Goal: Task Accomplishment & Management: Use online tool/utility

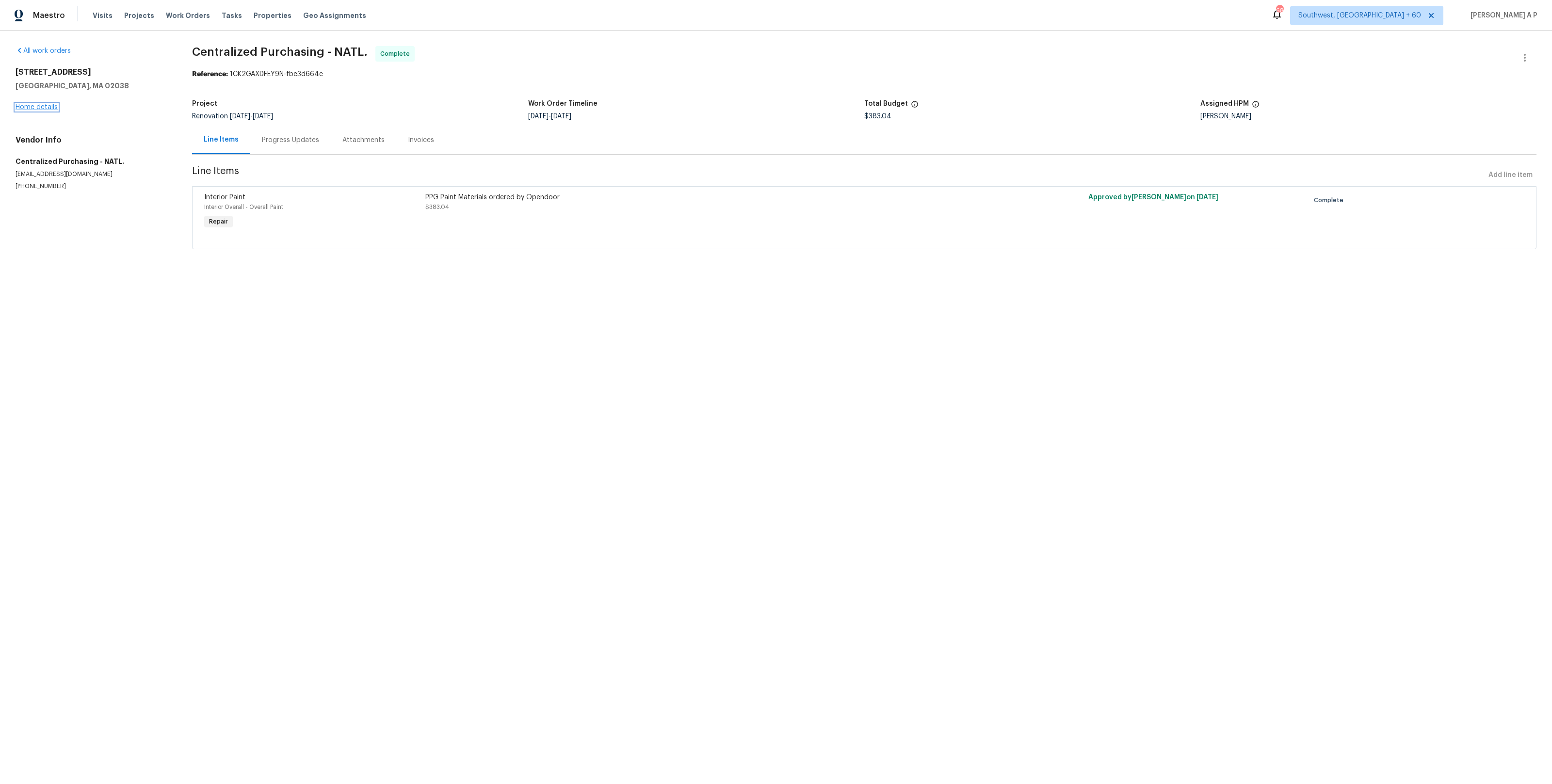
click at [54, 105] on link "Home details" at bounding box center [37, 107] width 42 height 7
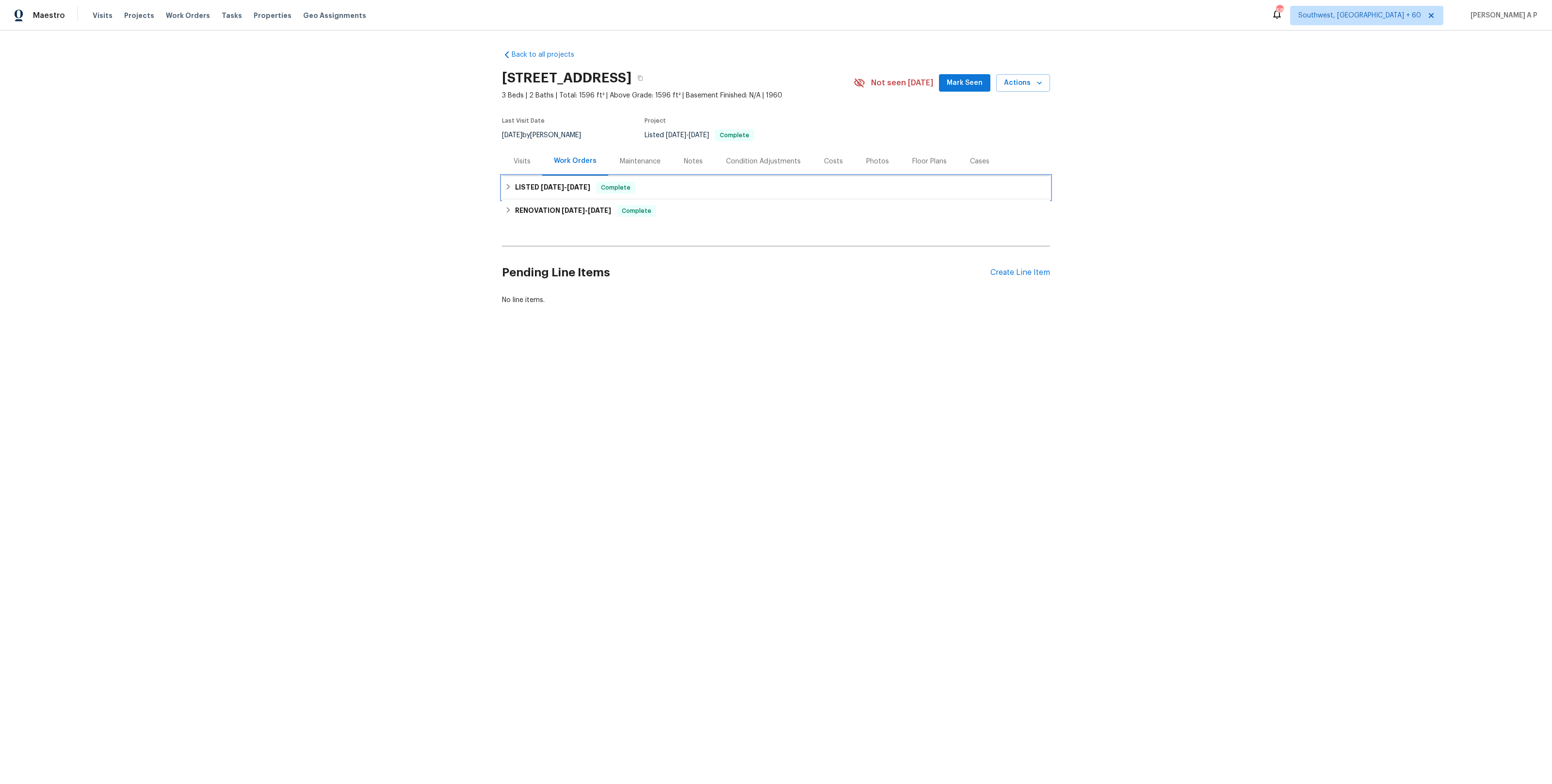
click at [527, 186] on h6 "LISTED 9/9/25 - 9/10/25" at bounding box center [552, 187] width 75 height 11
click at [602, 273] on span "9/5/25" at bounding box center [599, 273] width 23 height 7
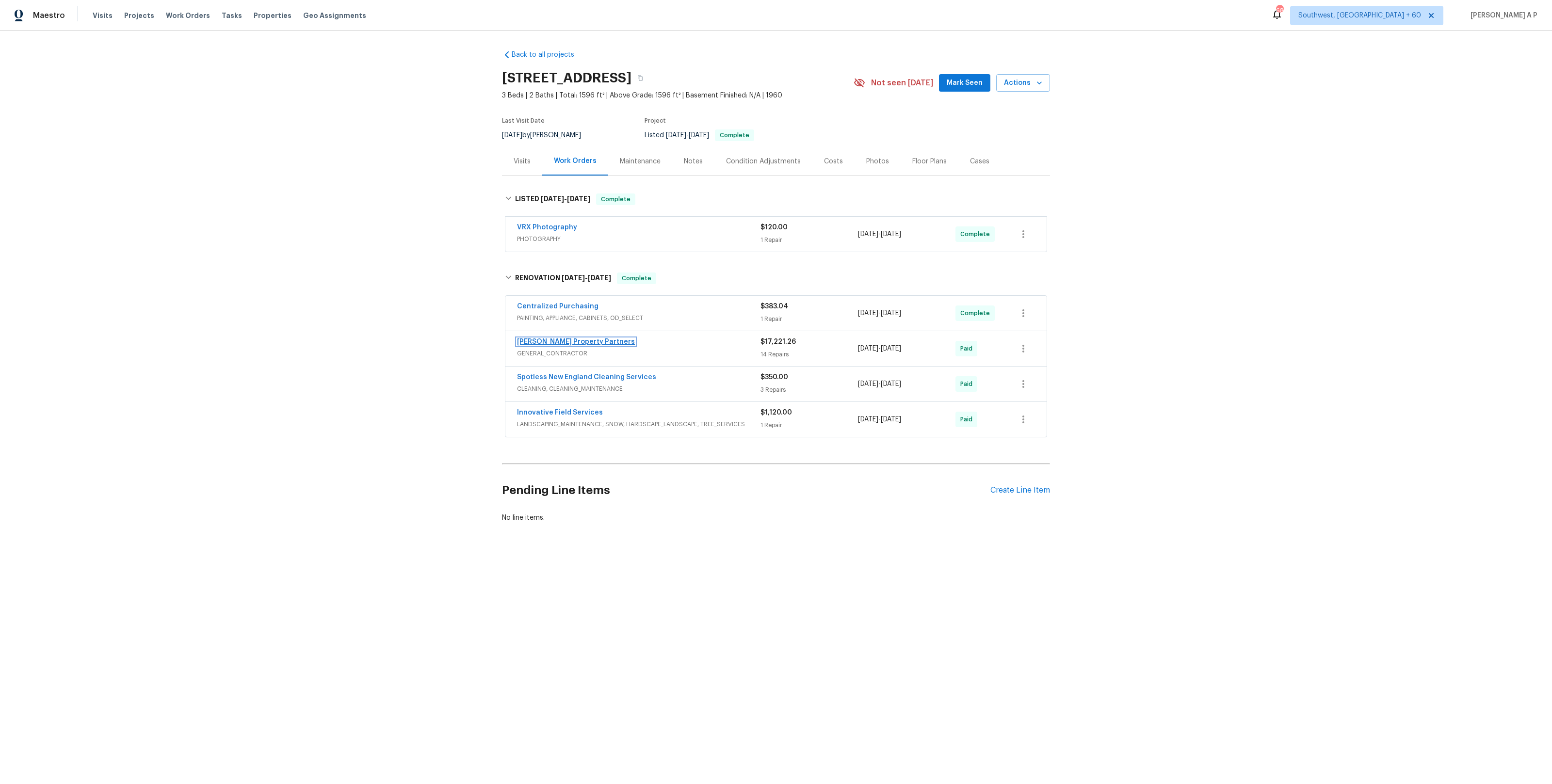
click at [572, 343] on link "Portillo Property Partners" at bounding box center [576, 341] width 118 height 7
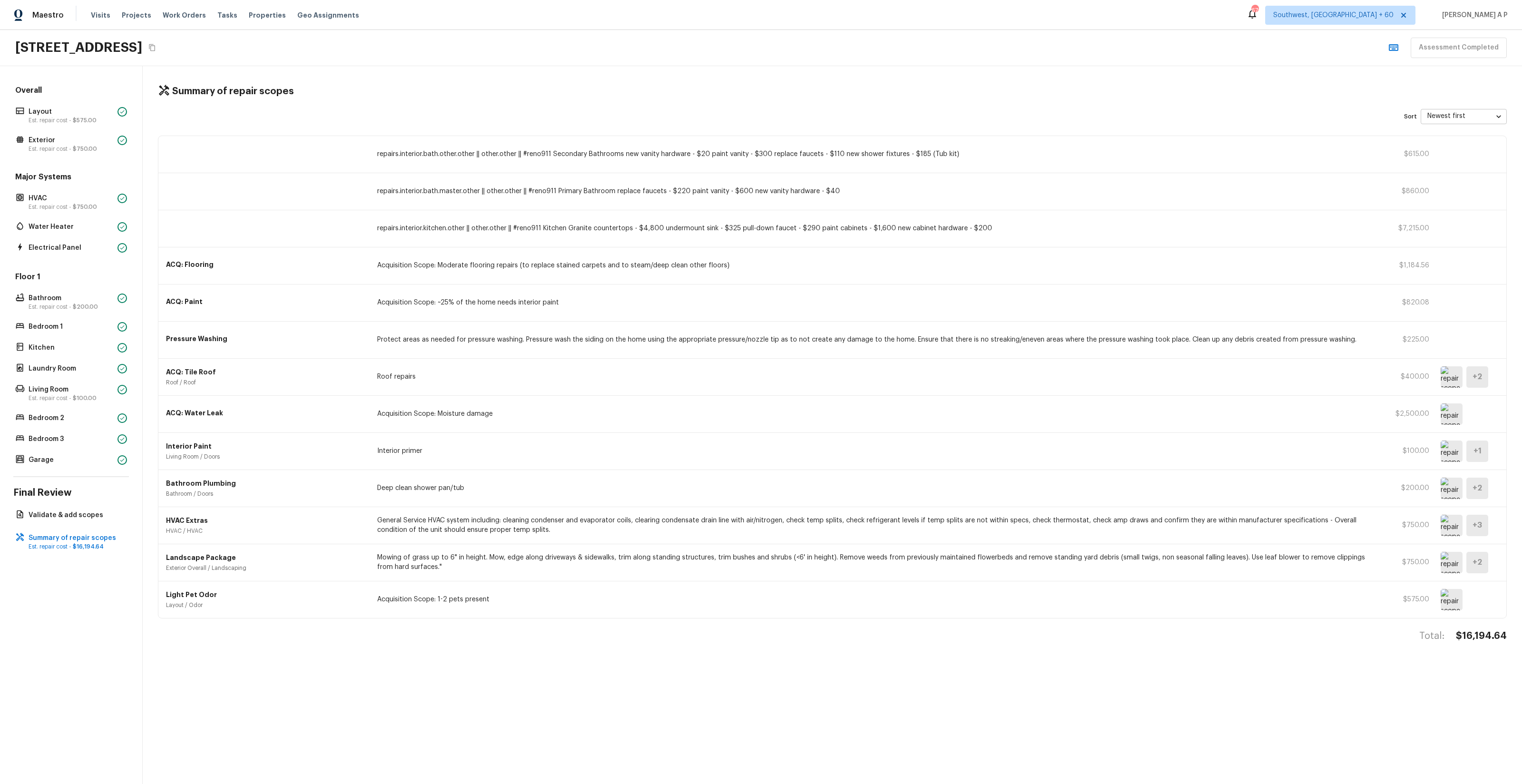
click at [225, 11] on div "Tasks" at bounding box center [227, 15] width 20 height 10
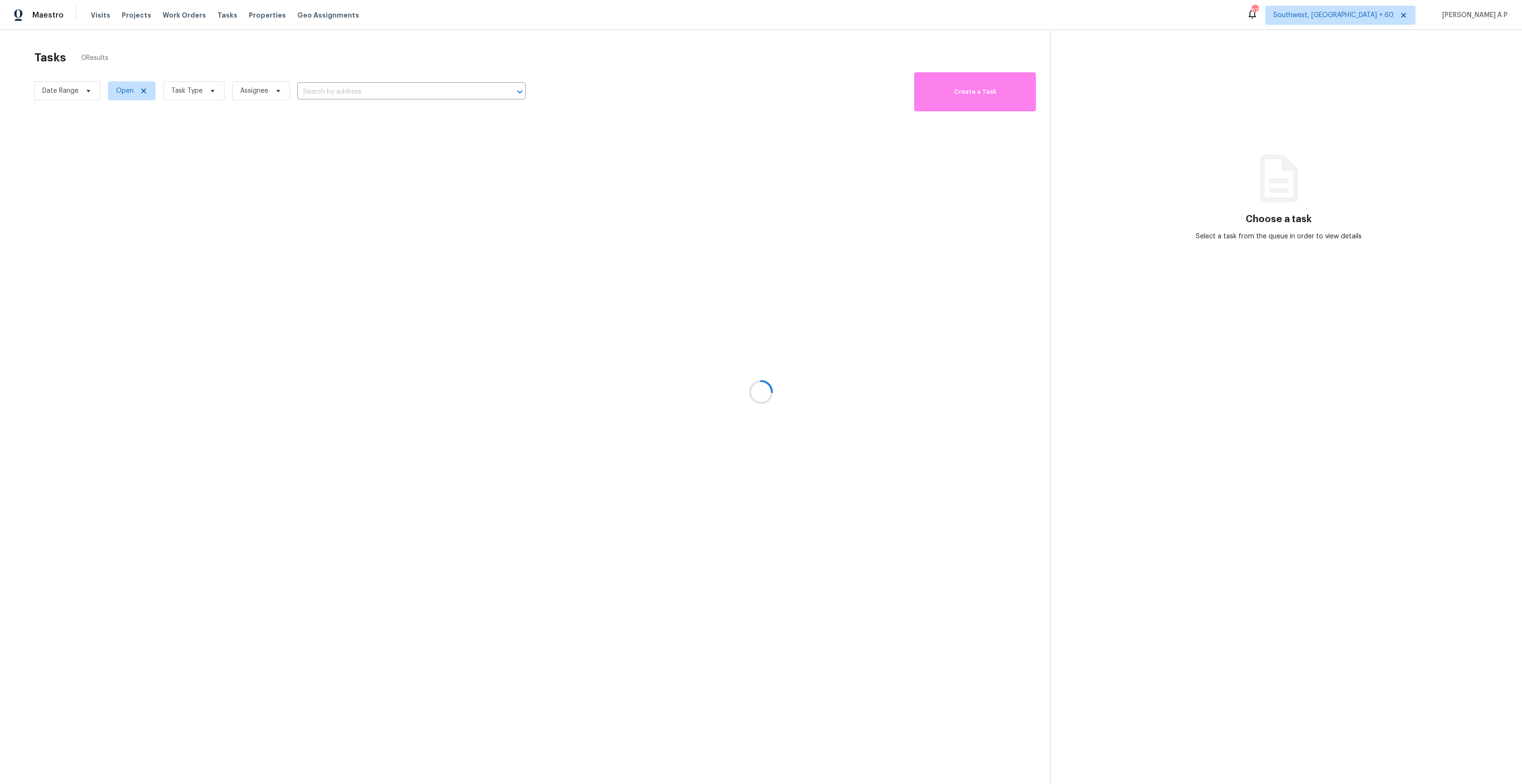
click at [218, 14] on div at bounding box center [761, 392] width 1522 height 784
click at [84, 91] on div at bounding box center [761, 392] width 1522 height 784
click at [88, 89] on div at bounding box center [761, 392] width 1522 height 784
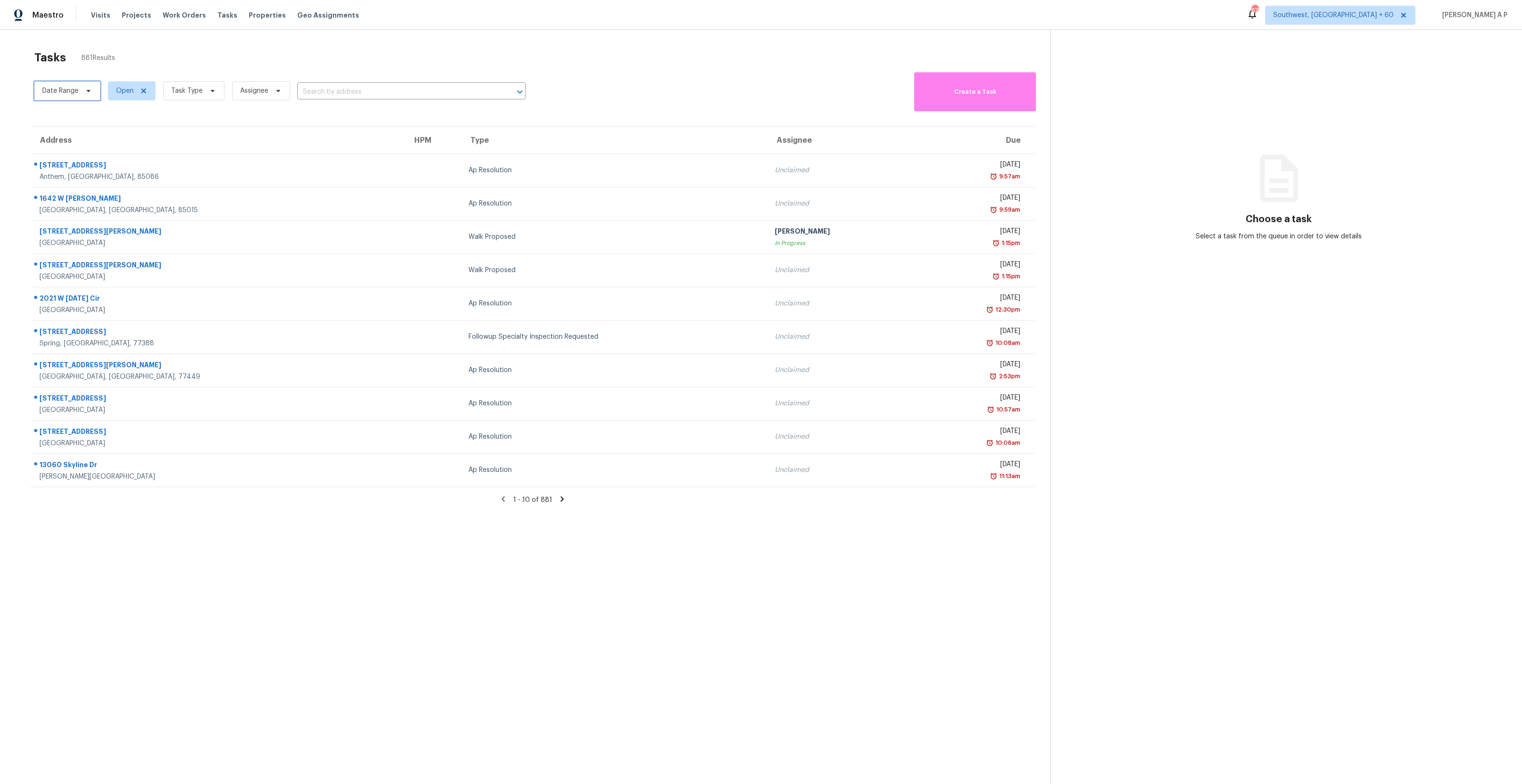
click at [88, 89] on icon at bounding box center [88, 90] width 8 height 8
select select "8"
select select "2025"
select select "9"
select select "2025"
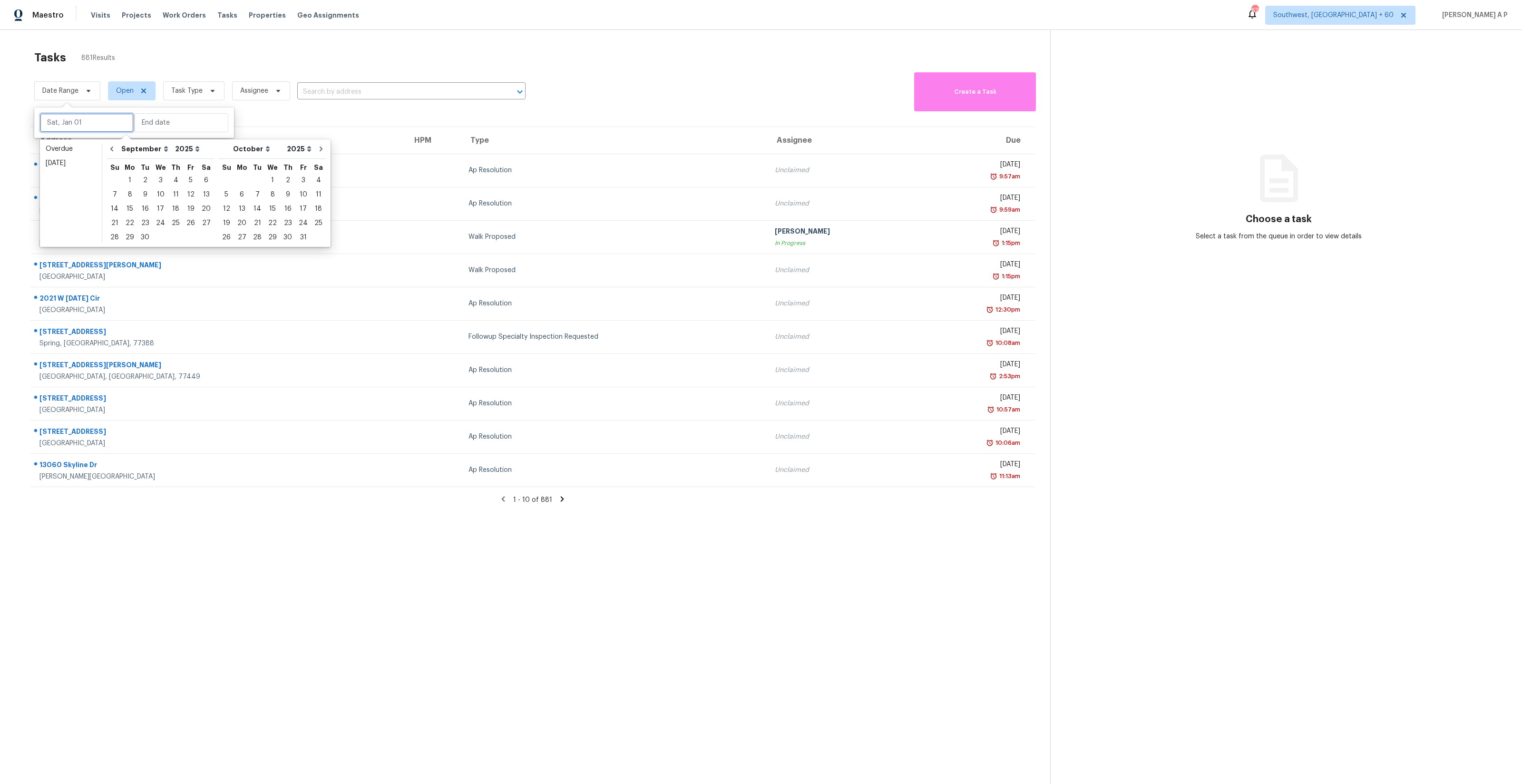
click at [82, 116] on input "text" at bounding box center [87, 123] width 94 height 19
click at [129, 209] on div "15" at bounding box center [130, 209] width 15 height 14
type input "[DATE]"
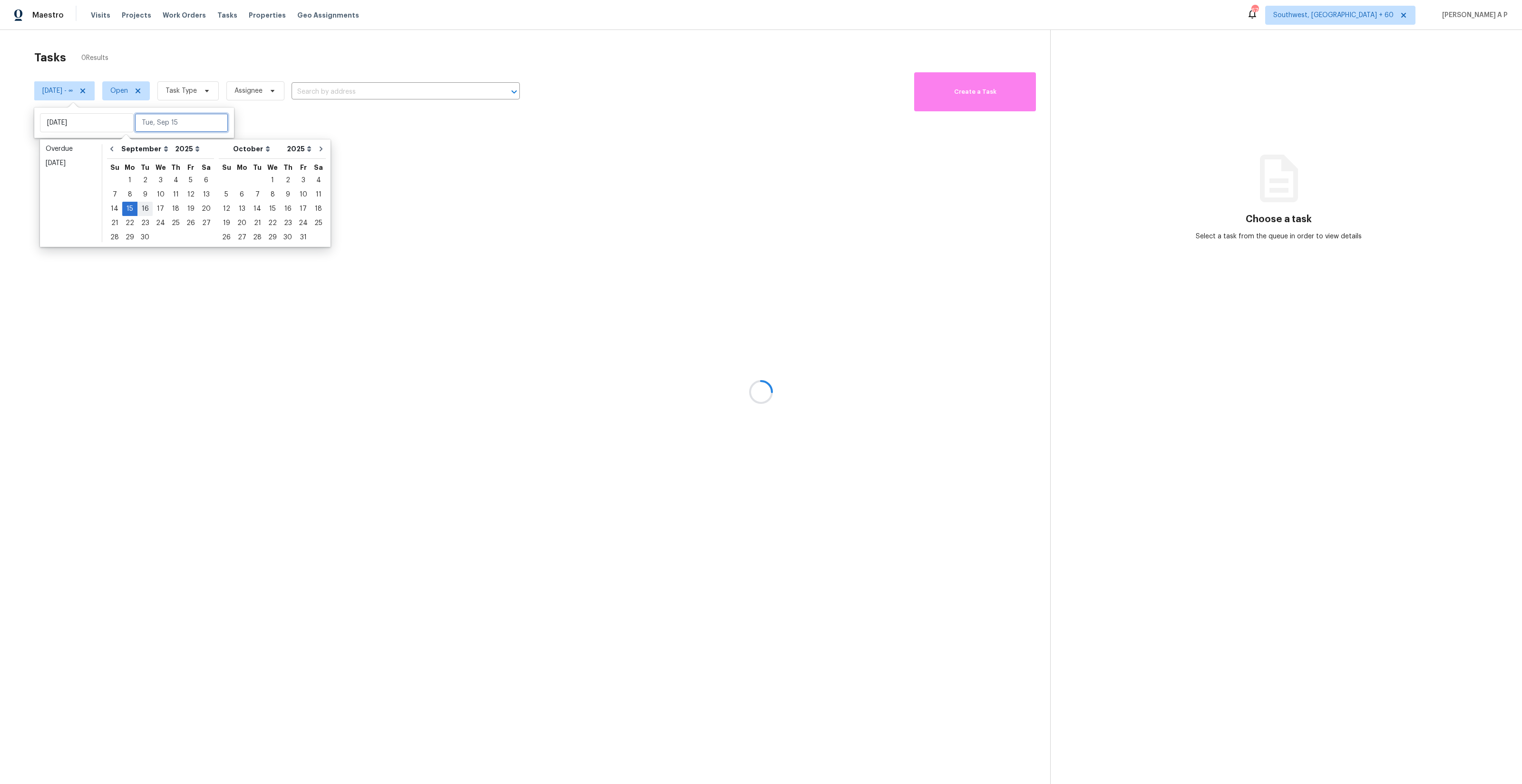
type input "[DATE]"
type input "Fri, Sep 05"
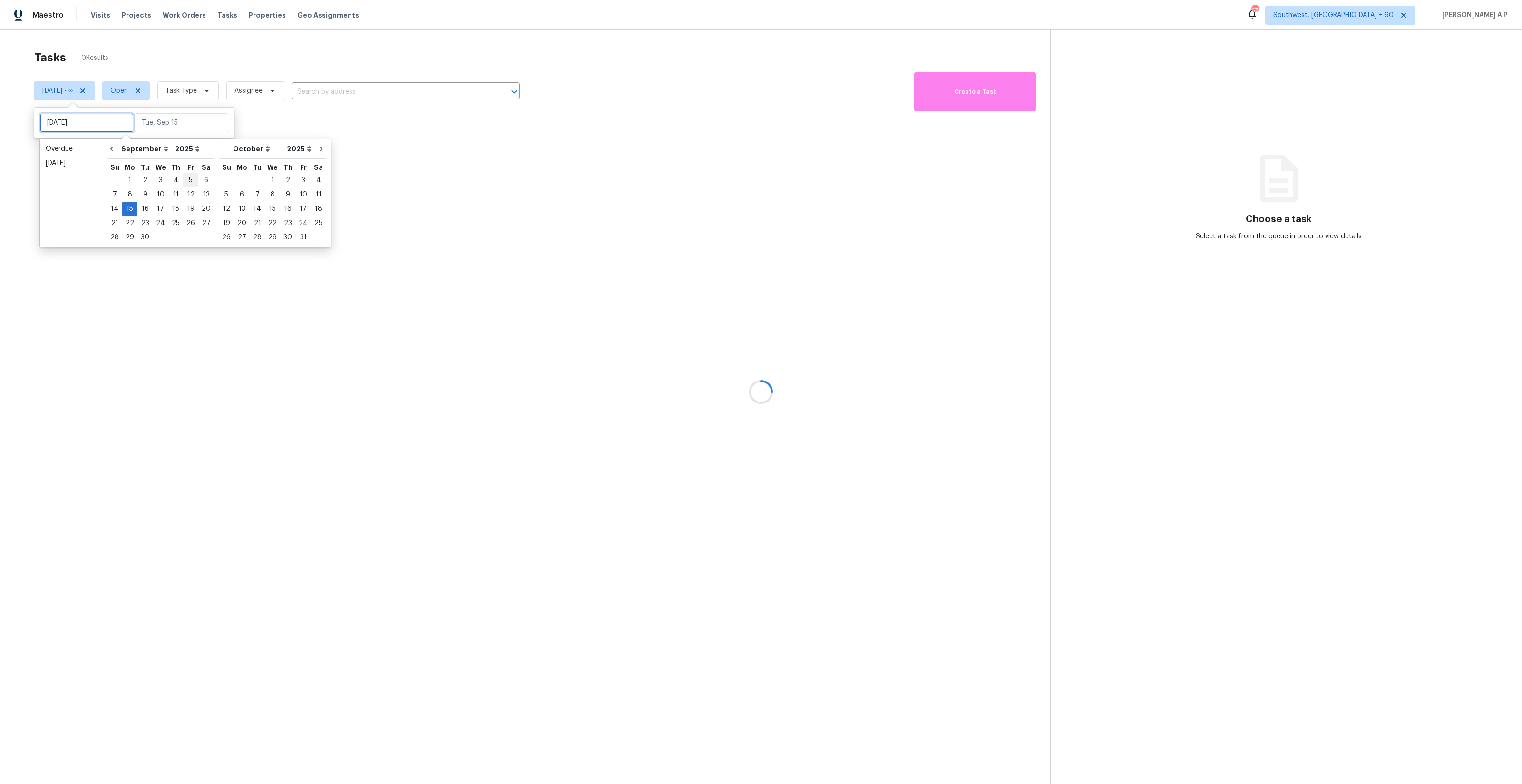
type input "[DATE]"
type input "Thu, Sep 18"
type input "Thu, Sep 11"
type input "[DATE]"
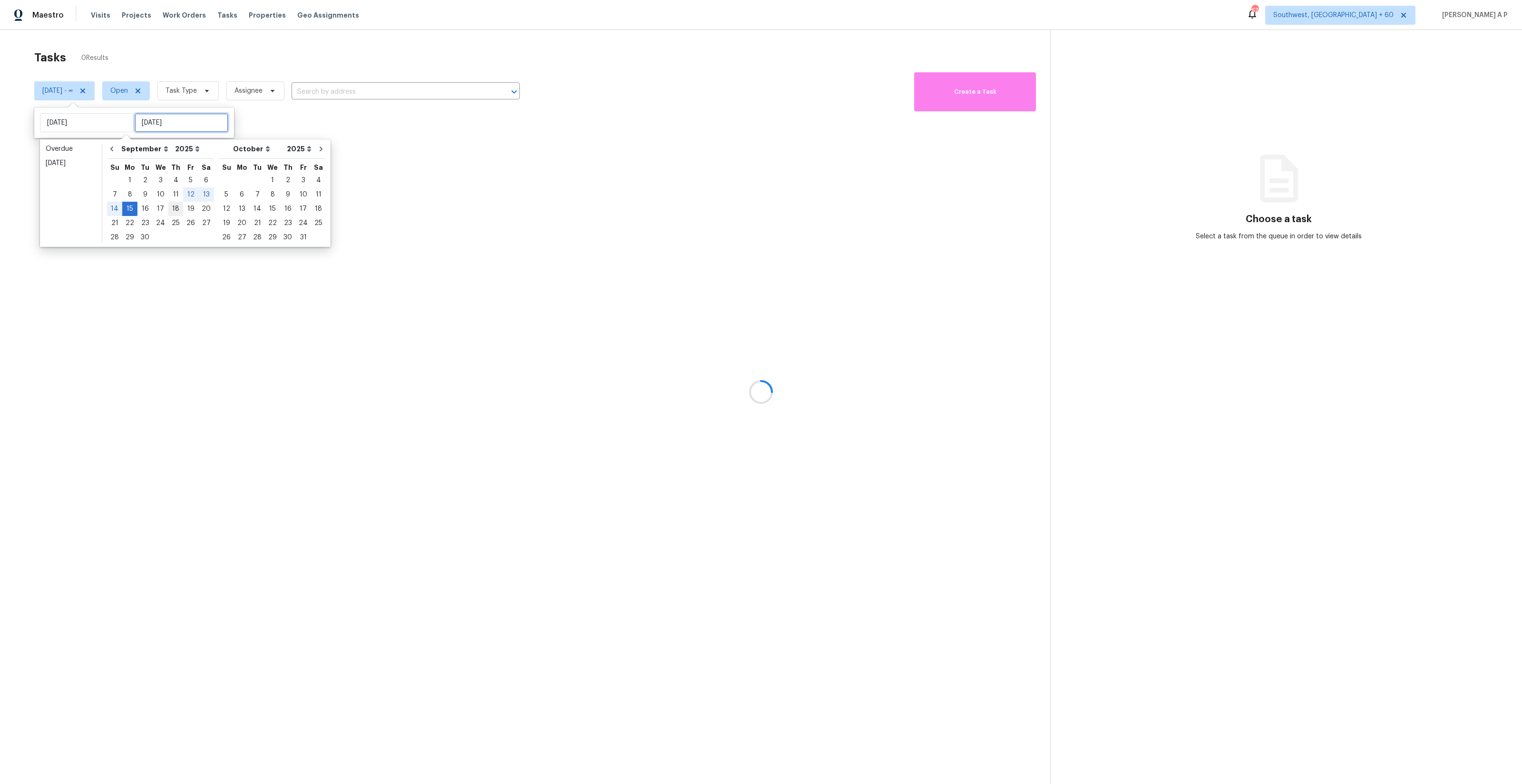
type input "[DATE]"
click at [149, 206] on div "16" at bounding box center [145, 209] width 15 height 14
type input "[DATE]"
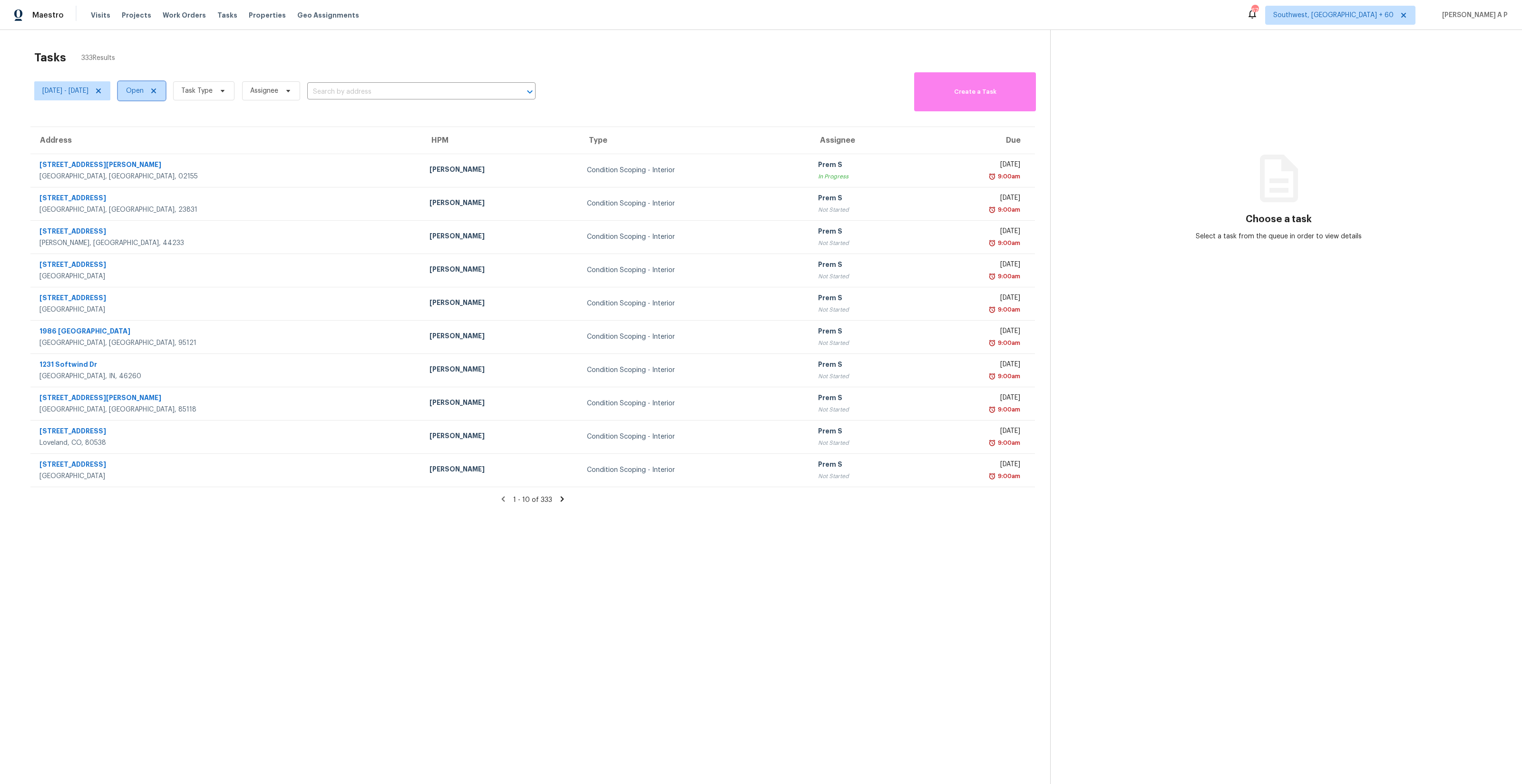
click at [156, 89] on icon at bounding box center [154, 91] width 5 height 5
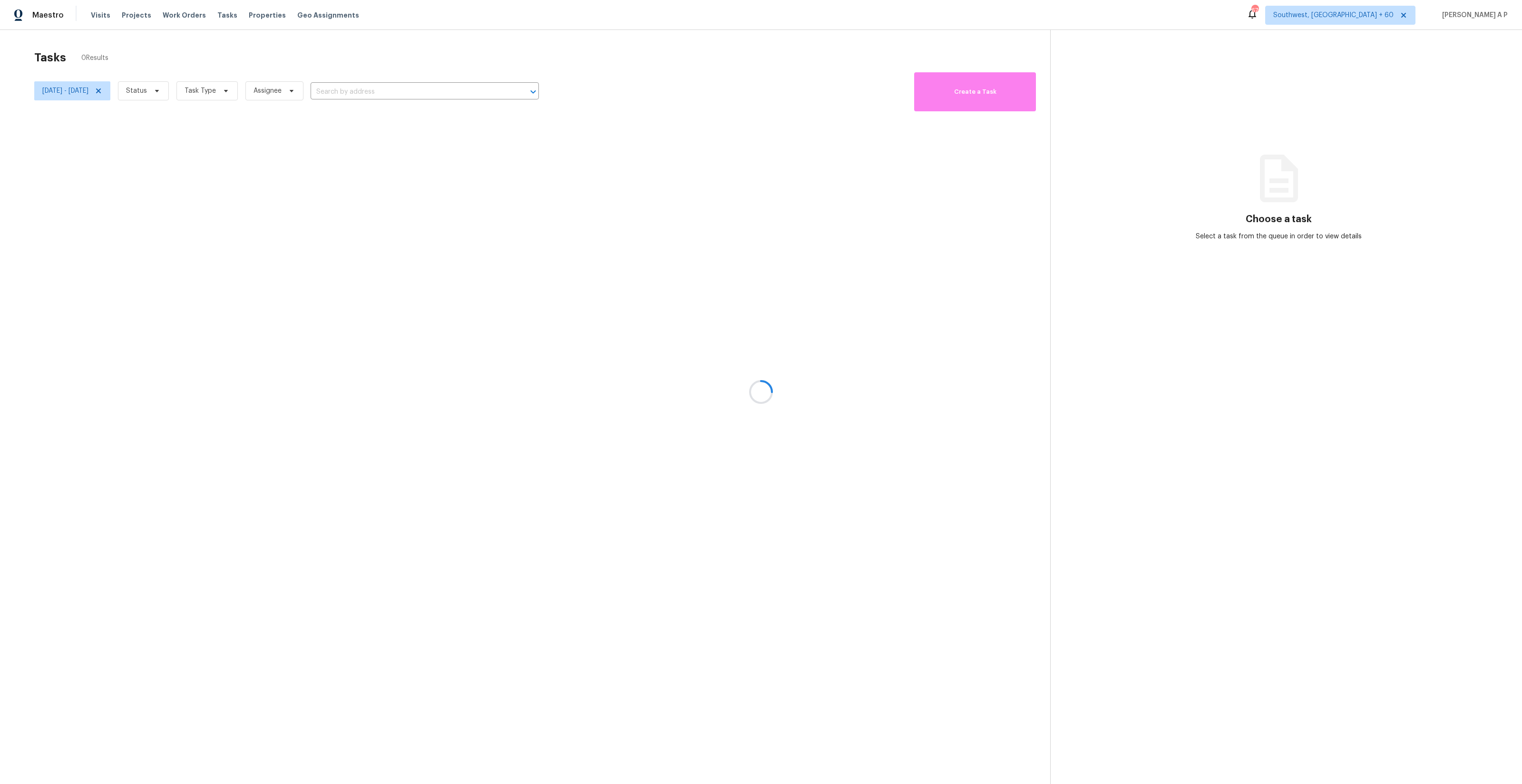
click at [188, 90] on div at bounding box center [761, 392] width 1522 height 784
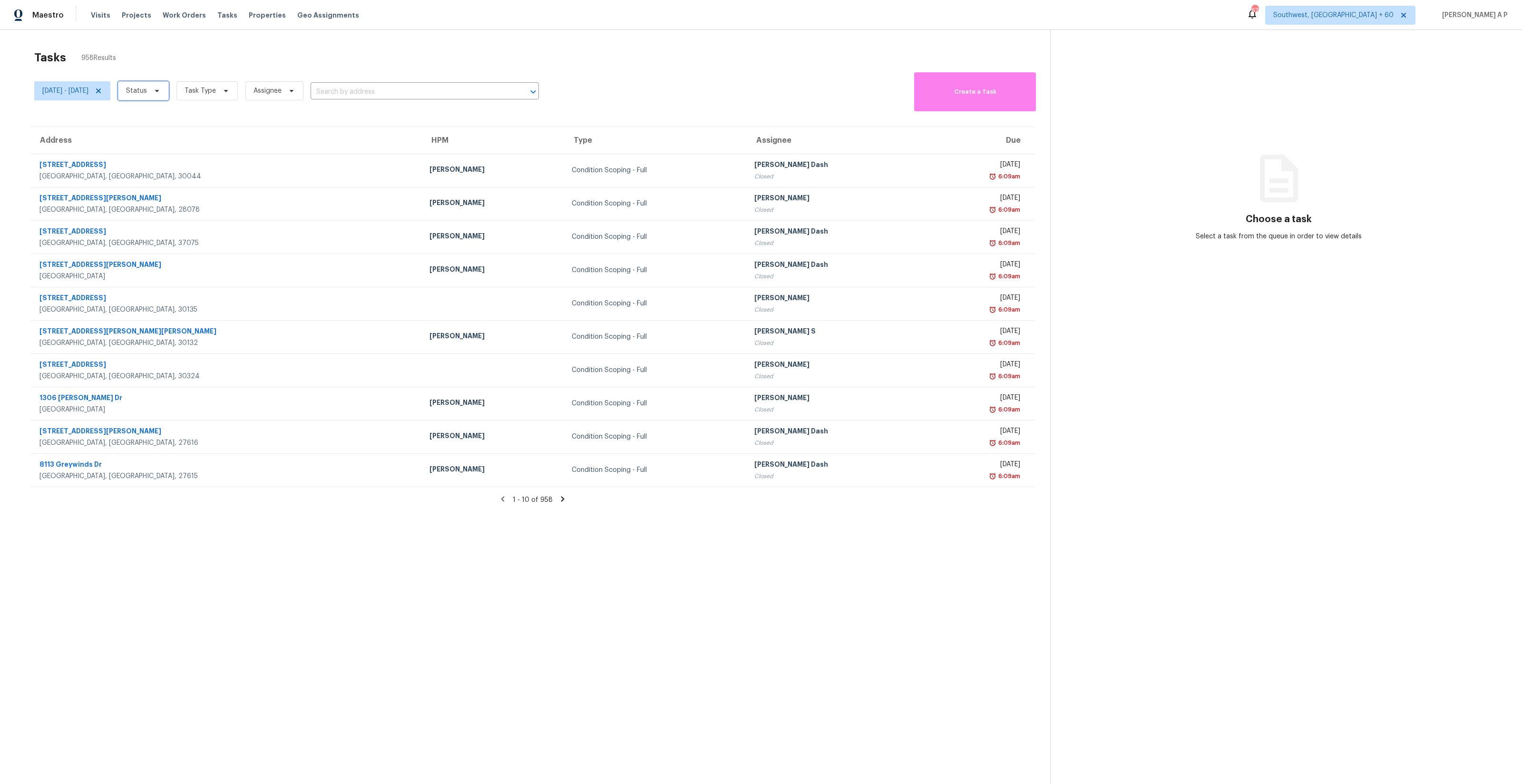
click at [161, 92] on icon at bounding box center [157, 90] width 8 height 8
click at [189, 118] on label "Closed" at bounding box center [174, 118] width 34 height 9
click at [162, 118] on input "Closed" at bounding box center [160, 116] width 6 height 6
checkbox input "true"
click at [217, 87] on span "Task Type" at bounding box center [201, 91] width 31 height 9
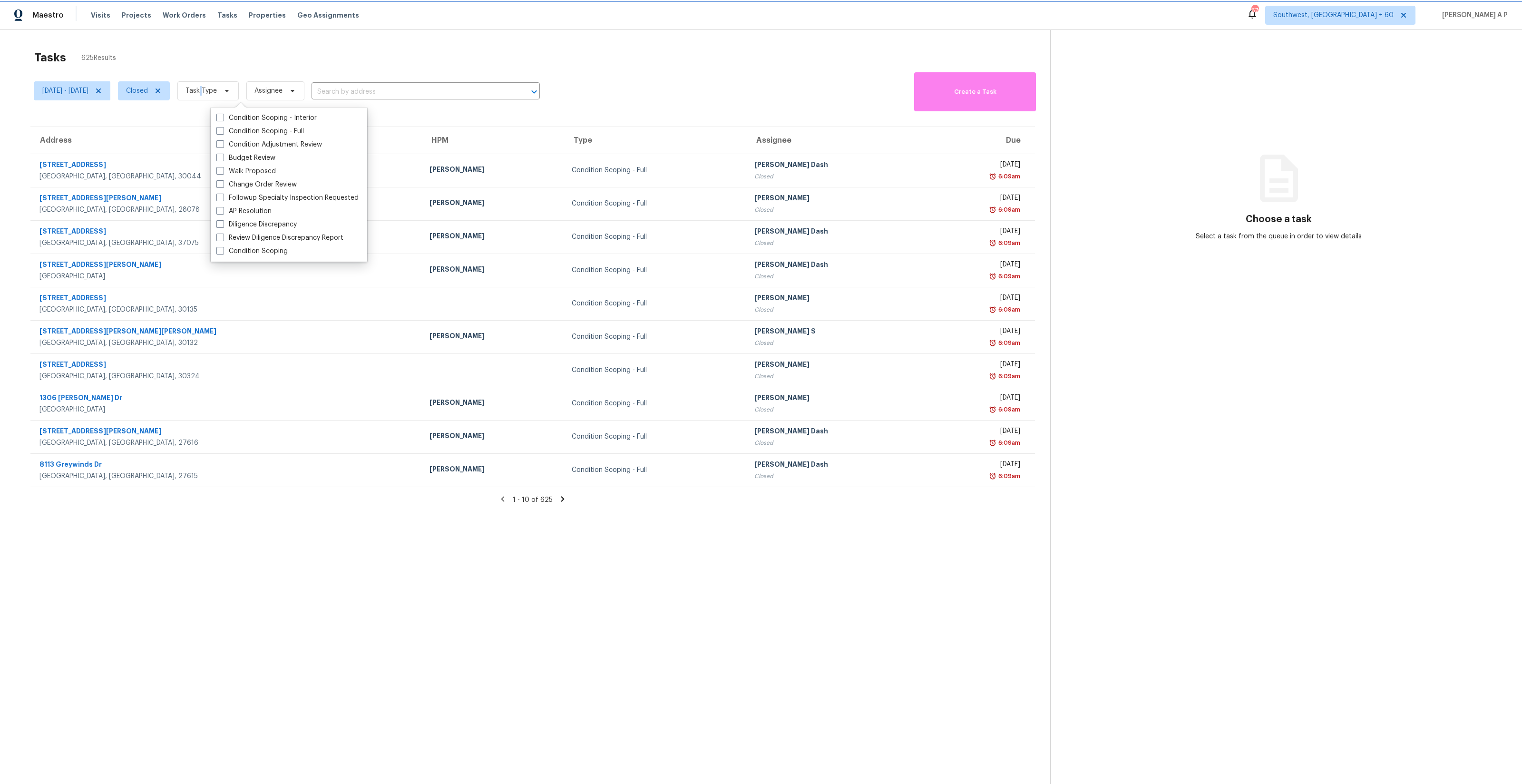
click at [217, 87] on span "Task Type" at bounding box center [201, 91] width 31 height 9
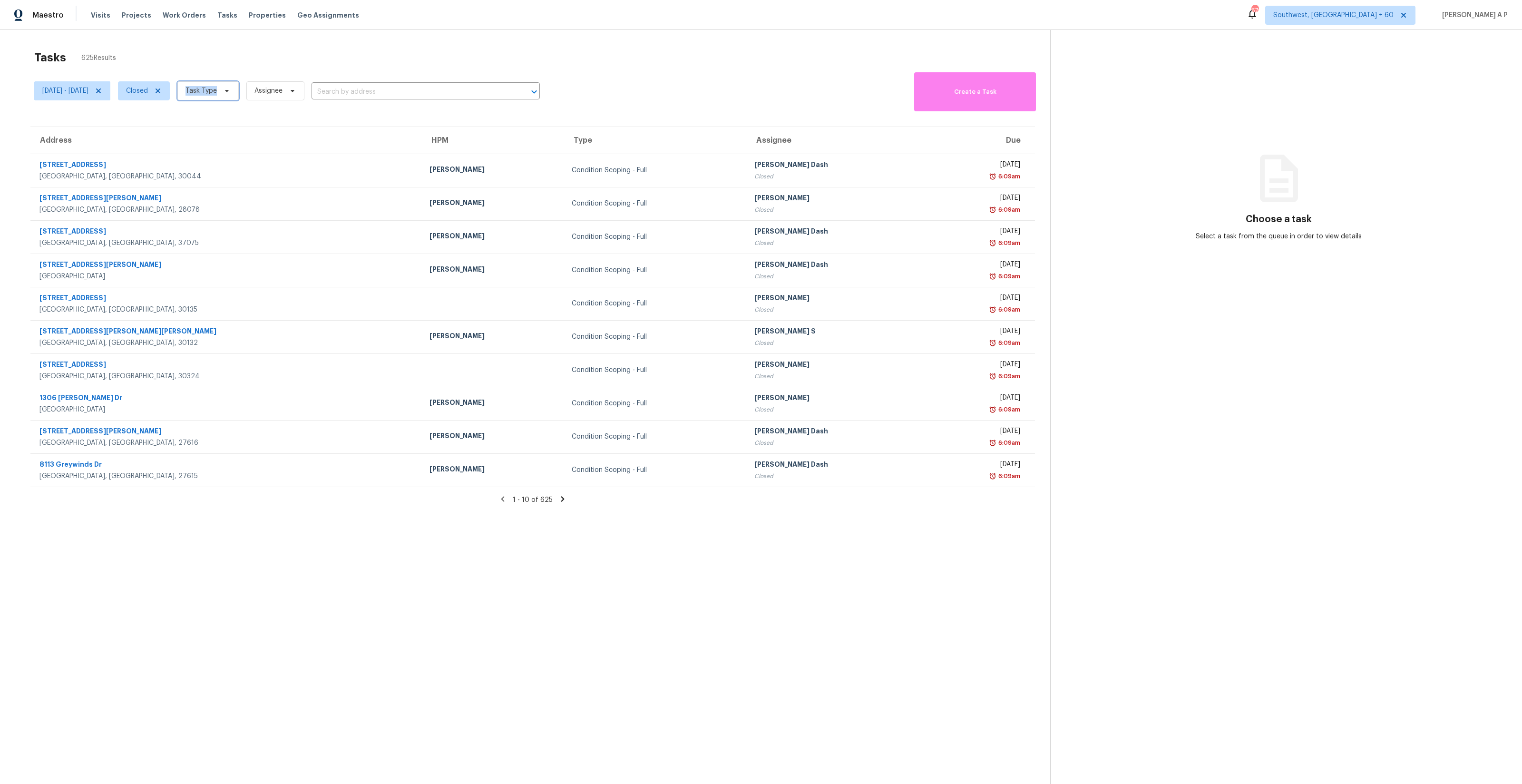
click at [217, 87] on span "Task Type" at bounding box center [201, 91] width 31 height 9
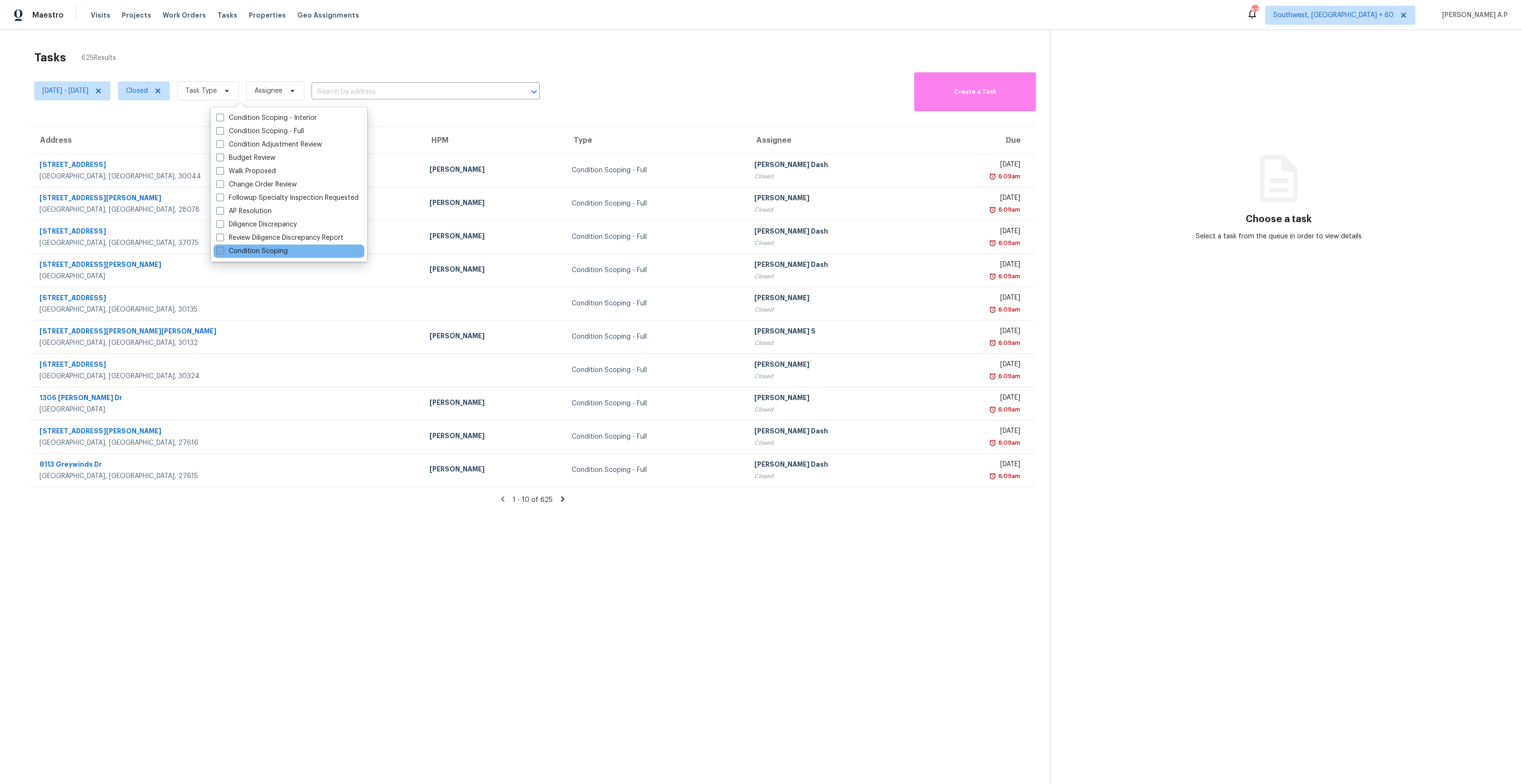
click at [243, 246] on label "Condition Scoping" at bounding box center [252, 251] width 71 height 9
click at [223, 246] on input "Condition Scoping" at bounding box center [219, 249] width 6 height 6
checkbox input "true"
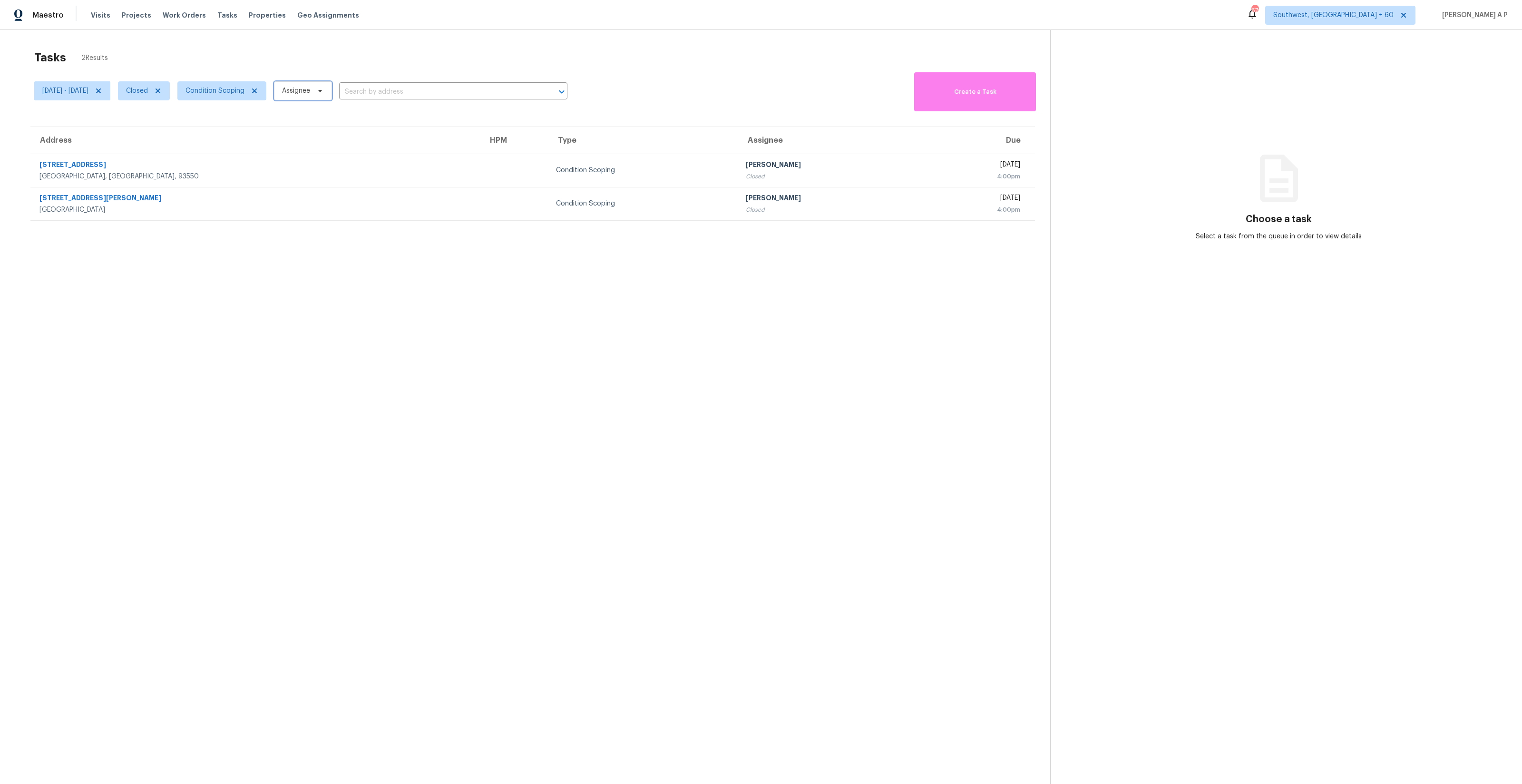
click at [332, 96] on span "Assignee" at bounding box center [303, 91] width 58 height 19
click at [550, 262] on section "Tasks 2 Results Mon, Sep 15 - Tue, Sep 16 Closed Condition Scoping Assignee ​ C…" at bounding box center [533, 429] width 1035 height 769
click at [89, 92] on span "[DATE] - [DATE]" at bounding box center [66, 91] width 46 height 9
click at [89, 122] on input "[DATE]" at bounding box center [87, 123] width 94 height 19
select select "8"
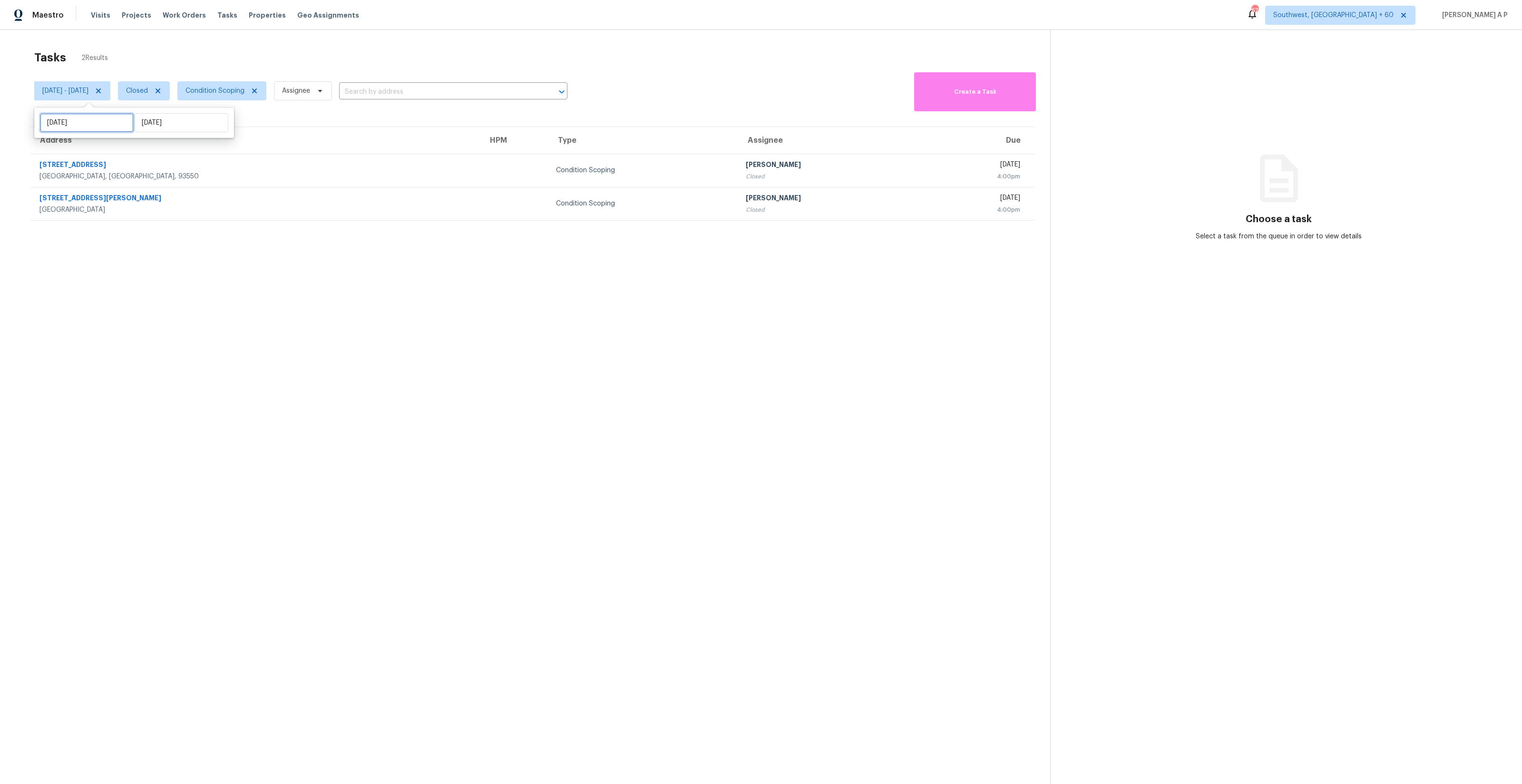
select select "2025"
select select "9"
select select "2025"
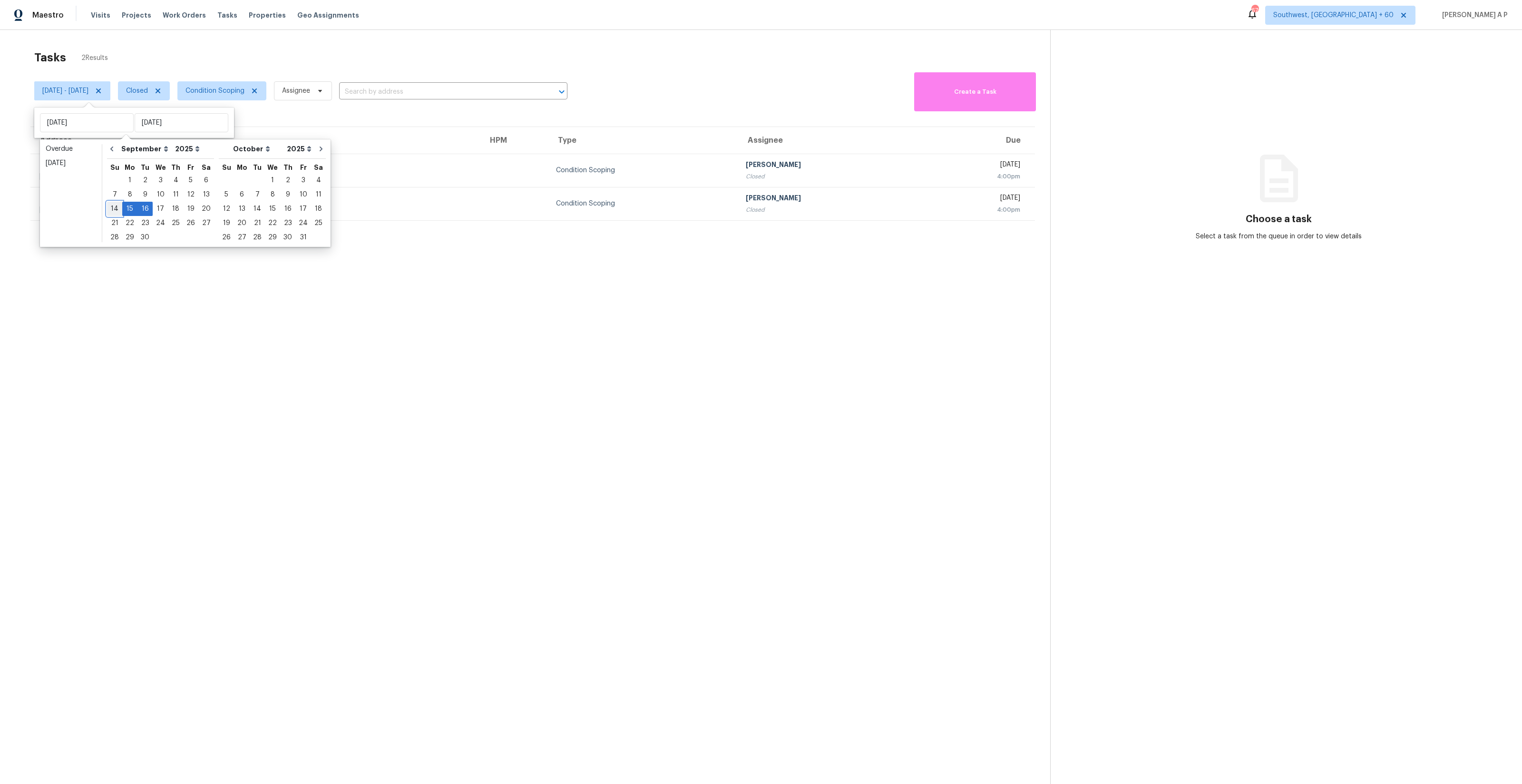
click at [118, 210] on div "14" at bounding box center [115, 209] width 15 height 14
type input "Sun, Sep 14"
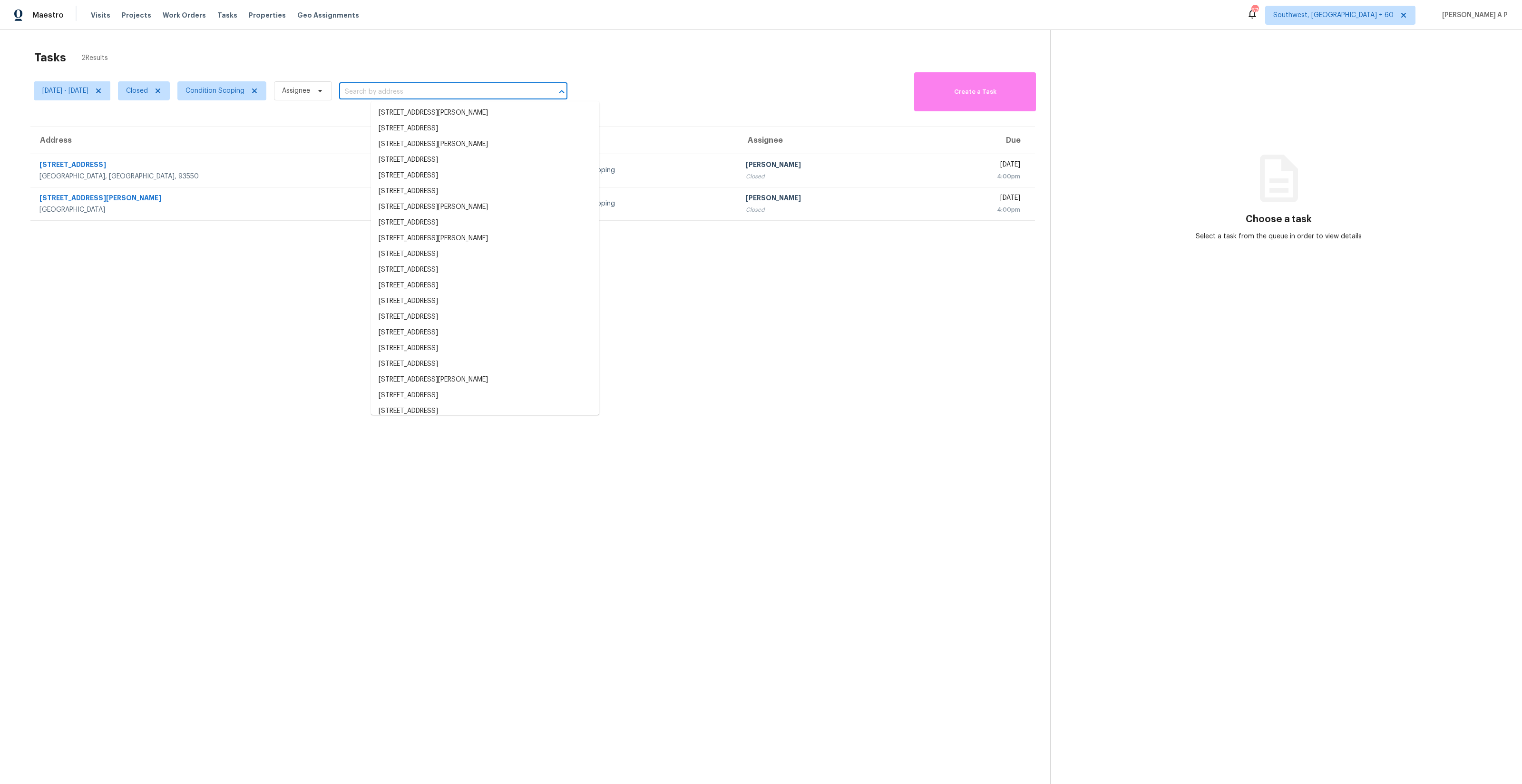
click at [386, 86] on input "text" at bounding box center [440, 92] width 201 height 15
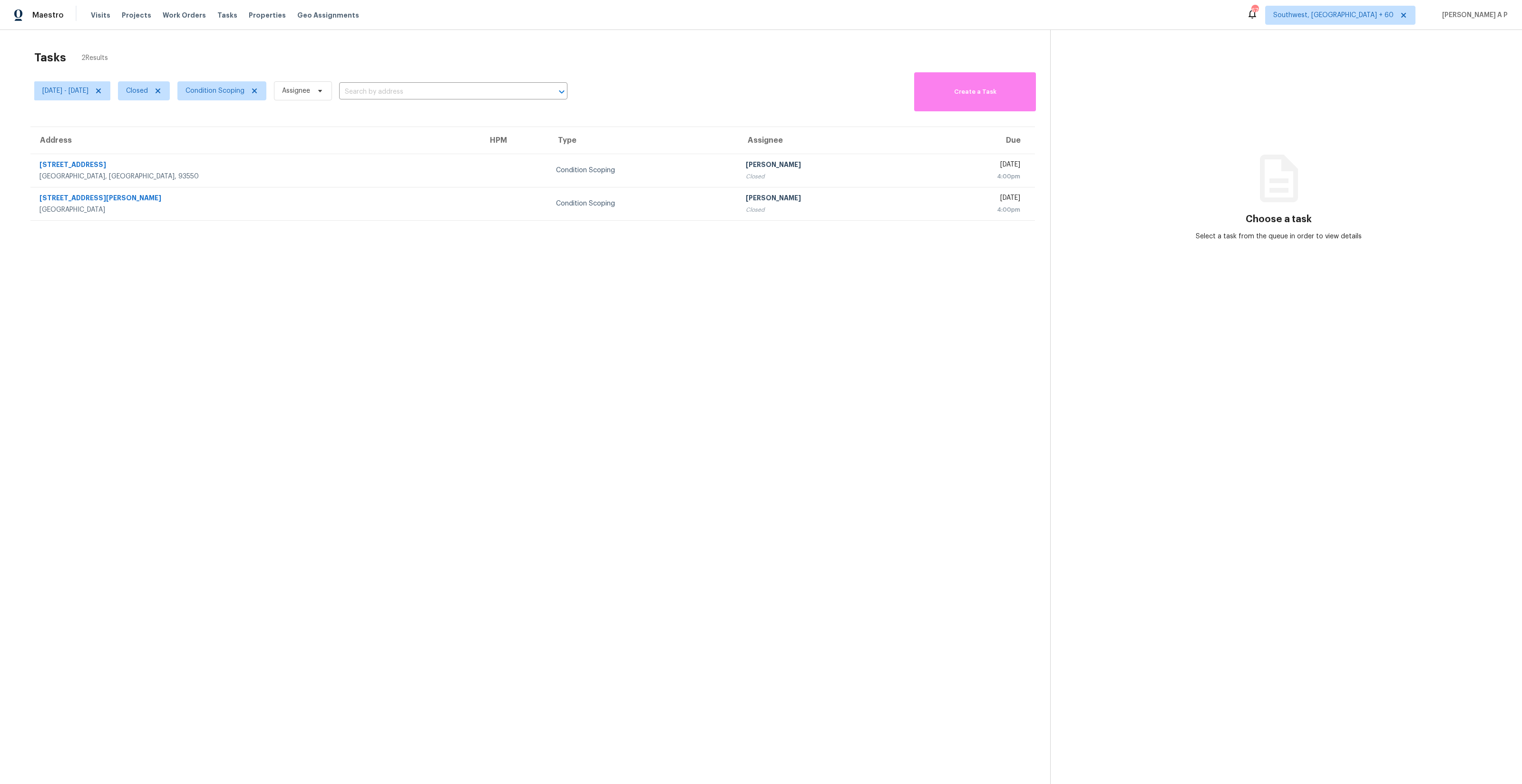
click at [383, 70] on div "Sun, Sep 14 - Tue, Sep 16 Closed Condition Scoping Assignee ​" at bounding box center [301, 90] width 533 height 41
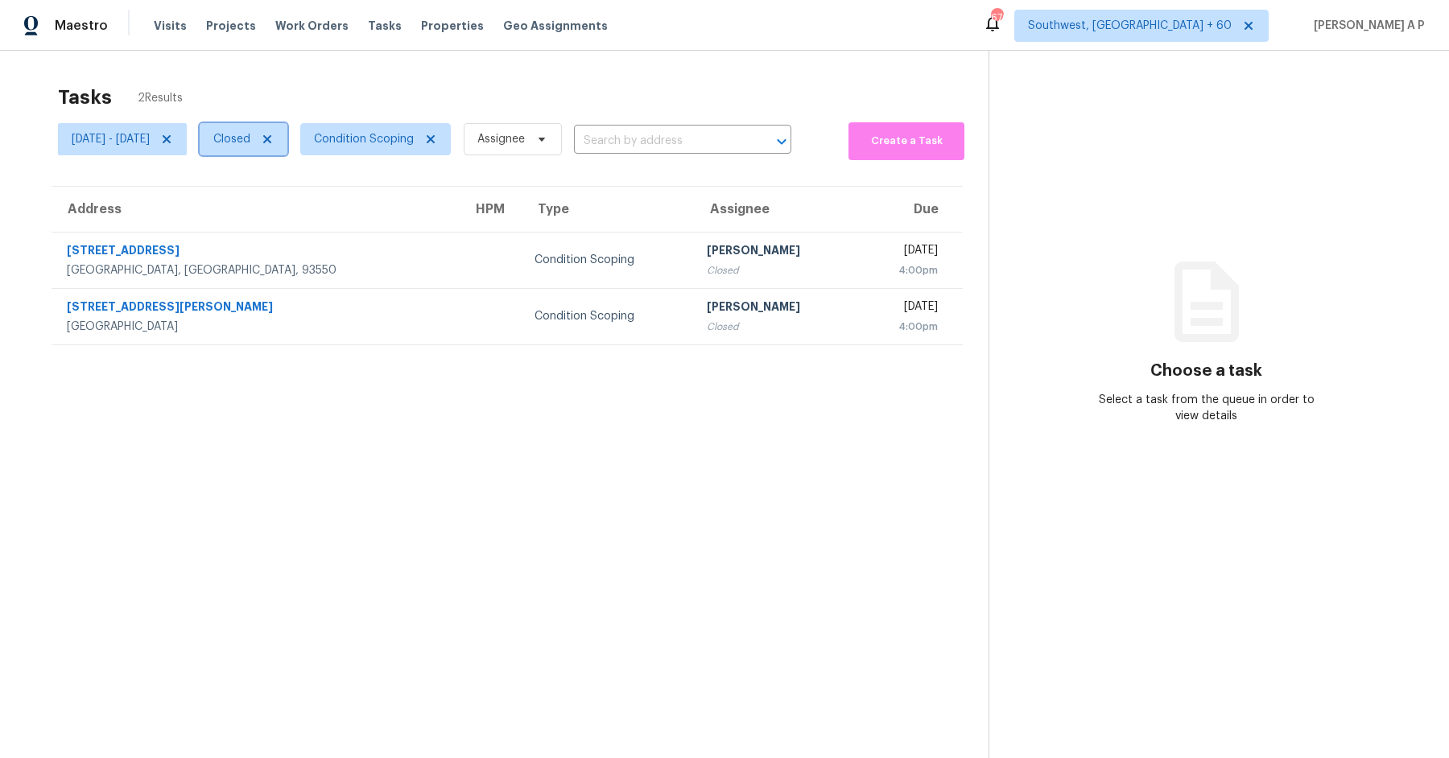
click at [250, 144] on span "Closed" at bounding box center [231, 139] width 37 height 16
click at [110, 138] on span "Sun, Sep 14 - Tue, Sep 16" at bounding box center [111, 139] width 78 height 16
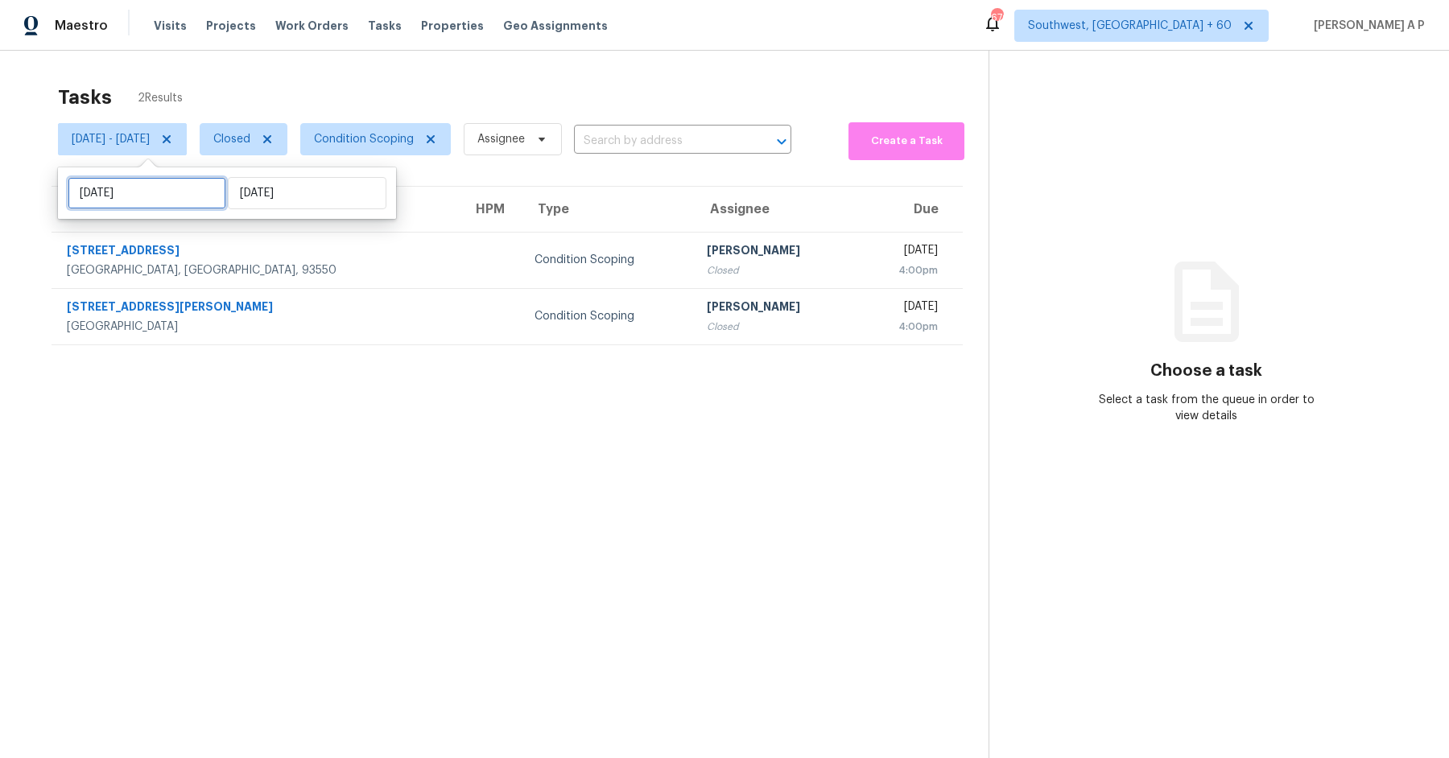
click at [133, 193] on input "Sun, Sep 14" at bounding box center [147, 193] width 159 height 32
select select "8"
select select "2025"
select select "9"
select select "2025"
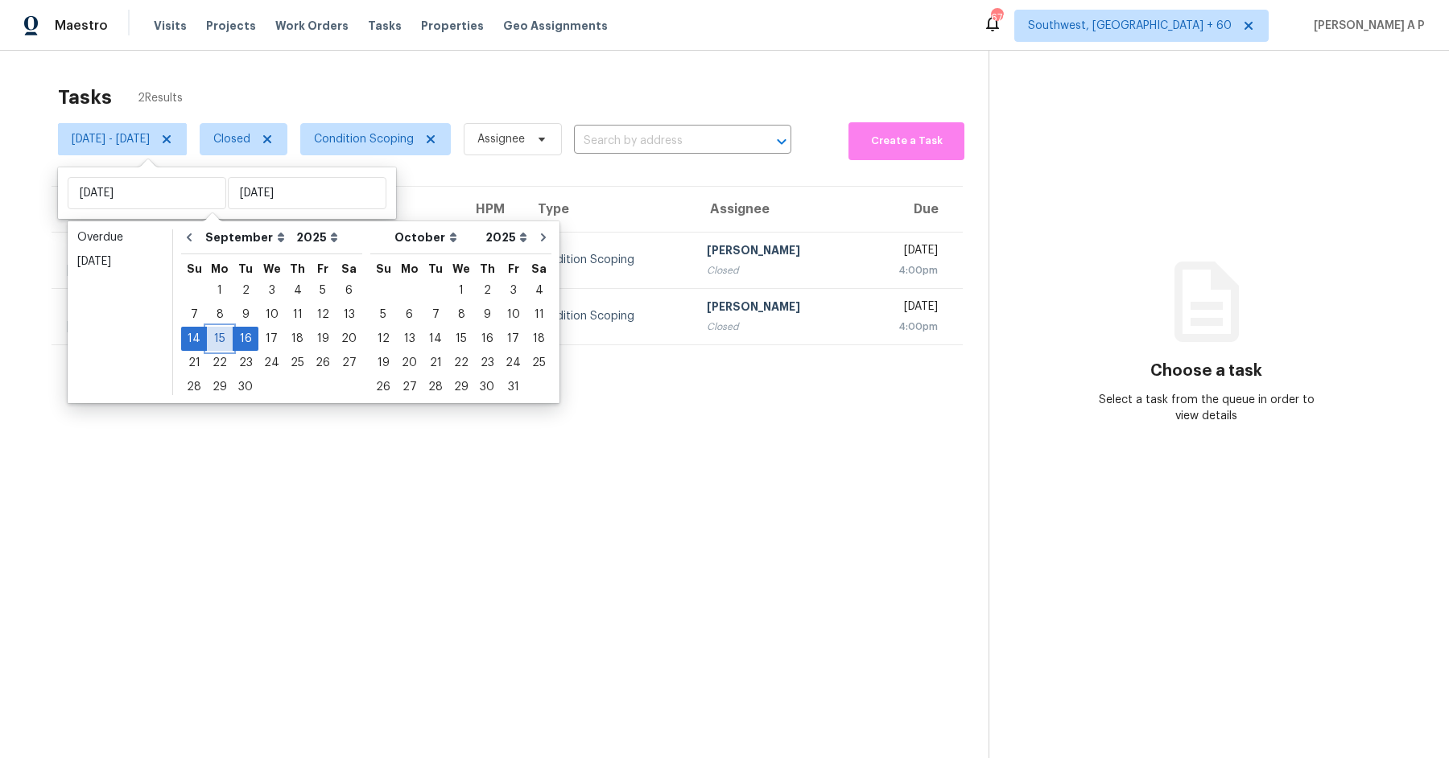
click at [219, 341] on div "15" at bounding box center [220, 339] width 26 height 23
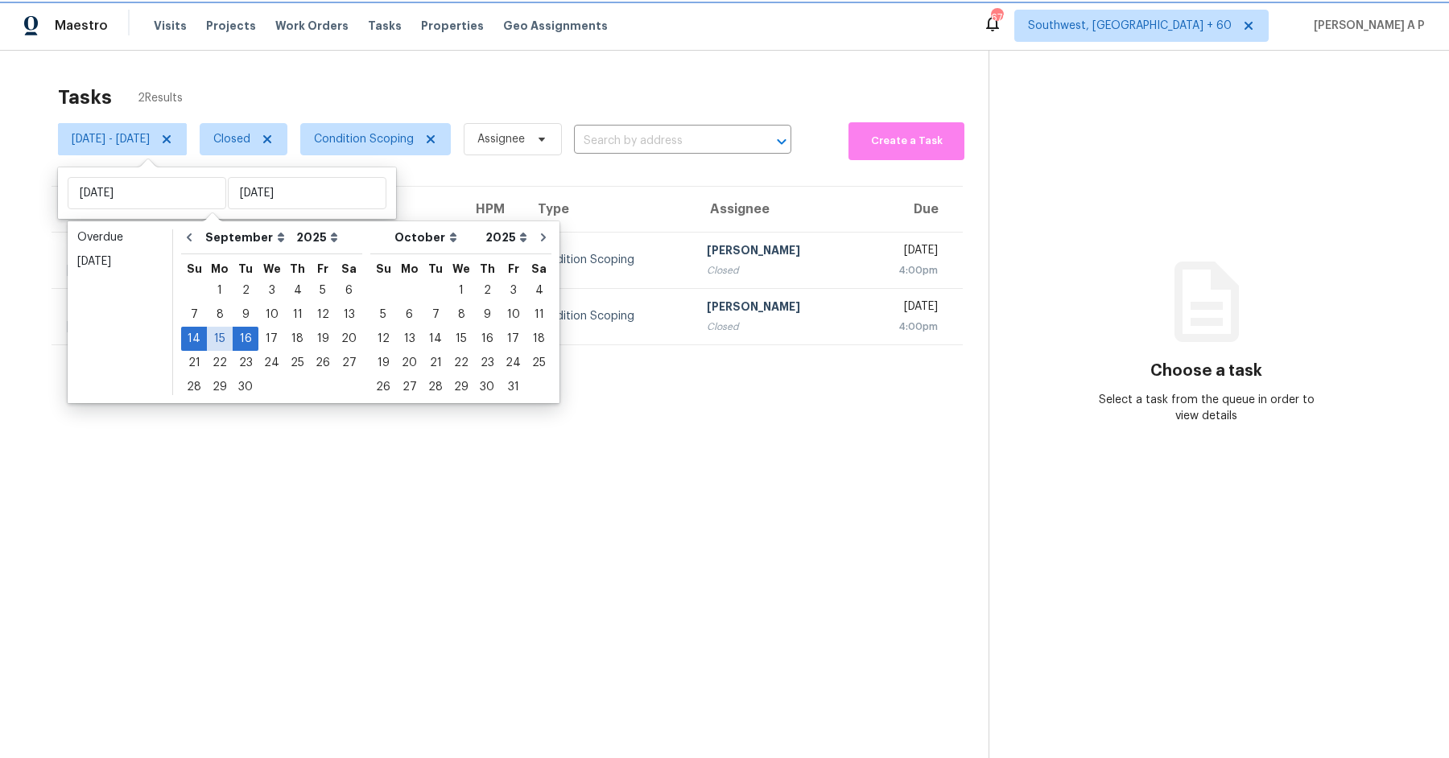
type input "[DATE]"
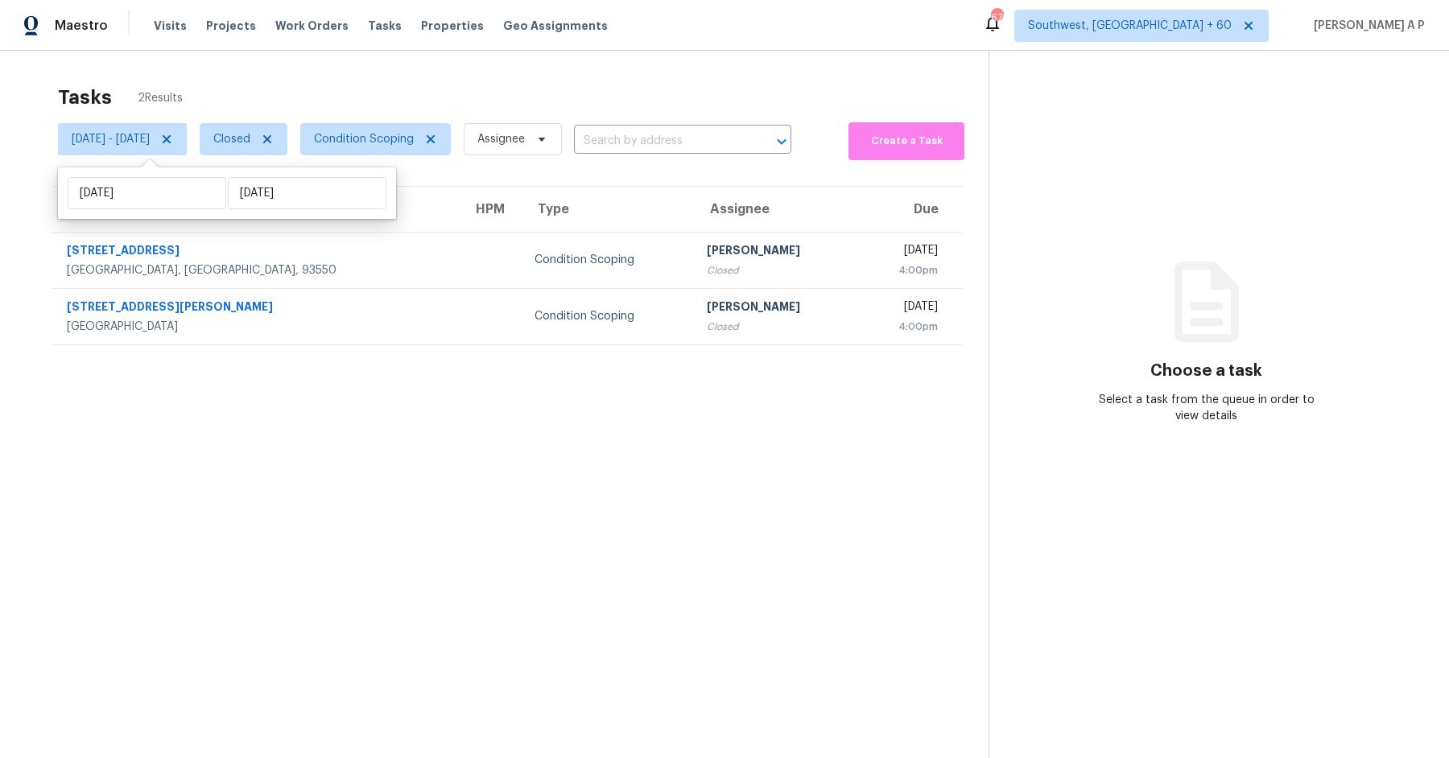
click at [427, 82] on div "Tasks 2 Results" at bounding box center [523, 97] width 931 height 42
click at [250, 132] on span "Closed" at bounding box center [231, 139] width 37 height 16
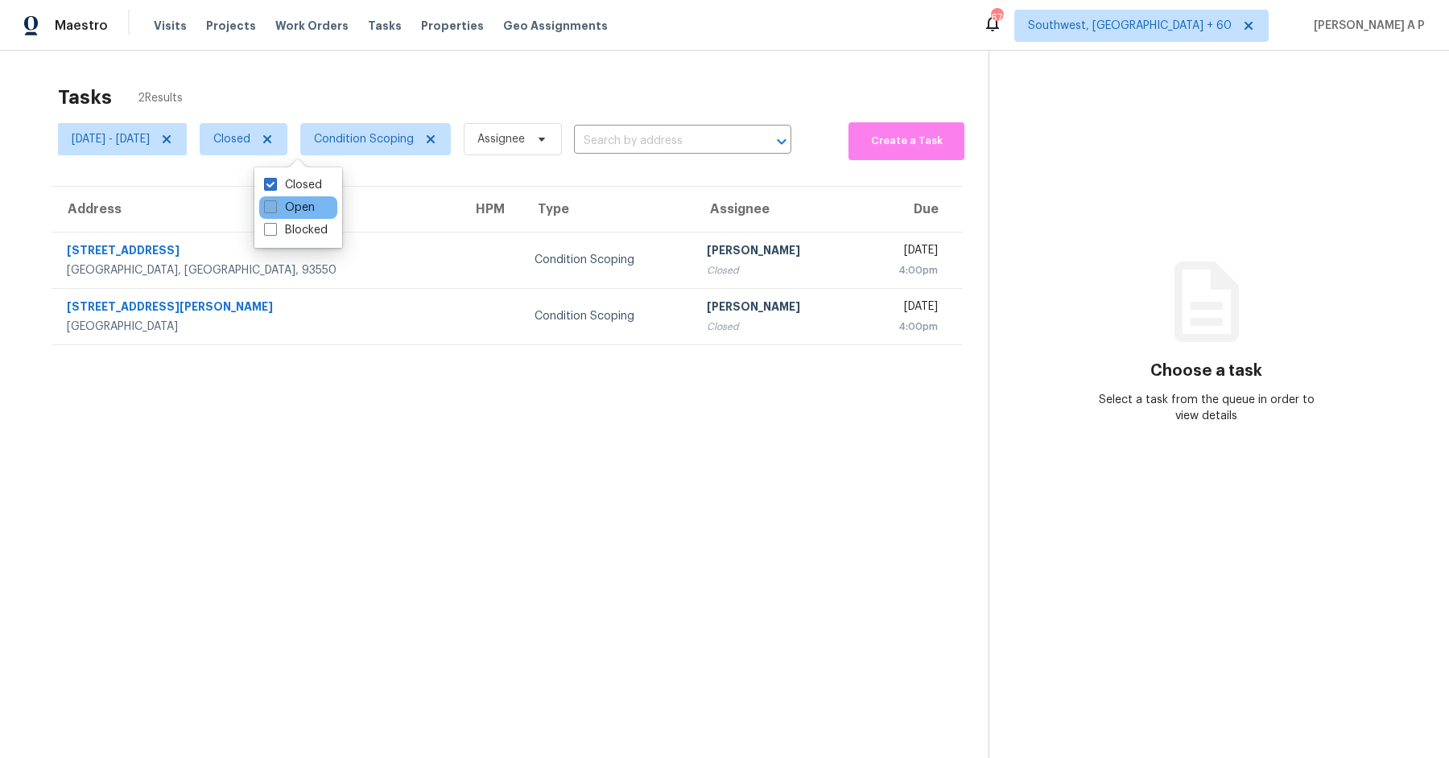
click at [291, 209] on label "Open" at bounding box center [289, 208] width 51 height 16
click at [275, 209] on input "Open" at bounding box center [269, 205] width 10 height 10
checkbox input "true"
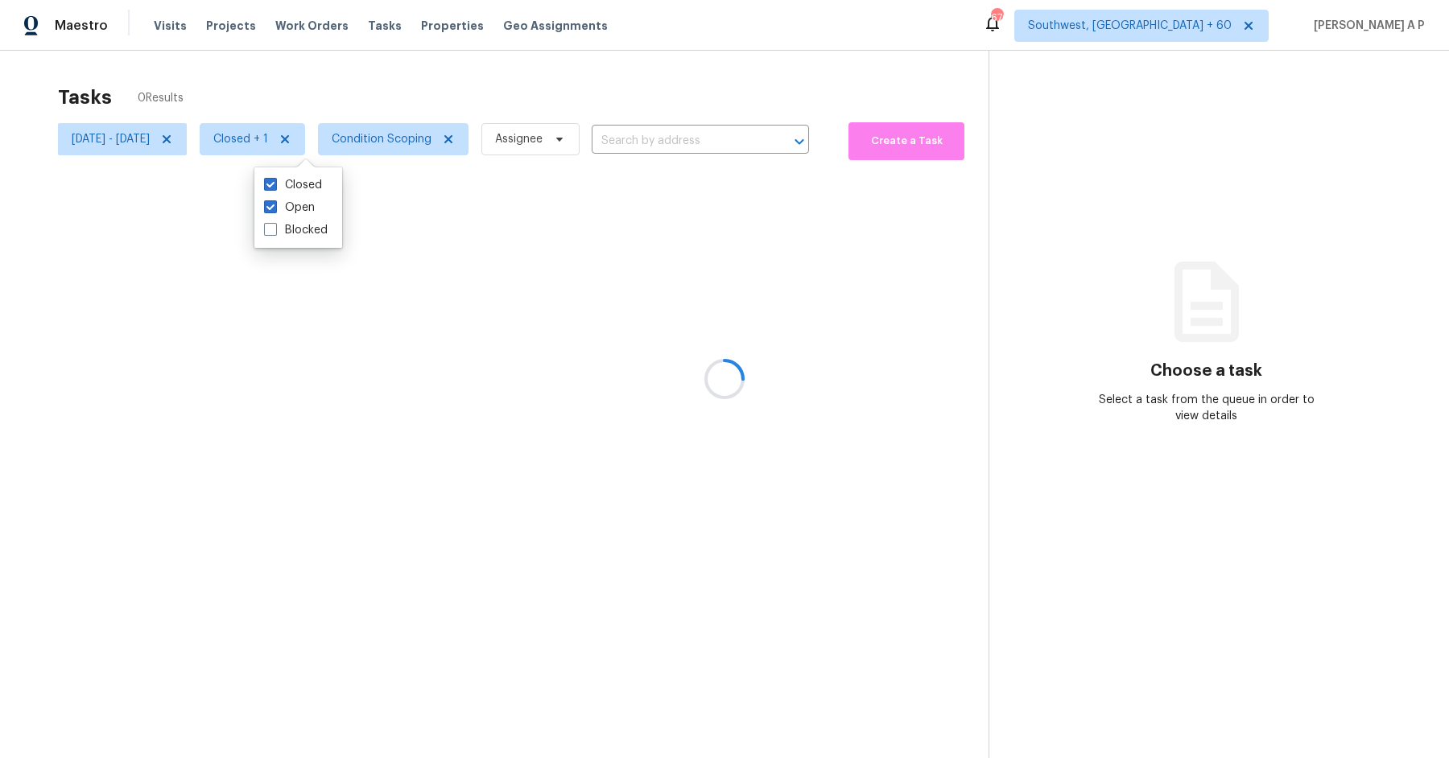
click at [415, 80] on div at bounding box center [724, 379] width 1449 height 758
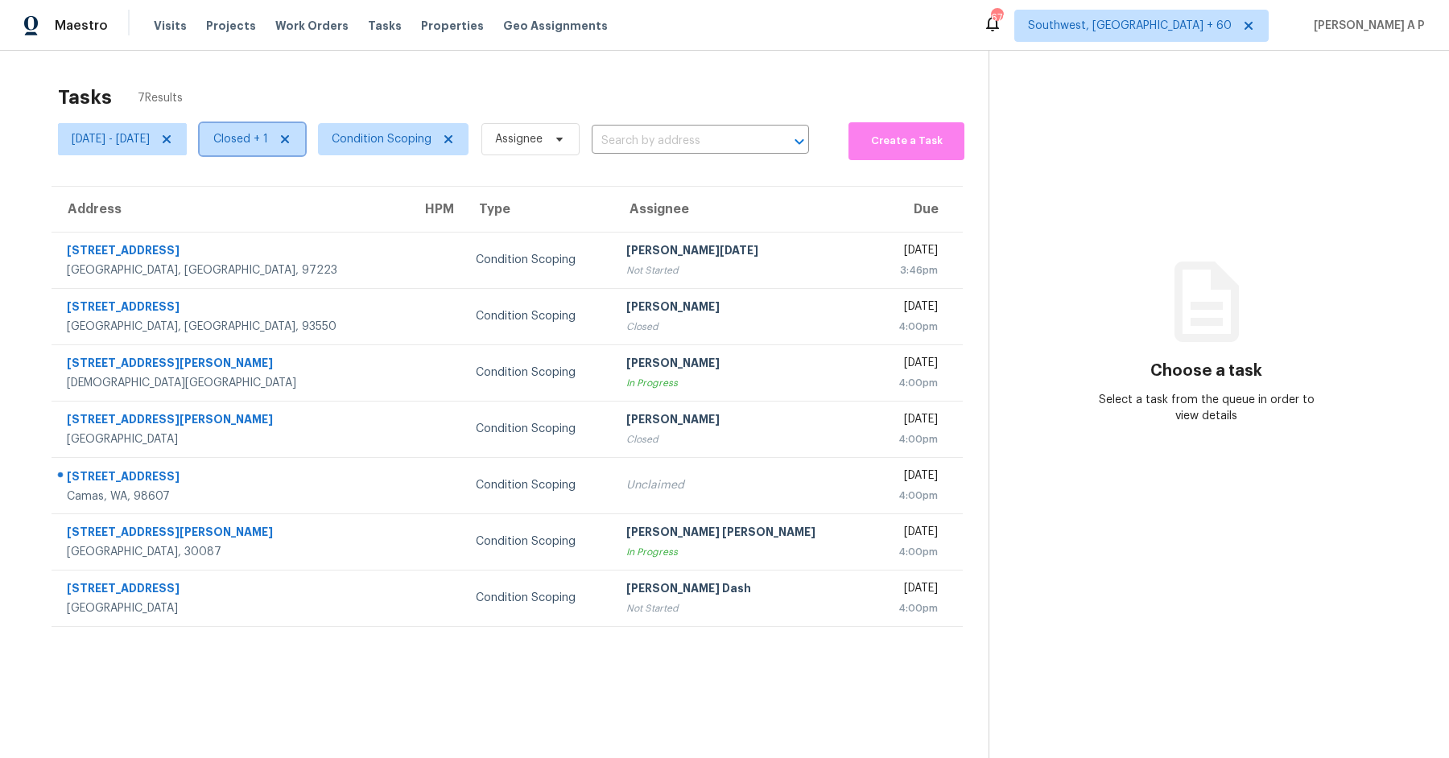
click at [268, 142] on span "Closed + 1" at bounding box center [240, 139] width 55 height 16
click at [300, 188] on label "Open" at bounding box center [289, 185] width 51 height 16
click at [275, 188] on input "Open" at bounding box center [269, 182] width 10 height 10
checkbox input "false"
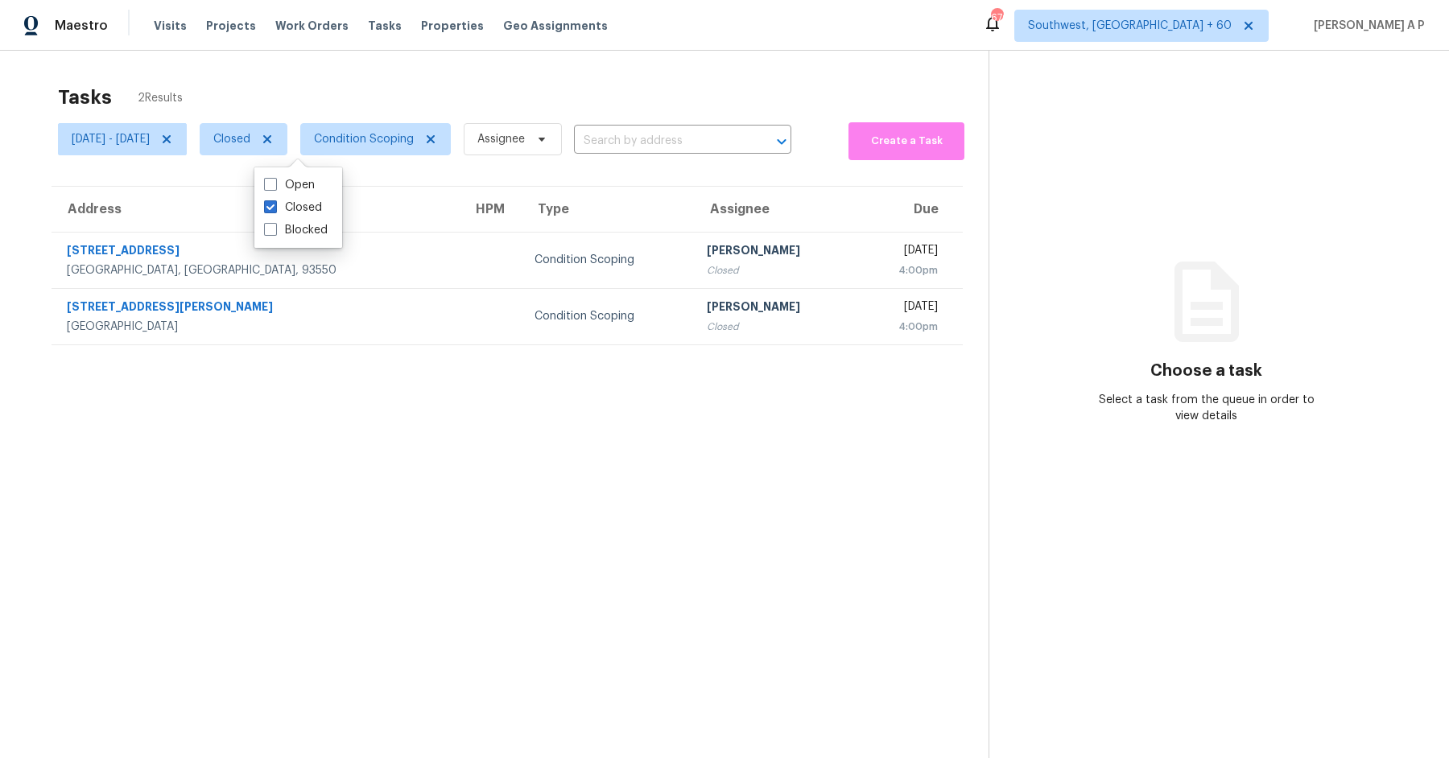
click at [522, 196] on th "Type" at bounding box center [608, 209] width 172 height 45
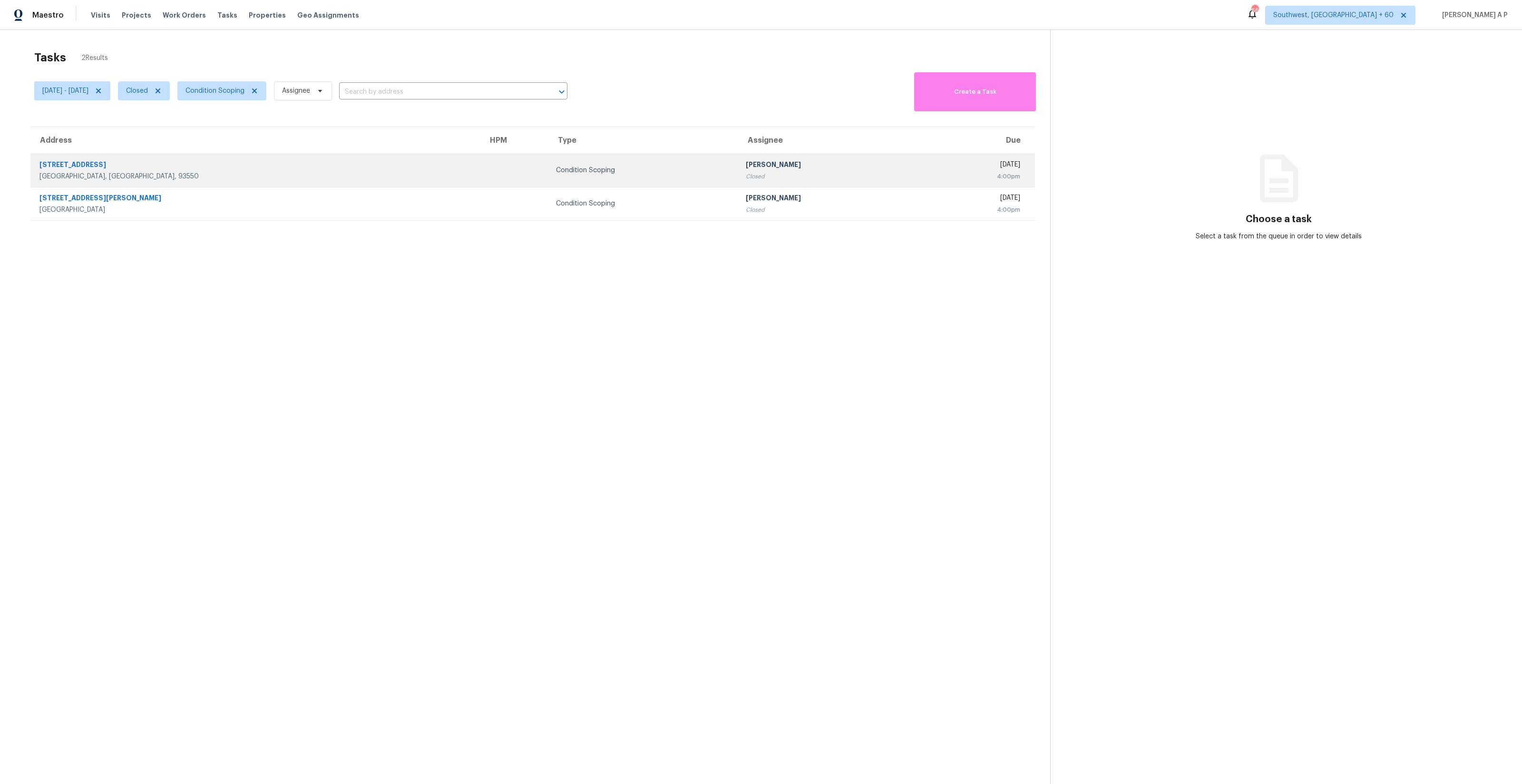
click at [556, 173] on div "Condition Scoping" at bounding box center [643, 170] width 174 height 9
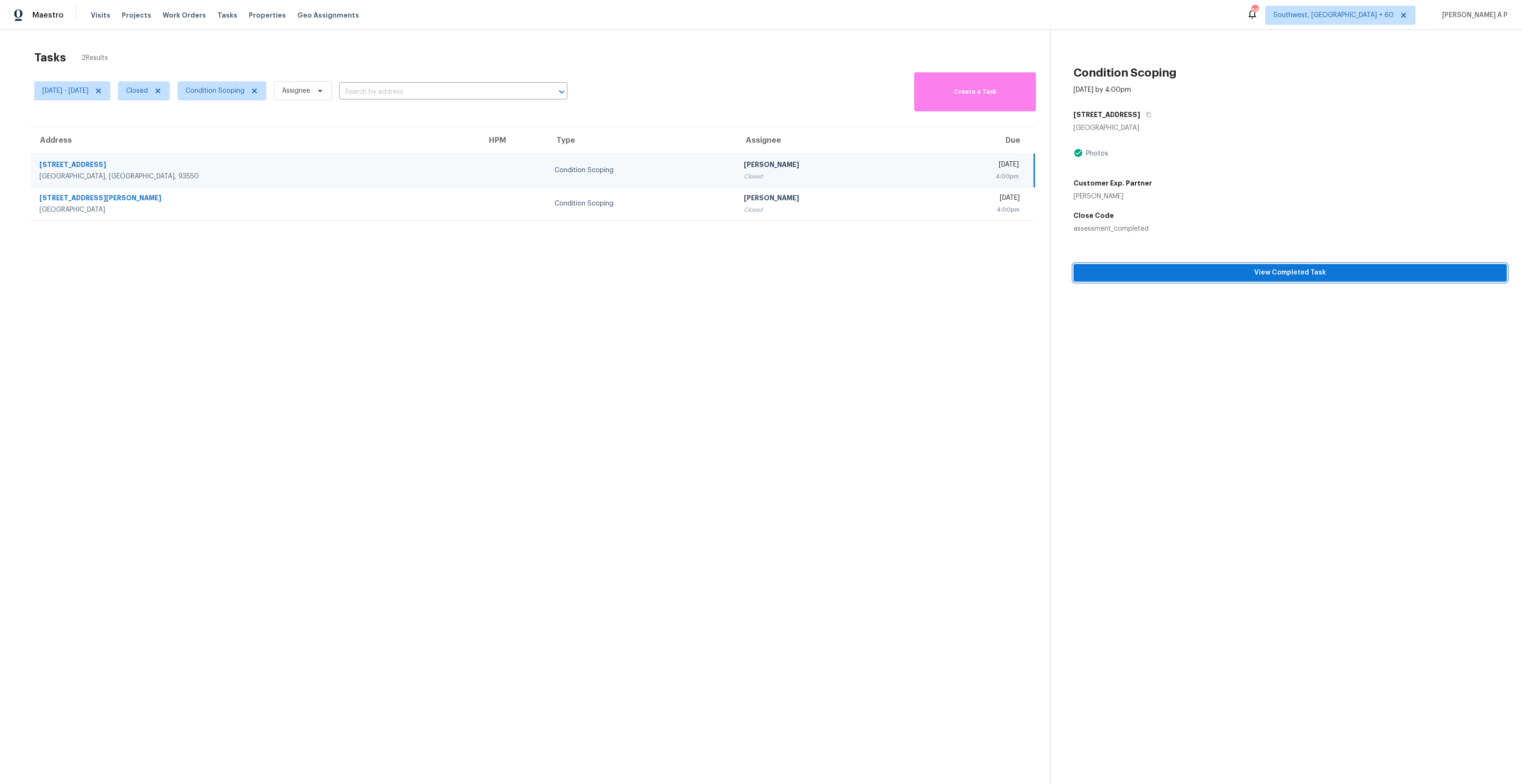
click at [856, 267] on span "View Completed Task" at bounding box center [1290, 273] width 418 height 12
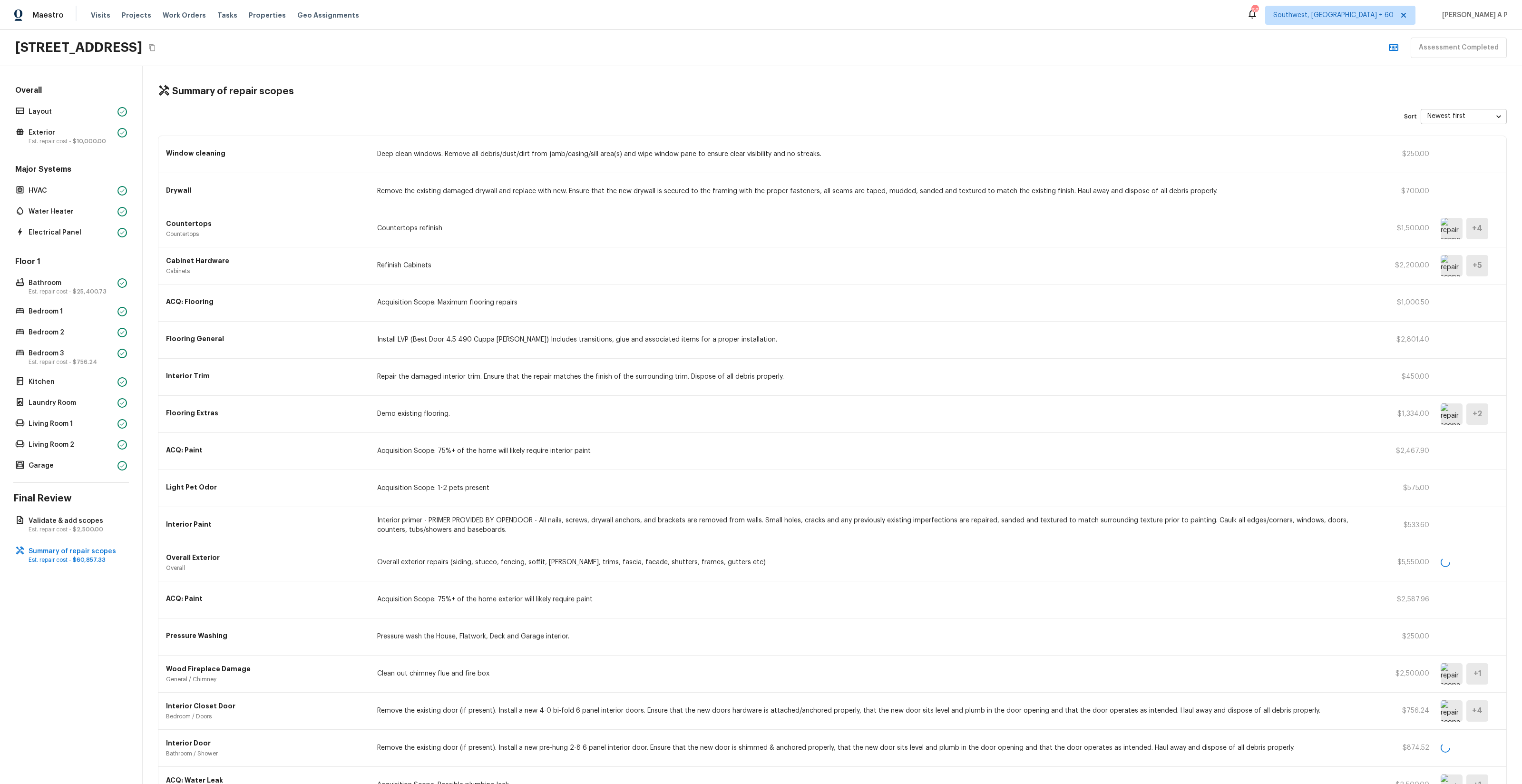
click at [155, 50] on icon "Copy Address" at bounding box center [152, 48] width 6 height 7
click at [158, 44] on button "Copy Address" at bounding box center [152, 47] width 12 height 12
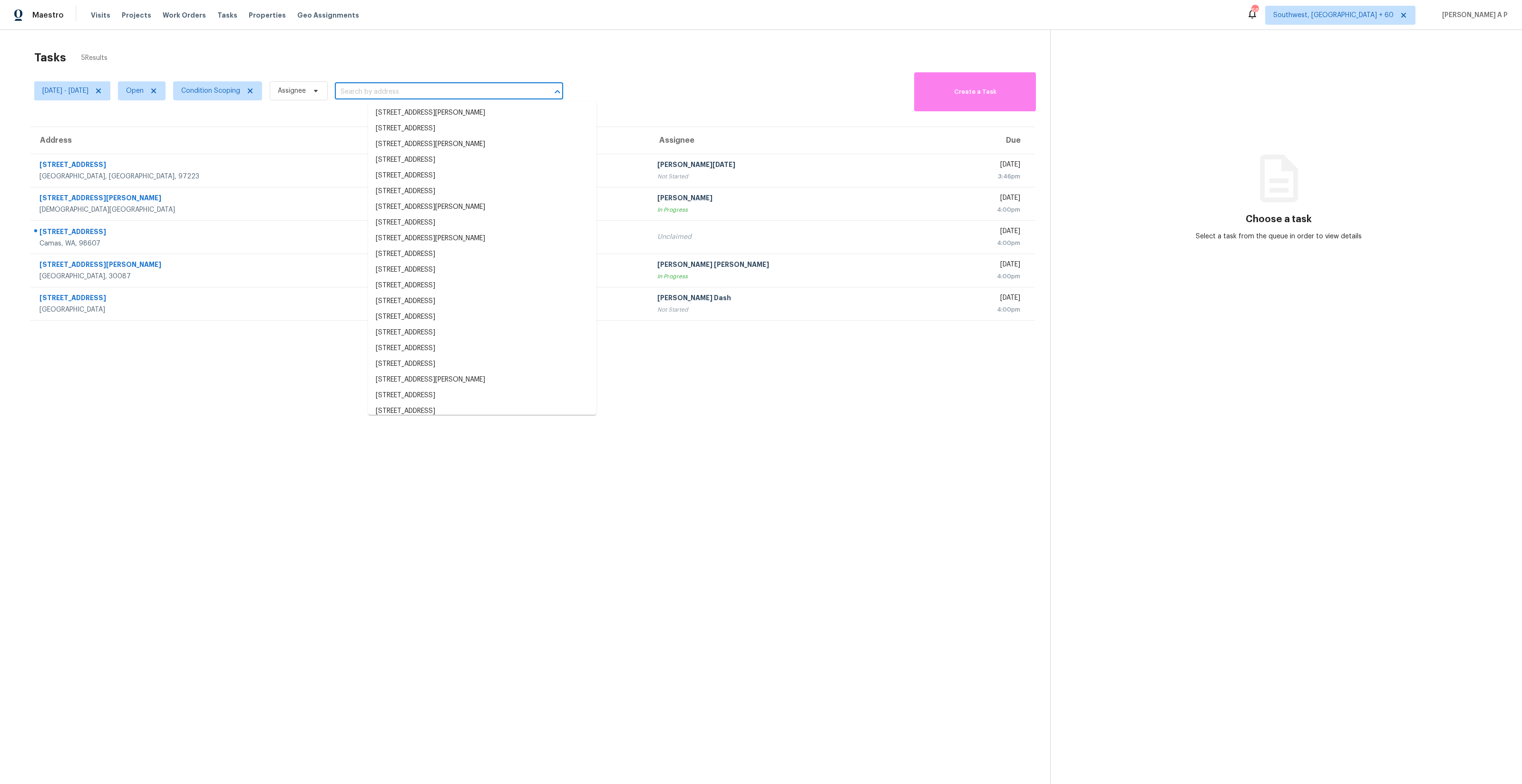
click at [391, 90] on input "text" at bounding box center [435, 92] width 201 height 15
click at [154, 91] on span "Open" at bounding box center [142, 91] width 47 height 19
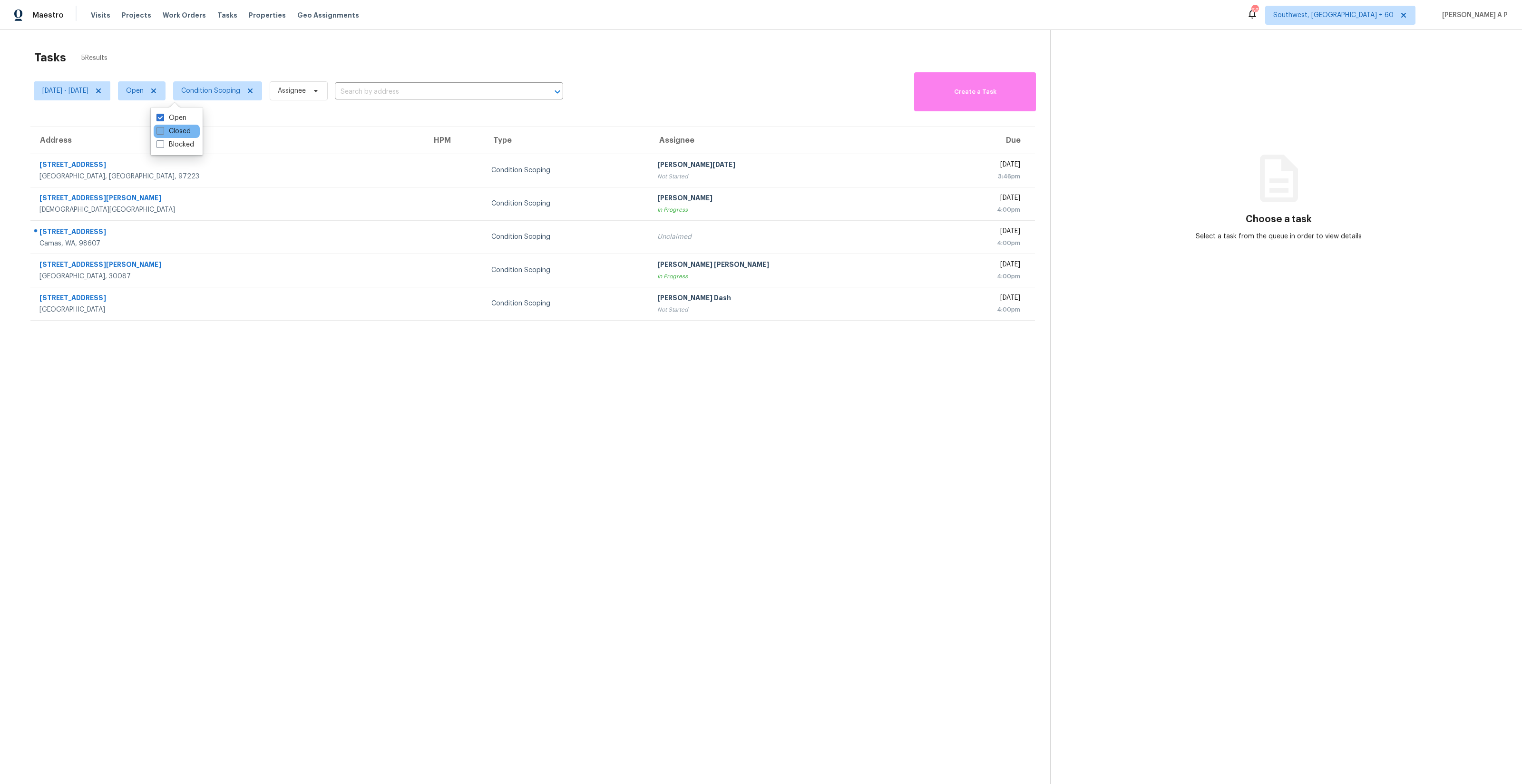
click at [167, 131] on label "Closed" at bounding box center [174, 131] width 34 height 9
click at [162, 131] on input "Closed" at bounding box center [160, 129] width 6 height 6
checkbox input "true"
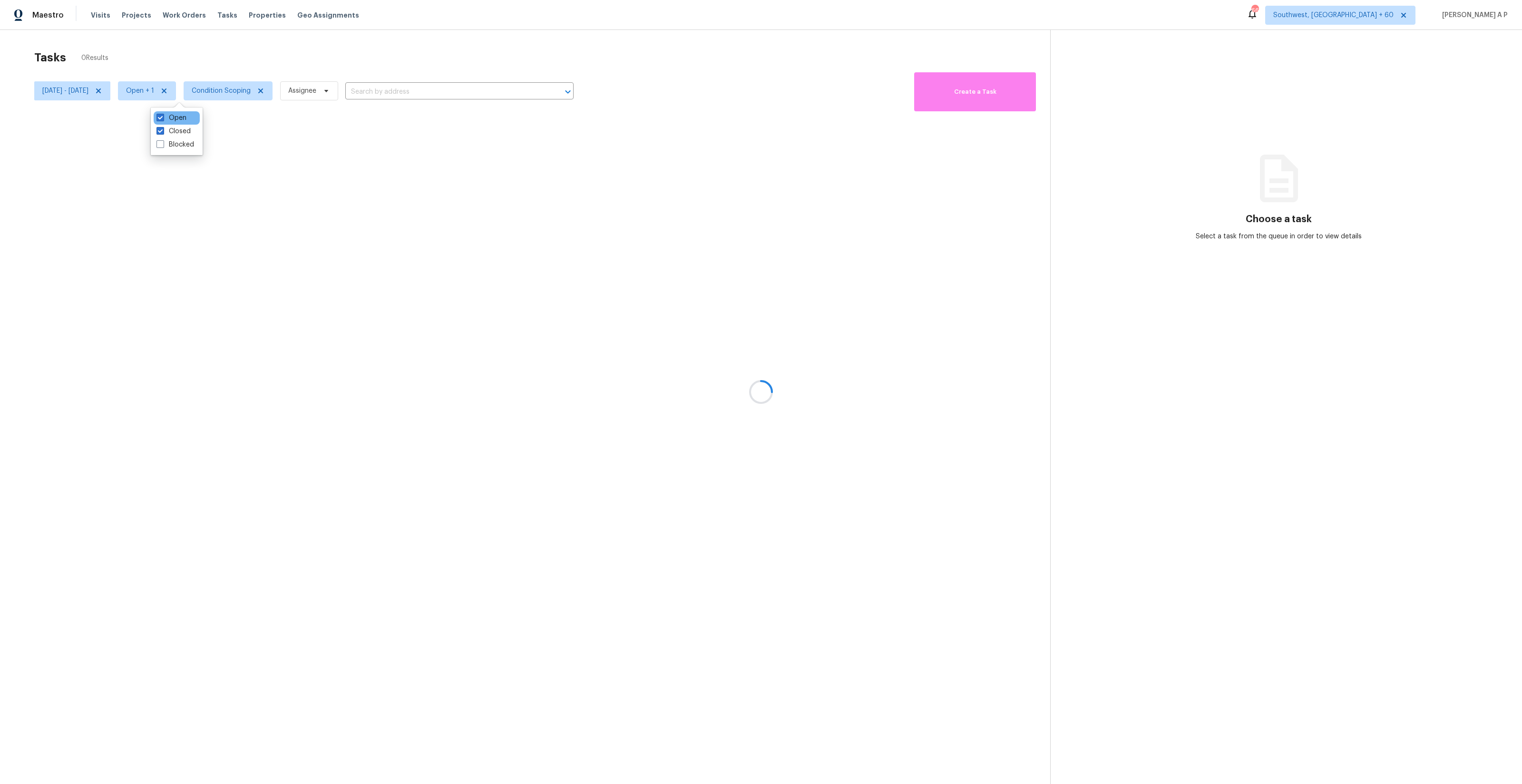
click at [167, 123] on div "Open" at bounding box center [177, 118] width 46 height 14
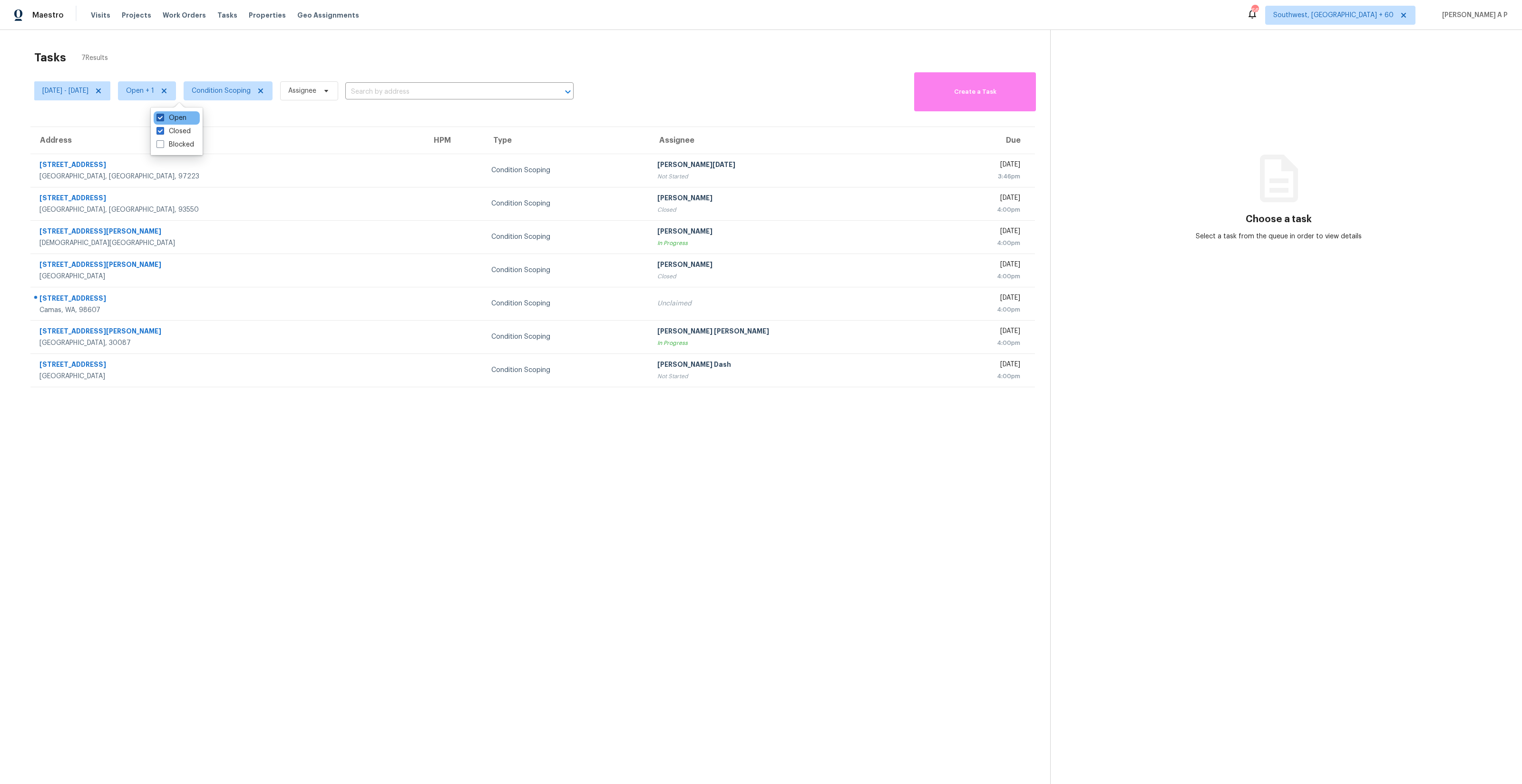
click at [158, 116] on span at bounding box center [160, 117] width 8 height 8
click at [158, 116] on input "Open" at bounding box center [160, 116] width 6 height 6
checkbox input "false"
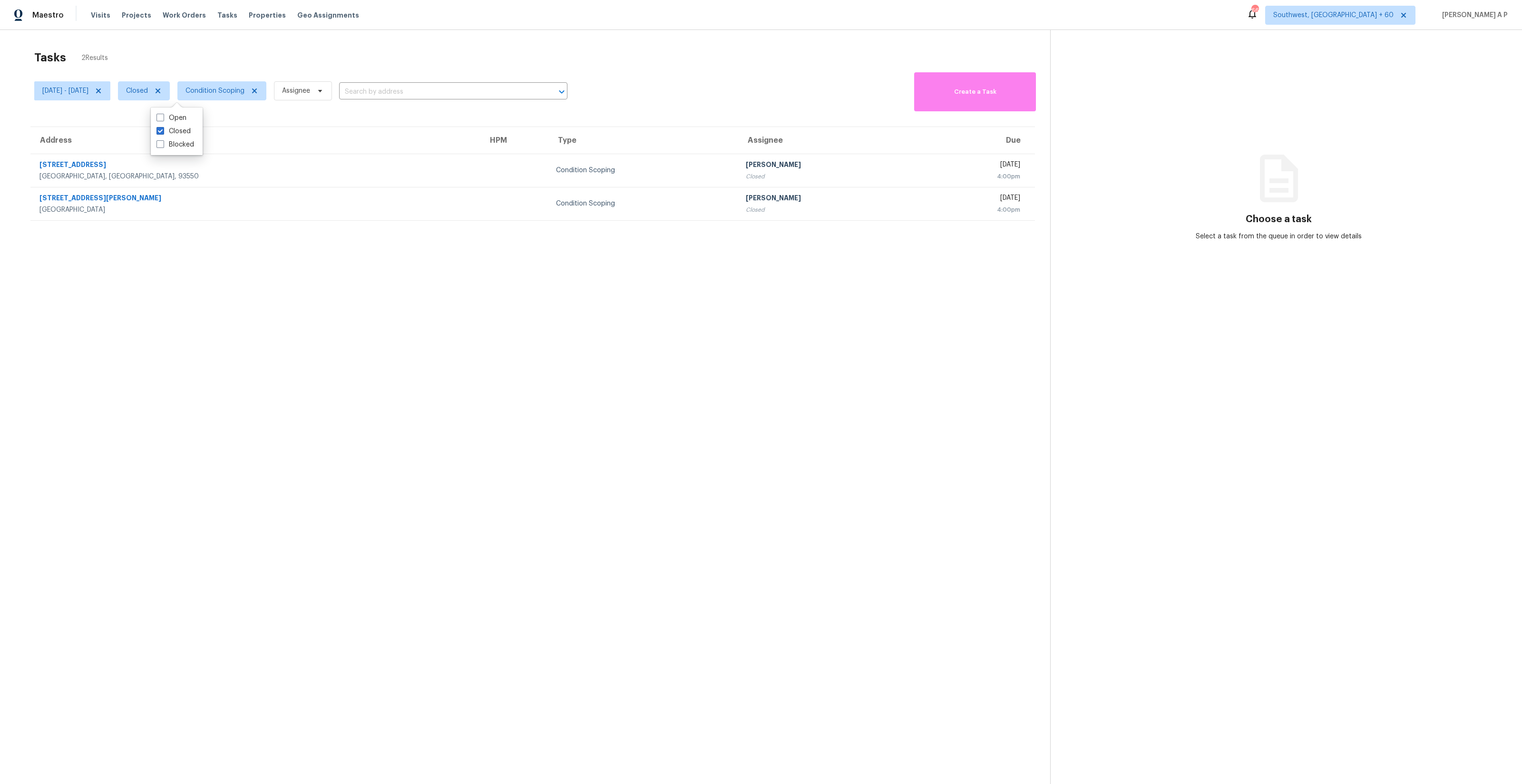
click at [249, 269] on section "Tasks 2 Results Mon, Sep 15 - Tue, Sep 16 Closed Condition Scoping Assignee ​ C…" at bounding box center [533, 429] width 1035 height 769
drag, startPoint x: 38, startPoint y: 162, endPoint x: 848, endPoint y: 245, distance: 814.2
click at [848, 245] on section "Tasks 2 Results Mon, Sep 15 - Tue, Sep 16 Closed Condition Scoping Assignee ​ C…" at bounding box center [533, 429] width 1035 height 769
copy thead "Address HPM Type Assignee Due"
click at [557, 320] on section "Tasks 2 Results Mon, Sep 15 - Tue, Sep 16 Closed Condition Scoping Assignee ​ C…" at bounding box center [533, 429] width 1035 height 769
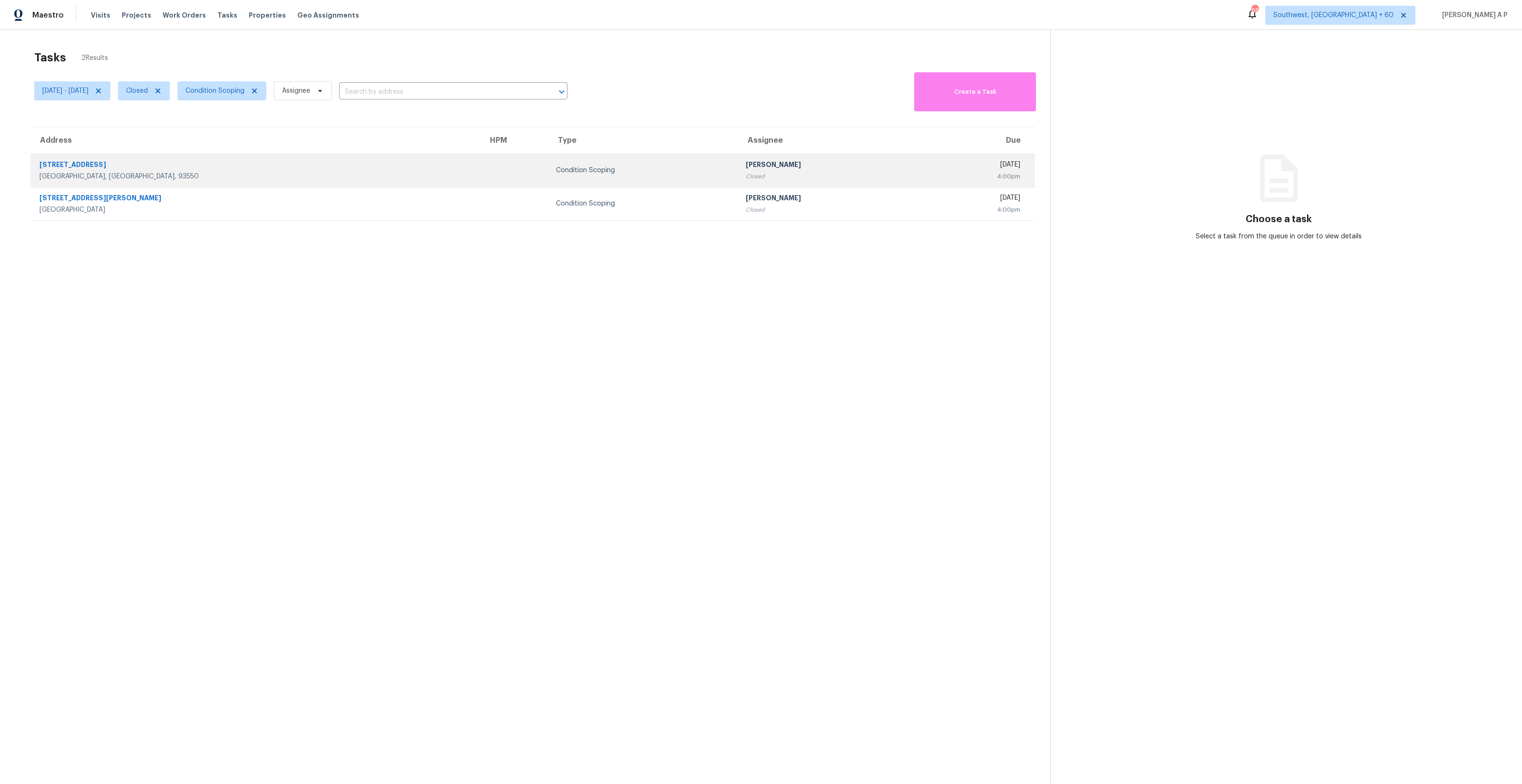
click at [83, 166] on div "[STREET_ADDRESS]" at bounding box center [256, 165] width 433 height 12
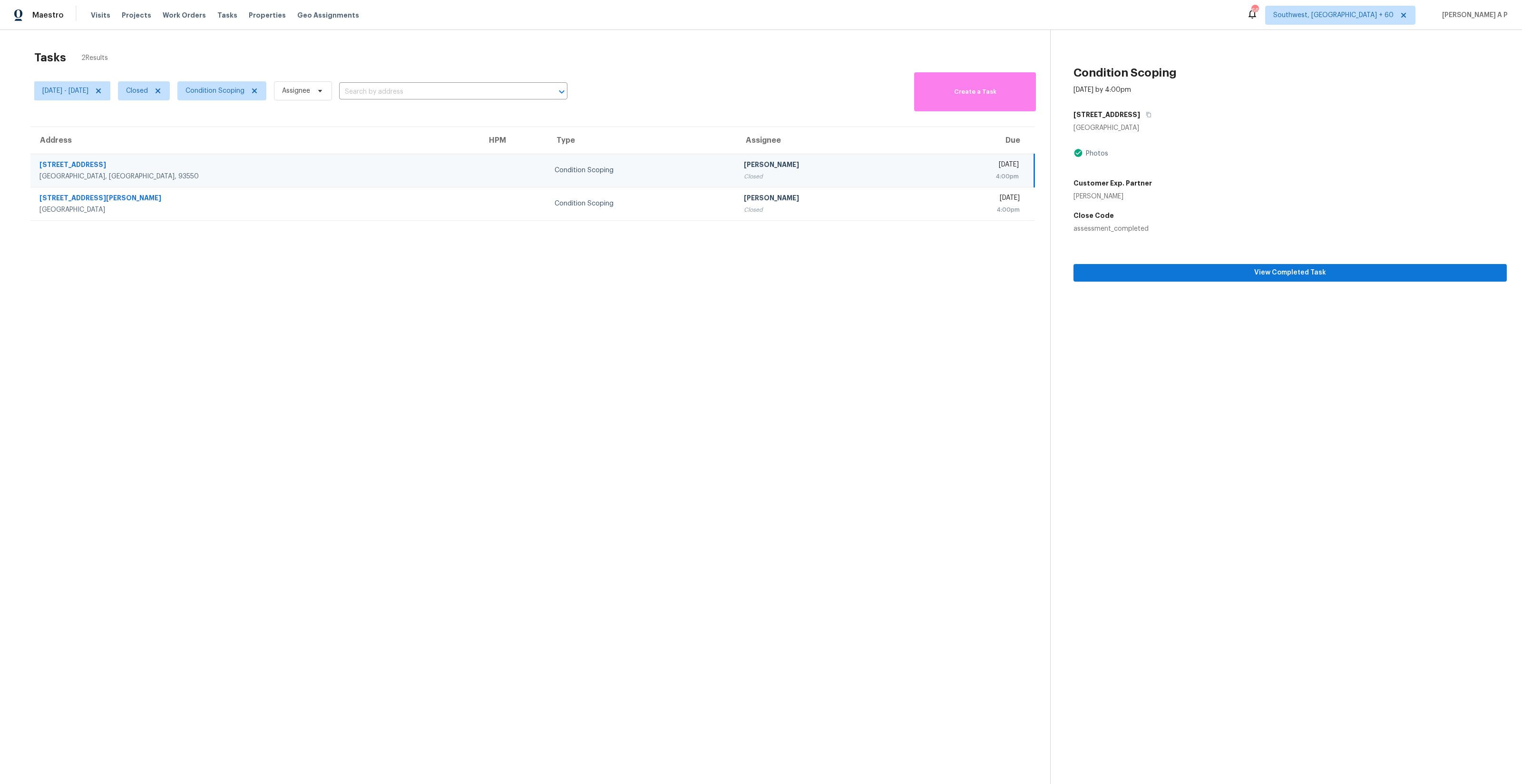
click at [856, 281] on section "Condition Scoping Sep 15th 2025 by 4:00pm 1735 E Avenue Q6 Palmdale, CA 93550 P…" at bounding box center [1278, 422] width 457 height 784
click at [856, 267] on span "View Completed Task" at bounding box center [1290, 273] width 418 height 12
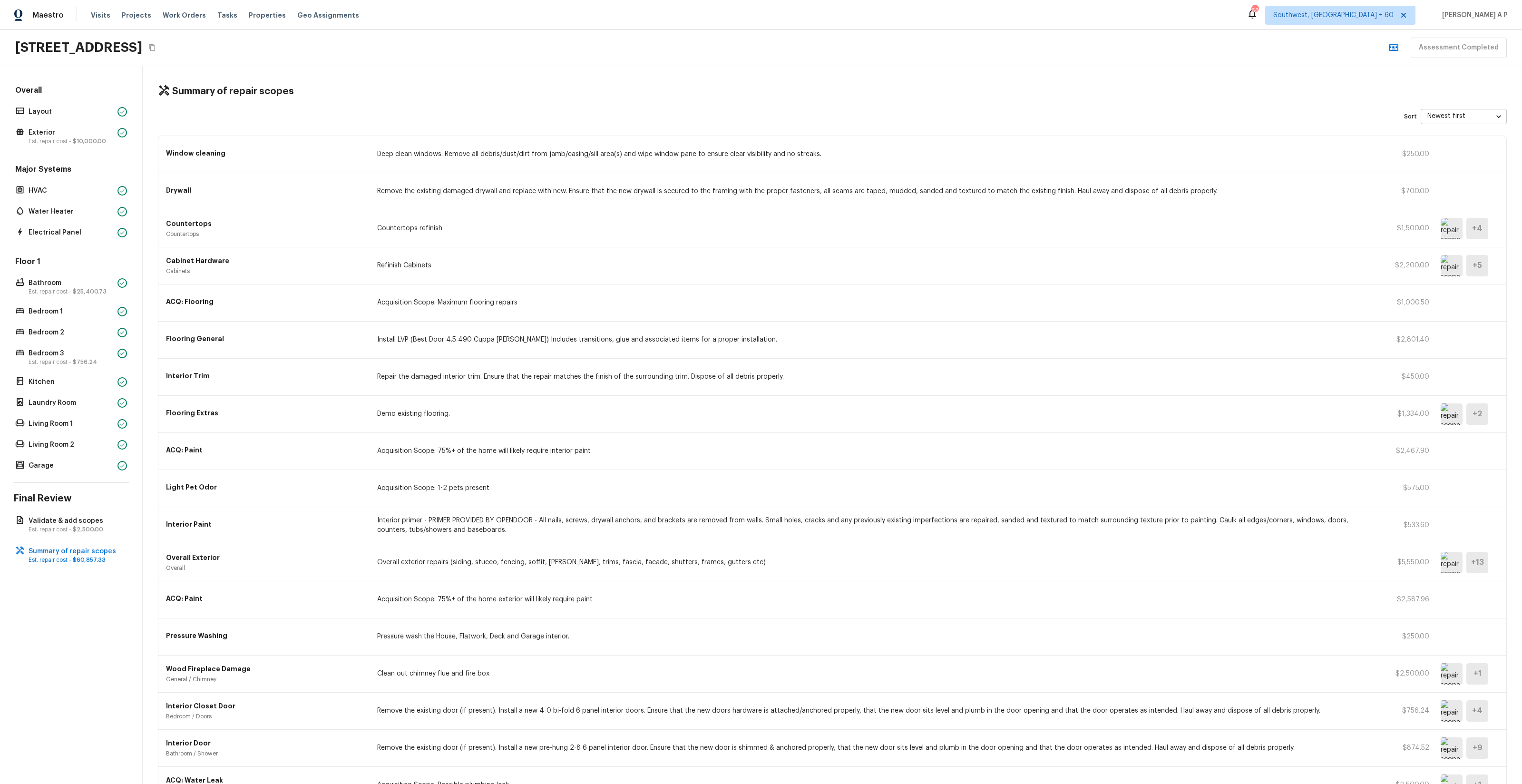
click at [158, 55] on div "1735 E Avenue Q6, Palmdale, CA 93550" at bounding box center [87, 47] width 143 height 17
click at [155, 51] on icon "Copy Address" at bounding box center [152, 48] width 6 height 7
click at [84, 116] on p "Layout" at bounding box center [71, 112] width 85 height 9
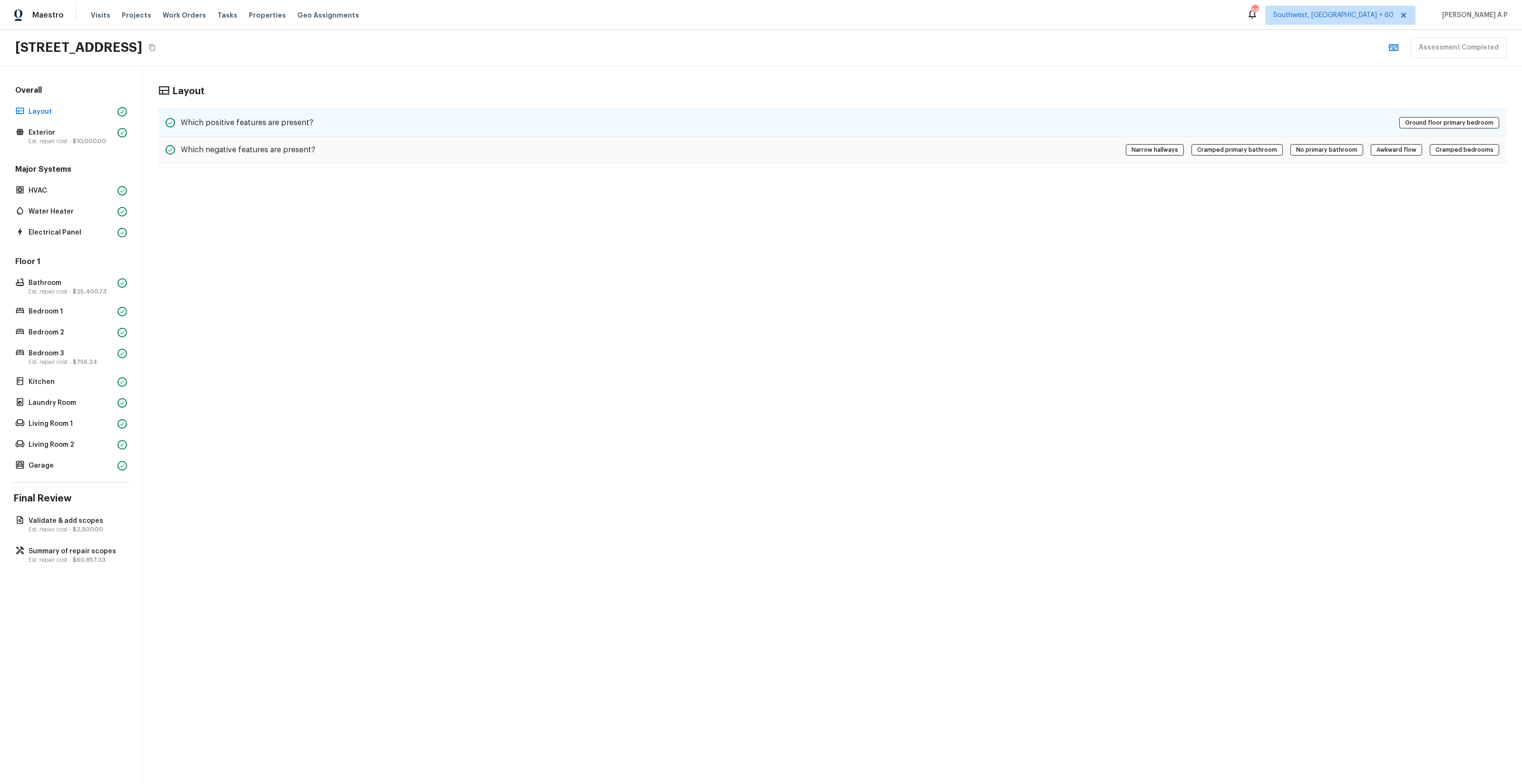
click at [463, 122] on div "Which positive features are present? Ground floor primary bedroom" at bounding box center [832, 122] width 1349 height 28
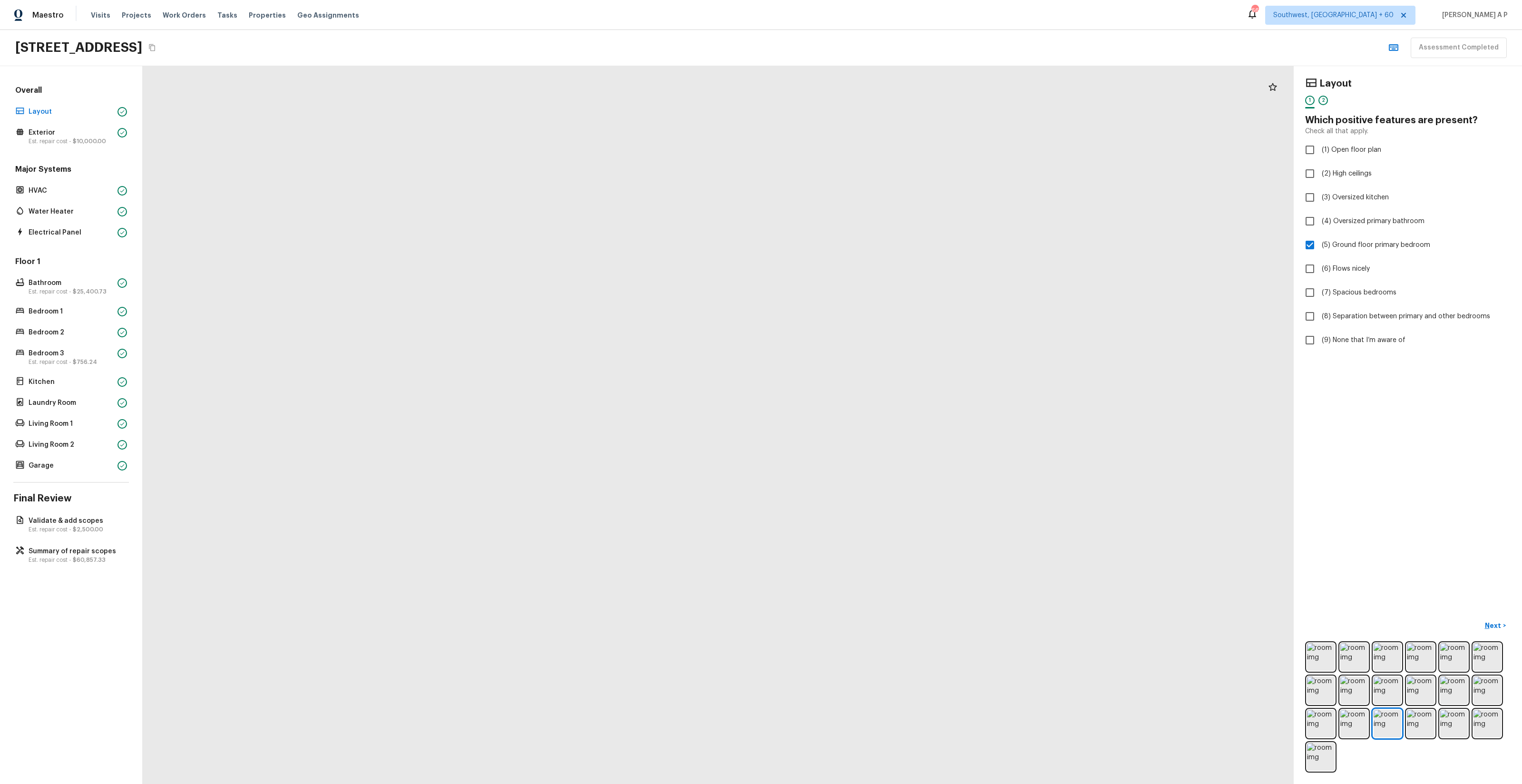
drag, startPoint x: 609, startPoint y: 565, endPoint x: 499, endPoint y: 503, distance: 126.3
click at [499, 448] on div at bounding box center [732, 411] width 2004 height 1250
click at [856, 448] on p "Next" at bounding box center [1494, 626] width 18 height 9
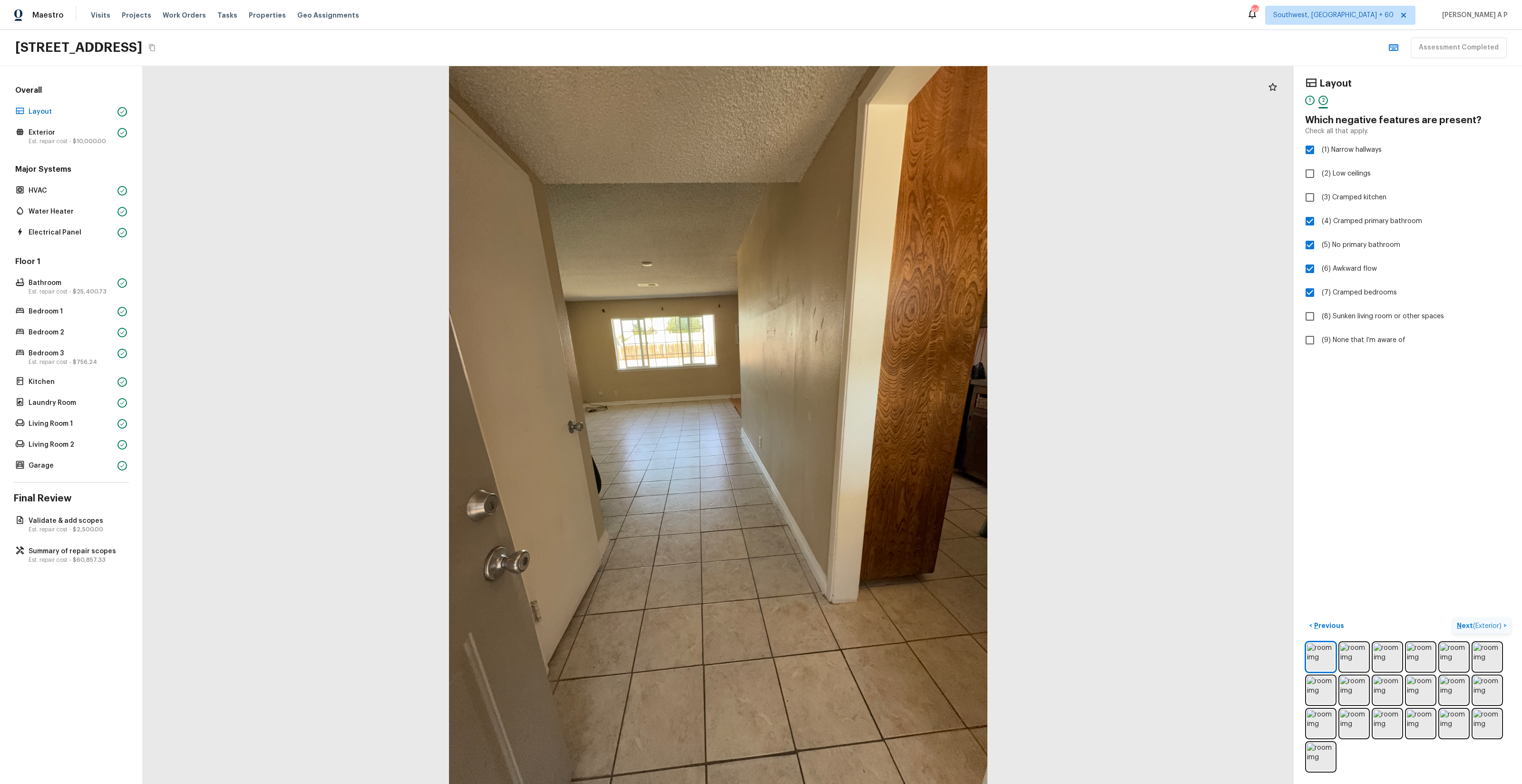
click at [856, 448] on p "Next ( Exterior )" at bounding box center [1480, 626] width 47 height 10
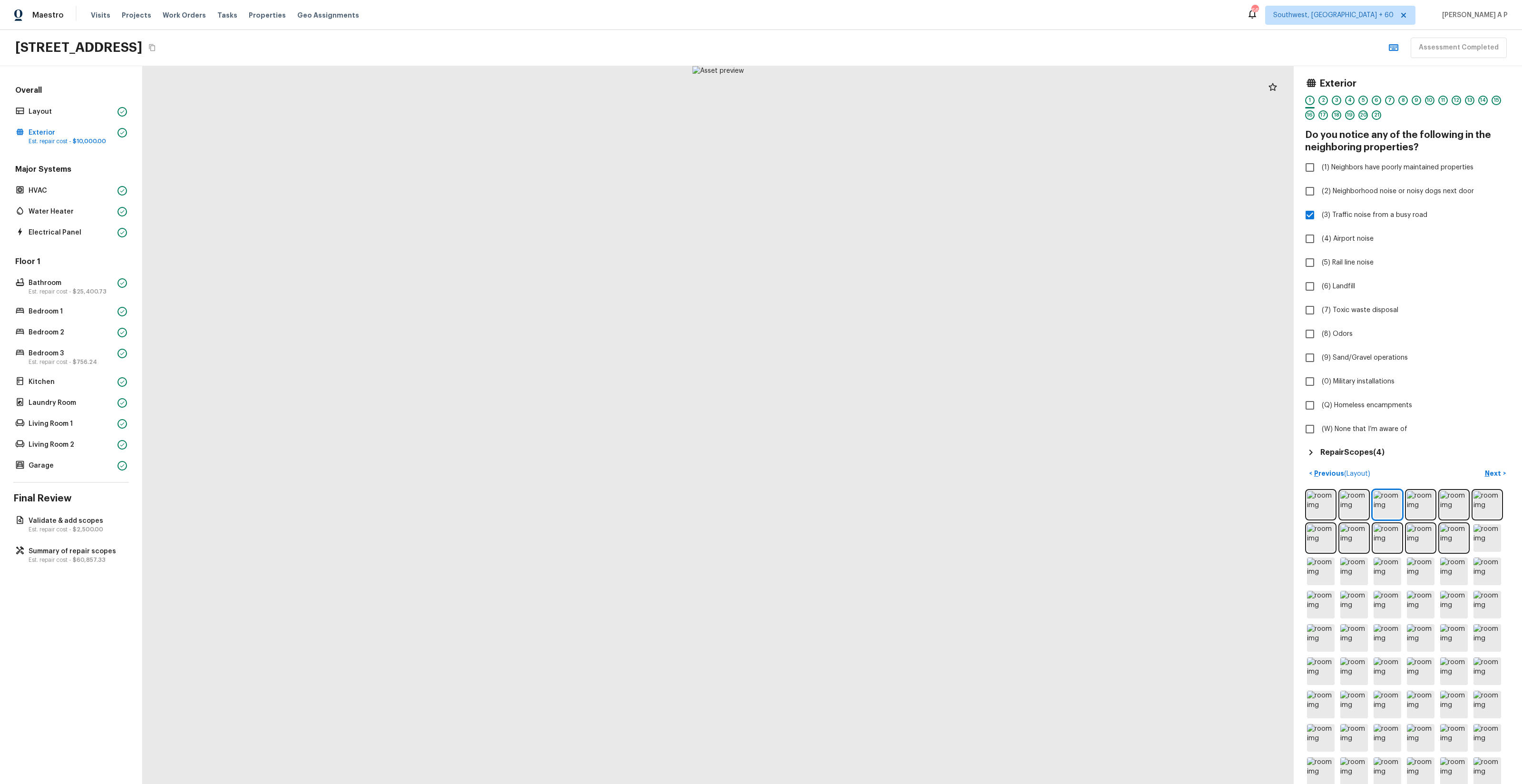
click at [856, 448] on icon at bounding box center [1310, 452] width 11 height 11
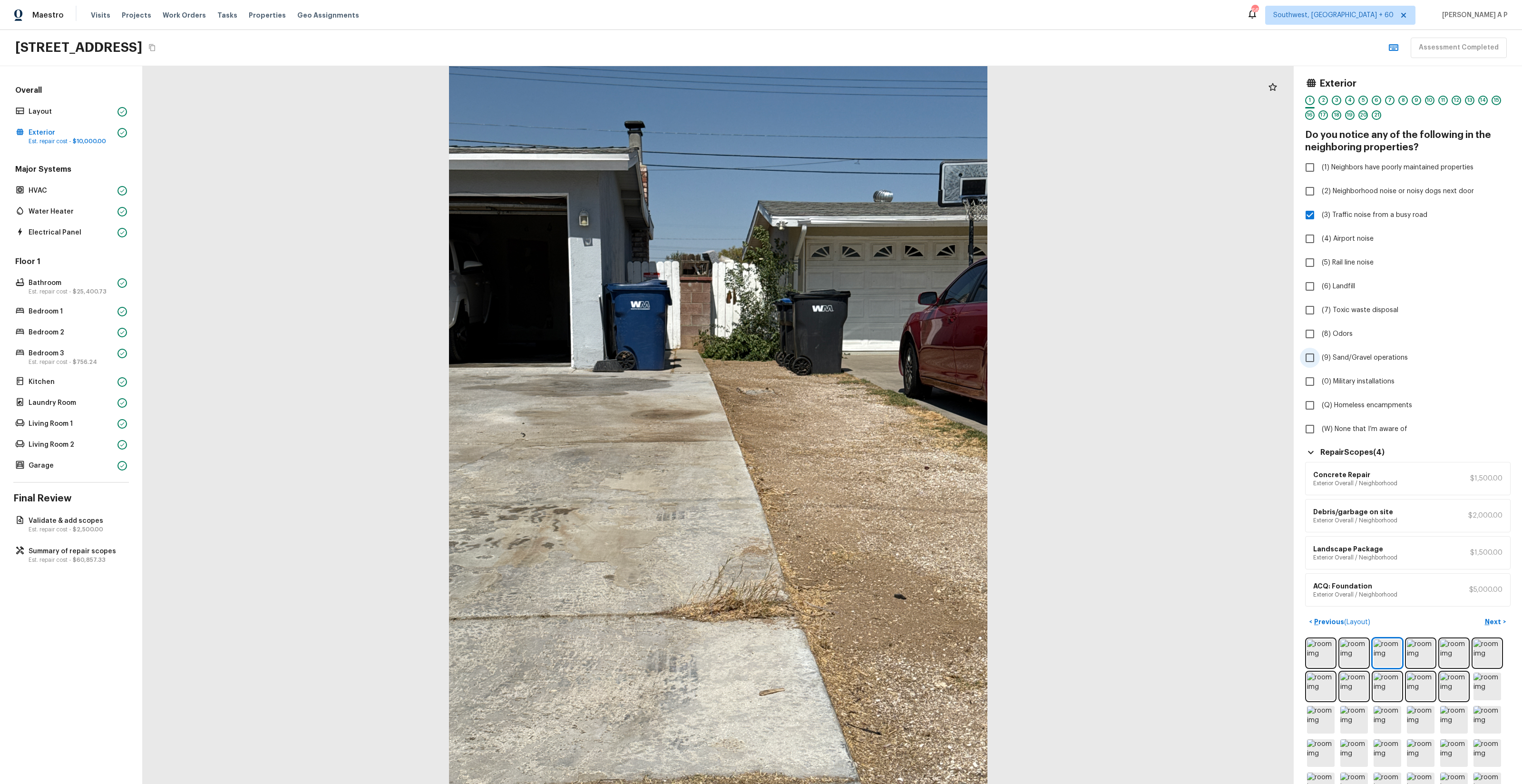
scroll to position [229, 0]
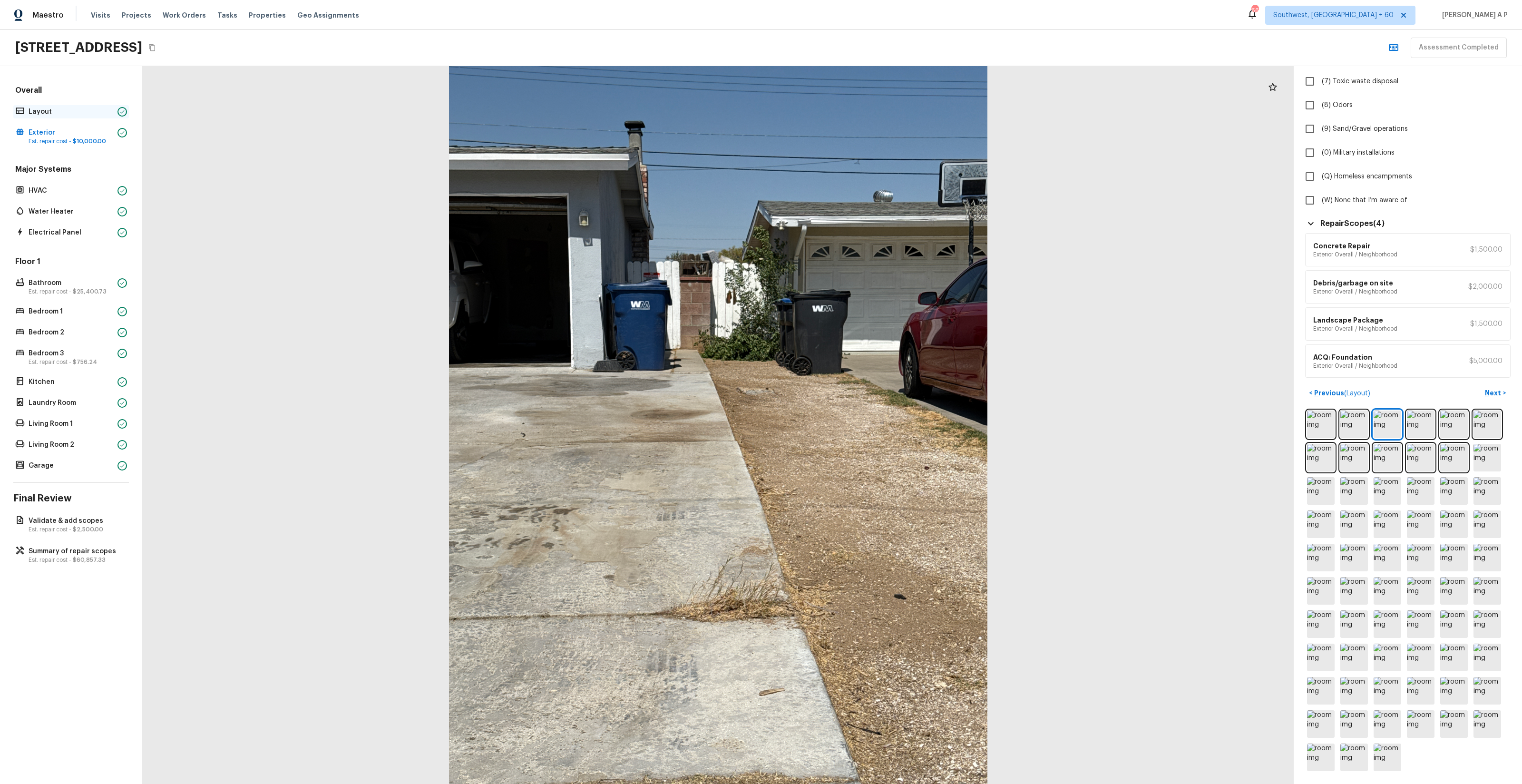
click at [100, 118] on div "Layout" at bounding box center [71, 112] width 116 height 14
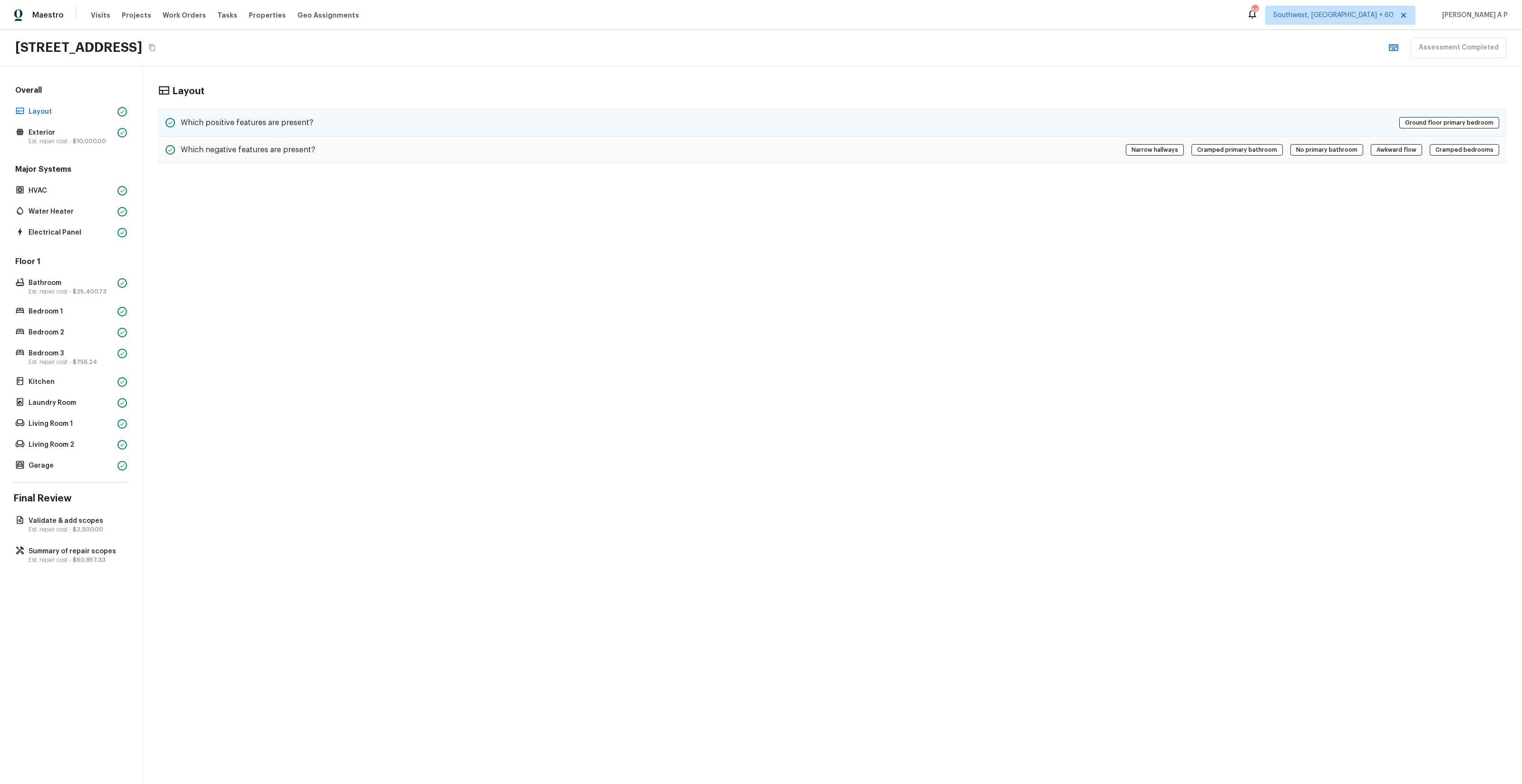
click at [353, 133] on div "Which positive features are present? Ground floor primary bedroom" at bounding box center [832, 122] width 1349 height 28
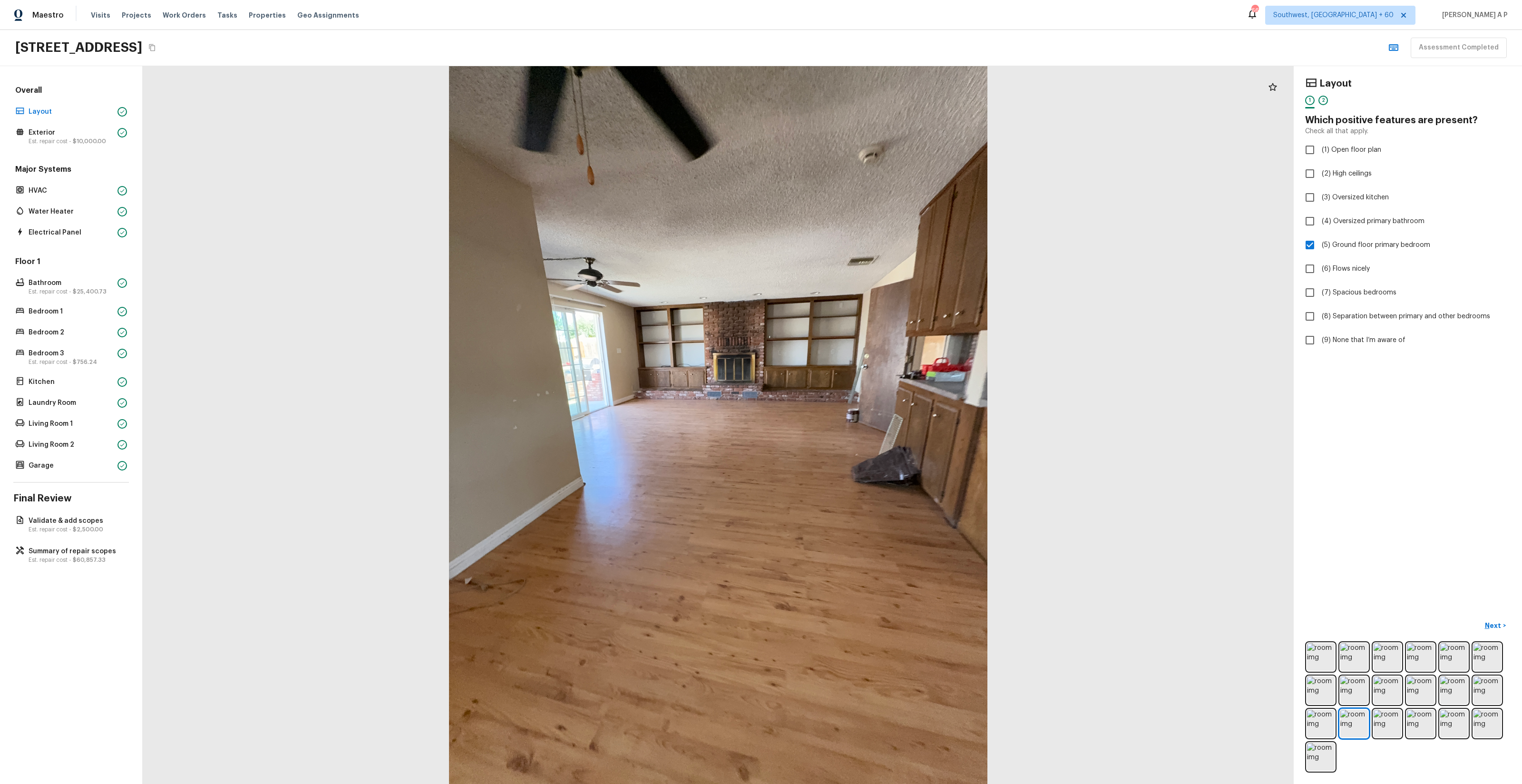
click at [856, 448] on div "Layout 1 2 Which positive features are present? Check all that apply. (1) Open …" at bounding box center [1408, 425] width 228 height 718
click at [856, 448] on p "Next" at bounding box center [1494, 626] width 18 height 9
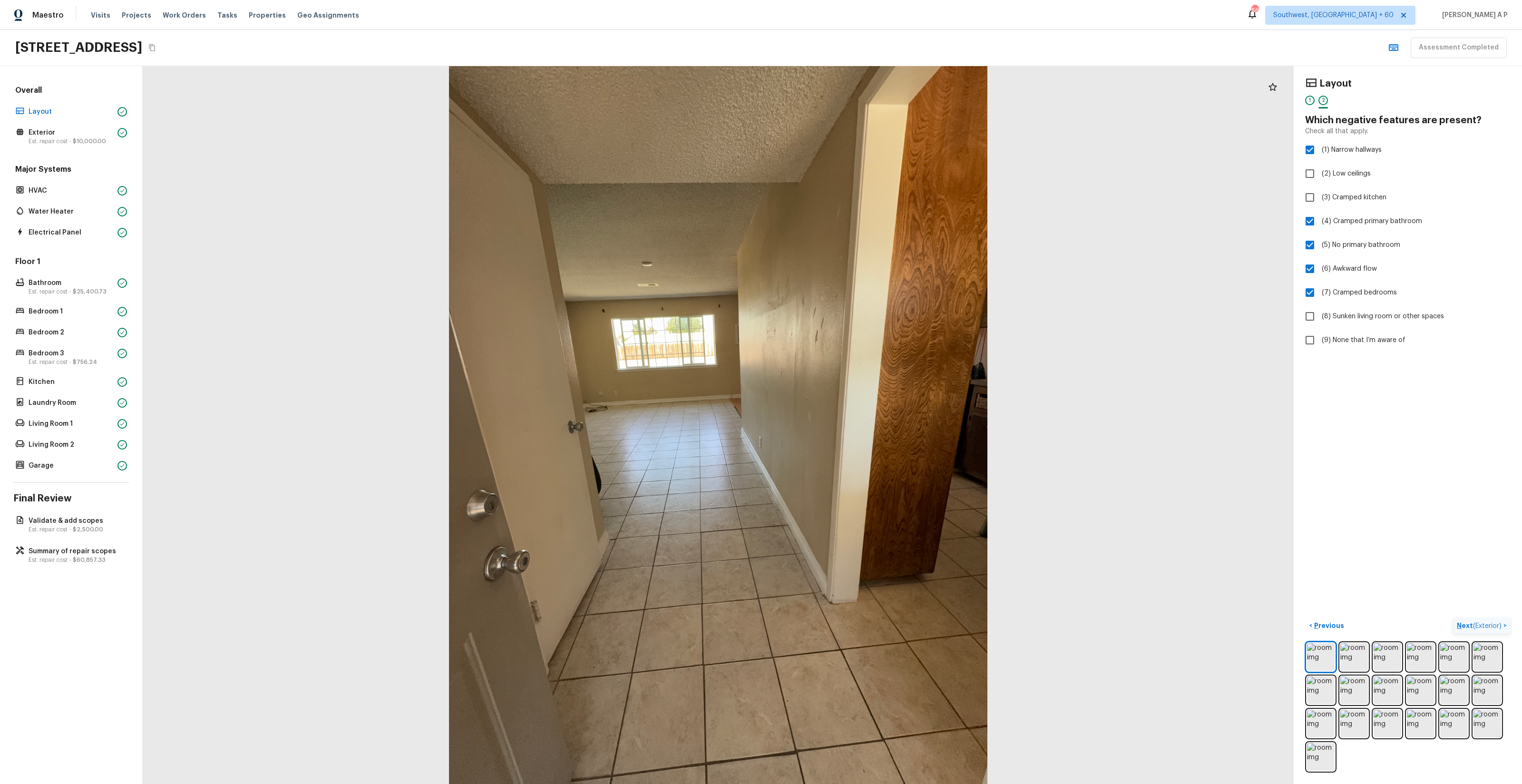
click at [856, 448] on p "Next ( Exterior )" at bounding box center [1480, 626] width 47 height 10
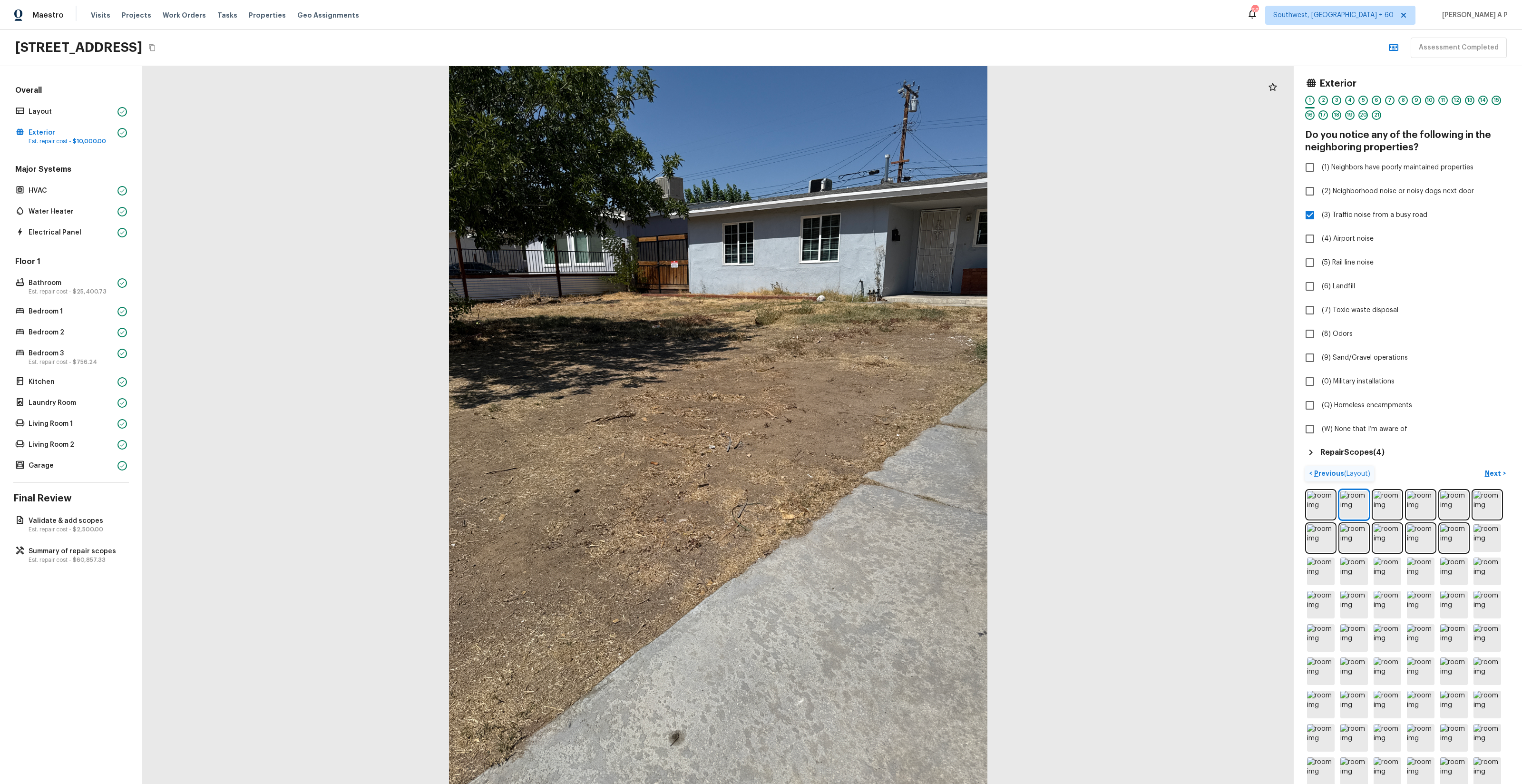
click at [856, 448] on p "Previous ( Layout )" at bounding box center [1341, 473] width 58 height 10
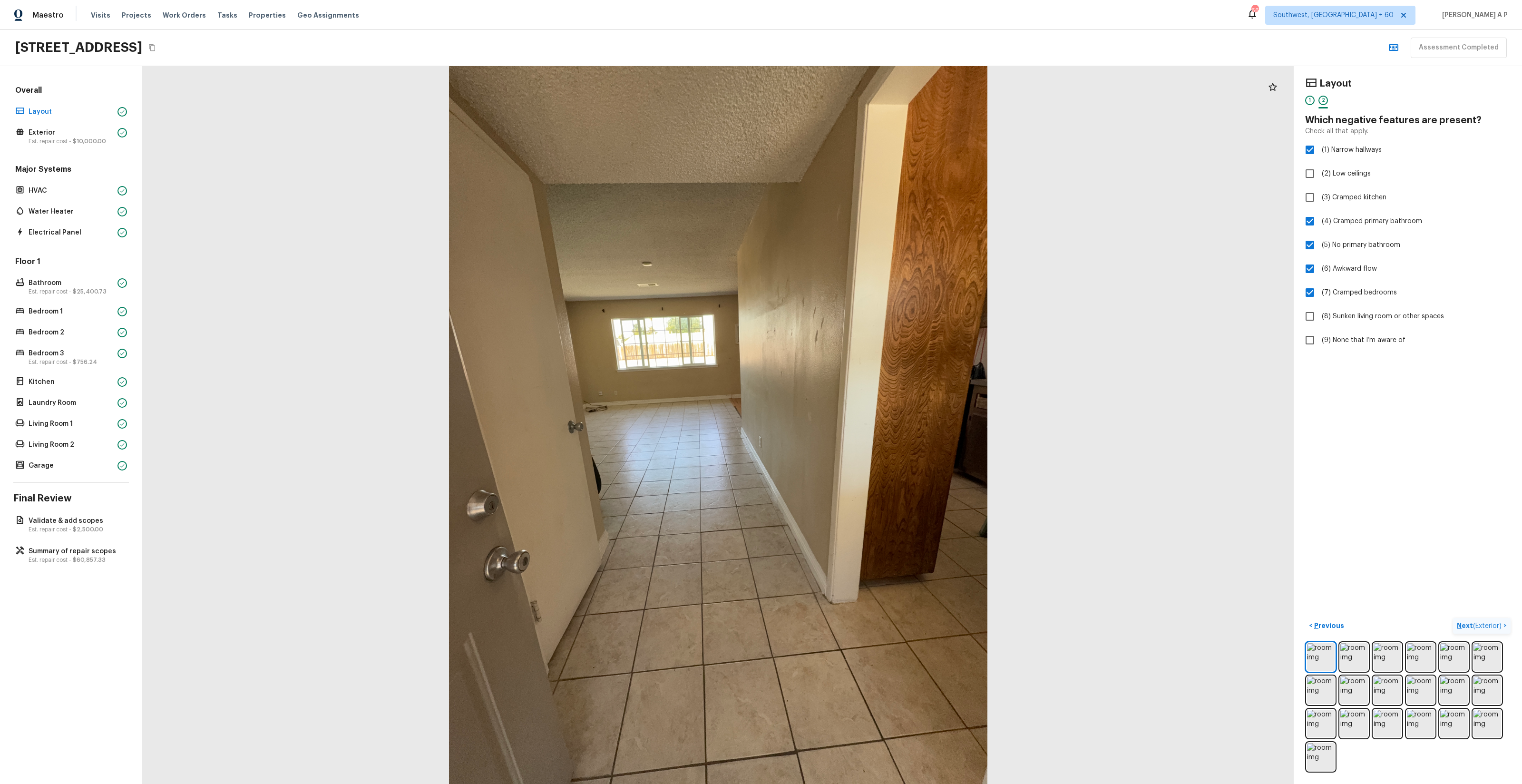
click at [856, 448] on p "Next ( Exterior )" at bounding box center [1480, 626] width 47 height 10
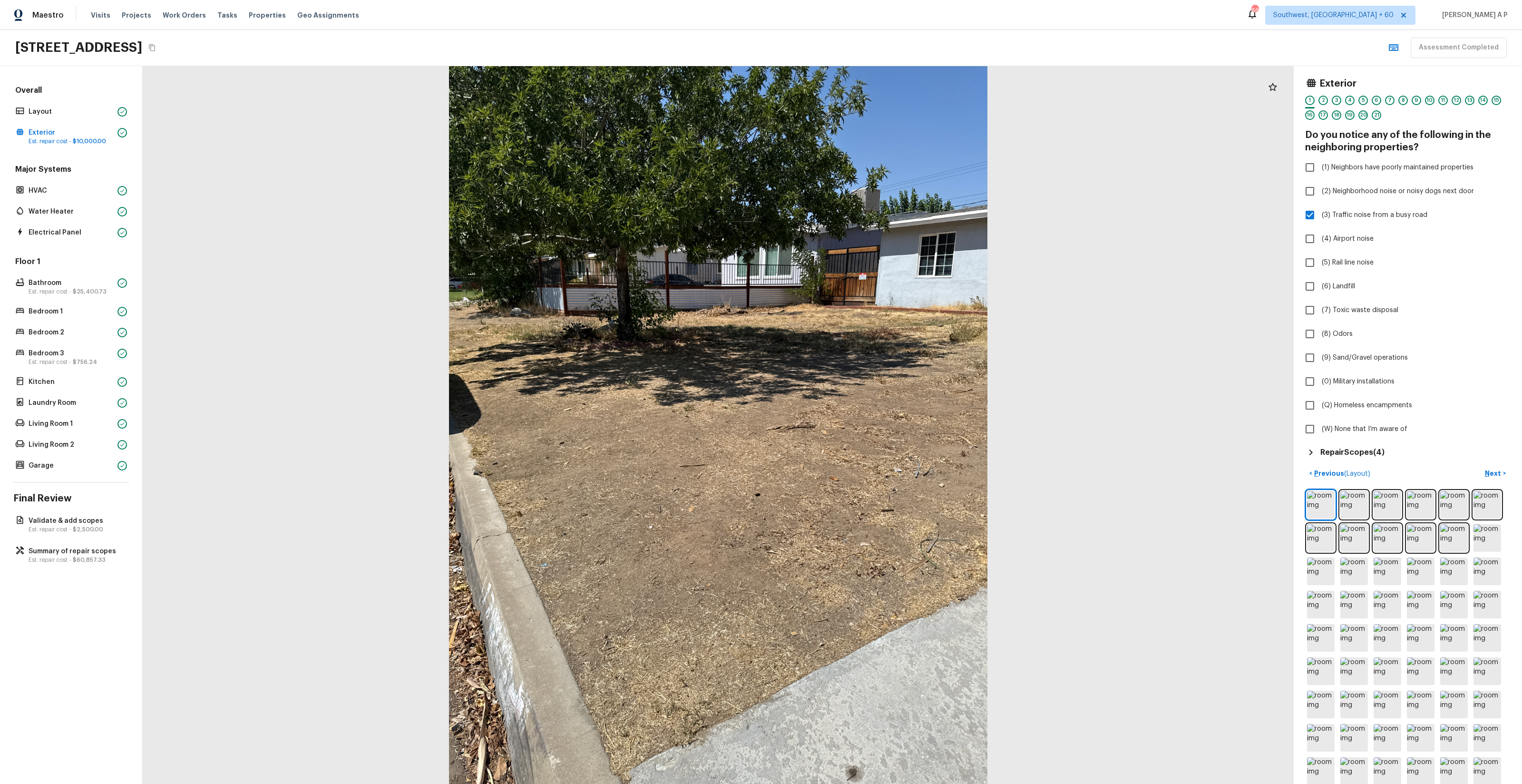
click at [856, 448] on h5 "Repair Scopes ( 4 )" at bounding box center [1352, 453] width 64 height 11
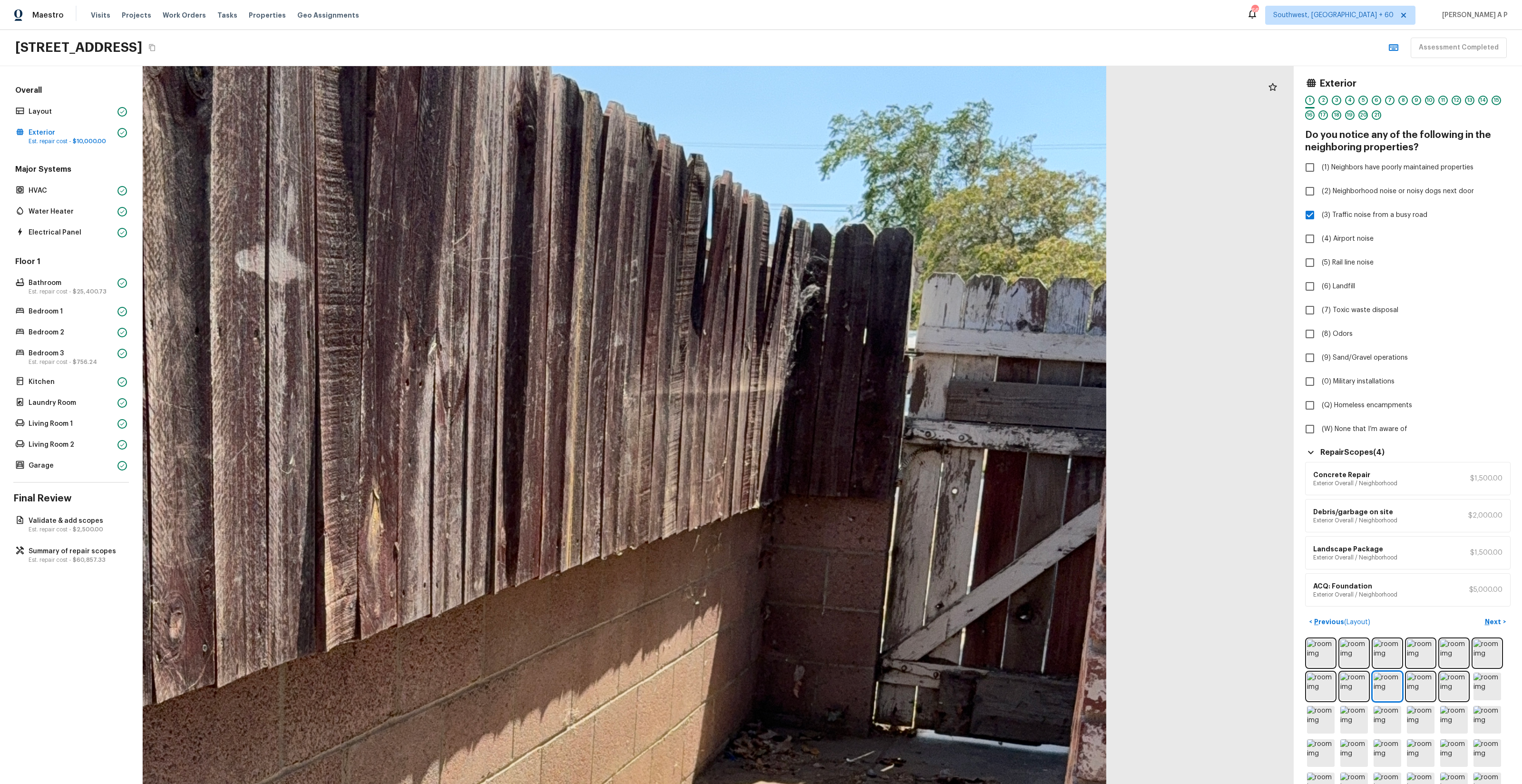
drag, startPoint x: 723, startPoint y: 203, endPoint x: 535, endPoint y: 243, distance: 192.2
click at [535, 243] on div at bounding box center [536, 714] width 2438 height 1520
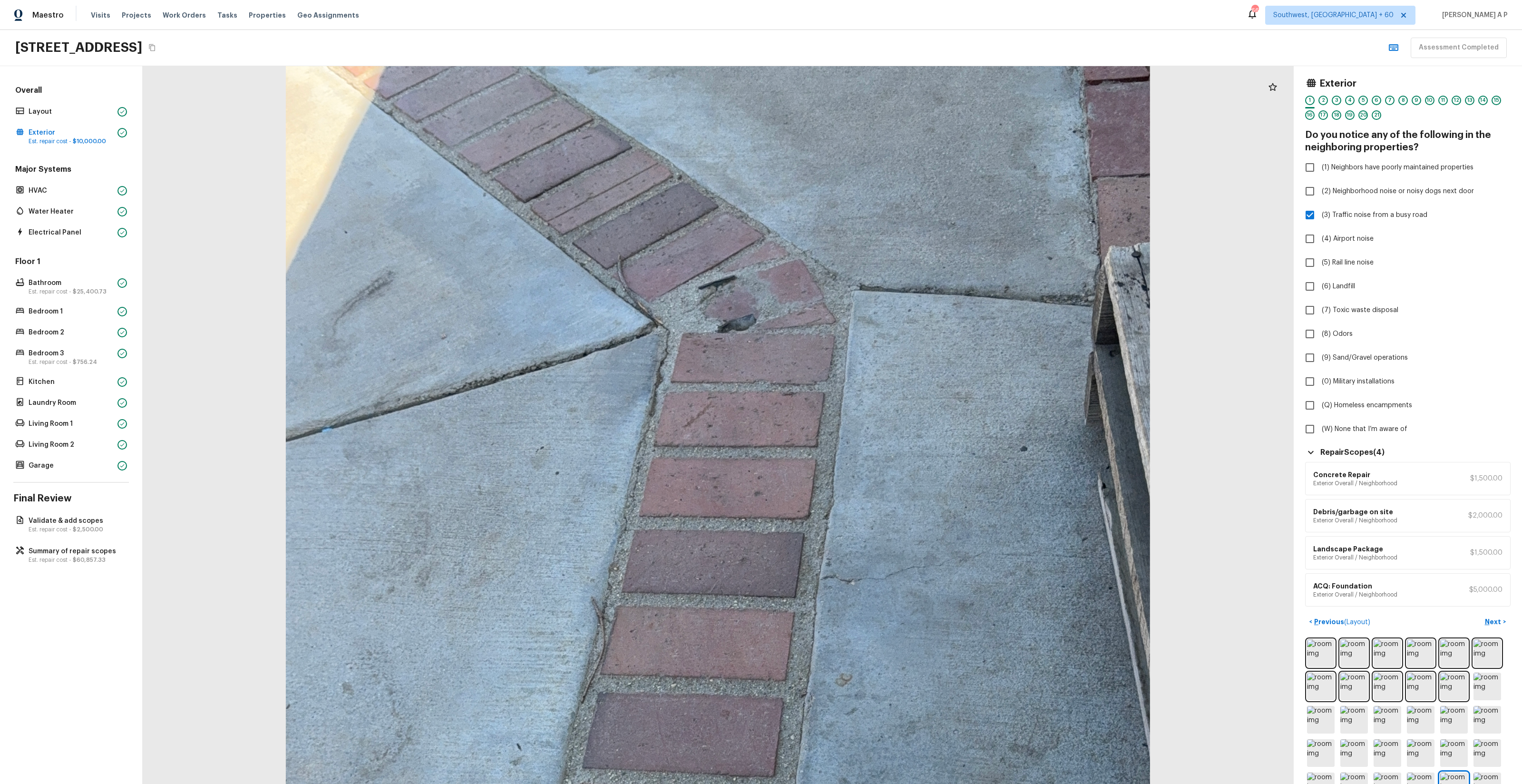
drag, startPoint x: 737, startPoint y: 194, endPoint x: 746, endPoint y: 360, distance: 166.2
click at [746, 360] on div at bounding box center [717, 633] width 1848 height 1152
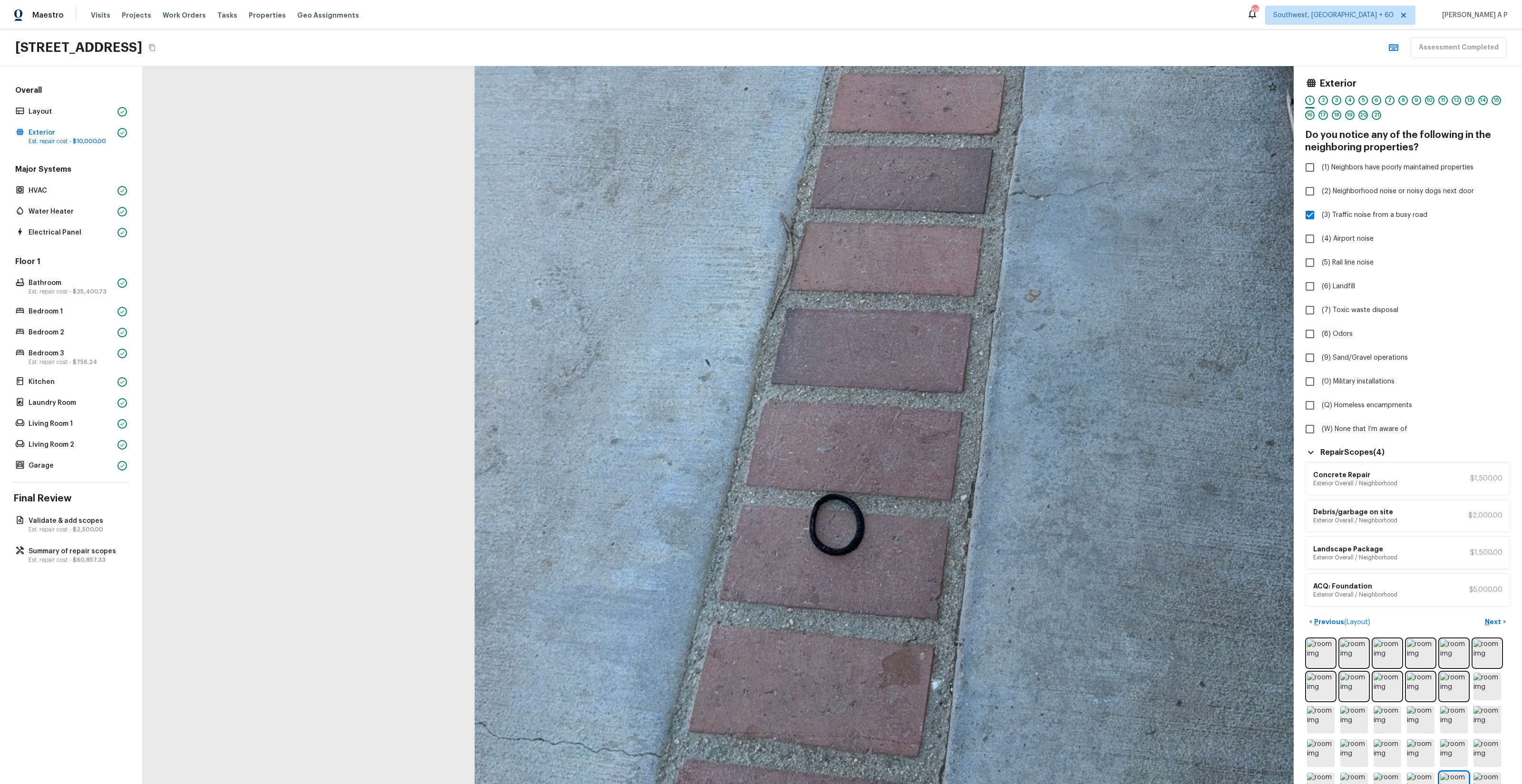
drag, startPoint x: 746, startPoint y: 360, endPoint x: 930, endPoint y: -32, distance: 433.0
click at [856, 0] on html "Maestro Visits Projects Work Orders Tasks Properties Geo Assignments 661 Southw…" at bounding box center [761, 392] width 1522 height 784
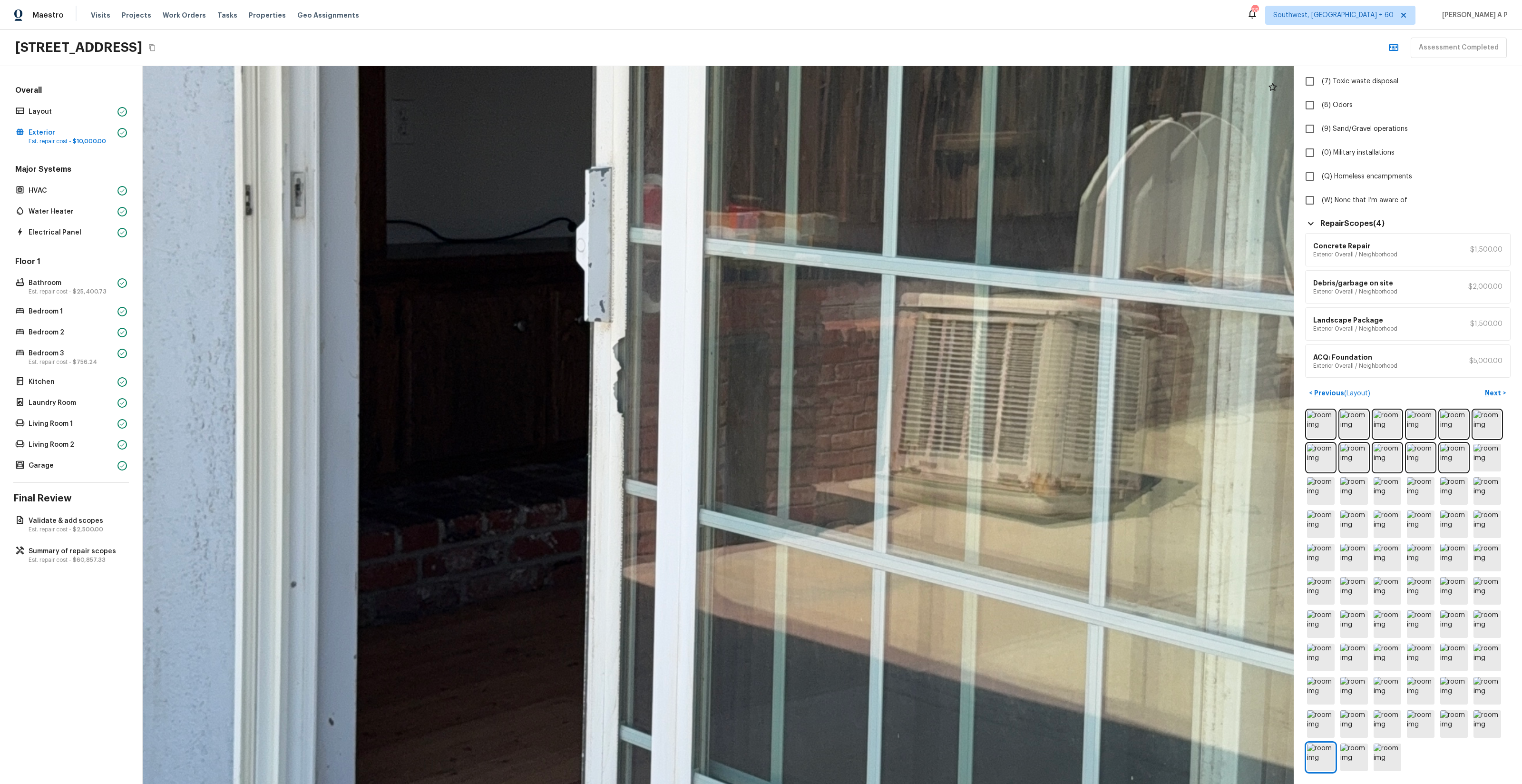
drag, startPoint x: 623, startPoint y: 312, endPoint x: 620, endPoint y: 400, distance: 88.1
click at [620, 400] on div at bounding box center [830, 330] width 3771 height 2351
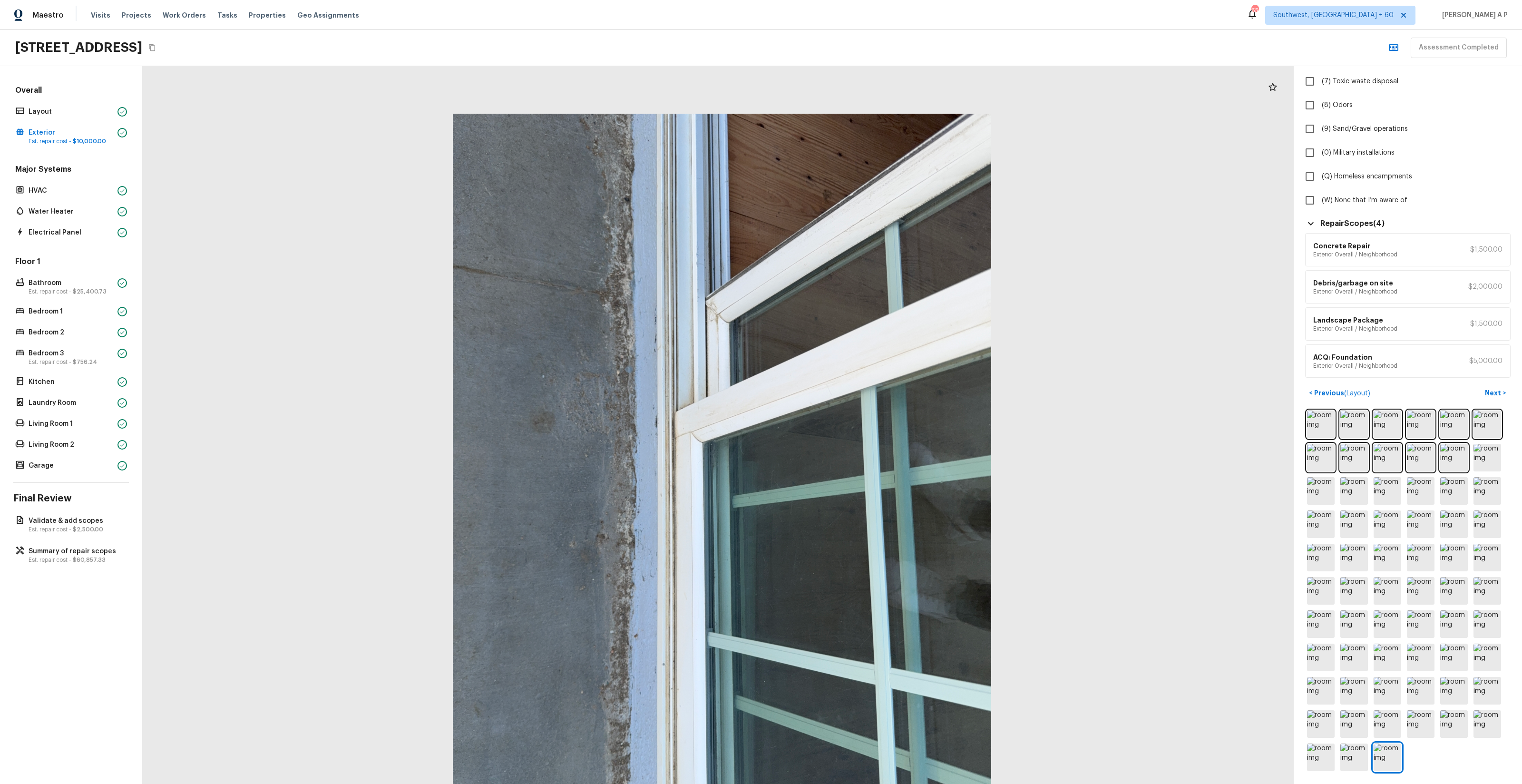
drag, startPoint x: 688, startPoint y: 409, endPoint x: 686, endPoint y: 606, distance: 197.0
click at [686, 448] on div at bounding box center [722, 472] width 1151 height 718
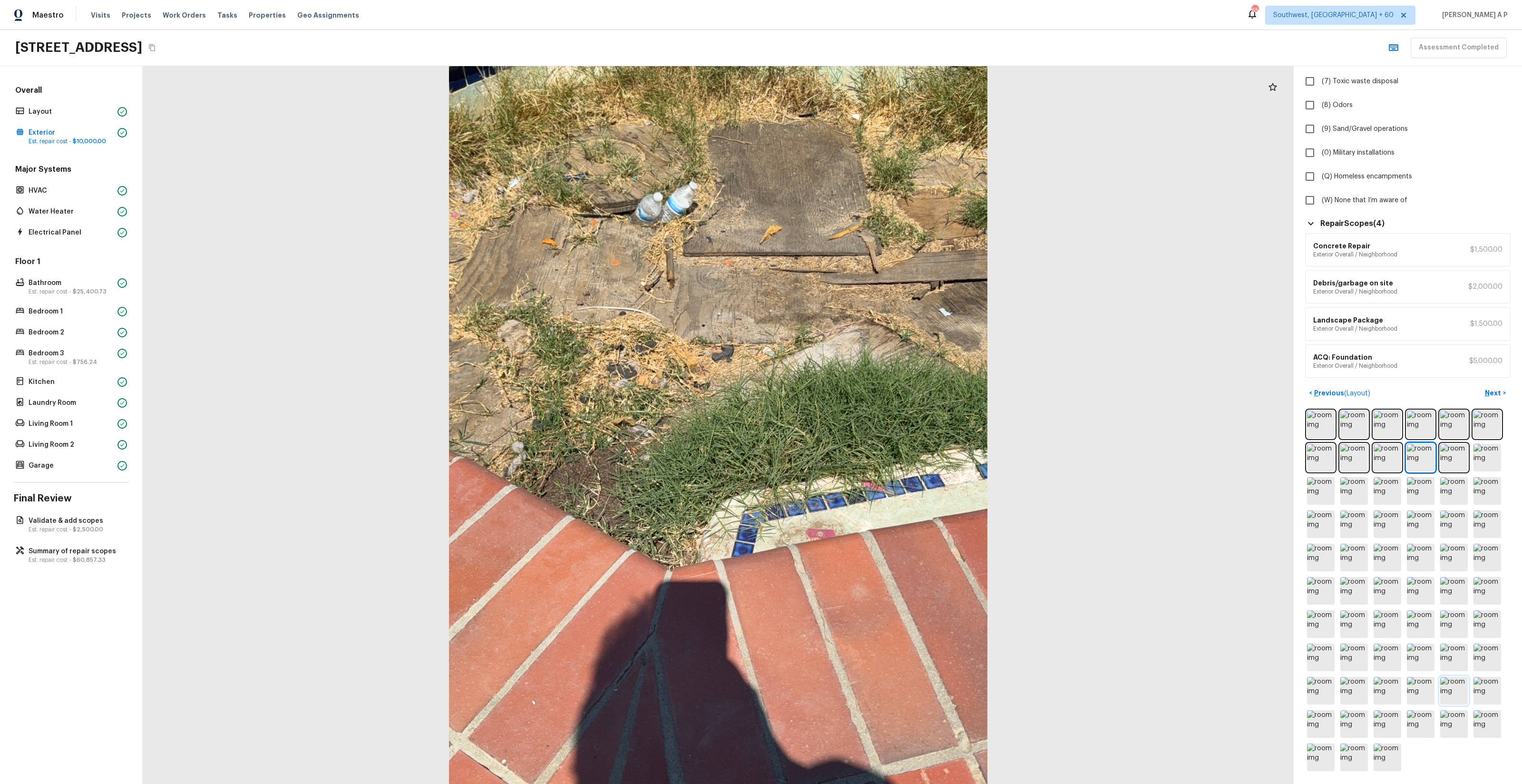
click at [856, 448] on img at bounding box center [1454, 691] width 28 height 28
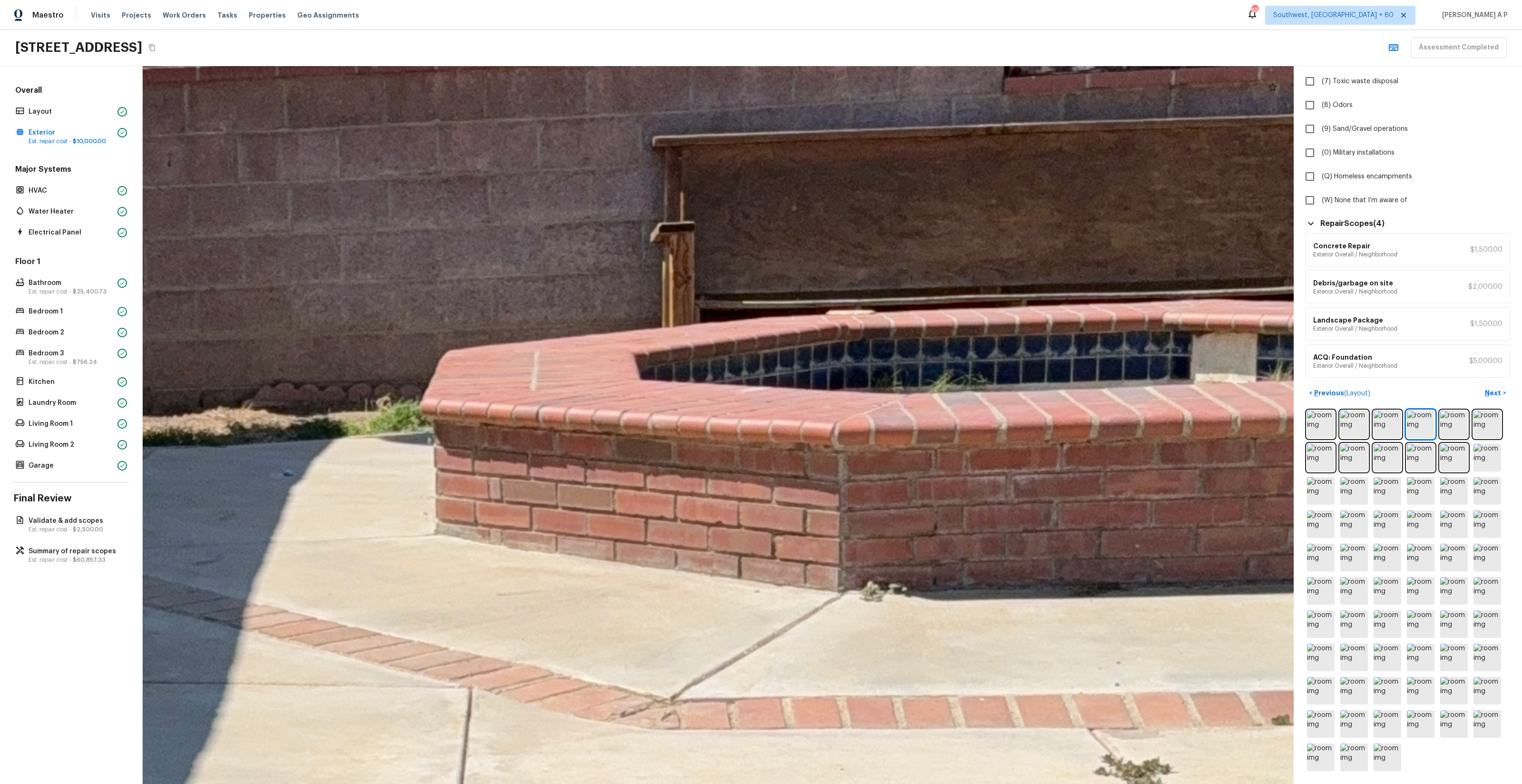
drag, startPoint x: 955, startPoint y: 259, endPoint x: 682, endPoint y: 448, distance: 332.0
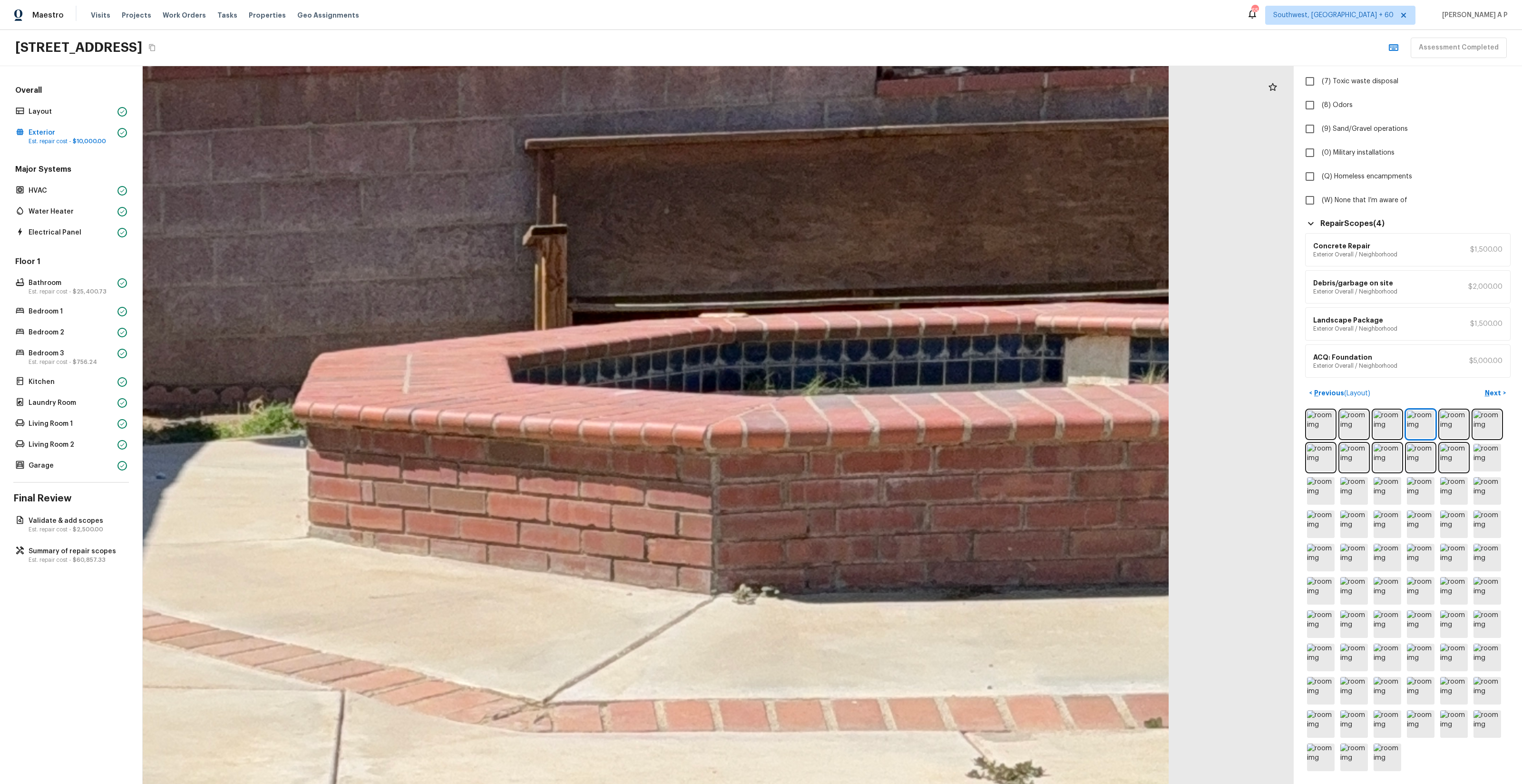
drag, startPoint x: 677, startPoint y: 454, endPoint x: 555, endPoint y: 456, distance: 122.0
click at [856, 448] on img at bounding box center [1420, 457] width 28 height 28
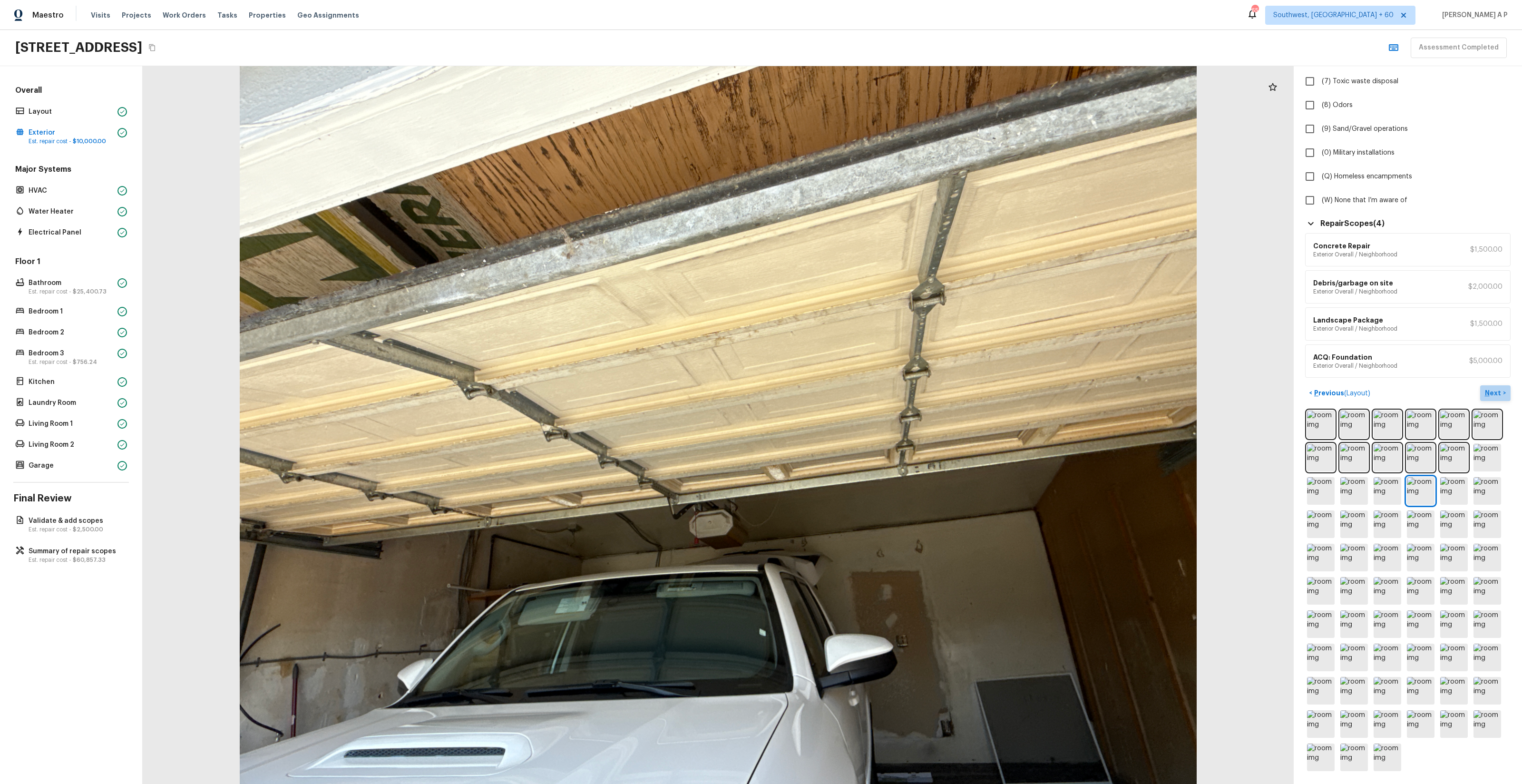
click at [856, 397] on p "Next" at bounding box center [1494, 393] width 18 height 9
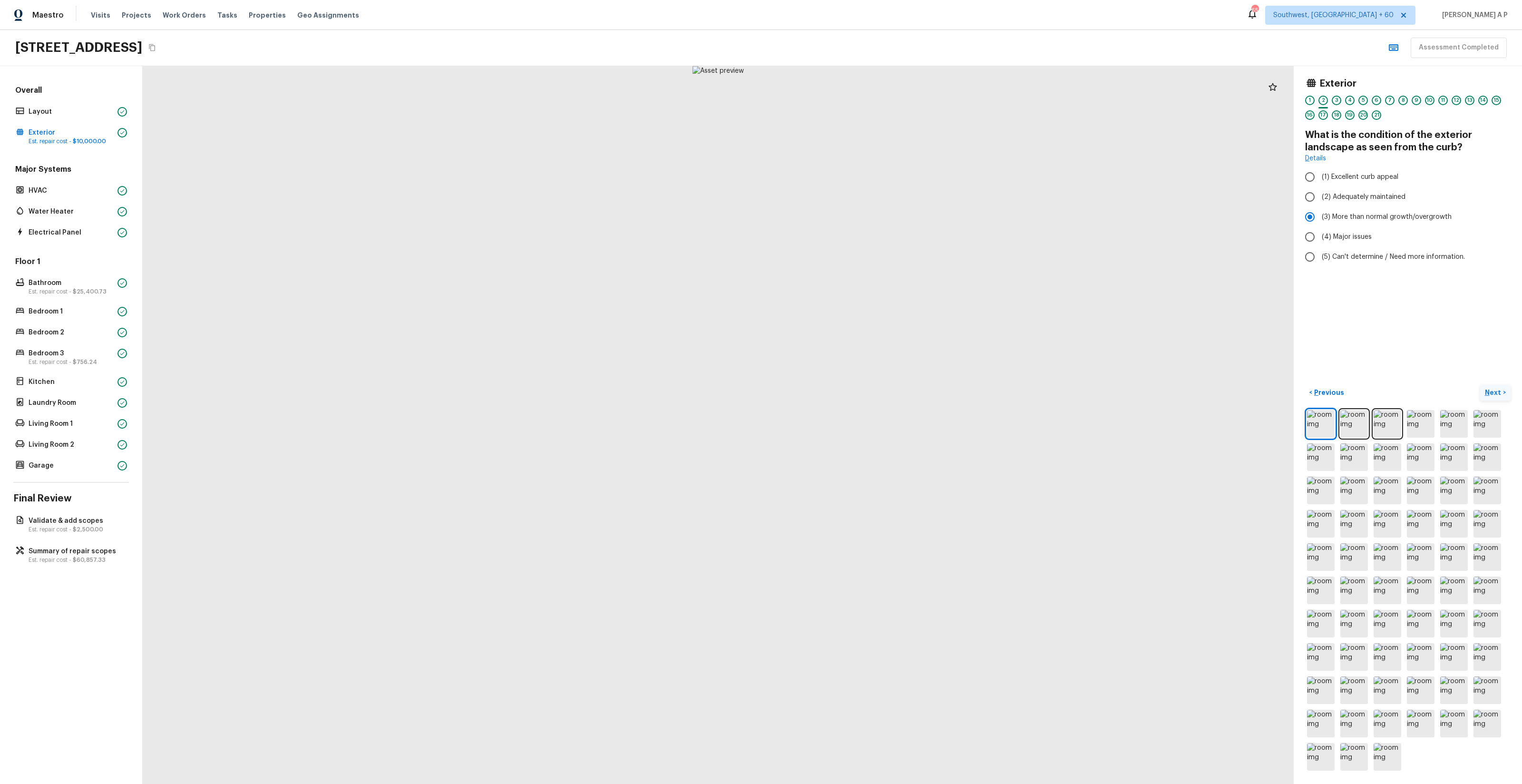
scroll to position [0, 0]
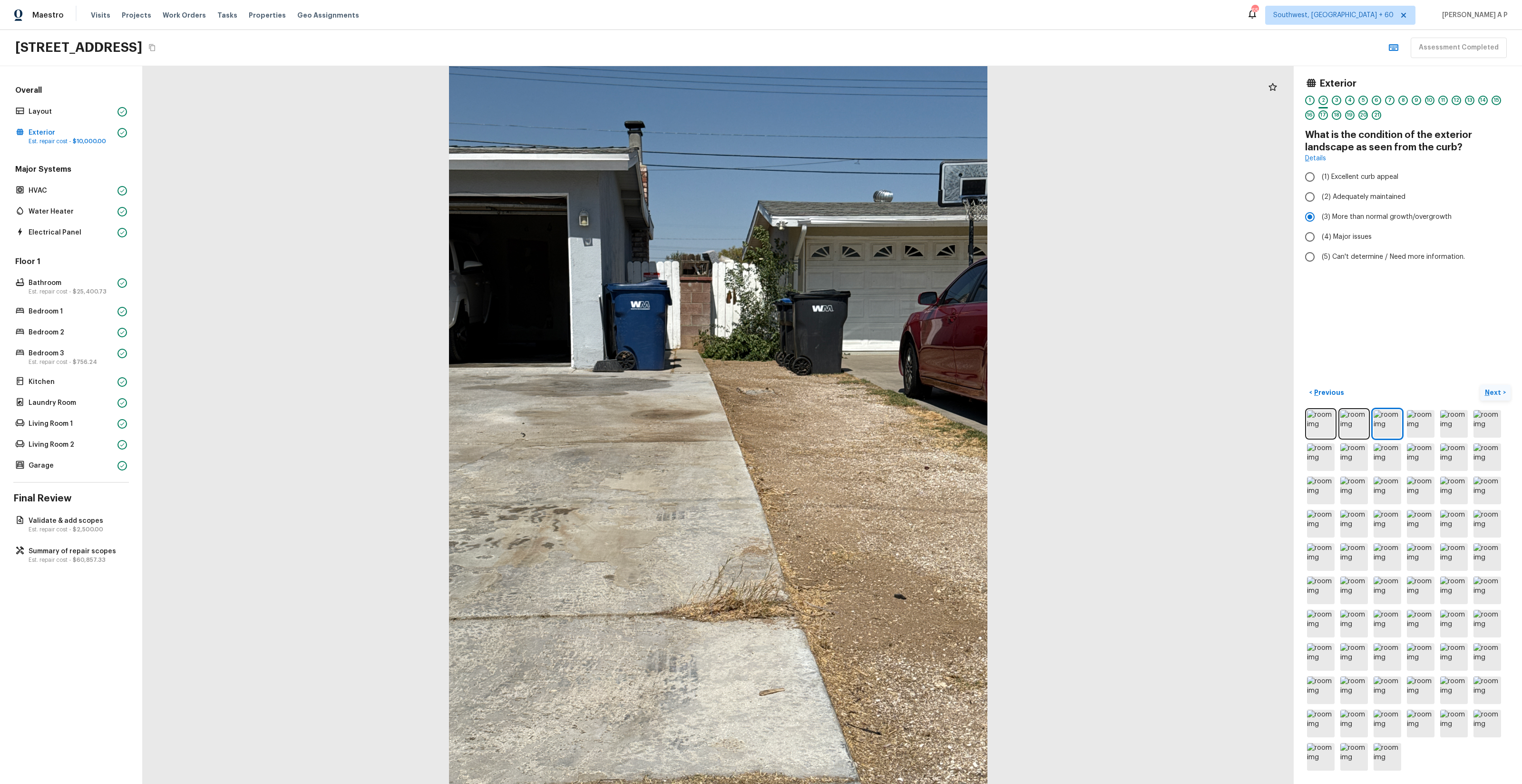
click at [856, 393] on p "Next" at bounding box center [1494, 392] width 18 height 9
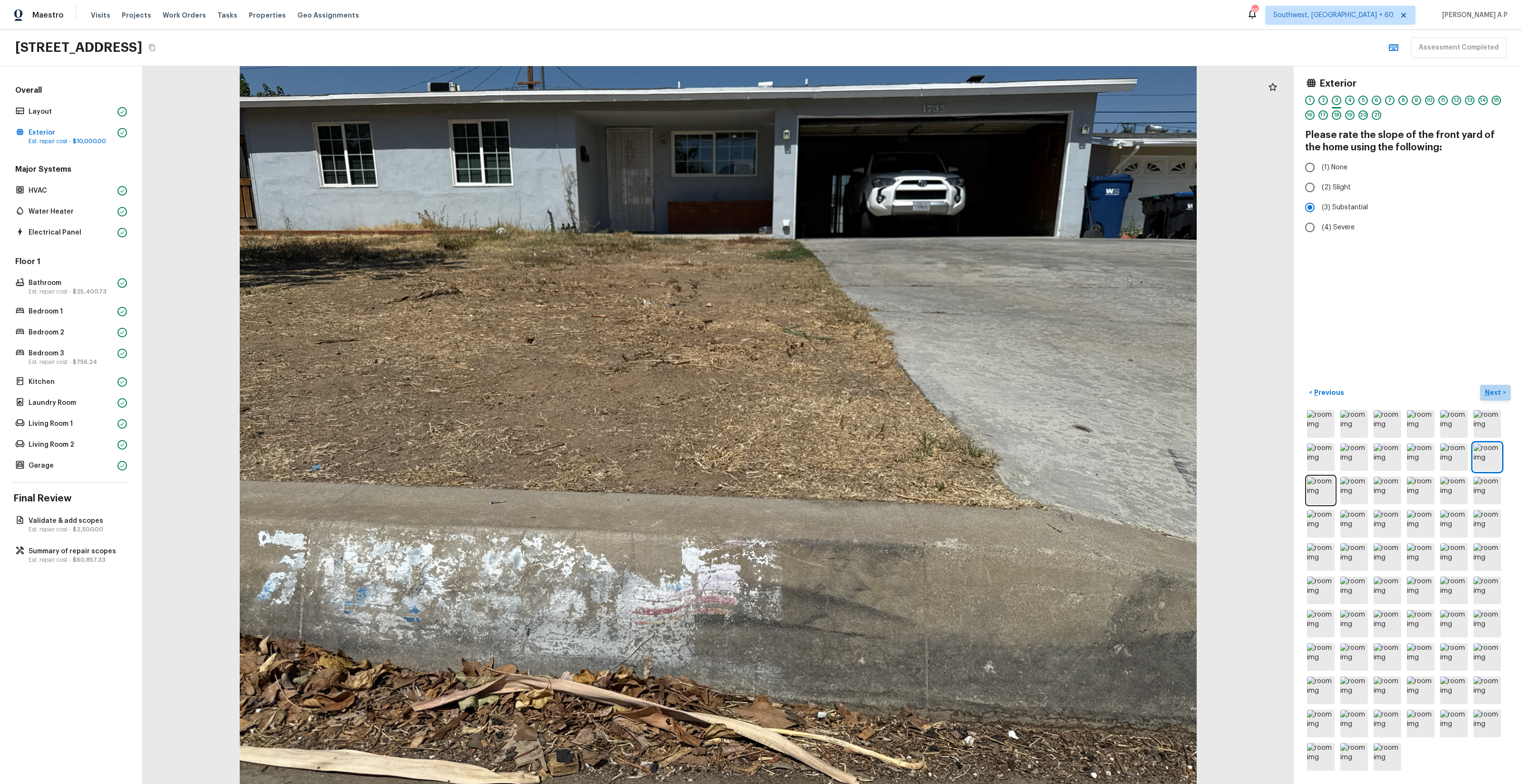
click at [856, 393] on p "Next" at bounding box center [1494, 392] width 18 height 9
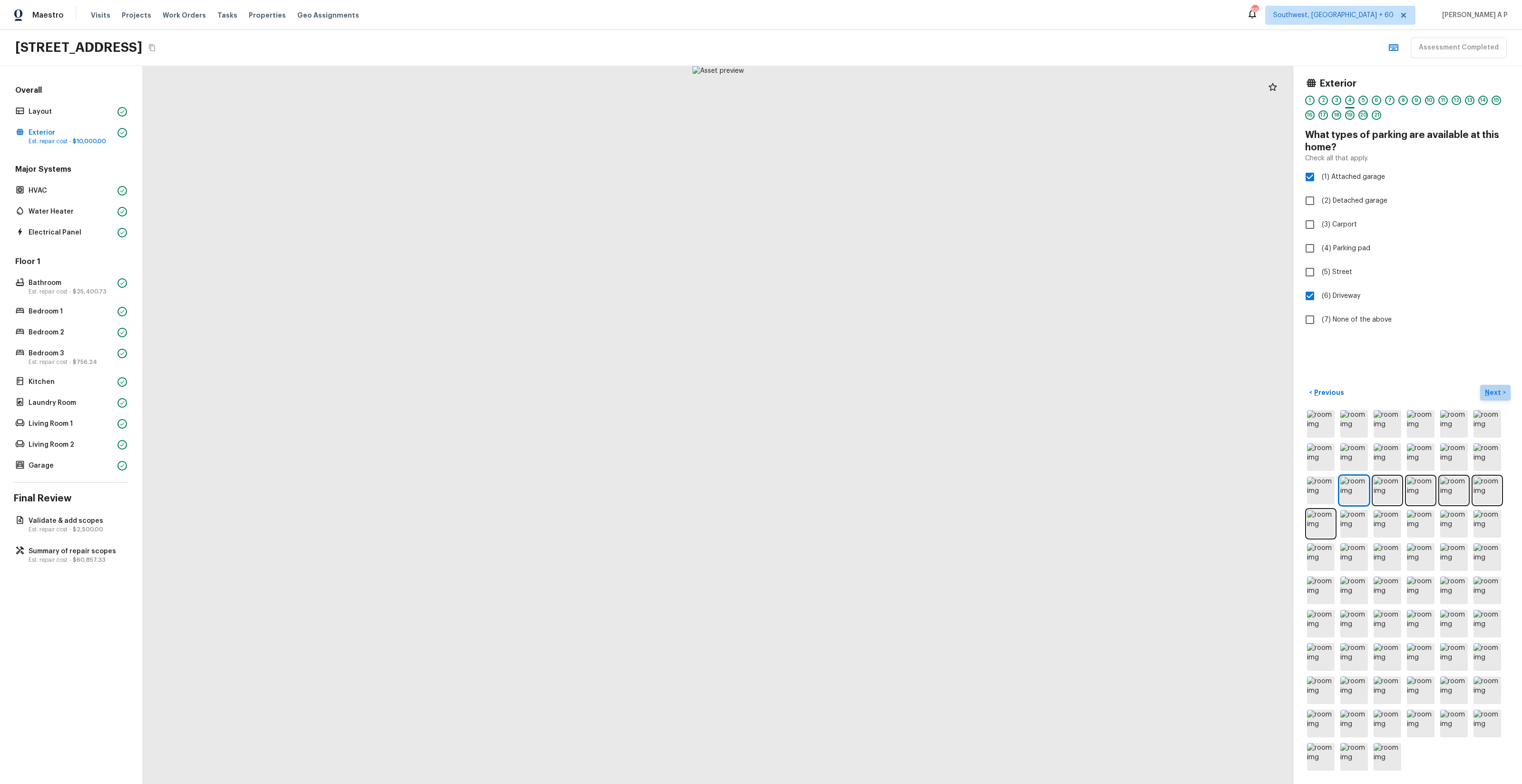
click at [856, 393] on p "Next" at bounding box center [1494, 392] width 18 height 9
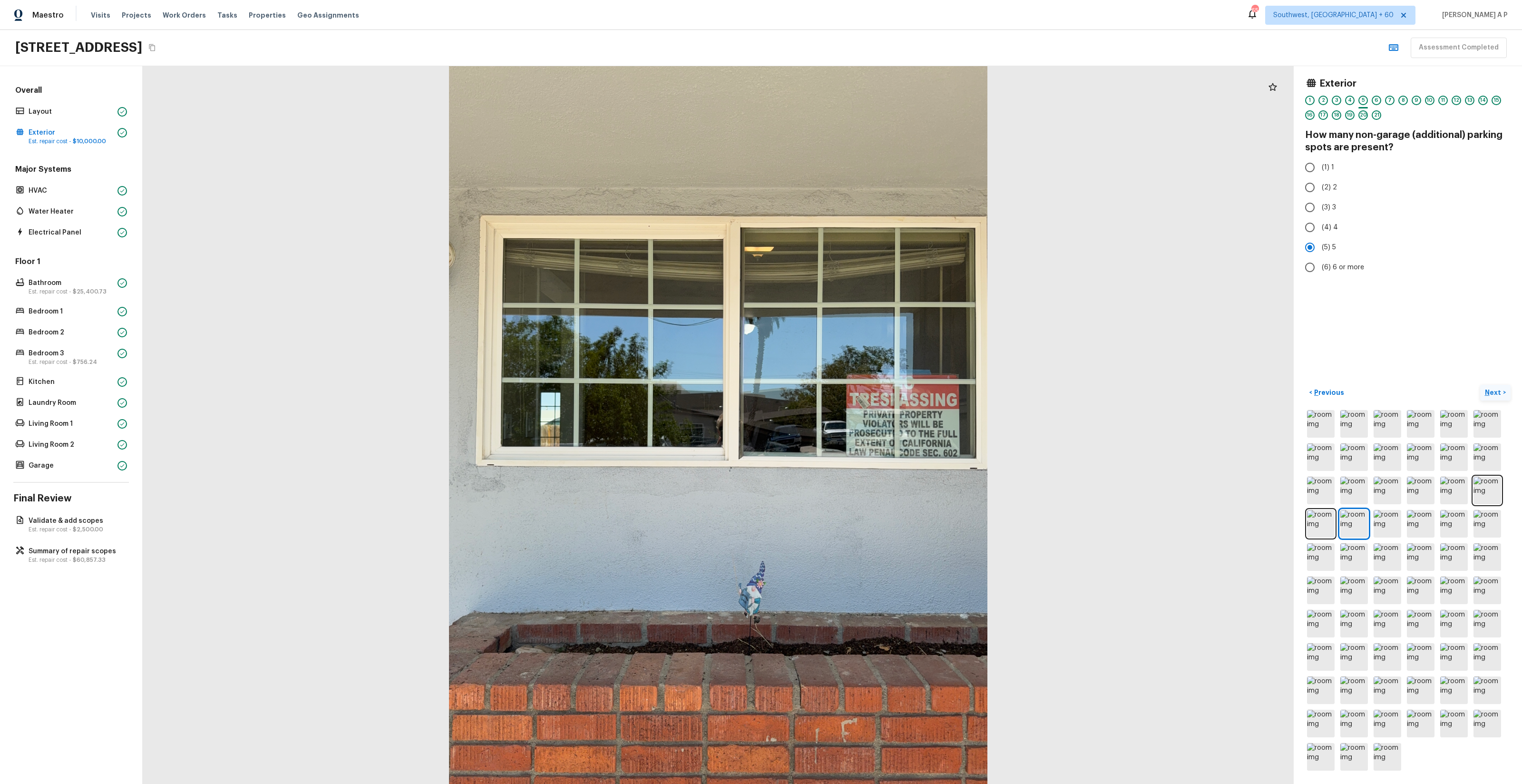
click at [856, 393] on p "Next" at bounding box center [1494, 392] width 18 height 9
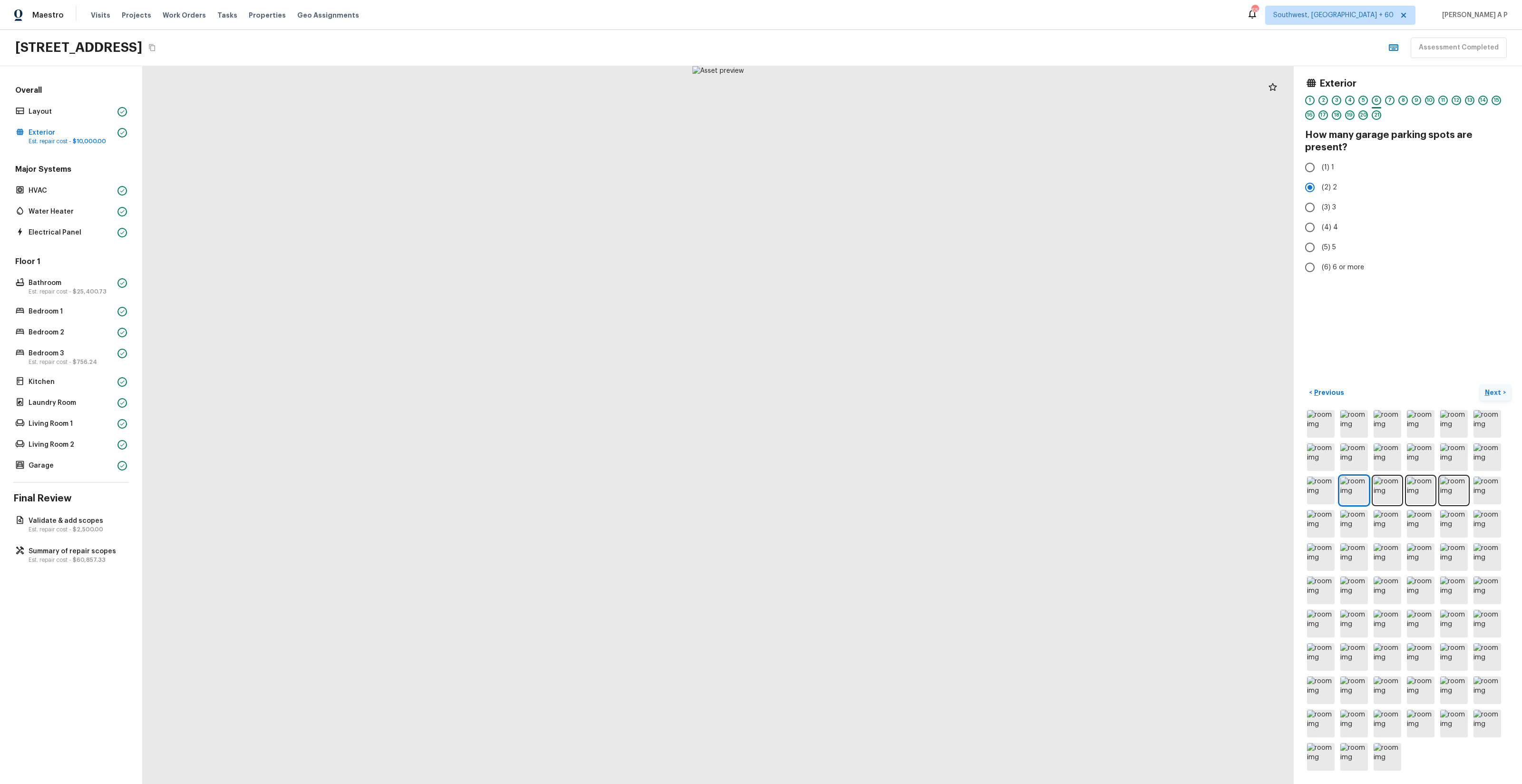
click at [856, 393] on p "Next" at bounding box center [1494, 392] width 18 height 9
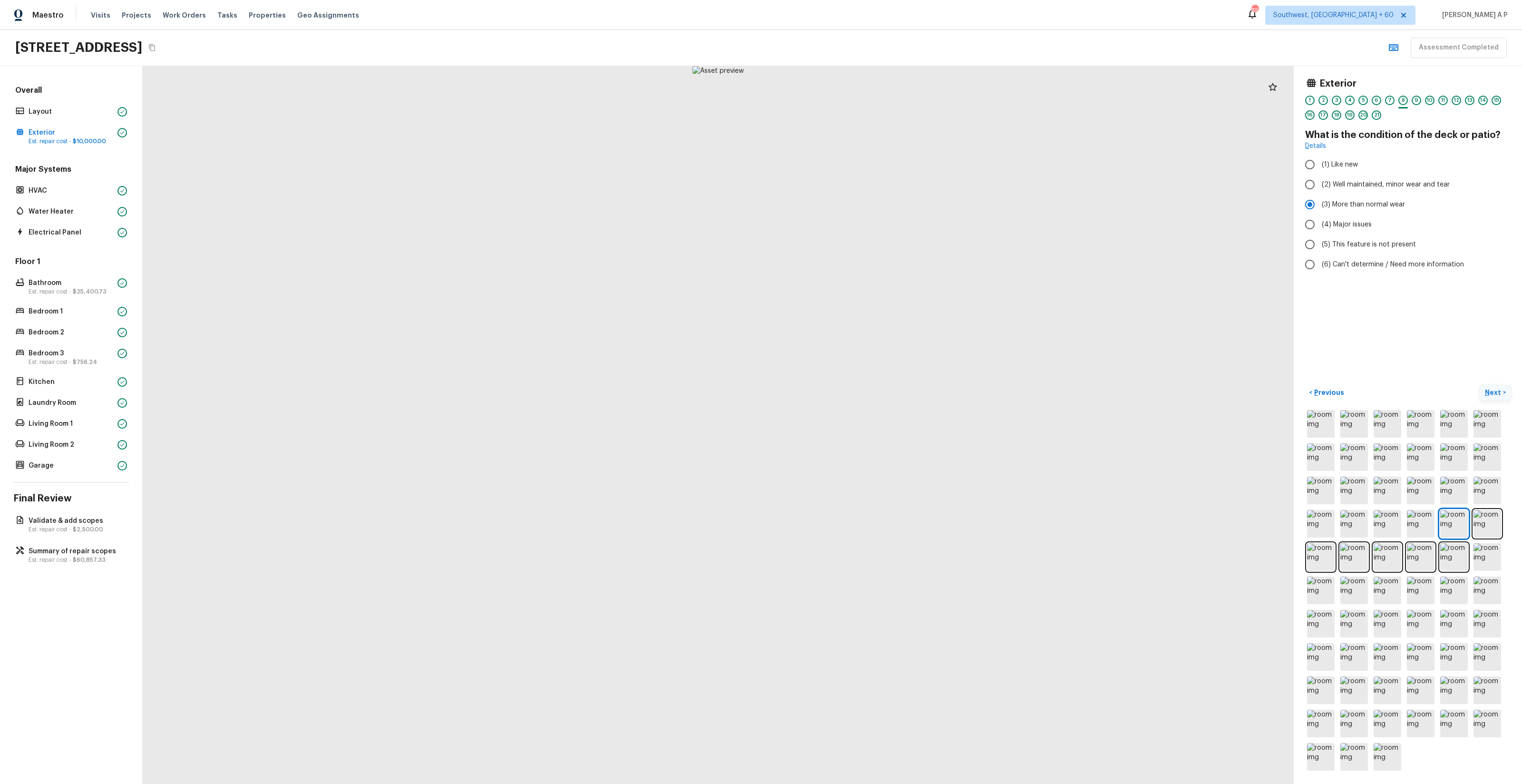
click at [856, 393] on p "Next" at bounding box center [1494, 392] width 18 height 9
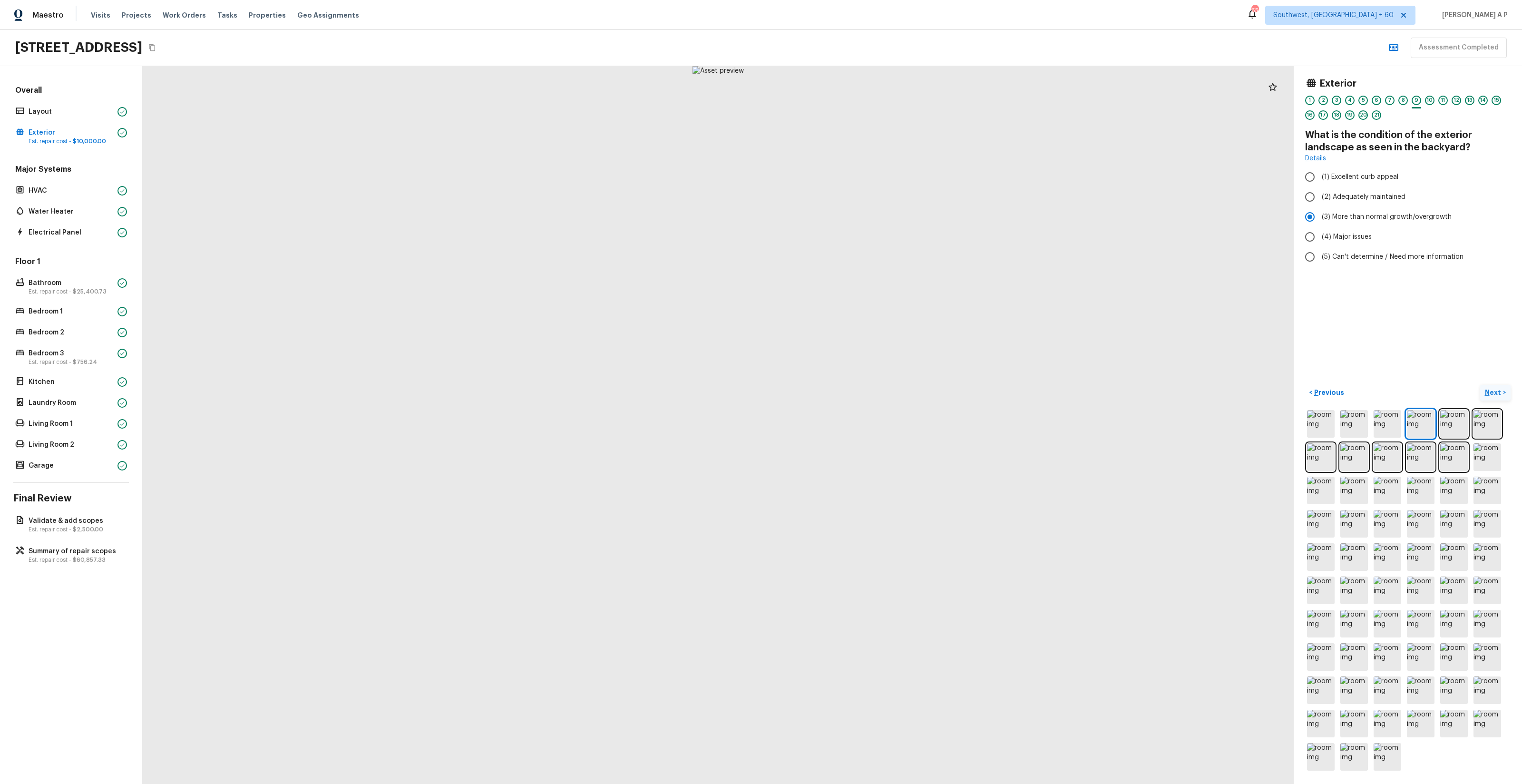
click at [856, 392] on button "Next >" at bounding box center [1495, 392] width 31 height 16
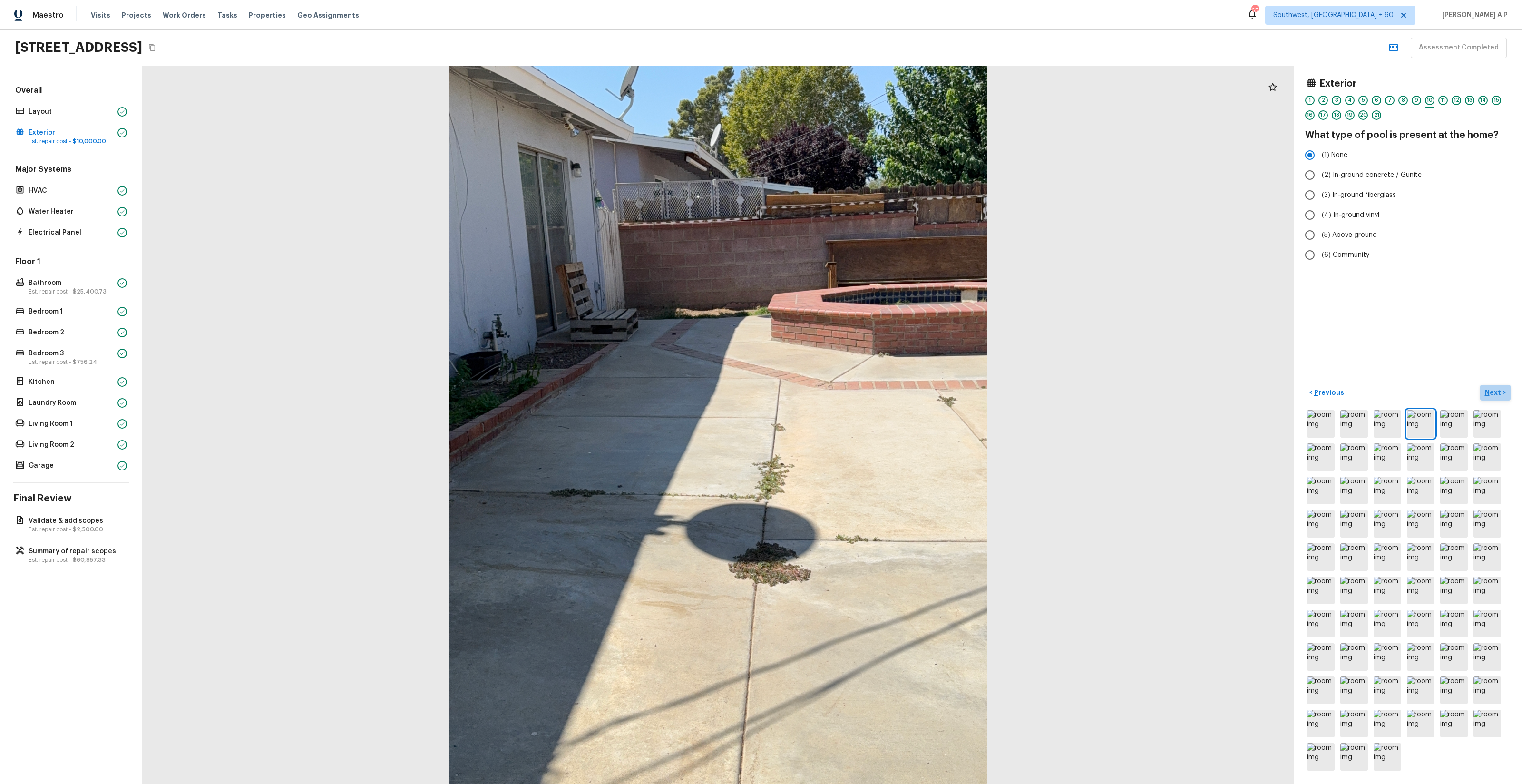
click at [856, 392] on button "Next >" at bounding box center [1495, 392] width 31 height 16
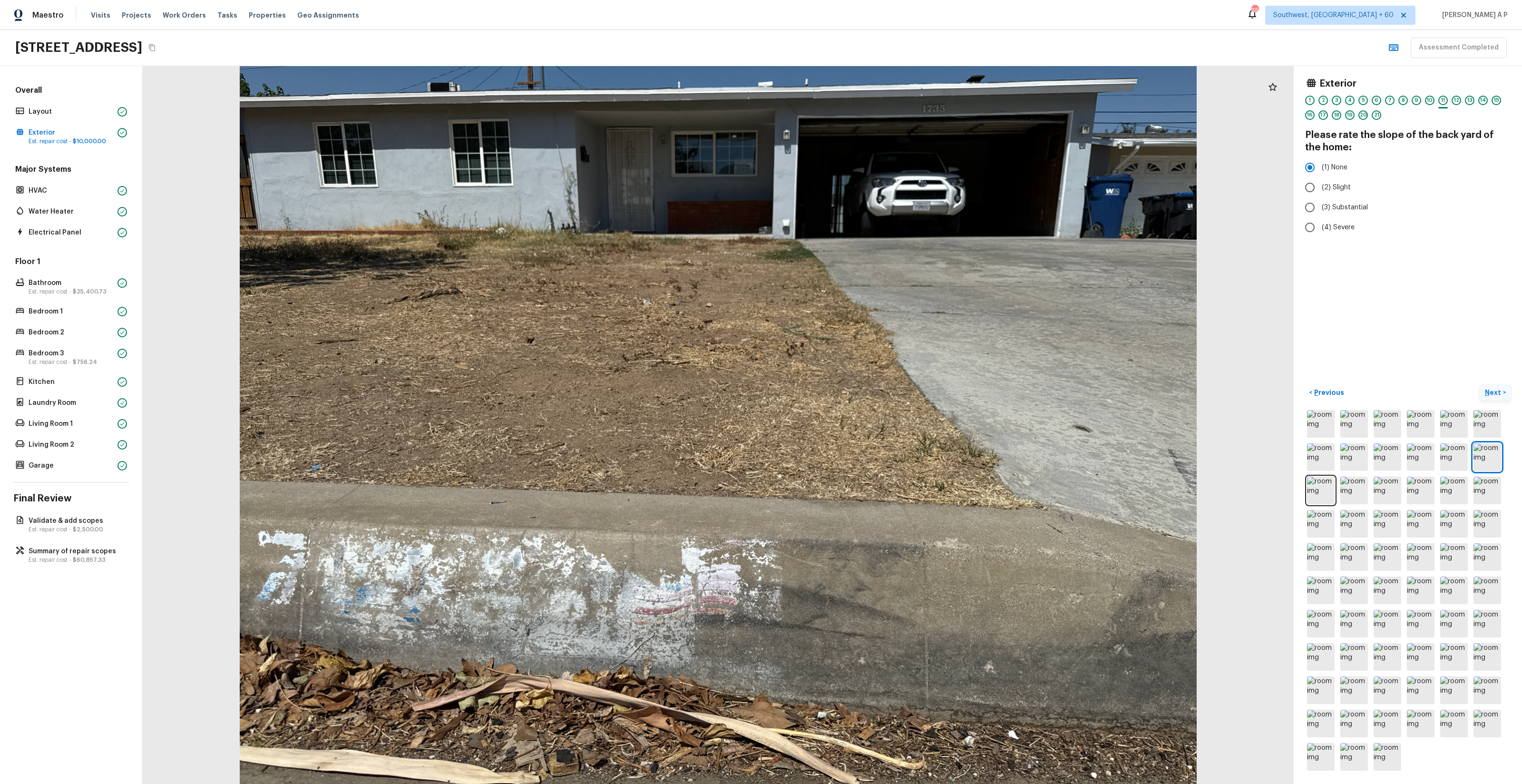
click at [856, 392] on button "Next >" at bounding box center [1495, 392] width 31 height 16
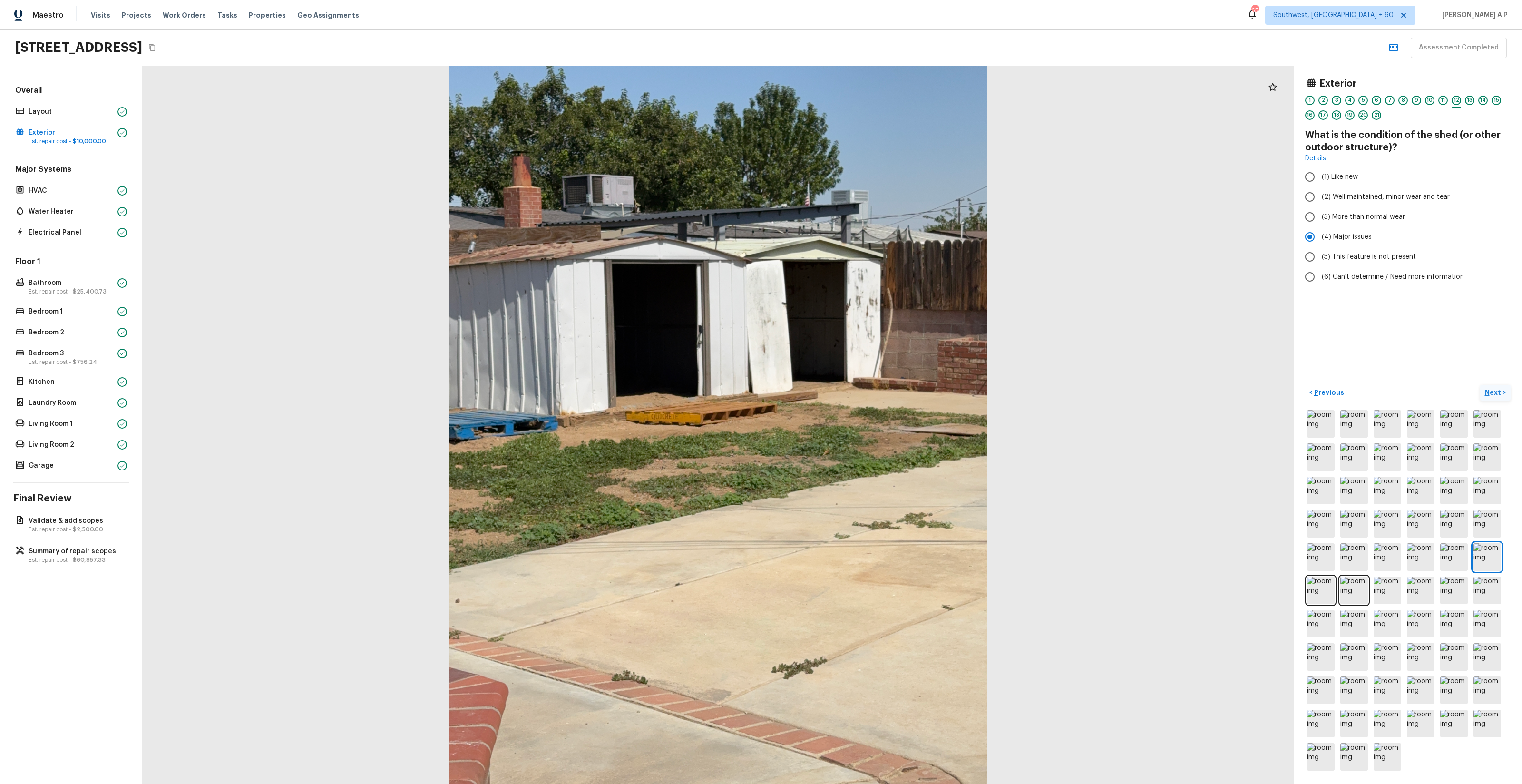
click at [856, 392] on button "Next >" at bounding box center [1495, 392] width 31 height 16
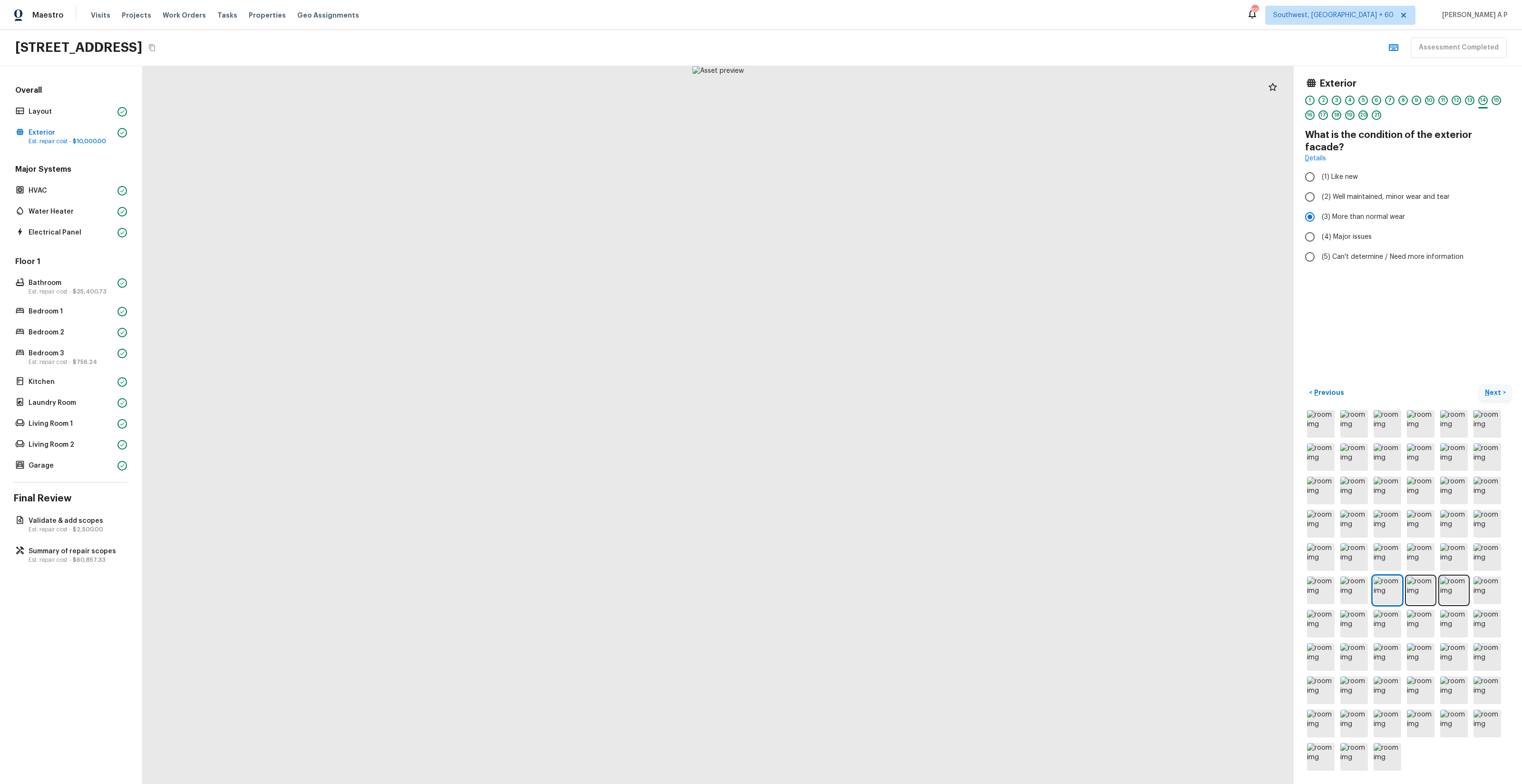
click at [856, 392] on button "Next >" at bounding box center [1495, 392] width 31 height 16
click at [856, 392] on p "Previous" at bounding box center [1328, 392] width 32 height 9
click at [856, 394] on p "Next" at bounding box center [1494, 392] width 18 height 9
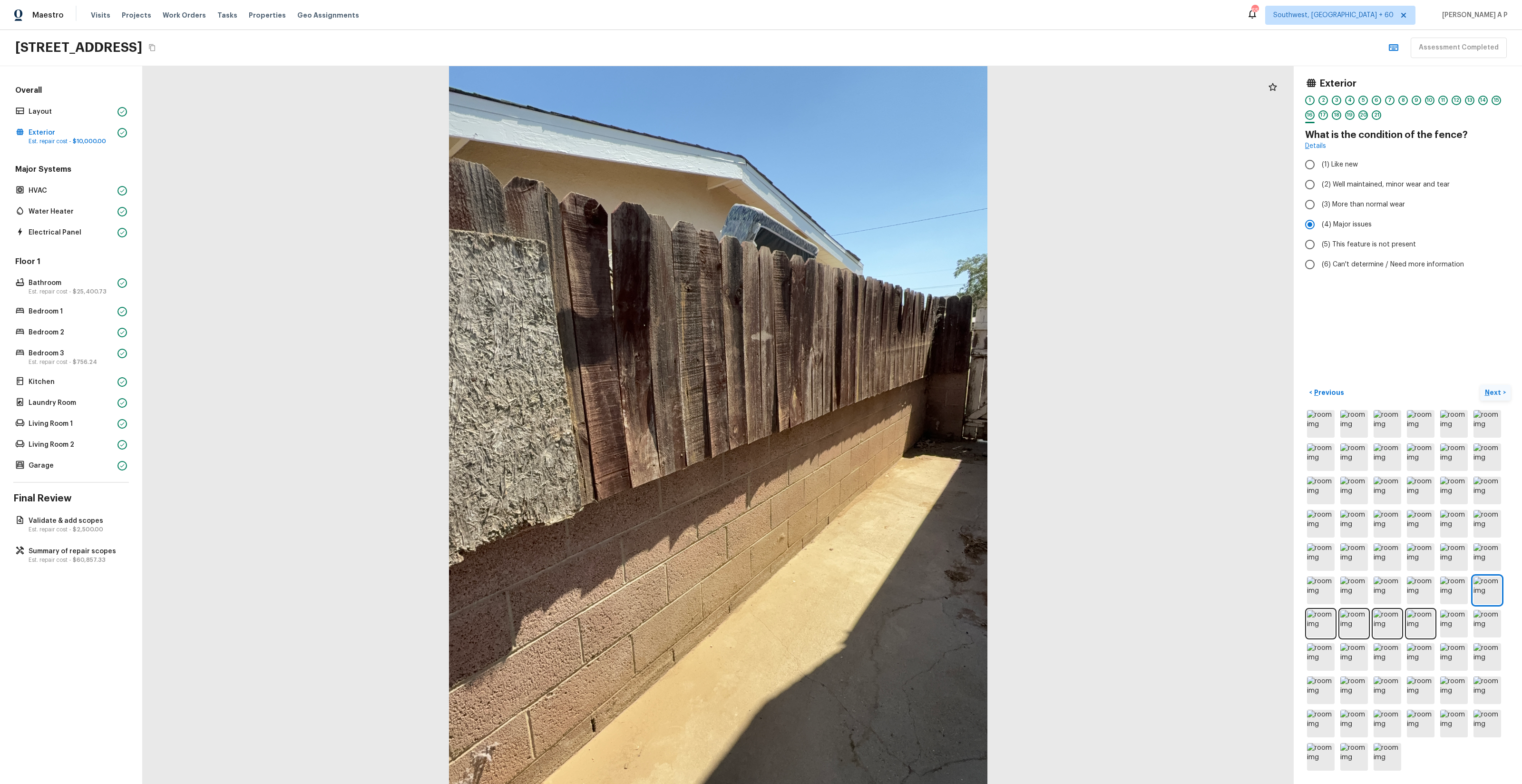
click at [856, 385] on button "Next >" at bounding box center [1495, 392] width 31 height 16
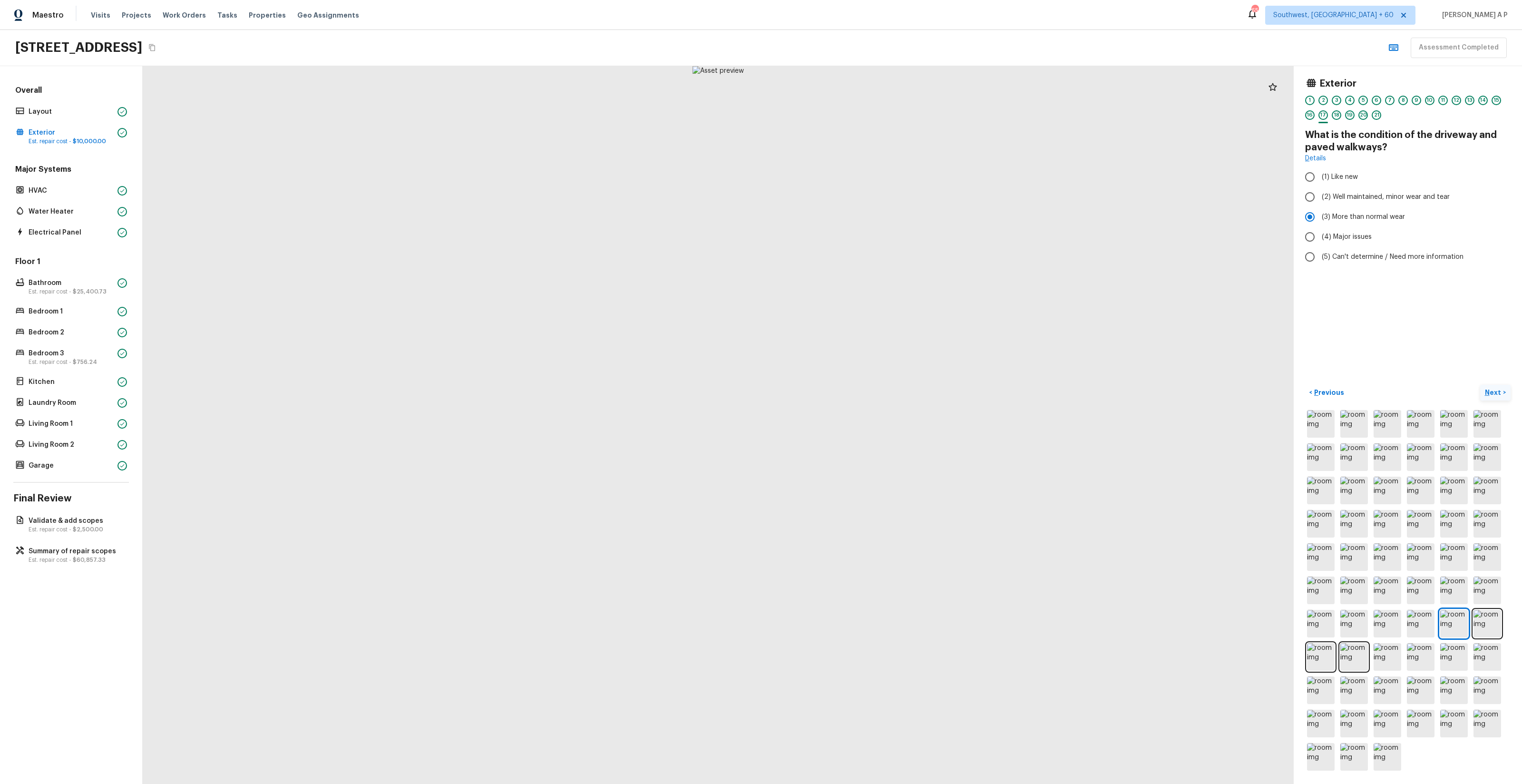
click at [856, 385] on button "Next >" at bounding box center [1495, 392] width 31 height 16
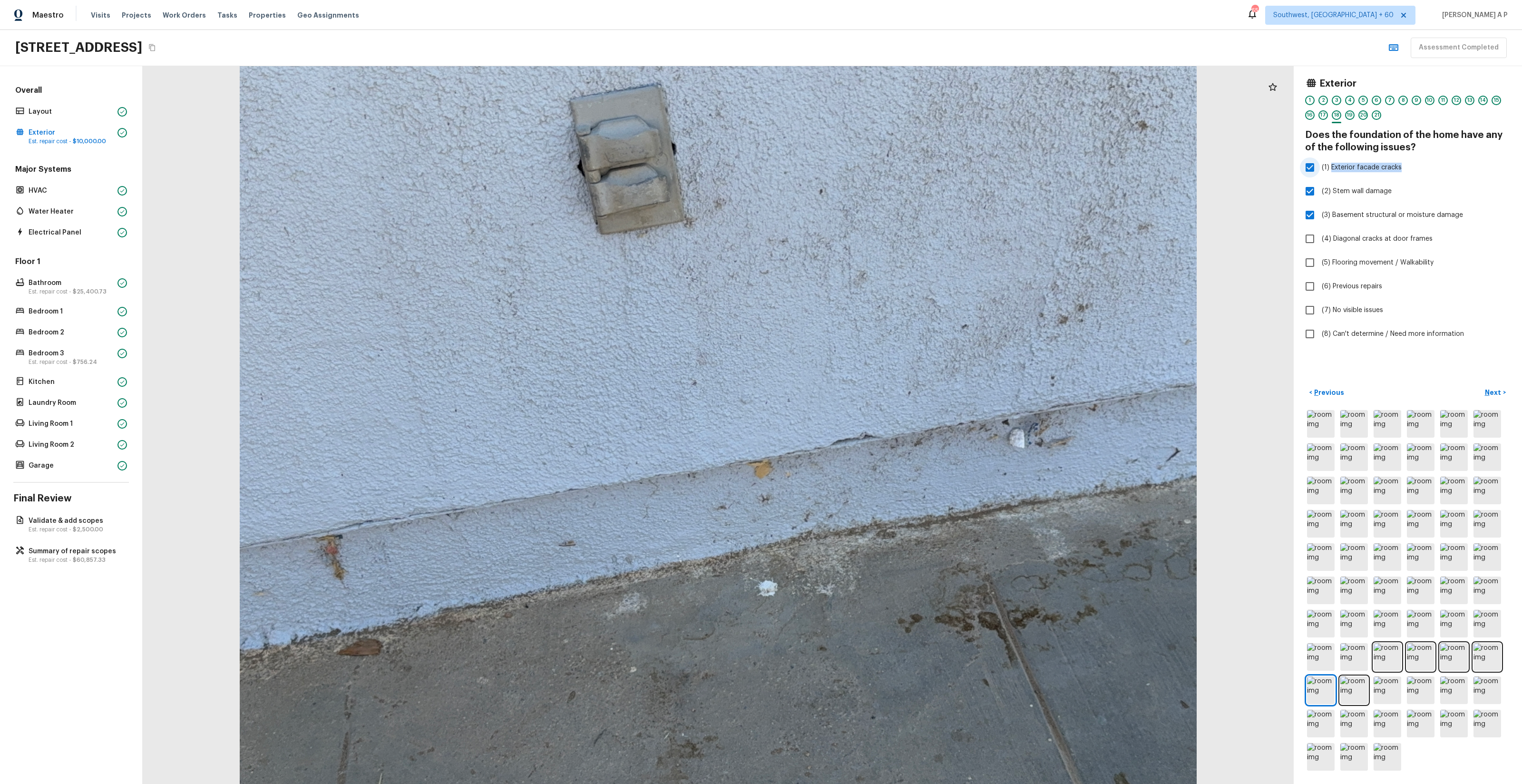
drag, startPoint x: 1407, startPoint y: 168, endPoint x: 1331, endPoint y: 167, distance: 76.0
click at [856, 167] on label "(1) Exterior facade cracks" at bounding box center [1401, 167] width 203 height 20
copy span "Exterior facade cracks"
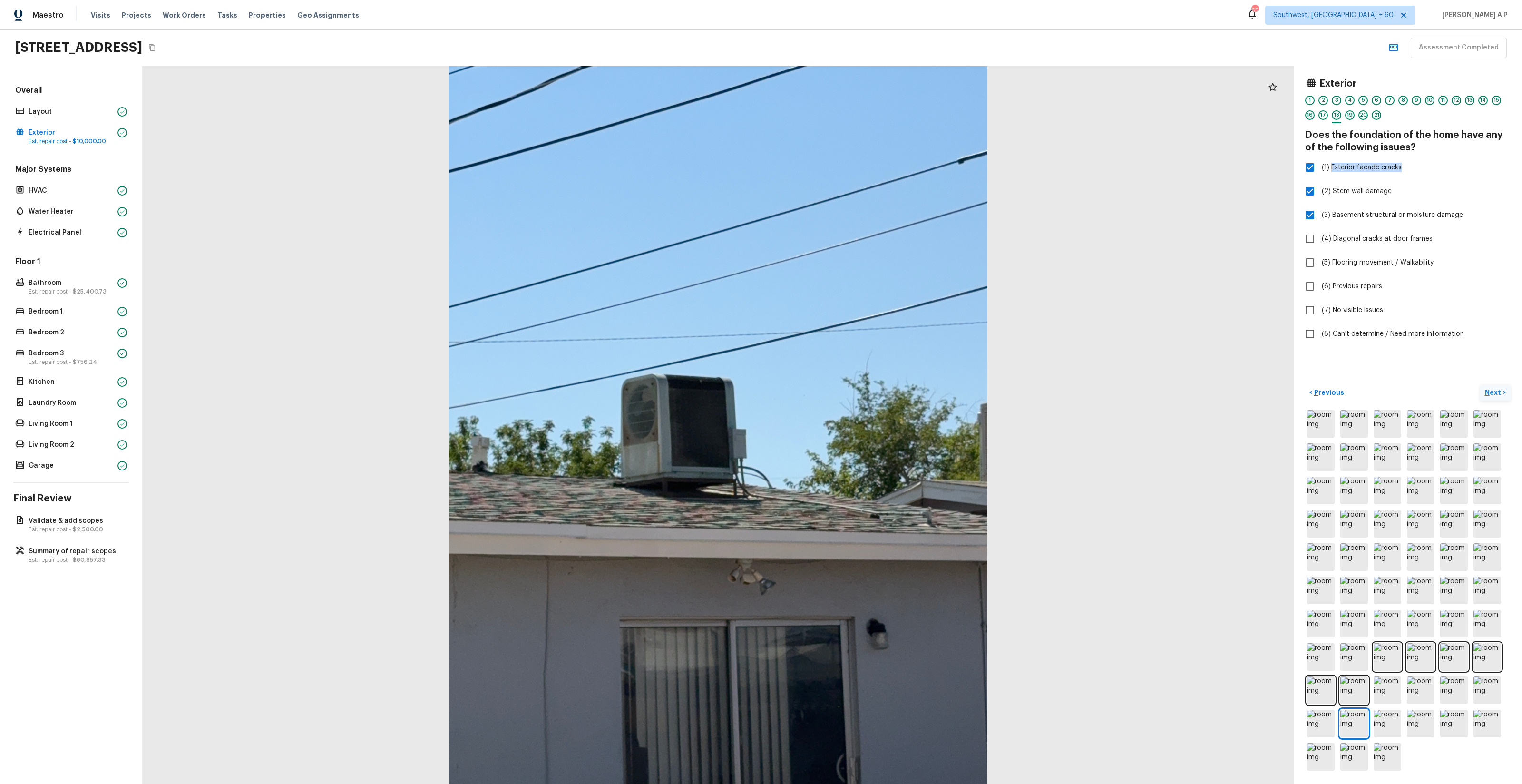
click at [856, 385] on button "Next >" at bounding box center [1495, 392] width 31 height 16
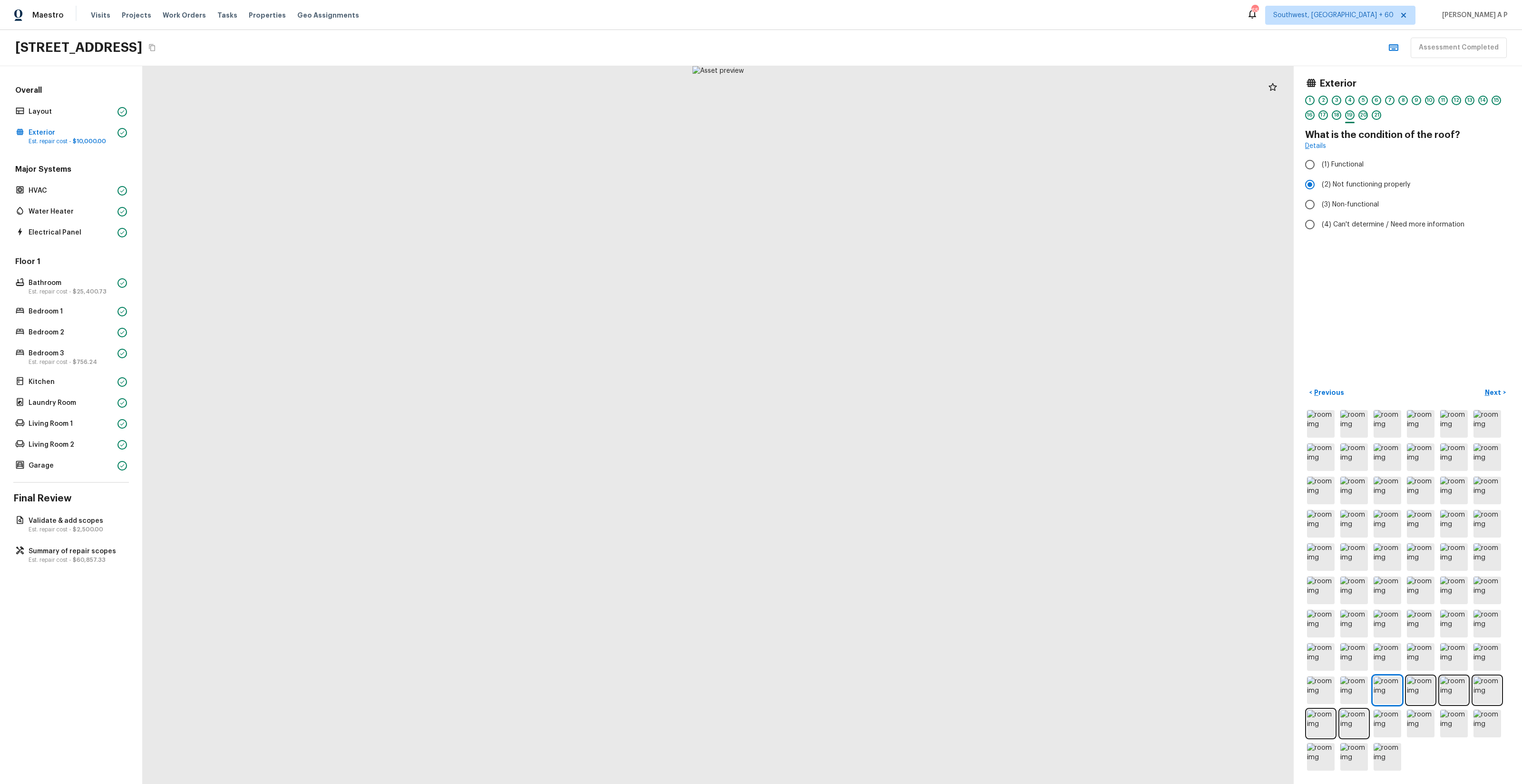
click at [856, 384] on div "Exterior 1 2 3 4 5 6 7 8 9 10 11 12 13 14 15 16 17 18 19 20 21 What is the cond…" at bounding box center [1408, 425] width 228 height 718
click at [856, 398] on button "Next >" at bounding box center [1495, 392] width 31 height 16
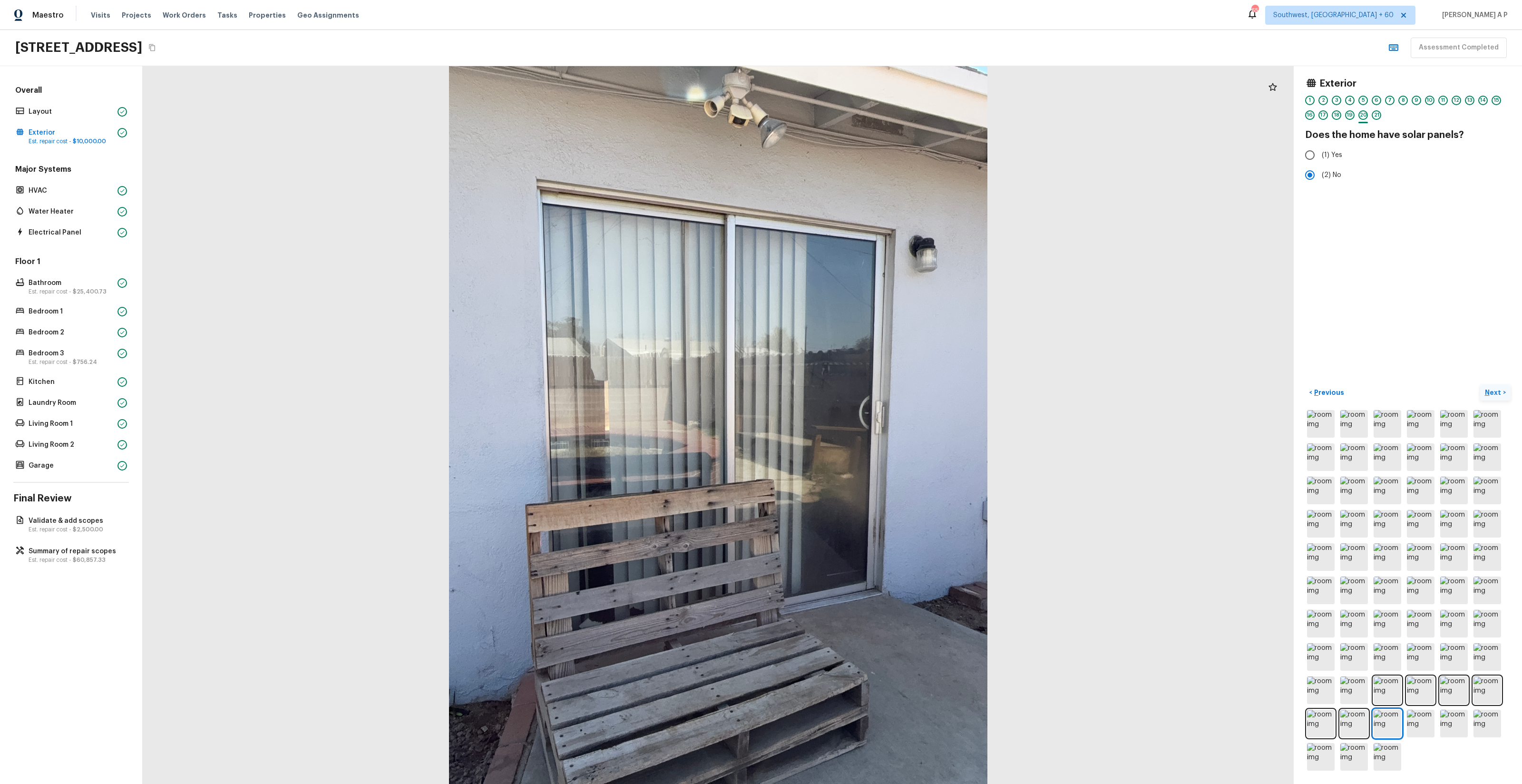
click at [856, 385] on button "Next >" at bounding box center [1495, 392] width 31 height 16
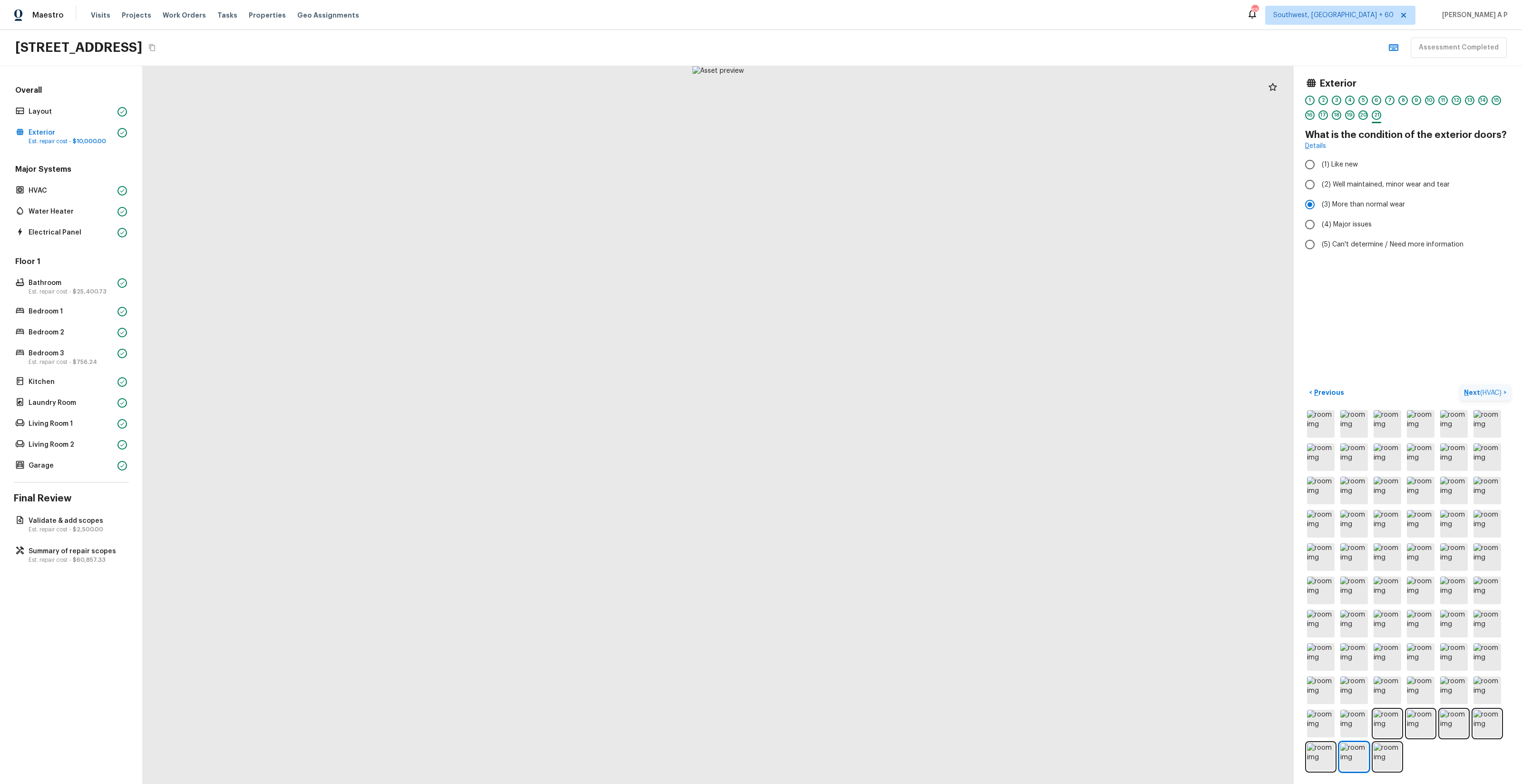
click at [856, 385] on button "Next ( HVAC ) >" at bounding box center [1485, 392] width 50 height 16
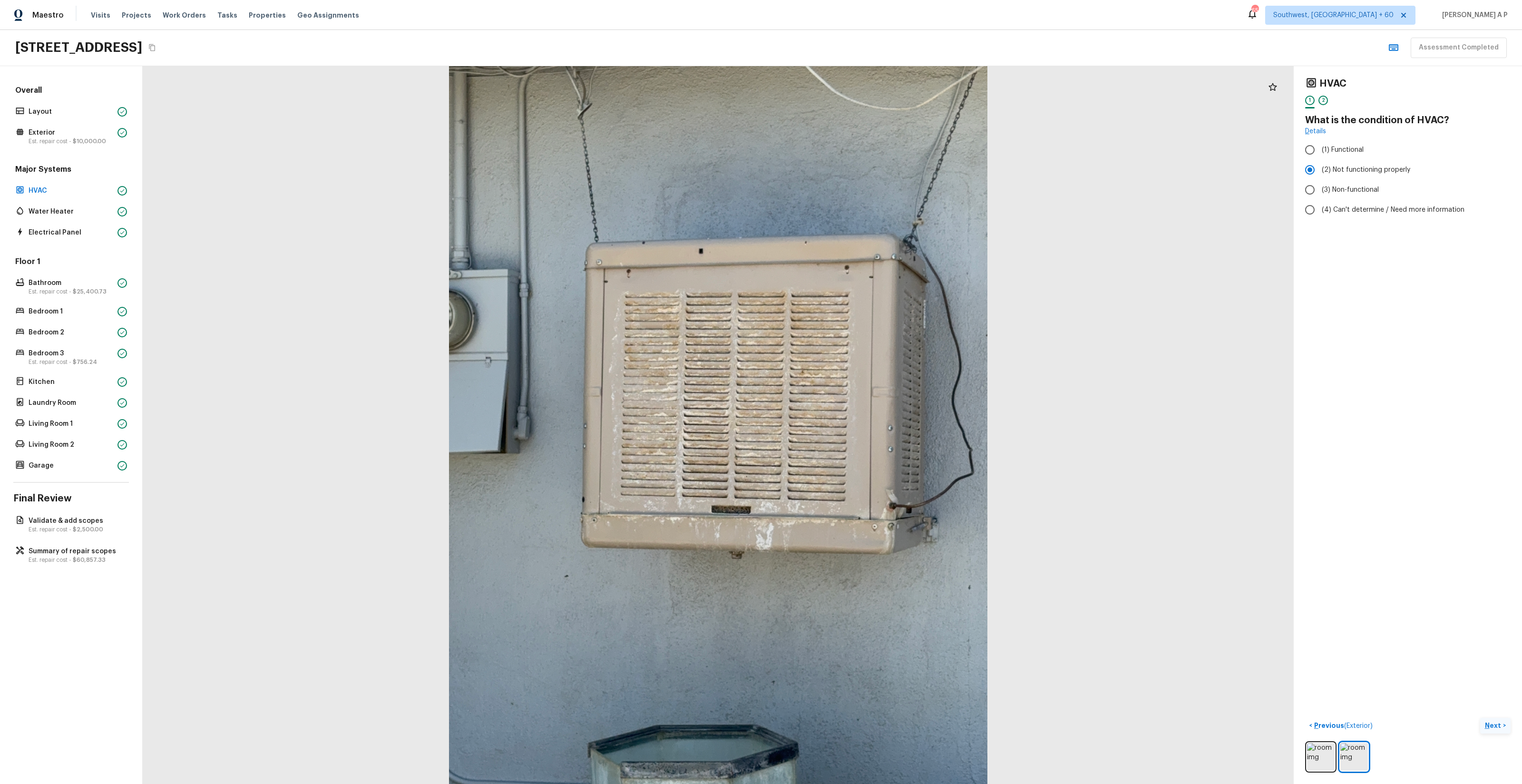
click at [856, 448] on button "Next >" at bounding box center [1495, 726] width 31 height 16
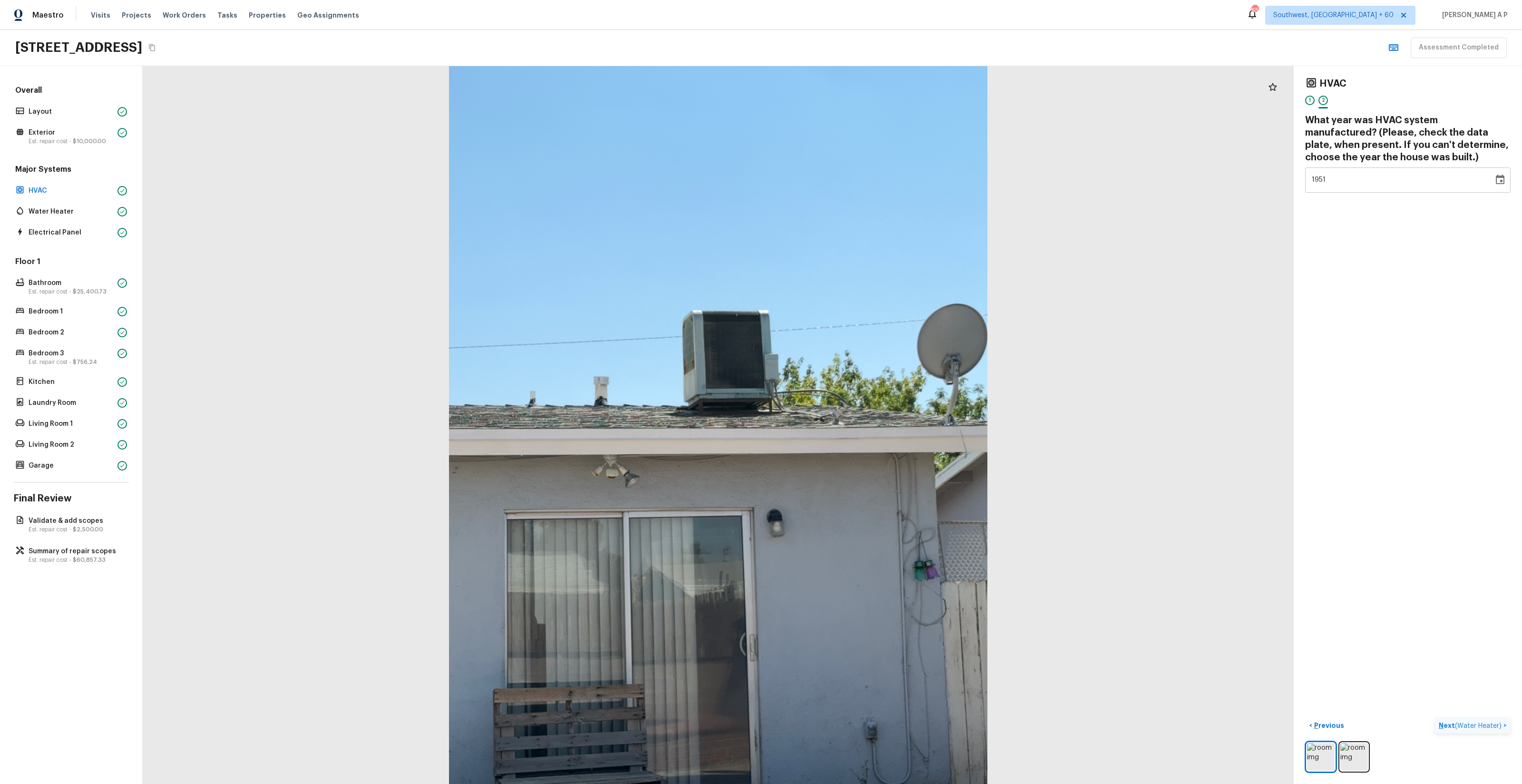
click at [856, 448] on button "Next ( Water Heater ) >" at bounding box center [1473, 726] width 76 height 16
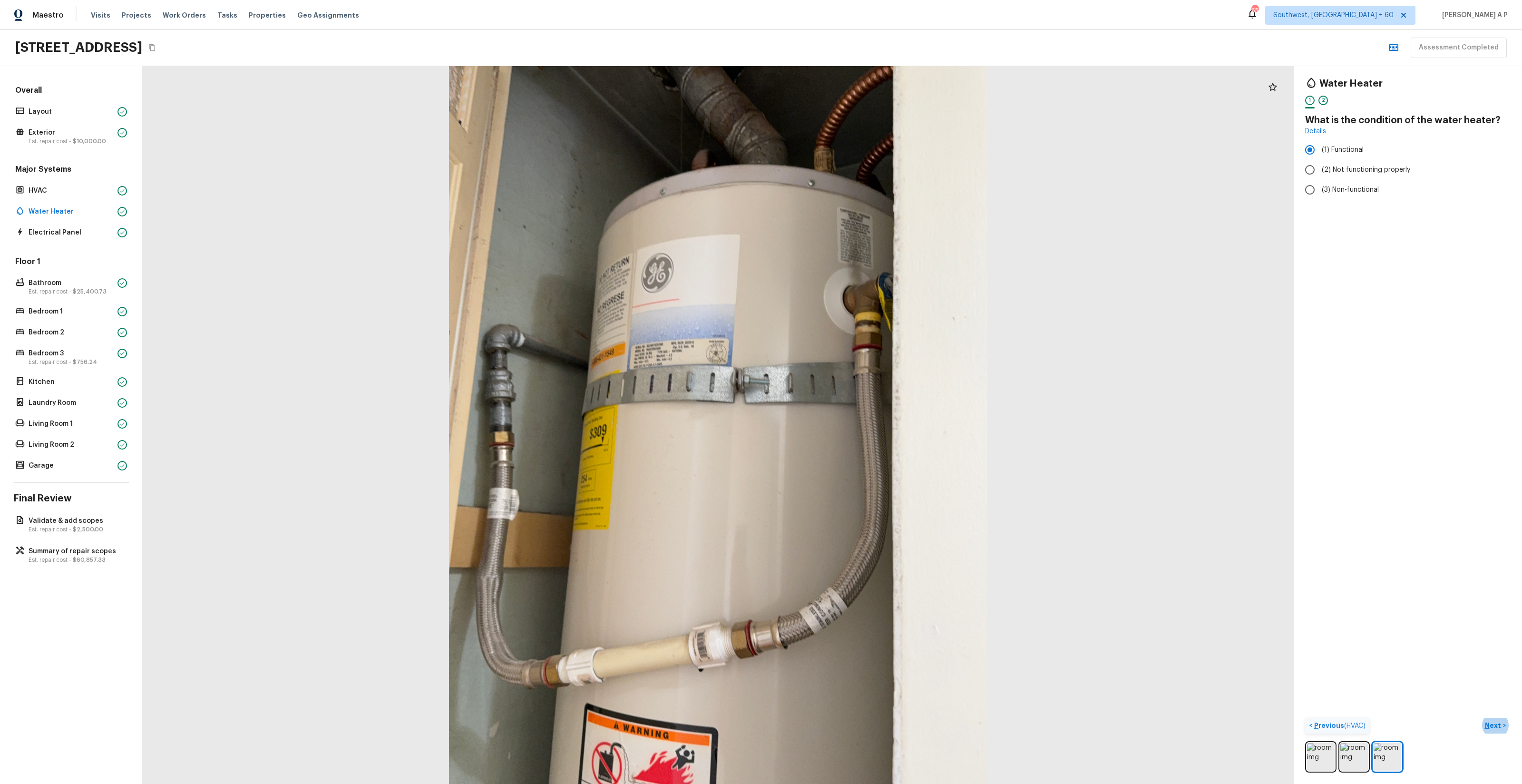
click at [856, 448] on button "< Previous ( HVAC )" at bounding box center [1337, 726] width 64 height 16
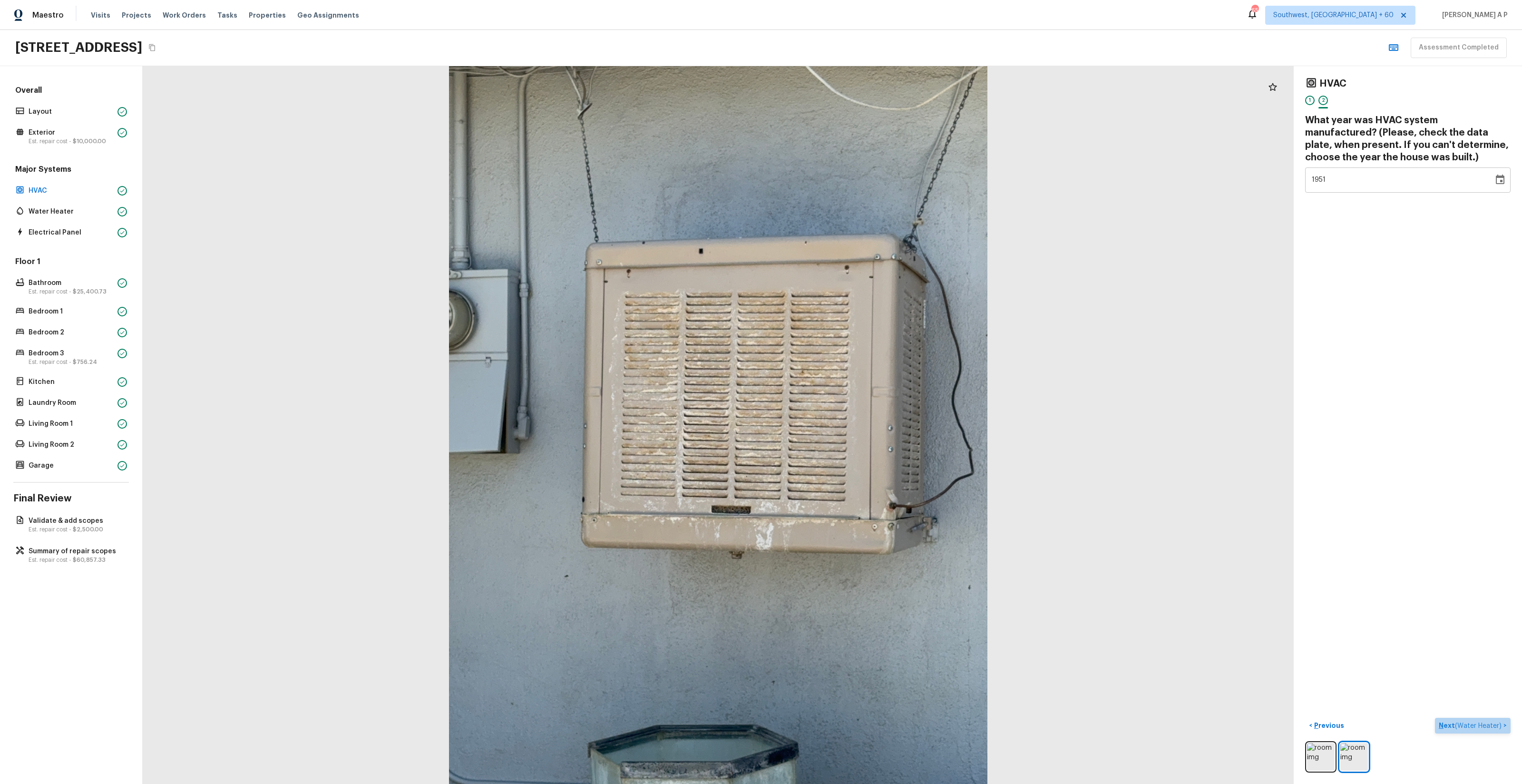
click at [856, 448] on span "( Water Heater )" at bounding box center [1478, 726] width 47 height 6
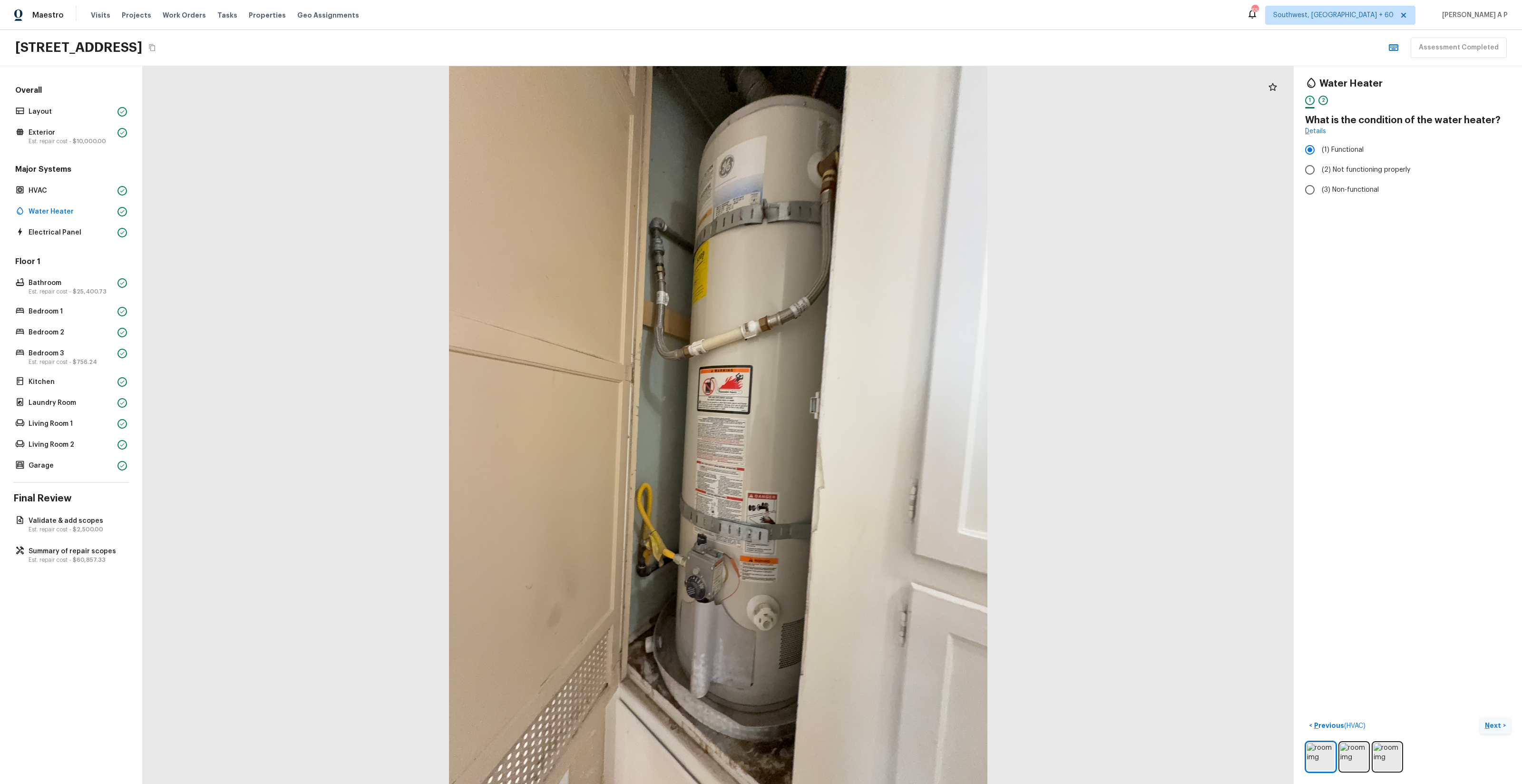
click at [856, 448] on button "Next >" at bounding box center [1495, 726] width 31 height 16
click at [856, 448] on button "Next ( Electrical Panel ) >" at bounding box center [1471, 726] width 80 height 16
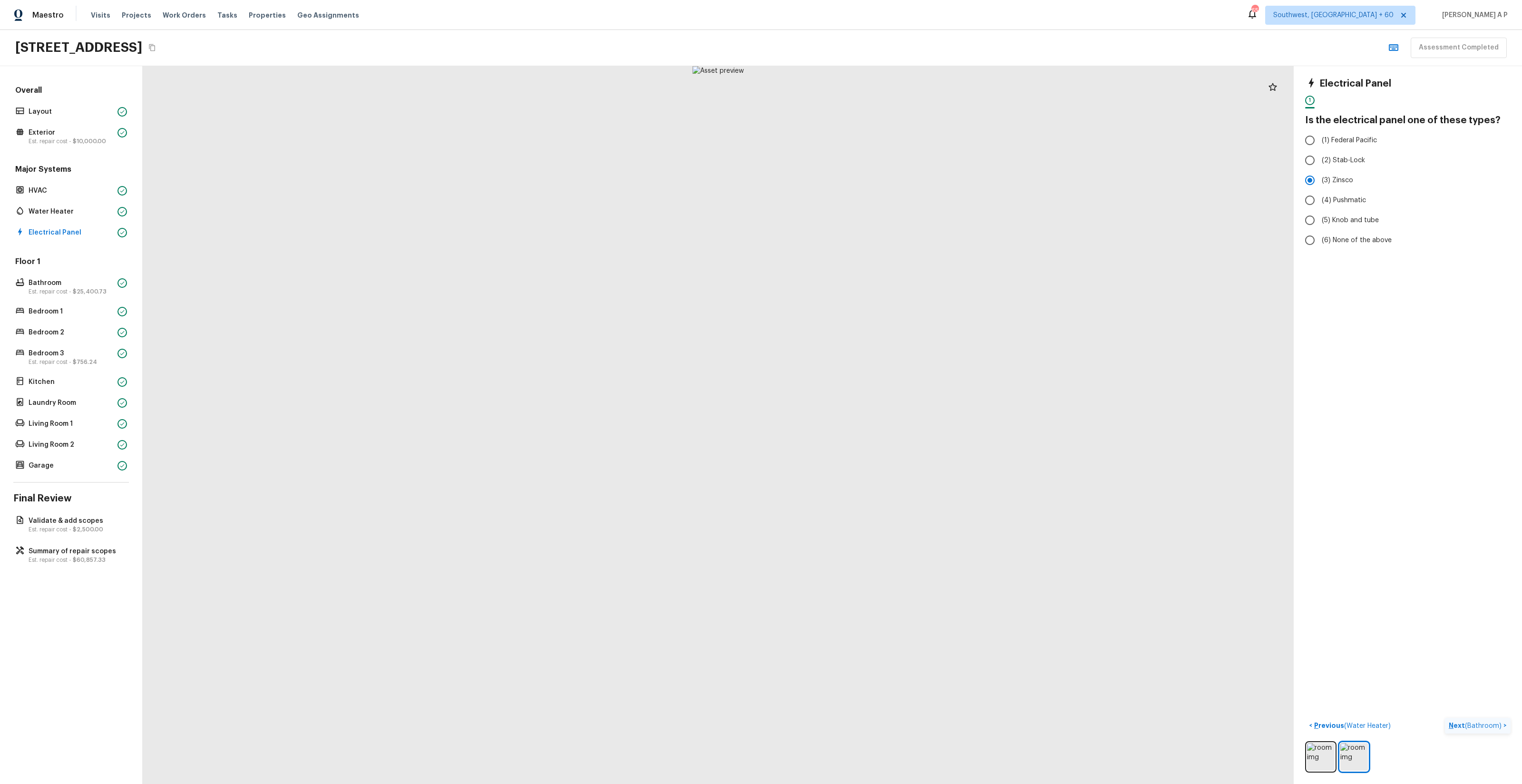
click at [856, 448] on button "Next ( Bathroom ) >" at bounding box center [1478, 726] width 66 height 16
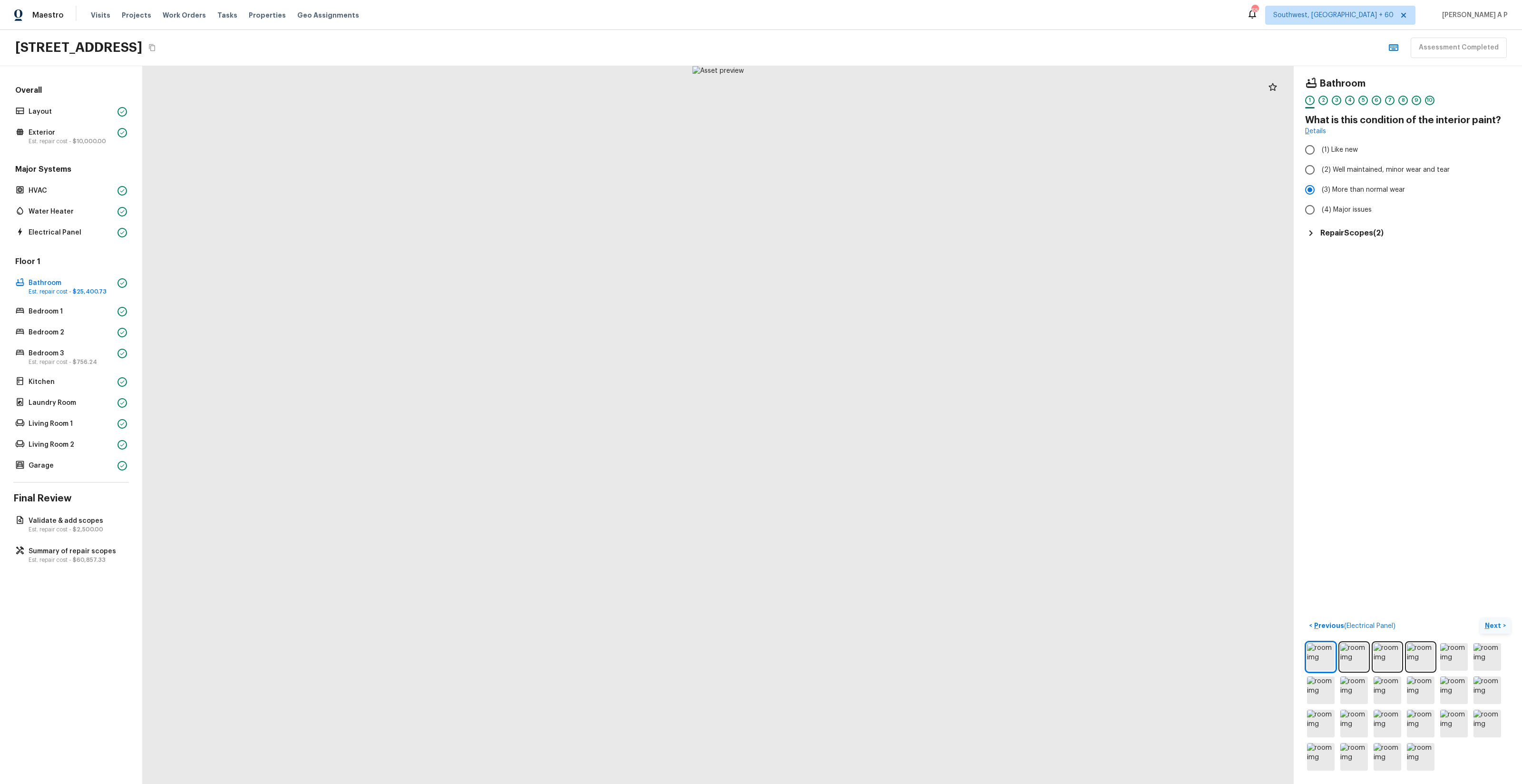
click at [856, 236] on h5 "Repair Scopes ( 2 )" at bounding box center [1352, 233] width 63 height 11
click at [856, 448] on button "< Previous ( Electrical Panel )" at bounding box center [1352, 626] width 94 height 16
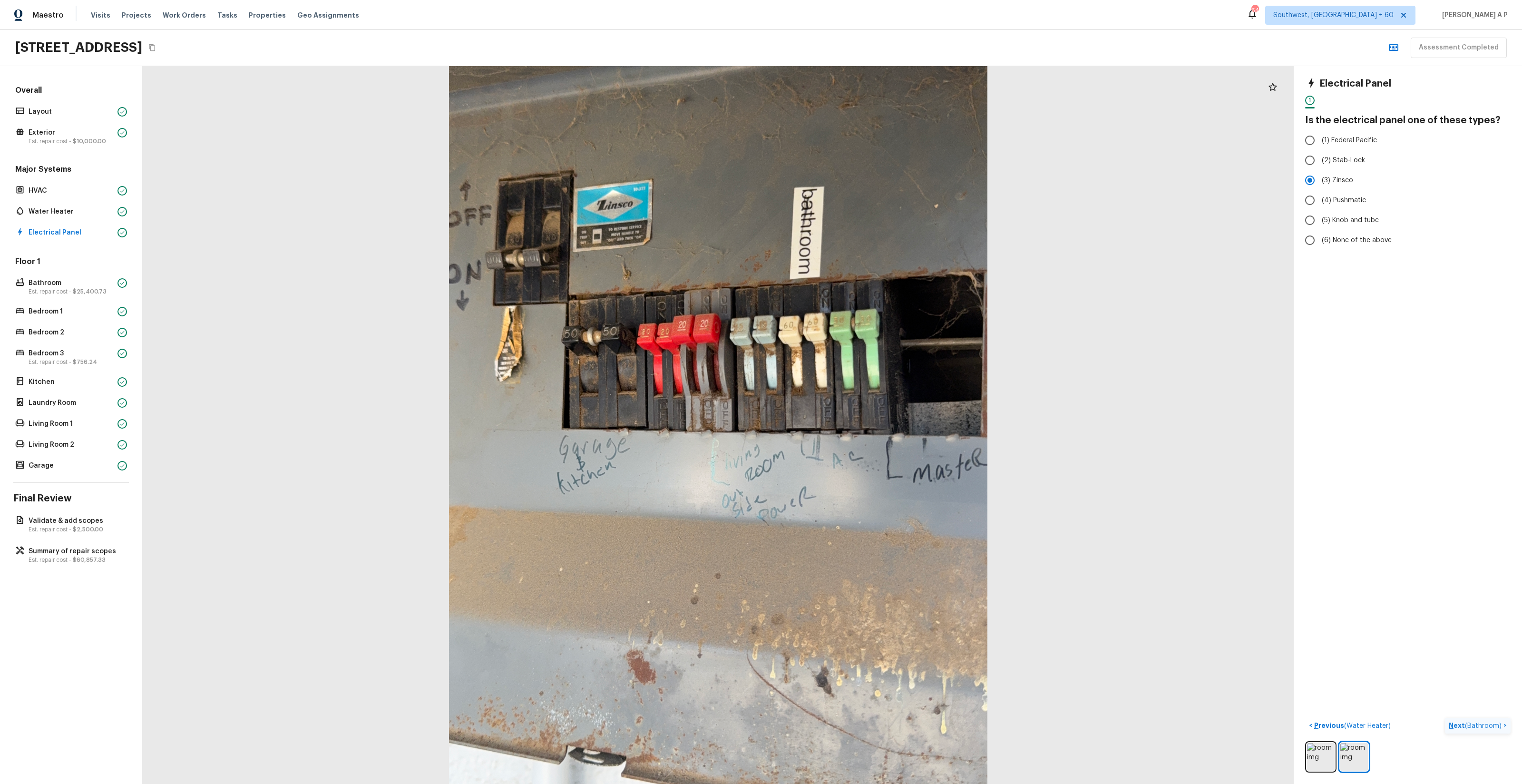
click at [856, 448] on div "Electrical Panel 1 Is the electrical panel one of these types? (1) Federal Paci…" at bounding box center [1408, 425] width 228 height 718
click at [856, 448] on p "Next ( Bathroom )" at bounding box center [1476, 726] width 55 height 10
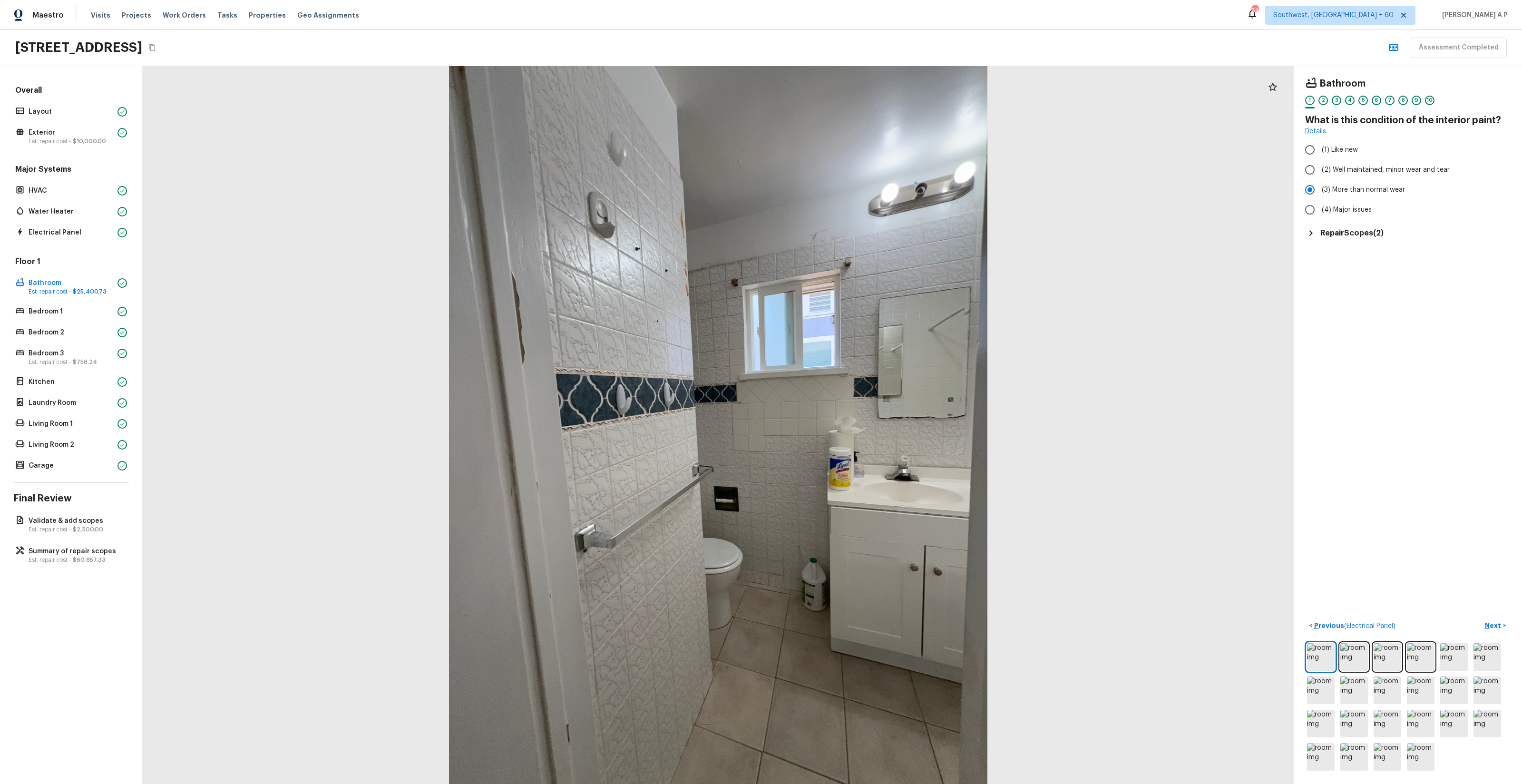
click at [856, 228] on h5 "Repair Scopes ( 2 )" at bounding box center [1352, 233] width 63 height 11
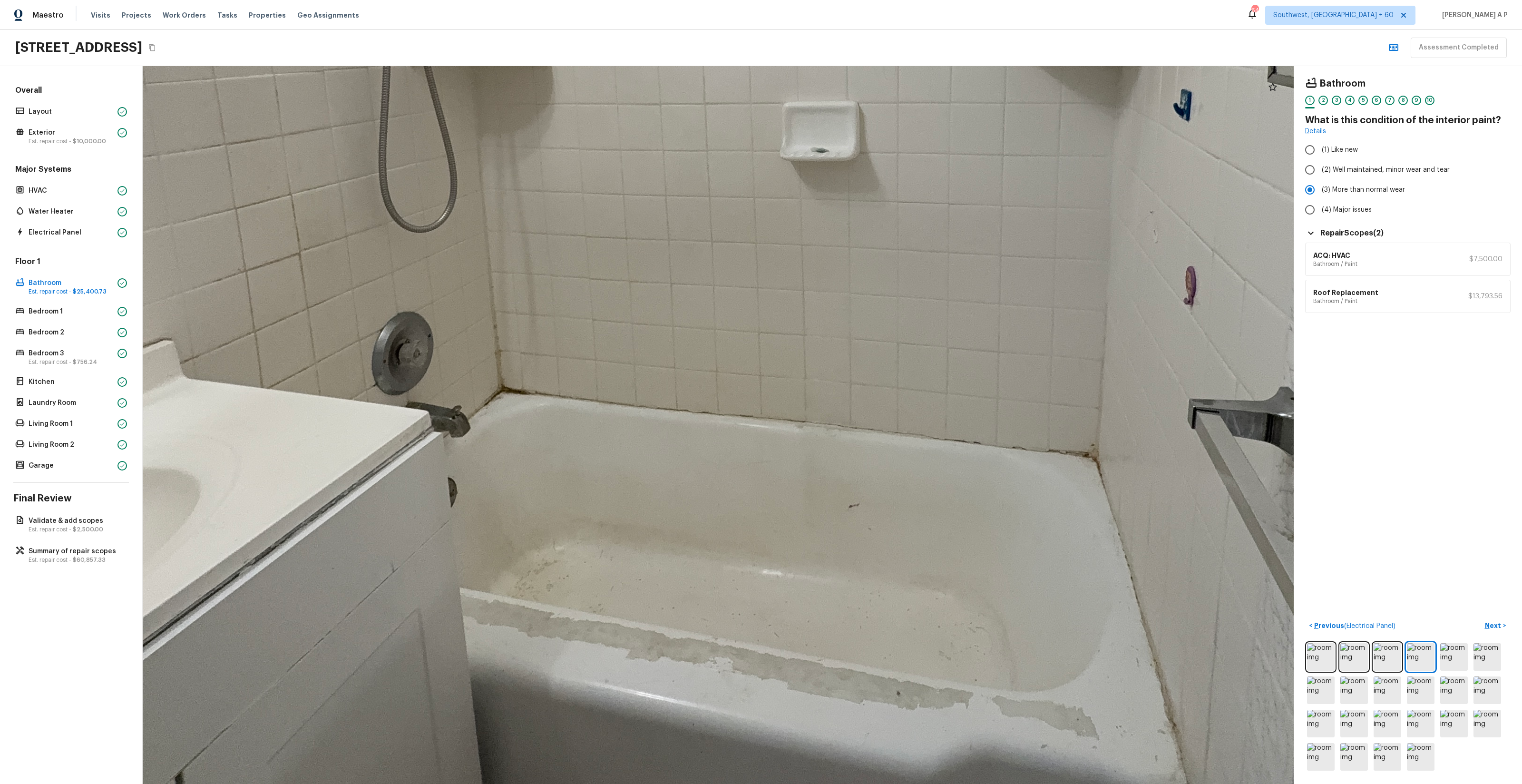
drag, startPoint x: 824, startPoint y: 533, endPoint x: 1099, endPoint y: 422, distance: 296.6
click at [856, 422] on div at bounding box center [770, 161] width 3036 height 1892
drag, startPoint x: 993, startPoint y: 463, endPoint x: 1001, endPoint y: 301, distance: 162.2
click at [856, 301] on div at bounding box center [770, 161] width 3036 height 1892
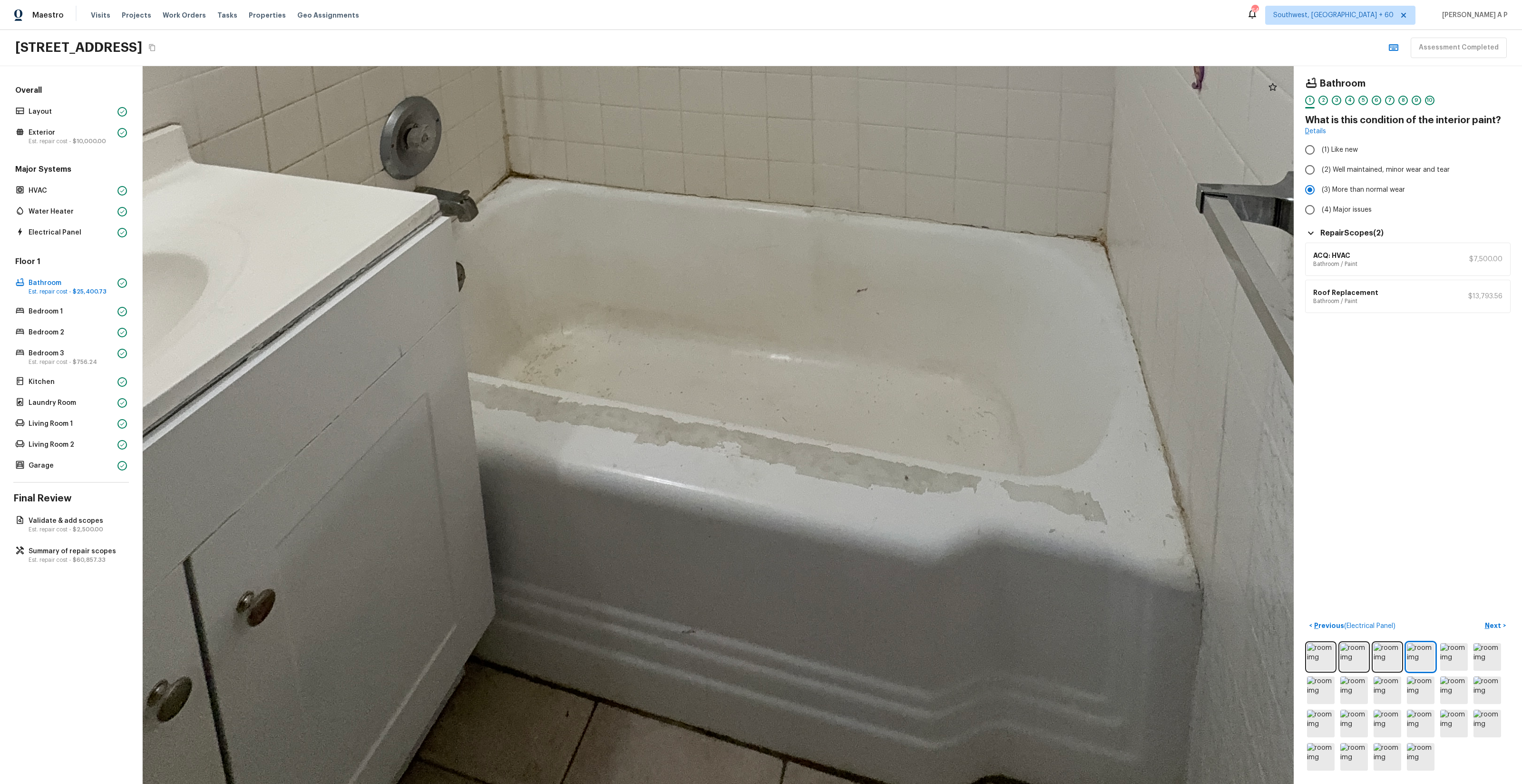
drag, startPoint x: 1001, startPoint y: 298, endPoint x: 1048, endPoint y: 542, distance: 248.5
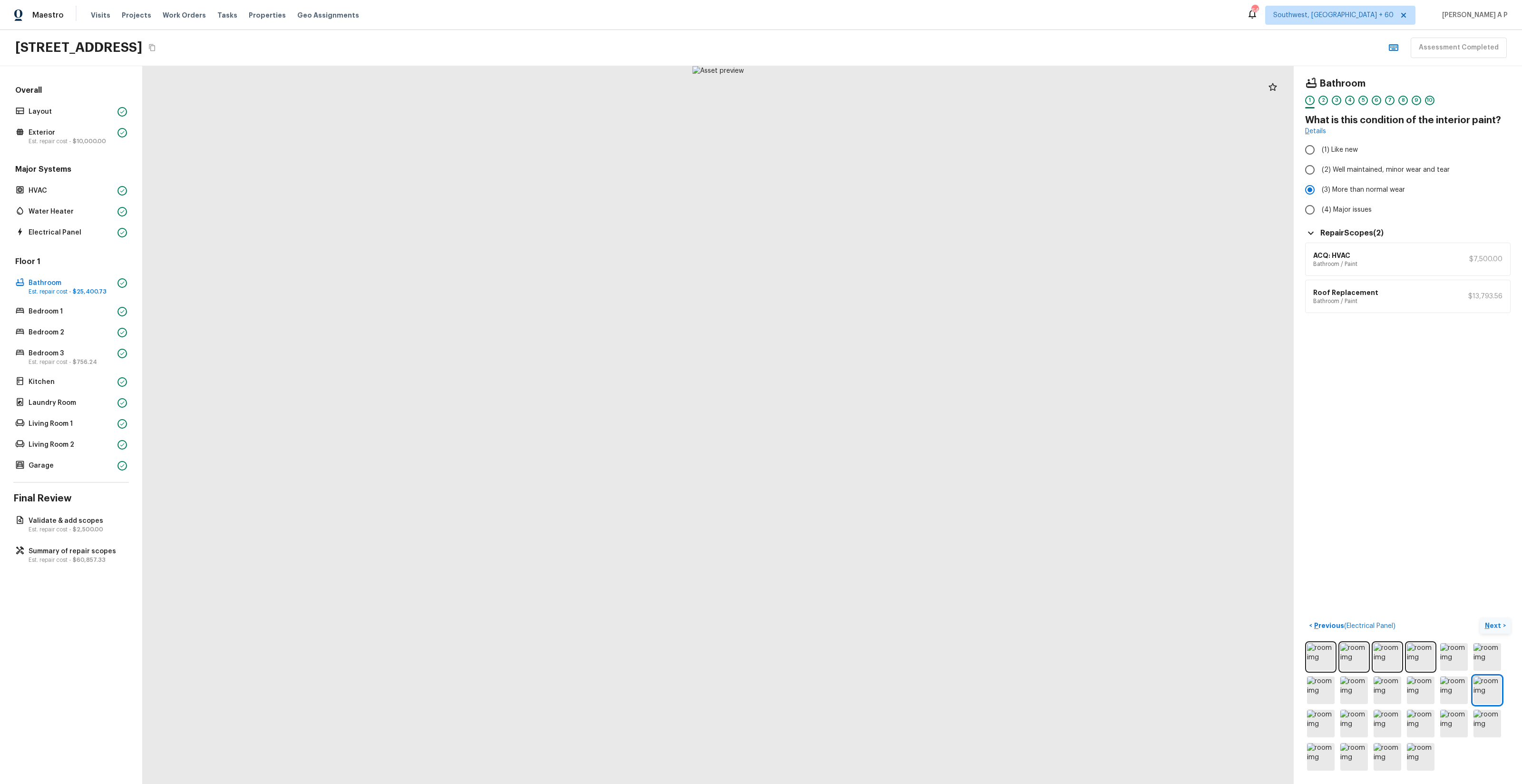
click at [856, 448] on button "Next >" at bounding box center [1495, 626] width 31 height 16
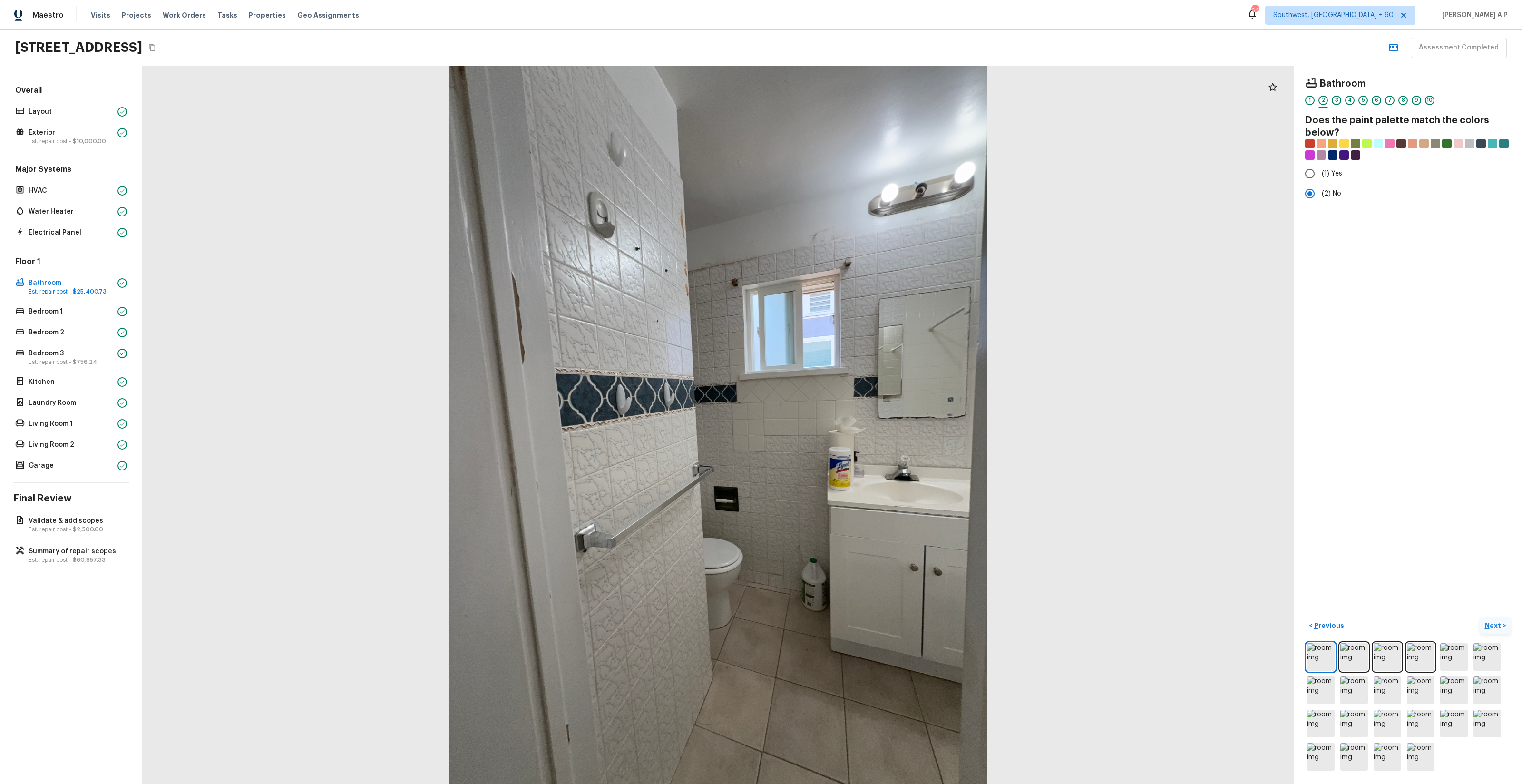
click at [856, 448] on button "Next >" at bounding box center [1495, 626] width 31 height 16
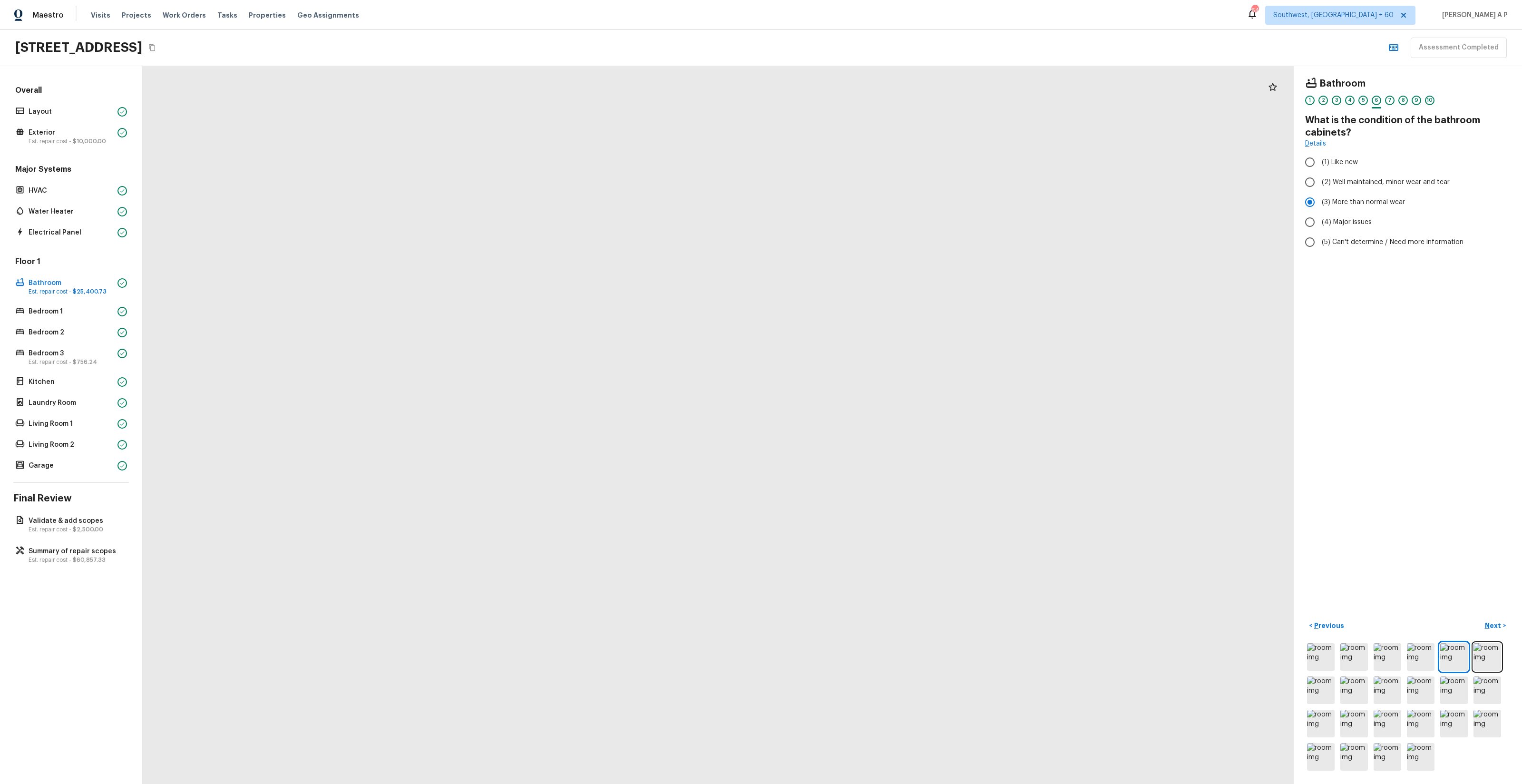
drag, startPoint x: 736, startPoint y: 191, endPoint x: 742, endPoint y: 570, distance: 379.0
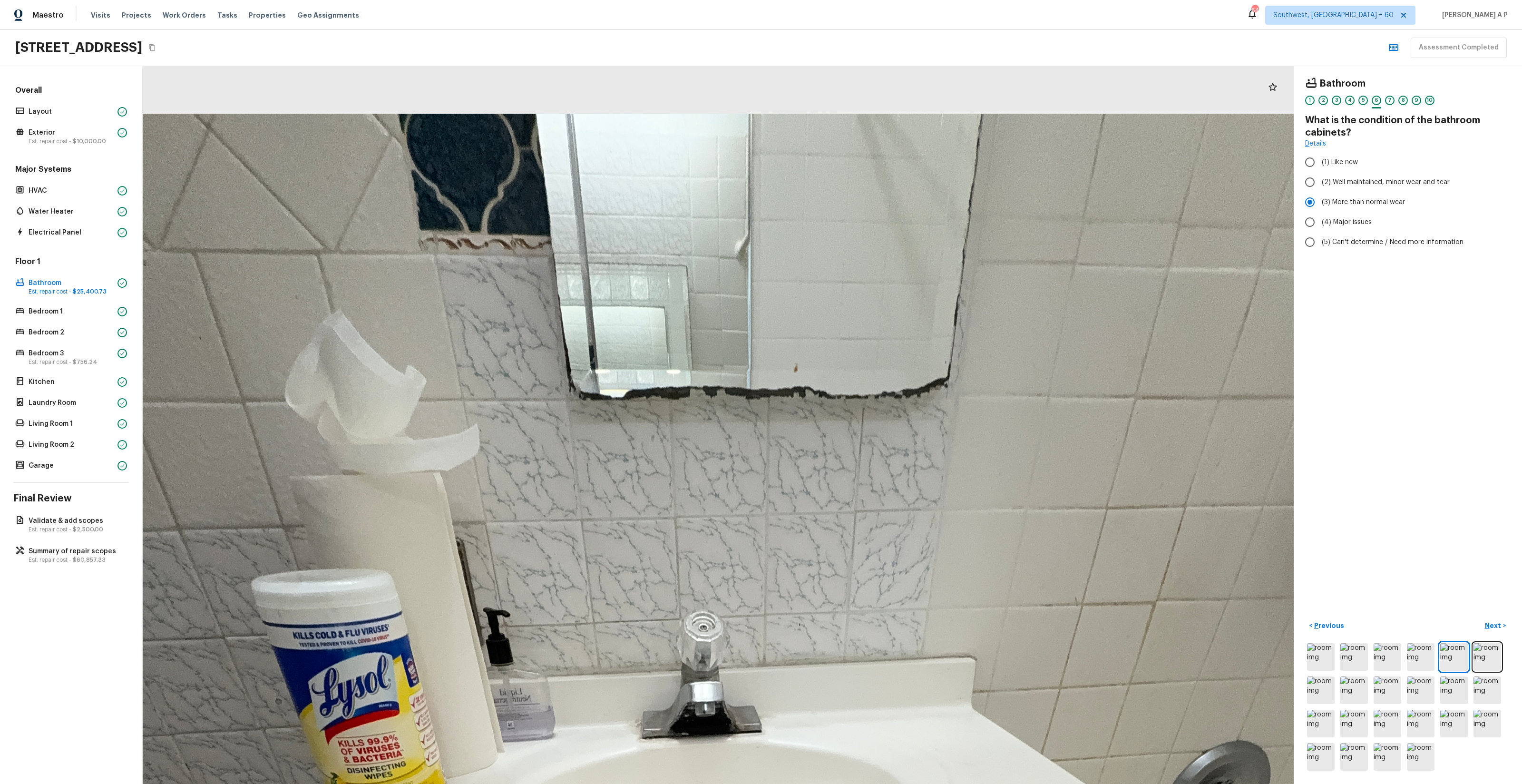
drag, startPoint x: 750, startPoint y: 471, endPoint x: 750, endPoint y: 581, distance: 110.0
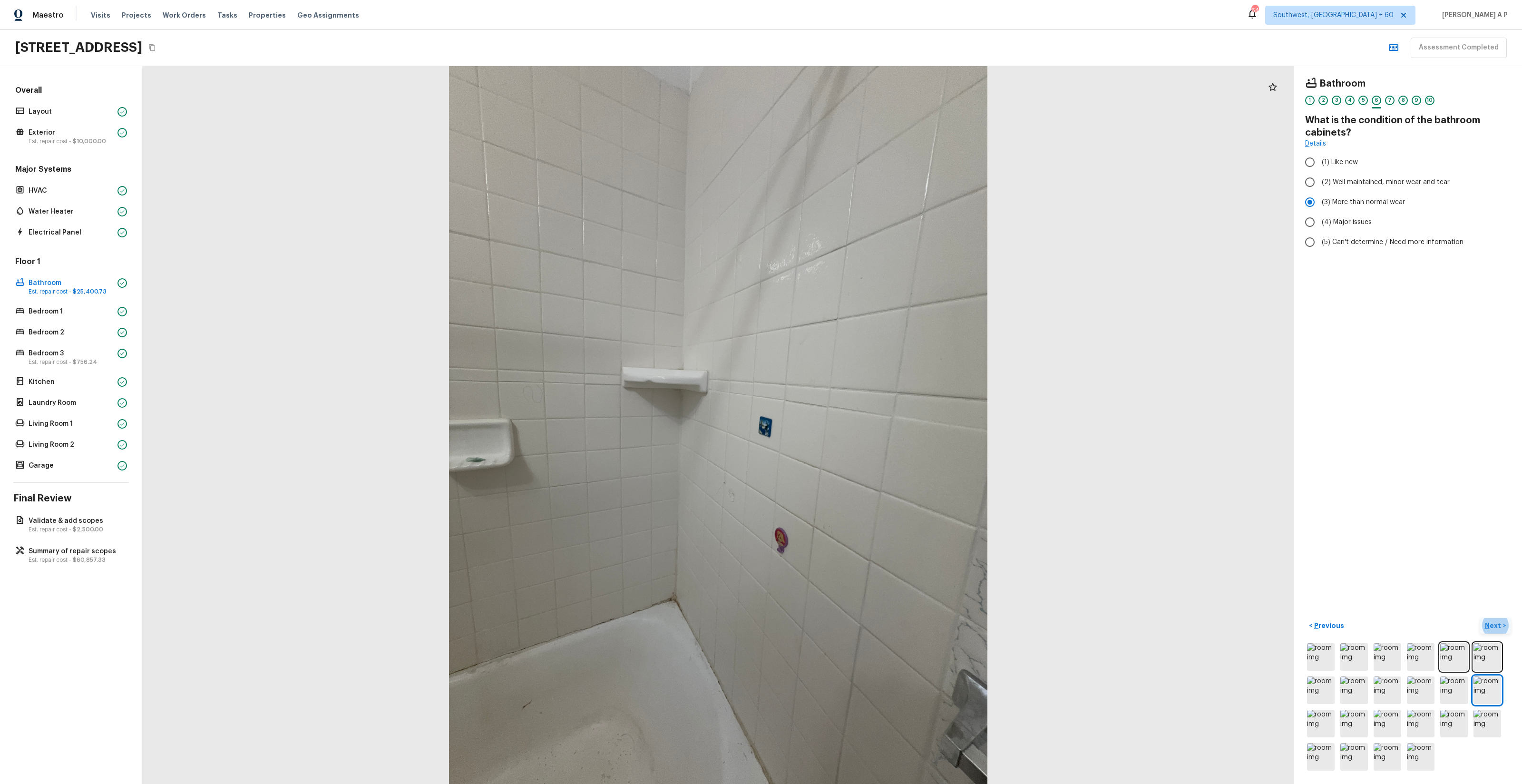
click at [856, 448] on p "Next" at bounding box center [1494, 626] width 18 height 9
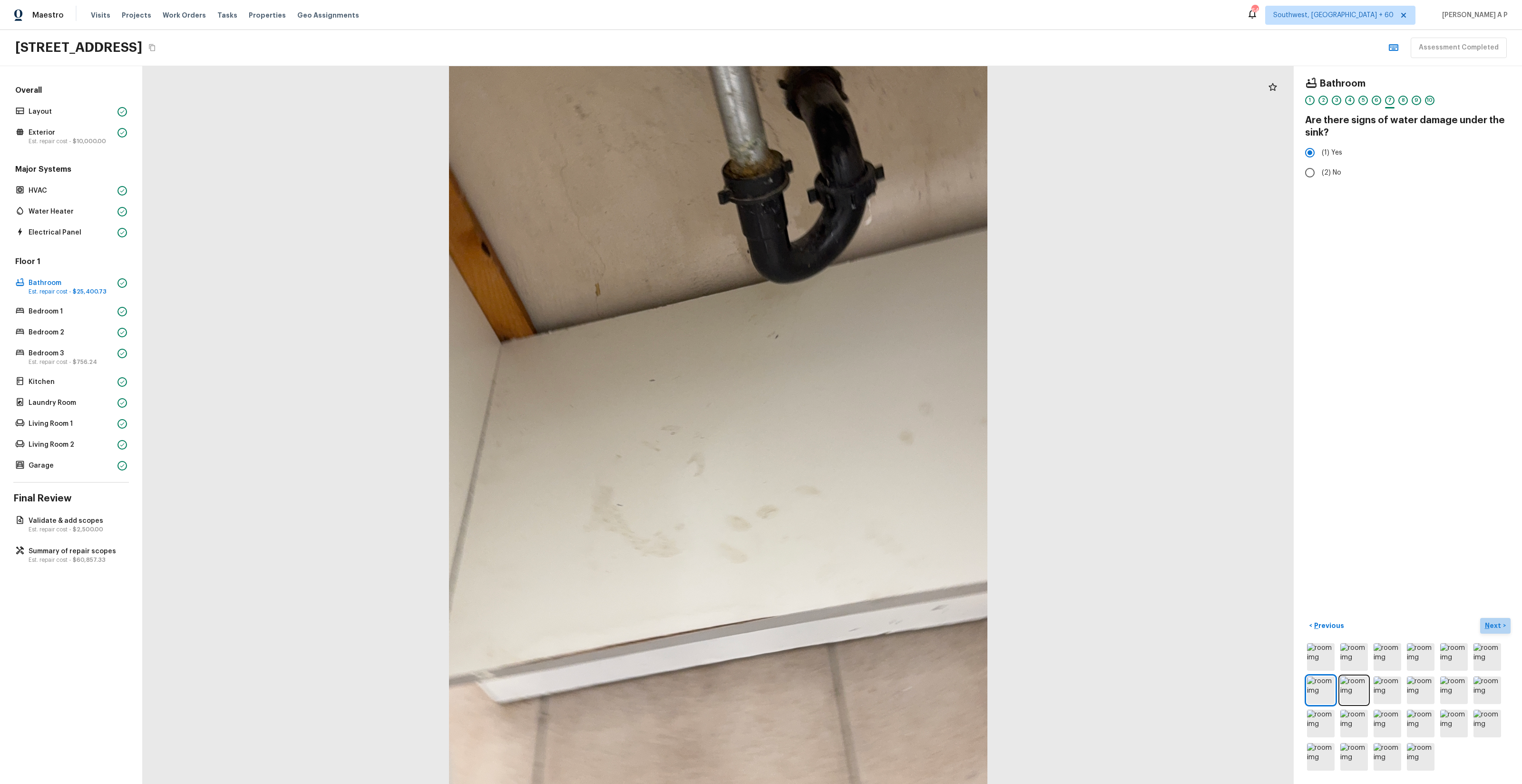
click at [856, 448] on p "Next" at bounding box center [1494, 626] width 18 height 9
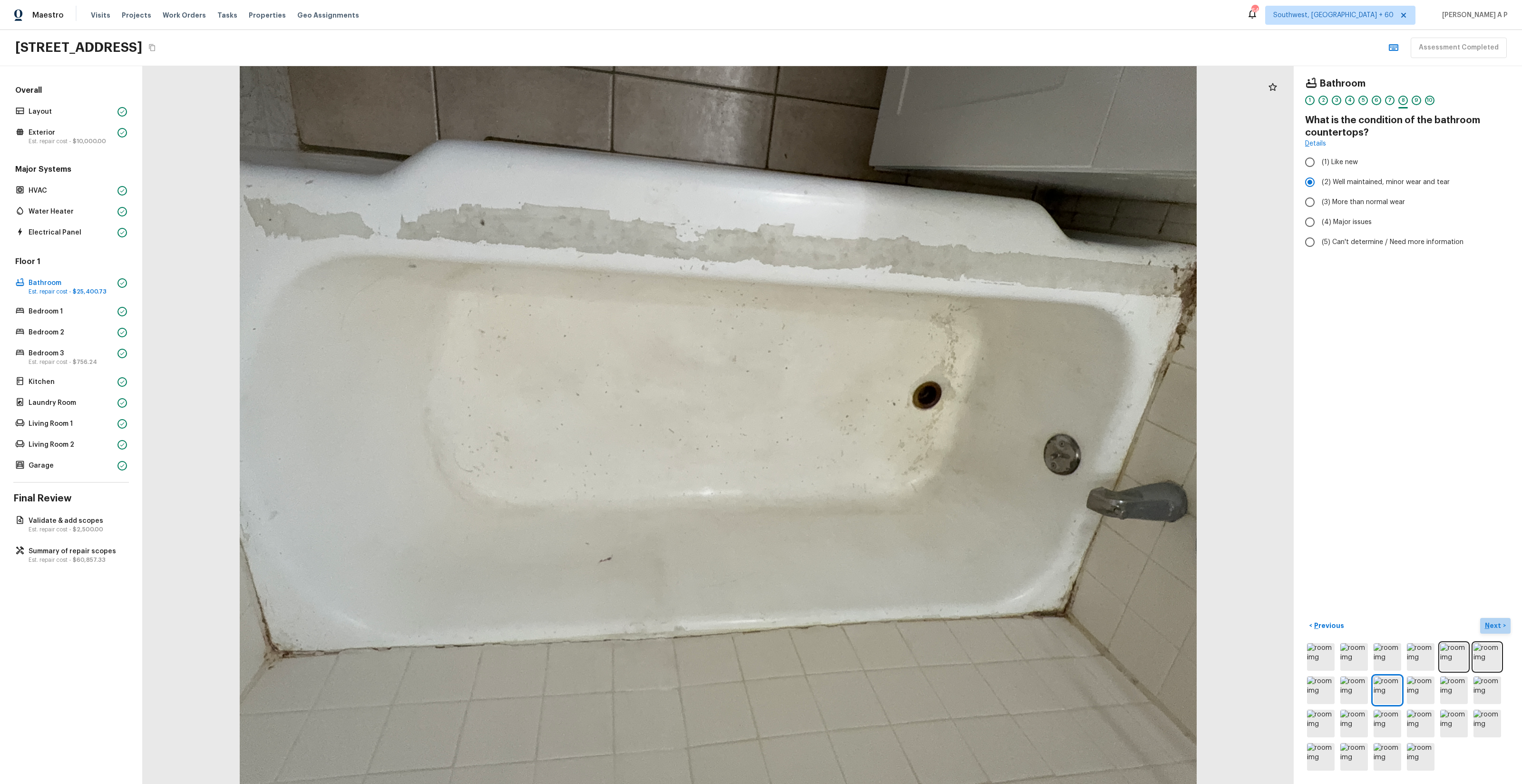
click at [856, 448] on p "Next" at bounding box center [1494, 626] width 18 height 9
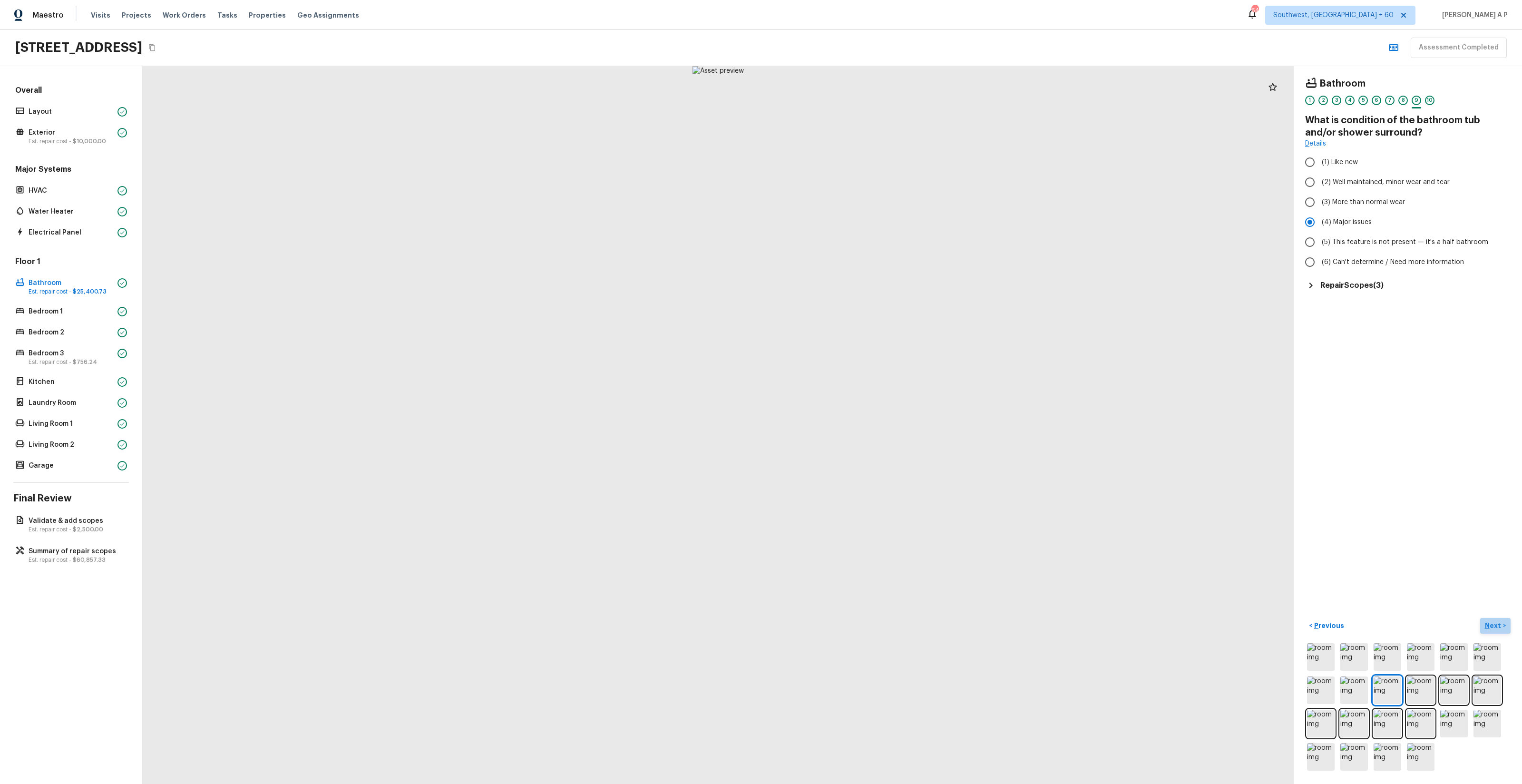
click at [856, 448] on p "Next" at bounding box center [1494, 626] width 18 height 9
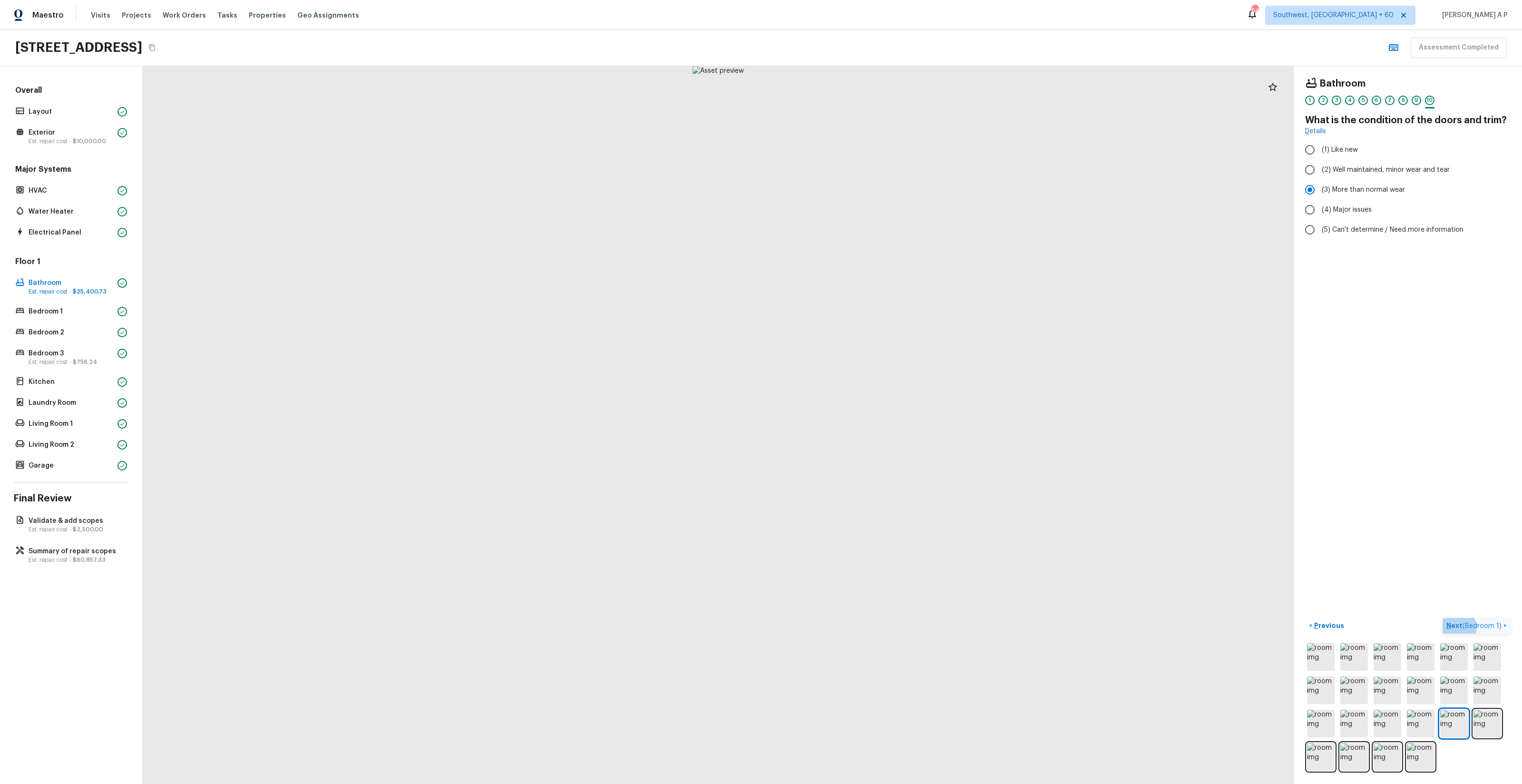
click at [856, 448] on span "( Bedroom 1 )" at bounding box center [1482, 626] width 39 height 6
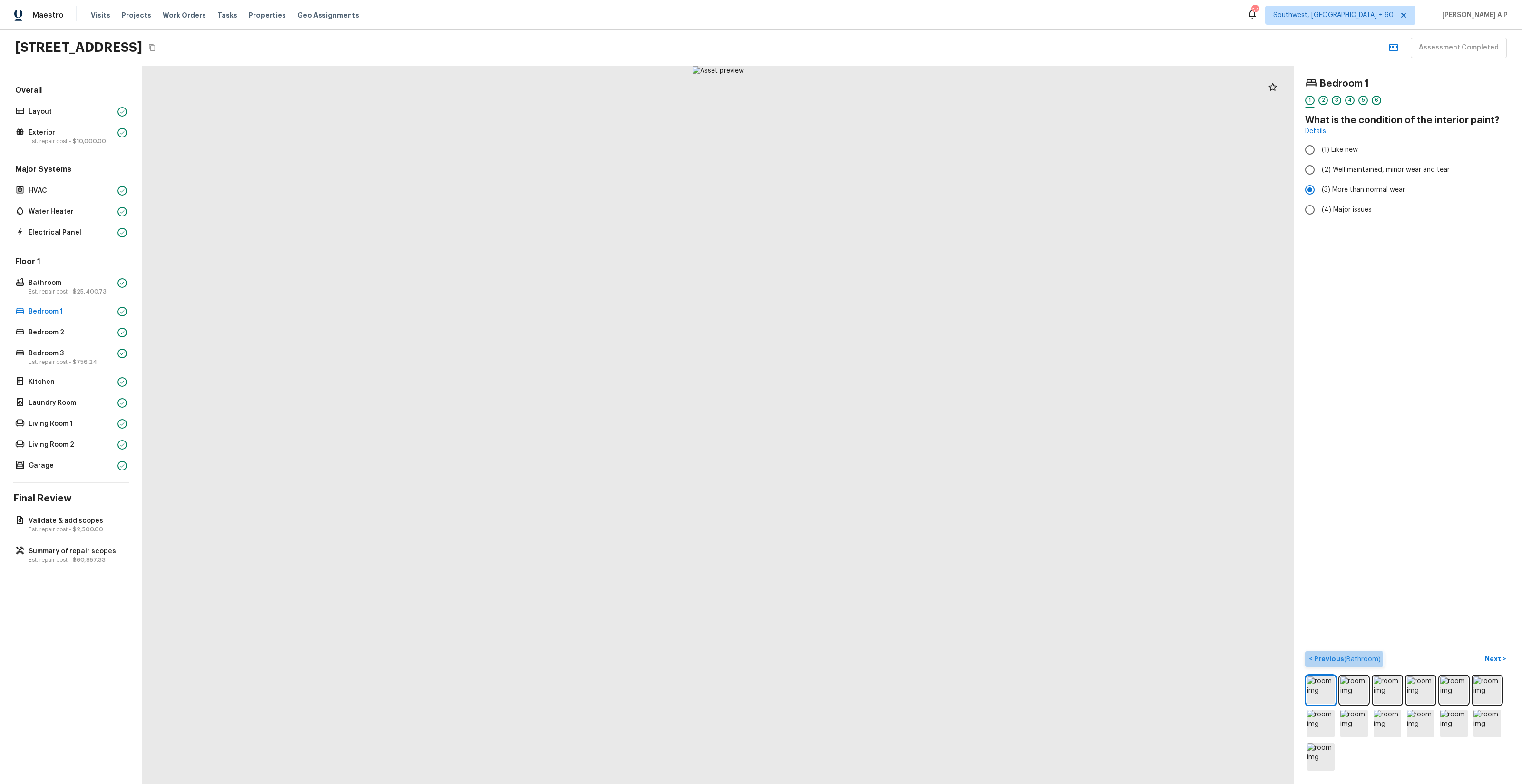
click at [856, 448] on p "Previous ( Bathroom )" at bounding box center [1347, 659] width 69 height 10
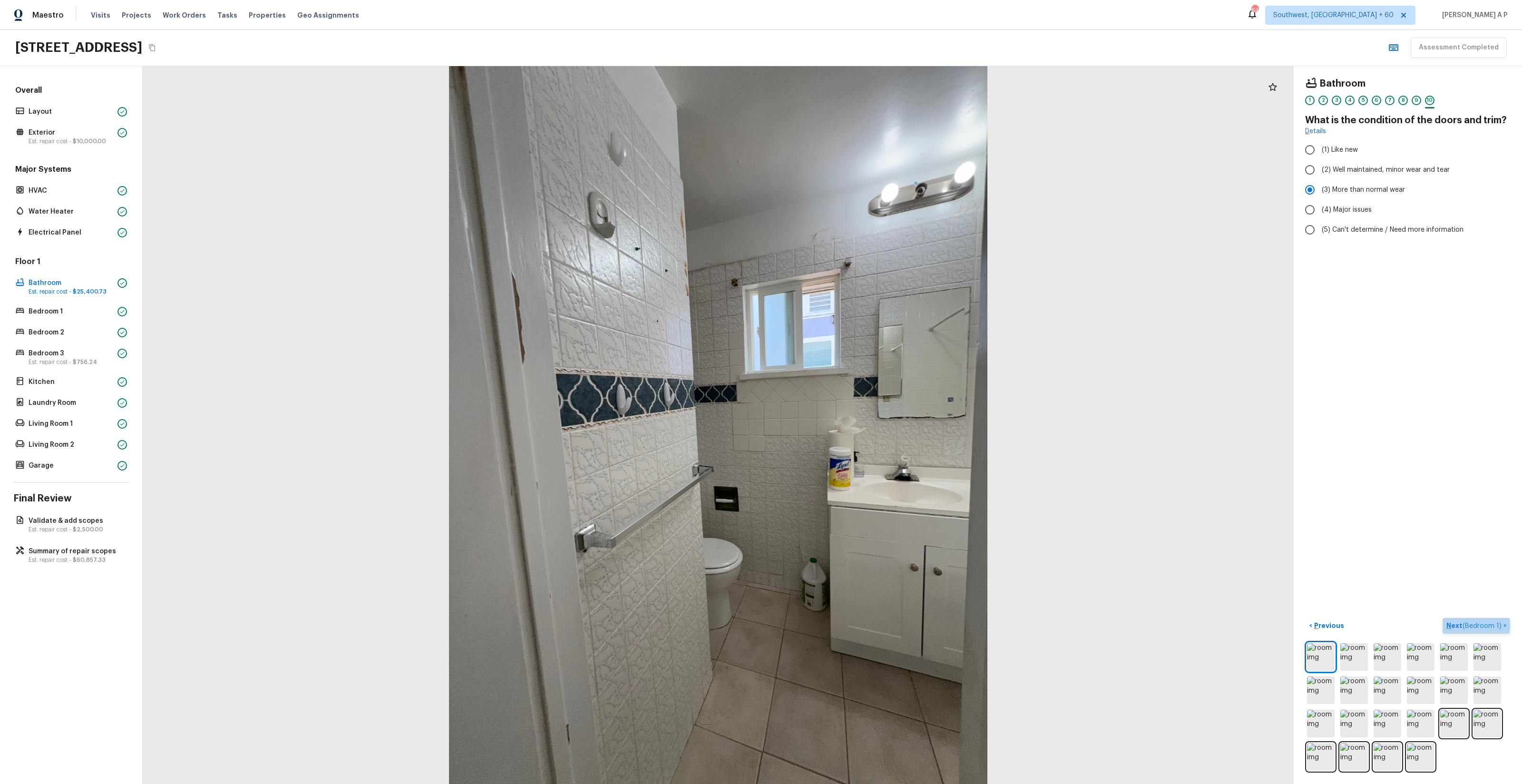
click at [856, 448] on span "( Bedroom 1 )" at bounding box center [1482, 626] width 39 height 6
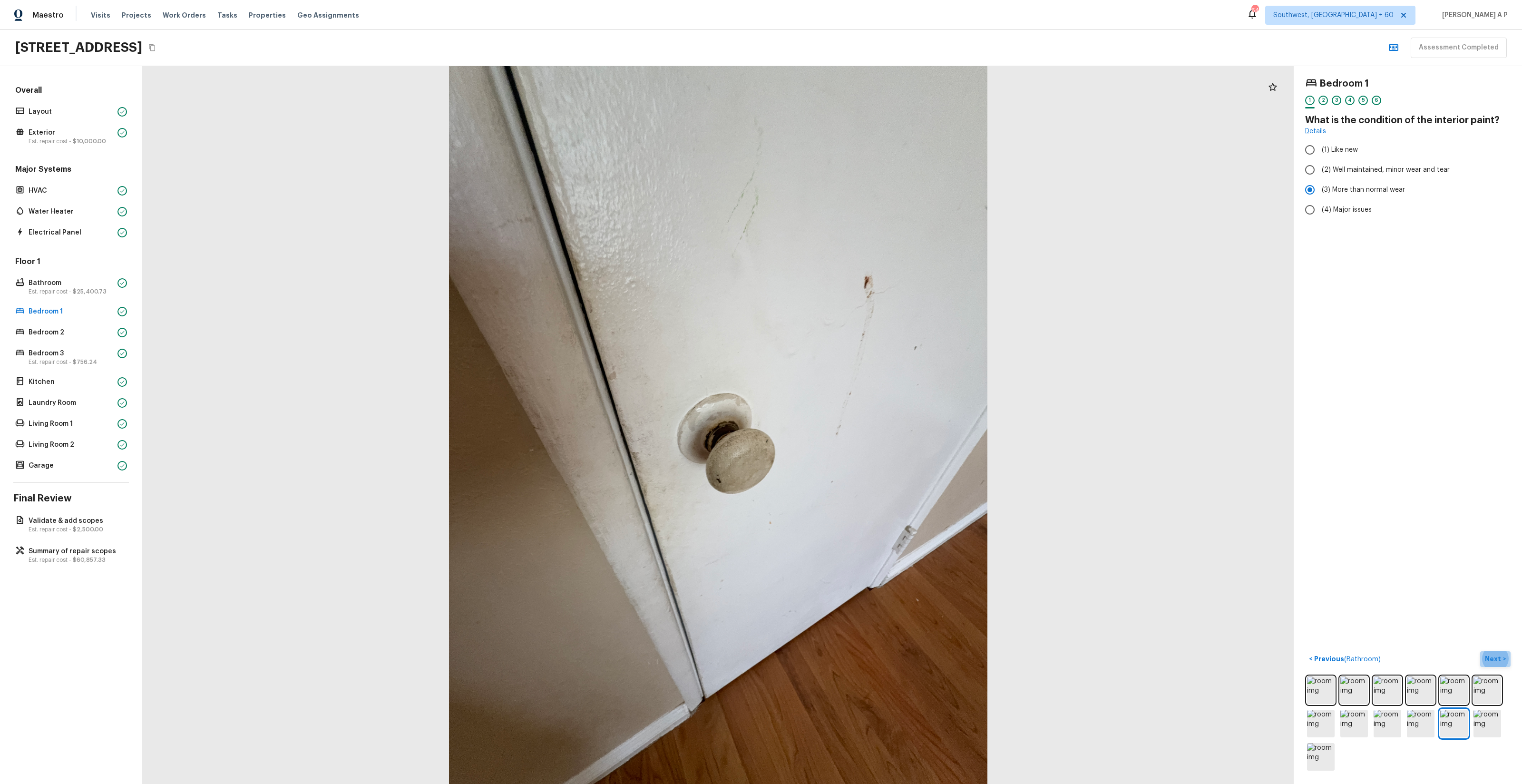
click at [856, 448] on p "Next" at bounding box center [1494, 659] width 18 height 9
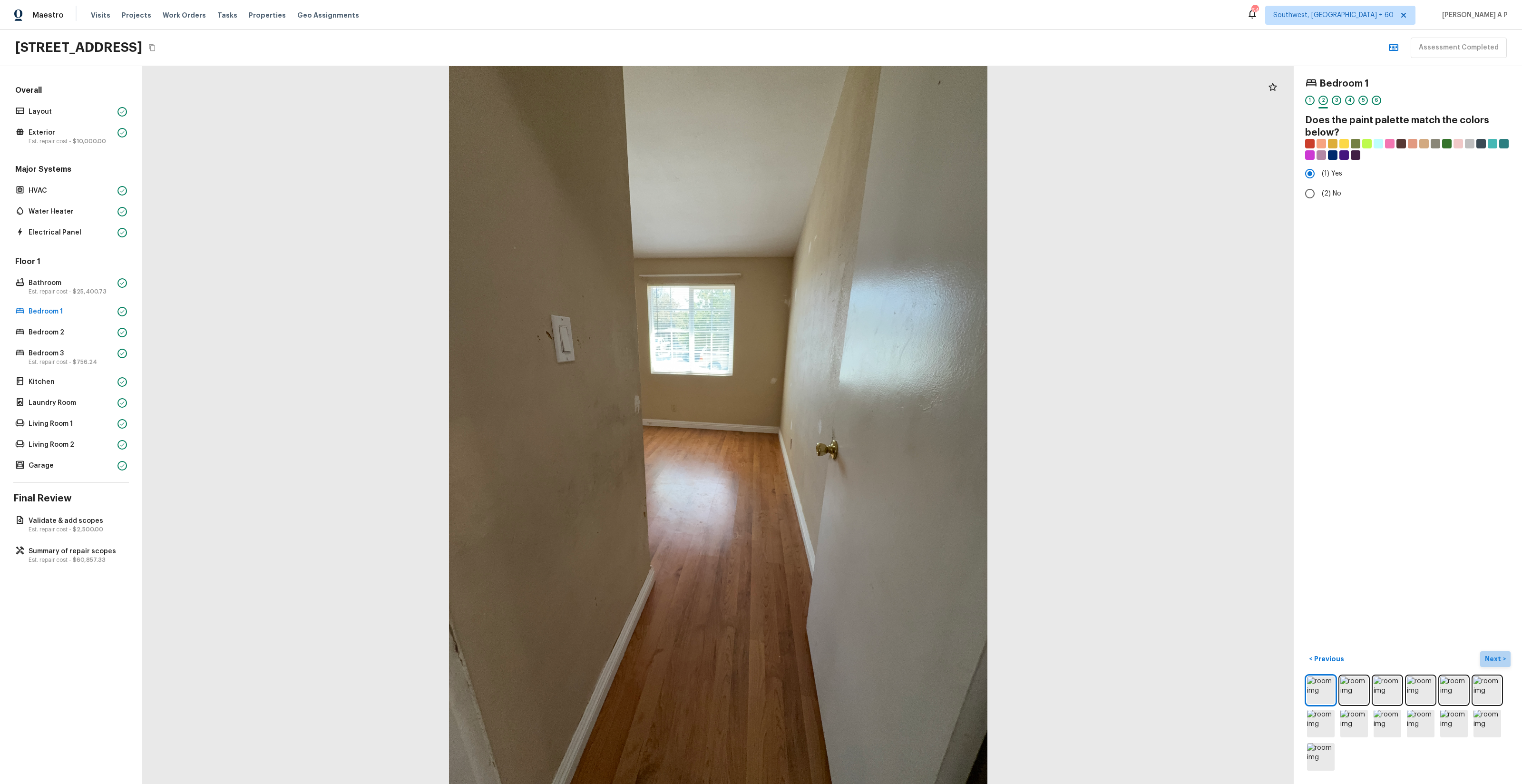
click at [856, 448] on p "Next" at bounding box center [1494, 659] width 18 height 9
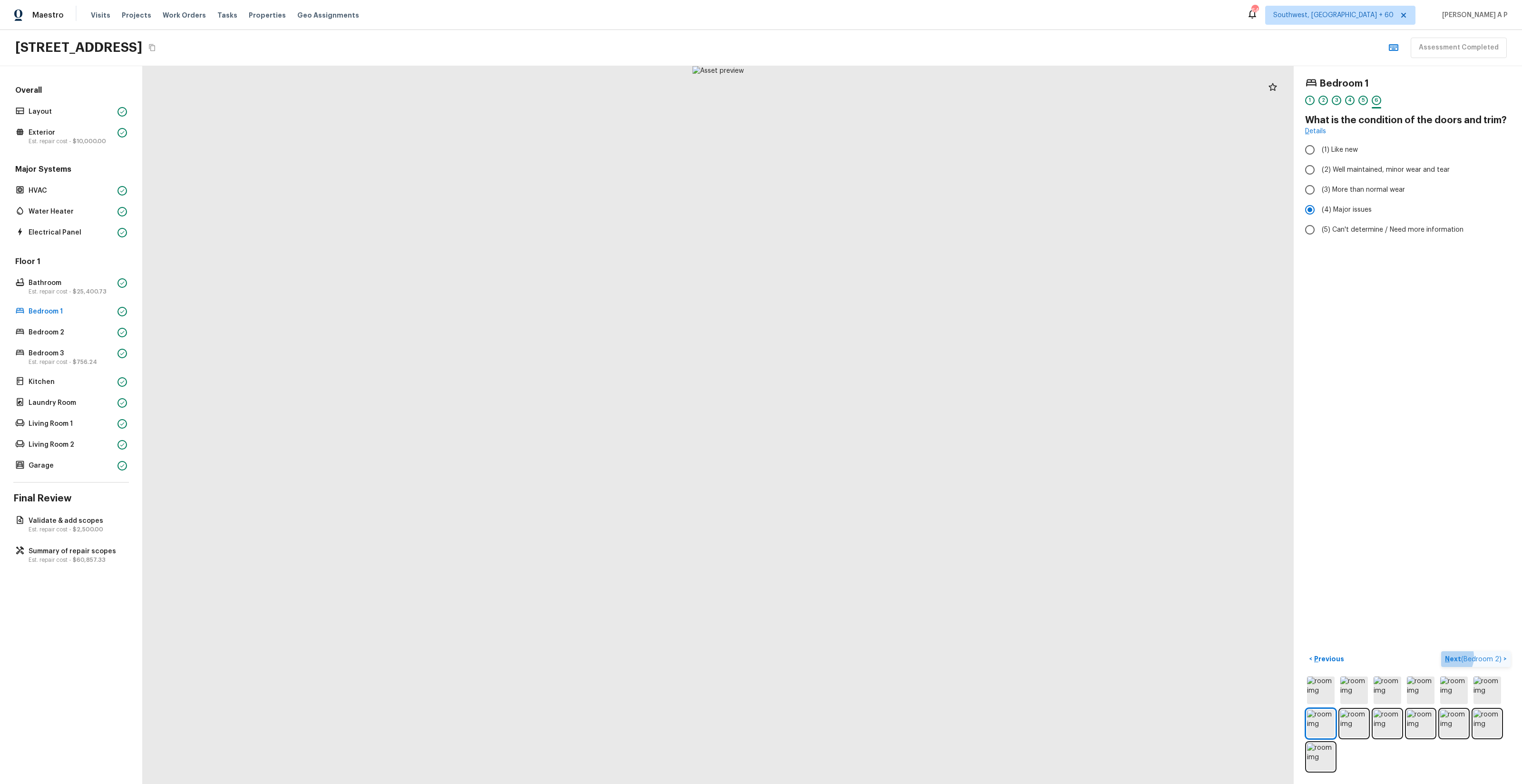
click at [856, 448] on span "( Bedroom 2 )" at bounding box center [1481, 659] width 40 height 6
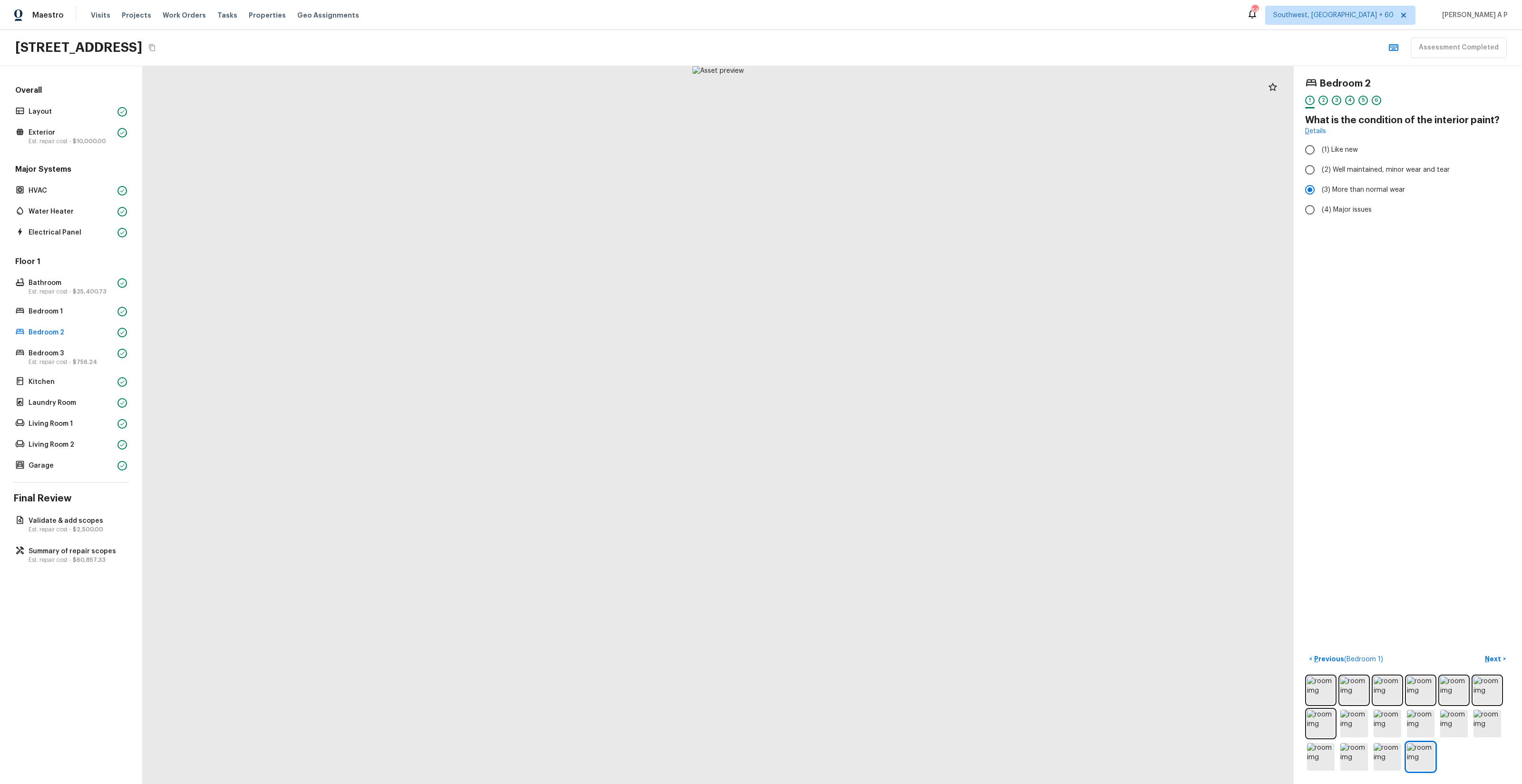
click at [856, 448] on div "Bedroom 2 1 2 3 4 5 6 What is the condition of the interior paint? Details (1) …" at bounding box center [1408, 425] width 228 height 718
click at [856, 448] on button "Next >" at bounding box center [1495, 659] width 31 height 16
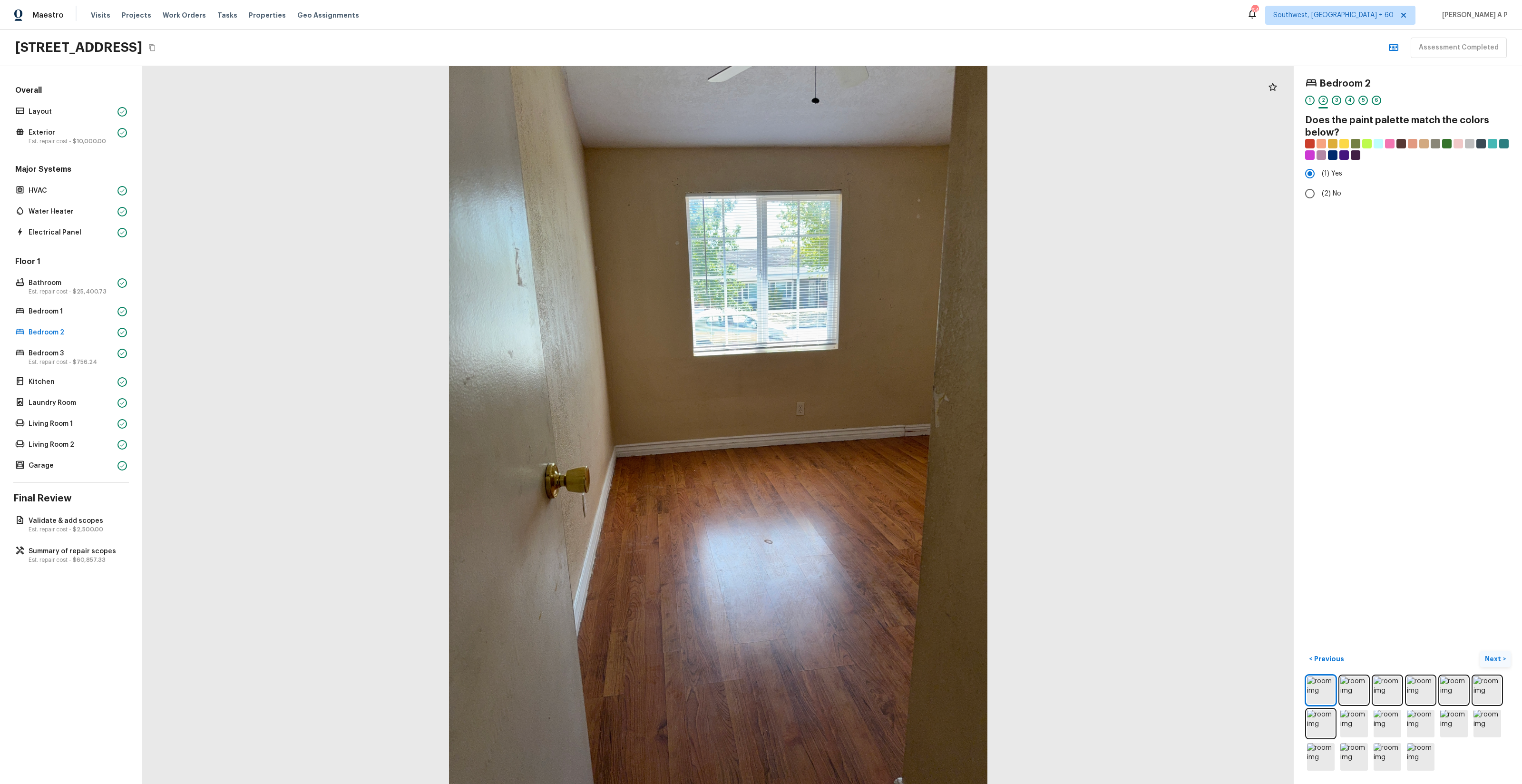
click at [856, 448] on button "Next >" at bounding box center [1495, 659] width 31 height 16
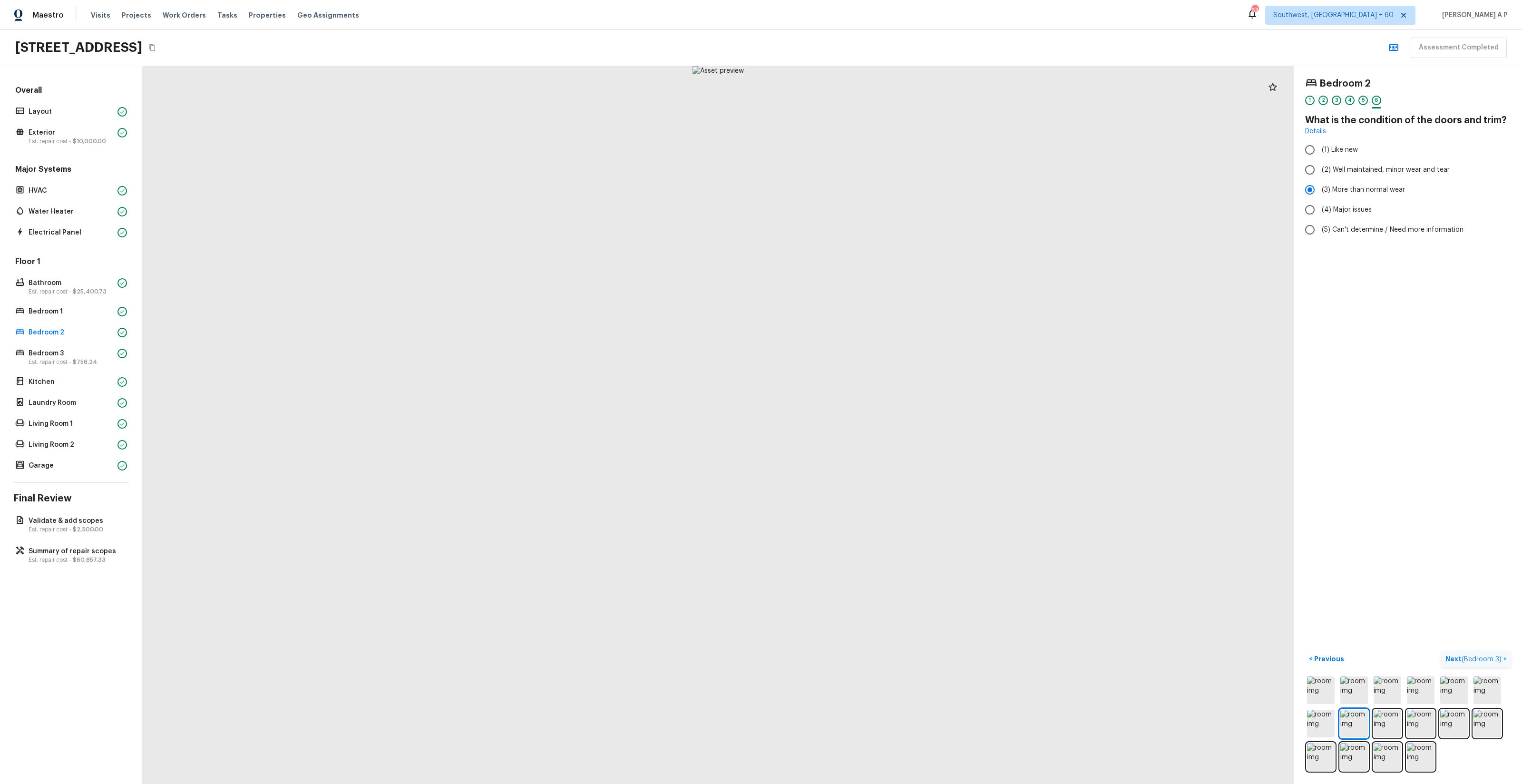
click at [856, 448] on button "Next ( Bedroom 3 ) >" at bounding box center [1476, 659] width 69 height 16
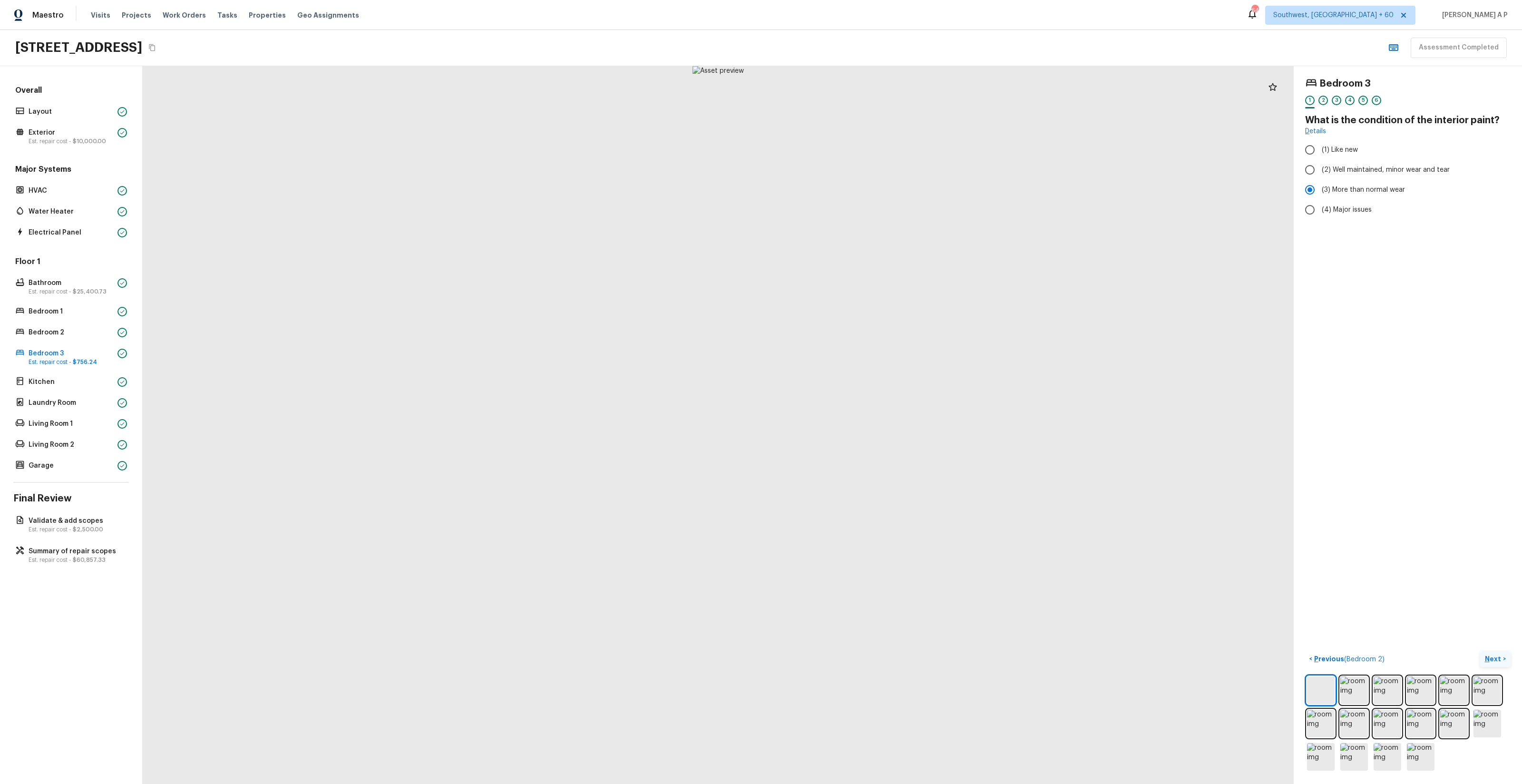
click at [856, 448] on button "Next >" at bounding box center [1495, 659] width 31 height 16
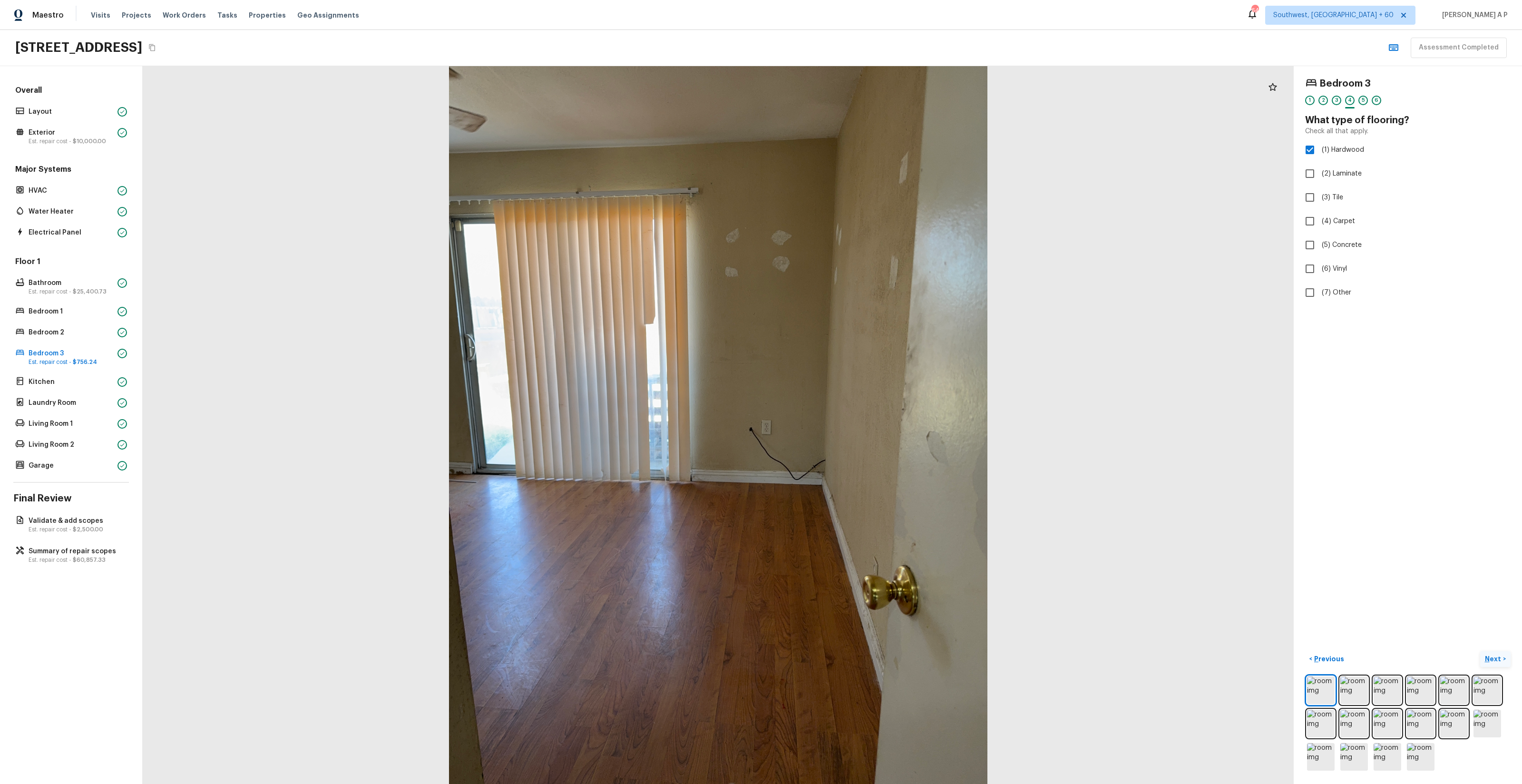
click at [856, 448] on button "Next >" at bounding box center [1495, 659] width 31 height 16
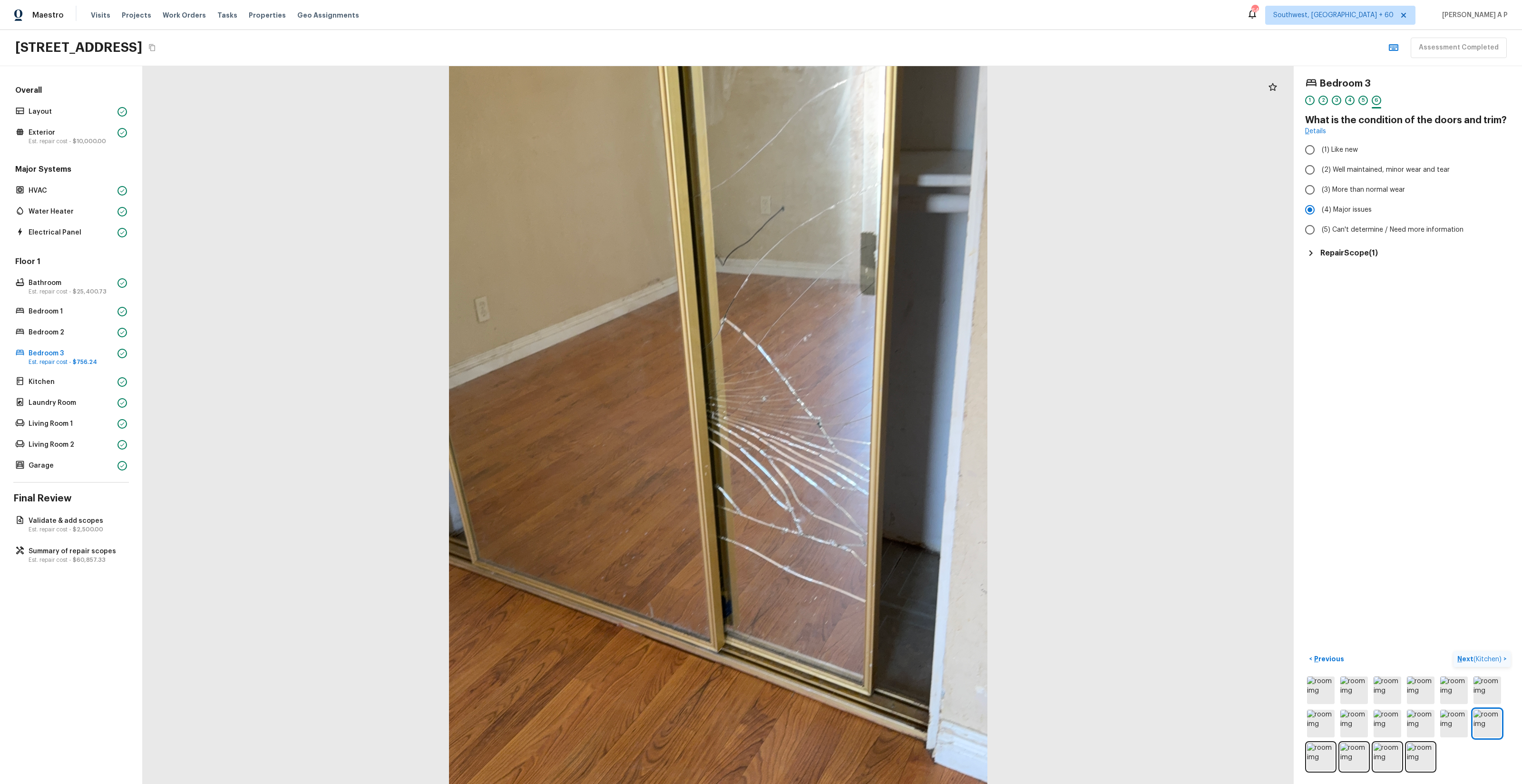
click at [856, 448] on button "Next ( Kitchen ) >" at bounding box center [1482, 659] width 57 height 16
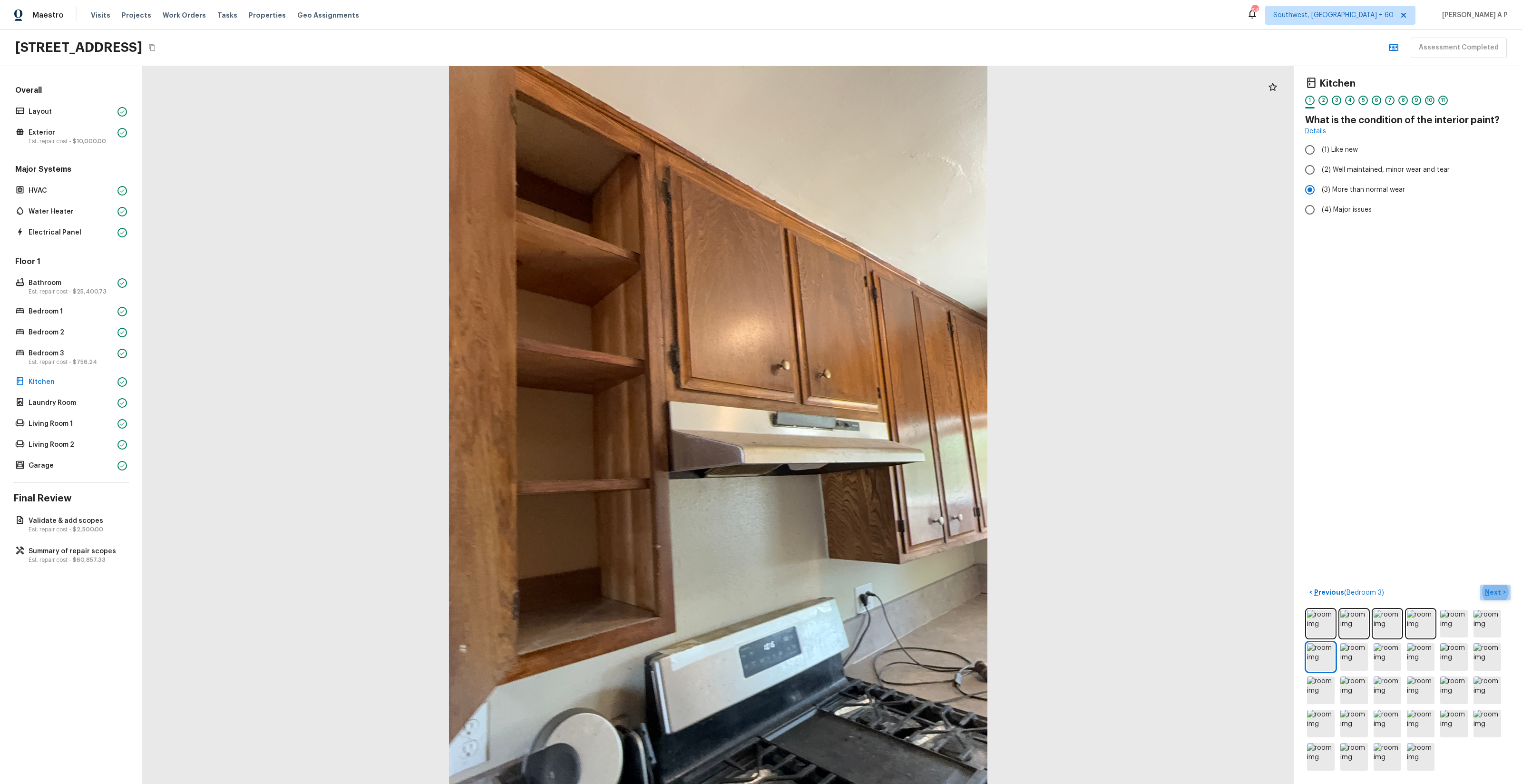
click at [856, 448] on button "Next >" at bounding box center [1495, 592] width 31 height 16
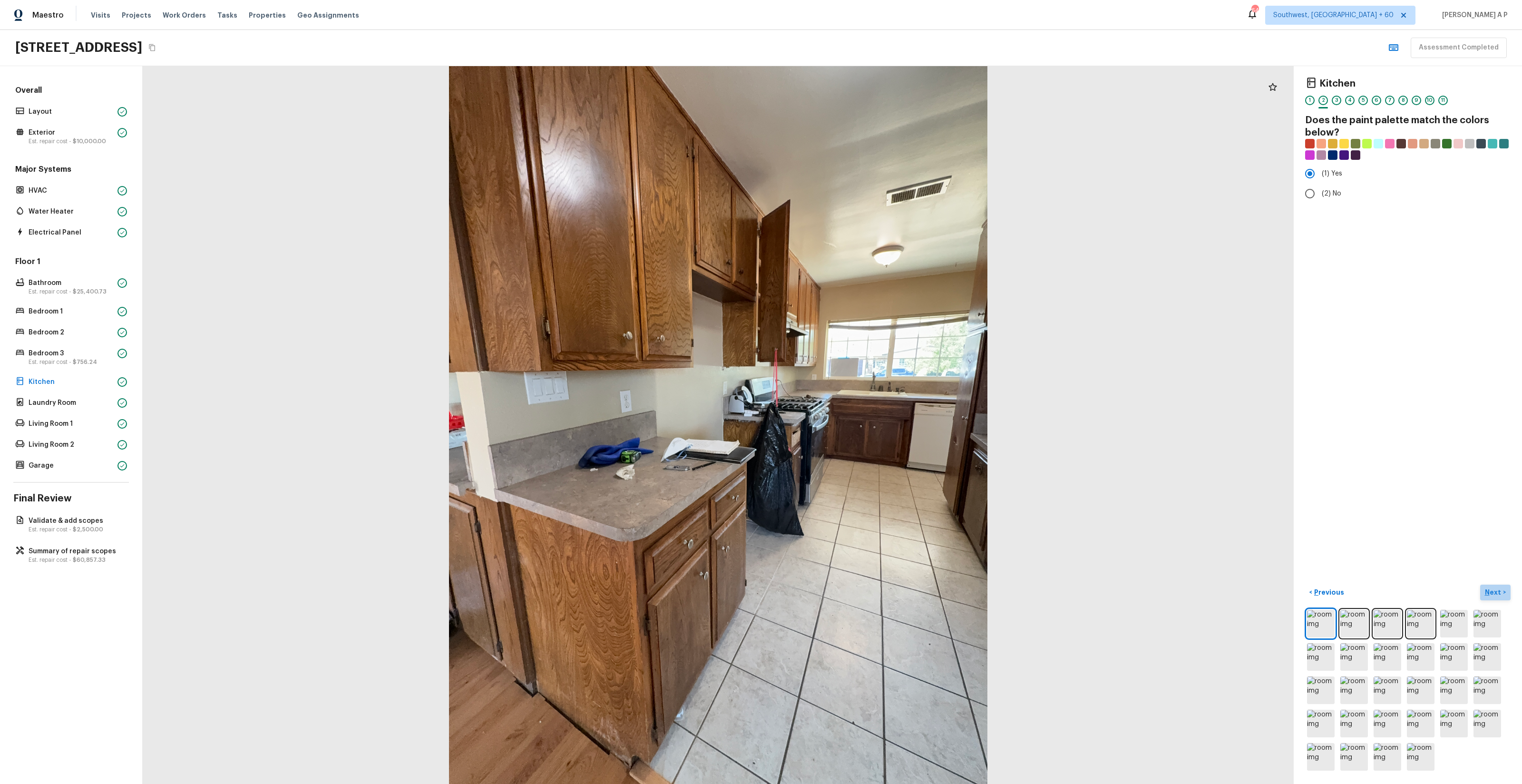
click at [856, 448] on button "Next >" at bounding box center [1495, 592] width 31 height 16
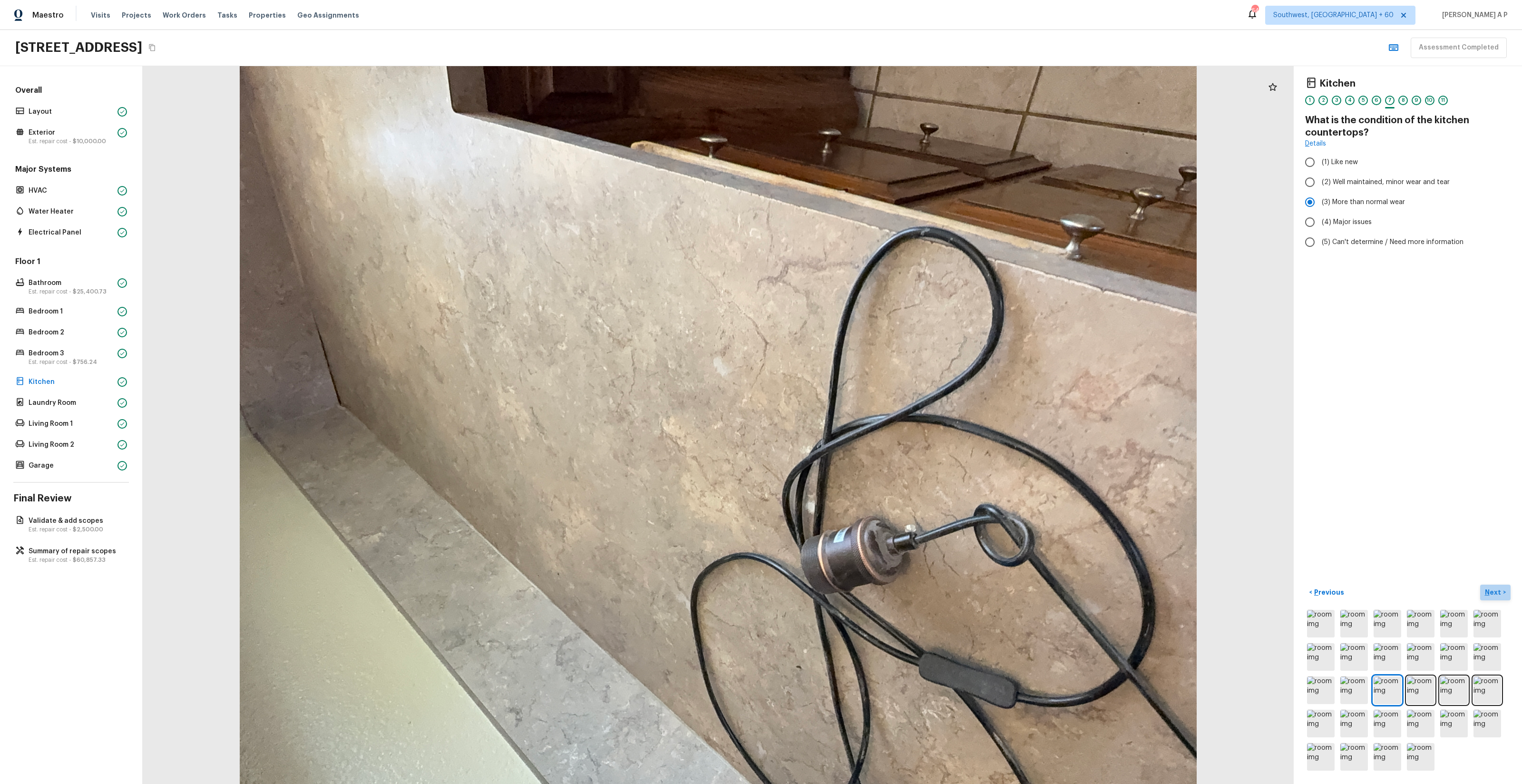
click at [856, 448] on button "Next >" at bounding box center [1495, 592] width 31 height 16
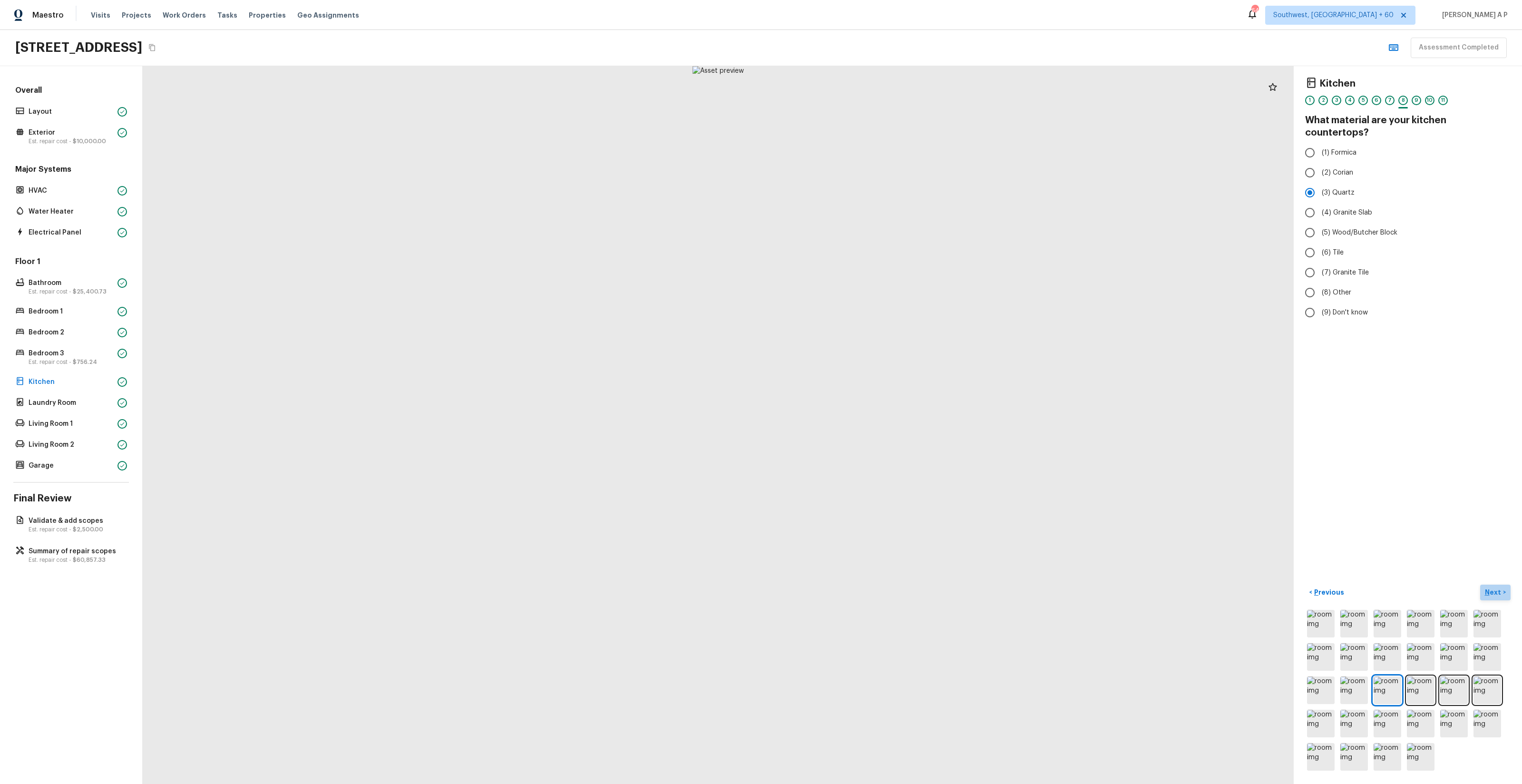
click at [856, 448] on button "Next >" at bounding box center [1495, 592] width 31 height 16
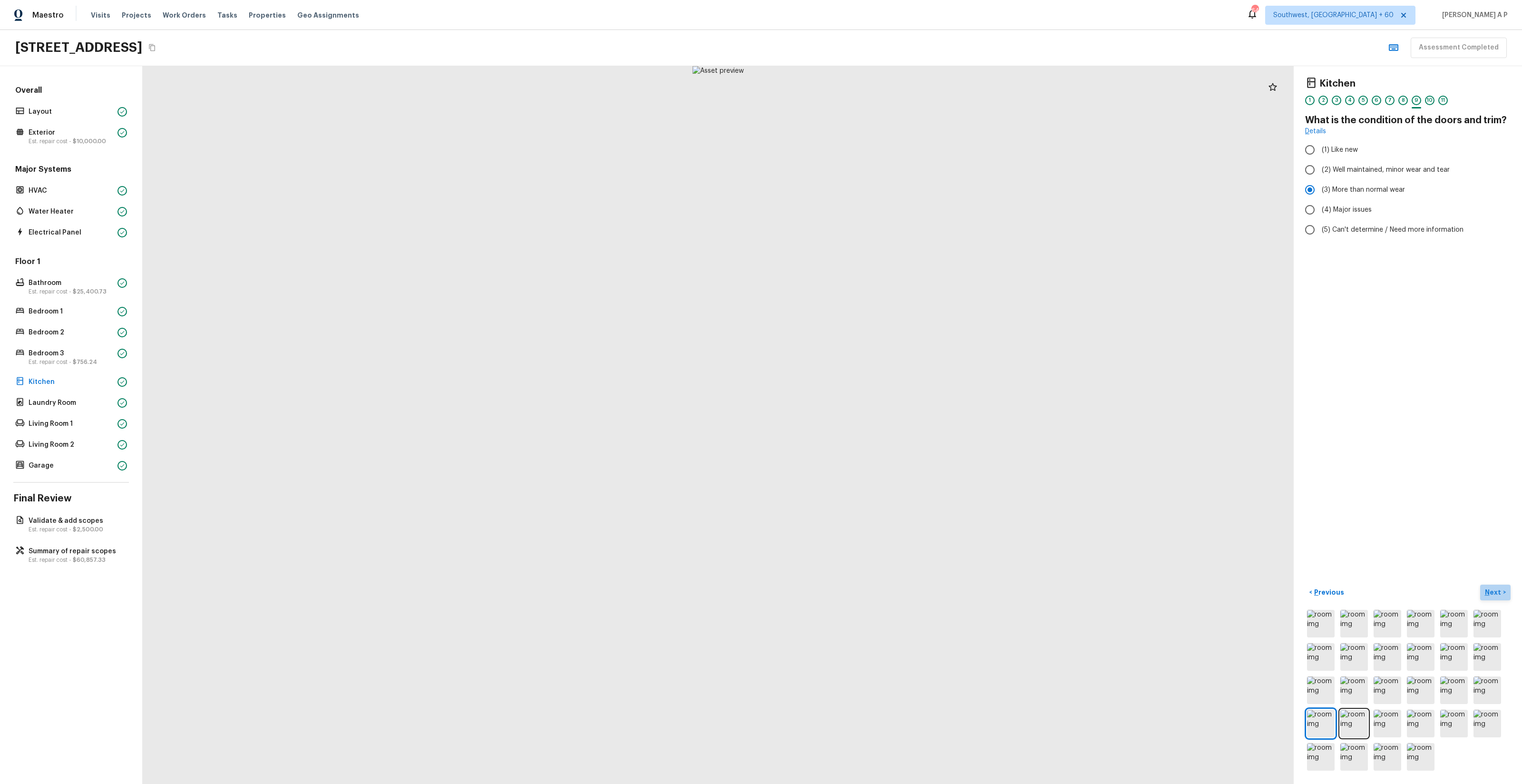
click at [856, 448] on button "Next >" at bounding box center [1495, 592] width 31 height 16
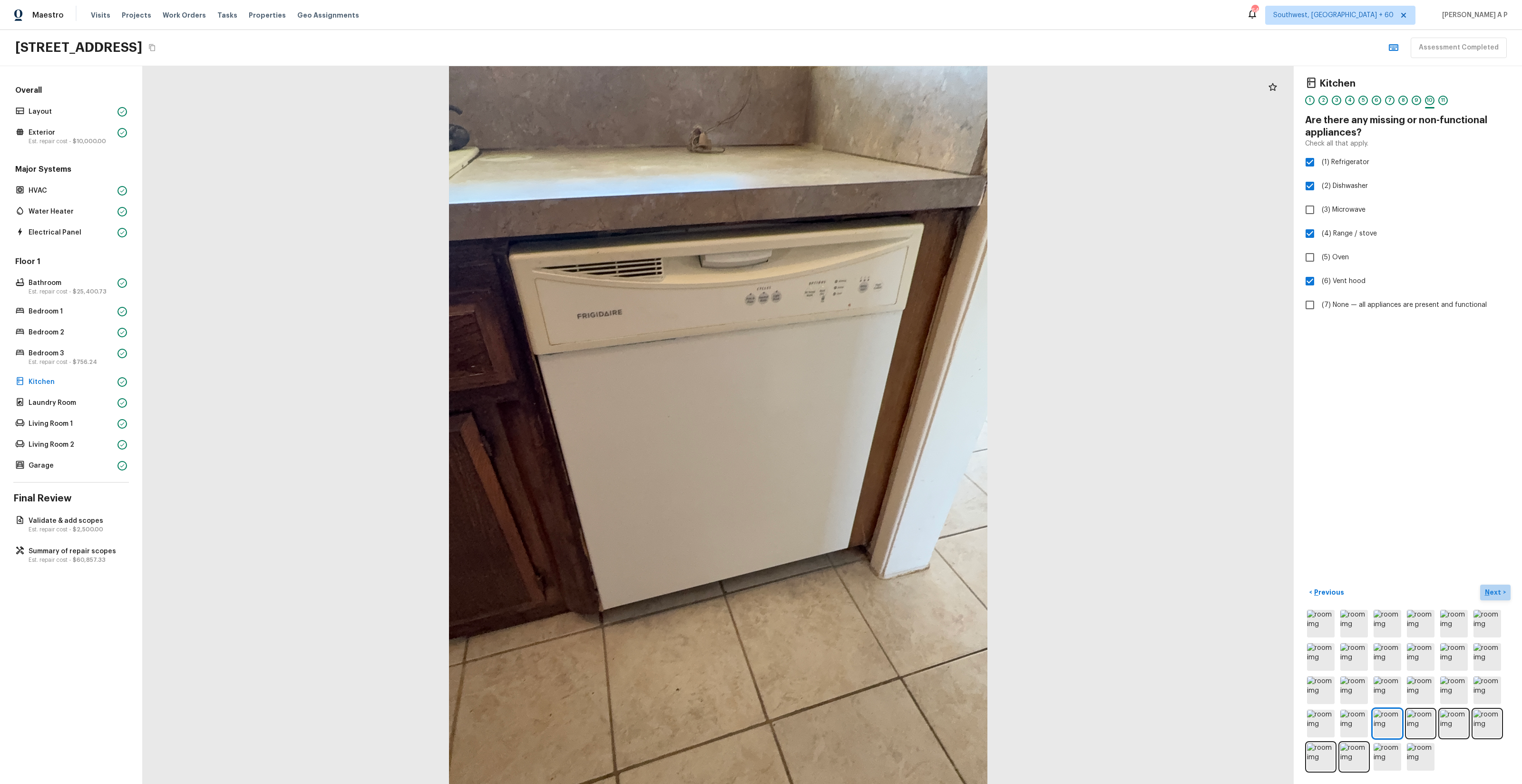
click at [856, 448] on button "Next >" at bounding box center [1495, 592] width 31 height 16
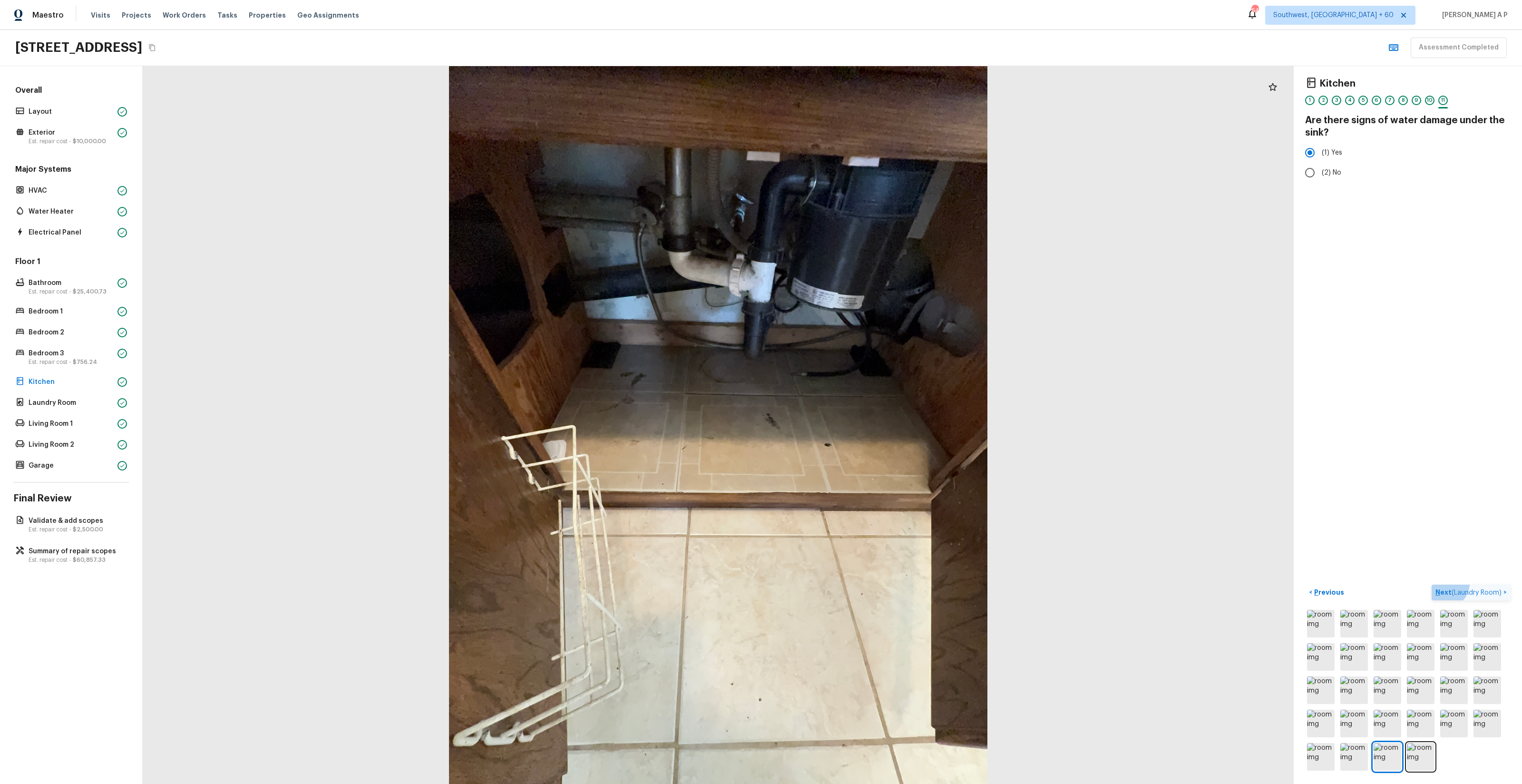
click at [856, 448] on button "Next ( Laundry Room ) >" at bounding box center [1471, 592] width 79 height 16
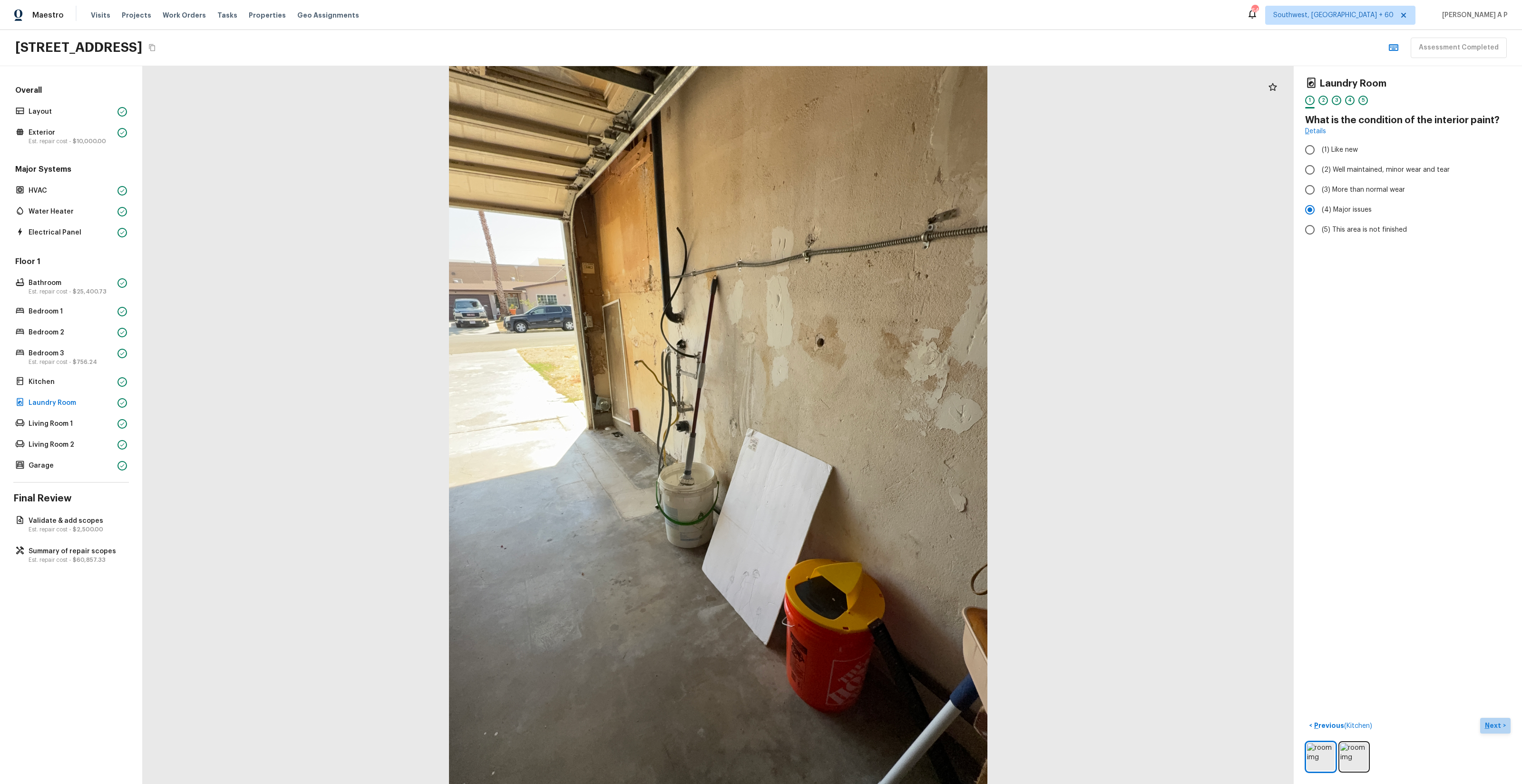
click at [856, 448] on p "Next" at bounding box center [1494, 726] width 18 height 9
click at [856, 448] on span "( Living Room 1 )" at bounding box center [1478, 726] width 47 height 6
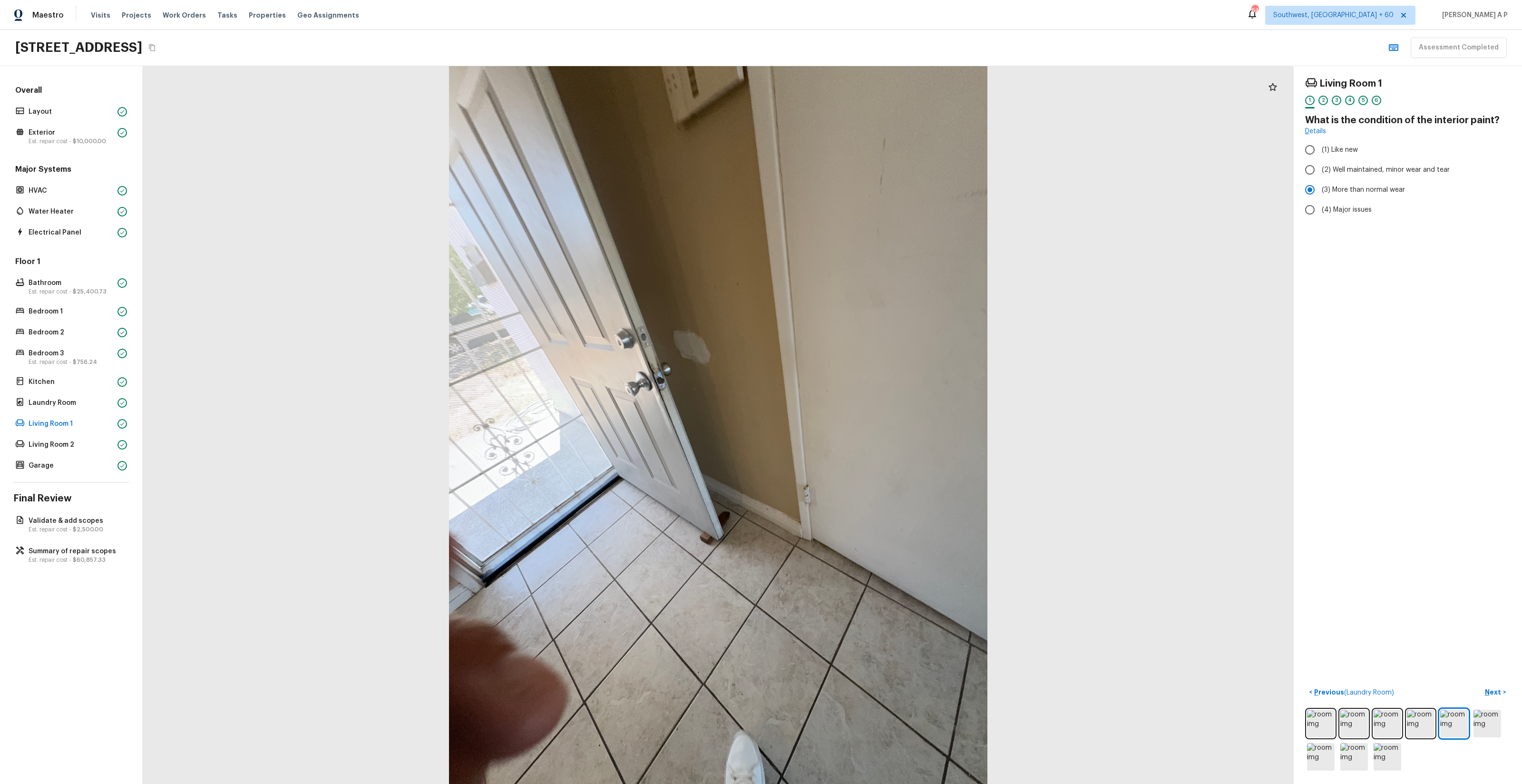
click at [856, 448] on div "Living Room 1 1 2 3 4 5 6 What is the condition of the interior paint? Details …" at bounding box center [1408, 425] width 228 height 718
click at [856, 448] on button "Next >" at bounding box center [1495, 692] width 31 height 16
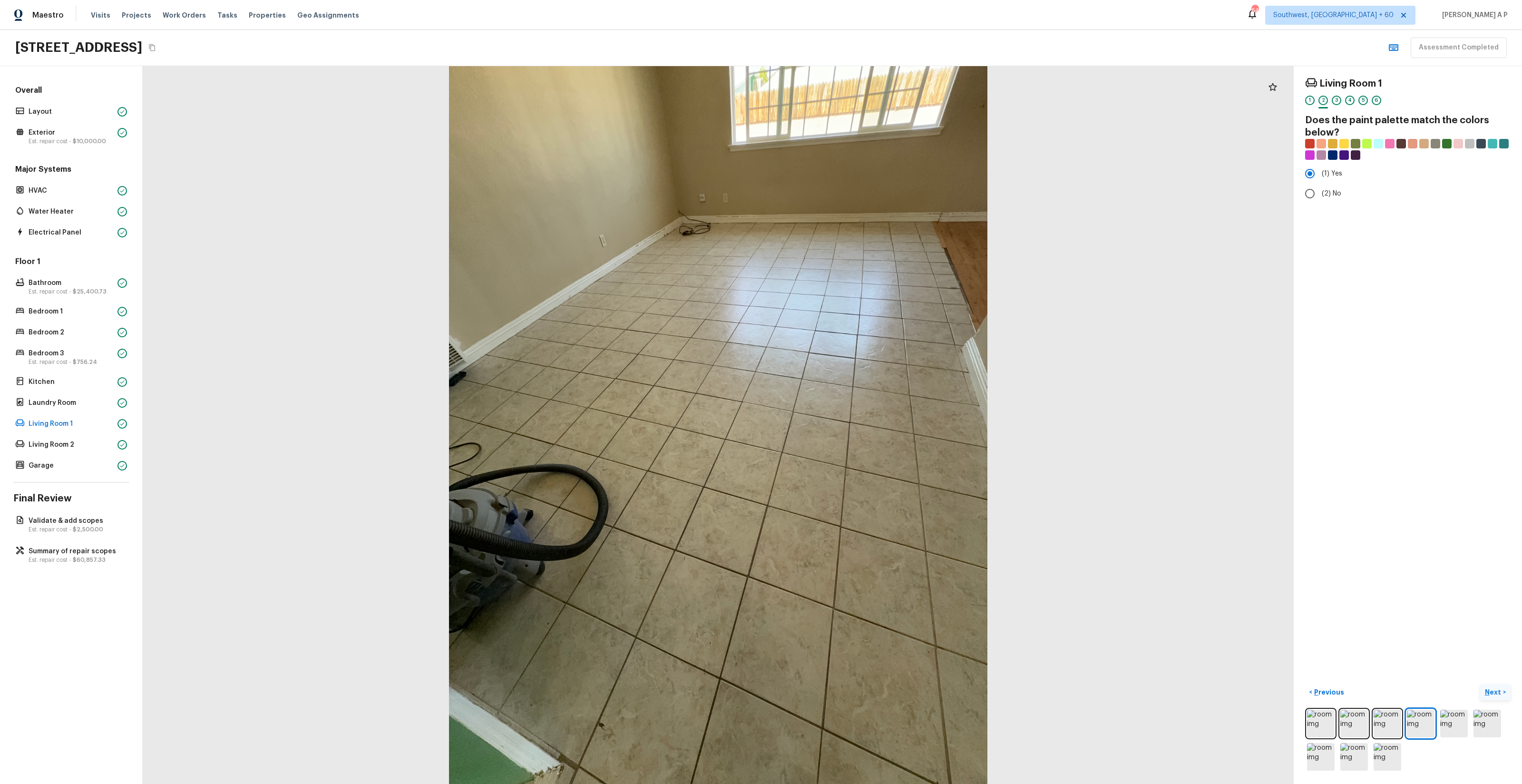
click at [856, 448] on button "Next >" at bounding box center [1495, 692] width 31 height 16
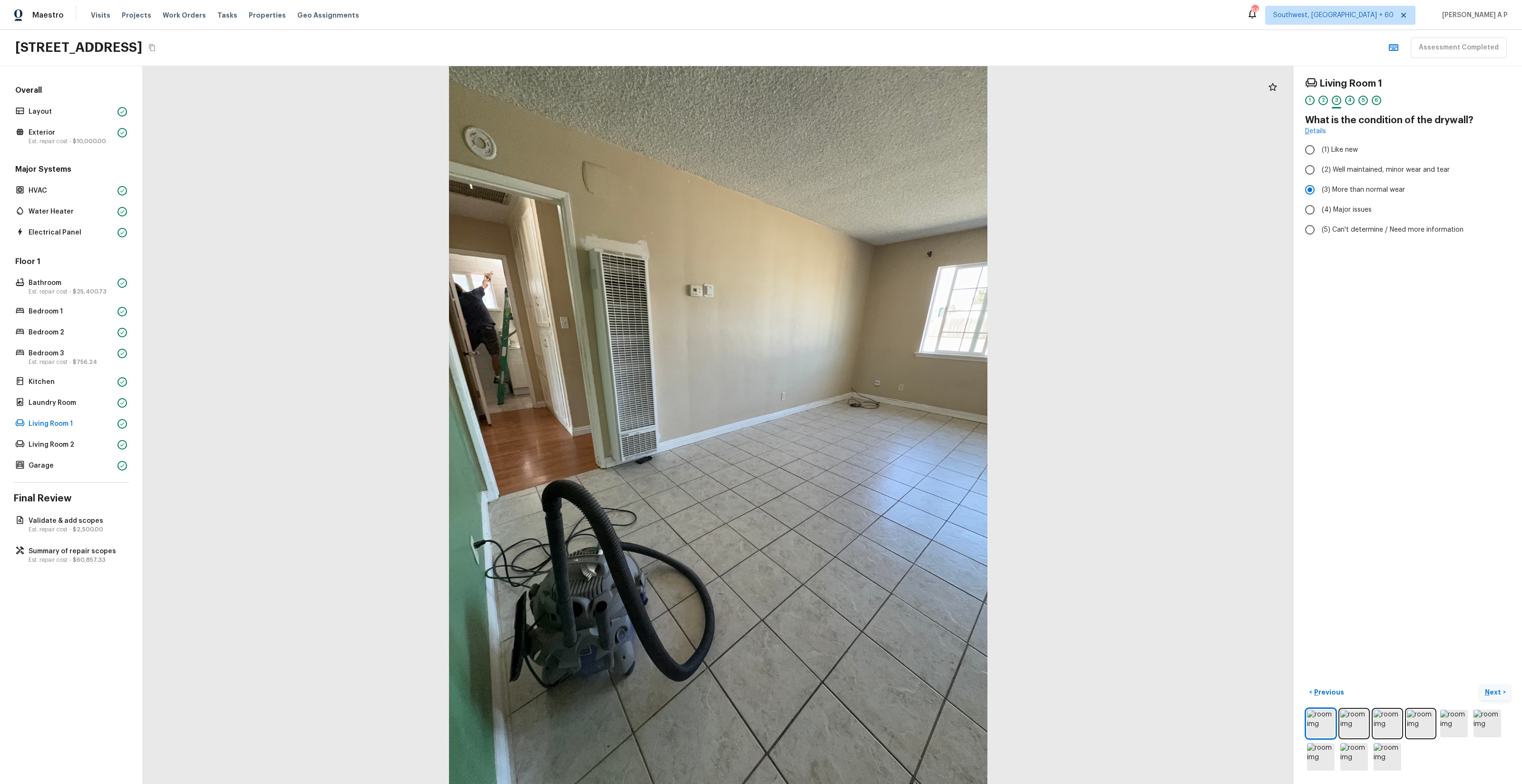
click at [856, 448] on button "Next >" at bounding box center [1495, 692] width 31 height 16
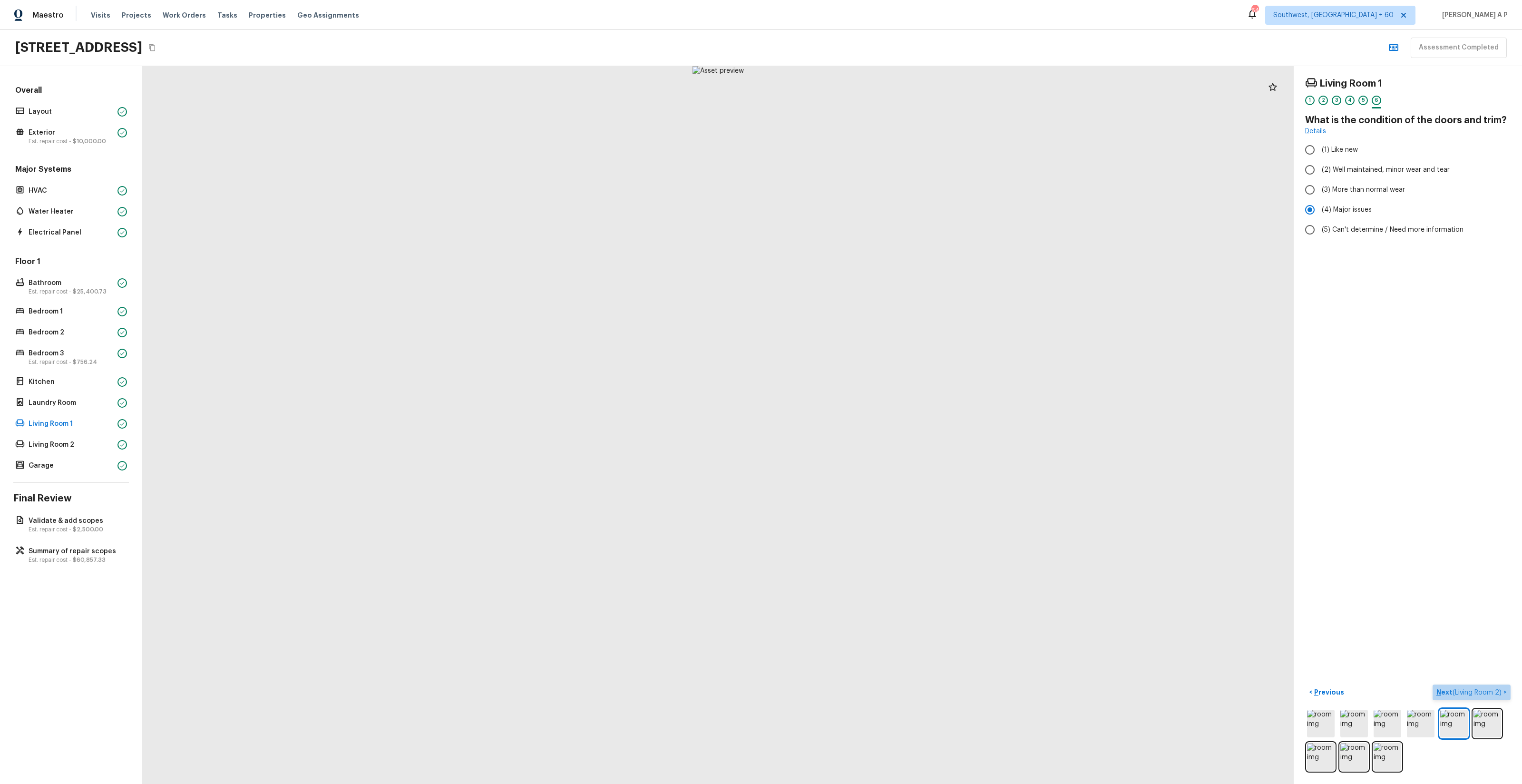
click at [856, 448] on button "Next ( Living Room 2 ) >" at bounding box center [1472, 692] width 78 height 16
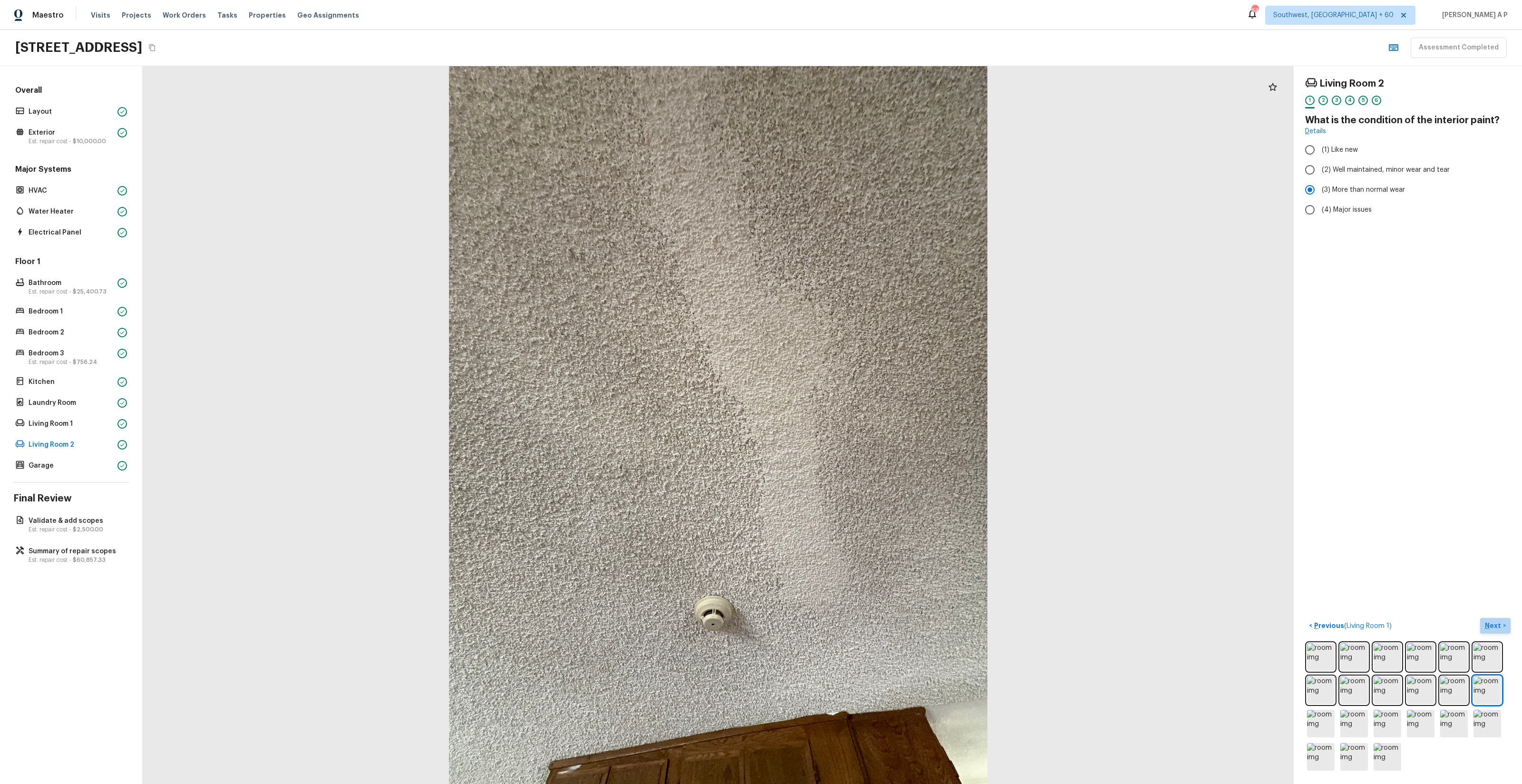
click at [856, 448] on p "Next" at bounding box center [1494, 626] width 18 height 9
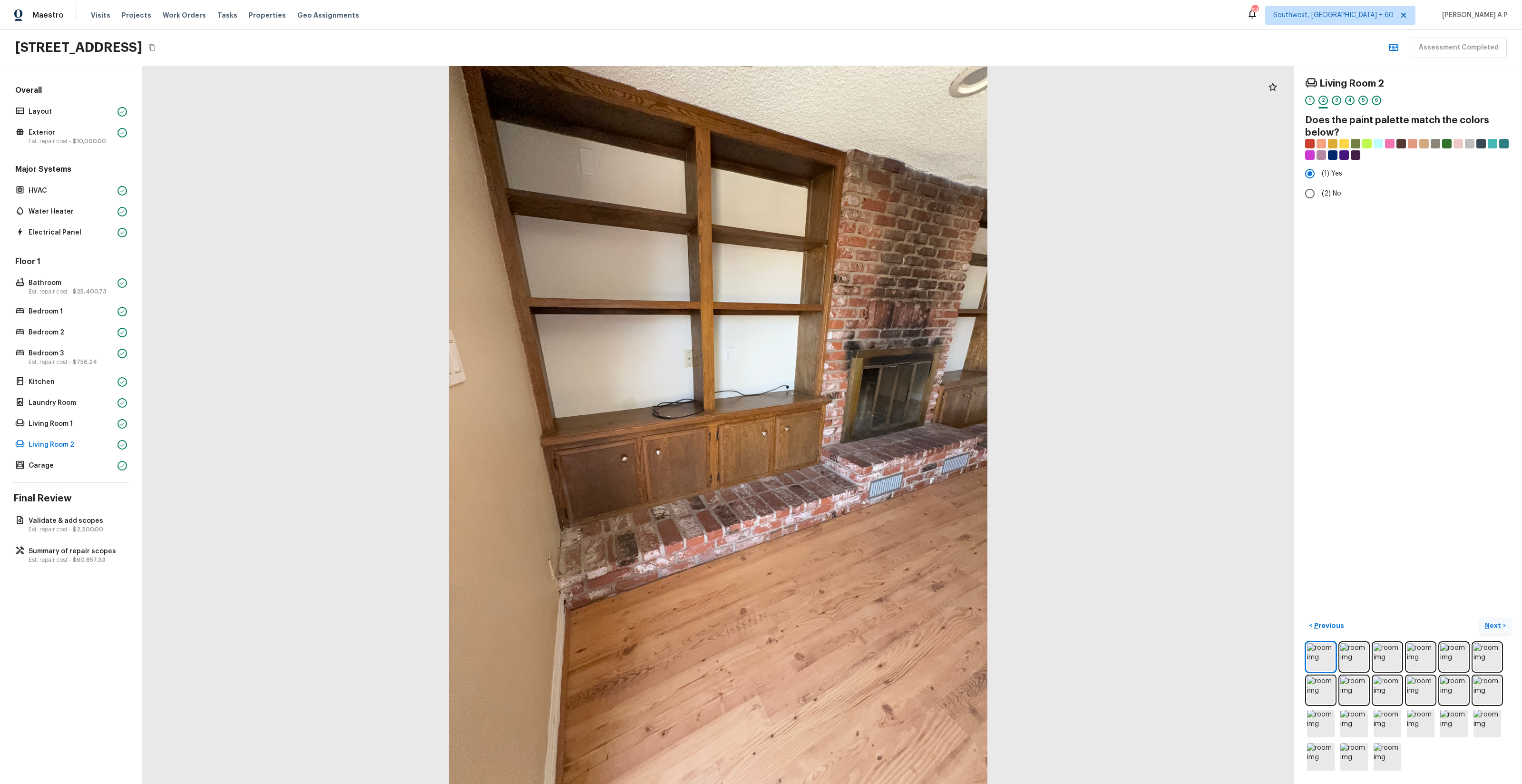
click at [856, 448] on p "Next" at bounding box center [1494, 626] width 18 height 9
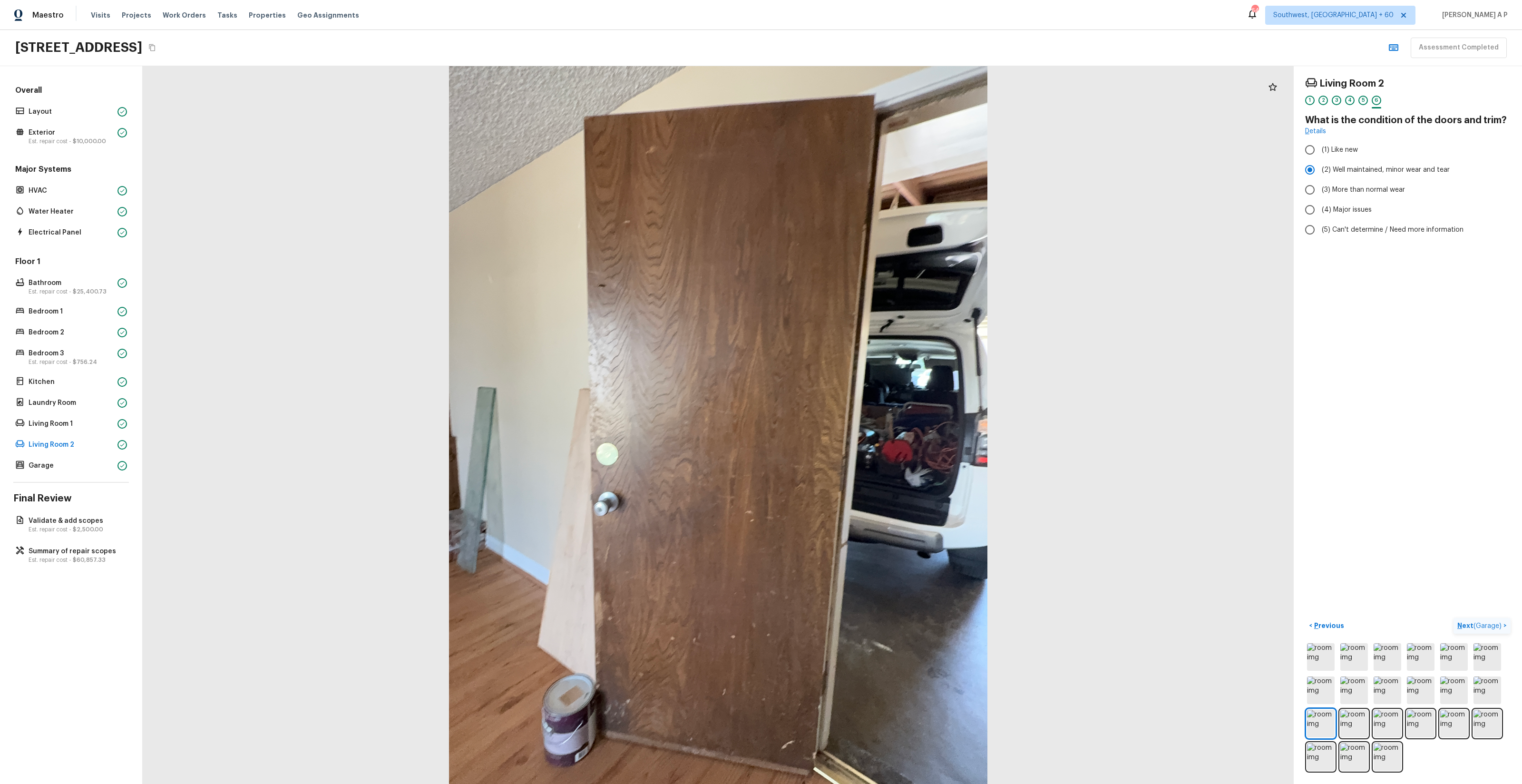
click at [856, 448] on span "( Garage )" at bounding box center [1487, 626] width 28 height 6
click at [856, 448] on div "Living Room 2 1 2 3 4 5 6 What is the condition of the doors and trim? Details …" at bounding box center [1408, 425] width 228 height 718
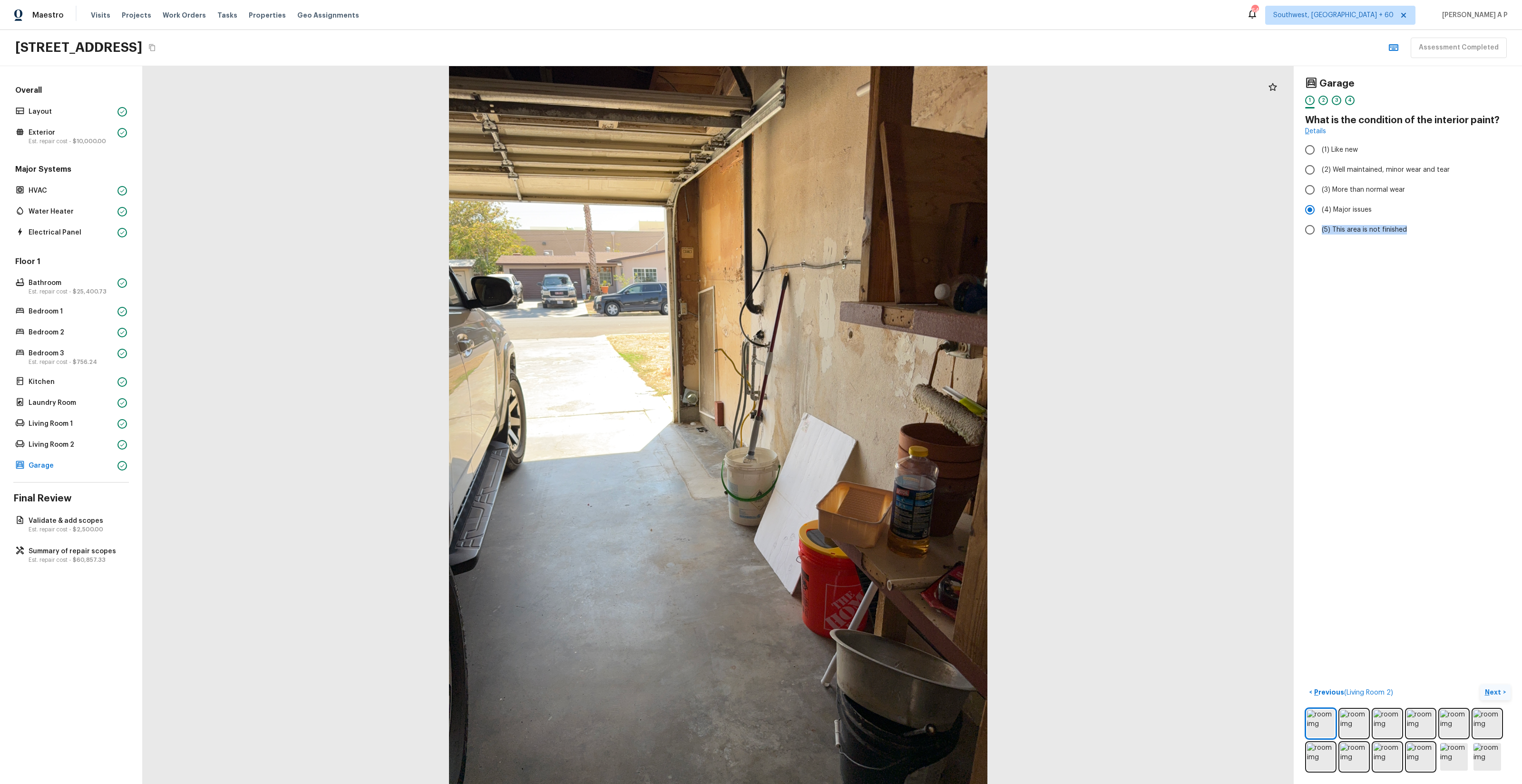
click at [856, 448] on button "Next >" at bounding box center [1495, 692] width 31 height 16
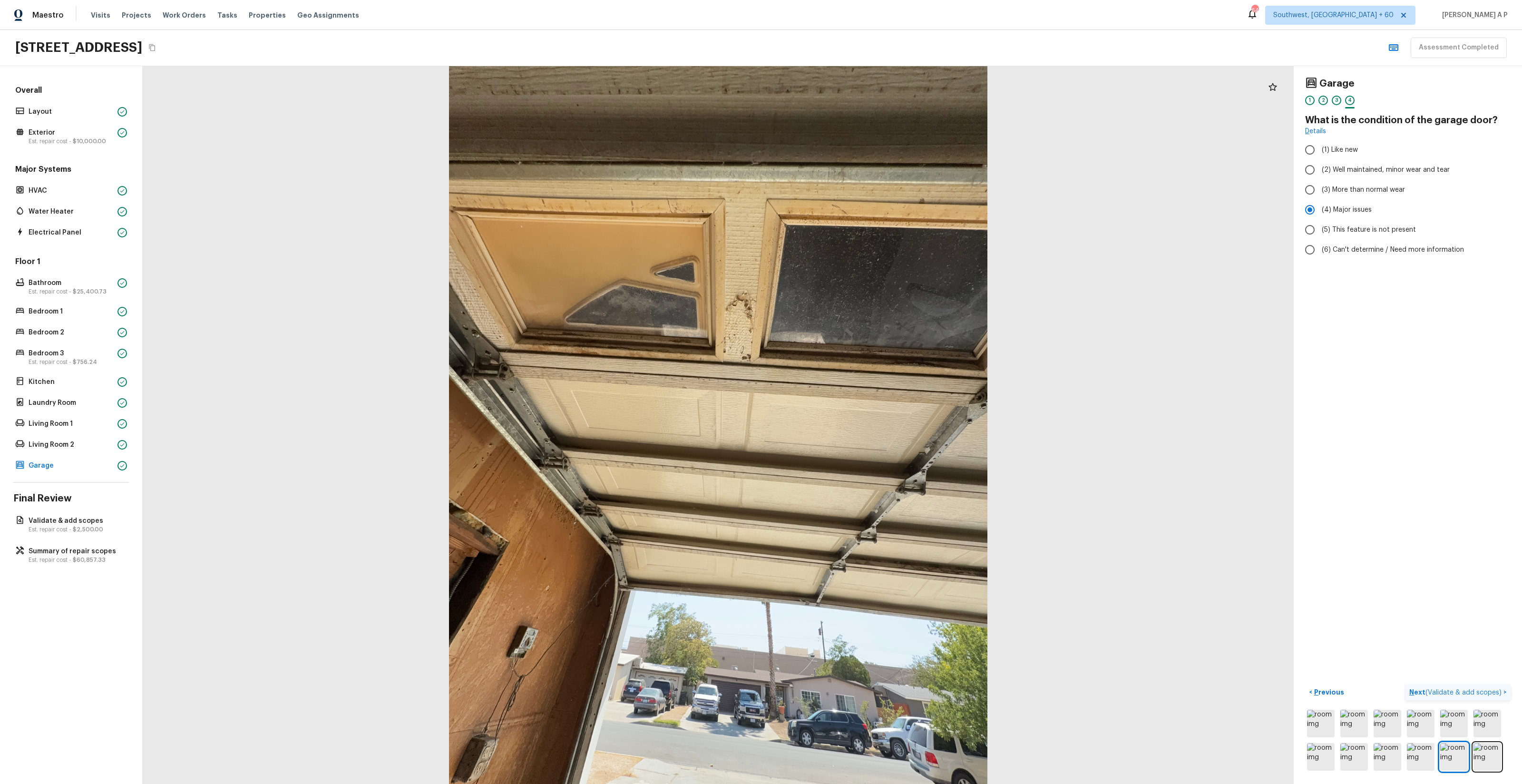
click at [856, 448] on button "Next ( Validate & add scopes ) >" at bounding box center [1458, 692] width 105 height 16
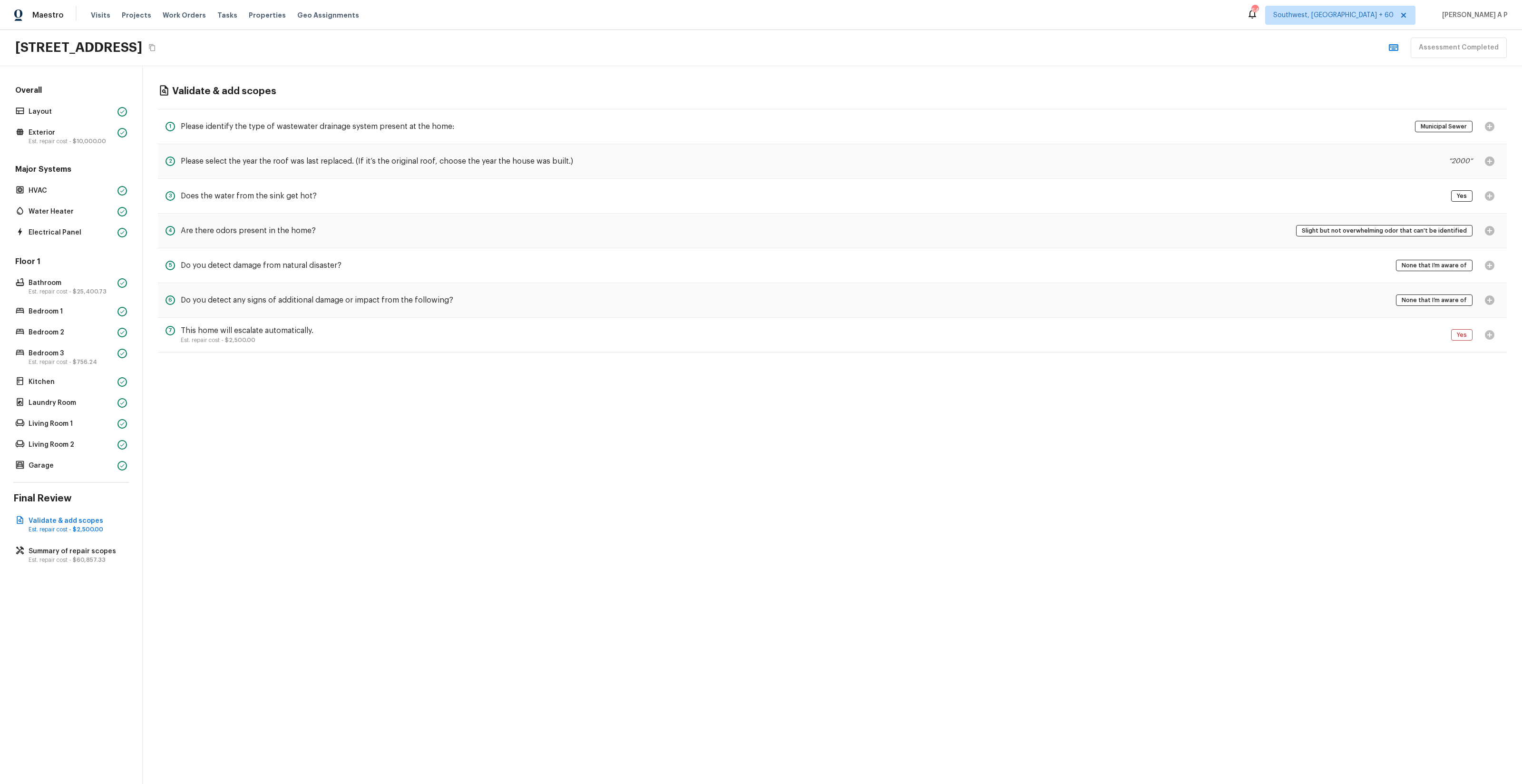
click at [218, 20] on div "Visits Projects Work Orders Tasks Properties Geo Assignments" at bounding box center [230, 15] width 279 height 19
click at [218, 17] on span "Tasks" at bounding box center [227, 15] width 20 height 6
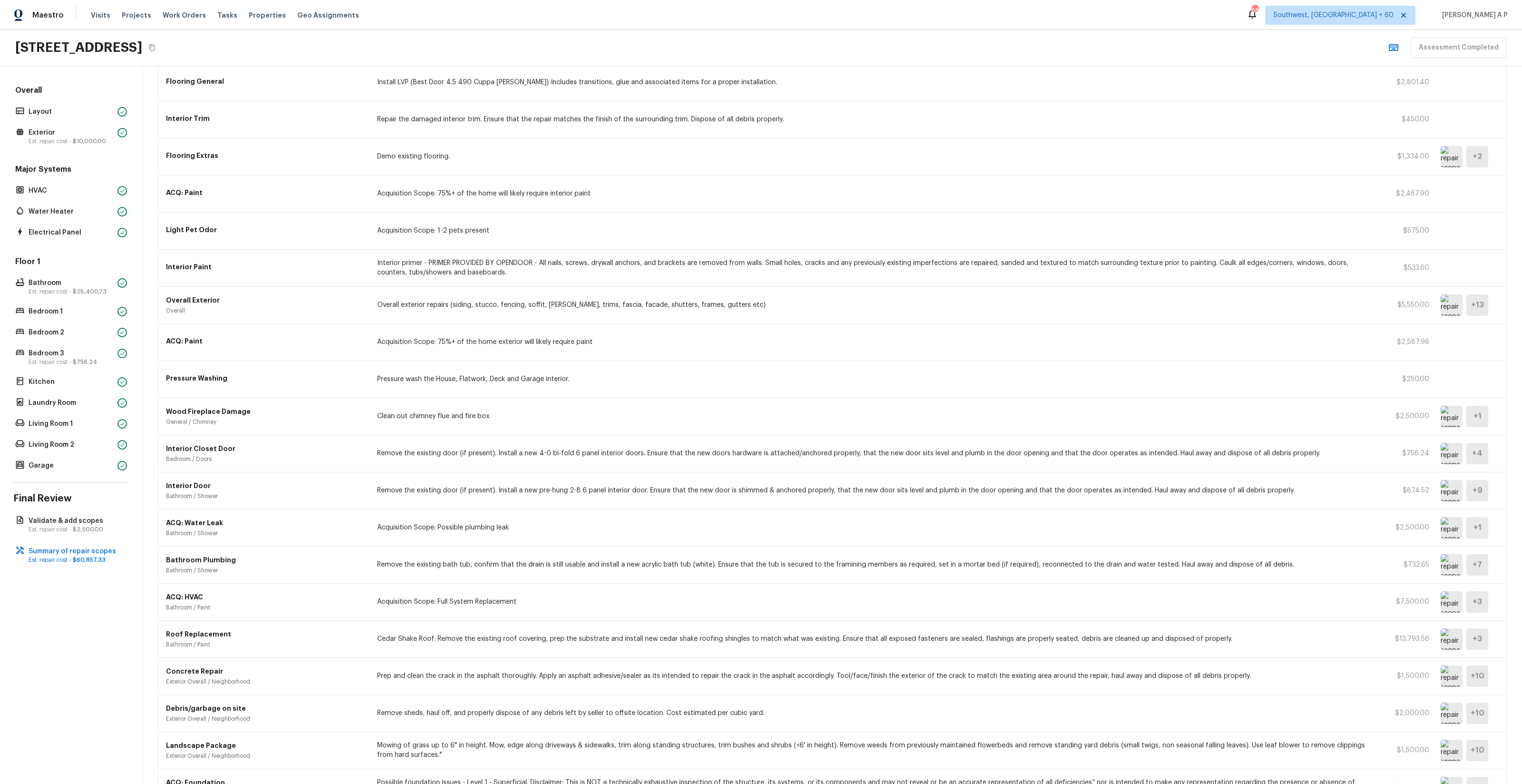
scroll to position [325, 0]
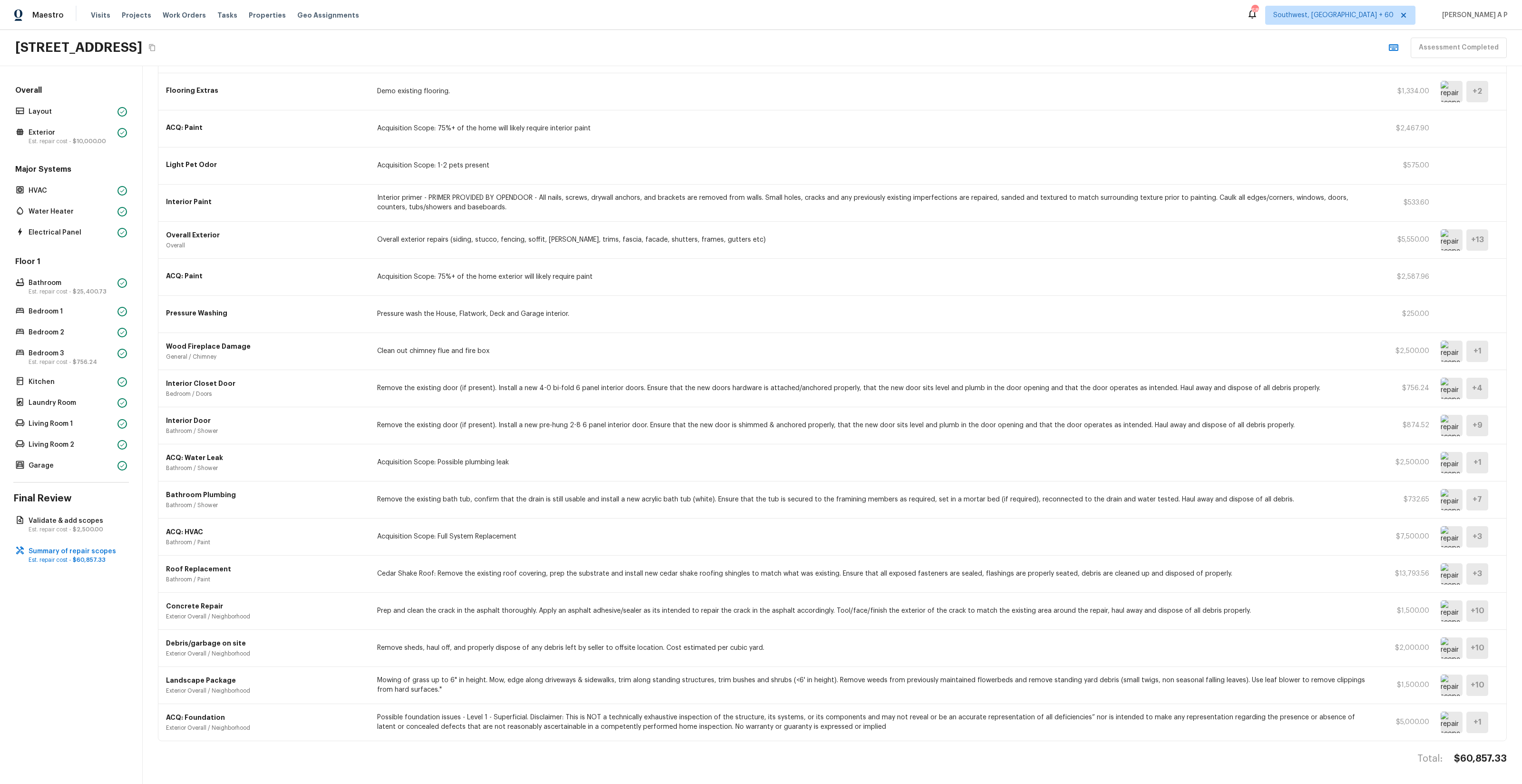
click at [428, 719] on p "Possible foundation issues - Level 1 - Superficial. Disclaimer: This is NOT a t…" at bounding box center [876, 722] width 998 height 19
click at [1449, 727] on img at bounding box center [1451, 722] width 22 height 21
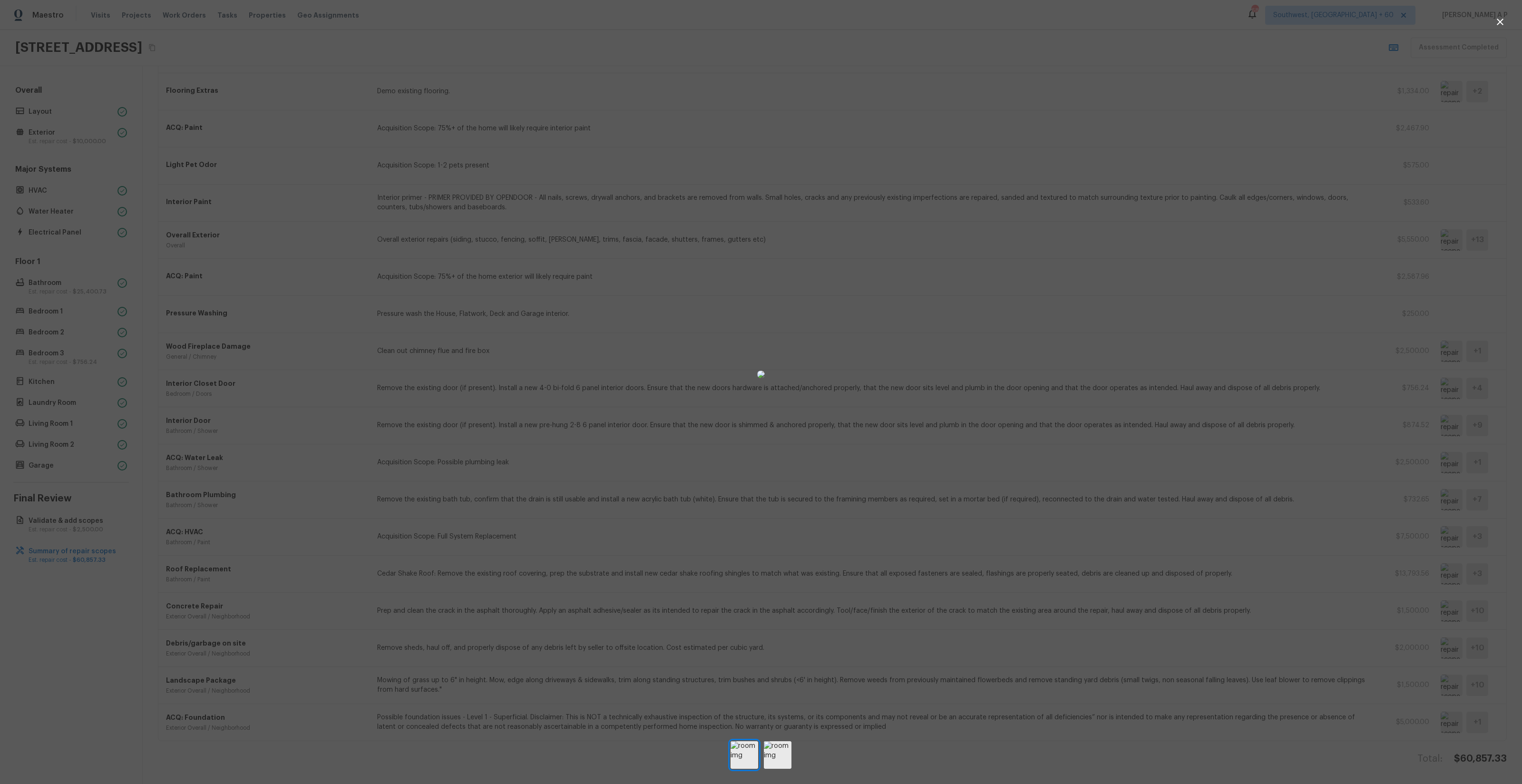
click at [1127, 303] on div at bounding box center [761, 375] width 1522 height 718
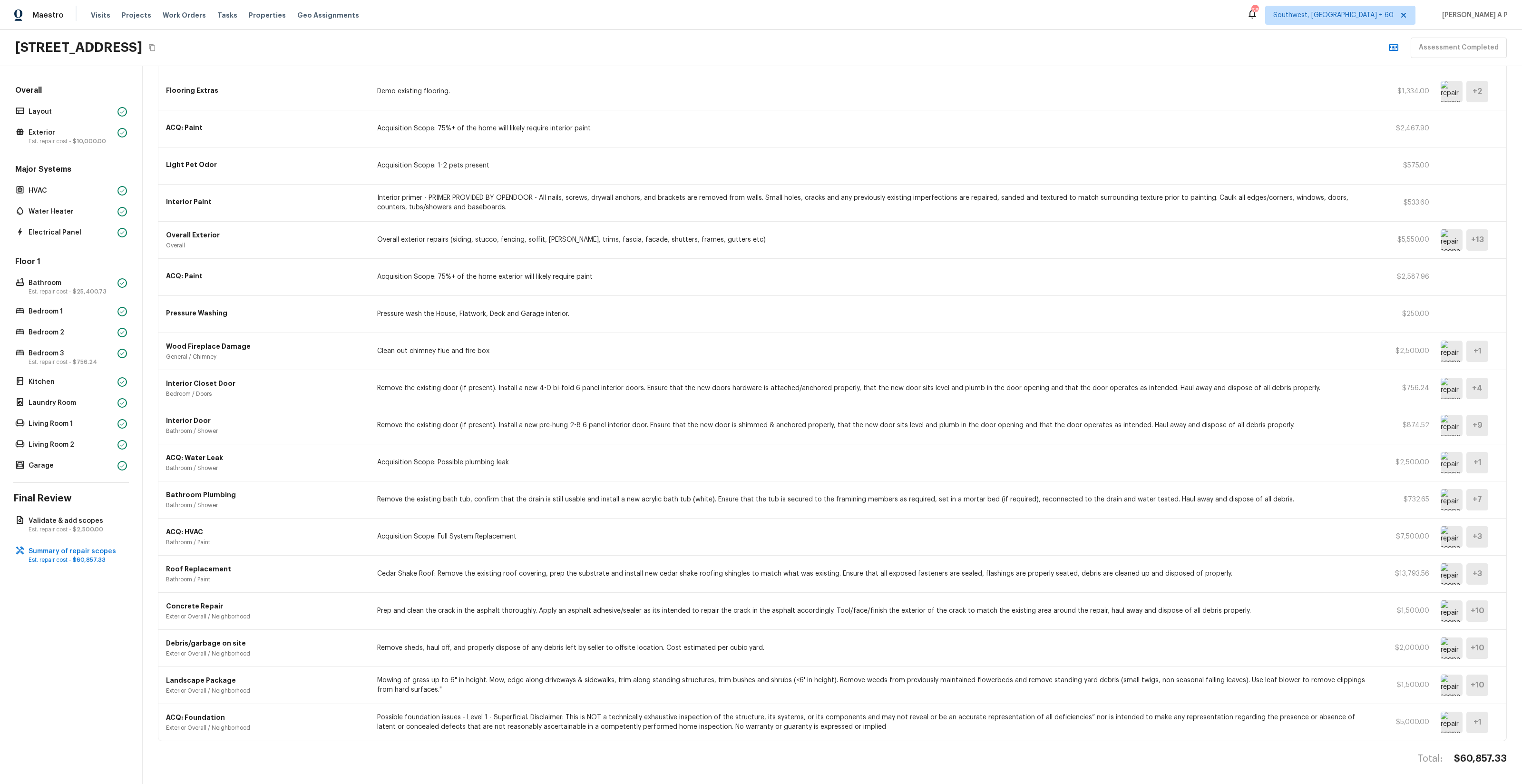
click at [1450, 361] on div "Wood Fireplace Damage General / Chimney Clean out chimney flue and fire box $2,…" at bounding box center [832, 352] width 1348 height 37
click at [1450, 357] on img at bounding box center [1451, 351] width 22 height 21
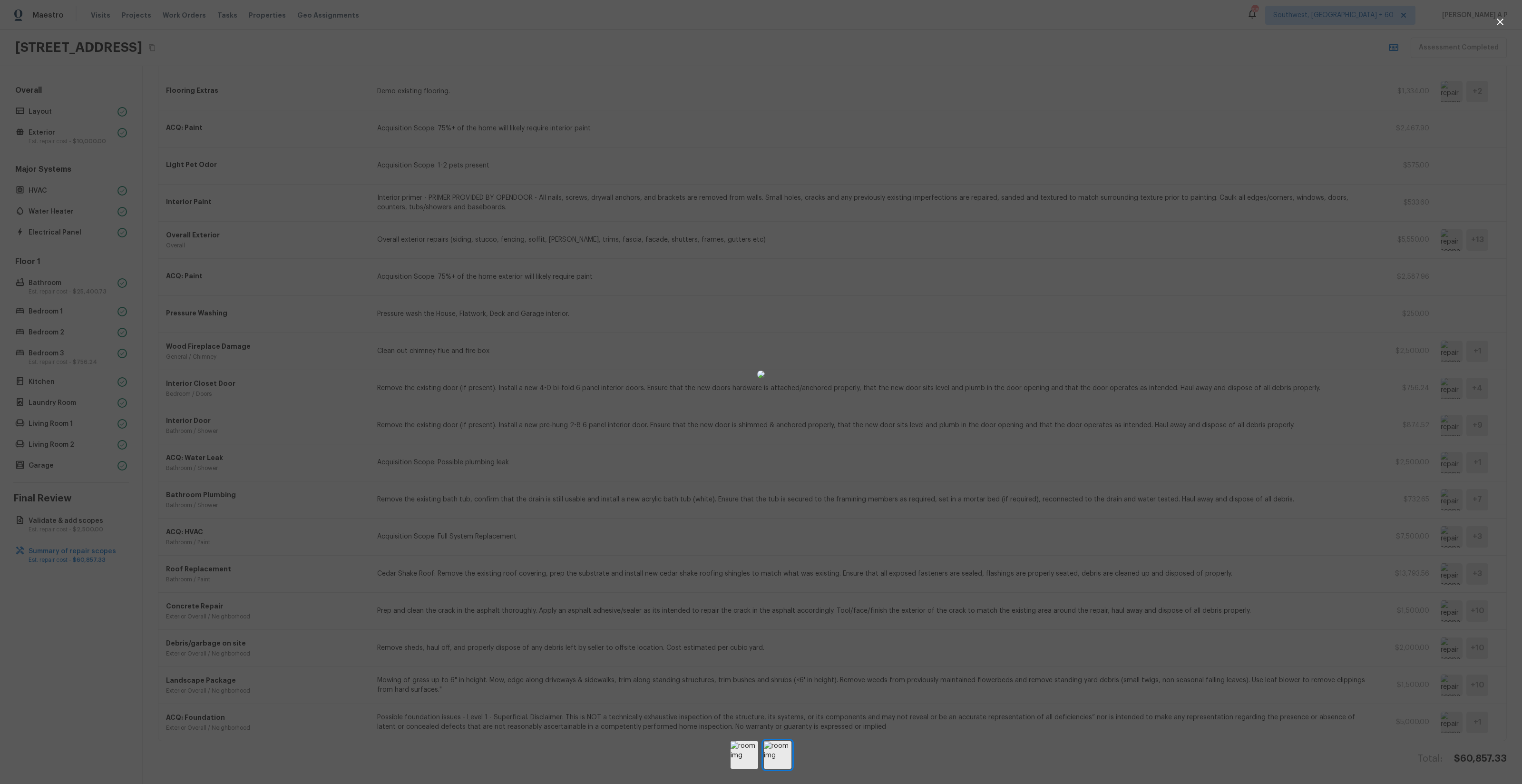
click at [1240, 482] on div at bounding box center [761, 375] width 1522 height 718
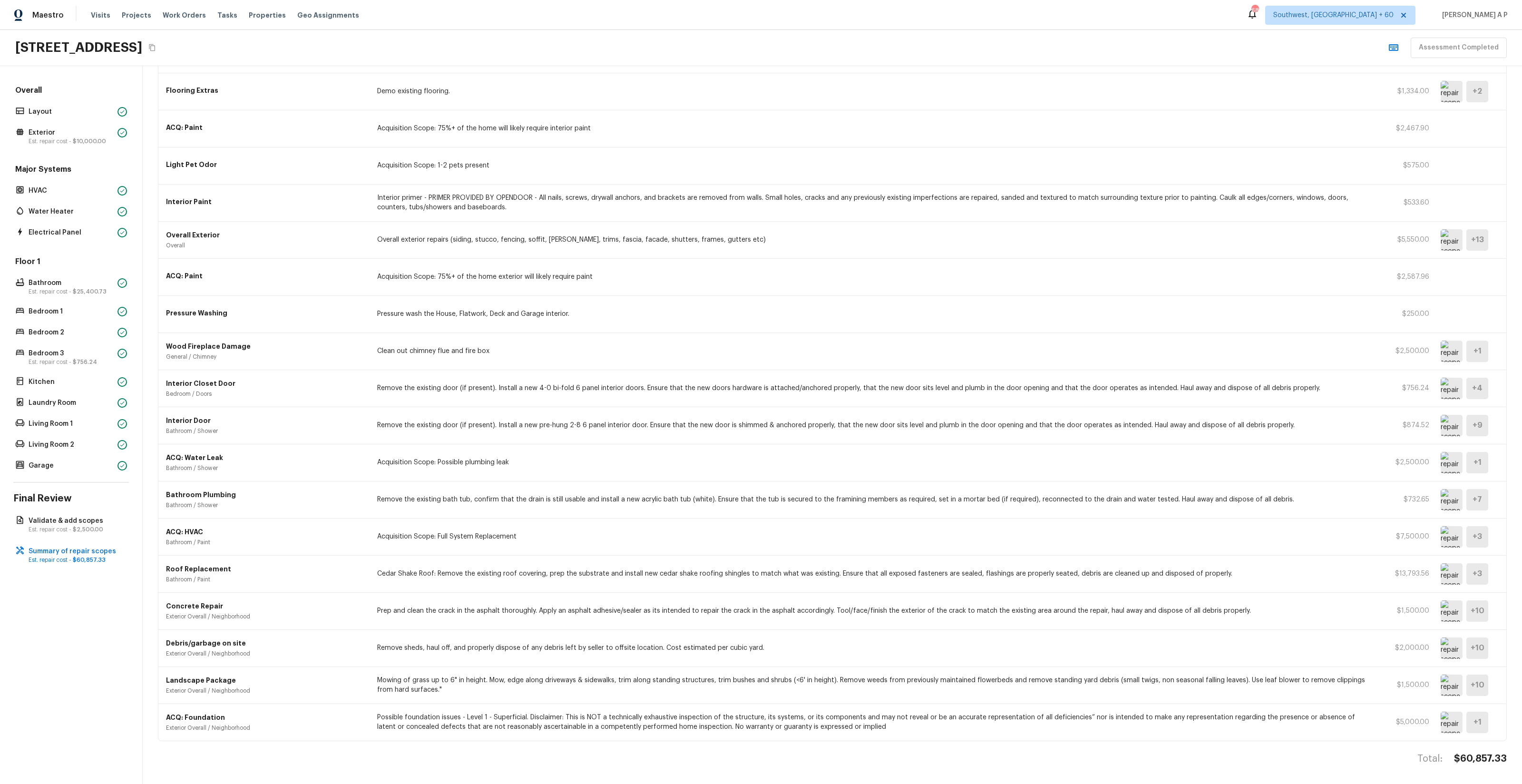
click at [359, 212] on div "Interior Paint Interior primer - PRIMER PROVIDED BY OPENDOOR - All nails, screw…" at bounding box center [832, 203] width 1348 height 37
click at [1451, 242] on img at bounding box center [1451, 240] width 22 height 21
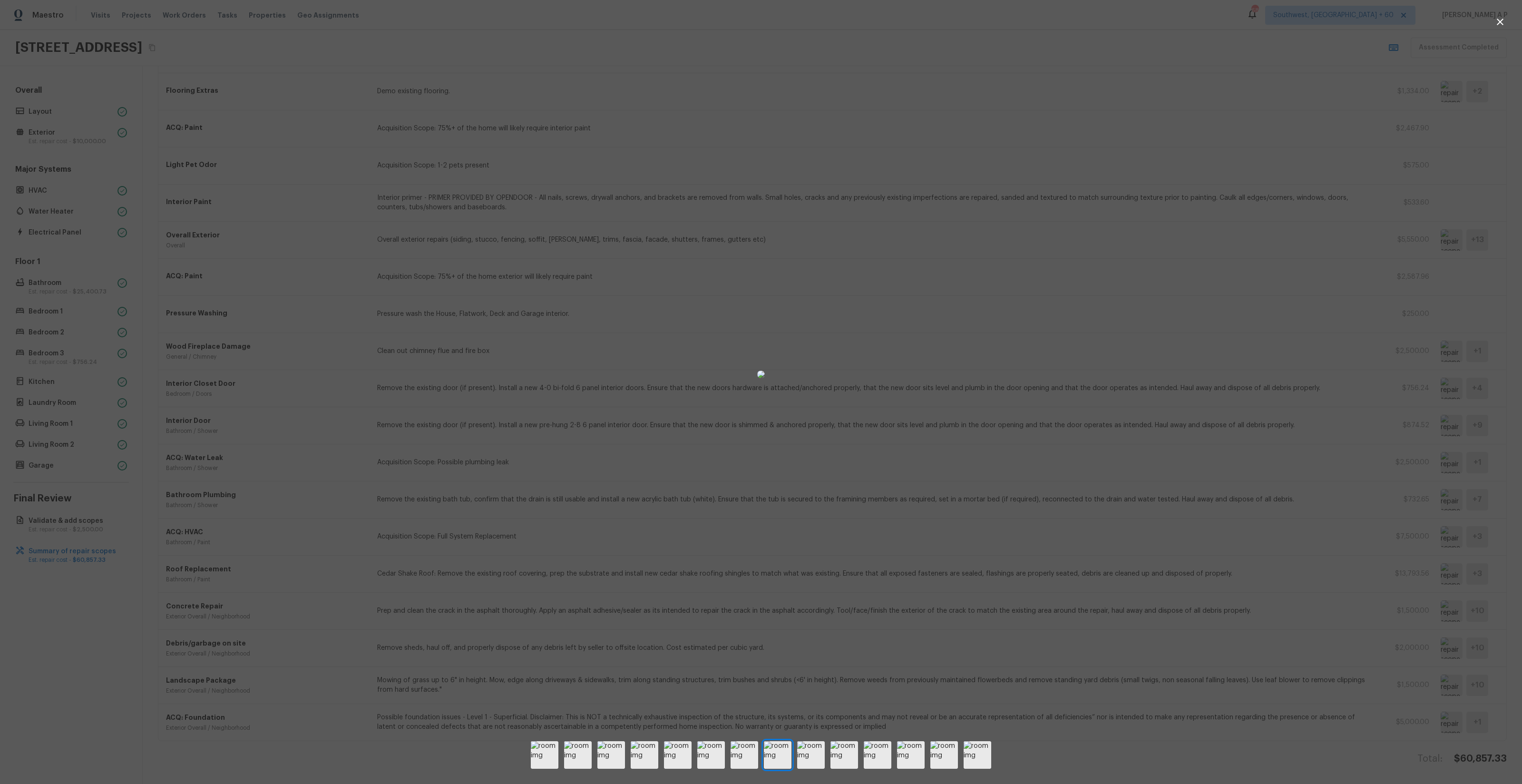
click at [1231, 249] on div at bounding box center [761, 375] width 1522 height 718
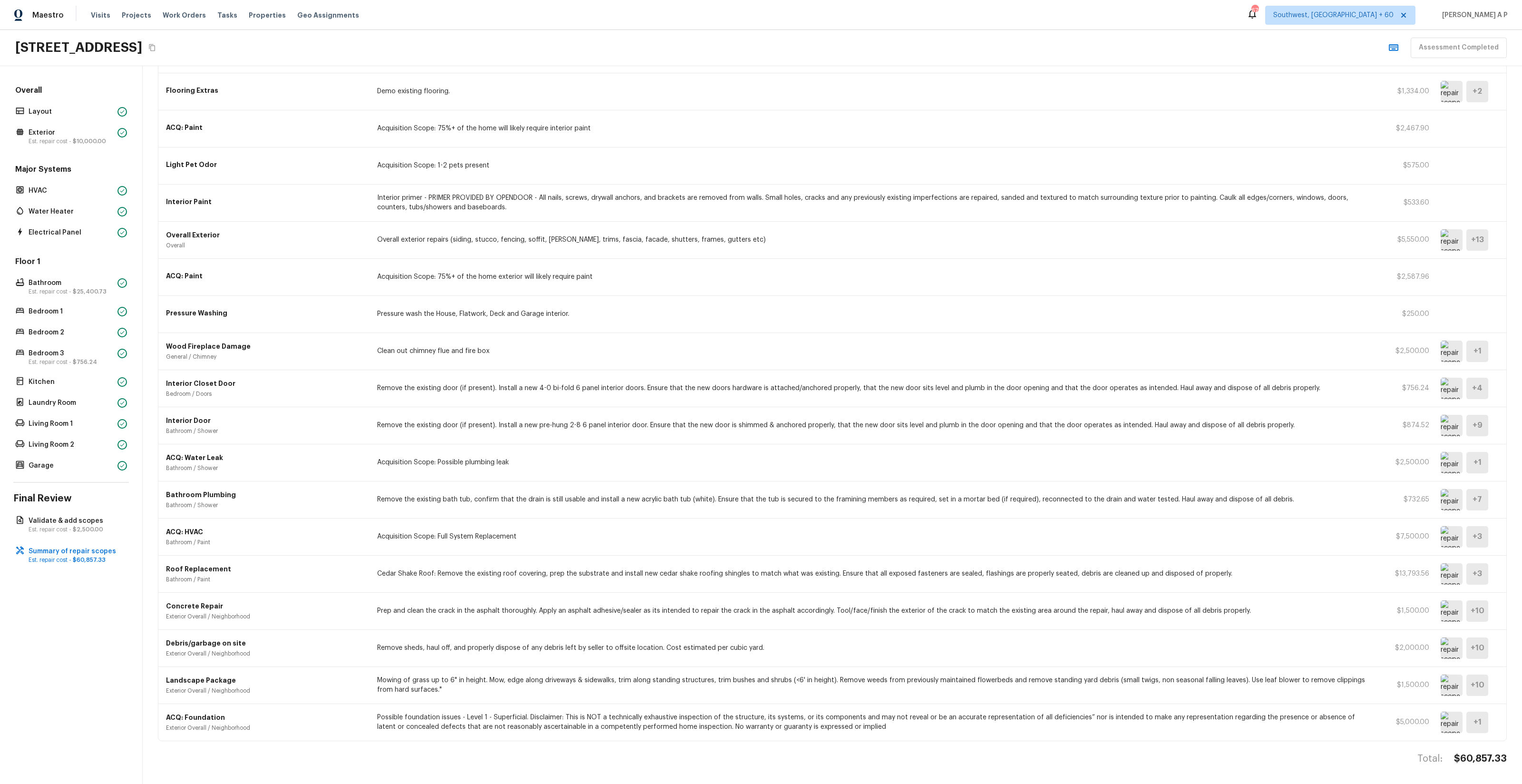
click at [1449, 645] on img at bounding box center [1451, 648] width 22 height 21
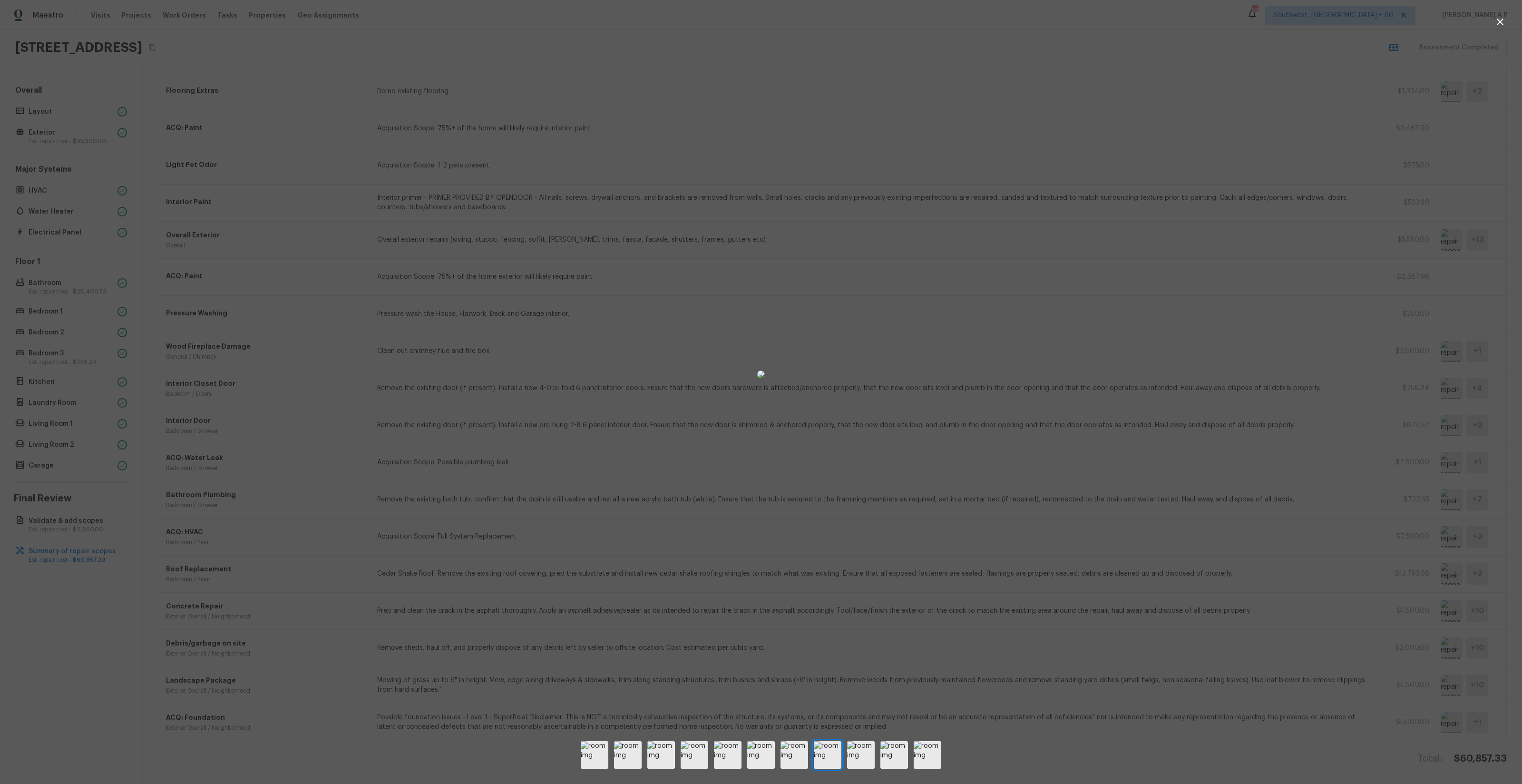
click at [1340, 621] on div at bounding box center [761, 375] width 1522 height 718
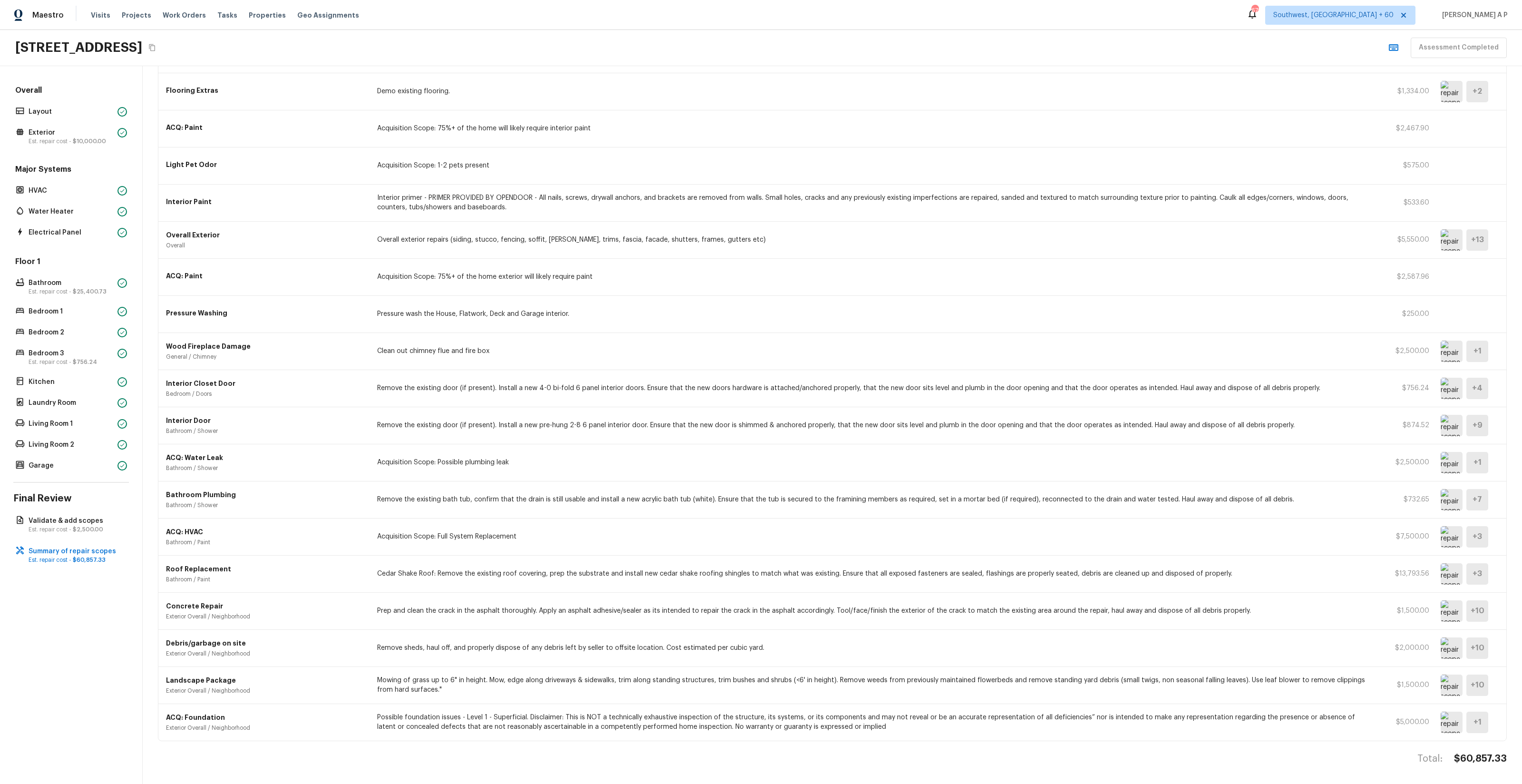
click at [1443, 648] on img at bounding box center [1451, 648] width 22 height 21
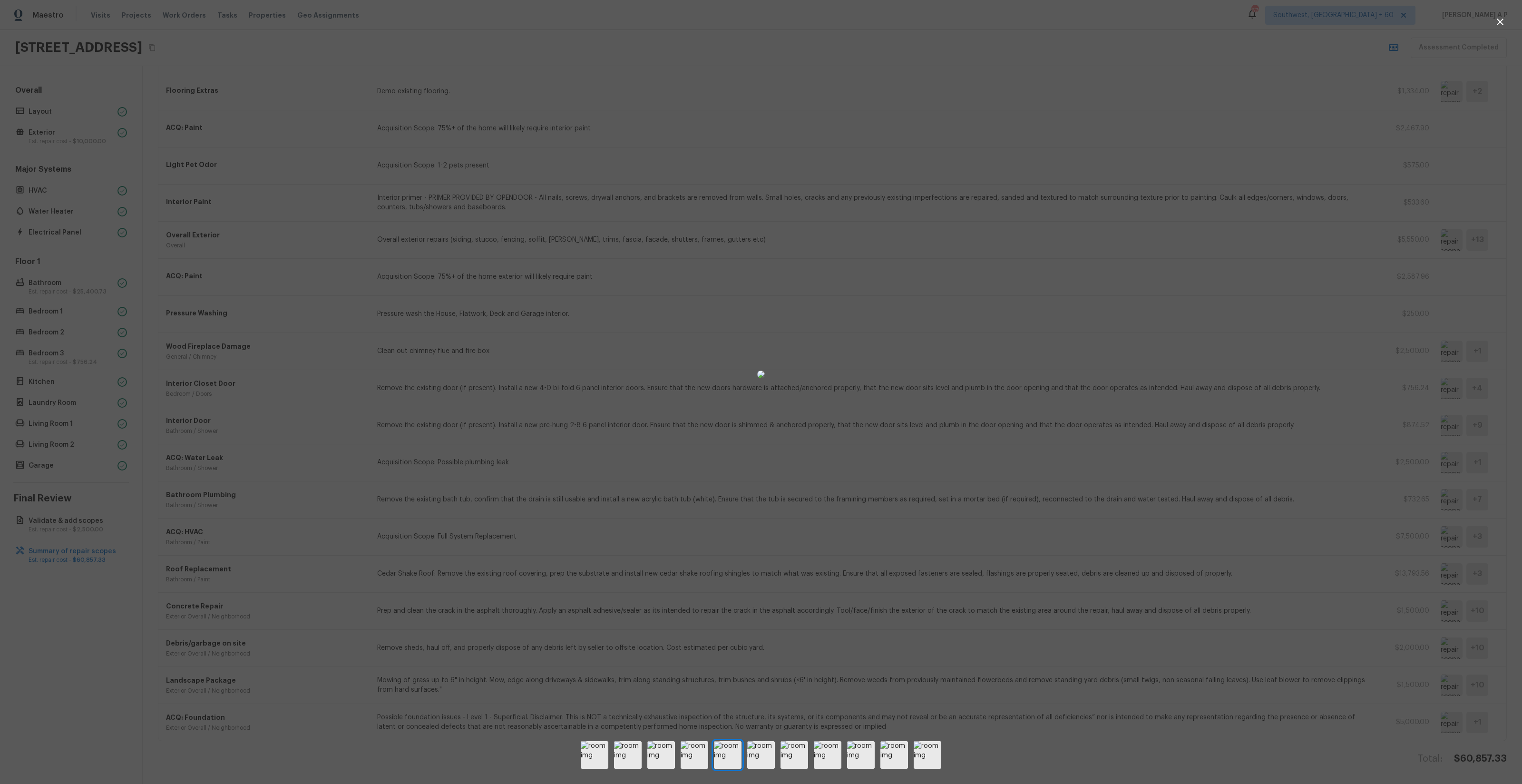
click at [765, 378] on img at bounding box center [761, 374] width 8 height 8
click at [1085, 507] on div at bounding box center [761, 375] width 1522 height 718
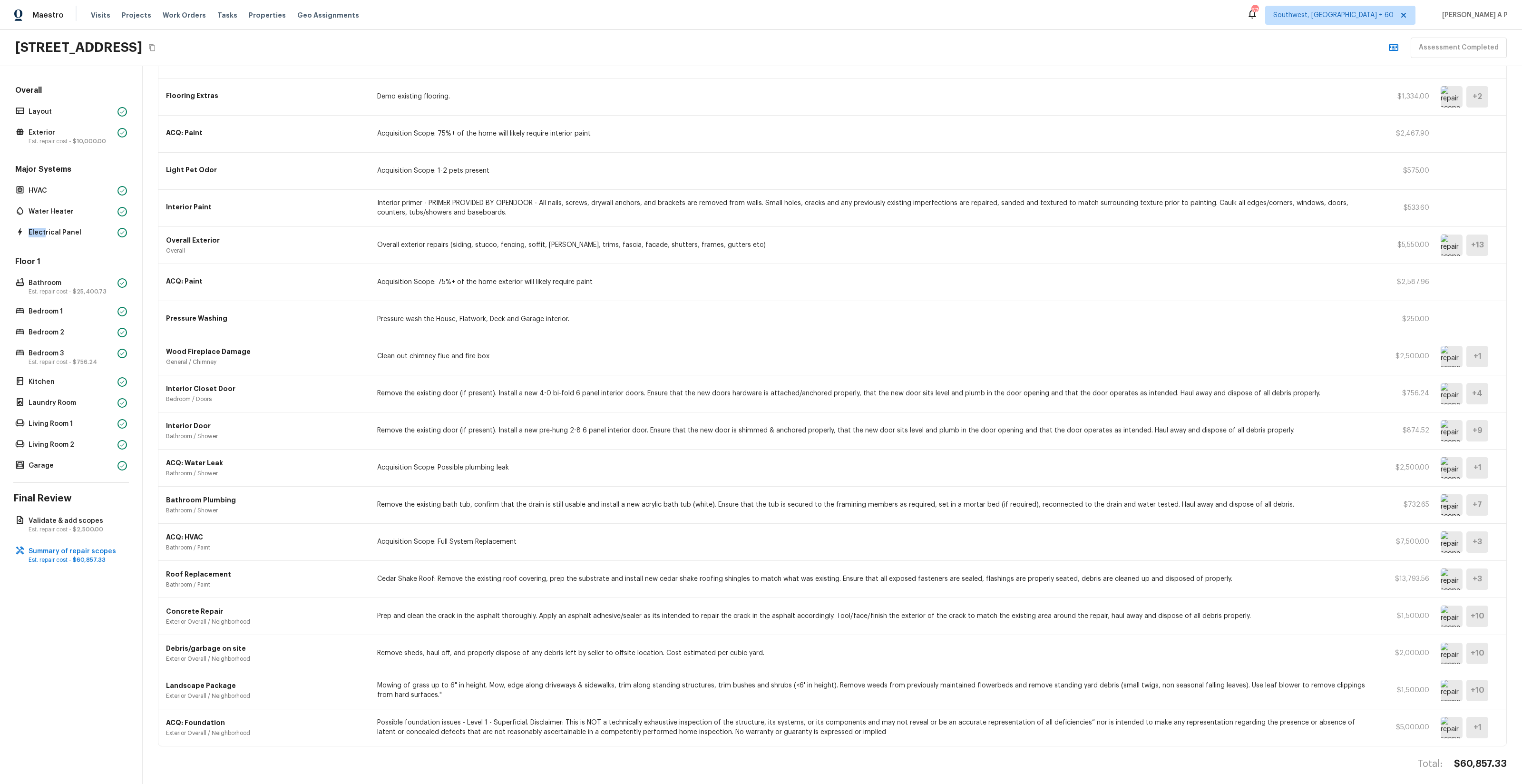
scroll to position [317, 0]
click at [1450, 508] on img at bounding box center [1451, 505] width 22 height 21
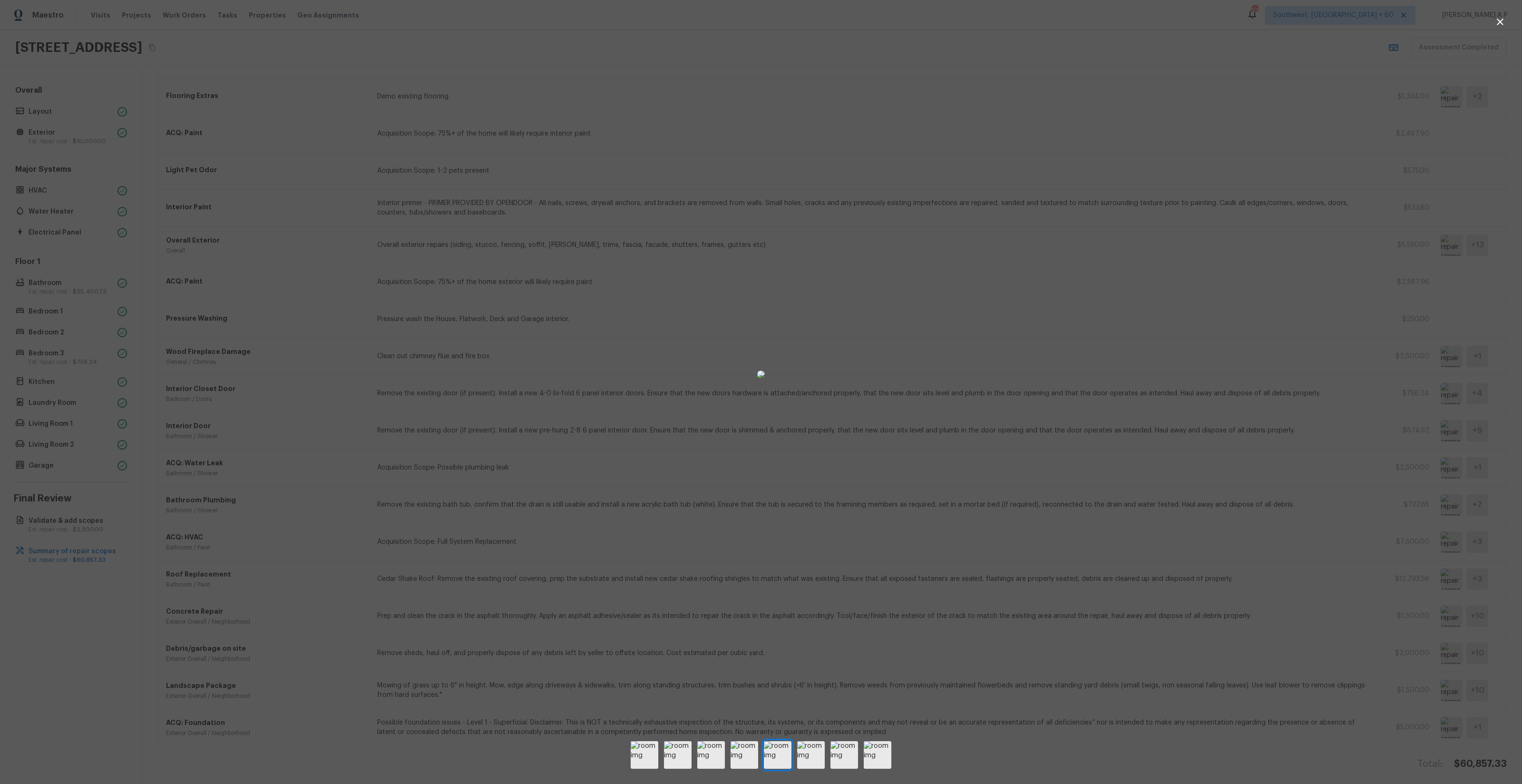
click at [1195, 439] on div at bounding box center [761, 375] width 1522 height 718
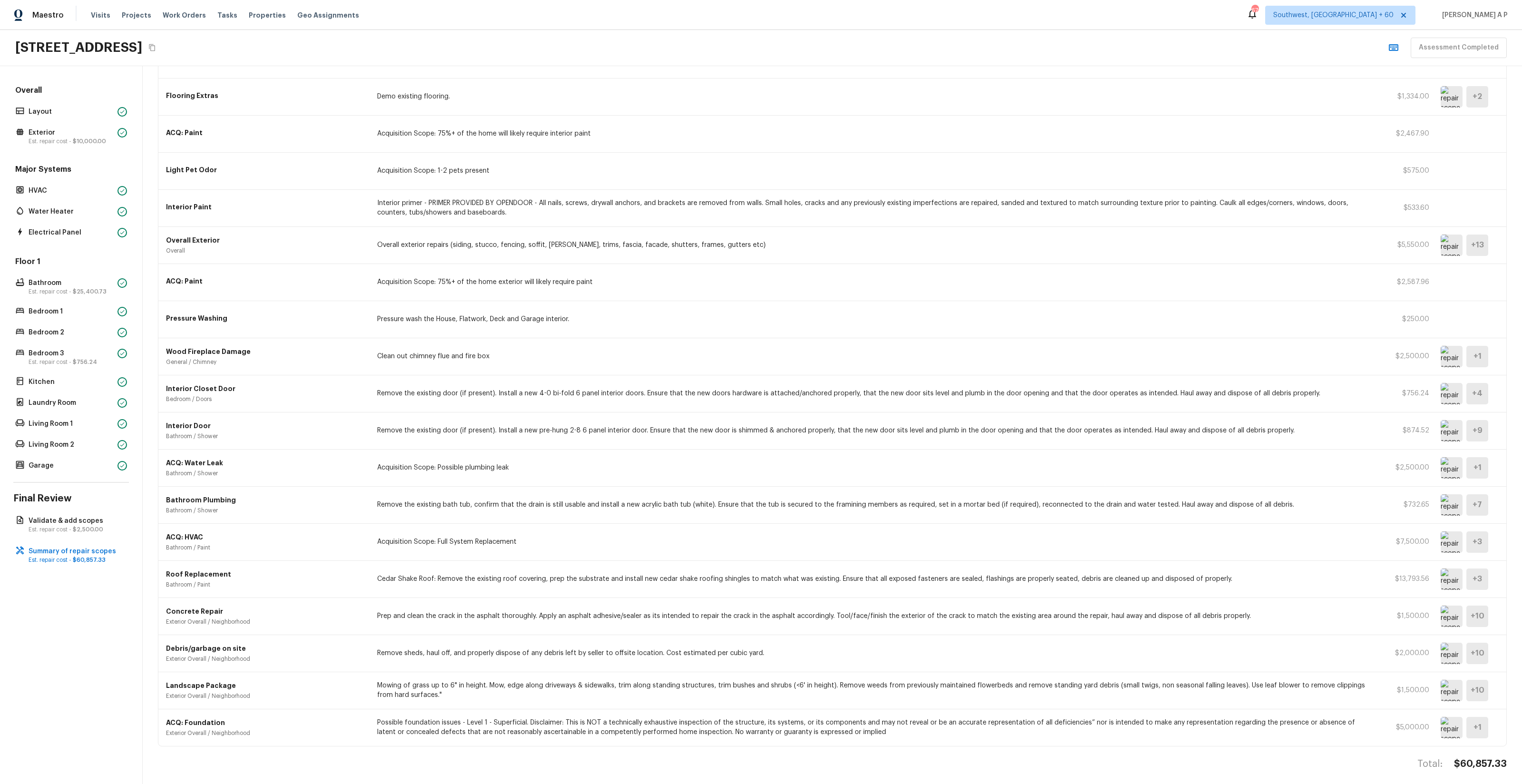
click at [590, 500] on div "Bathroom Plumbing Bathroom / Shower Remove the existing bath tub, confirm that …" at bounding box center [832, 505] width 1348 height 37
click at [1234, 493] on div "Bathroom Plumbing Bathroom / Shower Remove the existing bath tub, confirm that …" at bounding box center [832, 505] width 1348 height 37
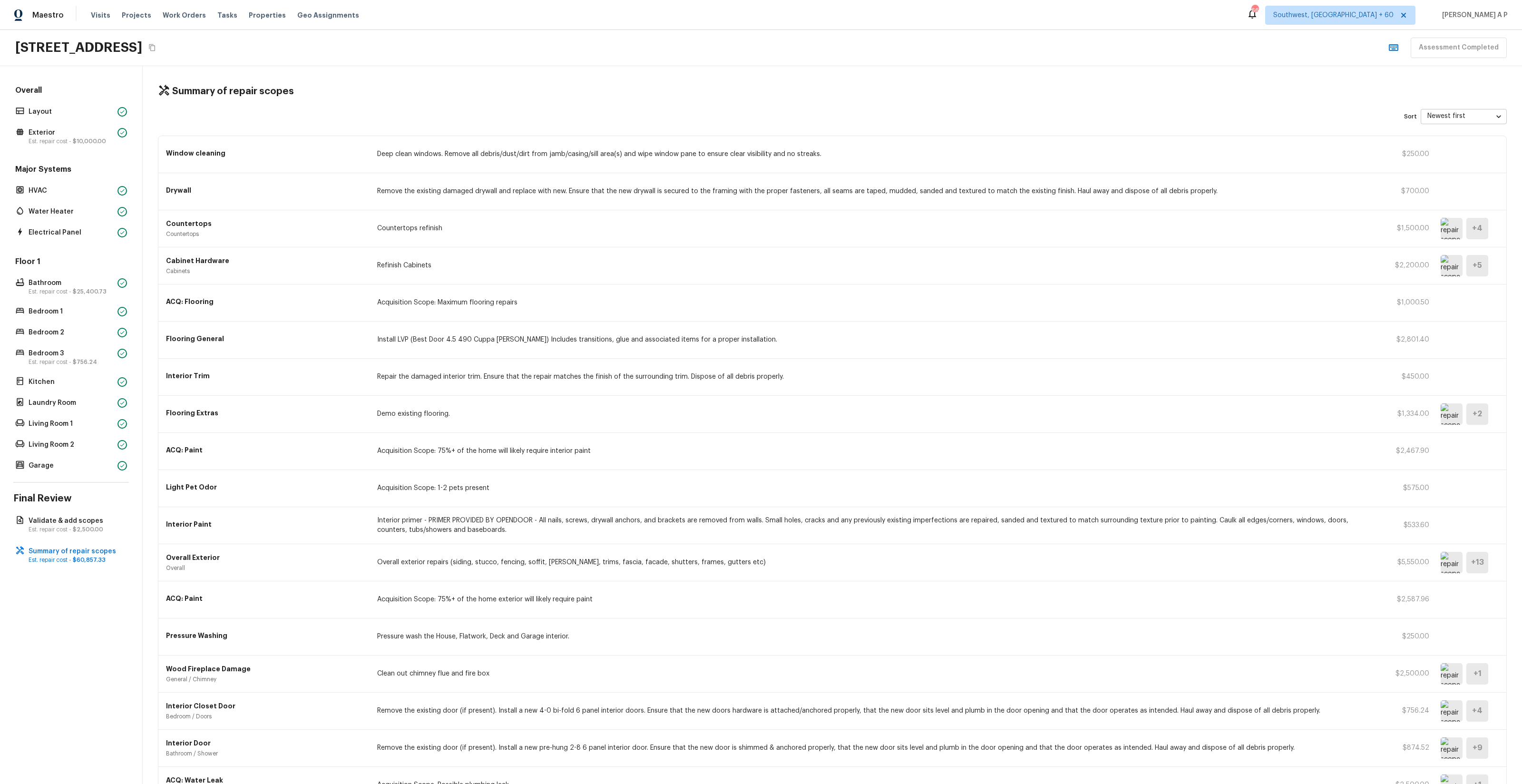
scroll to position [25, 0]
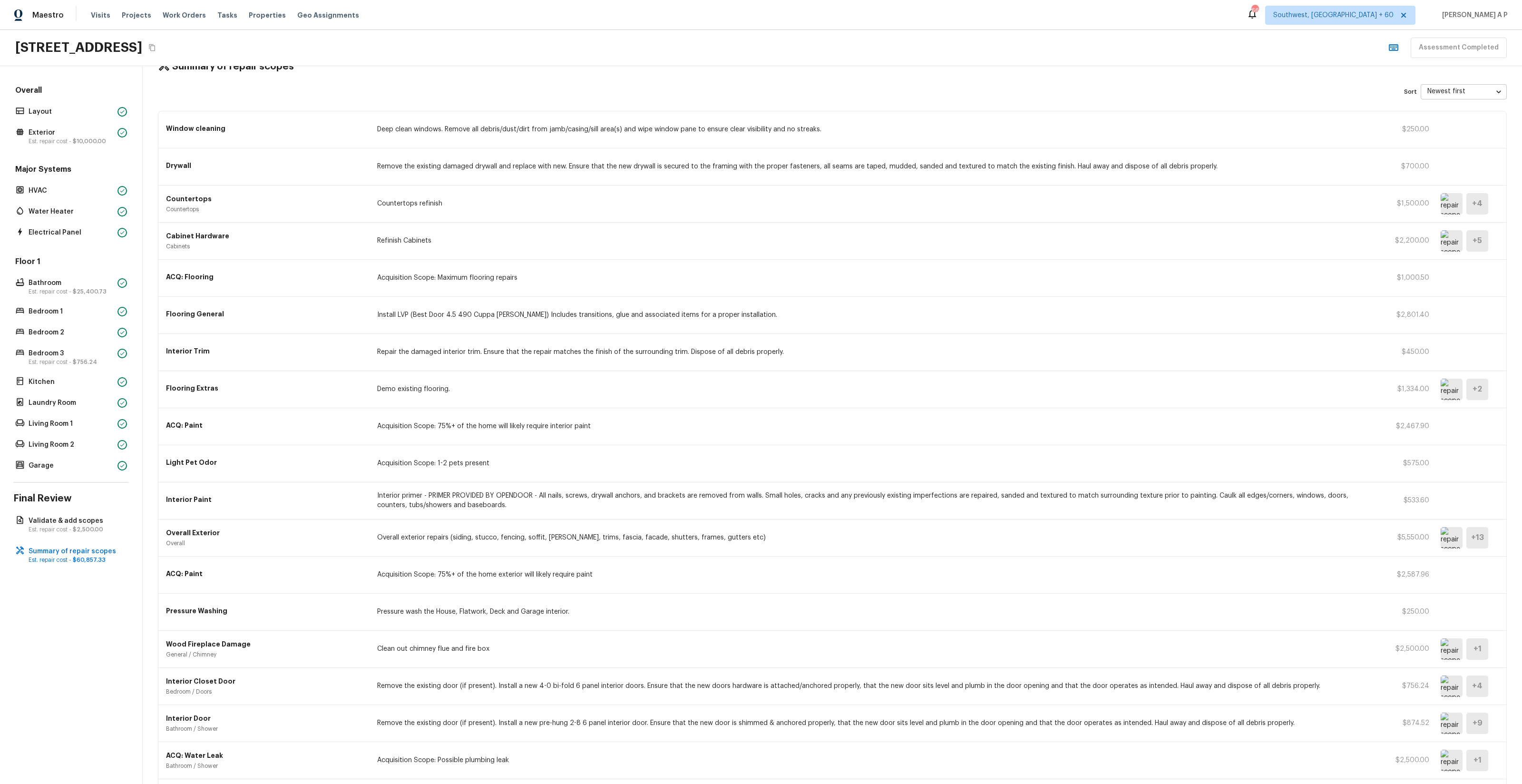
click at [1446, 689] on img at bounding box center [1451, 686] width 22 height 21
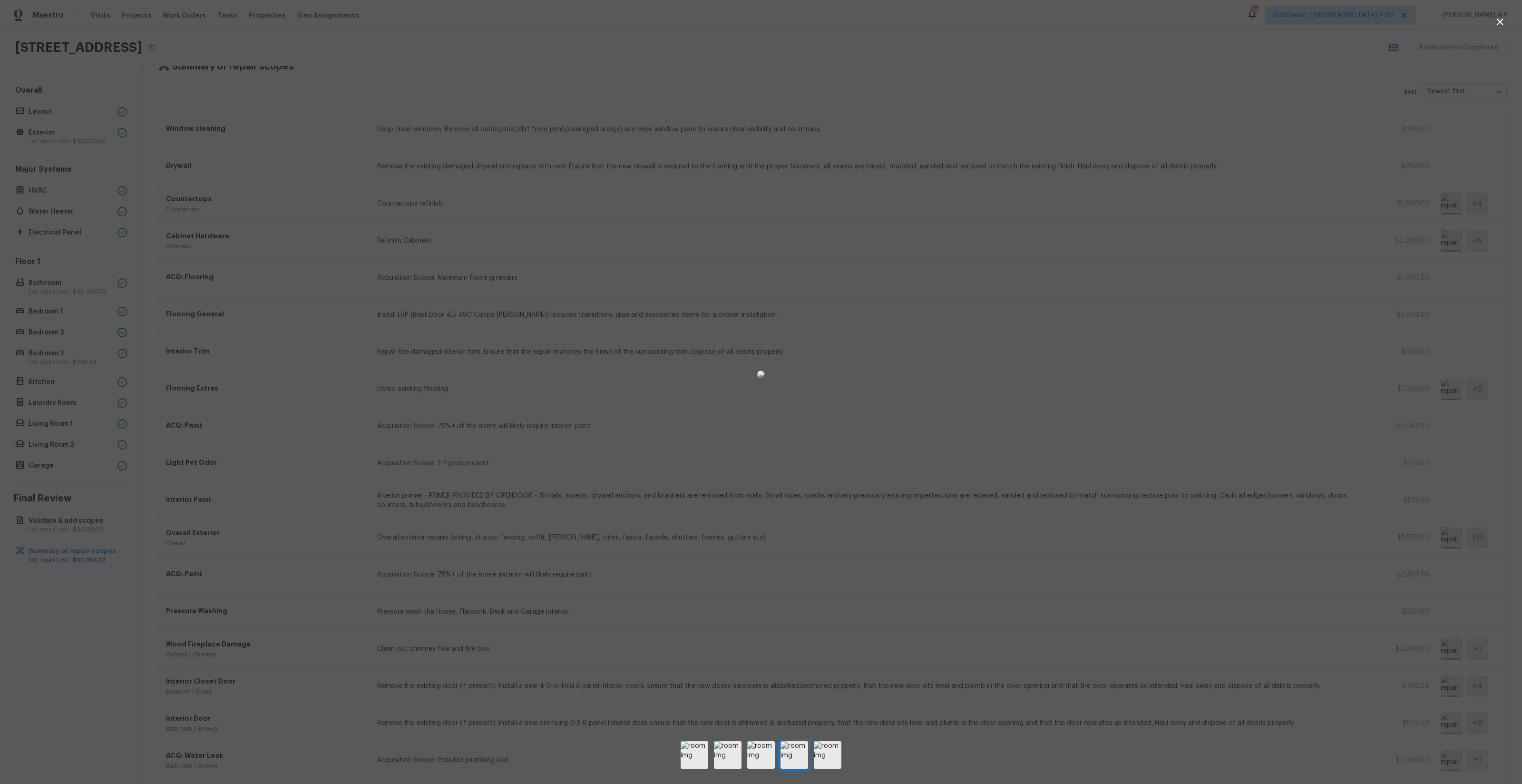
click at [1382, 694] on div at bounding box center [761, 375] width 1522 height 718
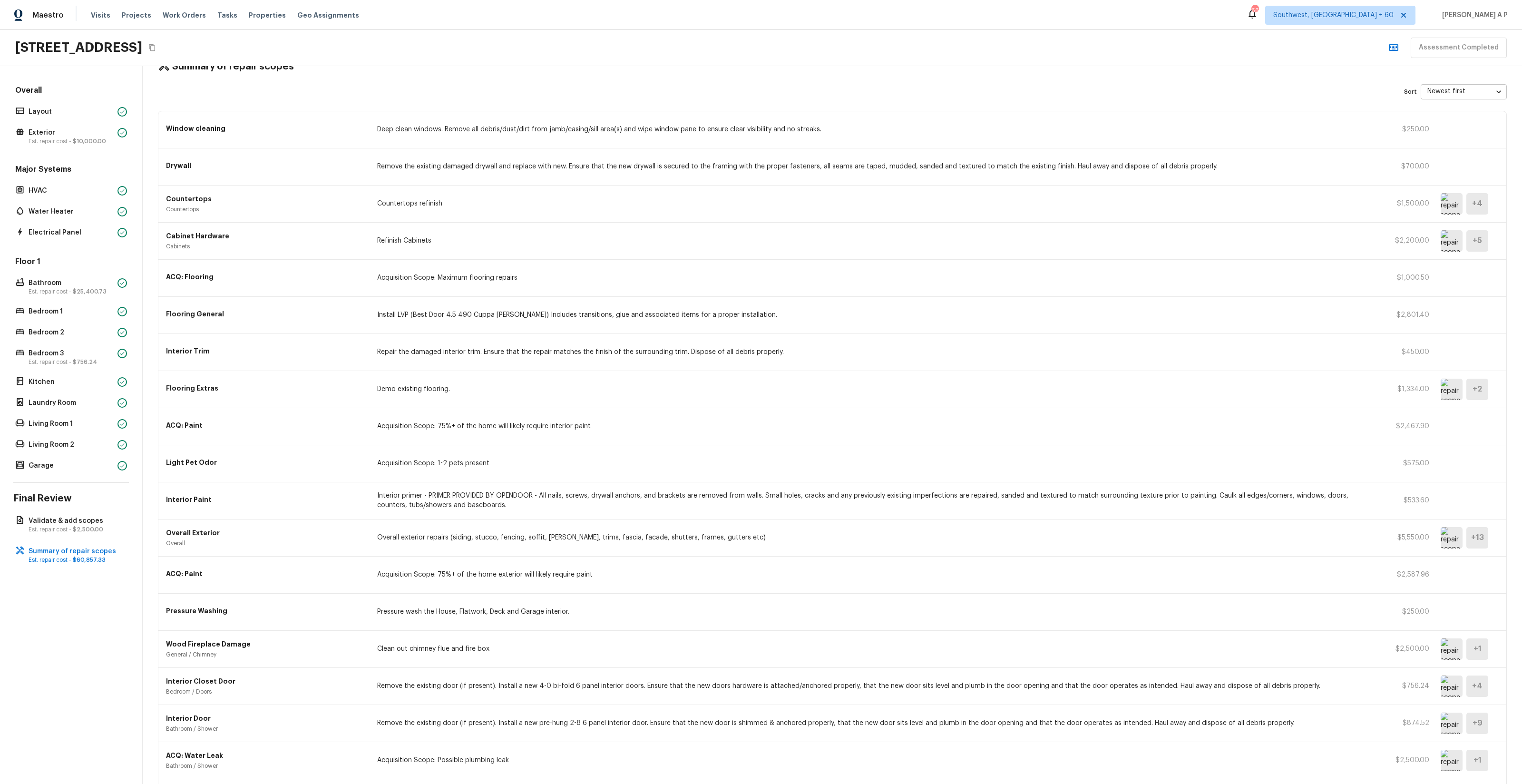
click at [1452, 724] on img at bounding box center [1451, 723] width 22 height 21
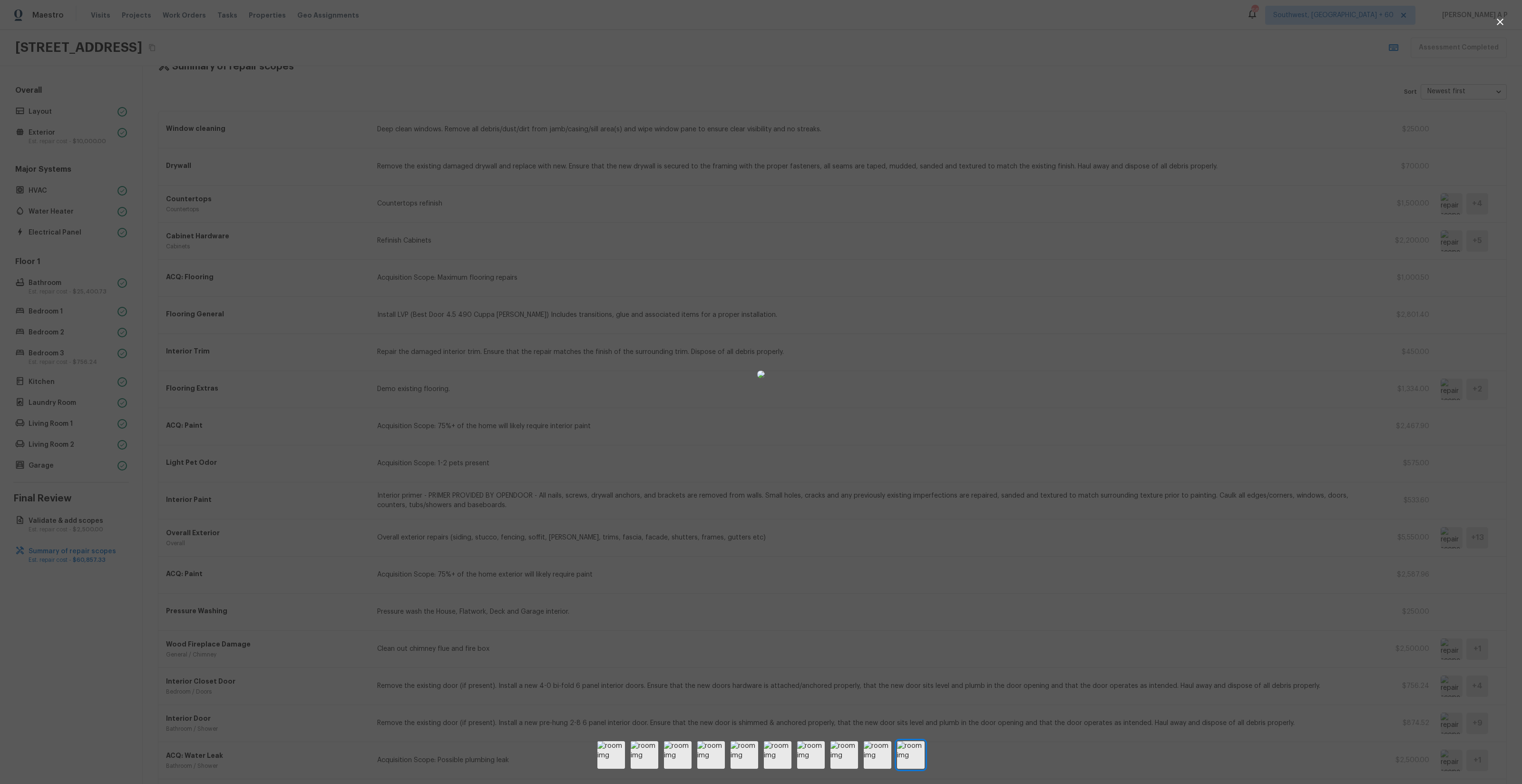
click at [1400, 728] on div at bounding box center [761, 375] width 1522 height 718
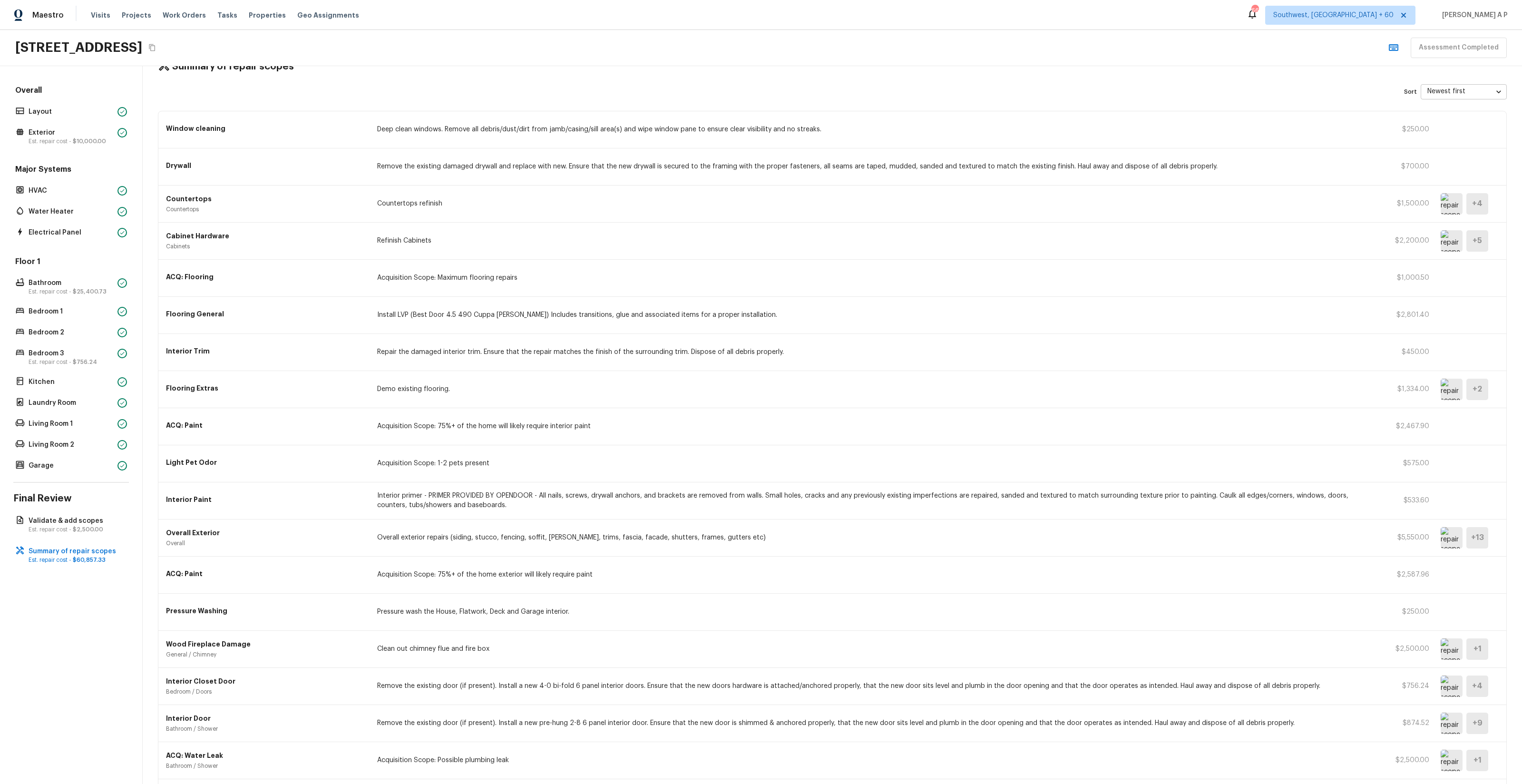
click at [1456, 689] on img at bounding box center [1451, 686] width 22 height 21
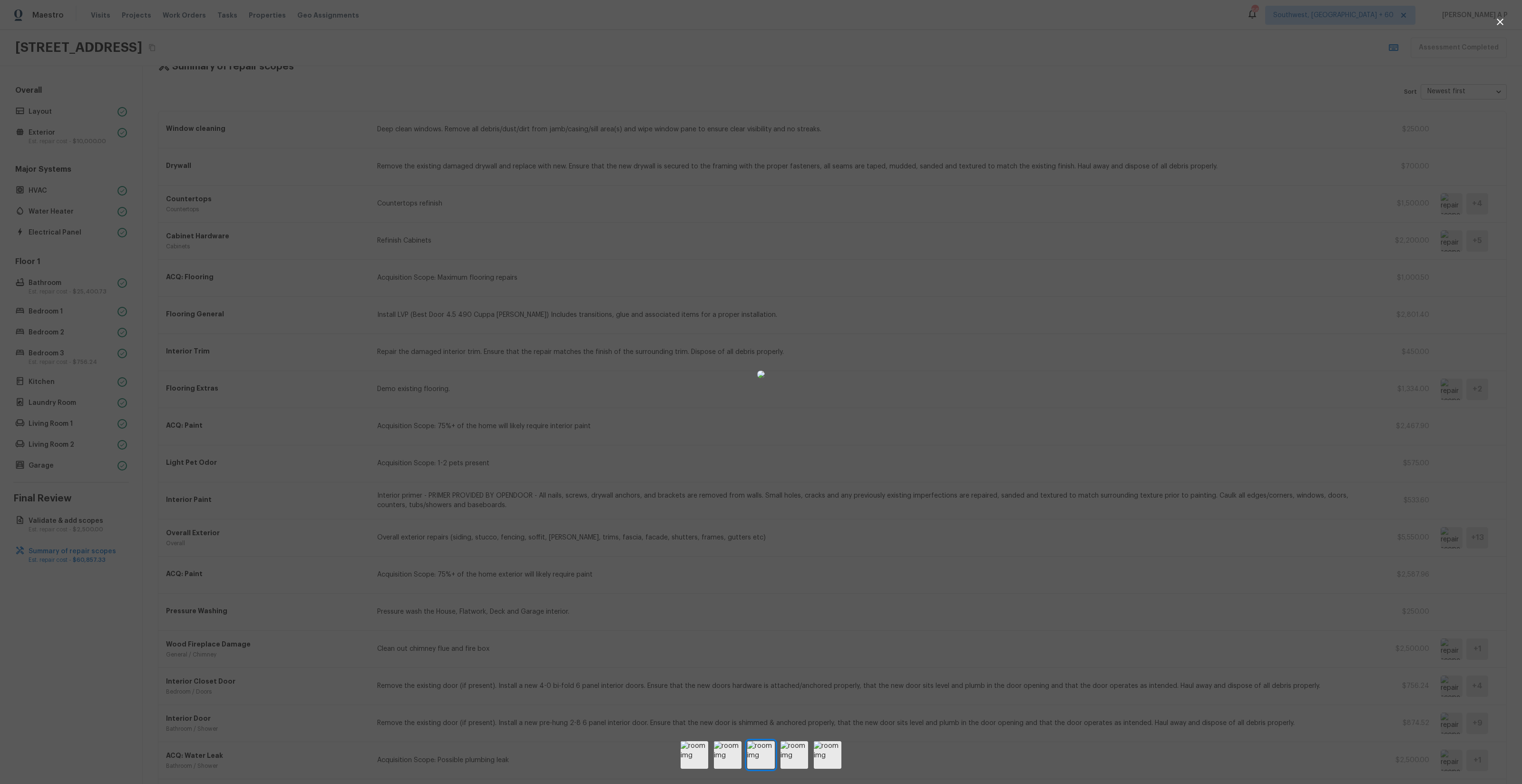
click at [1216, 499] on div at bounding box center [761, 375] width 1522 height 718
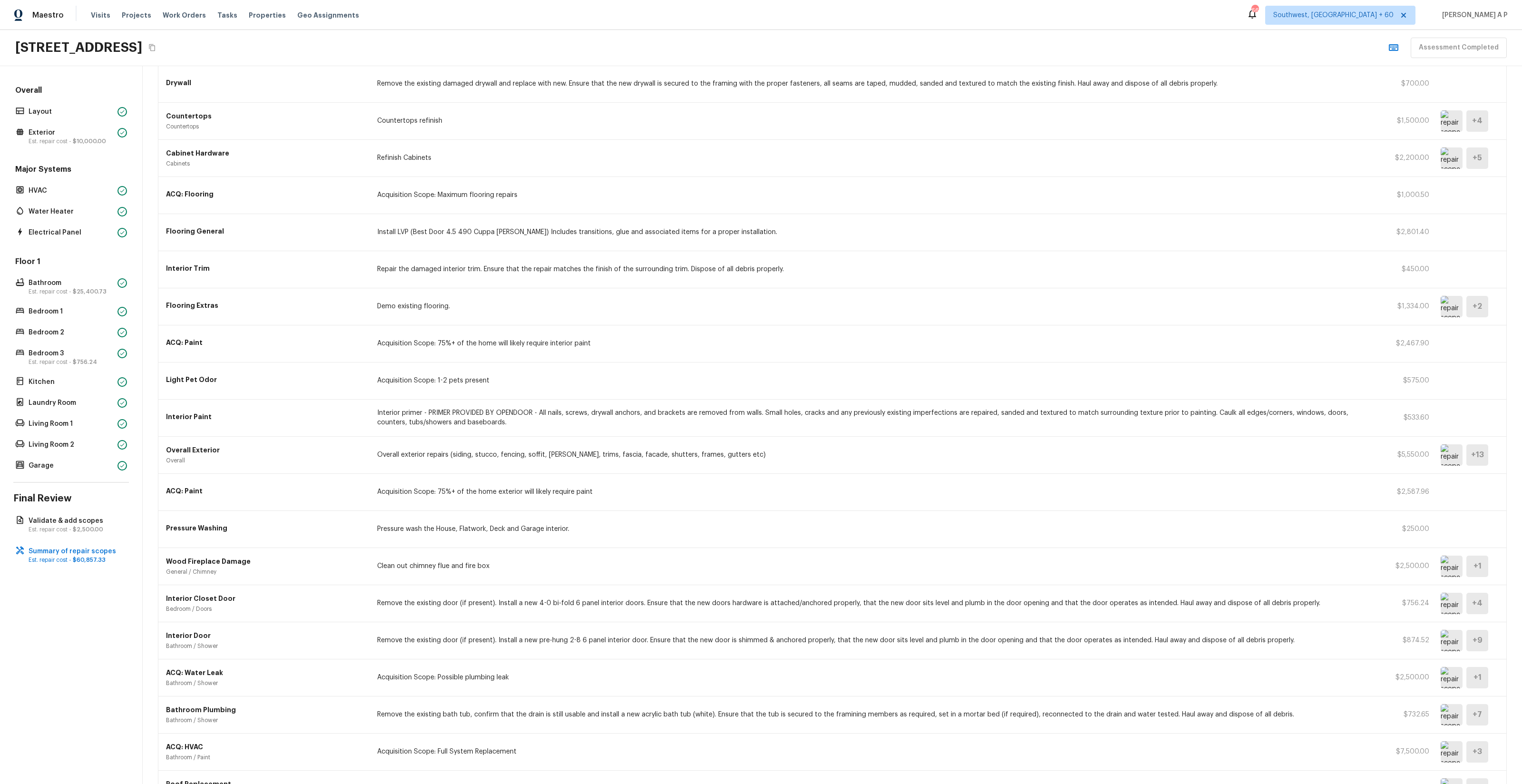
scroll to position [0, 0]
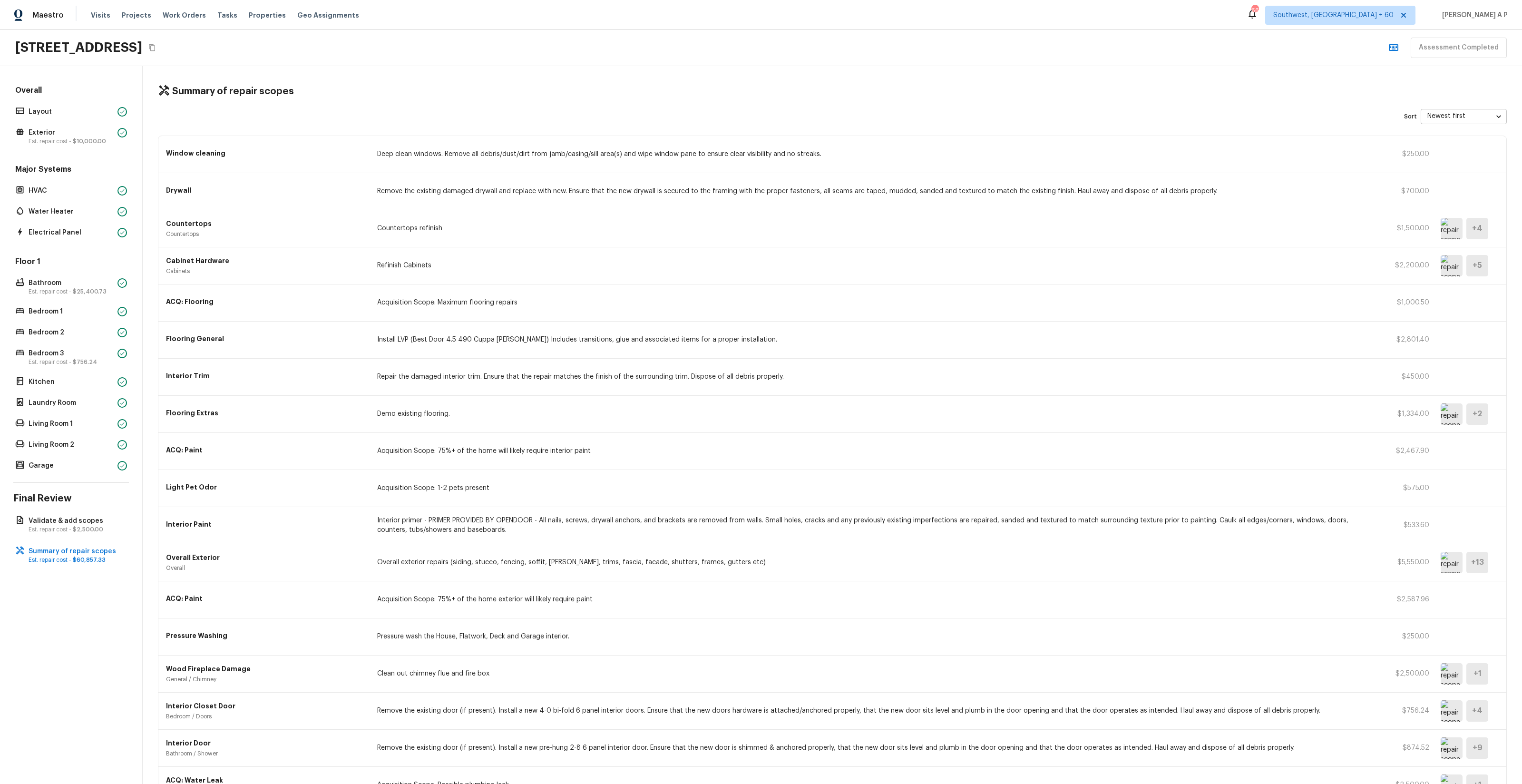
click at [1450, 267] on img at bounding box center [1451, 265] width 22 height 21
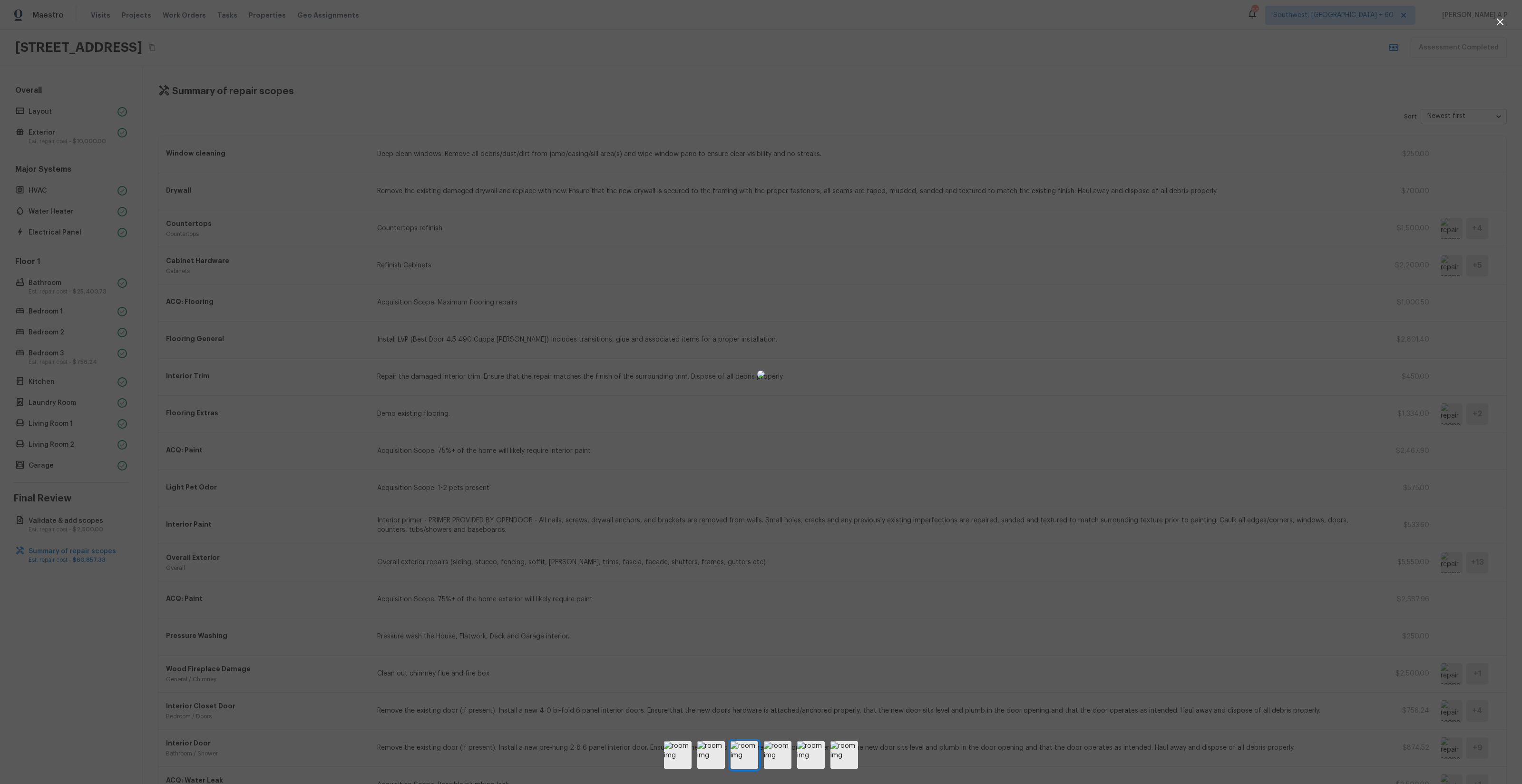
click at [1347, 253] on div at bounding box center [761, 375] width 1522 height 718
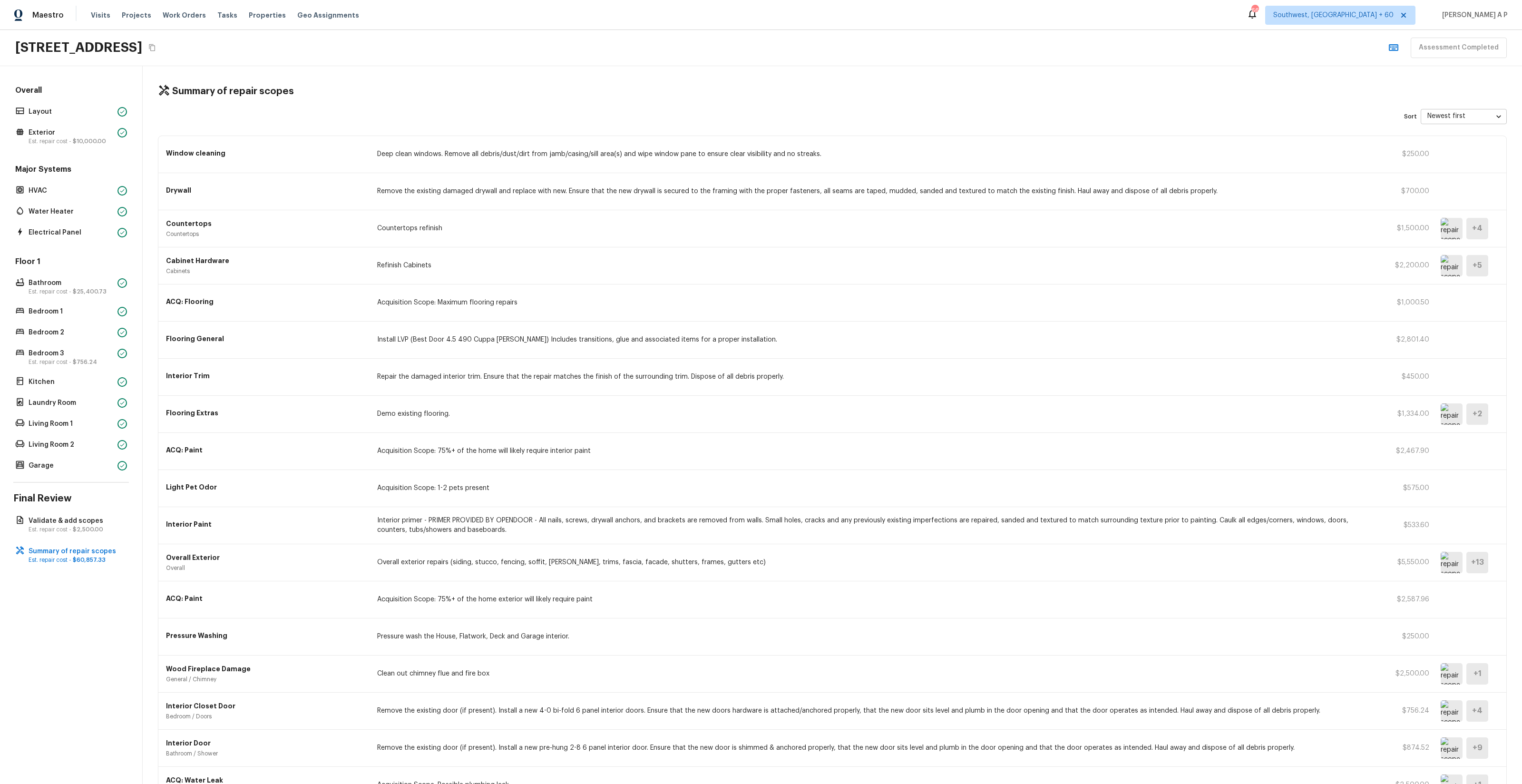
click at [1376, 278] on div "Cabinet Hardware Cabinets Refinish Cabinets $2,200.00 + 5" at bounding box center [832, 266] width 1348 height 37
click at [1449, 233] on img at bounding box center [1451, 229] width 22 height 21
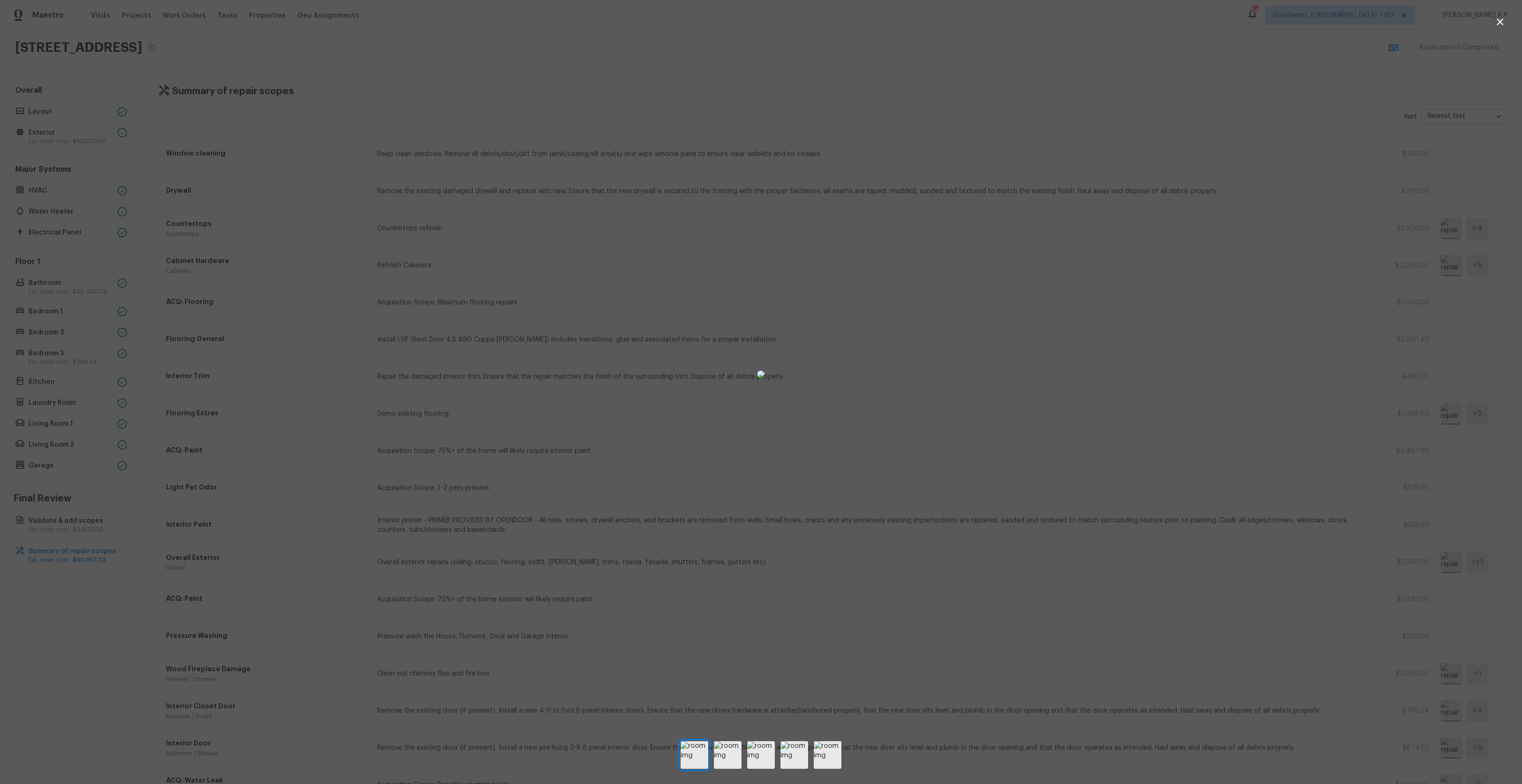
click at [1211, 260] on div at bounding box center [761, 375] width 1522 height 718
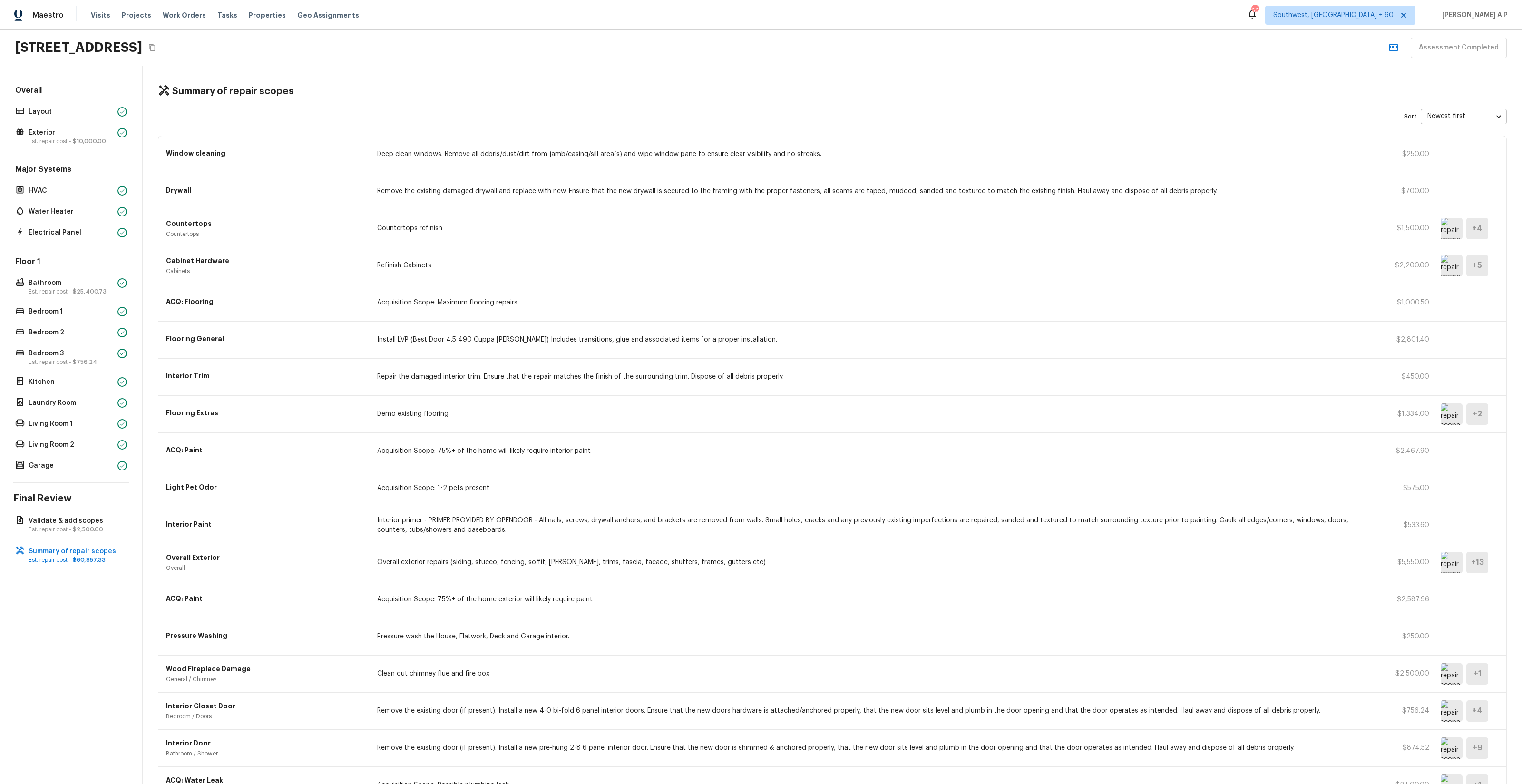
click at [1456, 230] on img at bounding box center [1451, 229] width 22 height 21
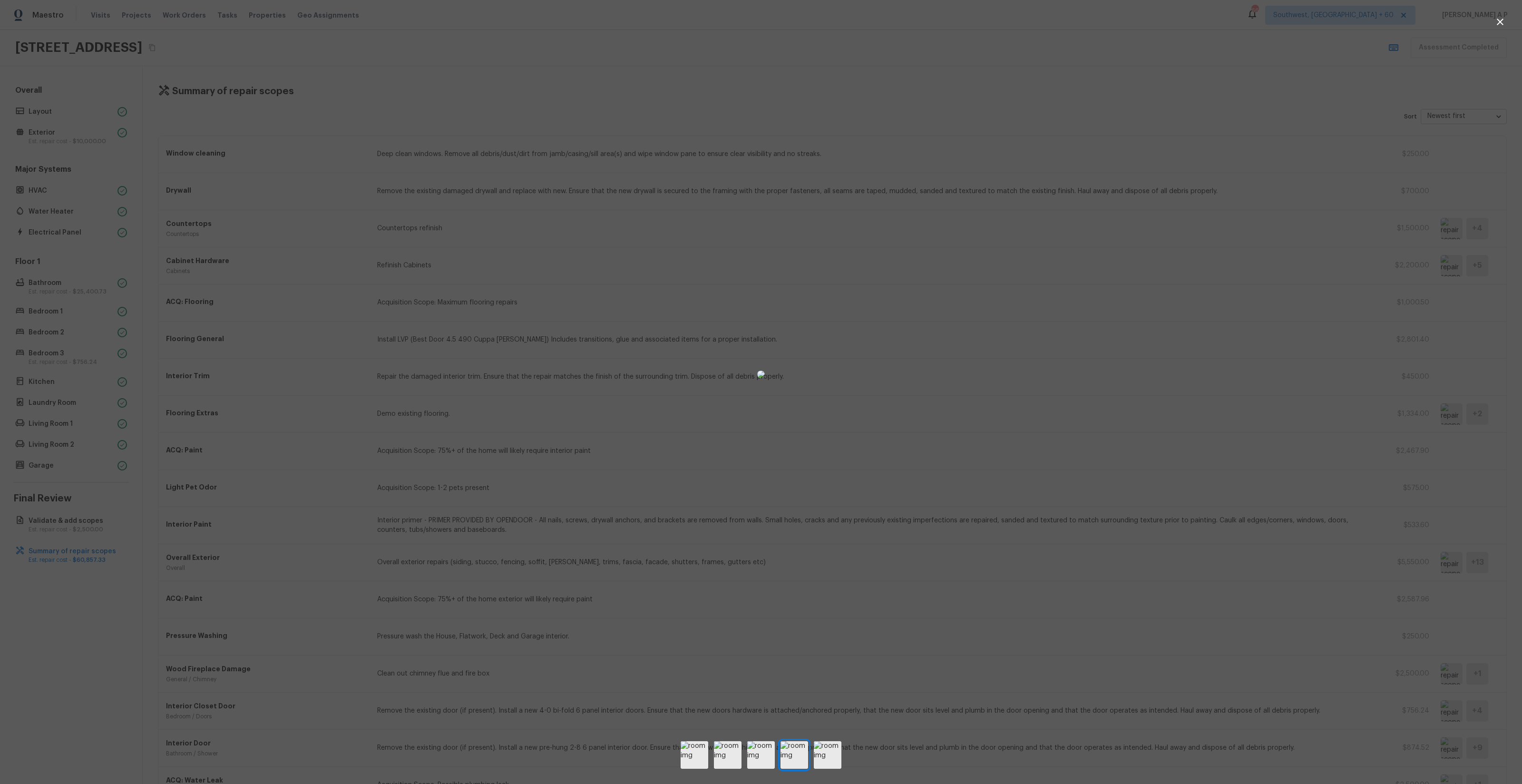
click at [1339, 233] on div at bounding box center [761, 375] width 1522 height 718
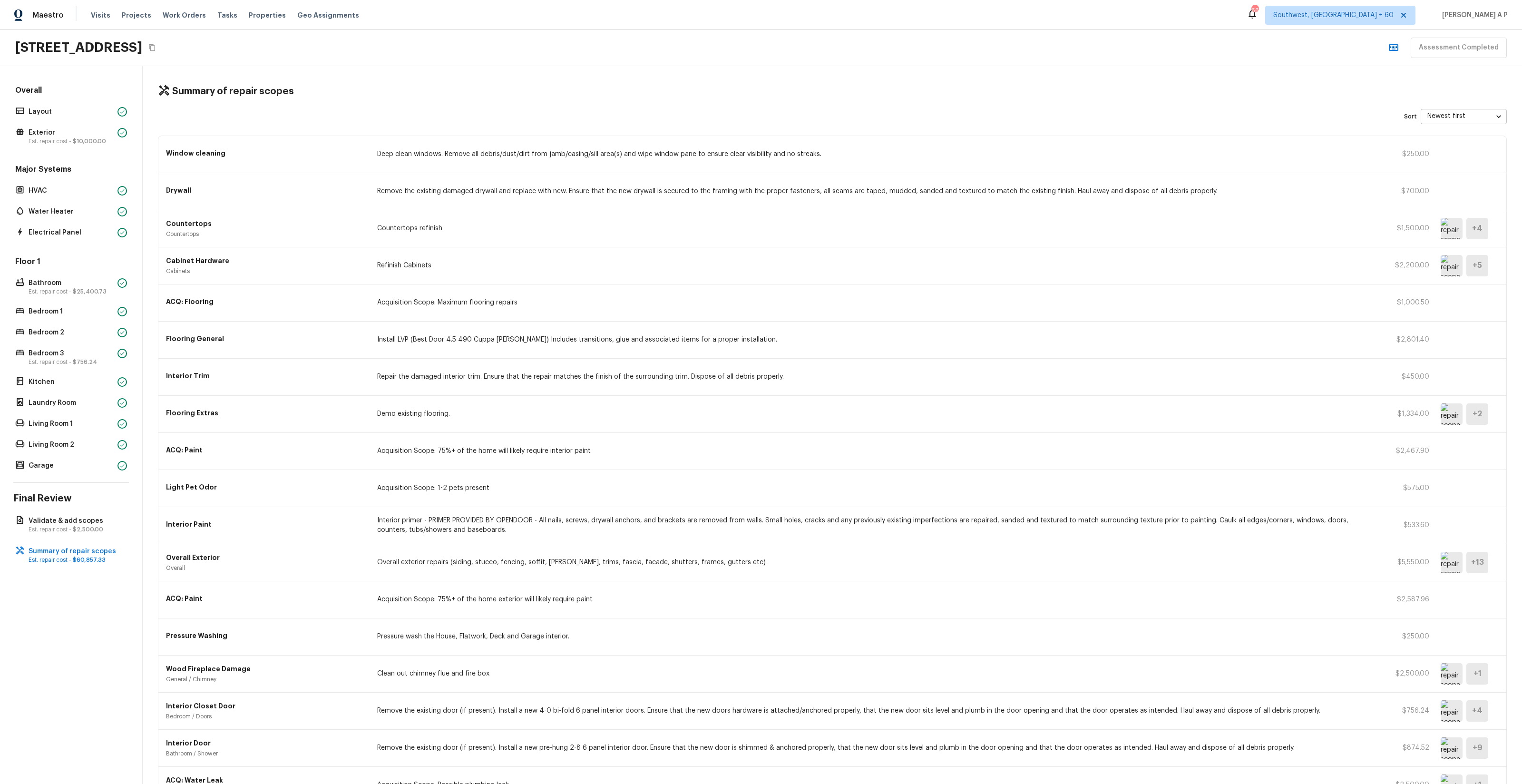
click at [1440, 652] on div "Pressure Washing Pressure wash the House, Flatwork, Deck and Garage interior. $…" at bounding box center [832, 636] width 1348 height 37
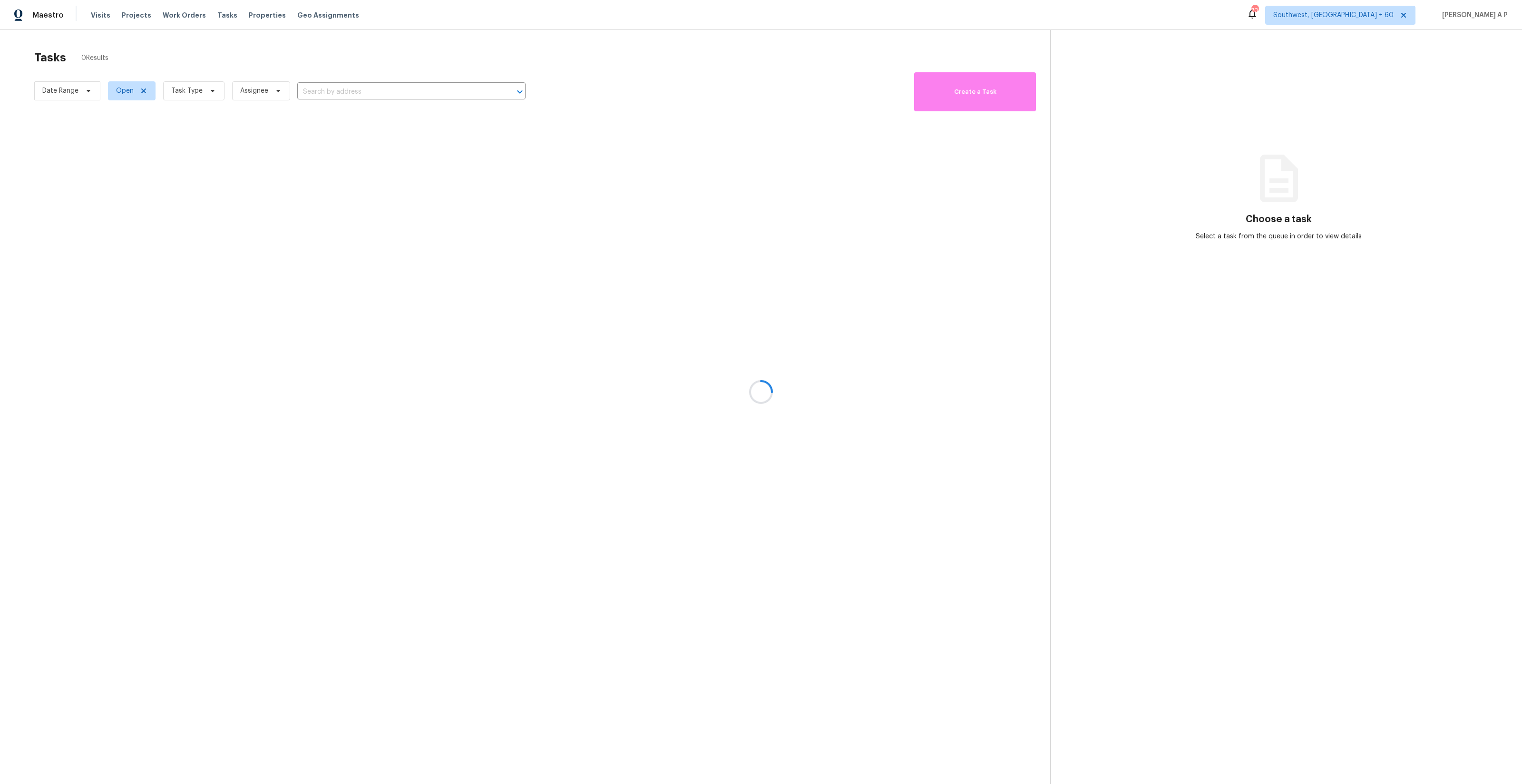
click at [340, 89] on div at bounding box center [761, 392] width 1522 height 784
click at [396, 93] on div at bounding box center [761, 392] width 1522 height 784
click at [396, 91] on div at bounding box center [761, 392] width 1522 height 784
click at [396, 94] on div at bounding box center [761, 392] width 1522 height 784
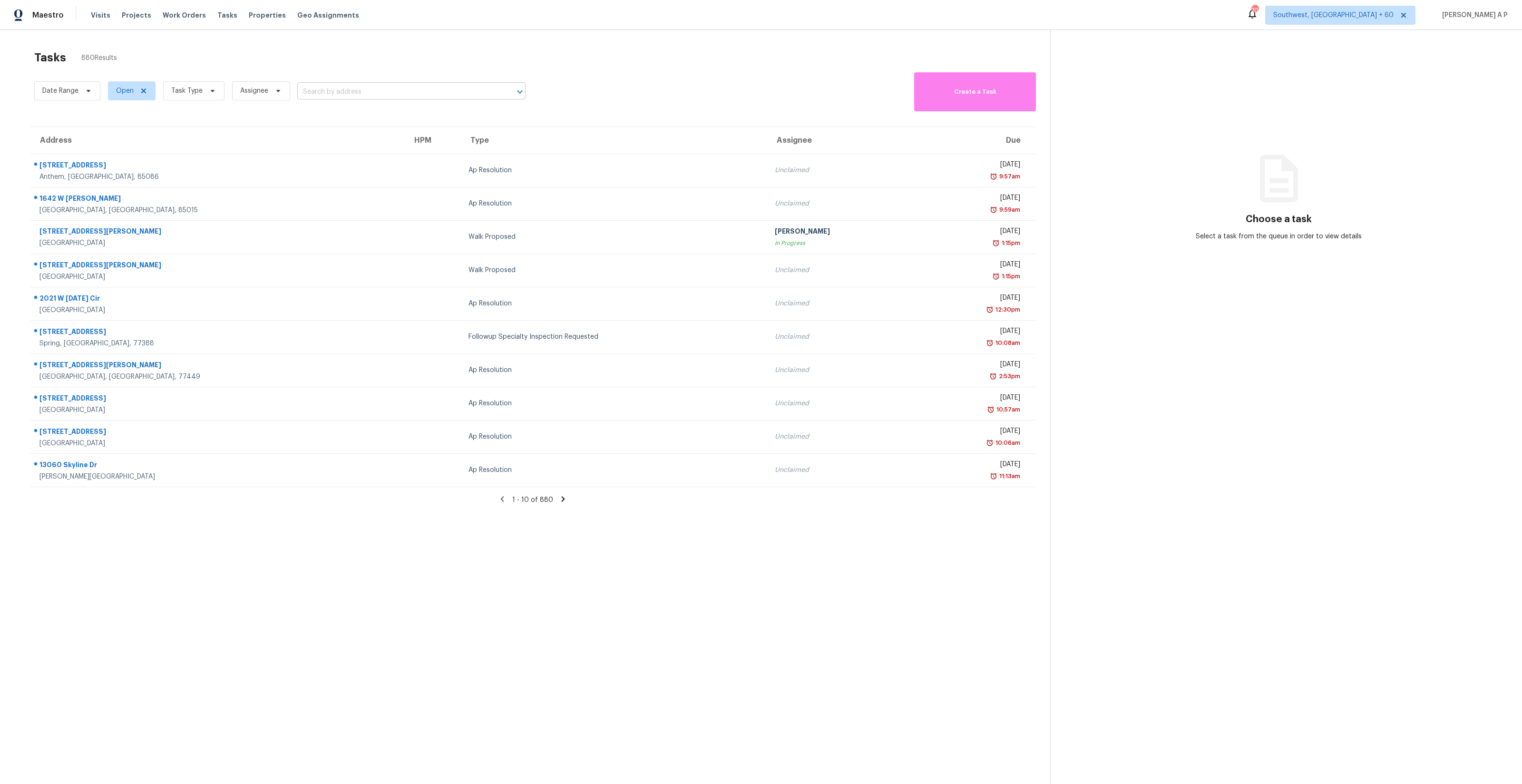
click at [391, 93] on input "text" at bounding box center [398, 92] width 201 height 15
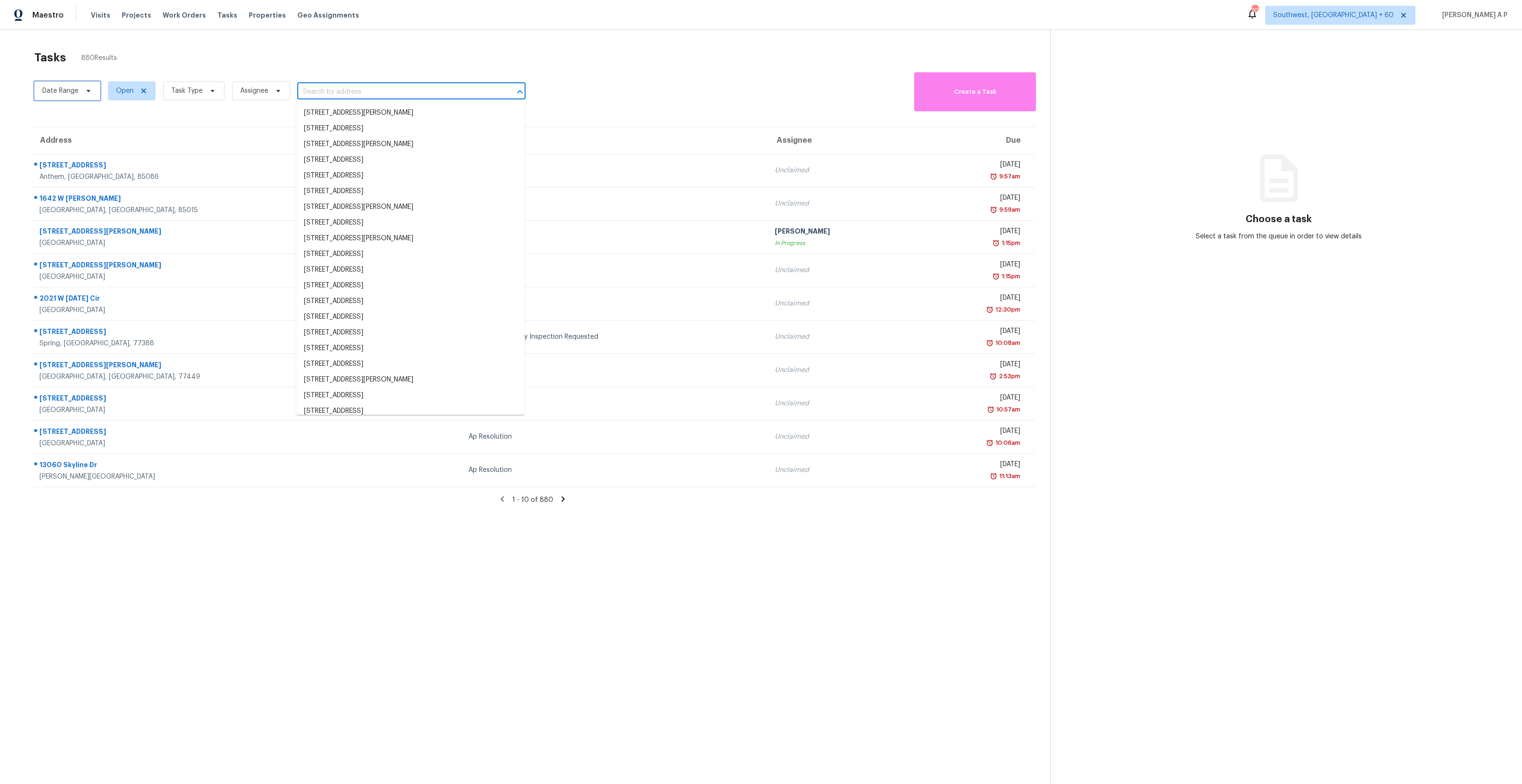
click at [86, 90] on icon at bounding box center [88, 90] width 8 height 8
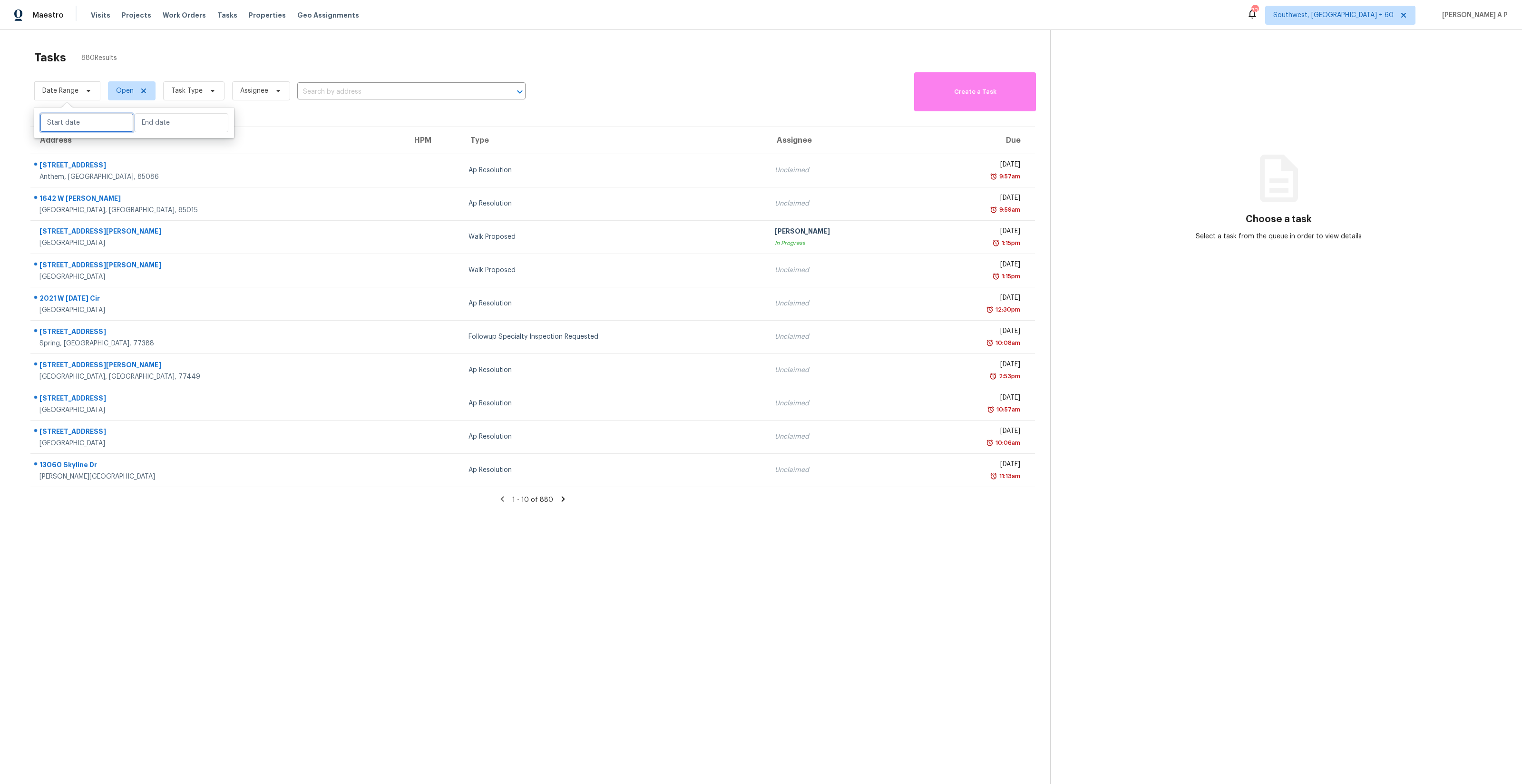
select select "8"
select select "2025"
select select "9"
select select "2025"
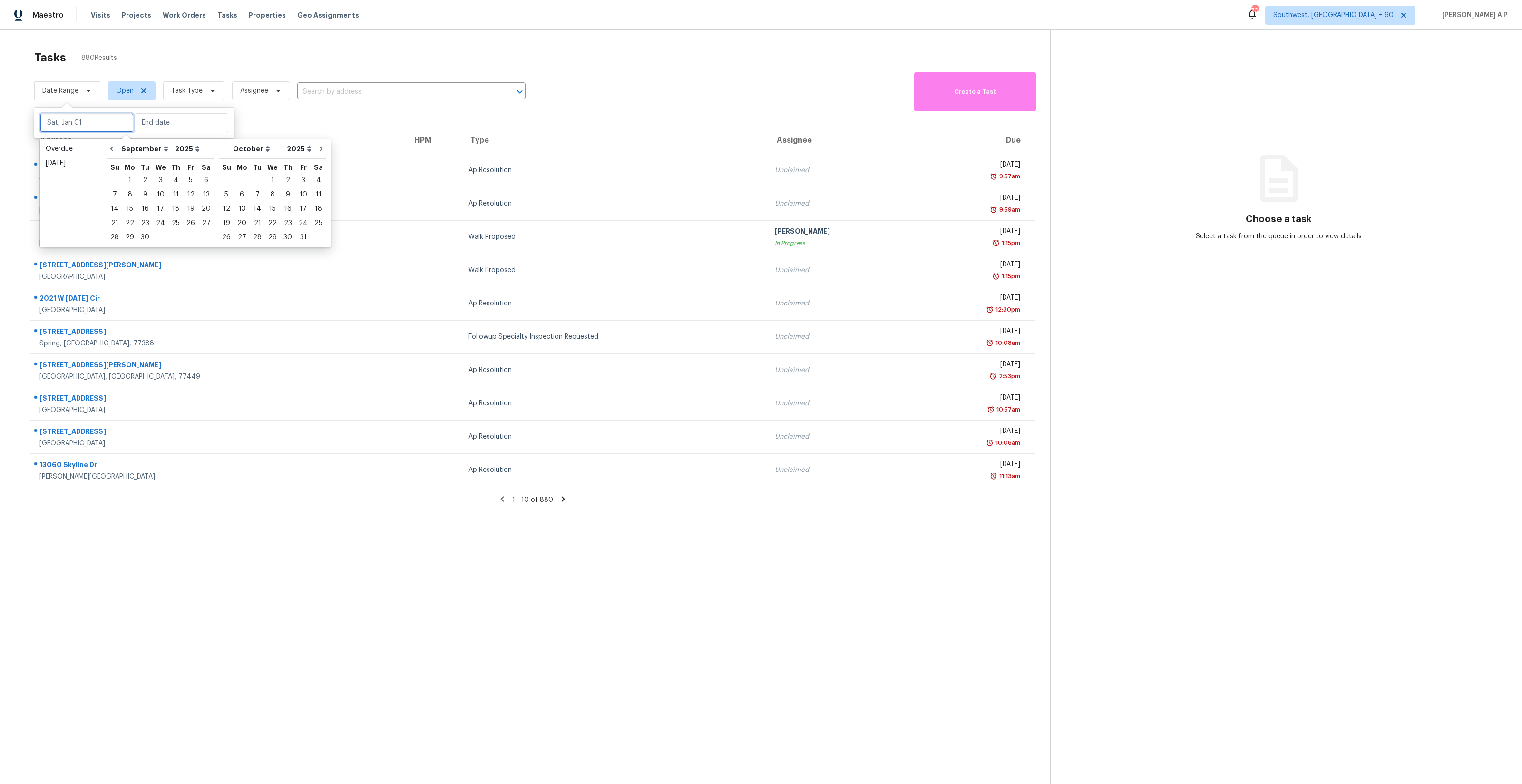
click at [74, 120] on input "text" at bounding box center [87, 123] width 94 height 19
click at [129, 204] on div "15" at bounding box center [130, 209] width 15 height 14
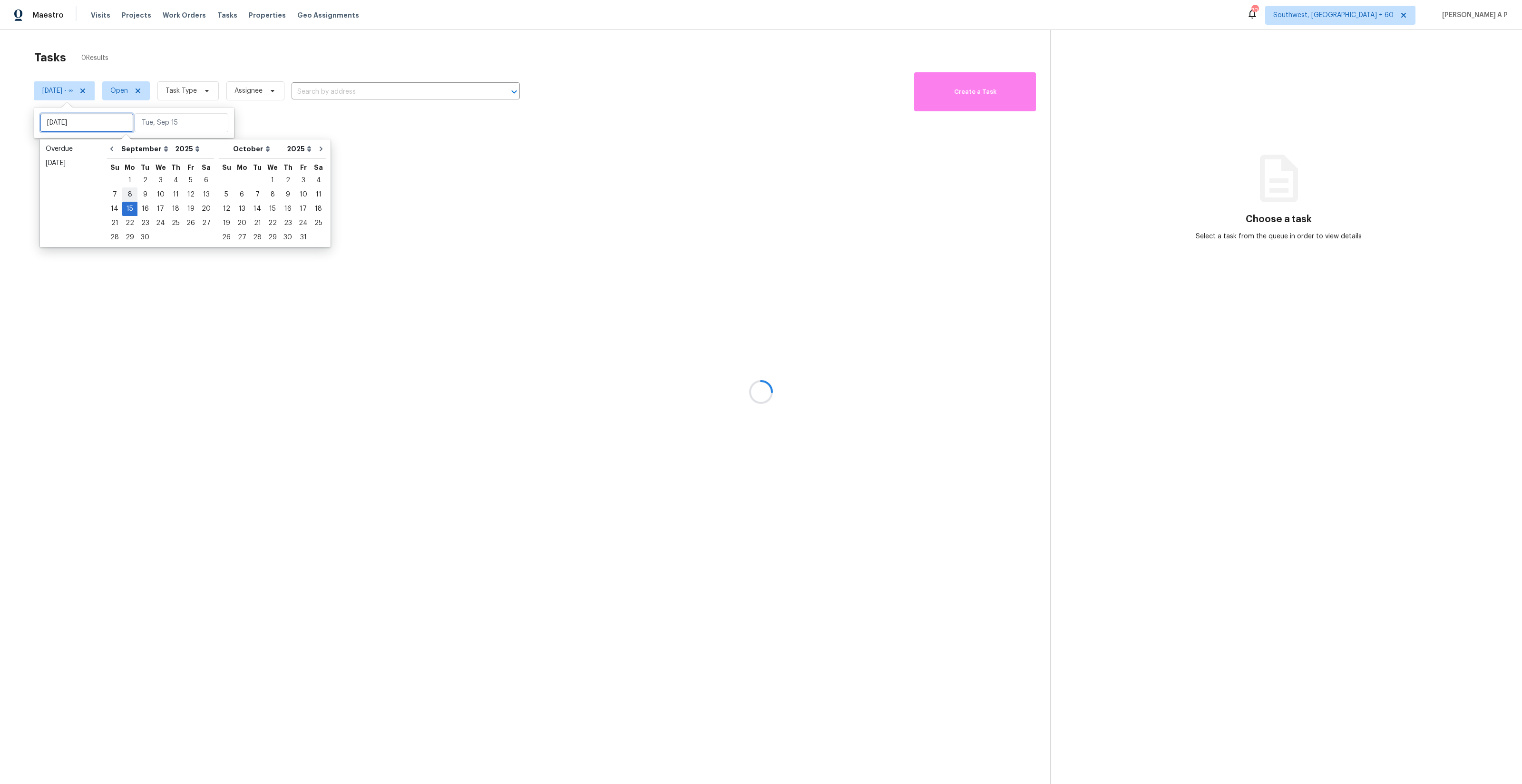
type input "[DATE]"
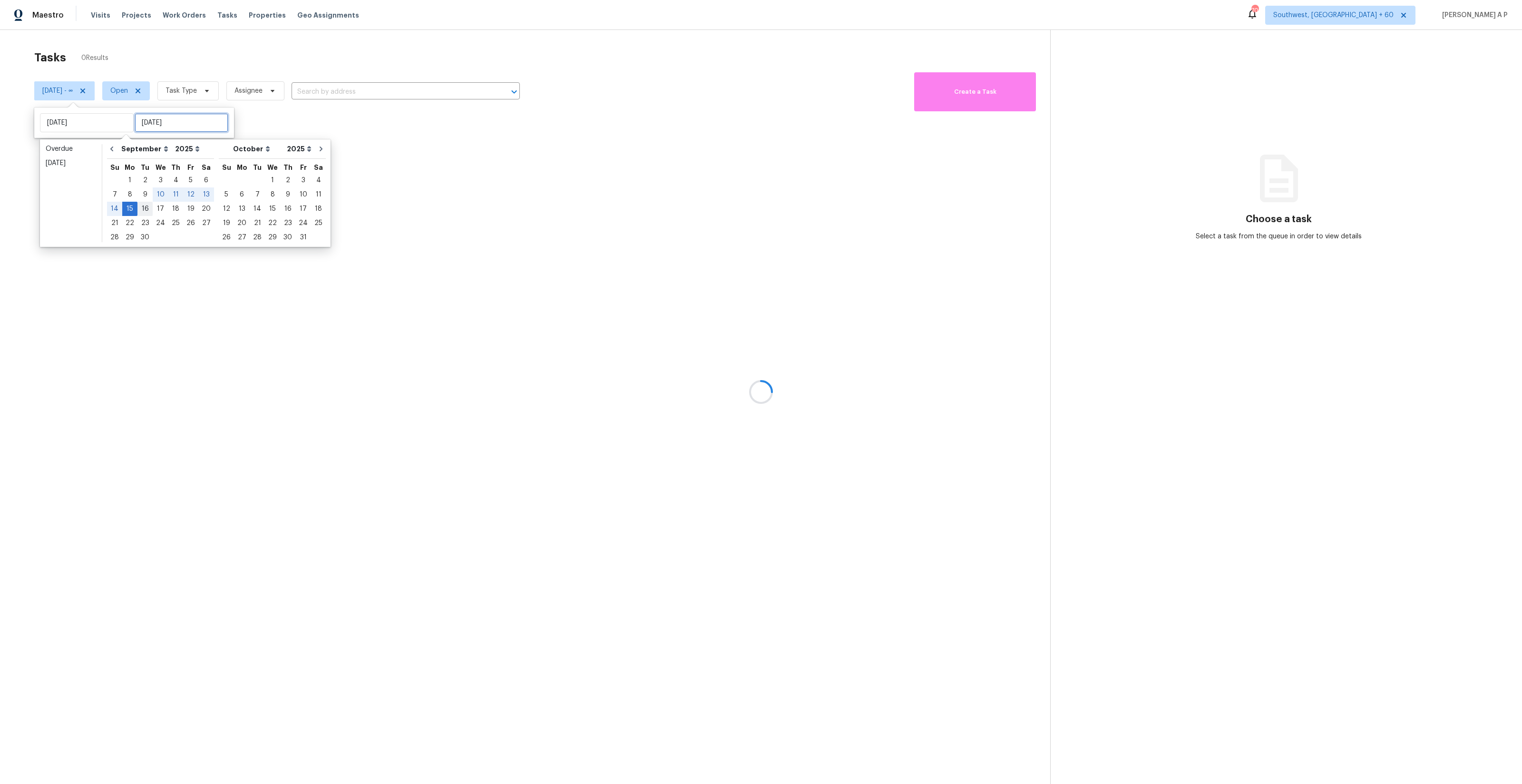
type input "[DATE]"
click at [142, 210] on div "16" at bounding box center [145, 209] width 15 height 14
type input "[DATE]"
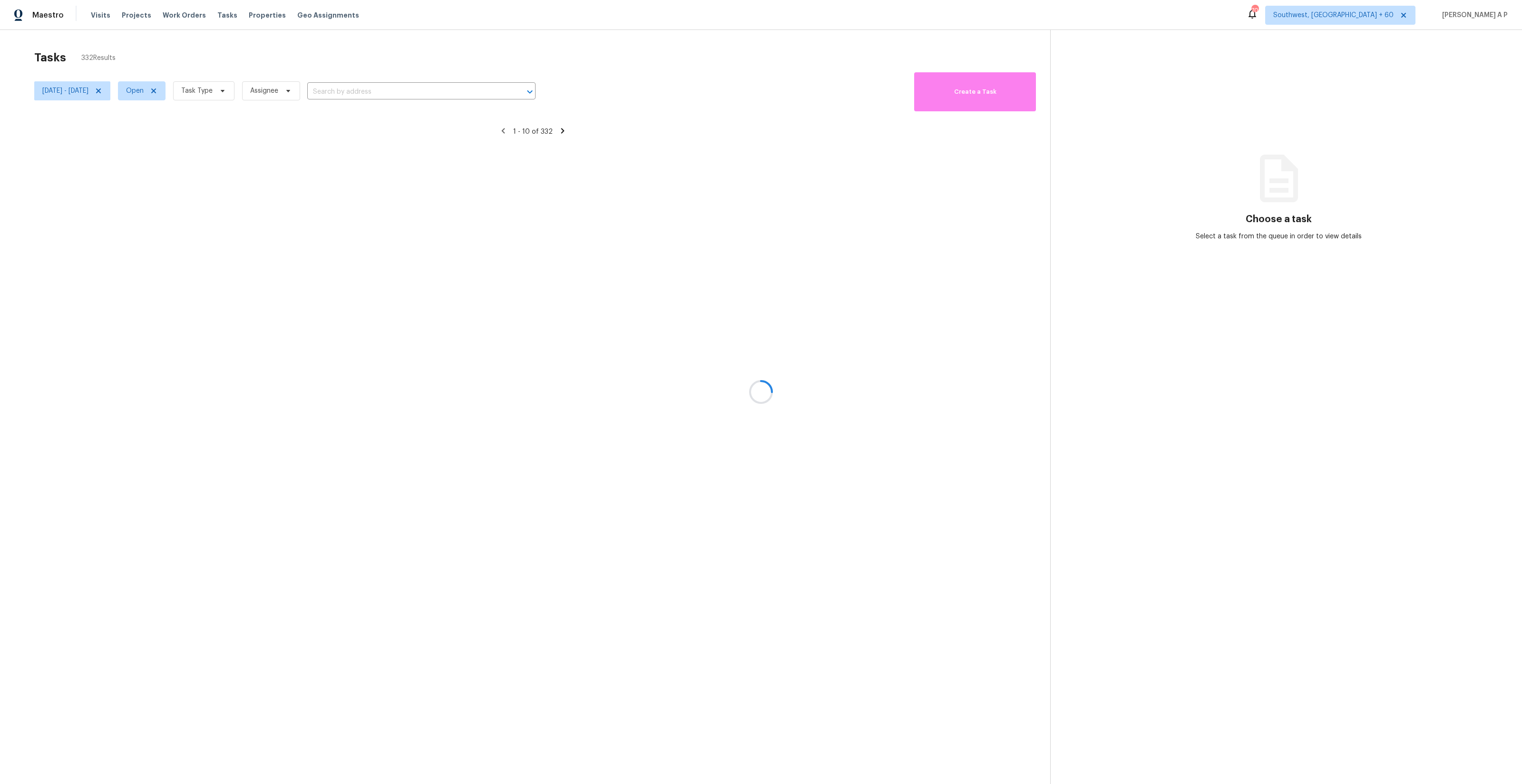
click at [370, 84] on div at bounding box center [761, 392] width 1522 height 784
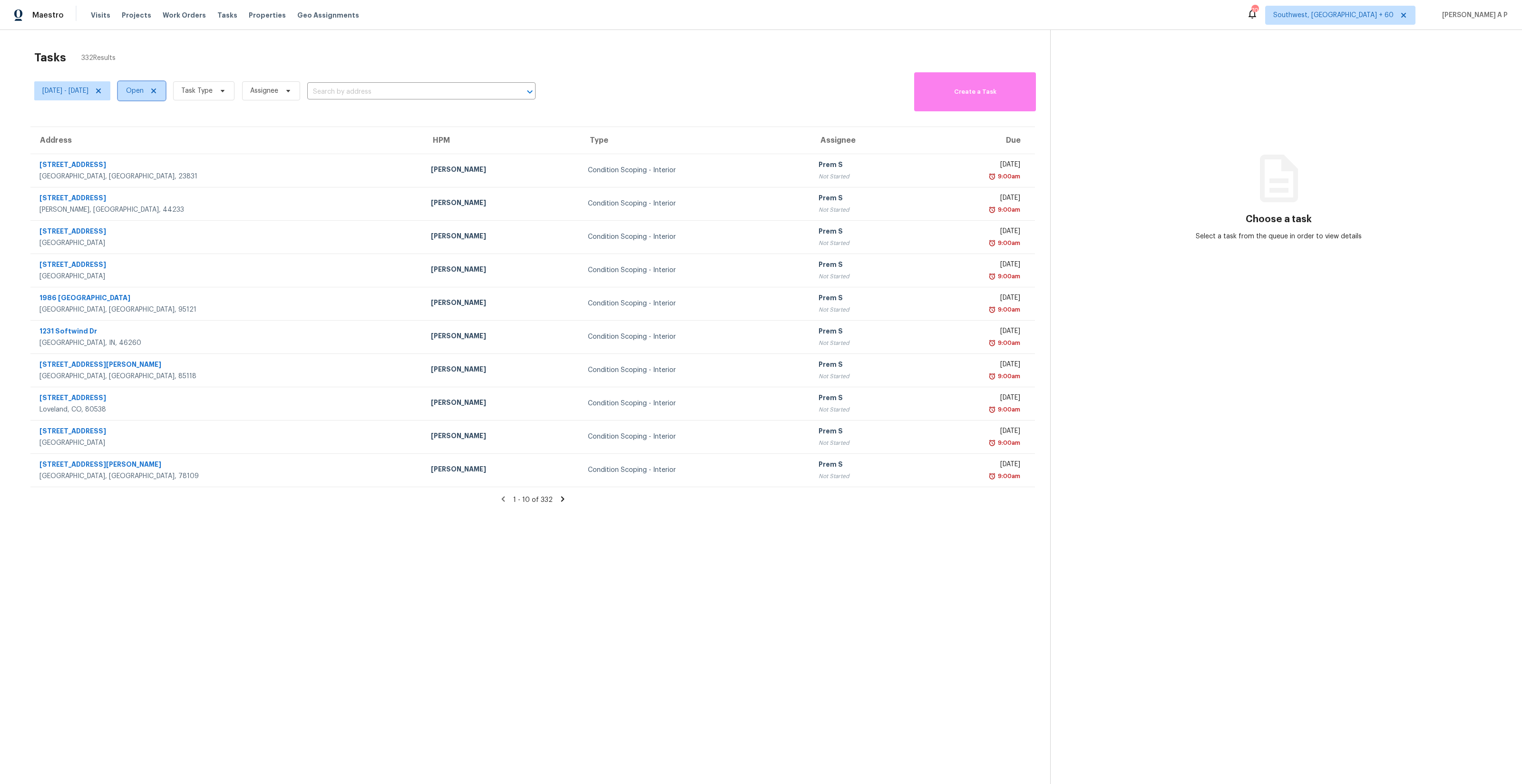
click at [165, 94] on span "Open" at bounding box center [142, 91] width 47 height 19
click at [175, 128] on label "Closed" at bounding box center [174, 131] width 34 height 9
click at [162, 128] on input "Closed" at bounding box center [160, 129] width 6 height 6
checkbox input "true"
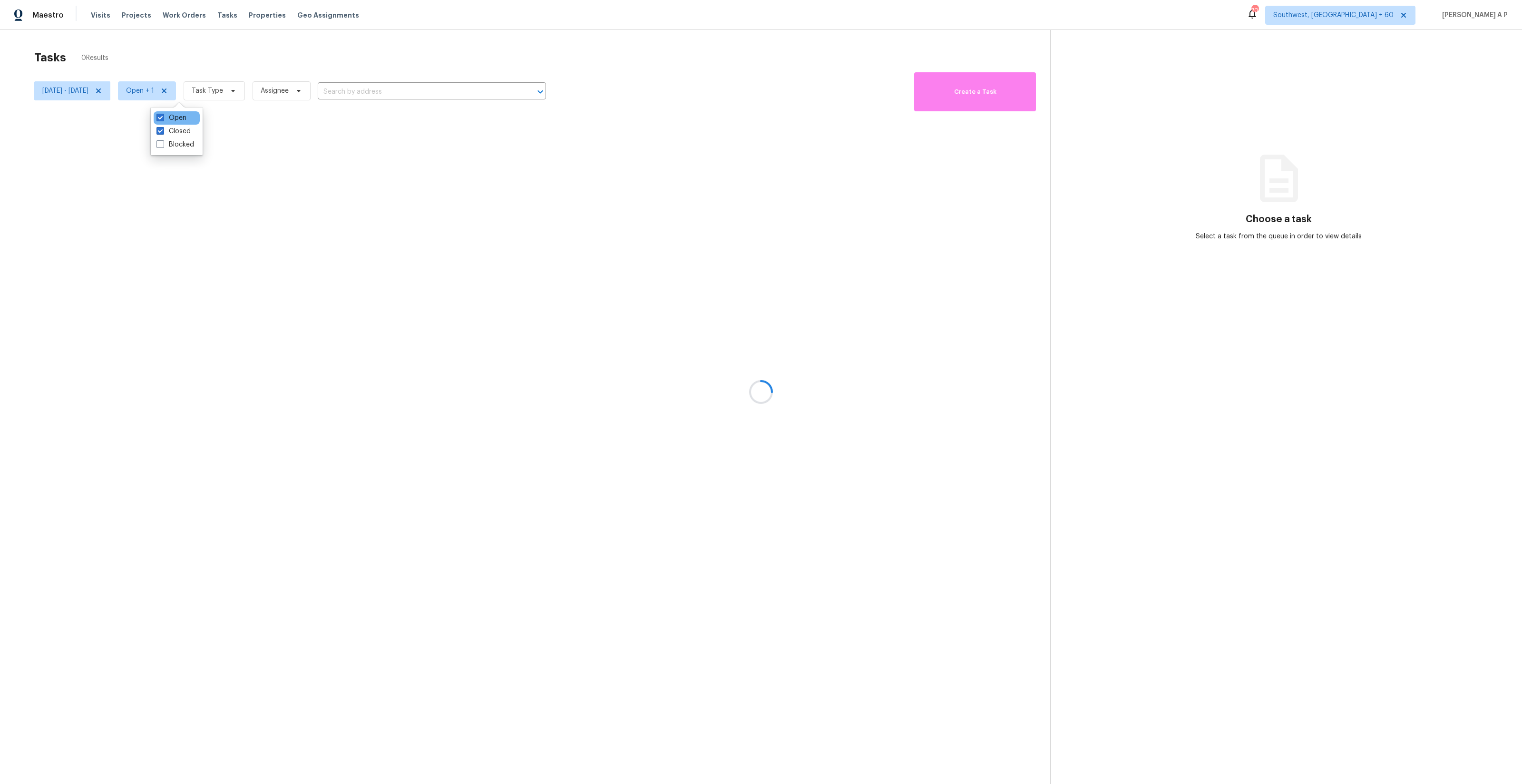
click at [175, 123] on div "Open" at bounding box center [177, 118] width 46 height 14
click at [181, 113] on label "Open" at bounding box center [171, 118] width 30 height 9
click at [162, 113] on input "Open" at bounding box center [160, 116] width 6 height 6
checkbox input "false"
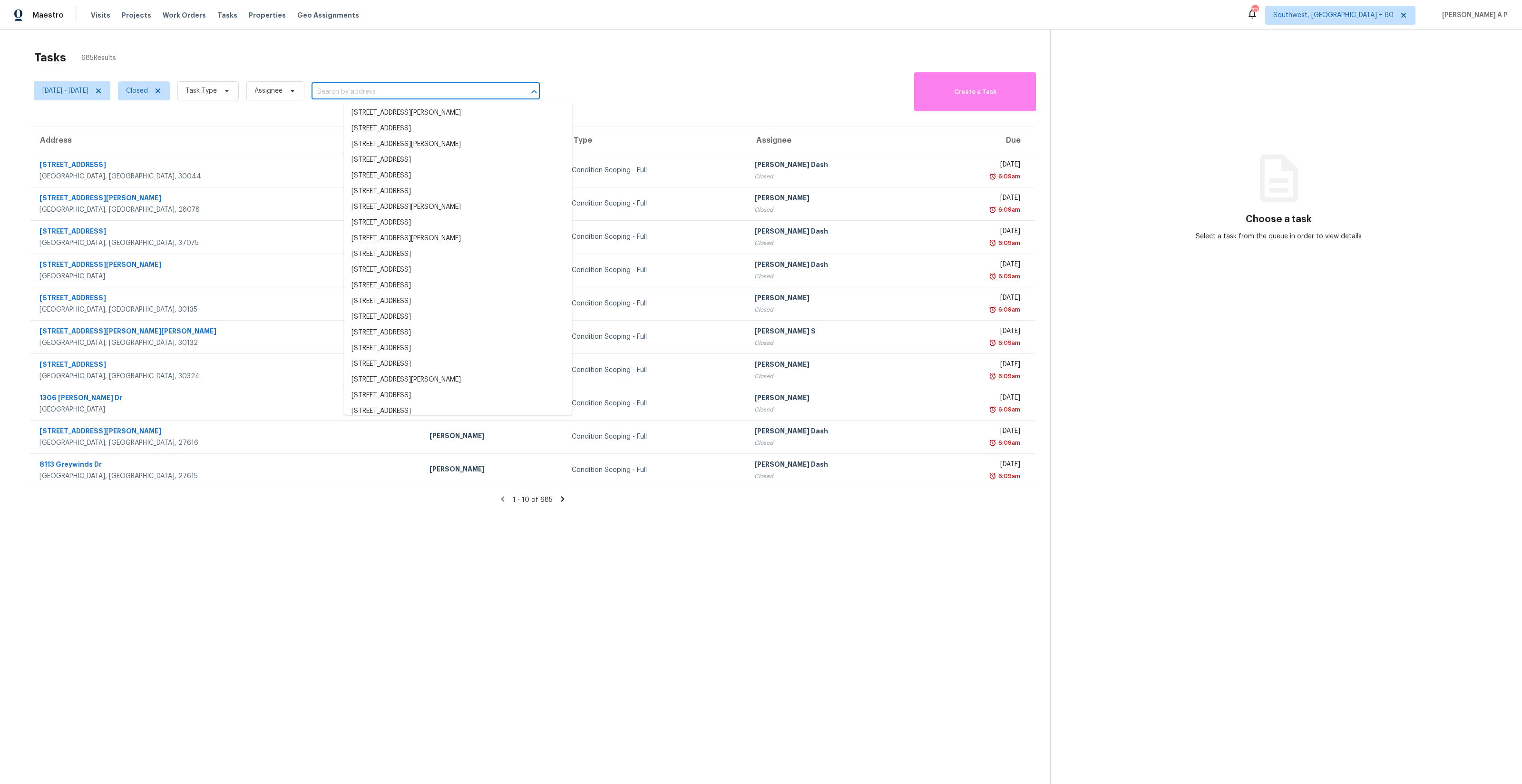
click at [382, 87] on input "text" at bounding box center [412, 92] width 201 height 15
paste input "[STREET_ADDRESS][PERSON_NAME]"
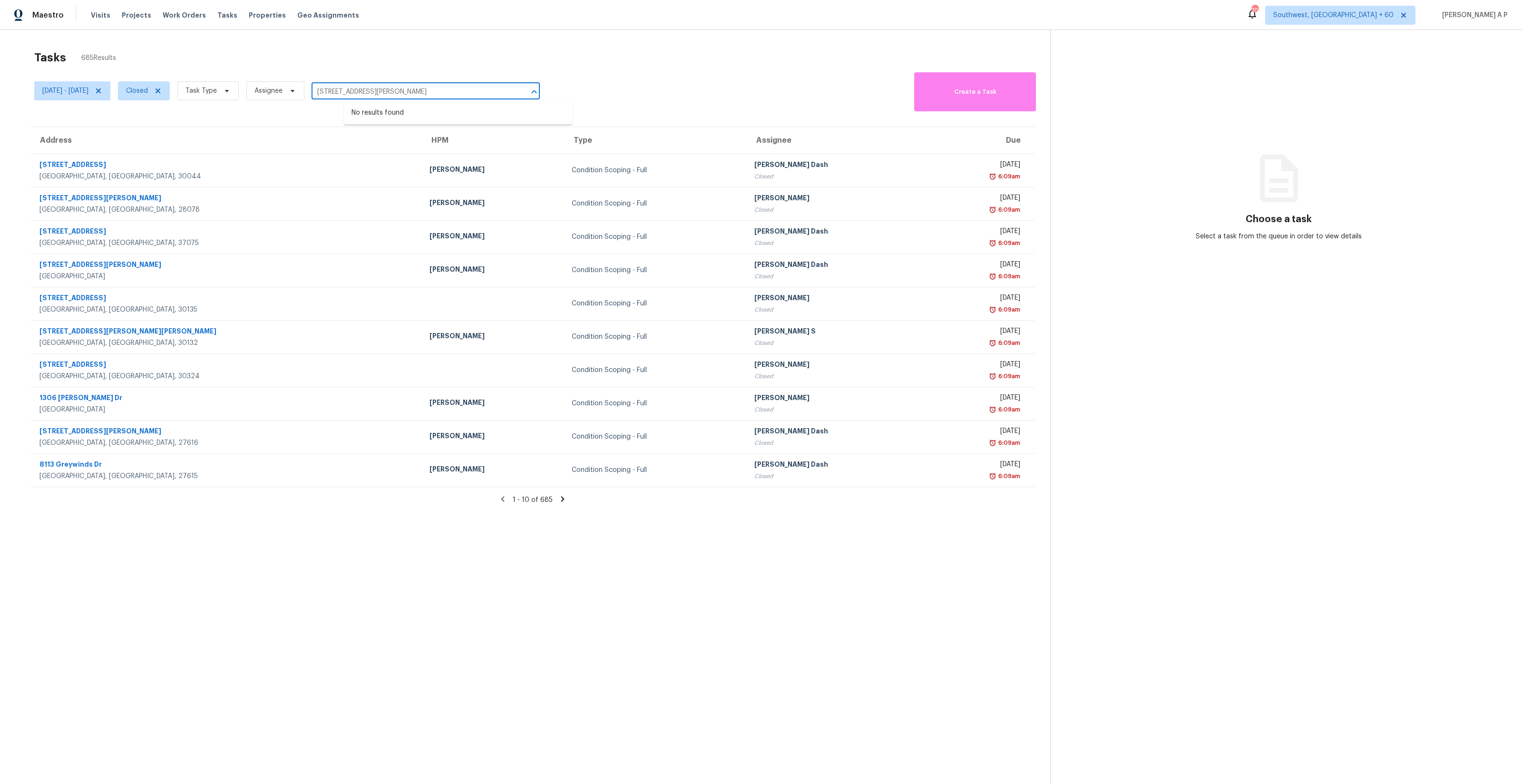
type input "[STREET_ADDRESS][PERSON_NAME]"
click at [239, 98] on span "Task Type" at bounding box center [208, 91] width 61 height 19
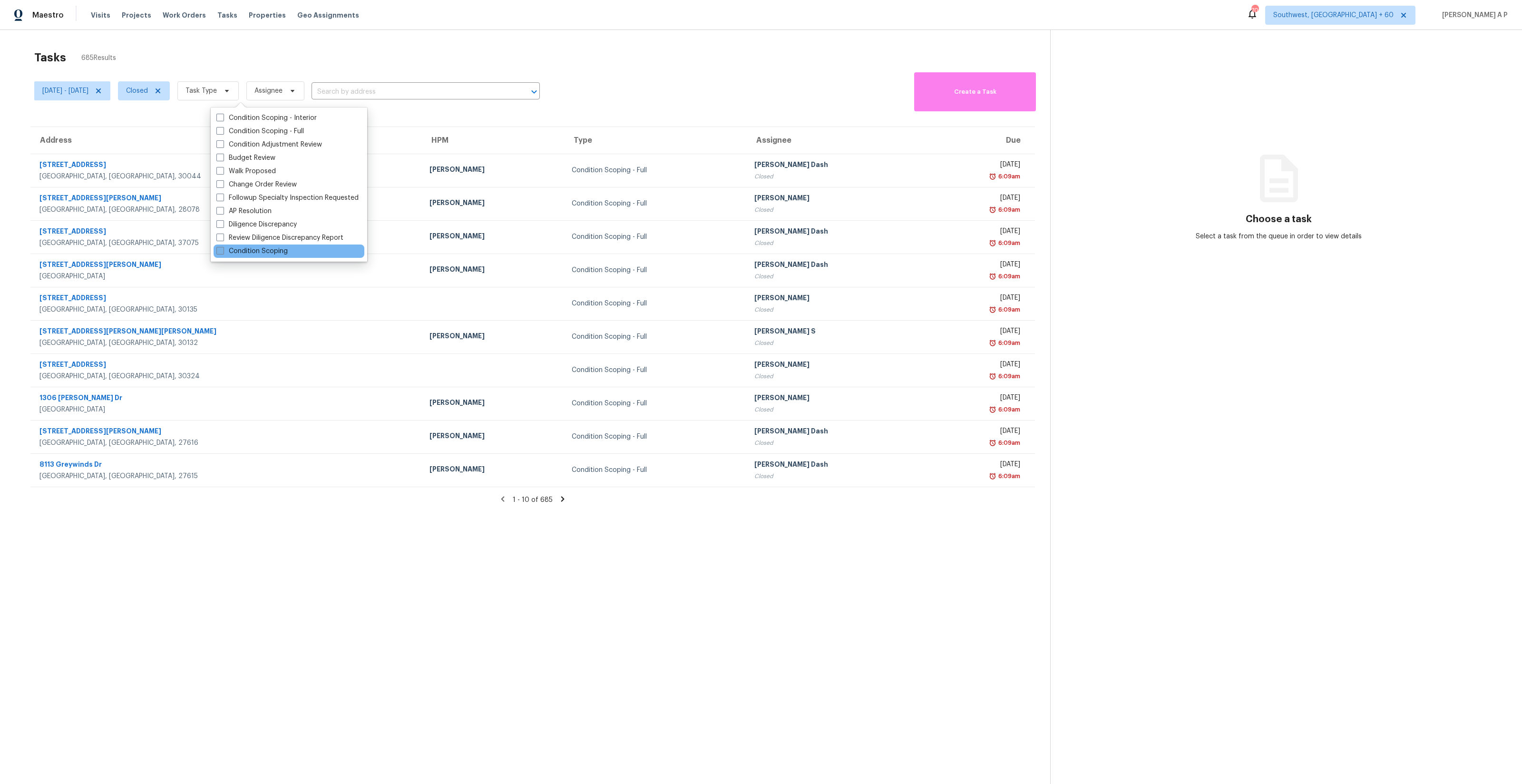
click at [273, 252] on label "Condition Scoping" at bounding box center [252, 251] width 71 height 9
click at [223, 252] on input "Condition Scoping" at bounding box center [219, 249] width 6 height 6
checkbox input "true"
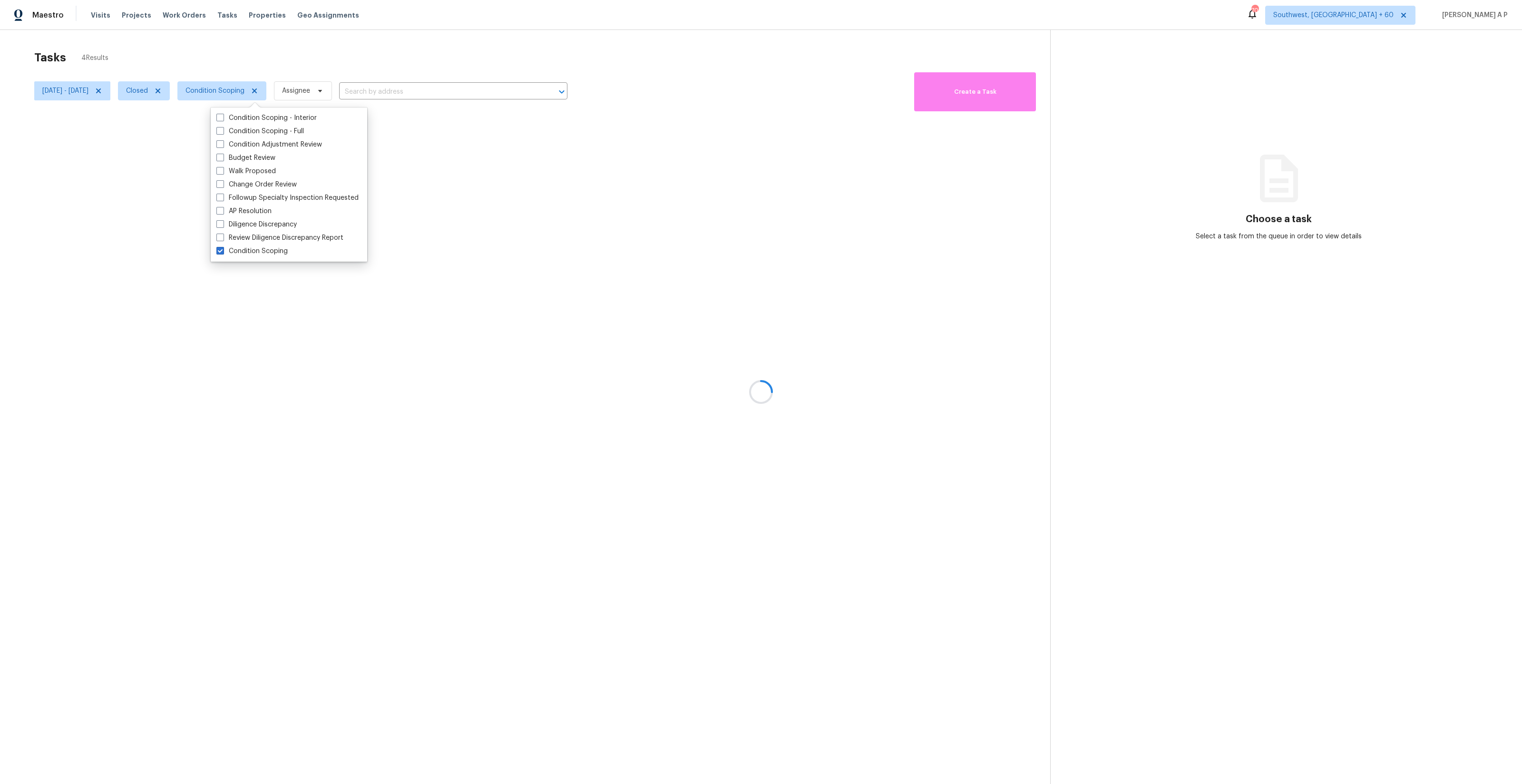
click at [416, 92] on div at bounding box center [761, 392] width 1522 height 784
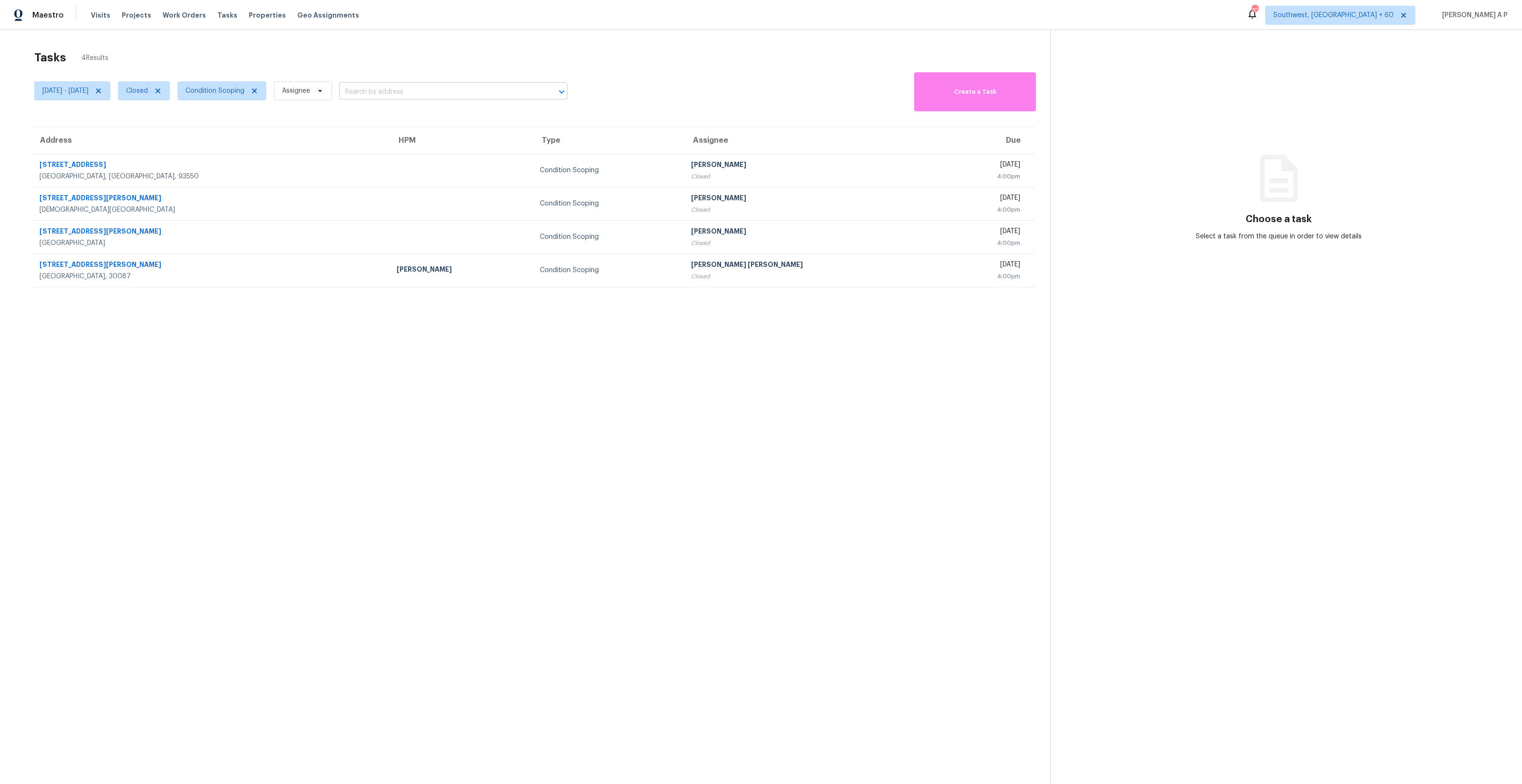
click at [416, 89] on input "text" at bounding box center [440, 92] width 201 height 15
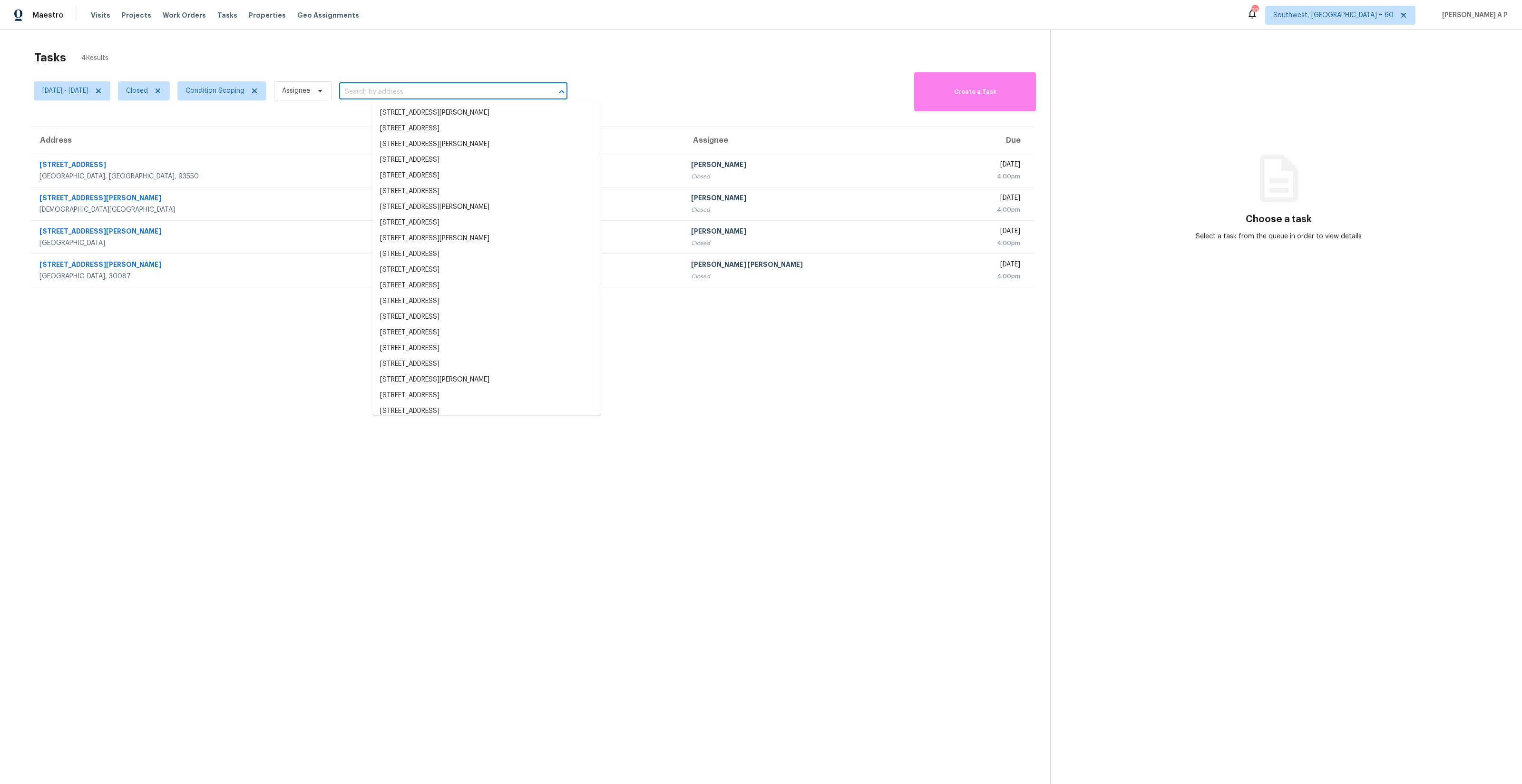
paste input "[STREET_ADDRESS][PERSON_NAME]"
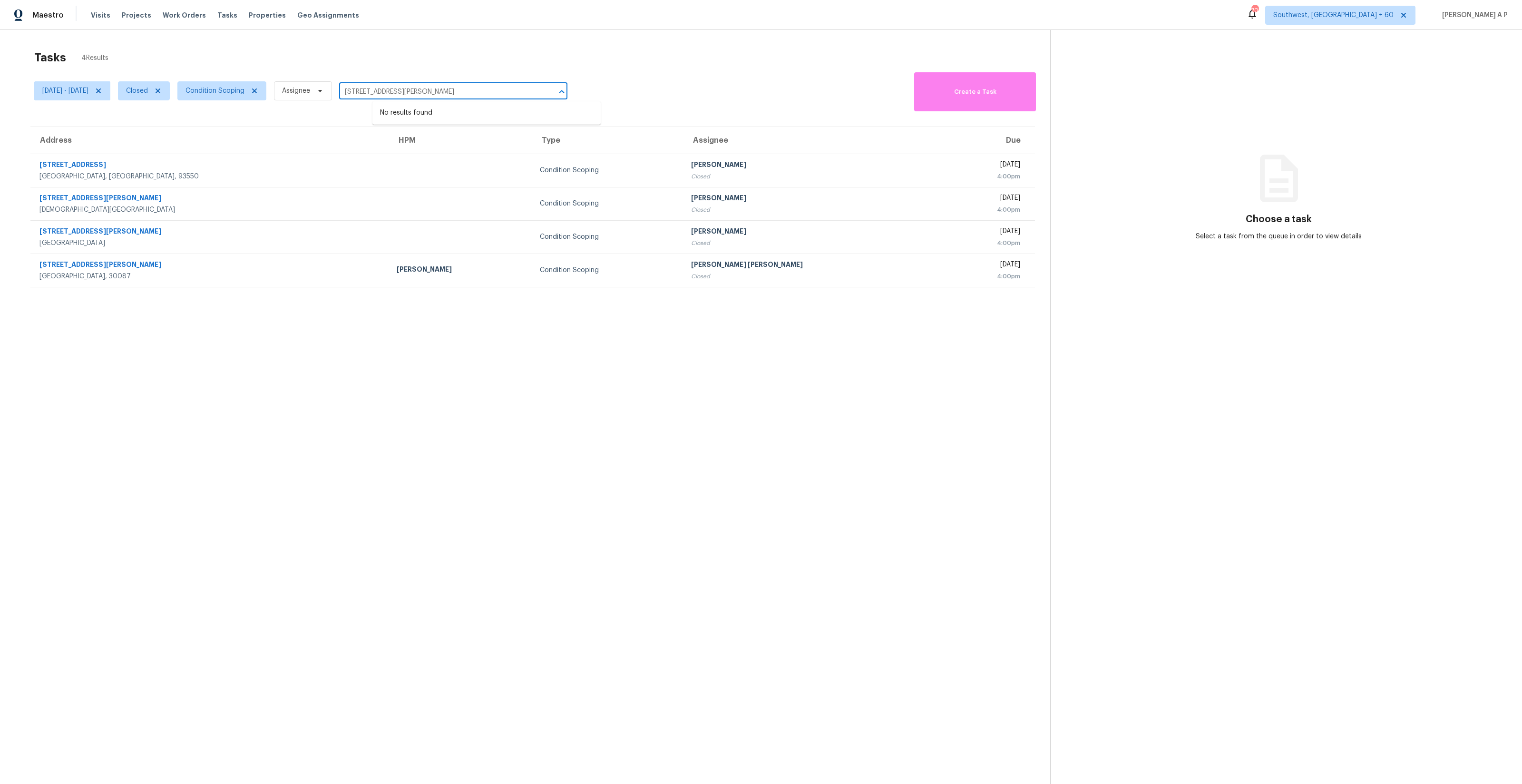
type input "[STREET_ADDRESS][PERSON_NAME]"
click at [364, 339] on section "Tasks 4 Results [DATE] - [DATE] Closed Condition Scoping Assignee ​ Create a Ta…" at bounding box center [533, 429] width 1035 height 769
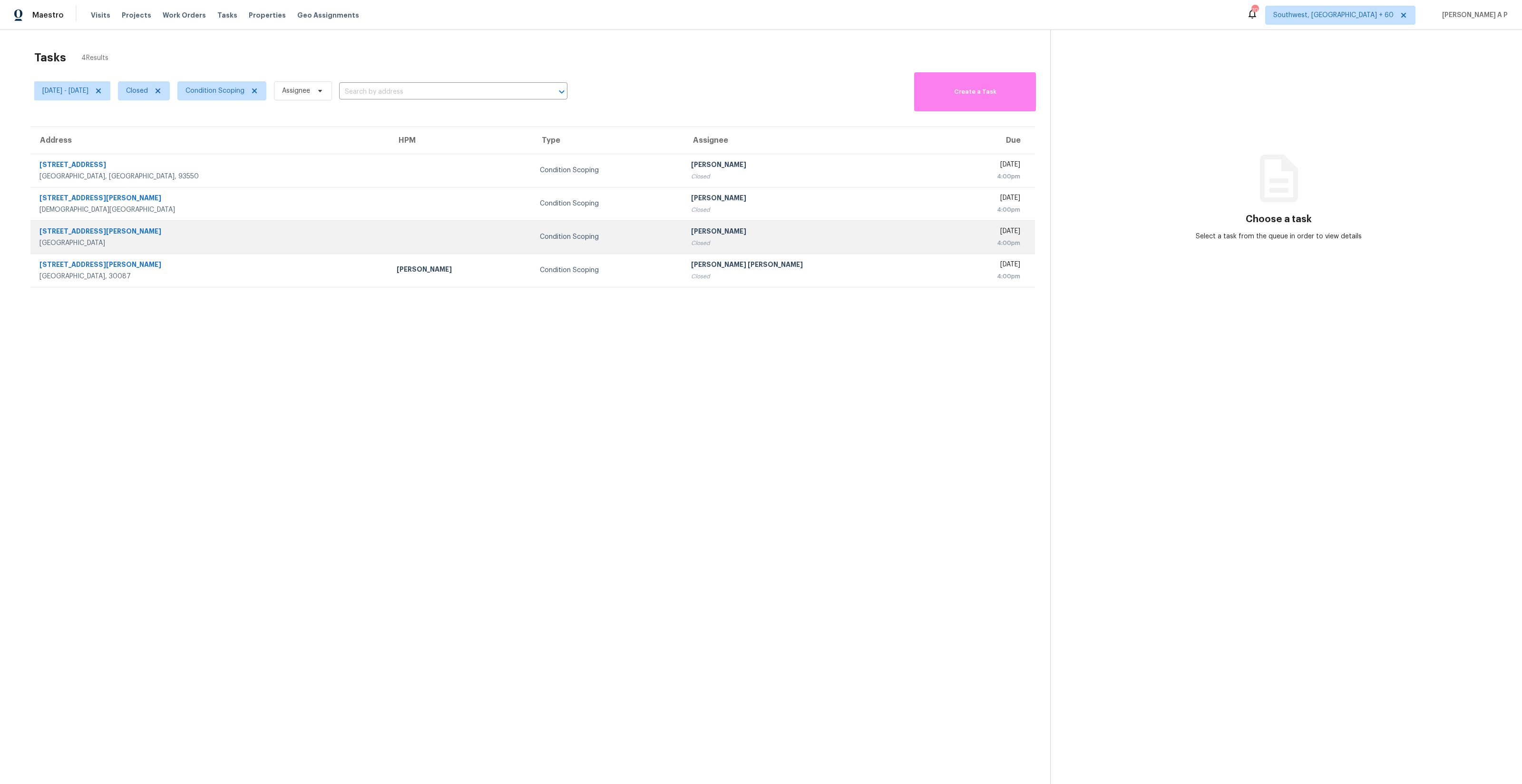
click at [389, 239] on td at bounding box center [460, 237] width 143 height 33
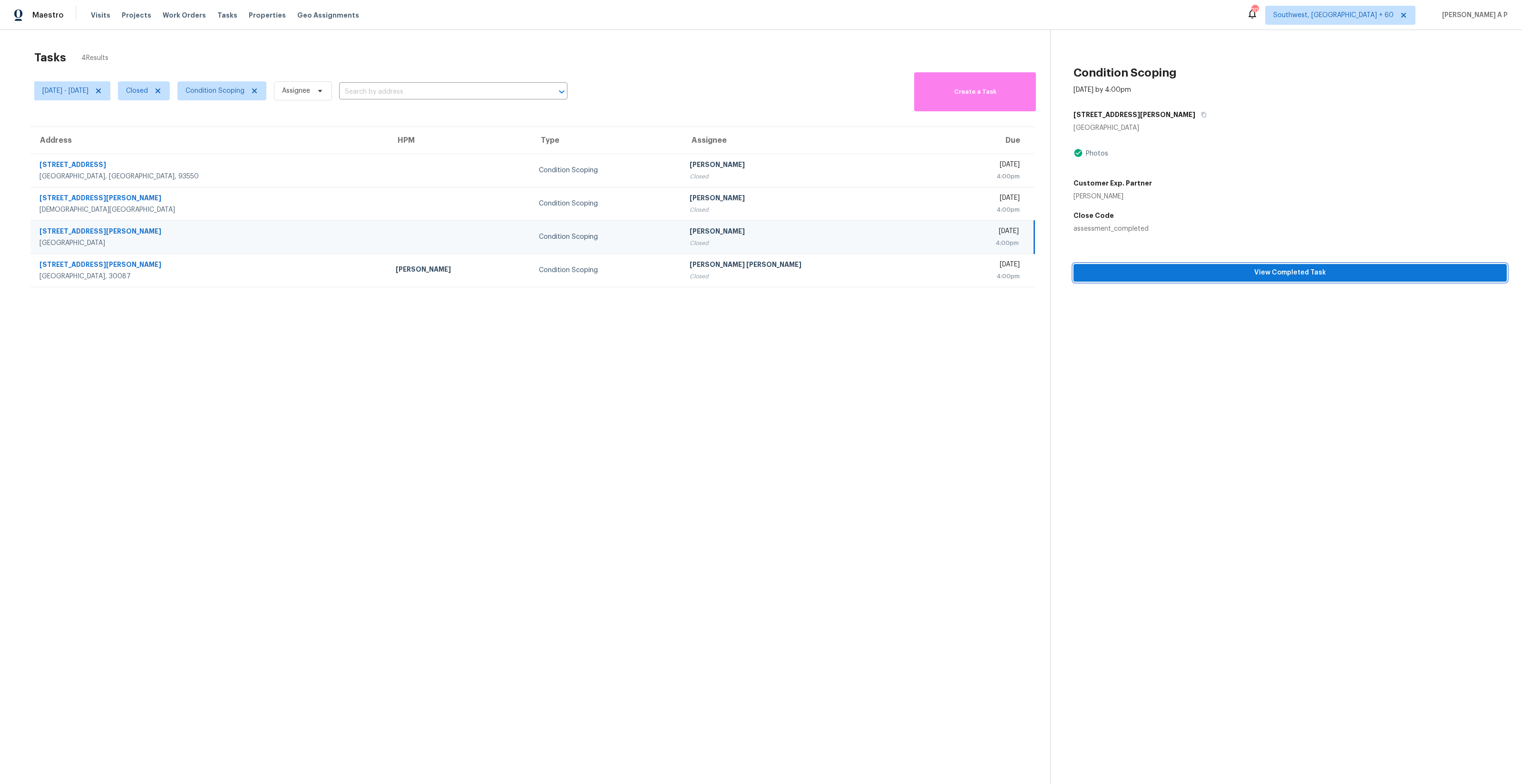
click at [1145, 276] on span "View Completed Task" at bounding box center [1290, 273] width 418 height 12
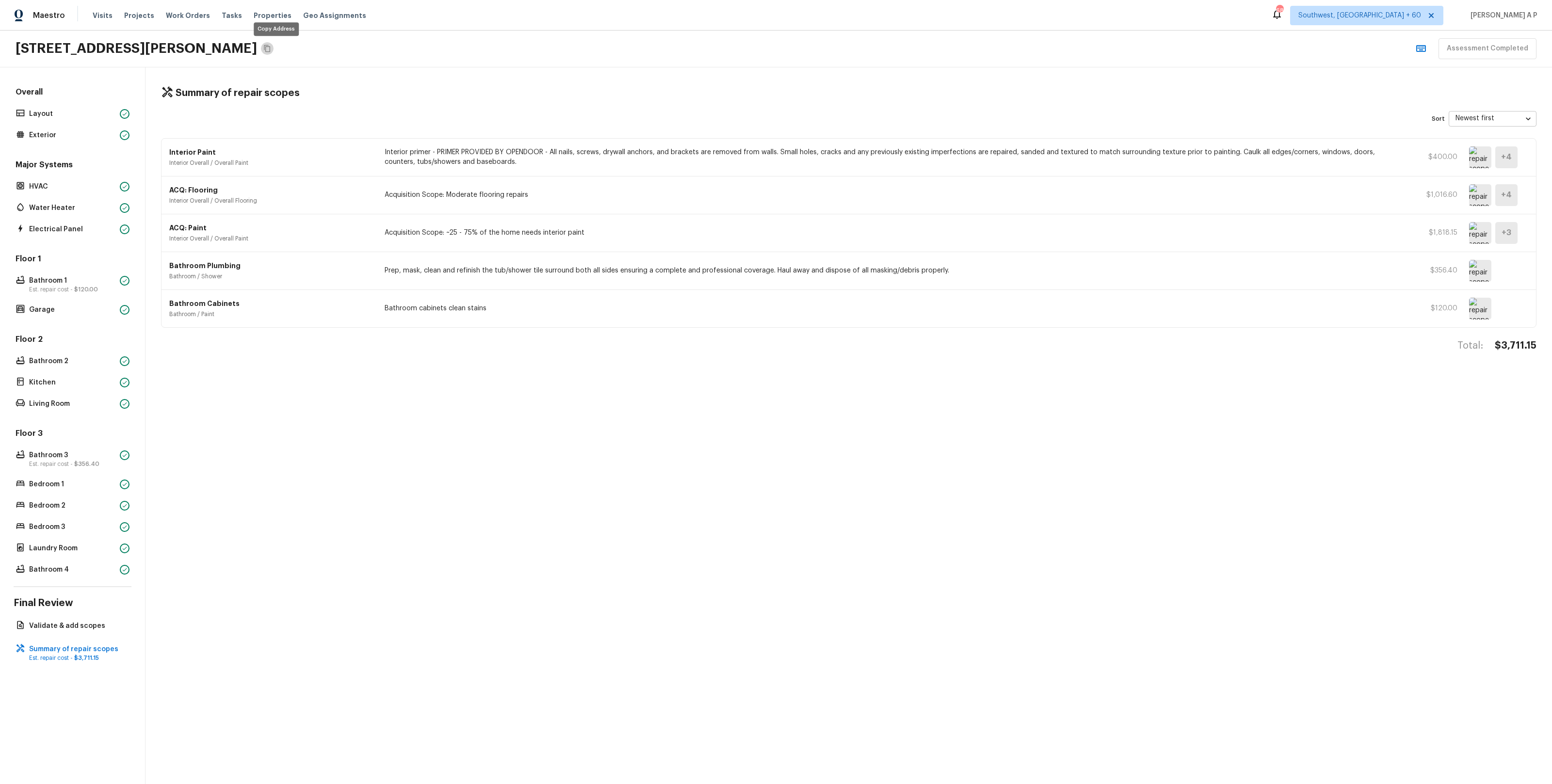
click at [274, 47] on button "Copy Address" at bounding box center [267, 48] width 13 height 13
click at [69, 628] on p "Validate & add scopes" at bounding box center [77, 626] width 96 height 10
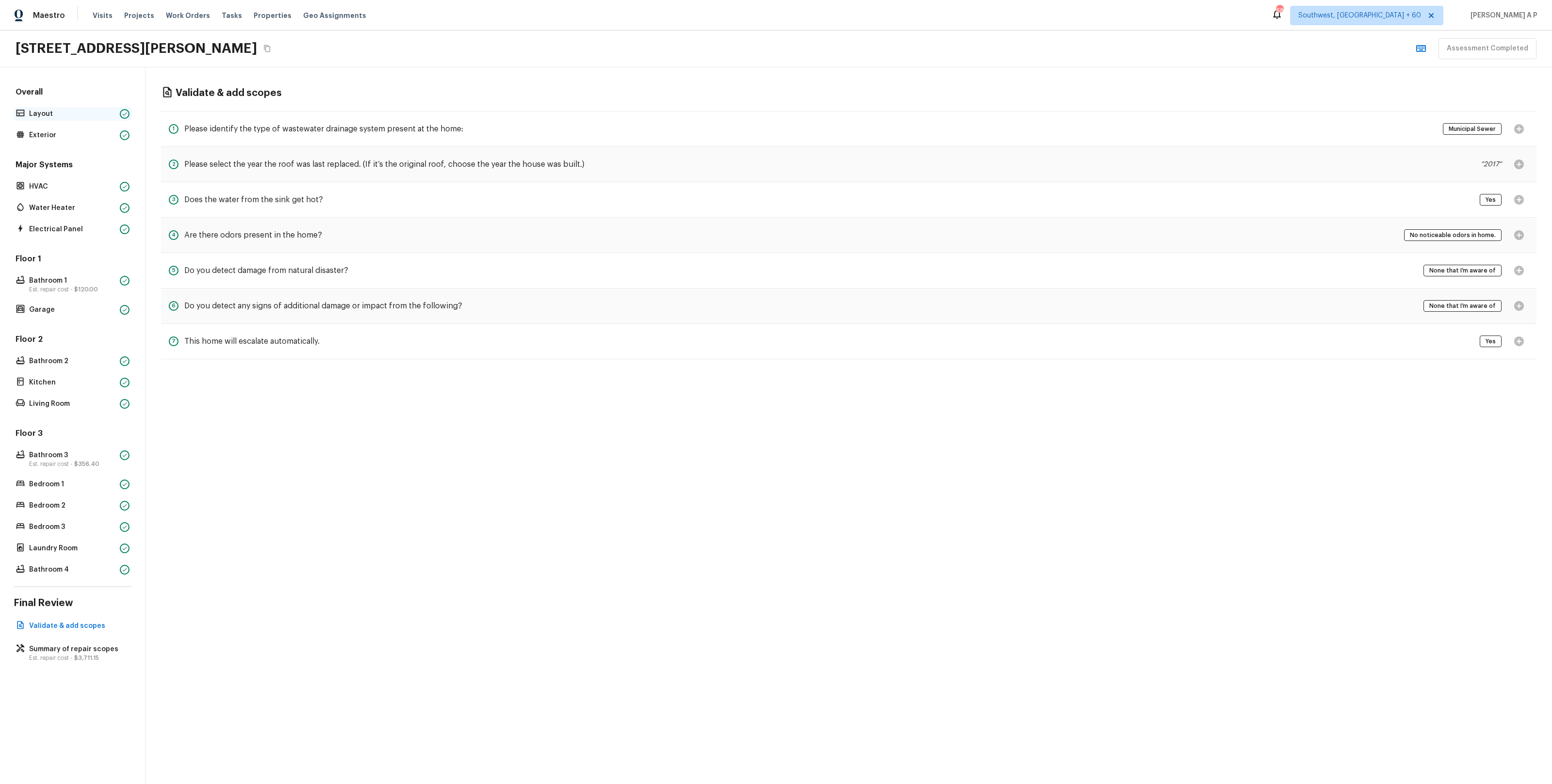
click at [113, 116] on p "Layout" at bounding box center [72, 114] width 87 height 10
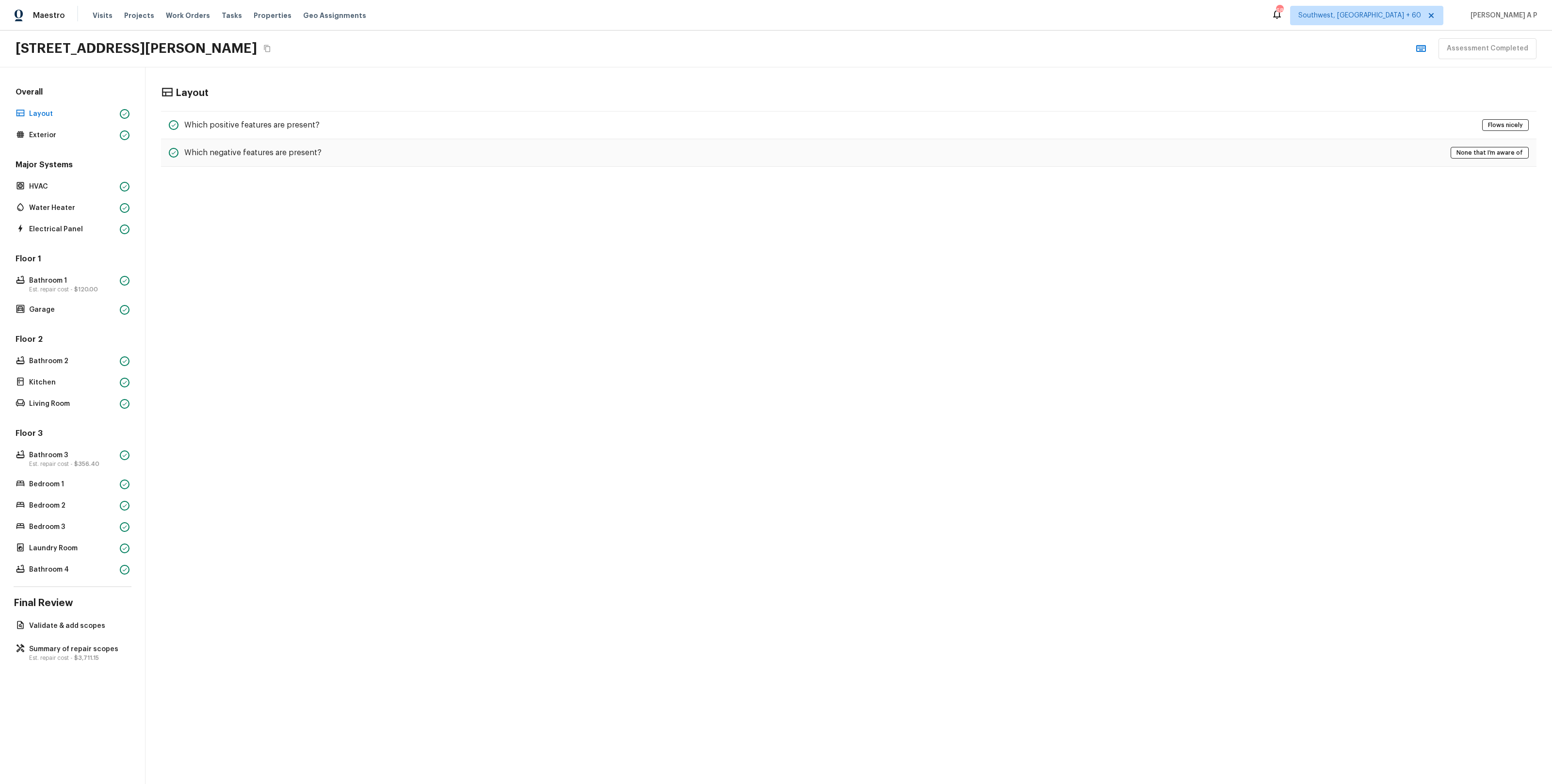
click at [271, 48] on icon "Copy Address" at bounding box center [267, 48] width 8 height 8
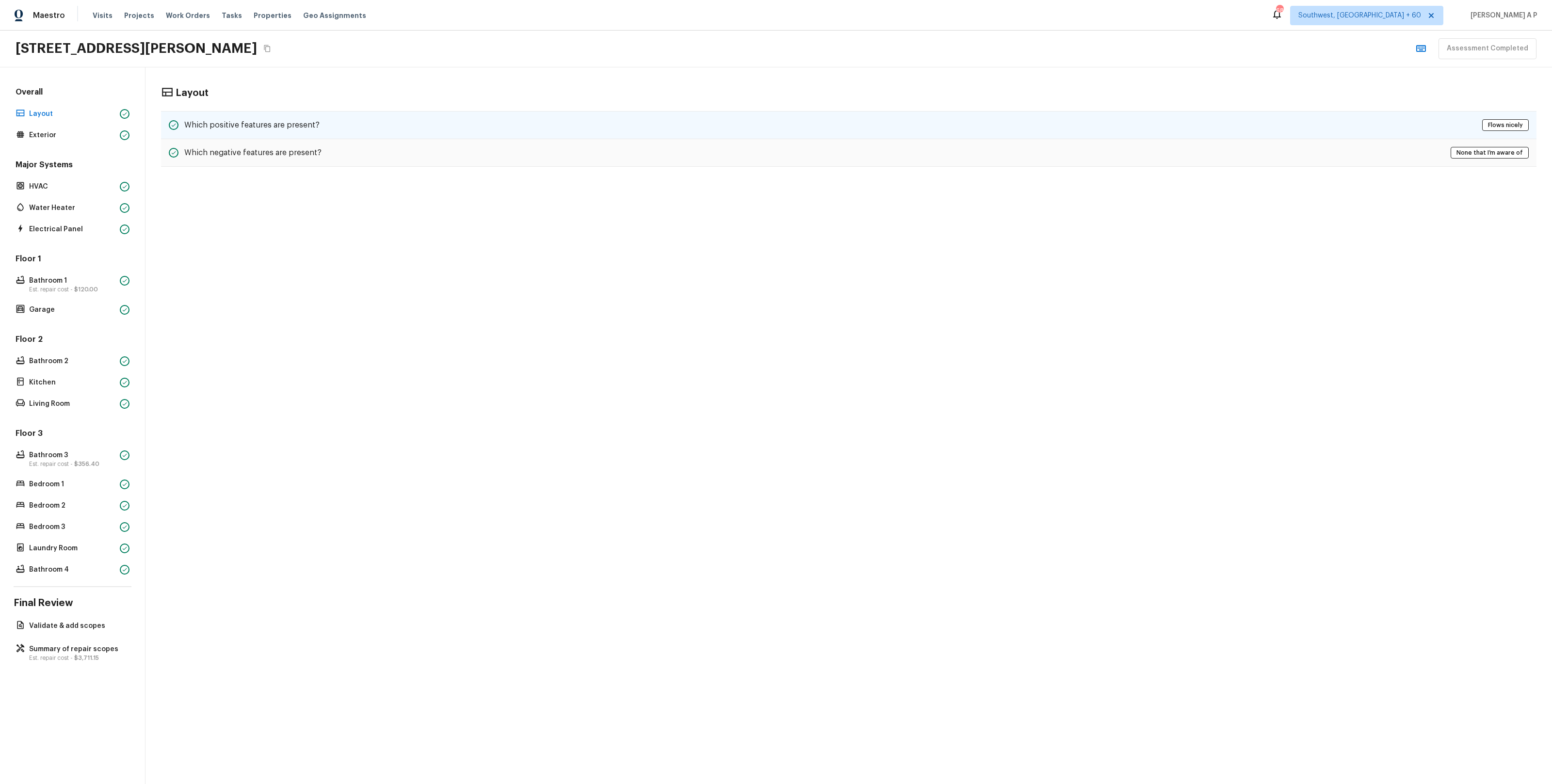
click at [577, 128] on div "Which positive features are present? Flows nicely" at bounding box center [848, 125] width 1375 height 28
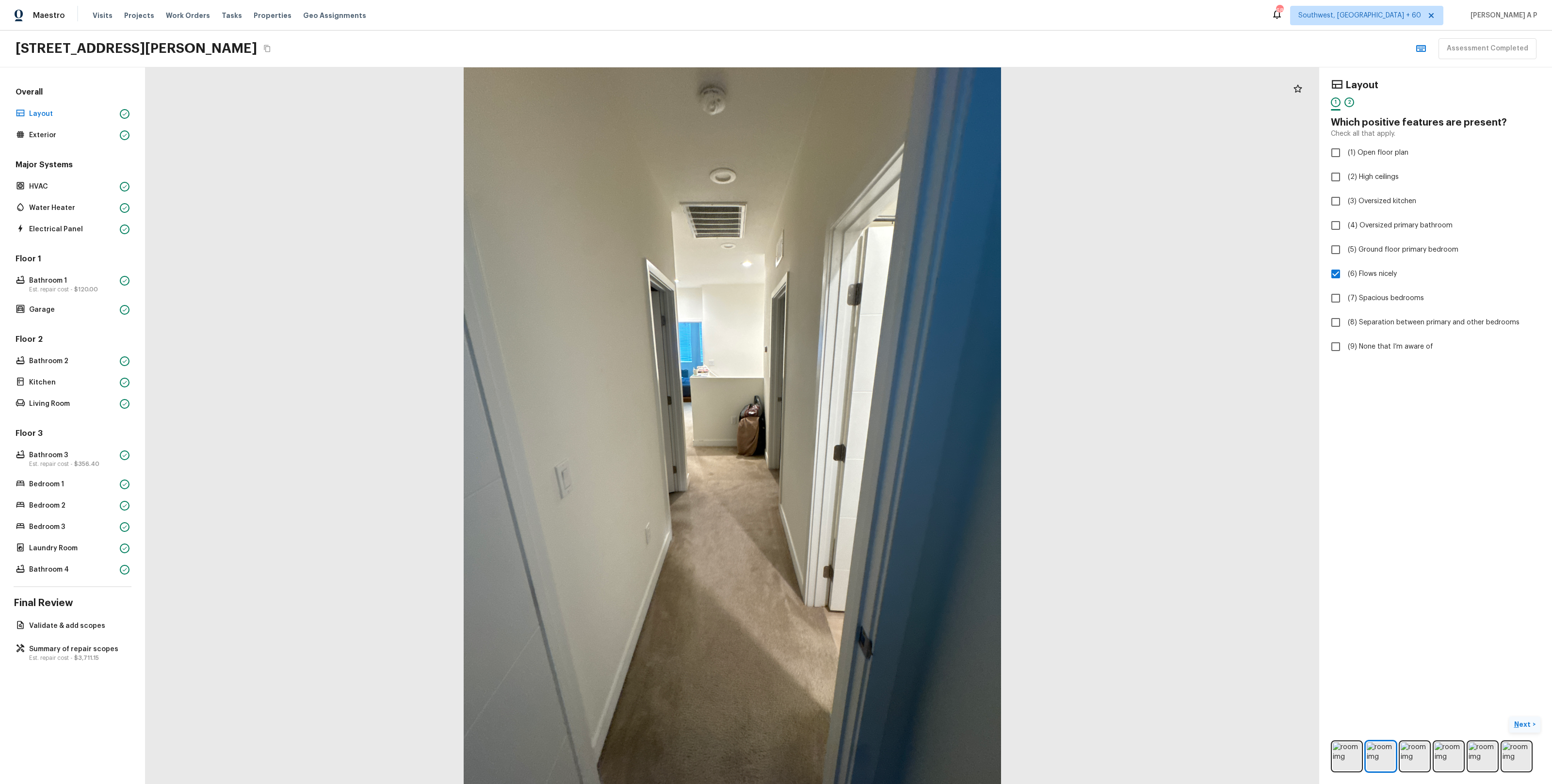
click at [1531, 723] on p "Next" at bounding box center [1523, 724] width 19 height 10
click at [1515, 723] on span "( Exterior )" at bounding box center [1516, 724] width 29 height 7
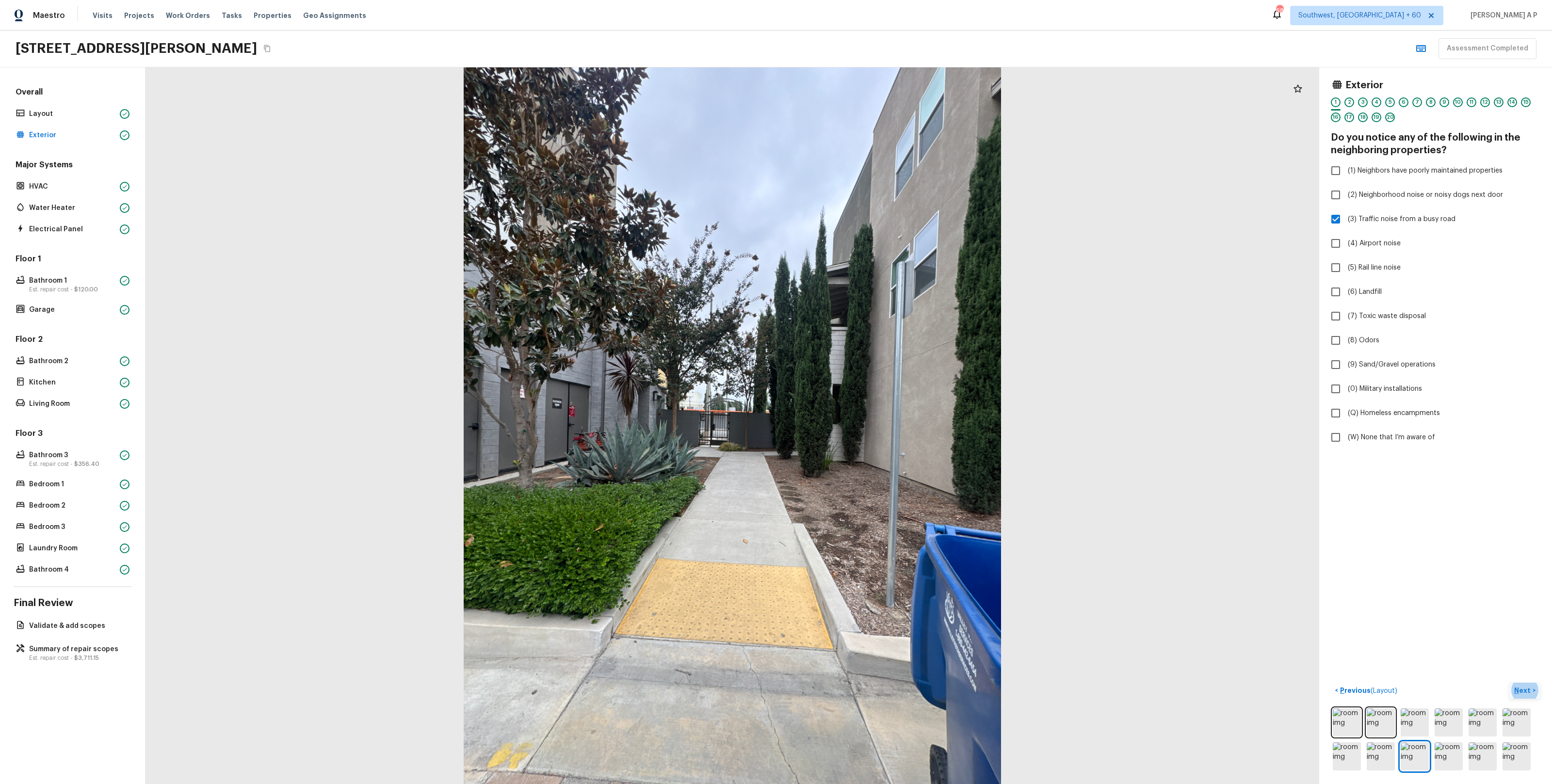
click at [1532, 689] on button "Next >" at bounding box center [1525, 690] width 31 height 16
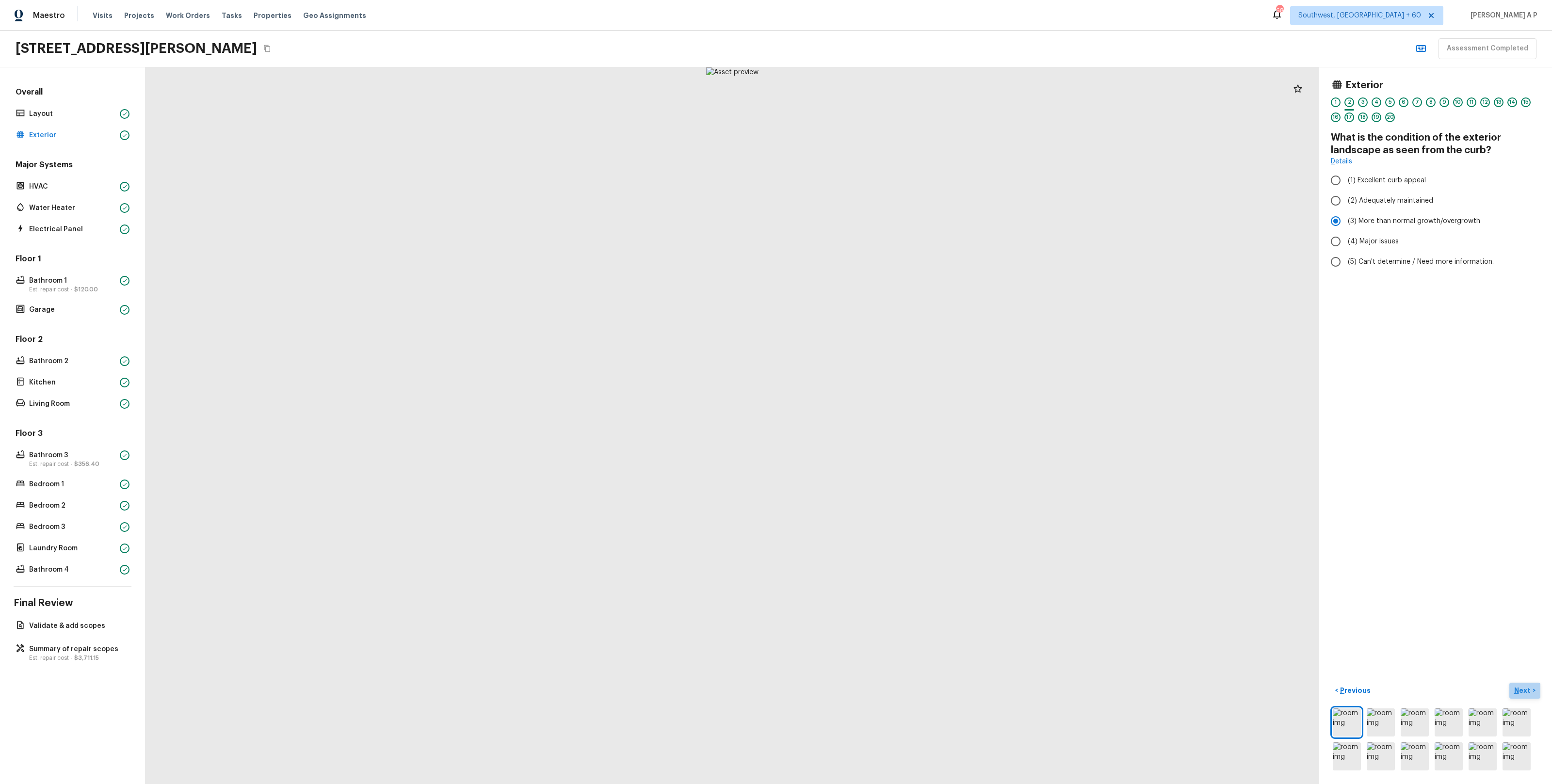
click at [1532, 689] on button "Next >" at bounding box center [1525, 690] width 31 height 16
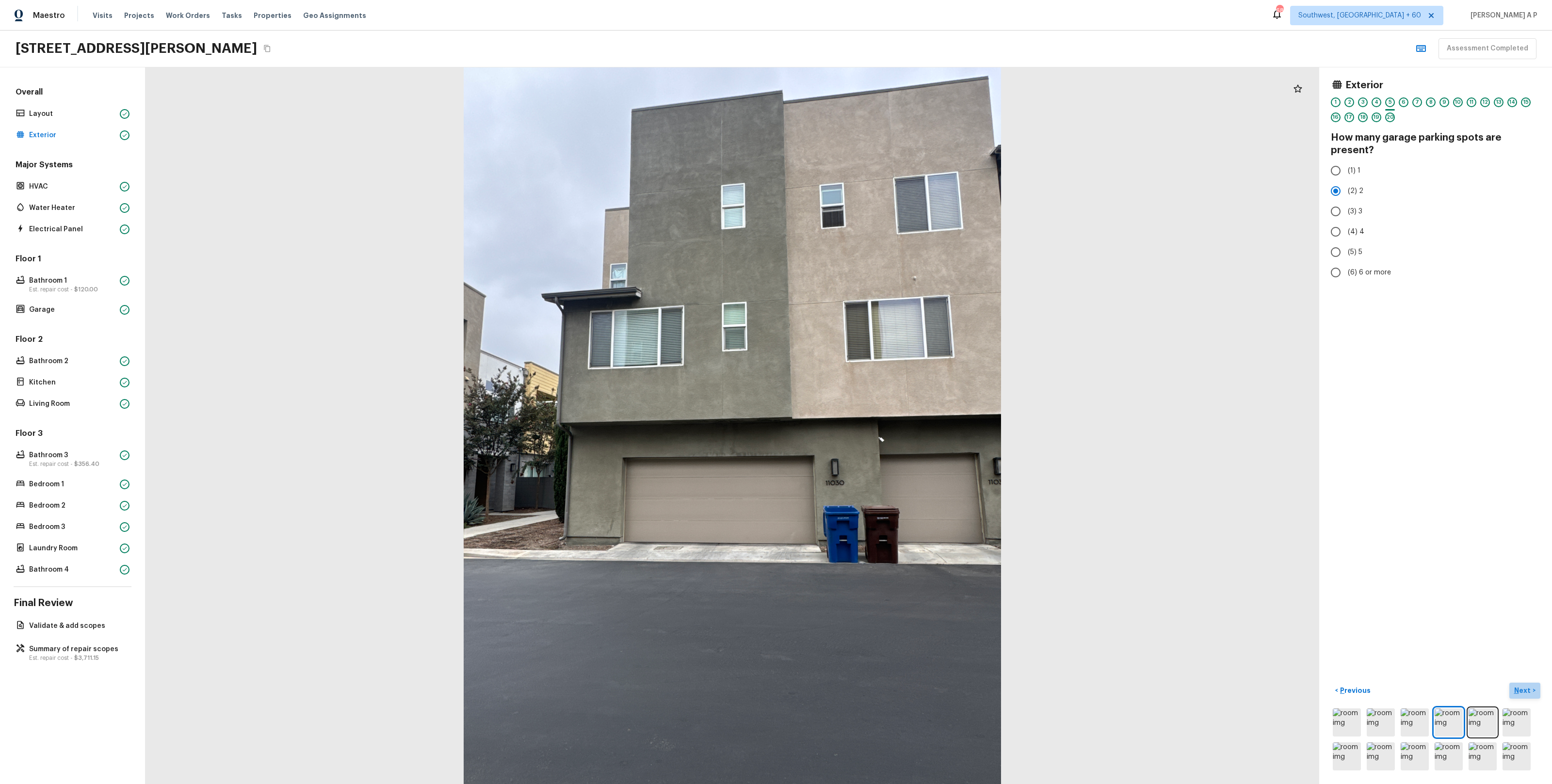
click at [1532, 689] on button "Next >" at bounding box center [1525, 690] width 31 height 16
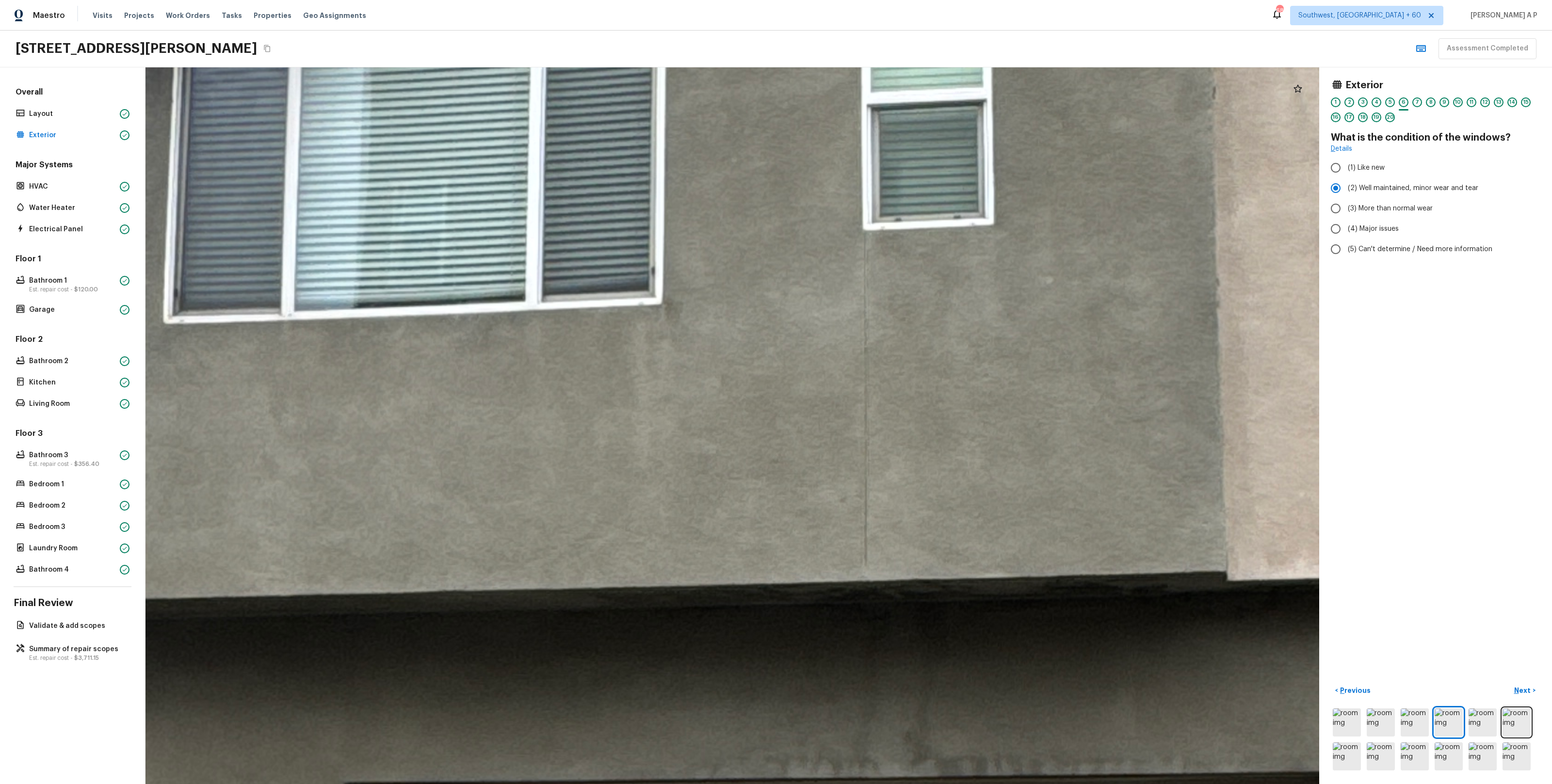
drag, startPoint x: 709, startPoint y: 279, endPoint x: 720, endPoint y: 541, distance: 262.2
click at [720, 541] on div at bounding box center [916, 616] width 6112 height 3730
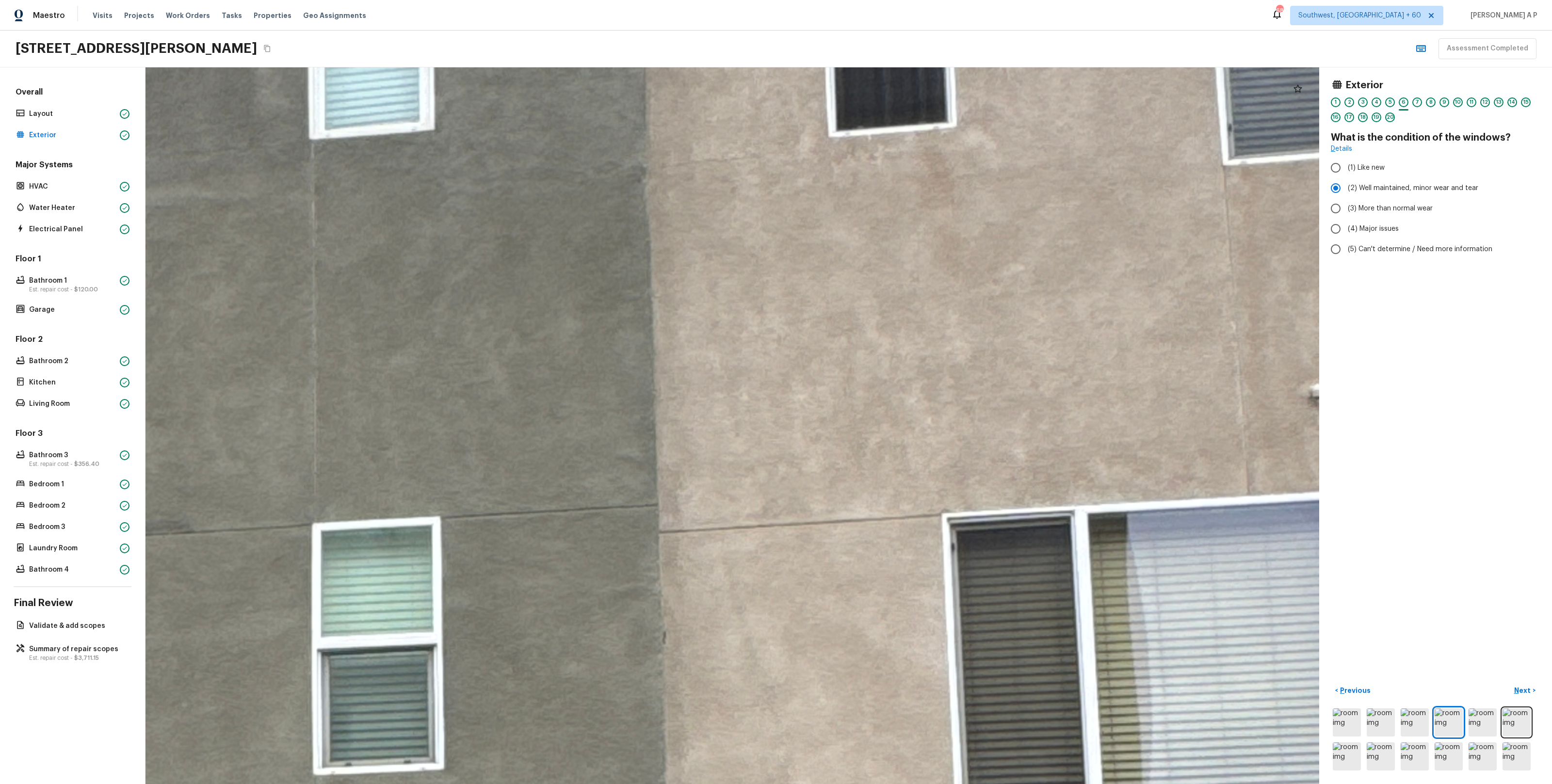
drag, startPoint x: 760, startPoint y: 517, endPoint x: 176, endPoint y: 690, distance: 609.1
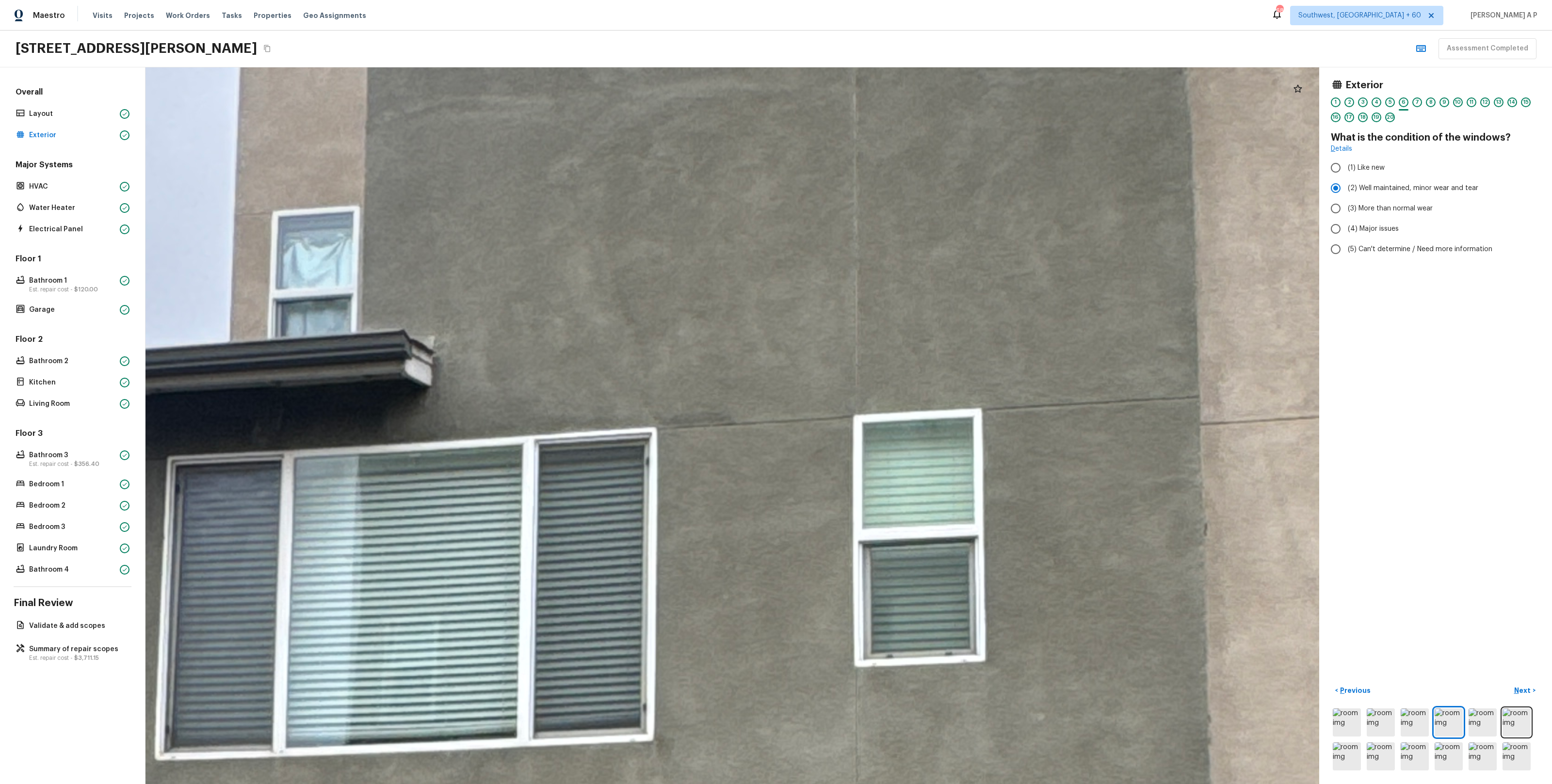
drag, startPoint x: 166, startPoint y: 687, endPoint x: 829, endPoint y: 173, distance: 838.9
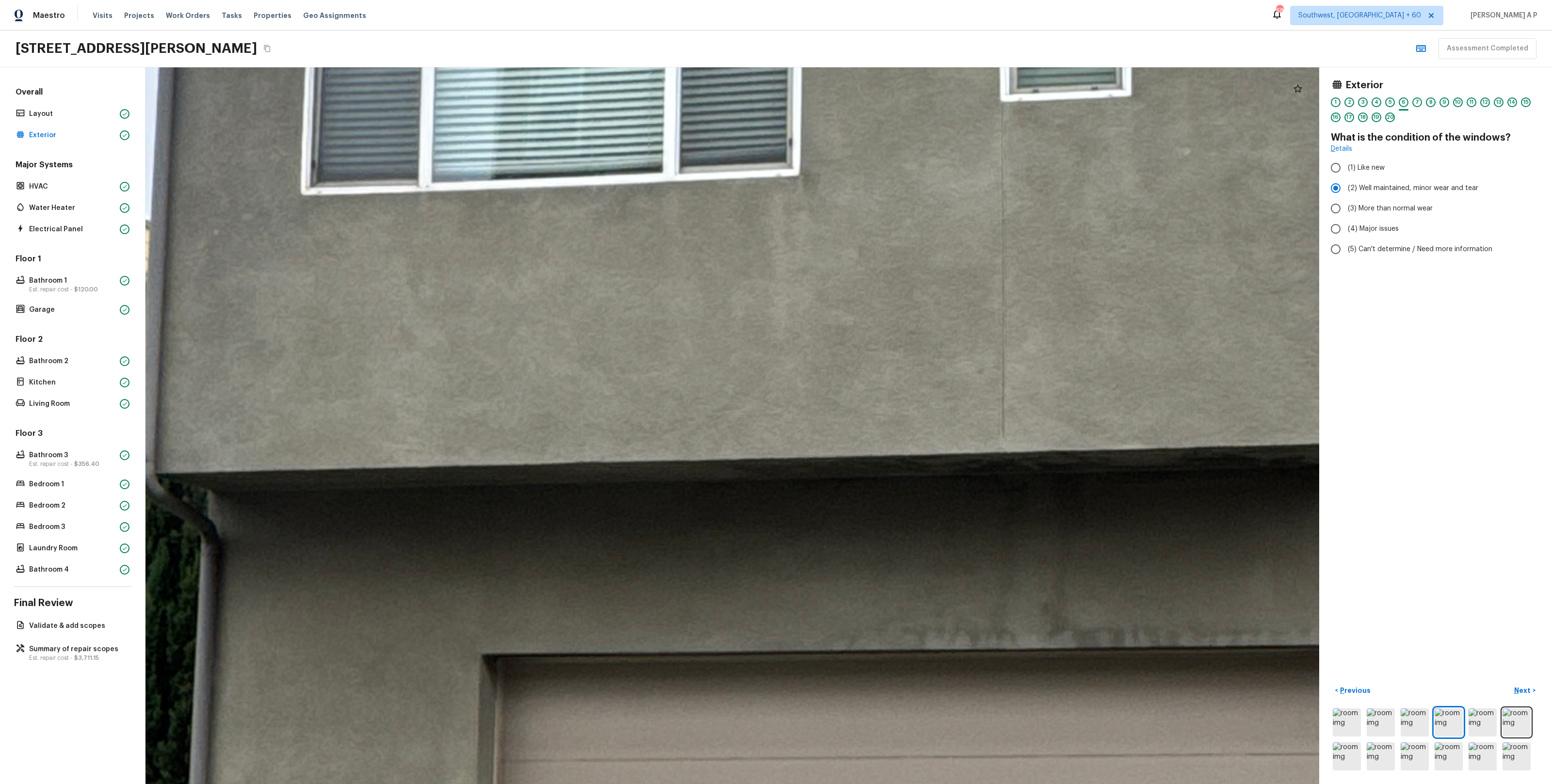
drag, startPoint x: 829, startPoint y: 173, endPoint x: 979, endPoint y: -89, distance: 301.9
click at [979, 0] on html "Maestro Visits Projects Work Orders Tasks Properties Geo Assignments [STREET_AD…" at bounding box center [776, 392] width 1552 height 784
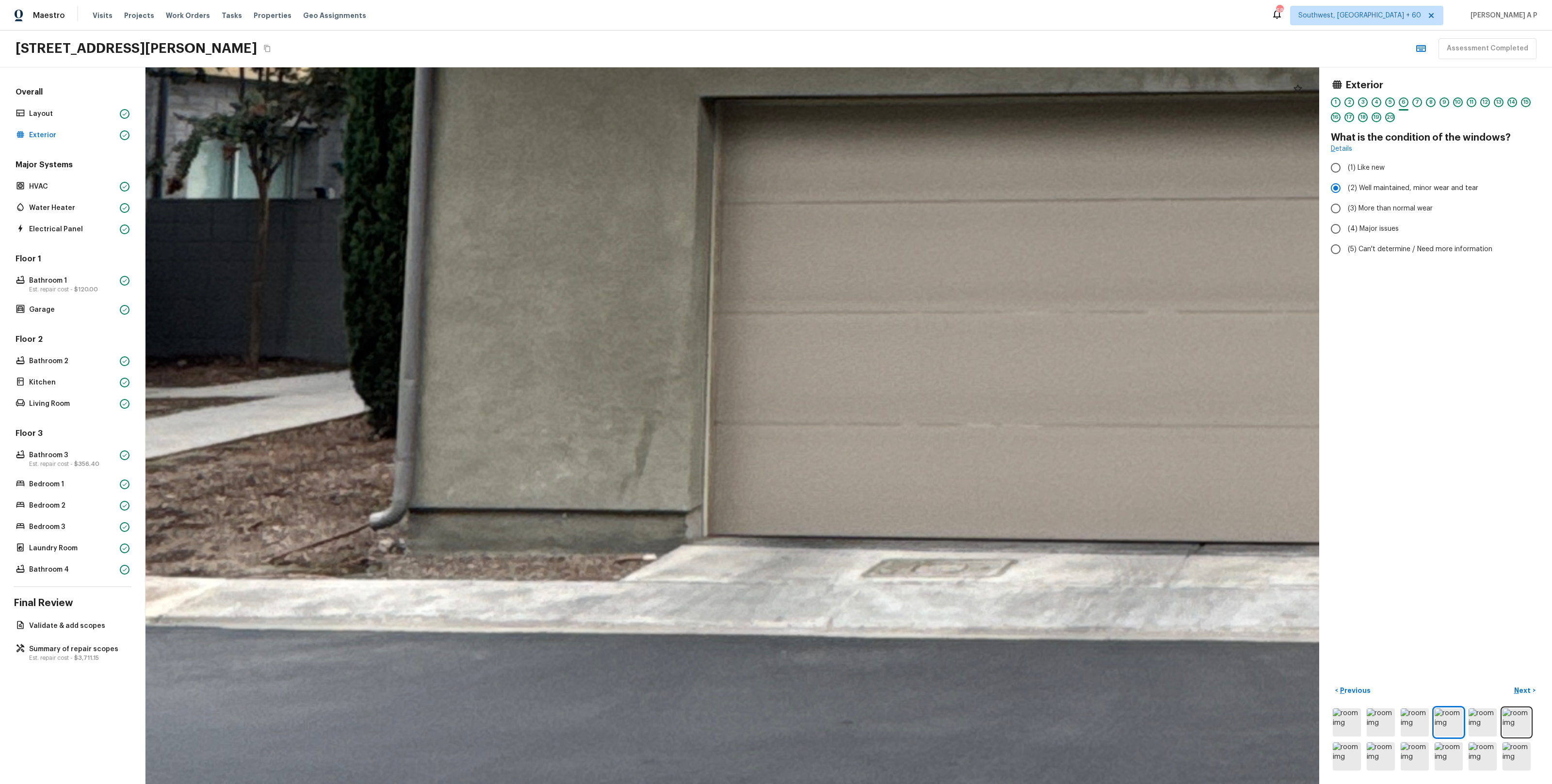
drag, startPoint x: 867, startPoint y: 329, endPoint x: 872, endPoint y: -6, distance: 335.0
click at [872, 0] on html "Maestro Visits Projects Work Orders Tasks Properties Geo Assignments [STREET_AD…" at bounding box center [776, 392] width 1552 height 784
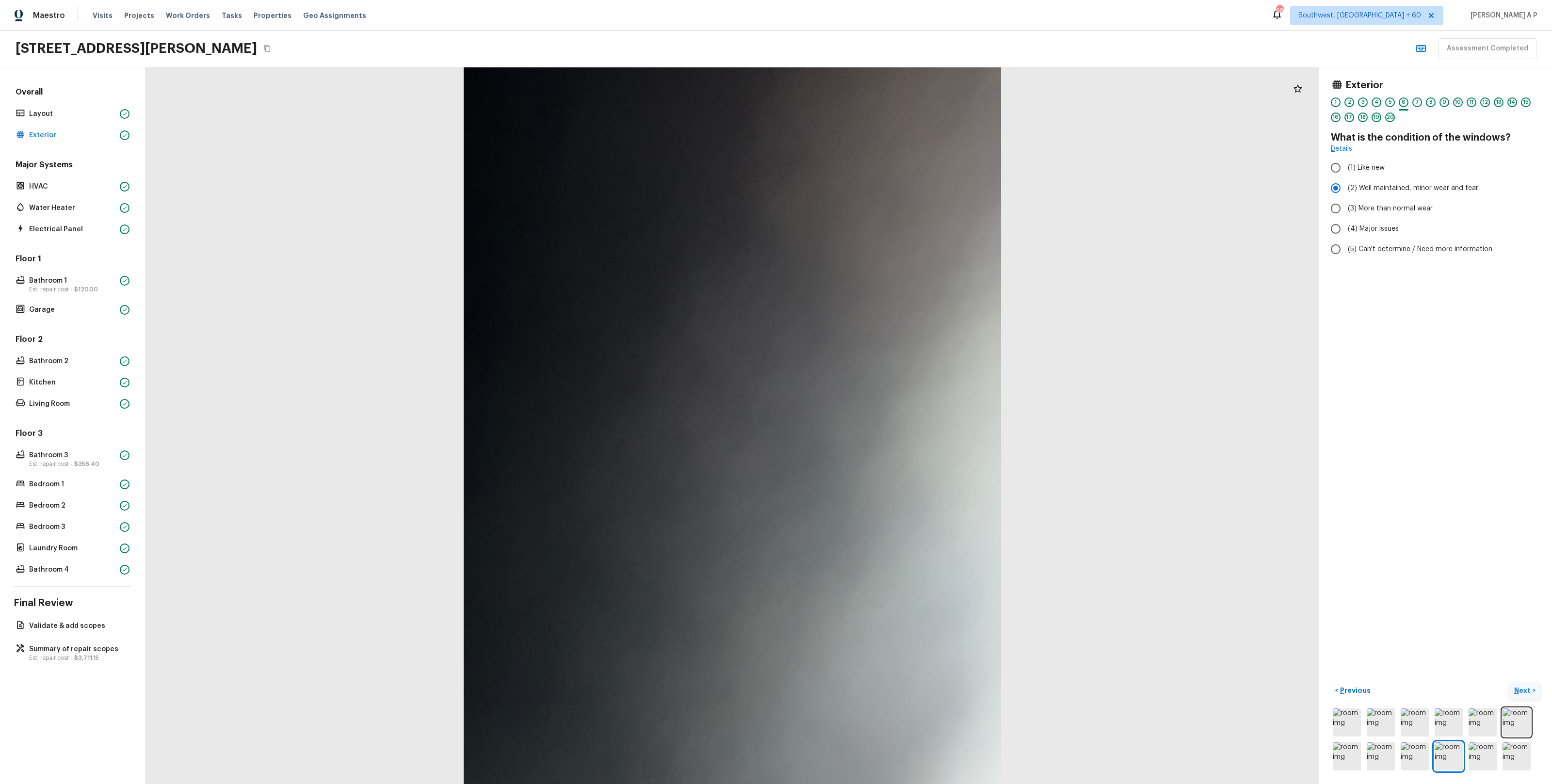
click at [1524, 685] on button "Next >" at bounding box center [1525, 690] width 31 height 16
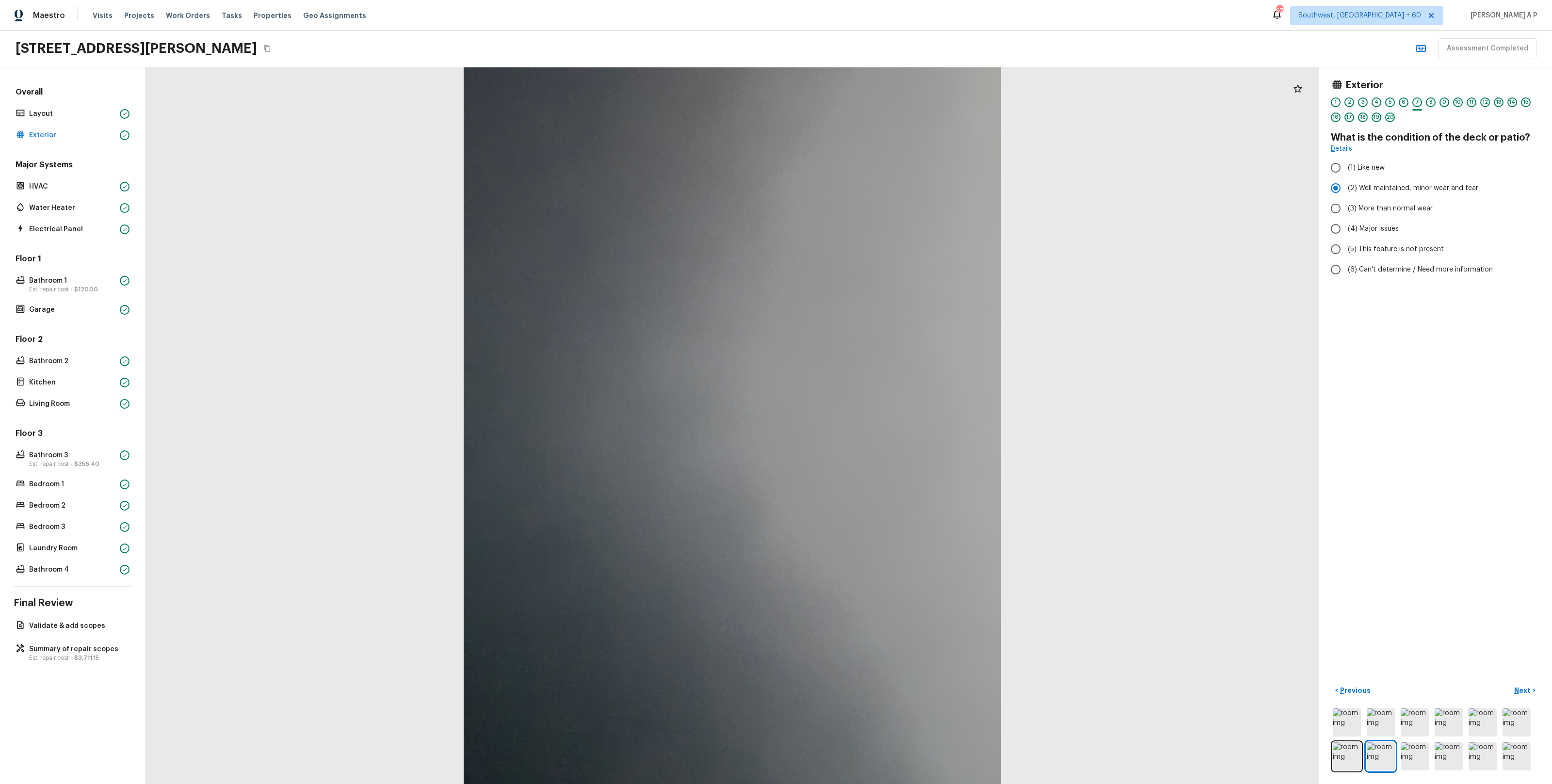
click at [1509, 682] on button "Next >" at bounding box center [1525, 690] width 31 height 16
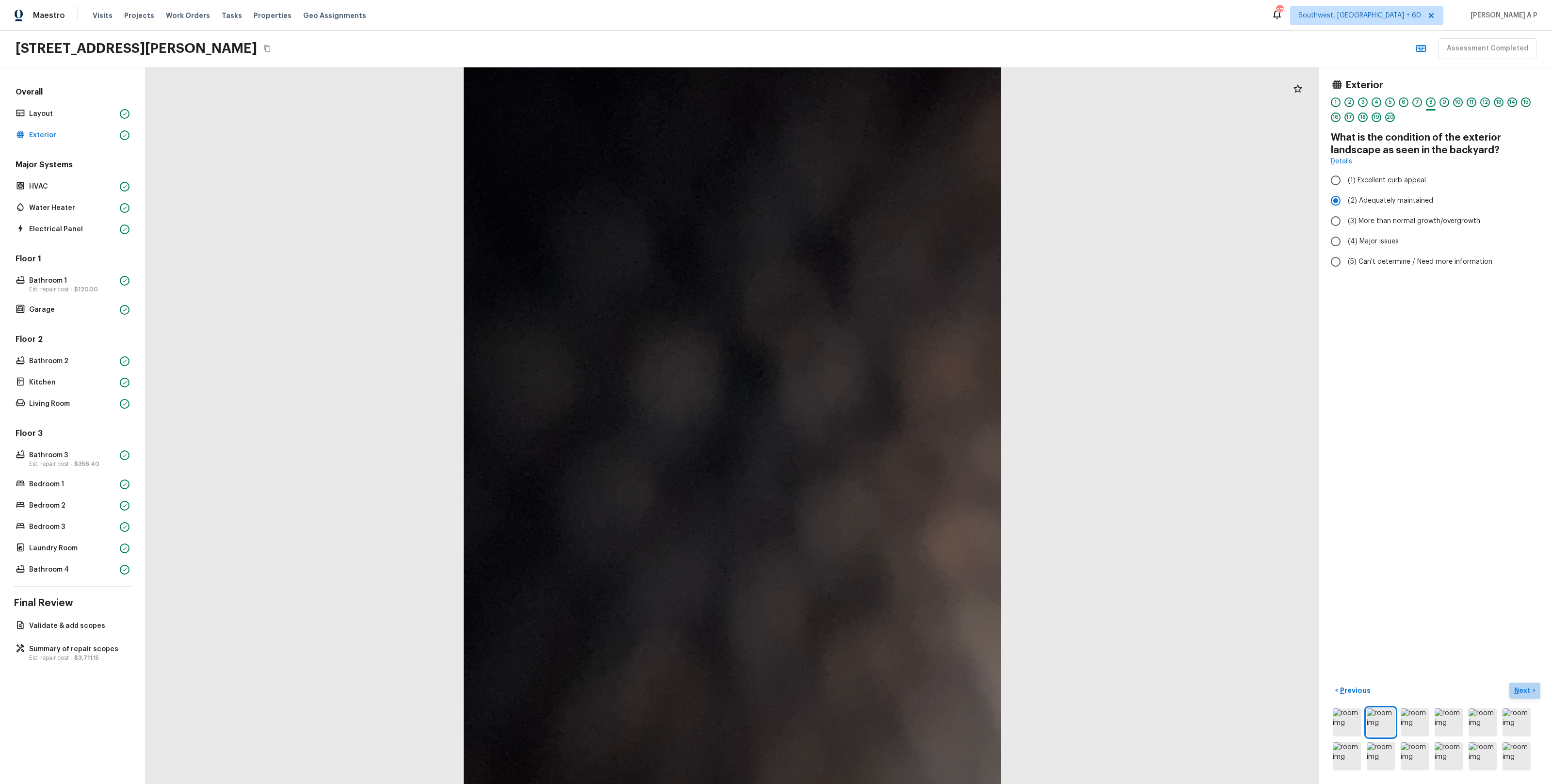
click at [1535, 691] on button "Next >" at bounding box center [1525, 690] width 31 height 16
click at [1509, 682] on button "Next >" at bounding box center [1525, 690] width 31 height 16
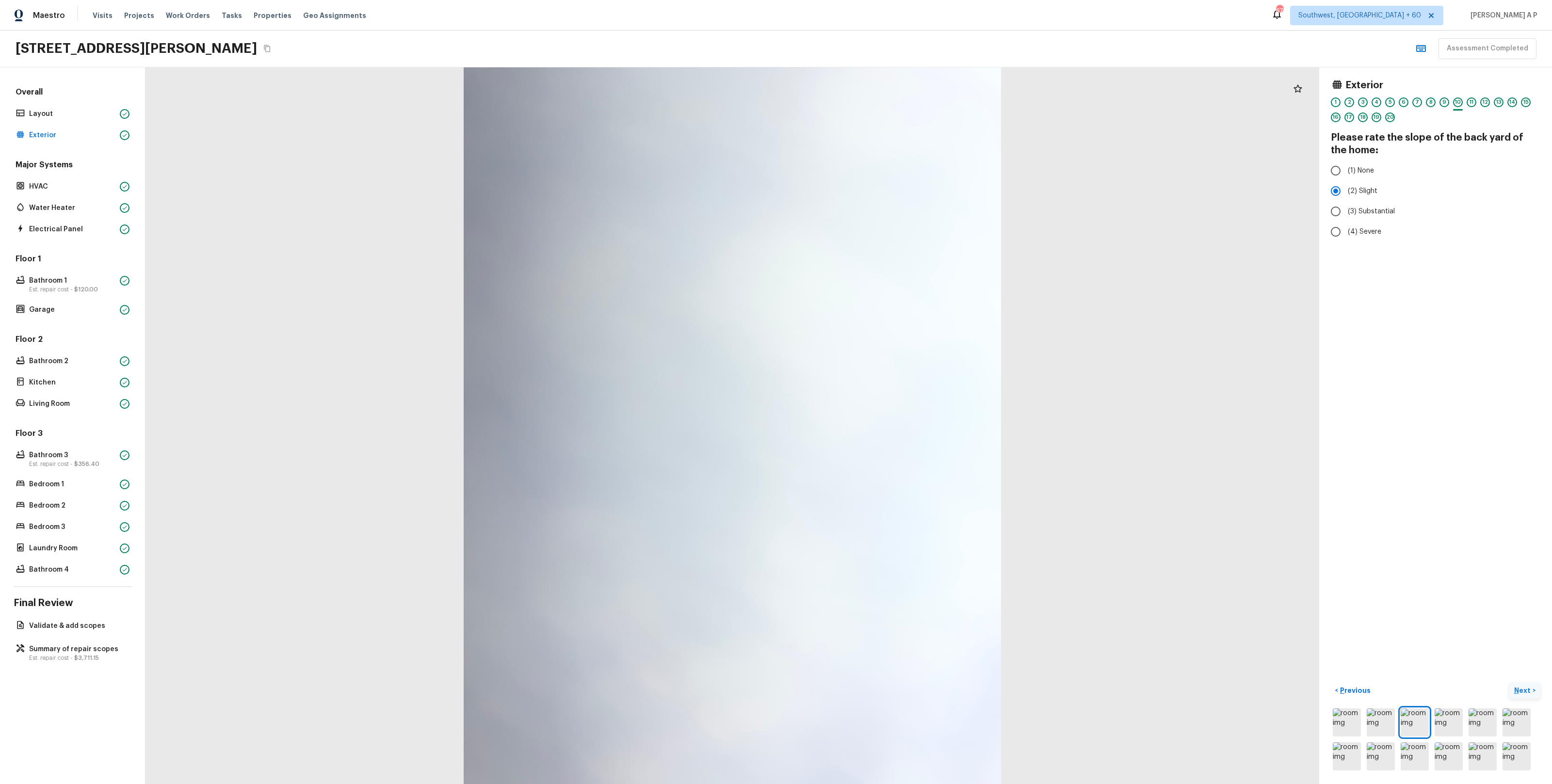
click at [1509, 682] on button "Next >" at bounding box center [1525, 690] width 31 height 16
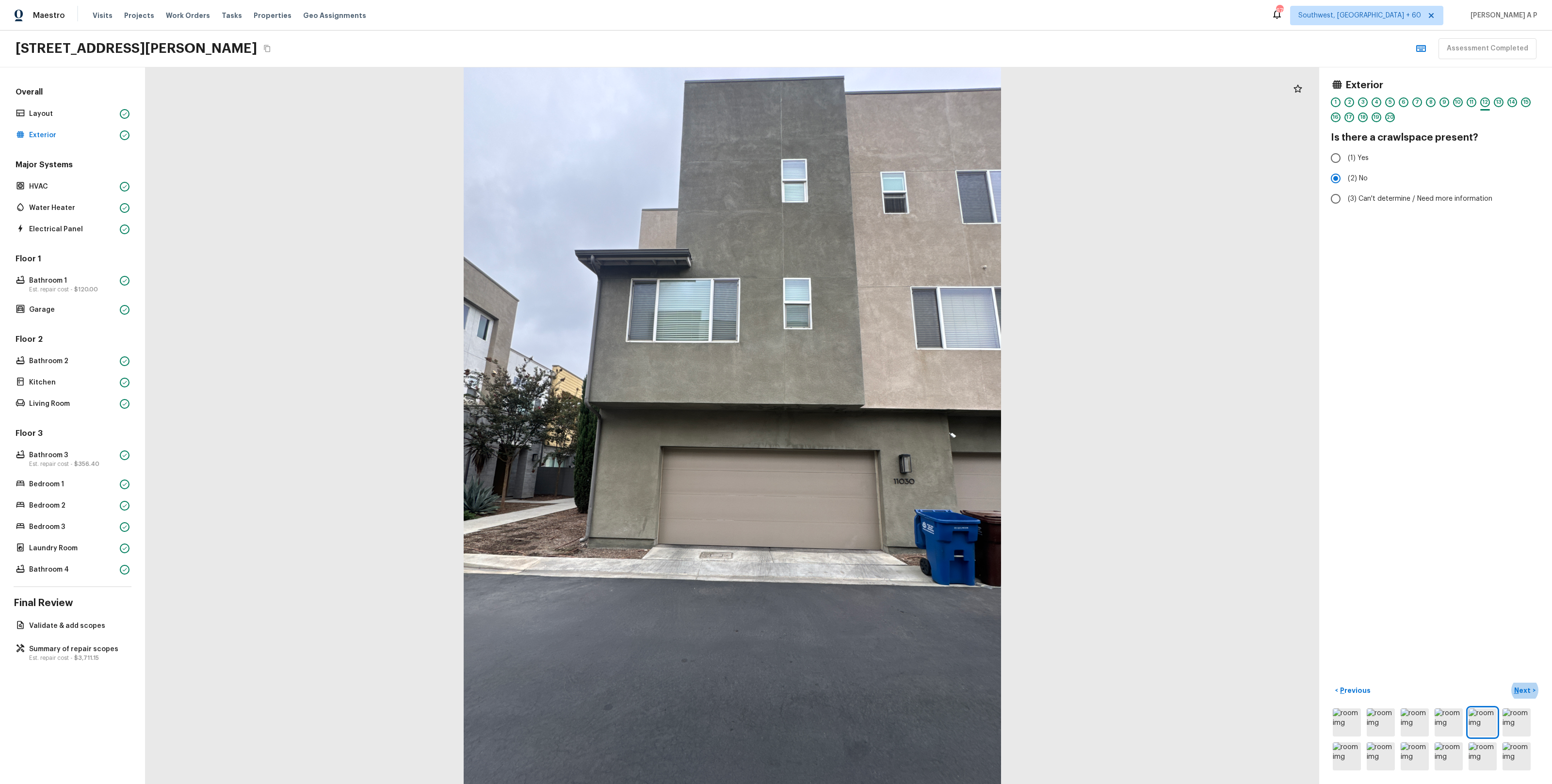
click at [1525, 686] on p "Next" at bounding box center [1523, 690] width 19 height 10
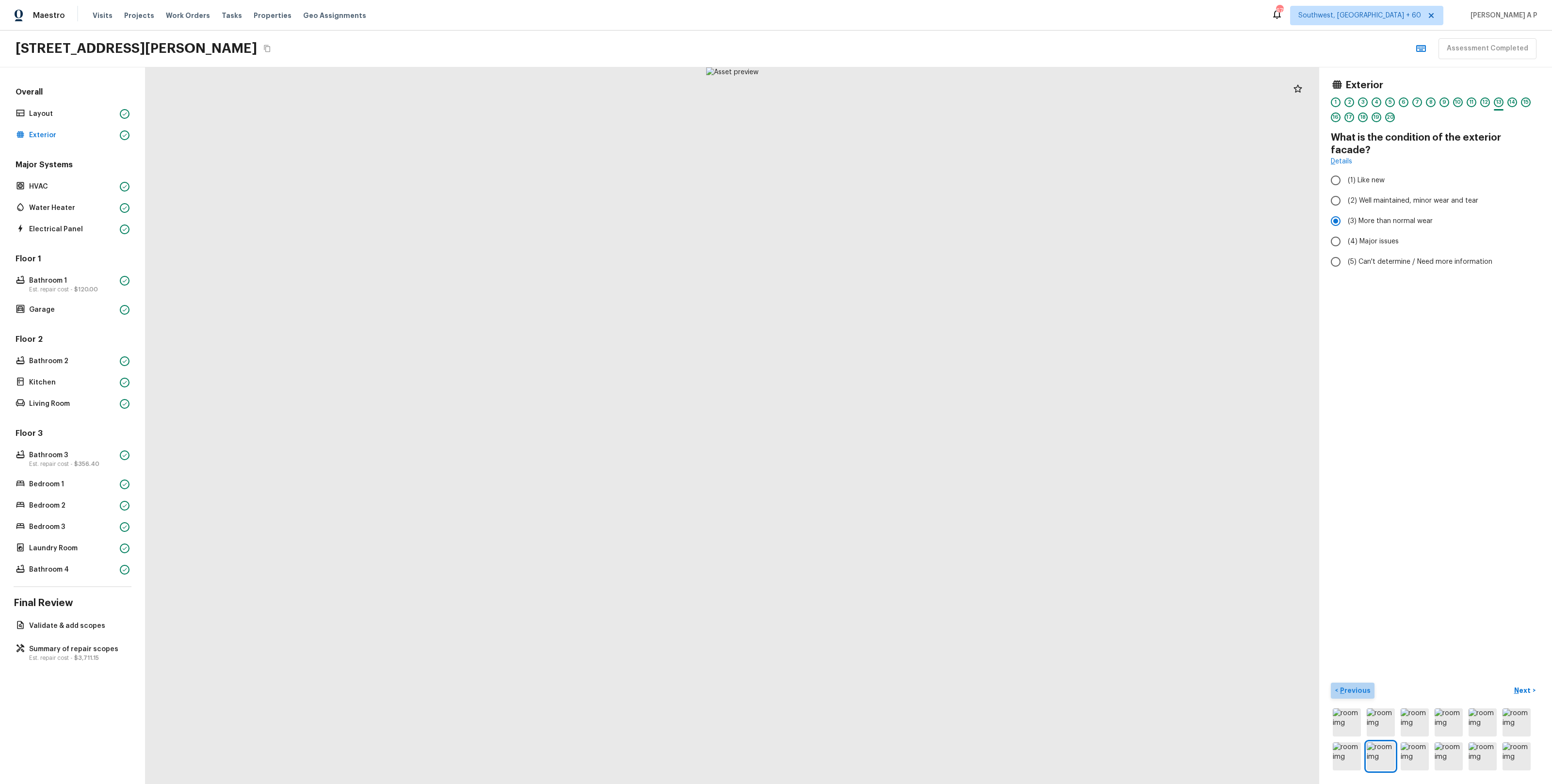
click at [1365, 689] on p "Previous" at bounding box center [1354, 690] width 33 height 10
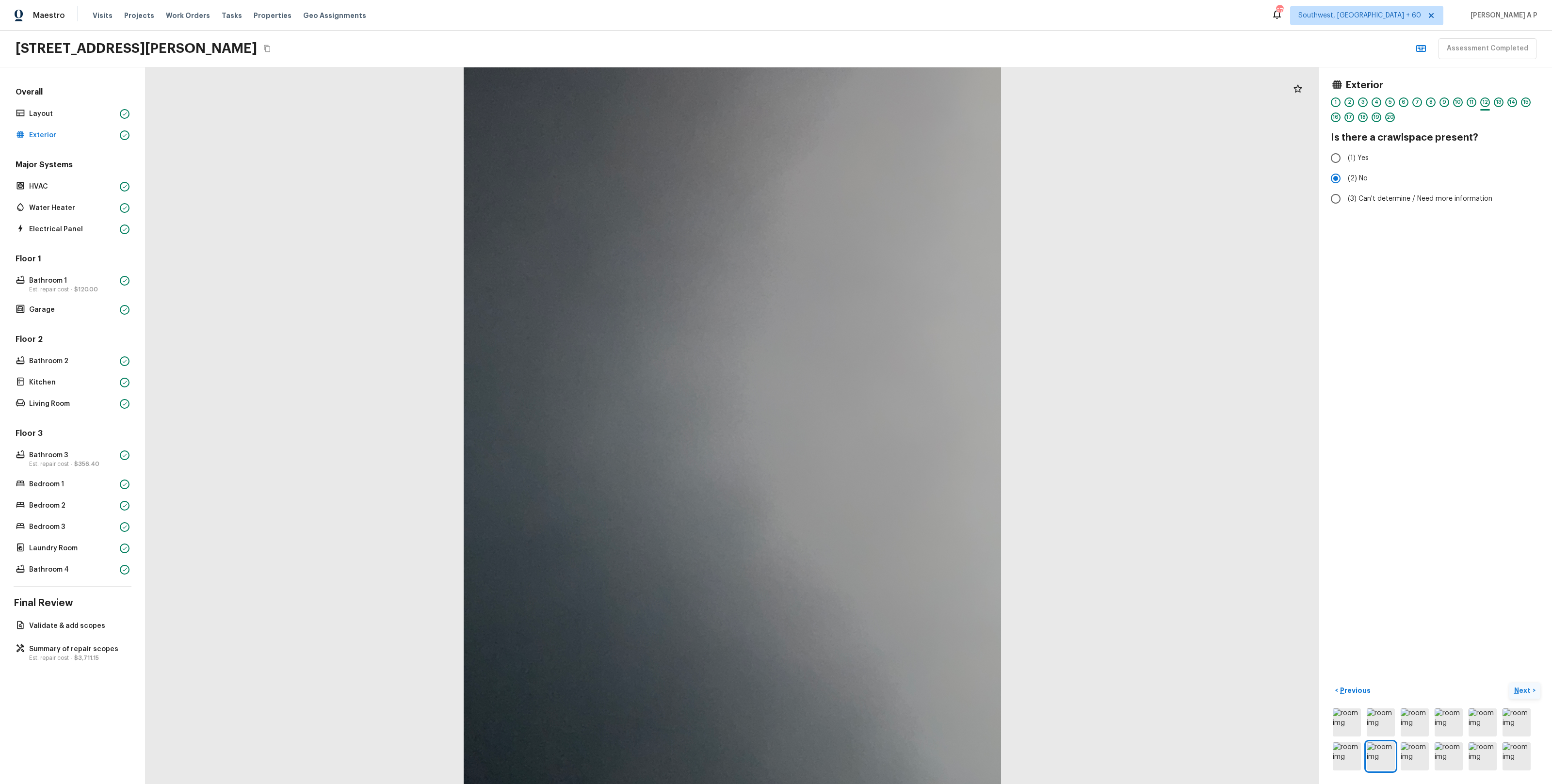
click at [1528, 692] on p "Next" at bounding box center [1523, 690] width 19 height 10
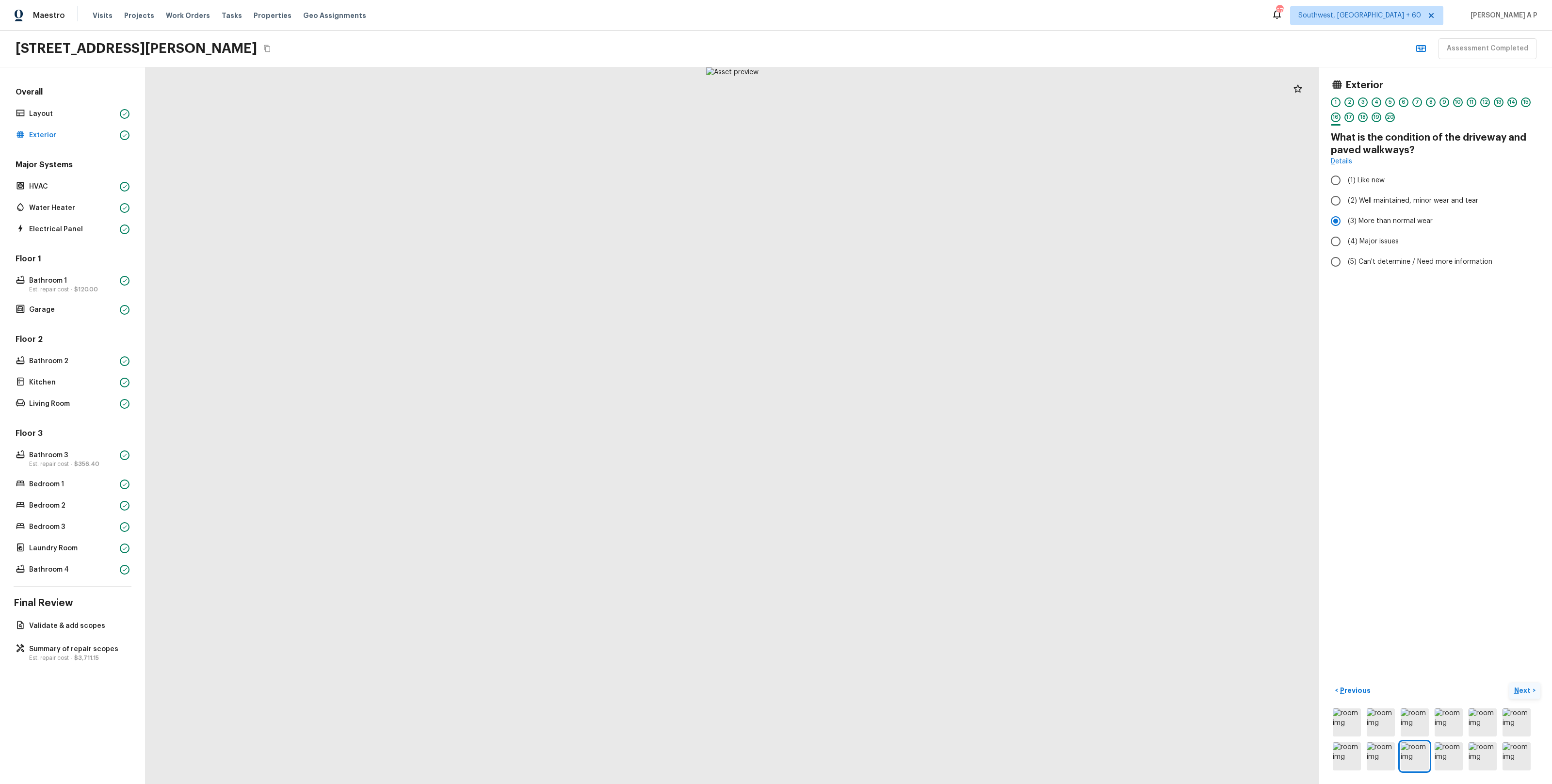
click at [1528, 692] on p "Next" at bounding box center [1523, 690] width 19 height 10
click at [1357, 731] on img at bounding box center [1347, 722] width 28 height 28
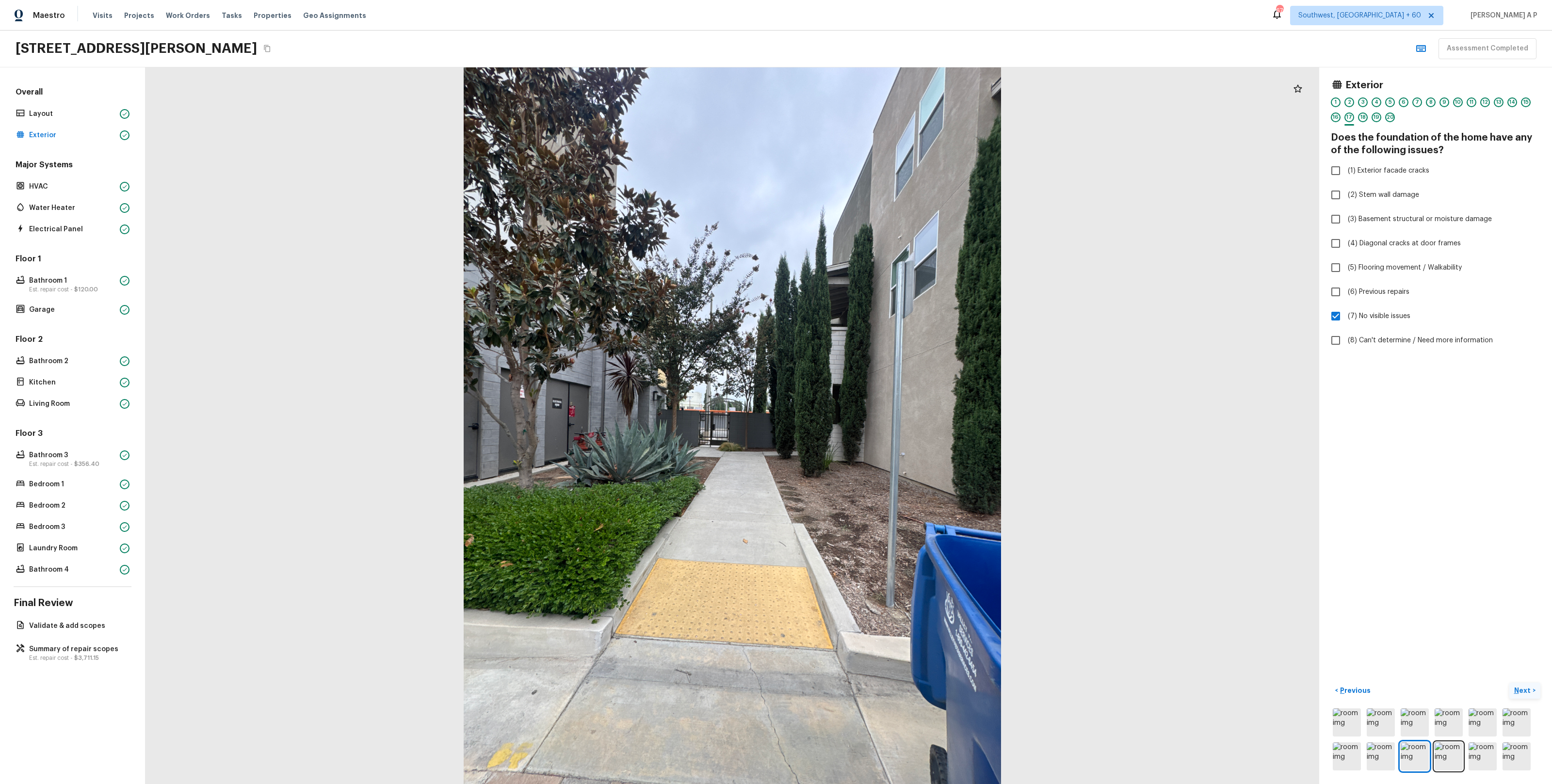
click at [1516, 688] on p "Next" at bounding box center [1523, 690] width 19 height 10
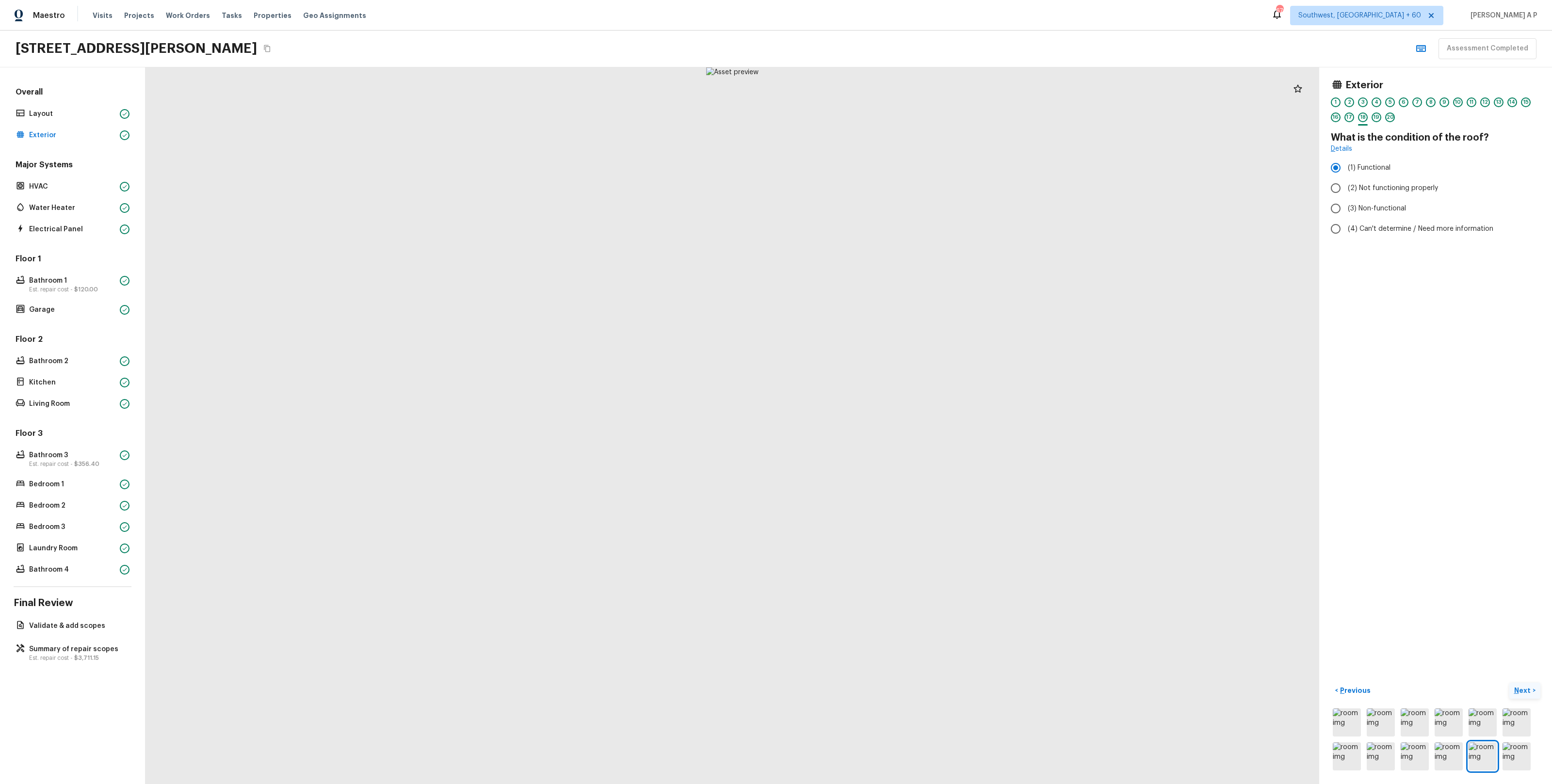
click at [1509, 682] on button "Next >" at bounding box center [1525, 690] width 31 height 16
click at [1489, 682] on button "Next ( HVAC ) >" at bounding box center [1514, 690] width 51 height 16
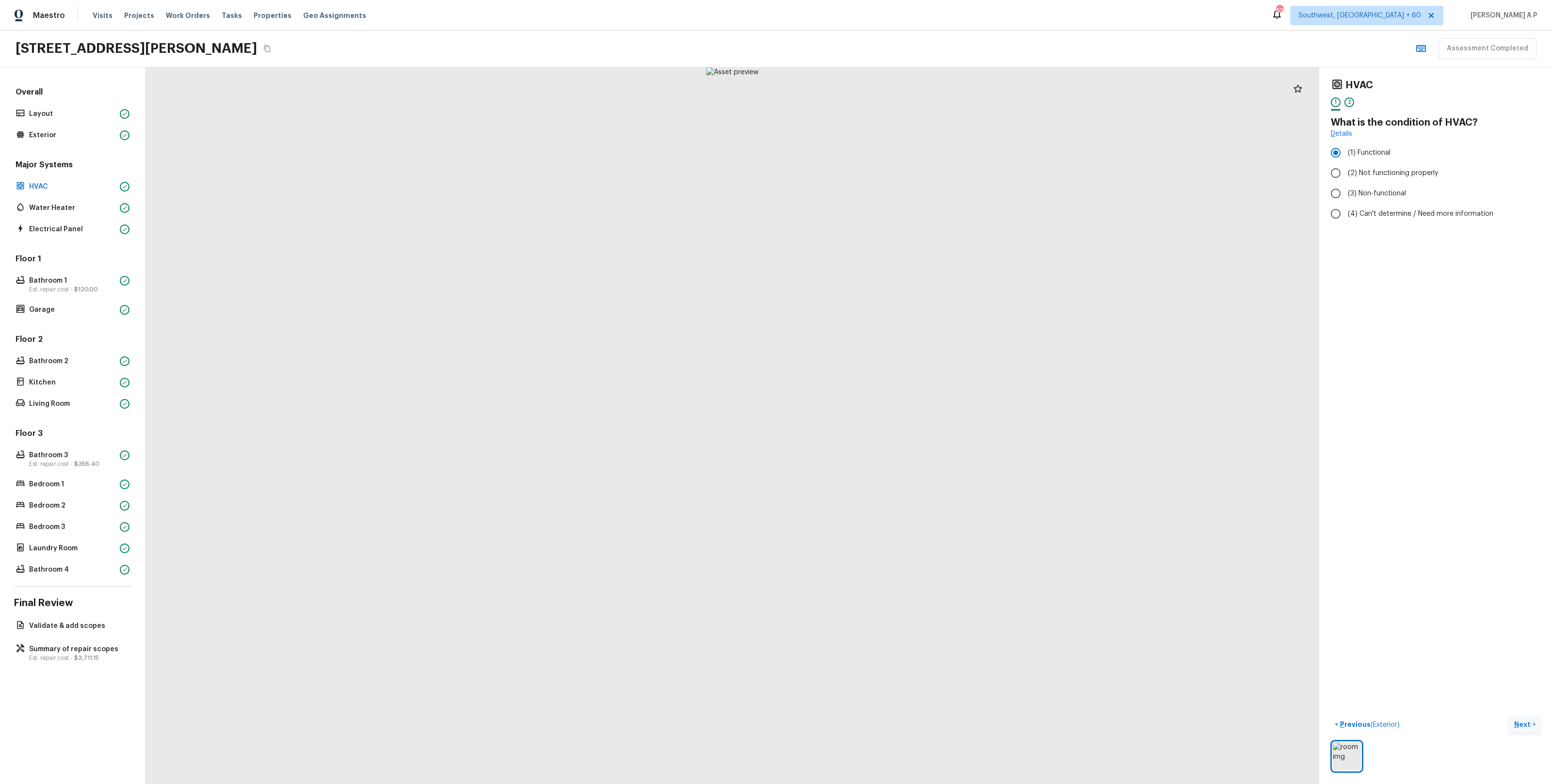
click at [1522, 717] on button "Next >" at bounding box center [1525, 724] width 31 height 16
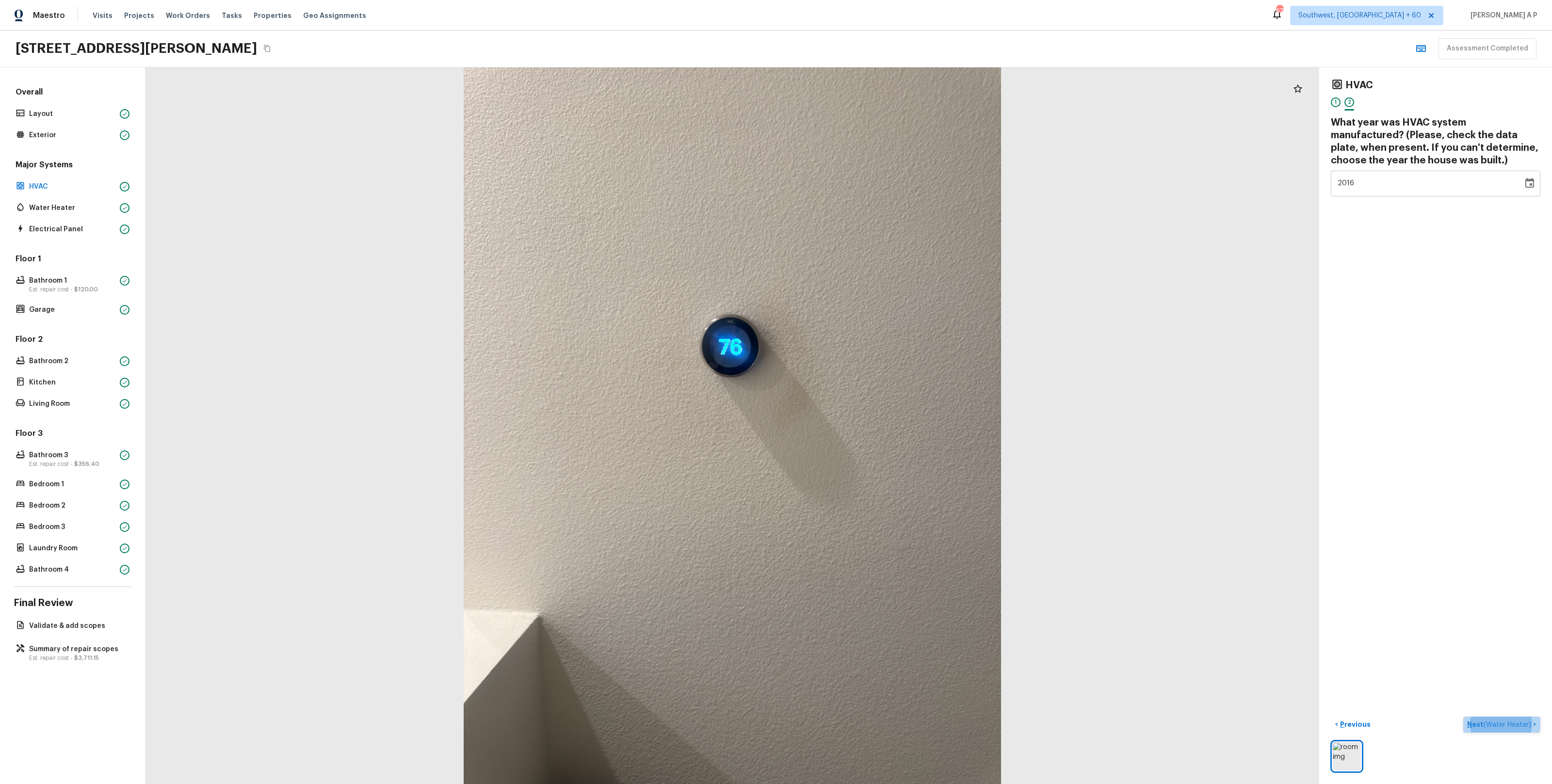
click at [1485, 719] on button "Next ( Water Heater ) >" at bounding box center [1502, 724] width 77 height 16
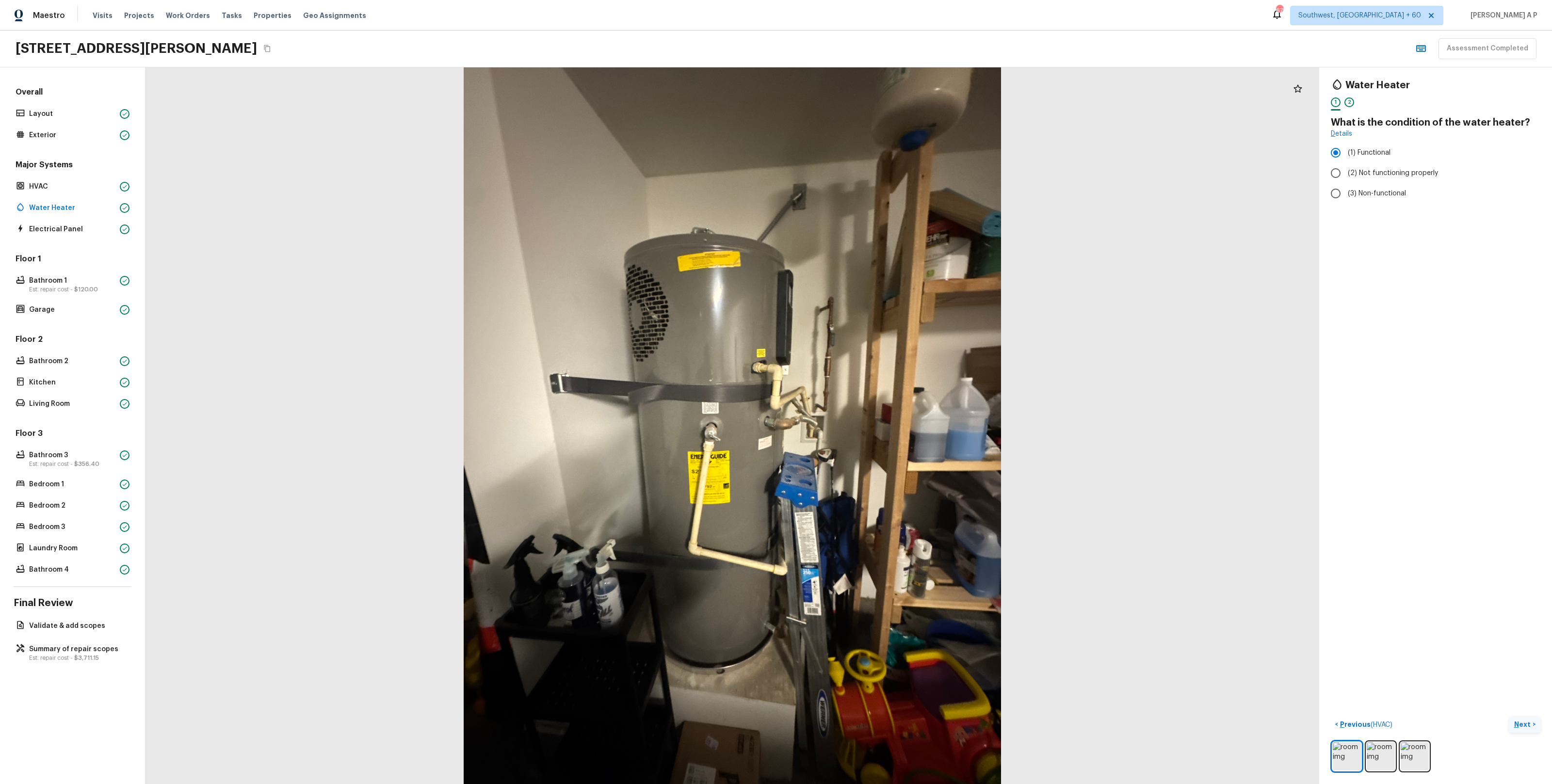
click at [1521, 726] on p "Next" at bounding box center [1523, 724] width 19 height 10
click at [1521, 726] on span "( Electrical Panel )" at bounding box center [1504, 724] width 52 height 7
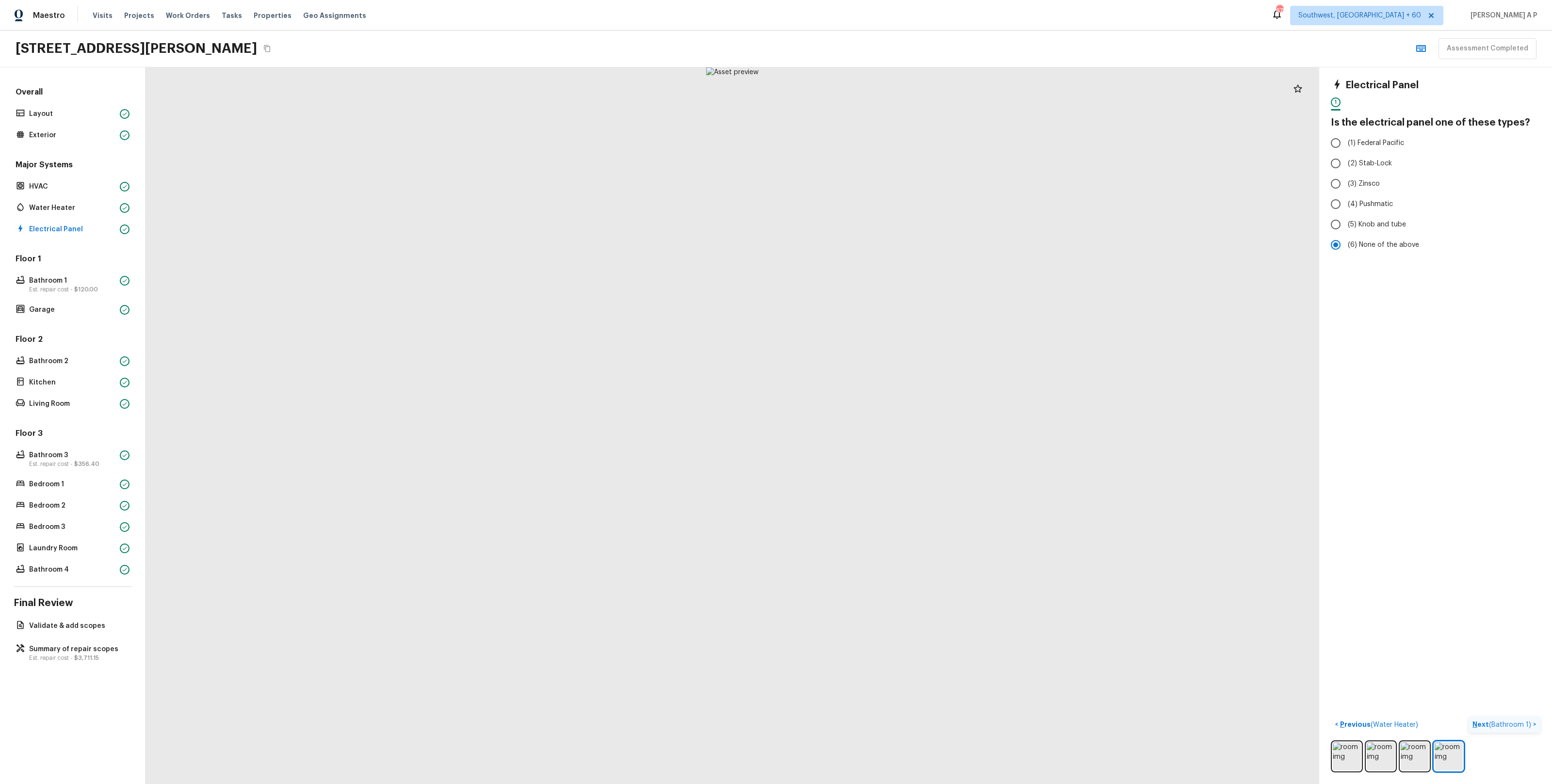
click at [1521, 726] on span "( Bathroom 1 )" at bounding box center [1510, 724] width 42 height 7
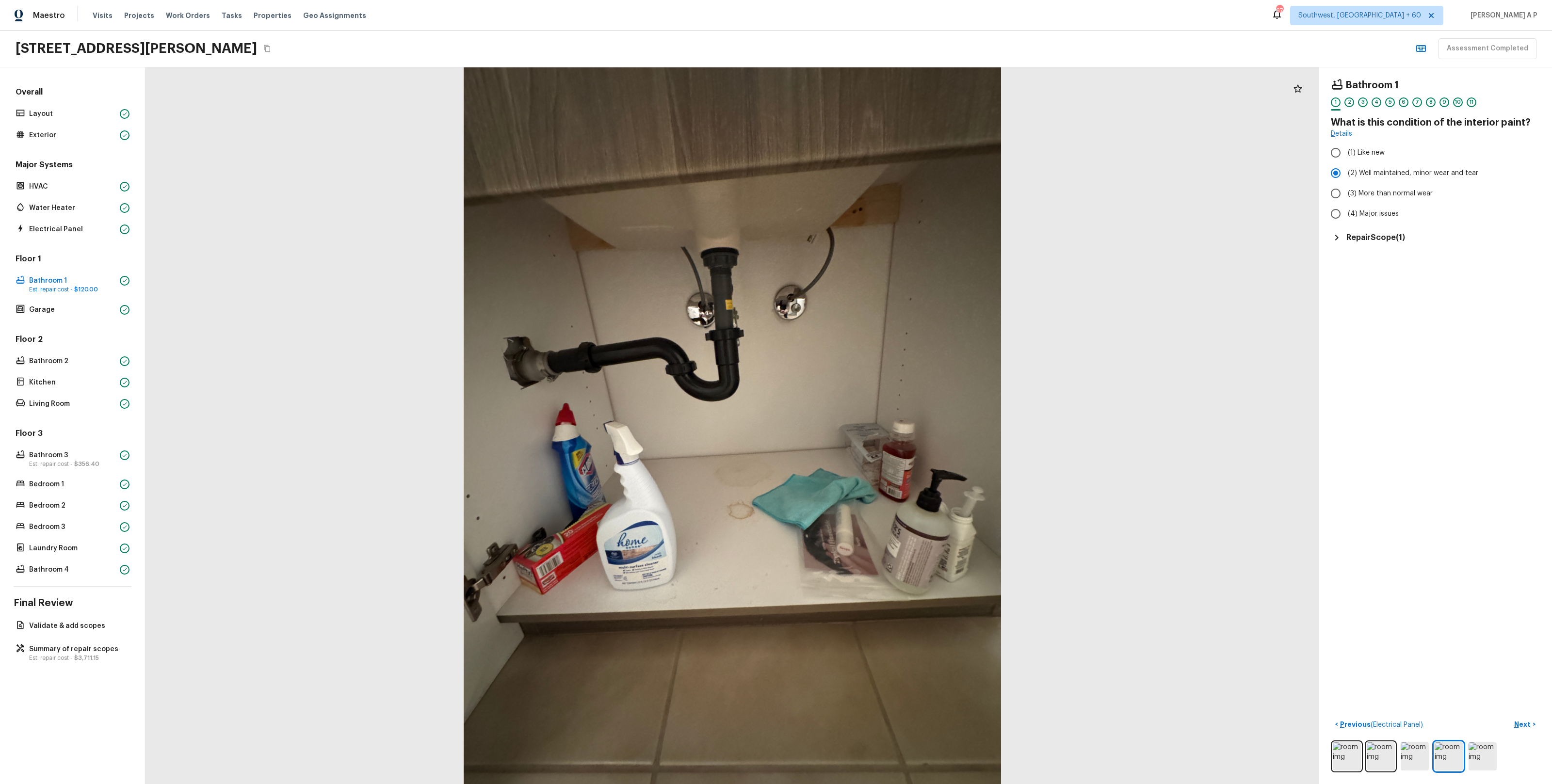
click at [1398, 241] on h5 "Repair Scope ( 1 )" at bounding box center [1375, 238] width 58 height 11
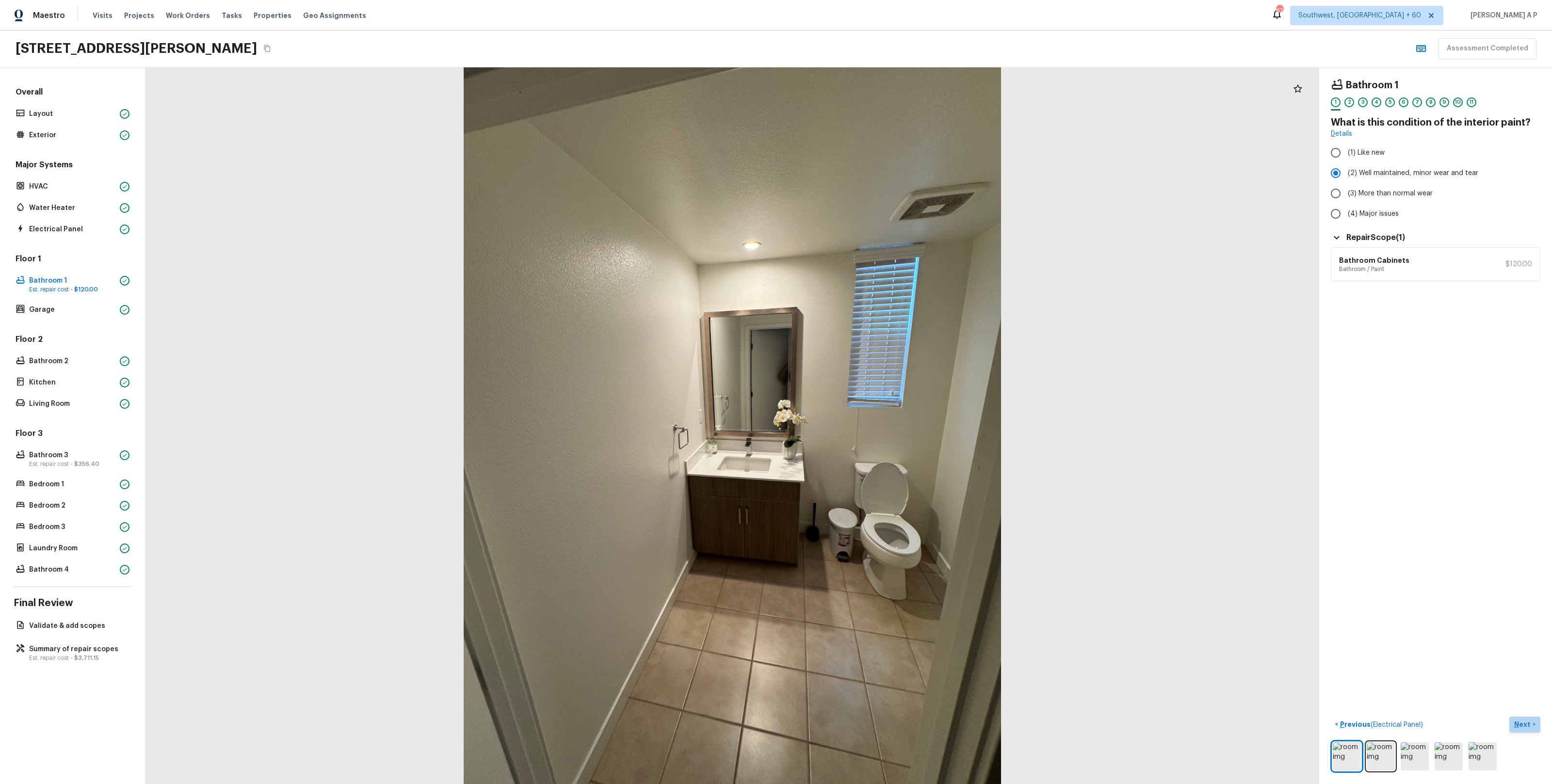
click at [1539, 729] on button "Next >" at bounding box center [1525, 724] width 31 height 16
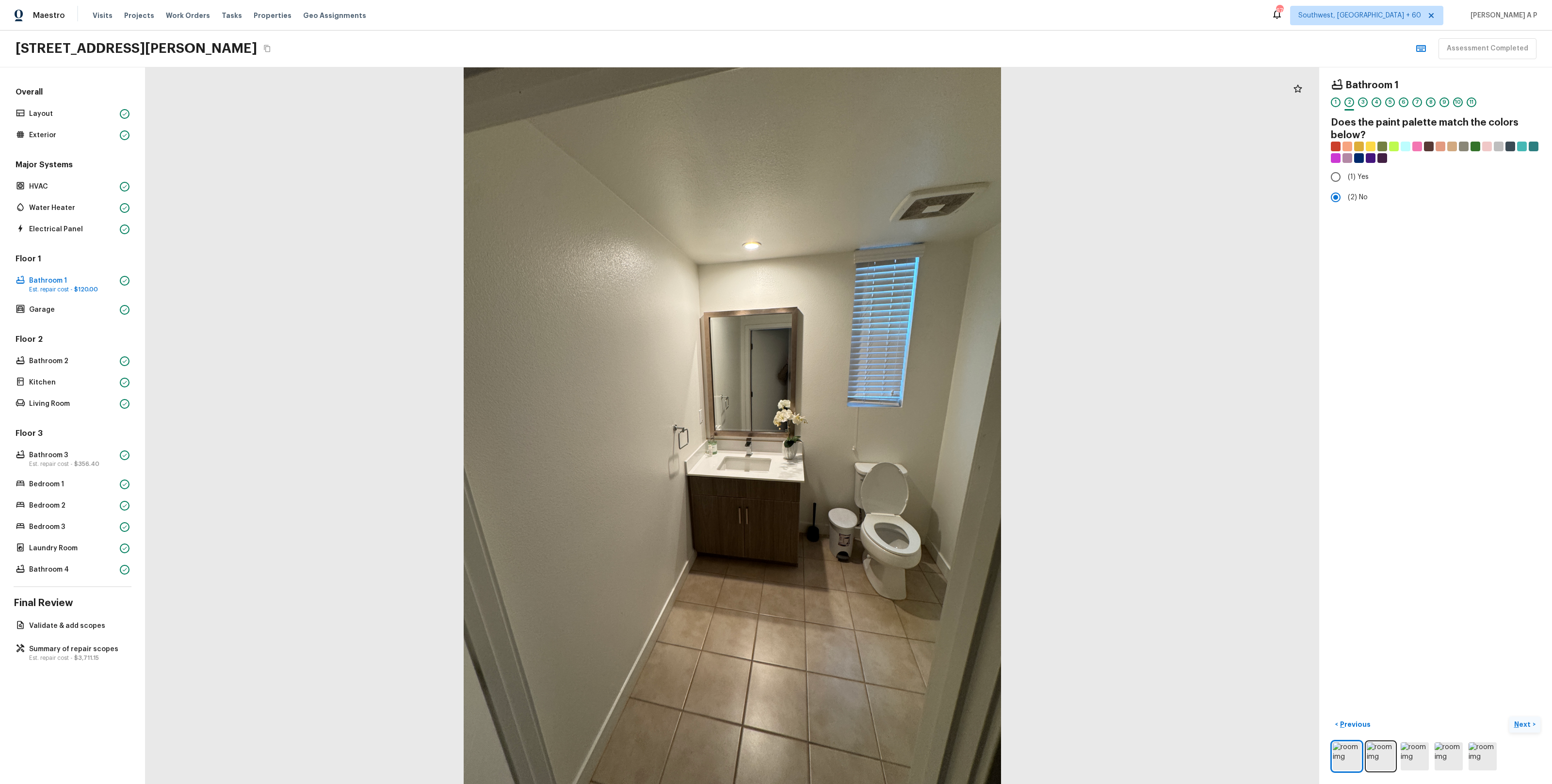
click at [1533, 720] on button "Next >" at bounding box center [1525, 724] width 31 height 16
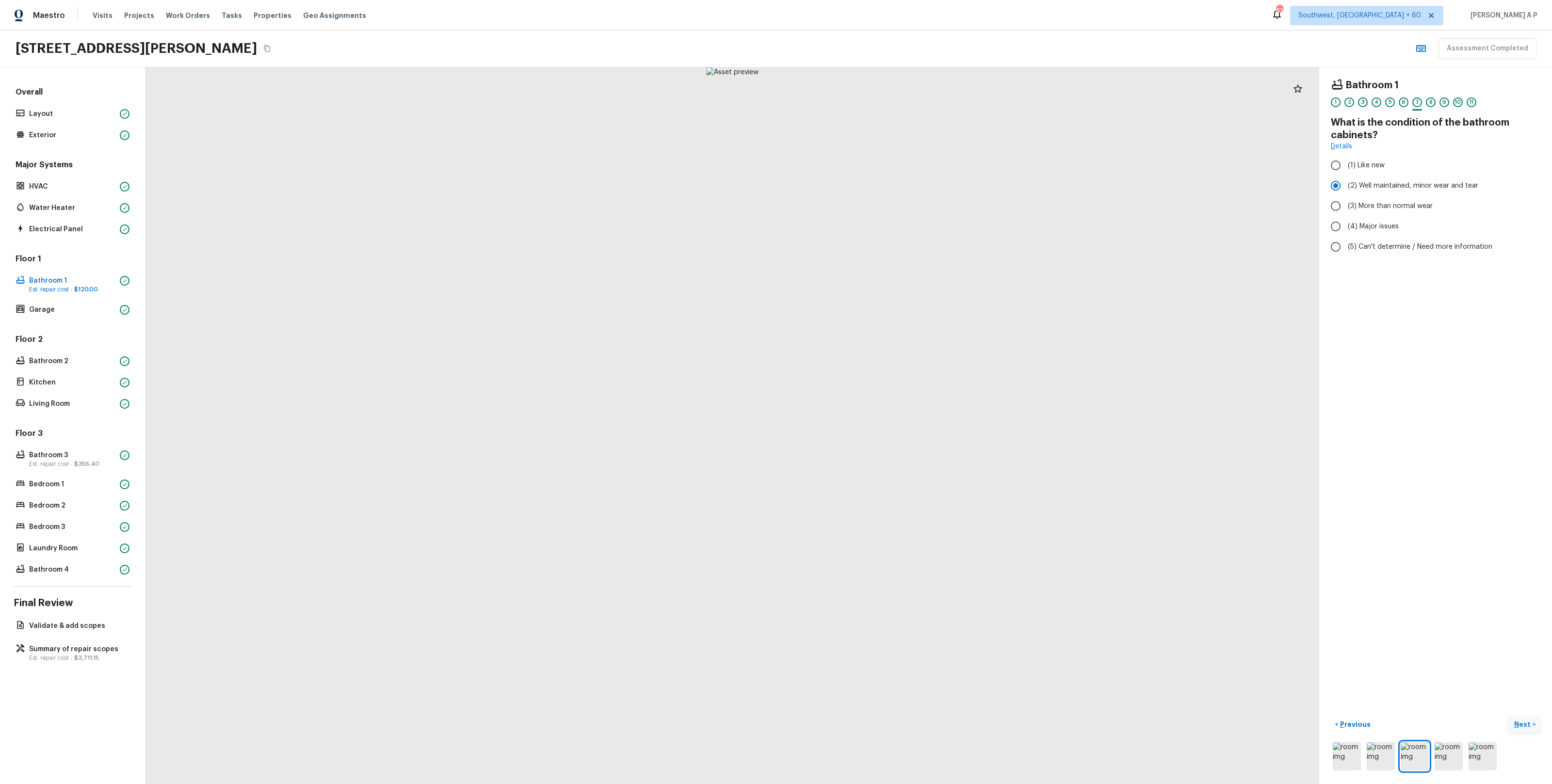
click at [1533, 720] on button "Next >" at bounding box center [1525, 724] width 31 height 16
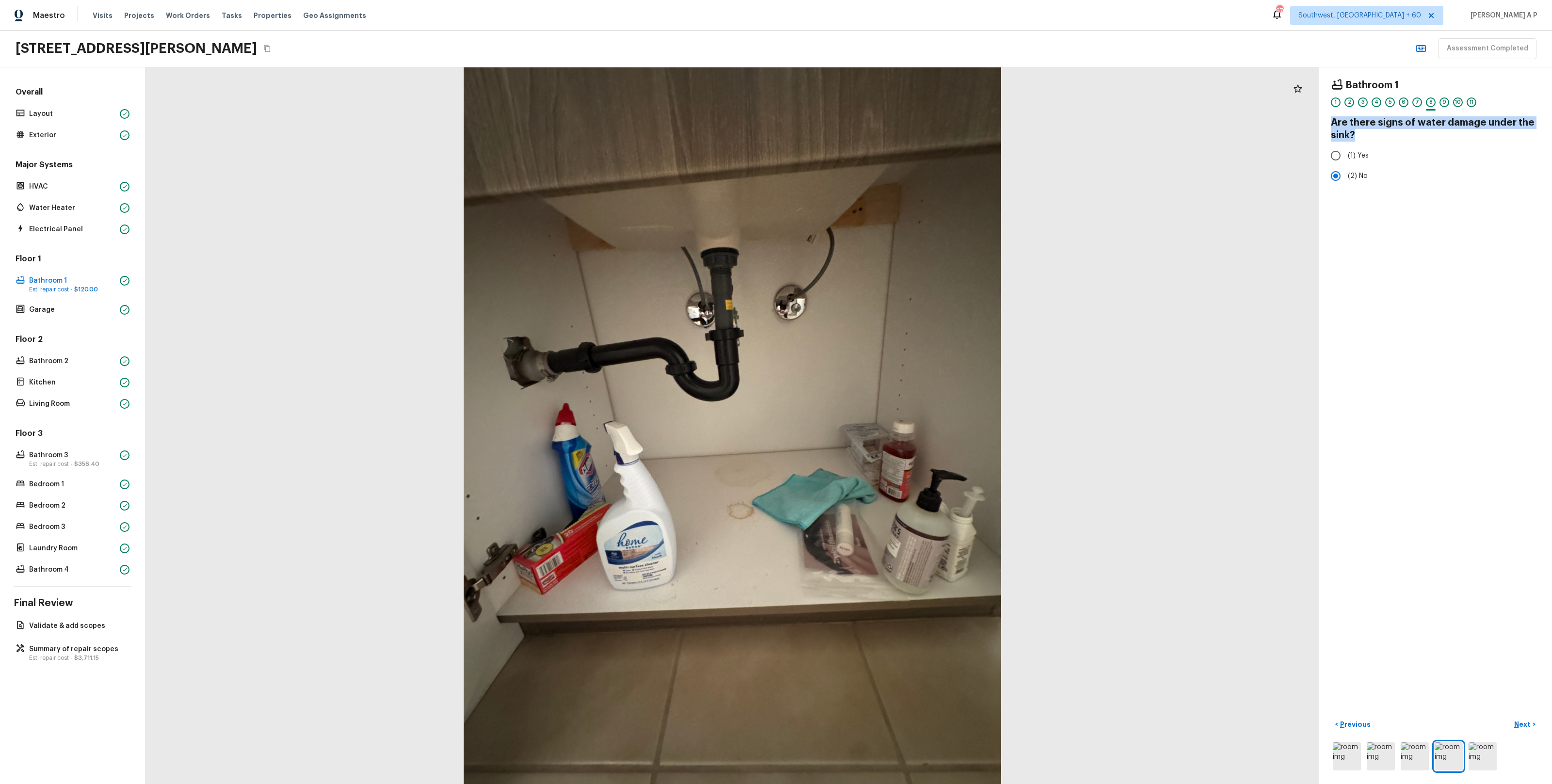
drag, startPoint x: 1331, startPoint y: 122, endPoint x: 1369, endPoint y: 141, distance: 42.5
click at [1369, 141] on h4 "Are there signs of water damage under the sink?" at bounding box center [1436, 129] width 210 height 25
click at [1356, 177] on span "(2) No" at bounding box center [1357, 176] width 20 height 10
click at [1346, 177] on input "(2) No" at bounding box center [1336, 176] width 20 height 20
click at [274, 50] on button "Copy Address" at bounding box center [267, 48] width 13 height 13
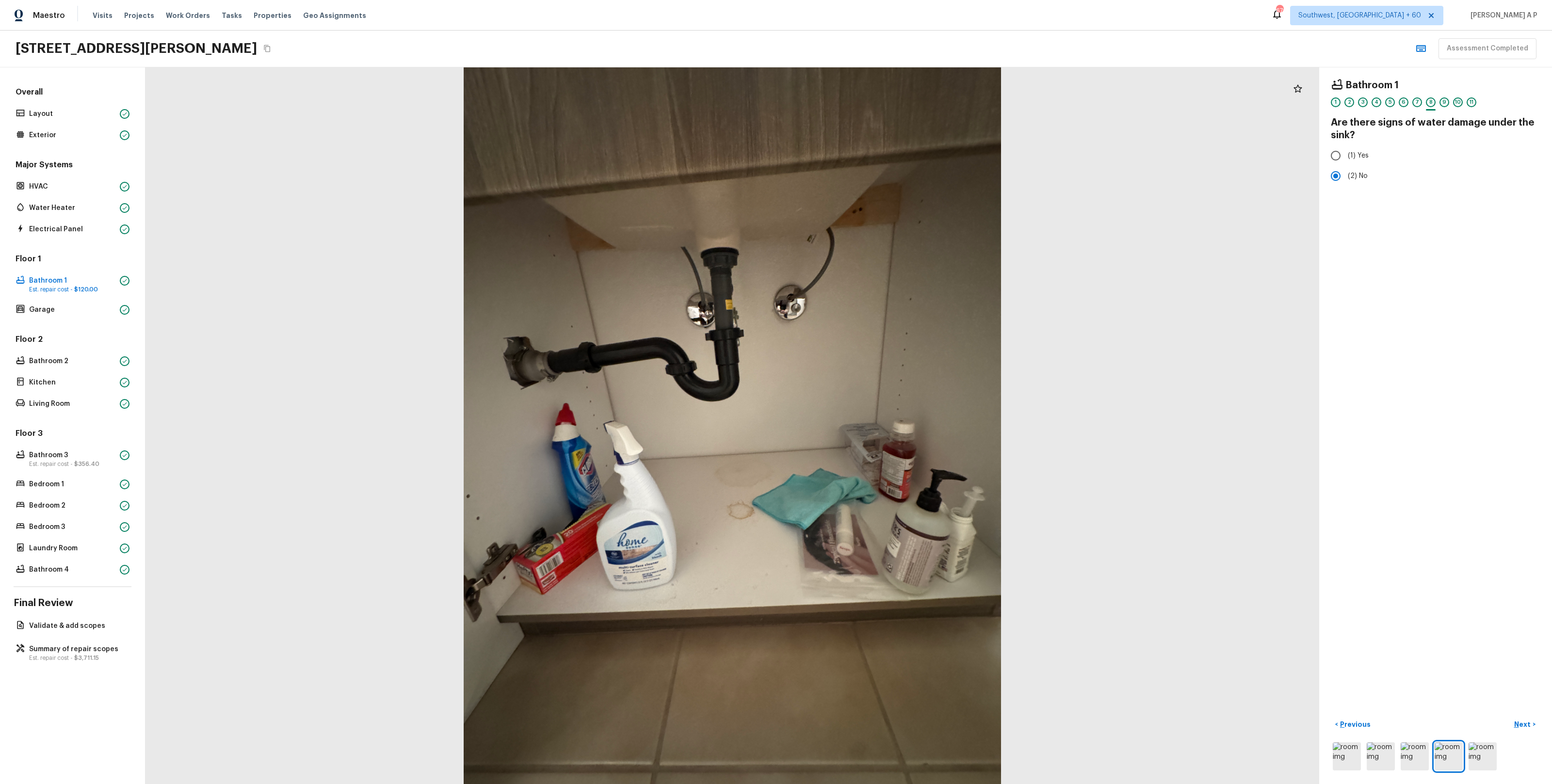
click at [1338, 103] on div "1" at bounding box center [1336, 102] width 10 height 10
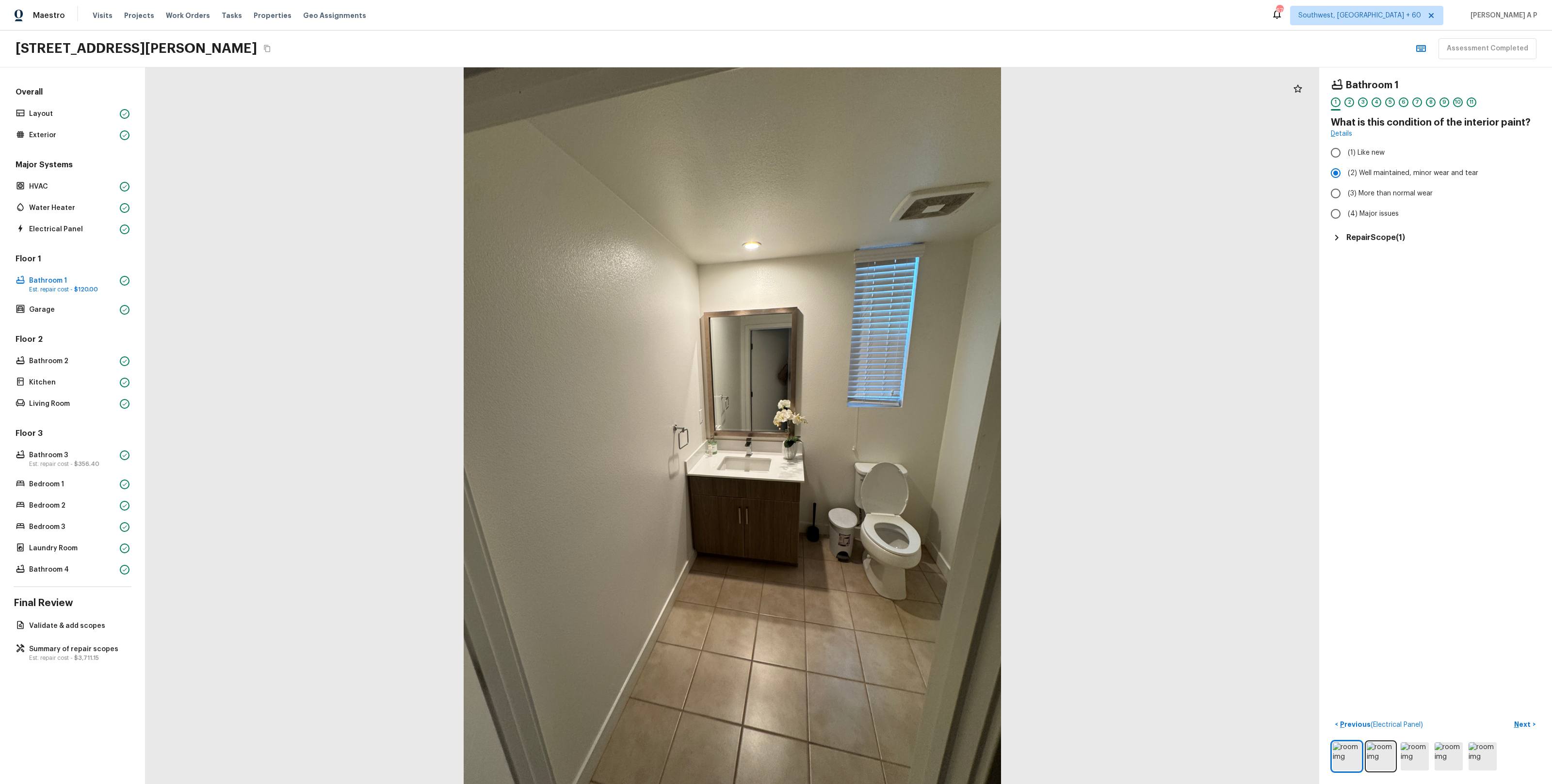
click at [1364, 240] on h5 "Repair Scope ( 1 )" at bounding box center [1375, 238] width 58 height 11
click at [1427, 103] on div "8" at bounding box center [1431, 102] width 10 height 10
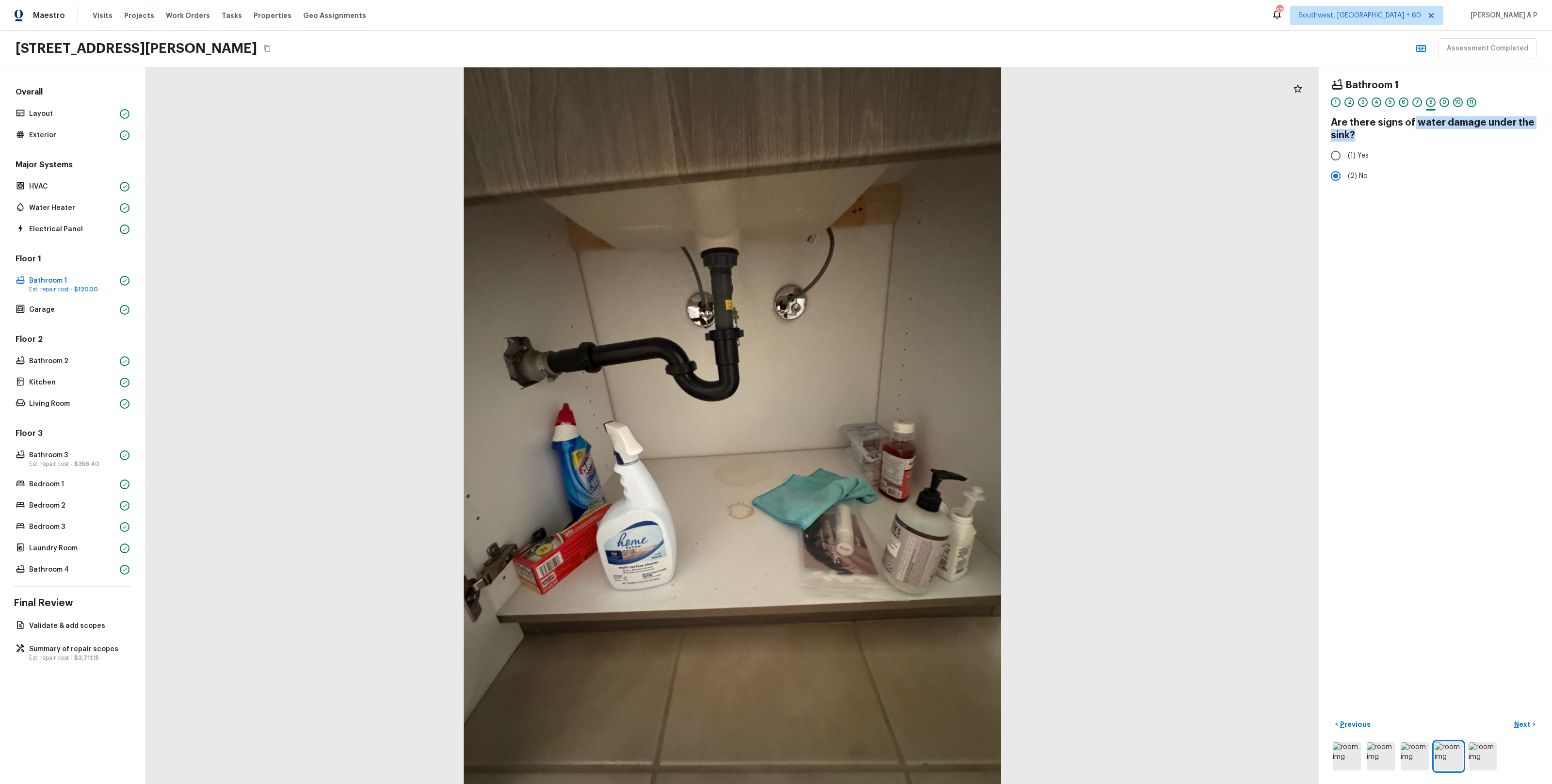
drag, startPoint x: 1413, startPoint y: 120, endPoint x: 1516, endPoint y: 131, distance: 103.6
click at [1516, 131] on h4 "Are there signs of water damage under the sink?" at bounding box center [1436, 129] width 210 height 25
click at [1499, 135] on h4 "Are there signs of water damage under the sink?" at bounding box center [1436, 129] width 210 height 25
drag, startPoint x: 1416, startPoint y: 120, endPoint x: 1427, endPoint y: 148, distance: 30.1
click at [1427, 148] on div "Bathroom 1 1 2 3 4 5 6 7 8 9 10 11 Are there signs of water damage under the si…" at bounding box center [1436, 132] width 210 height 107
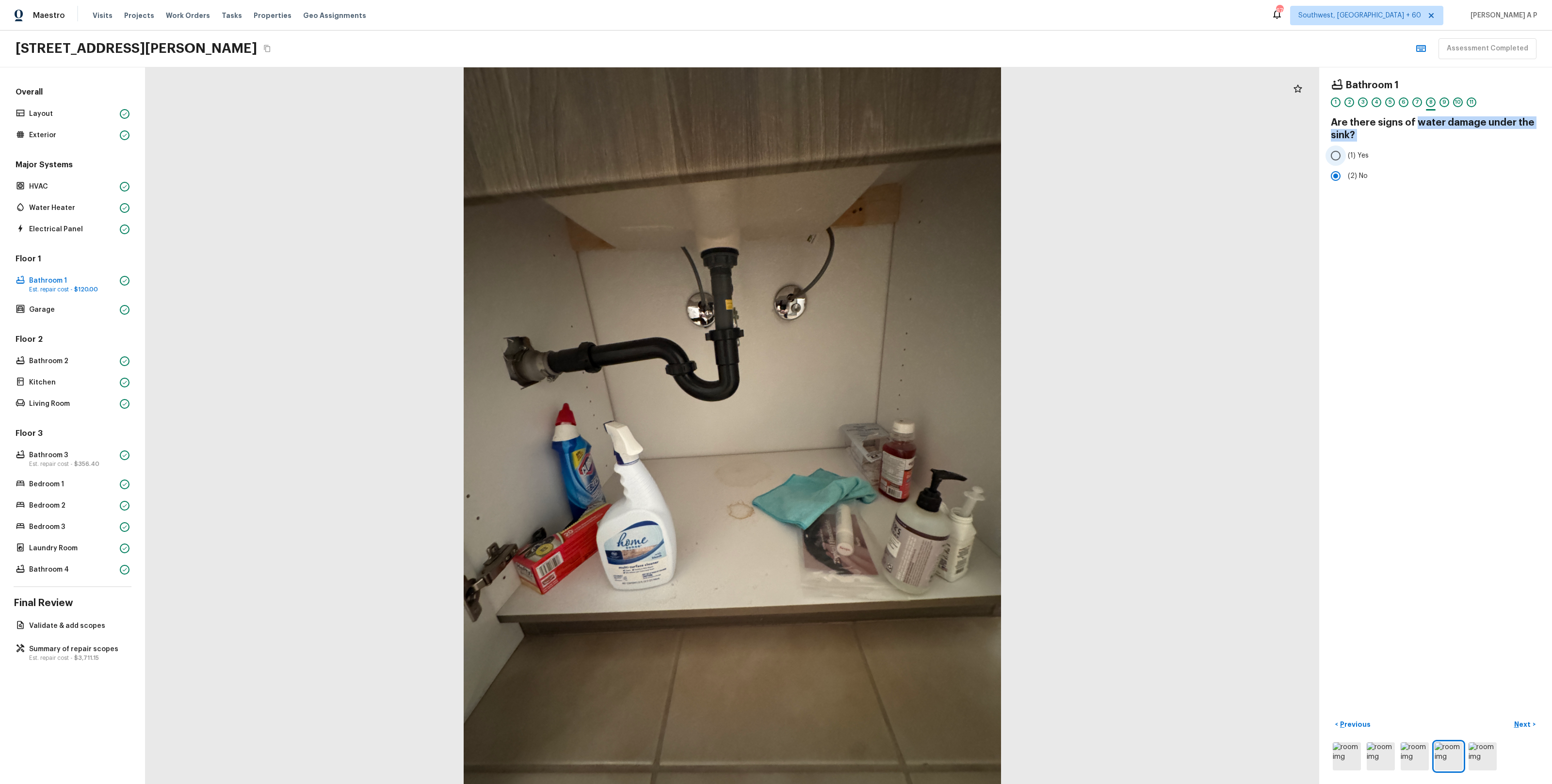
copy div "water damage under the sink?"
click at [103, 193] on div "HVAC" at bounding box center [73, 187] width 118 height 14
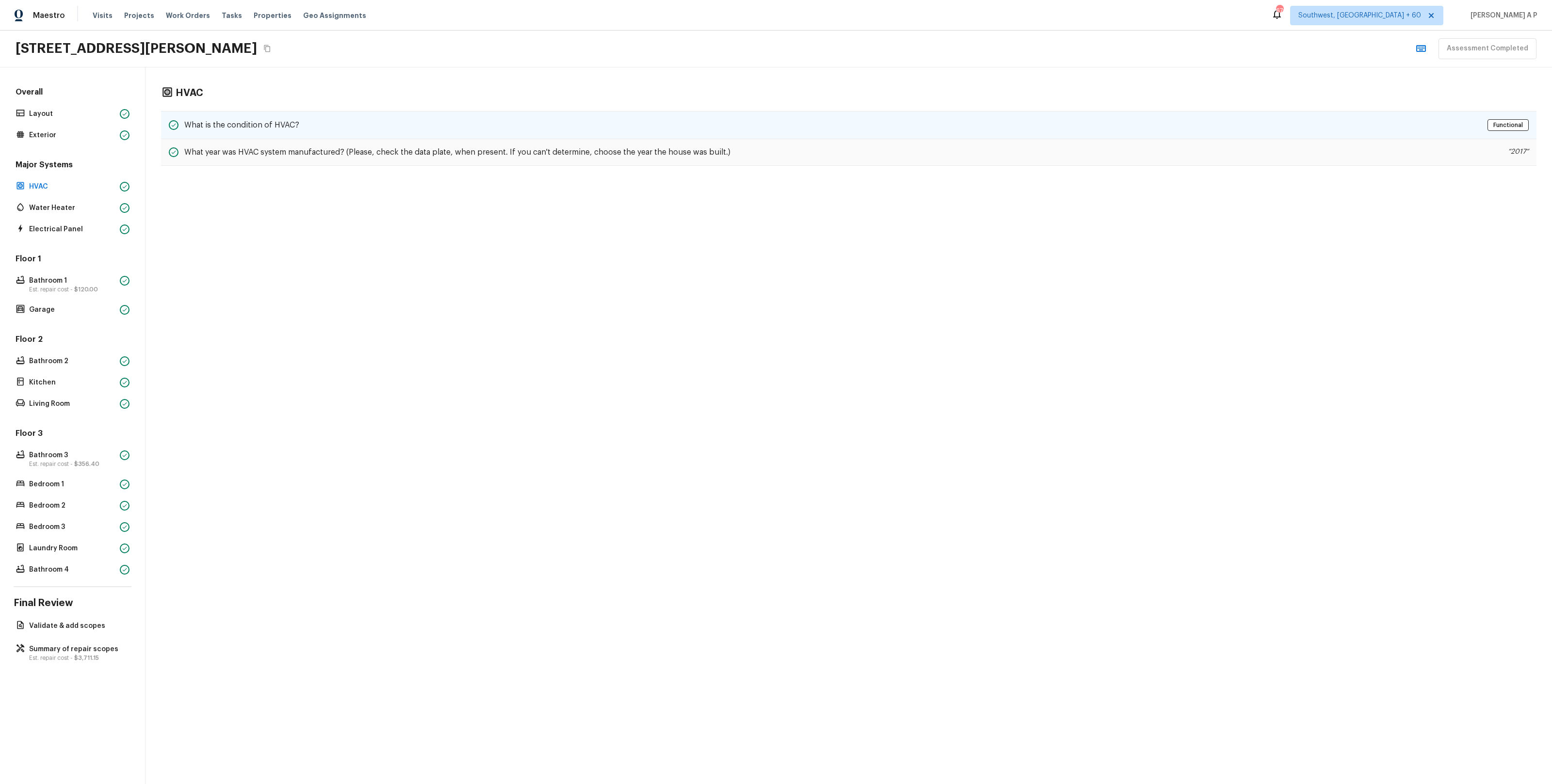
click at [365, 133] on div "What is the condition of HVAC? Functional" at bounding box center [848, 125] width 1375 height 28
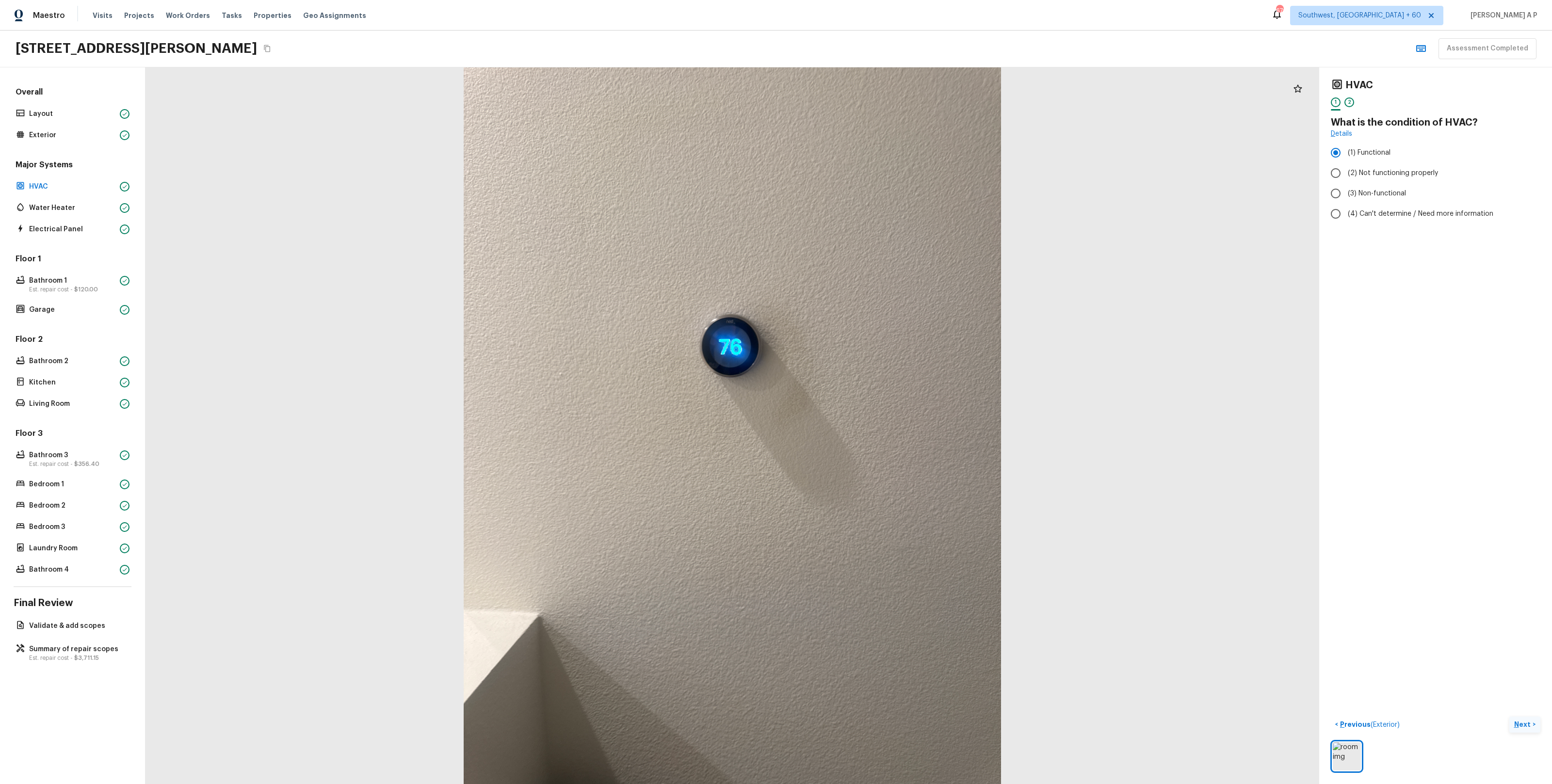
click at [1529, 724] on p "Next" at bounding box center [1523, 724] width 19 height 10
click at [61, 278] on p "Bathroom 1" at bounding box center [72, 281] width 87 height 10
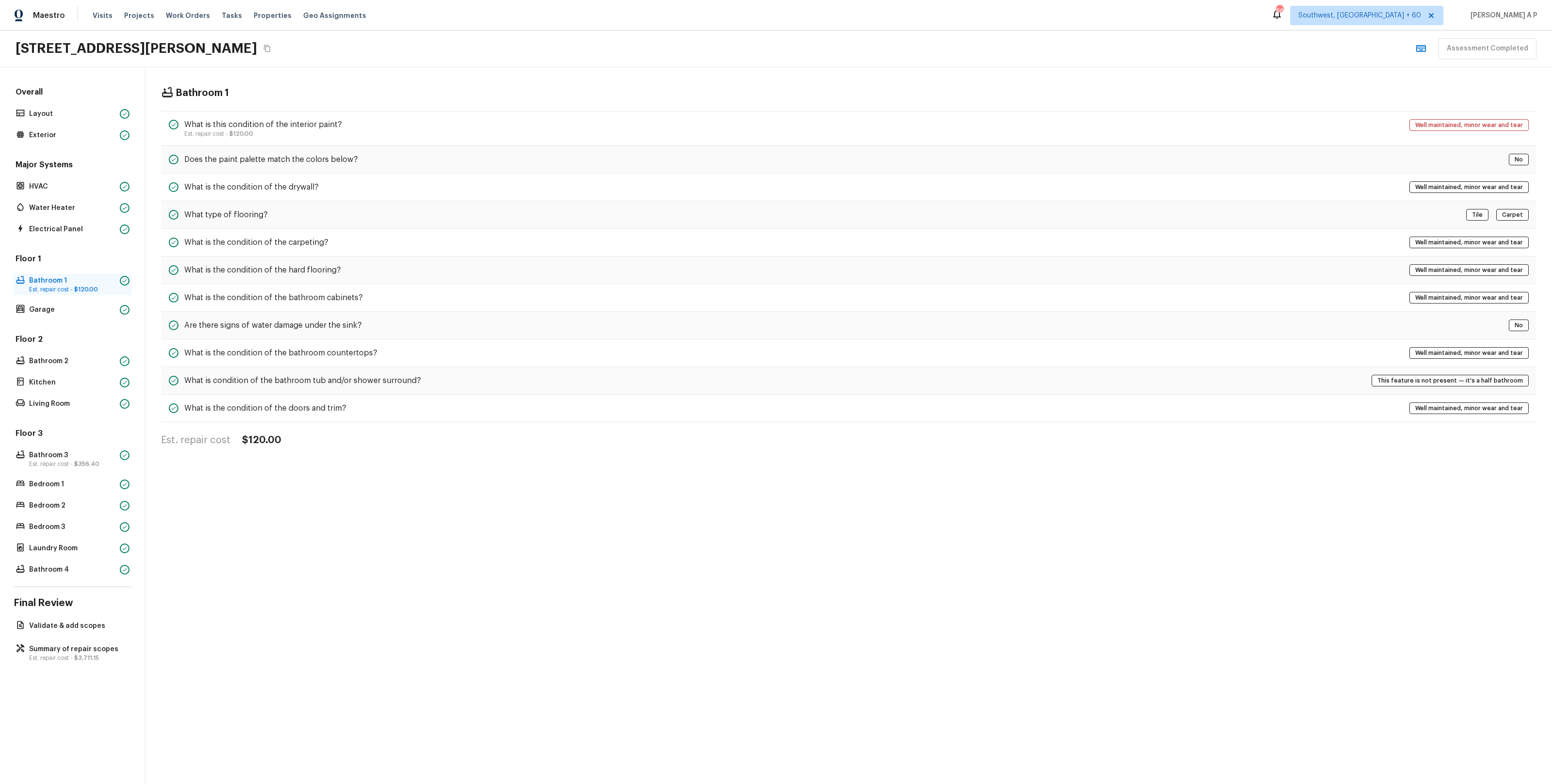
click at [101, 287] on p "Est. repair cost - $120.00" at bounding box center [72, 289] width 87 height 8
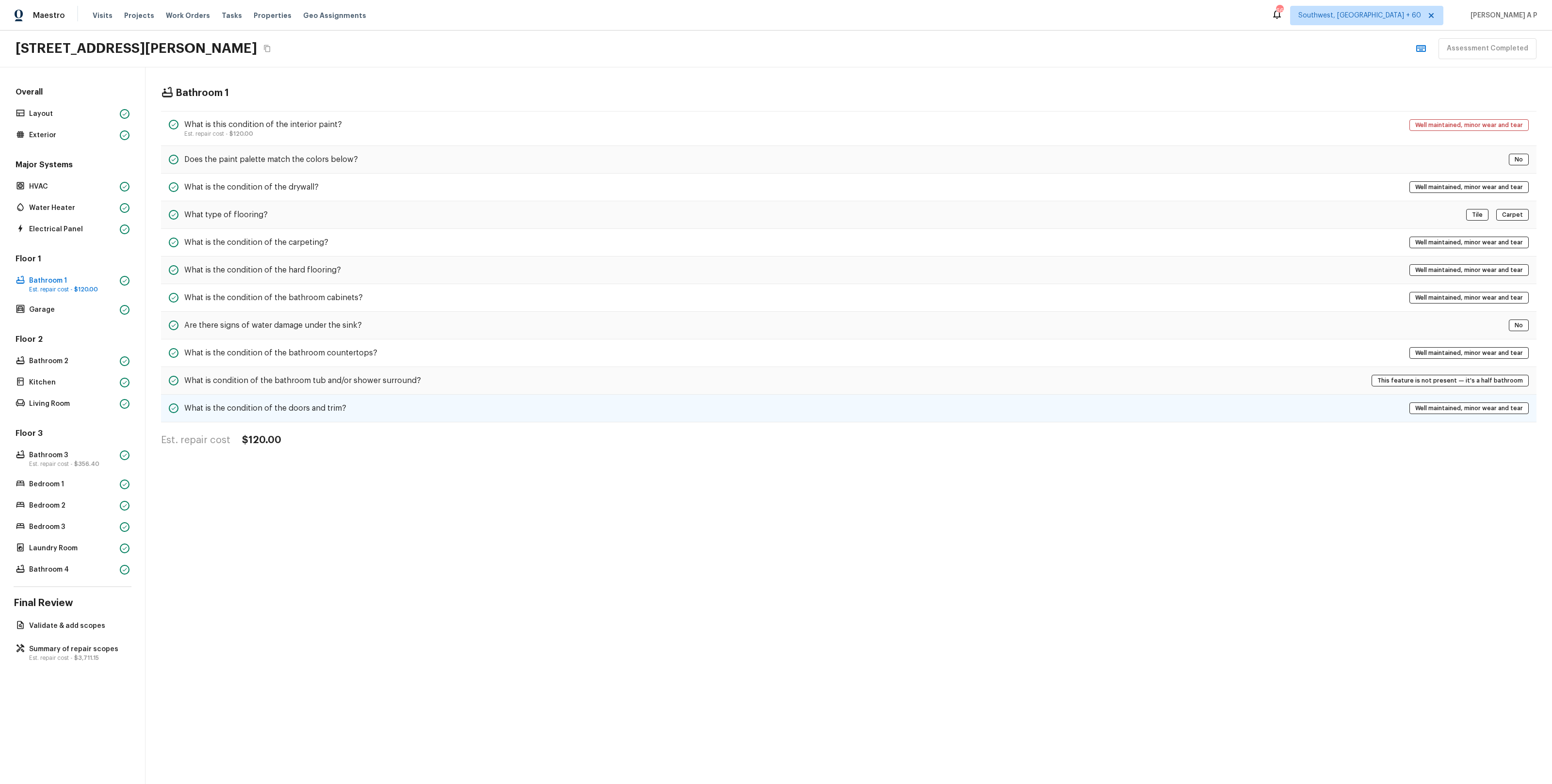
click at [271, 411] on h5 "What is the condition of the doors and trim?" at bounding box center [265, 408] width 162 height 11
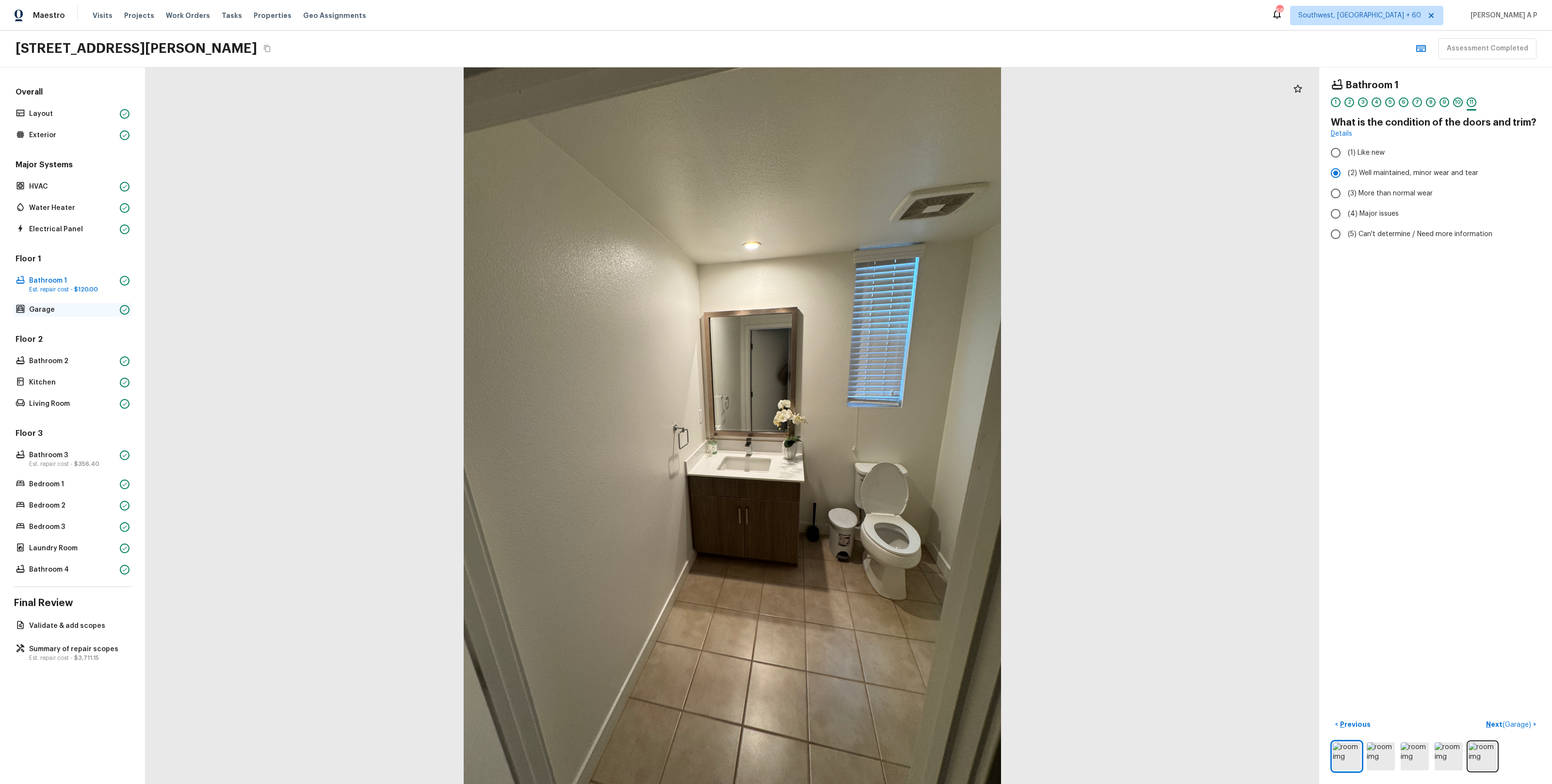
click at [61, 316] on div "Garage" at bounding box center [73, 310] width 118 height 14
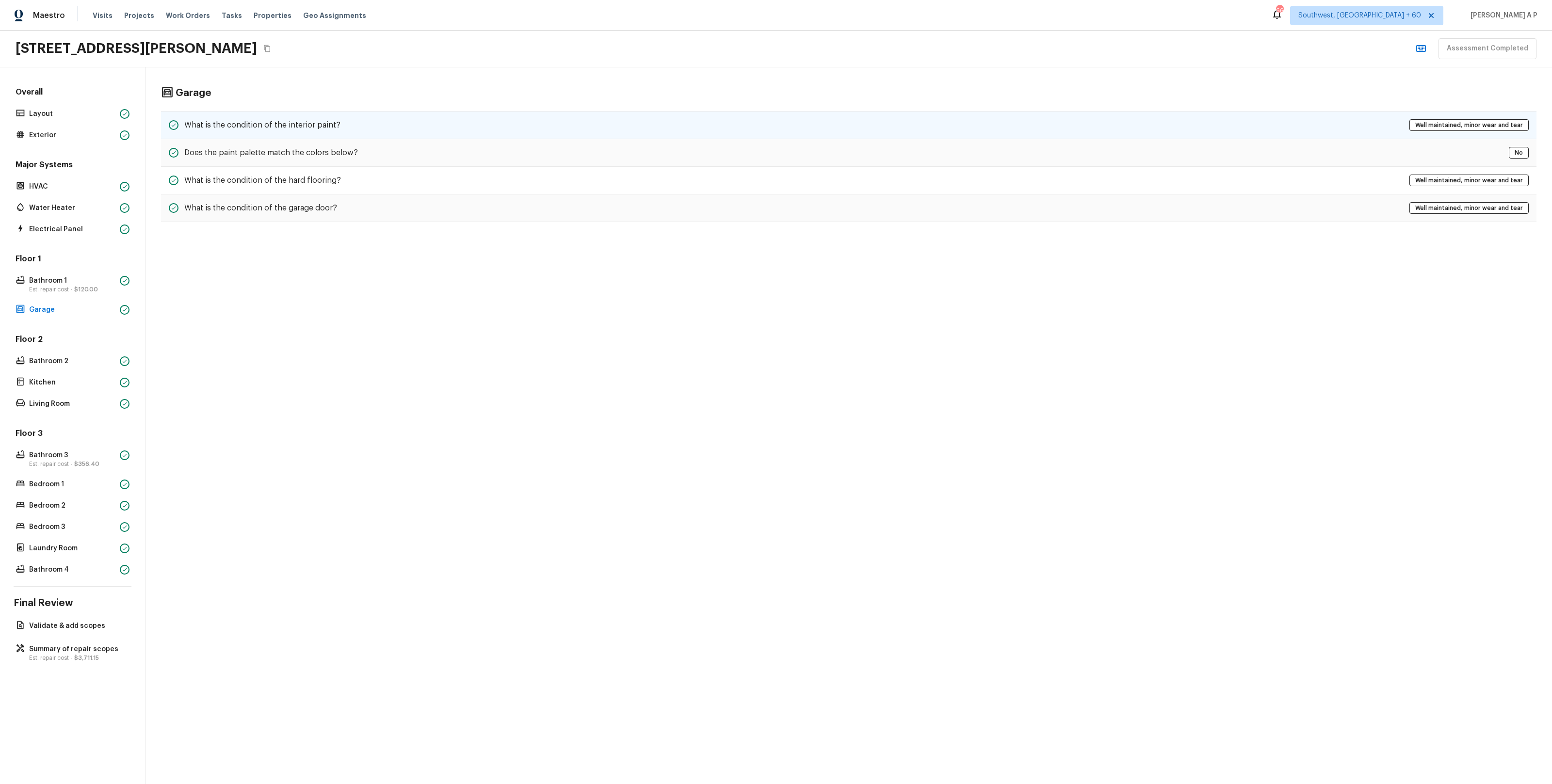
click at [298, 129] on h5 "What is the condition of the interior paint?" at bounding box center [262, 125] width 156 height 11
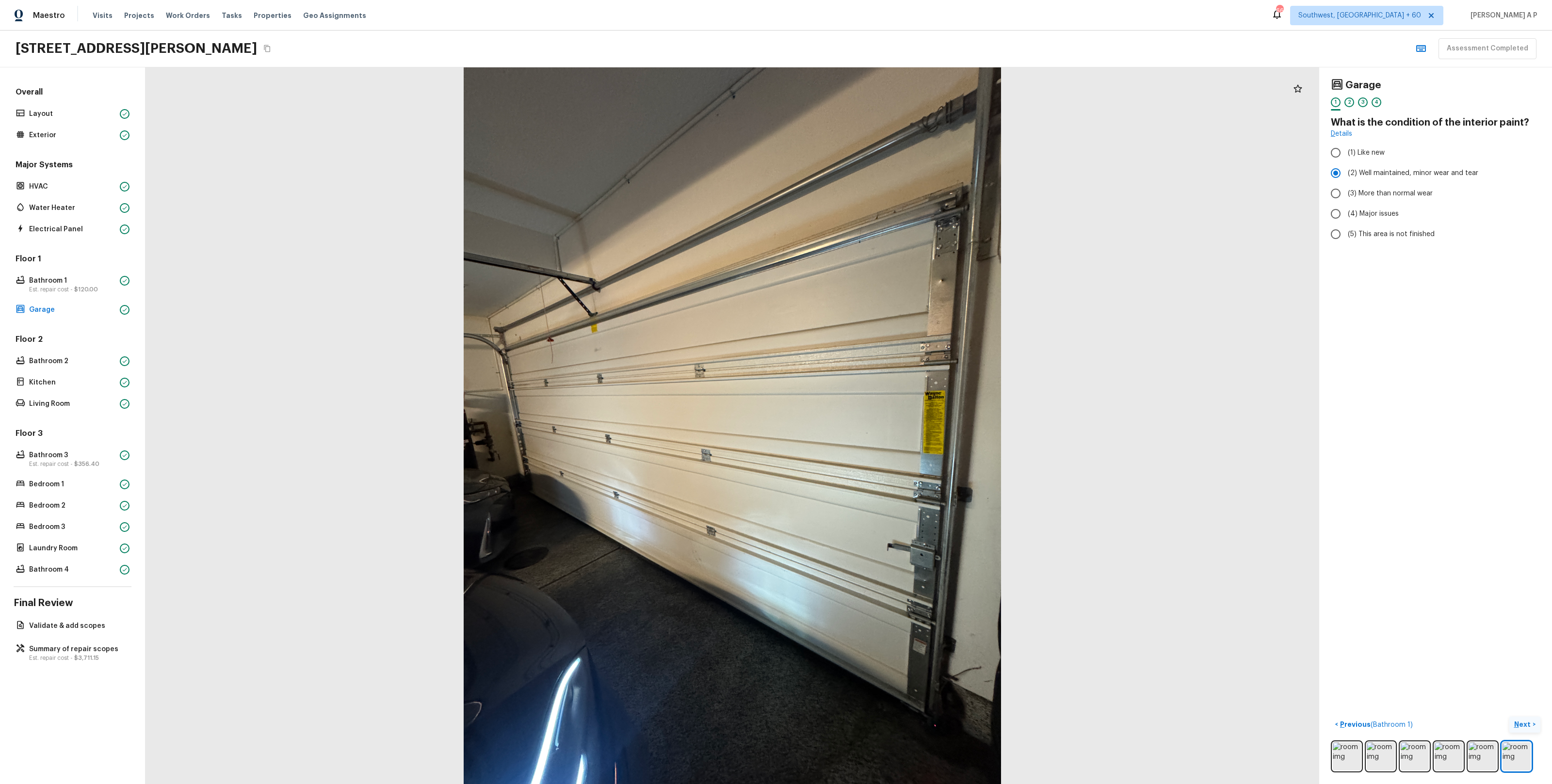
click at [1533, 723] on button "Next >" at bounding box center [1525, 724] width 31 height 16
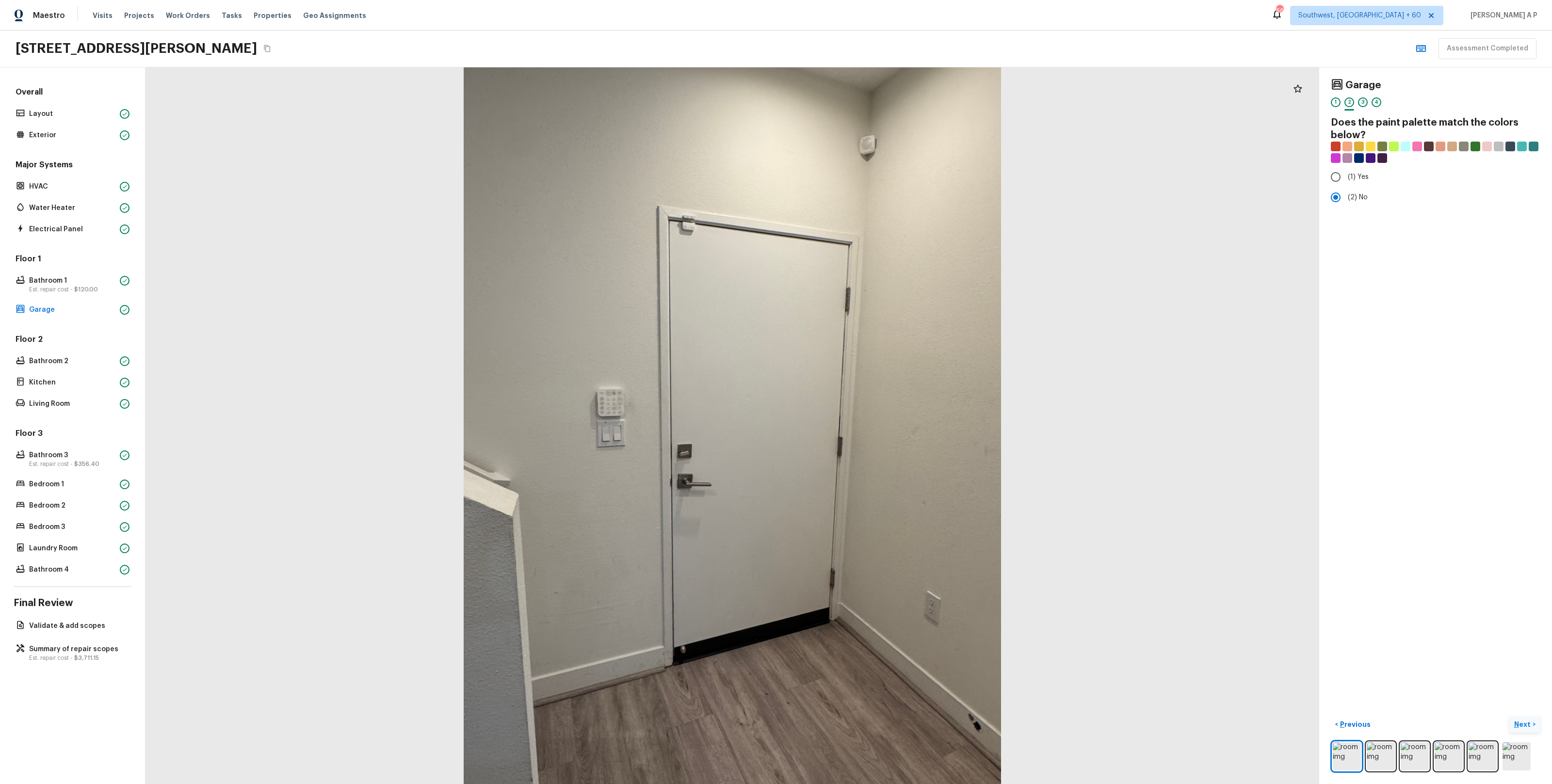
click at [1533, 723] on button "Next >" at bounding box center [1525, 724] width 31 height 16
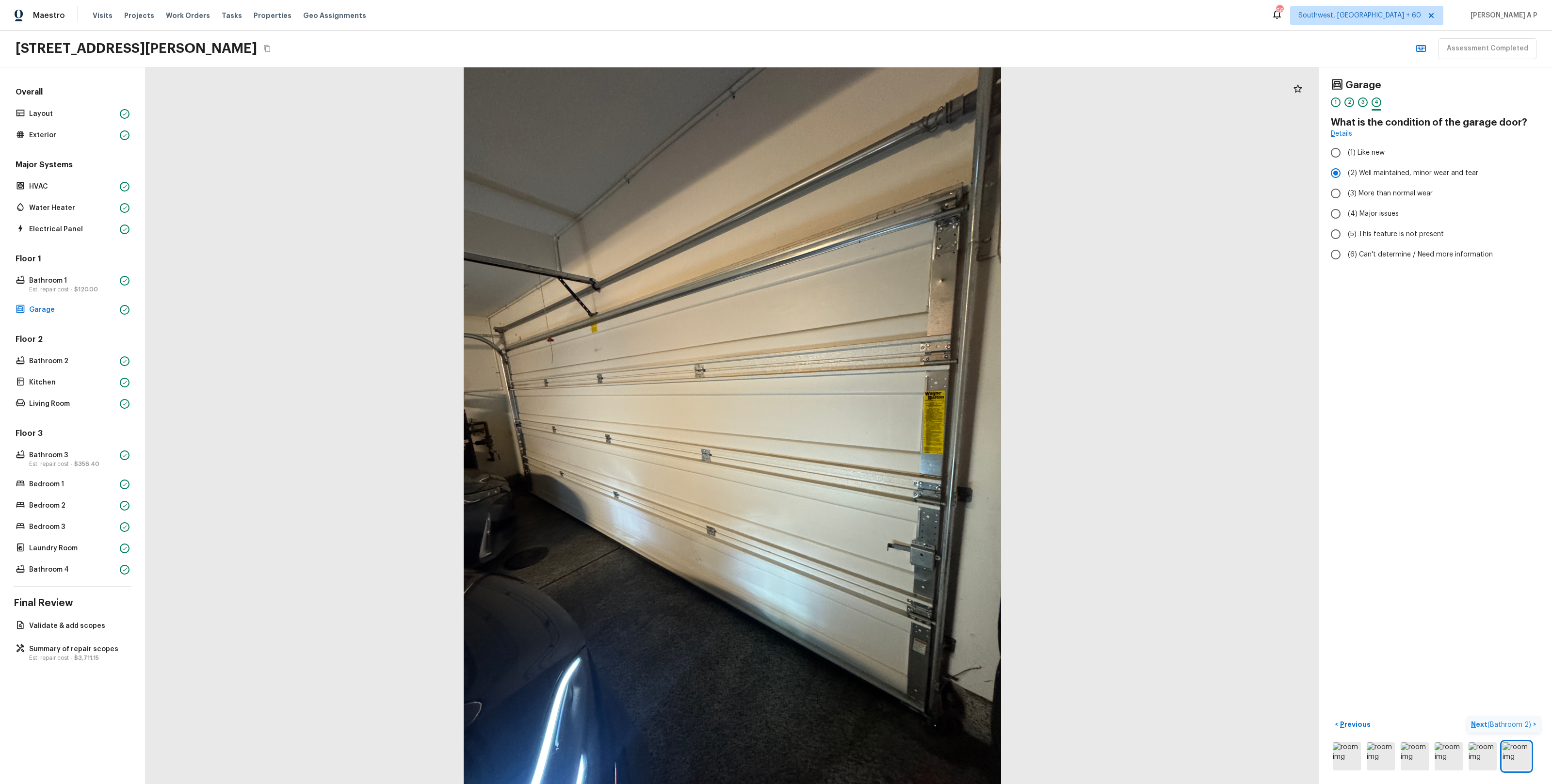
click at [1533, 723] on button "Next ( Bathroom 2 ) >" at bounding box center [1504, 724] width 74 height 16
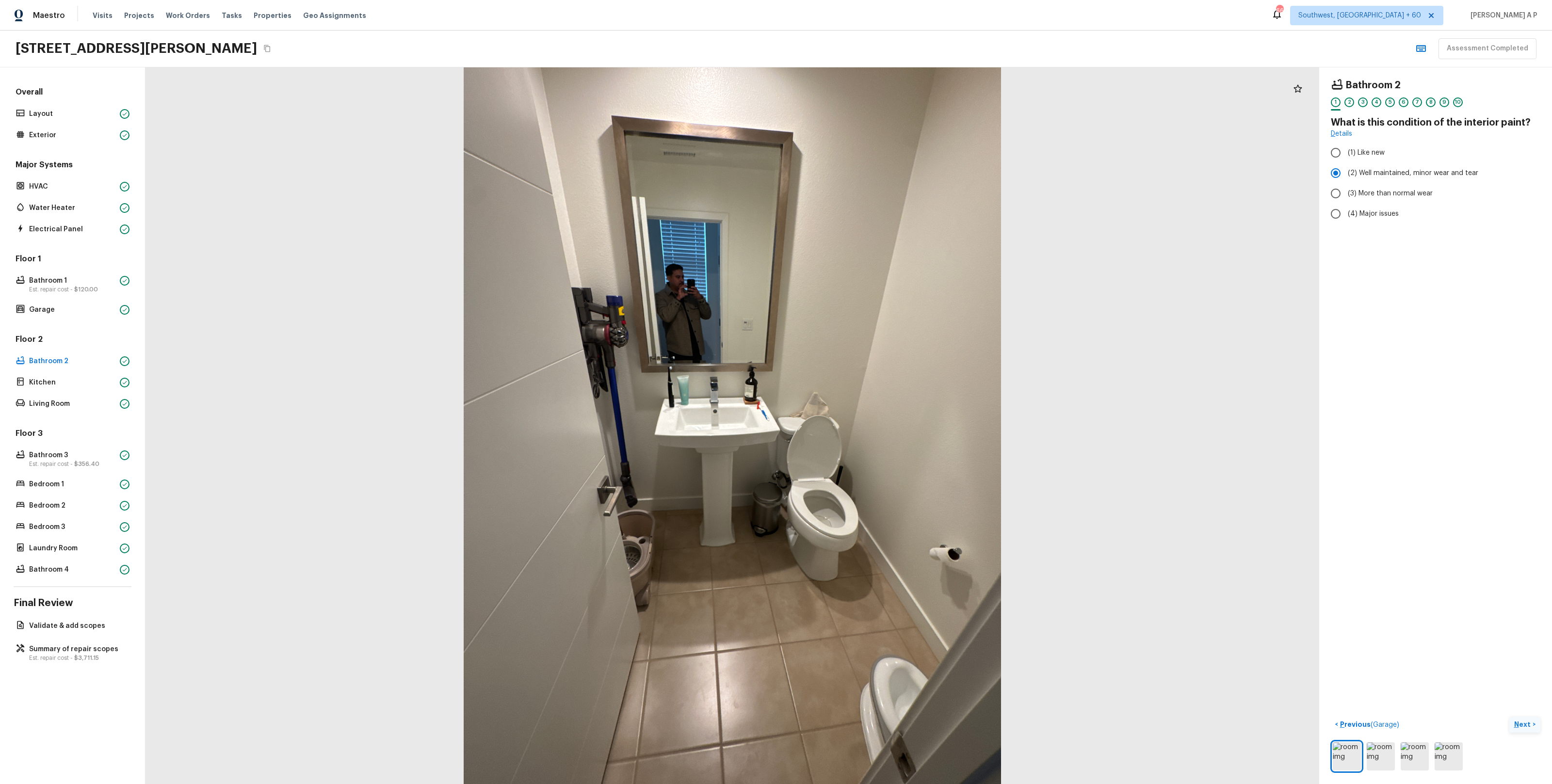
click at [1521, 726] on p "Next" at bounding box center [1523, 724] width 19 height 10
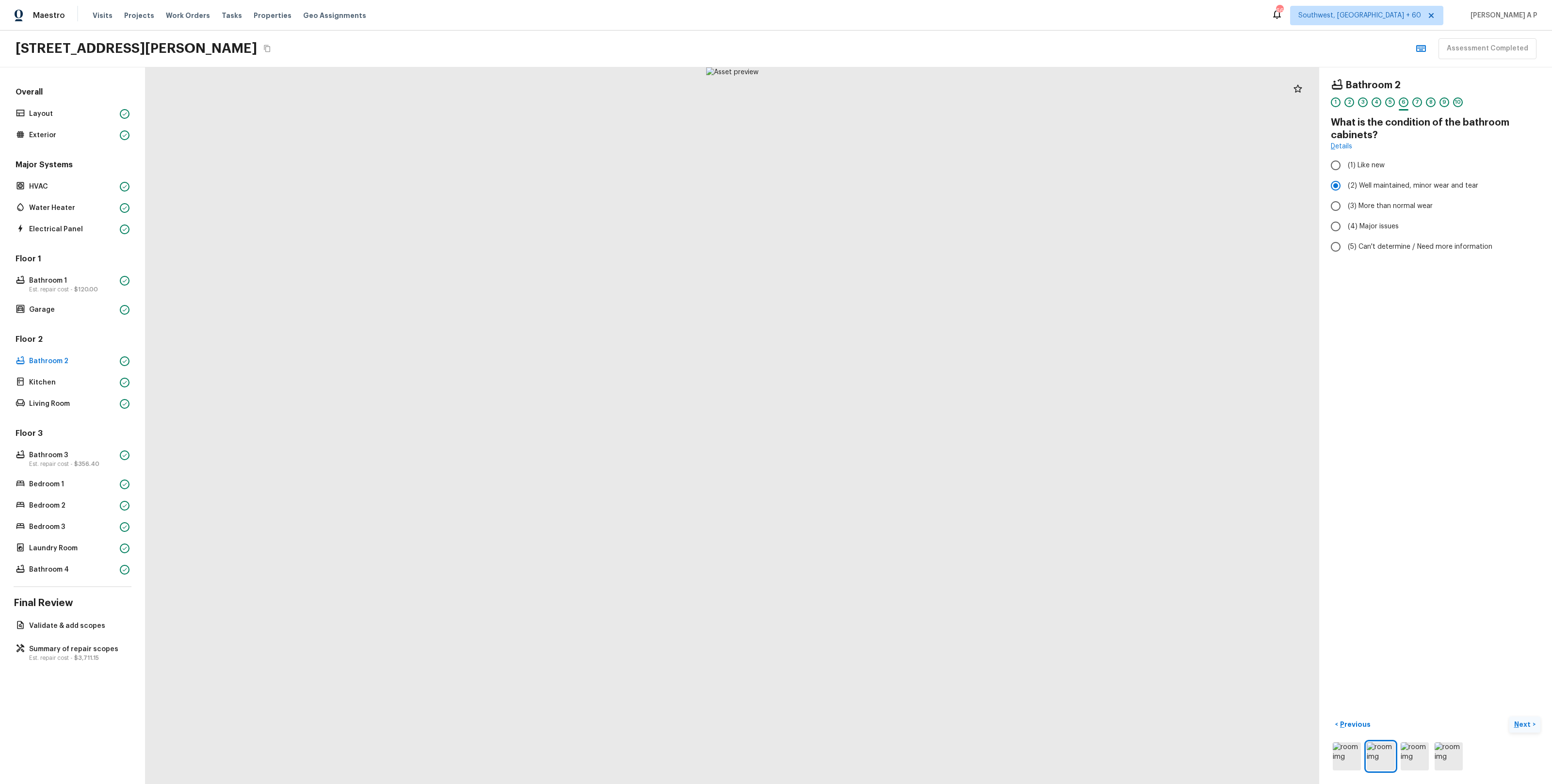
click at [1521, 726] on p "Next" at bounding box center [1523, 724] width 19 height 10
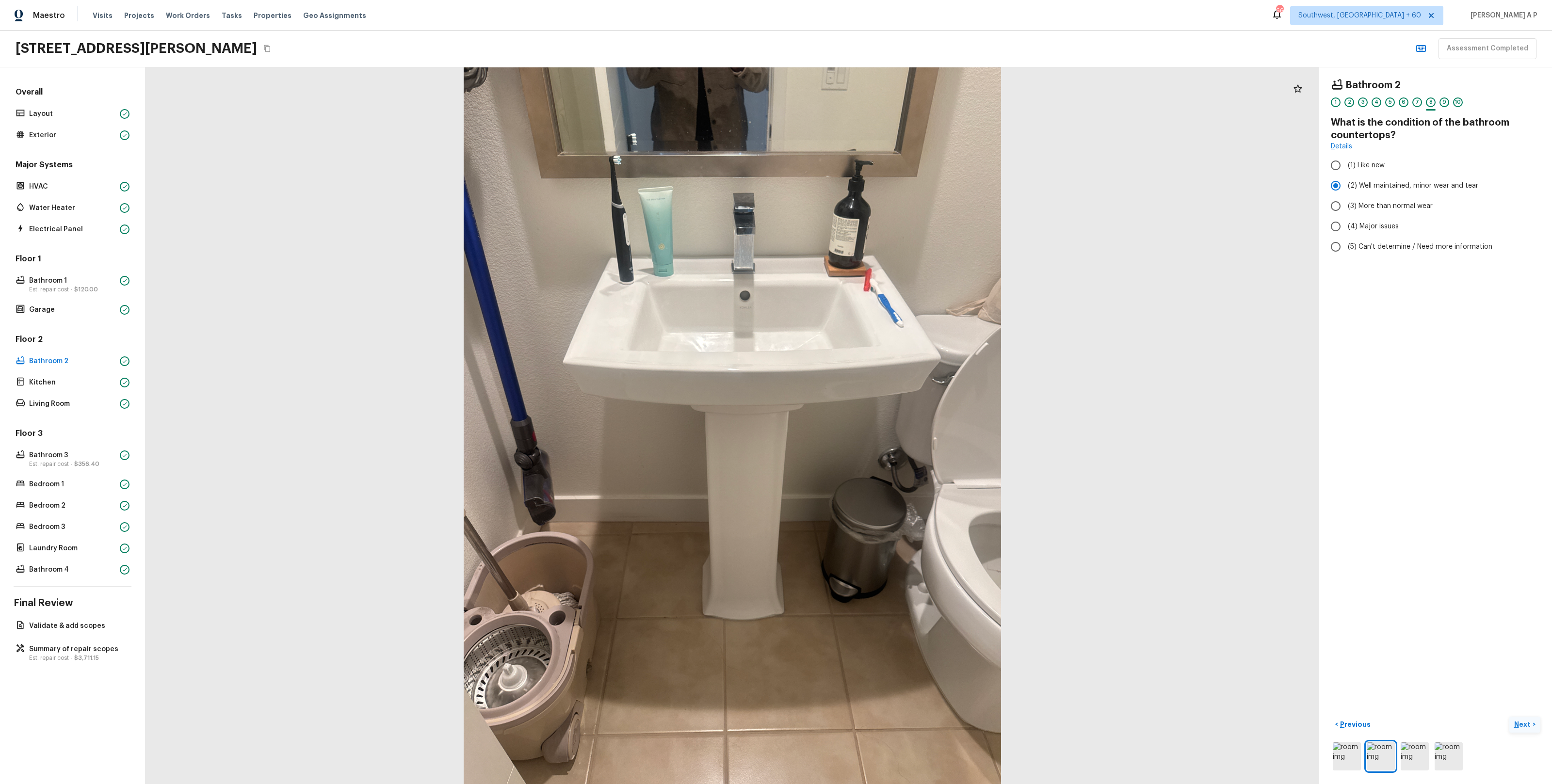
click at [1521, 726] on p "Next" at bounding box center [1523, 724] width 19 height 10
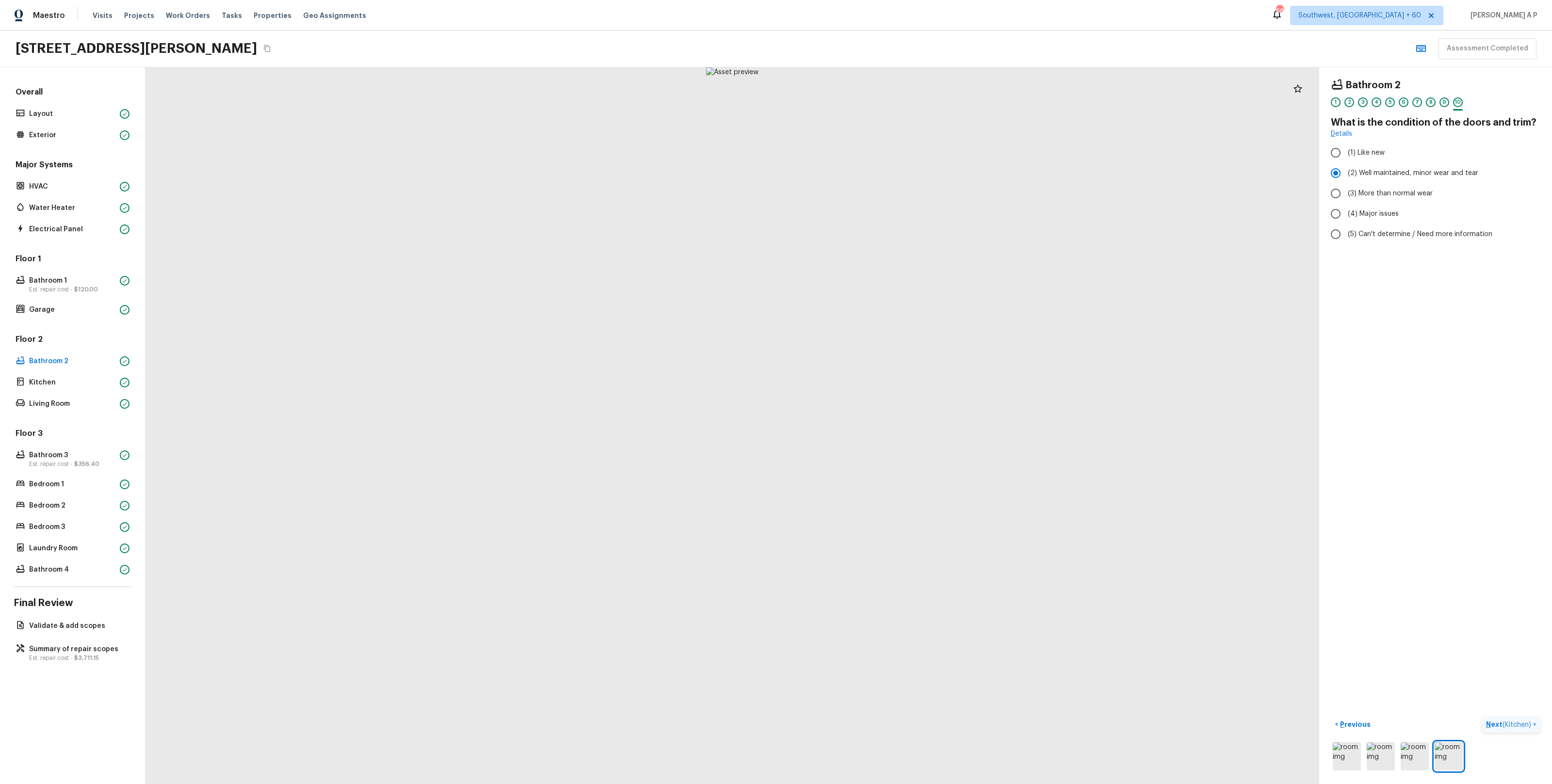
click at [1521, 726] on span "( Kitchen )" at bounding box center [1516, 724] width 28 height 7
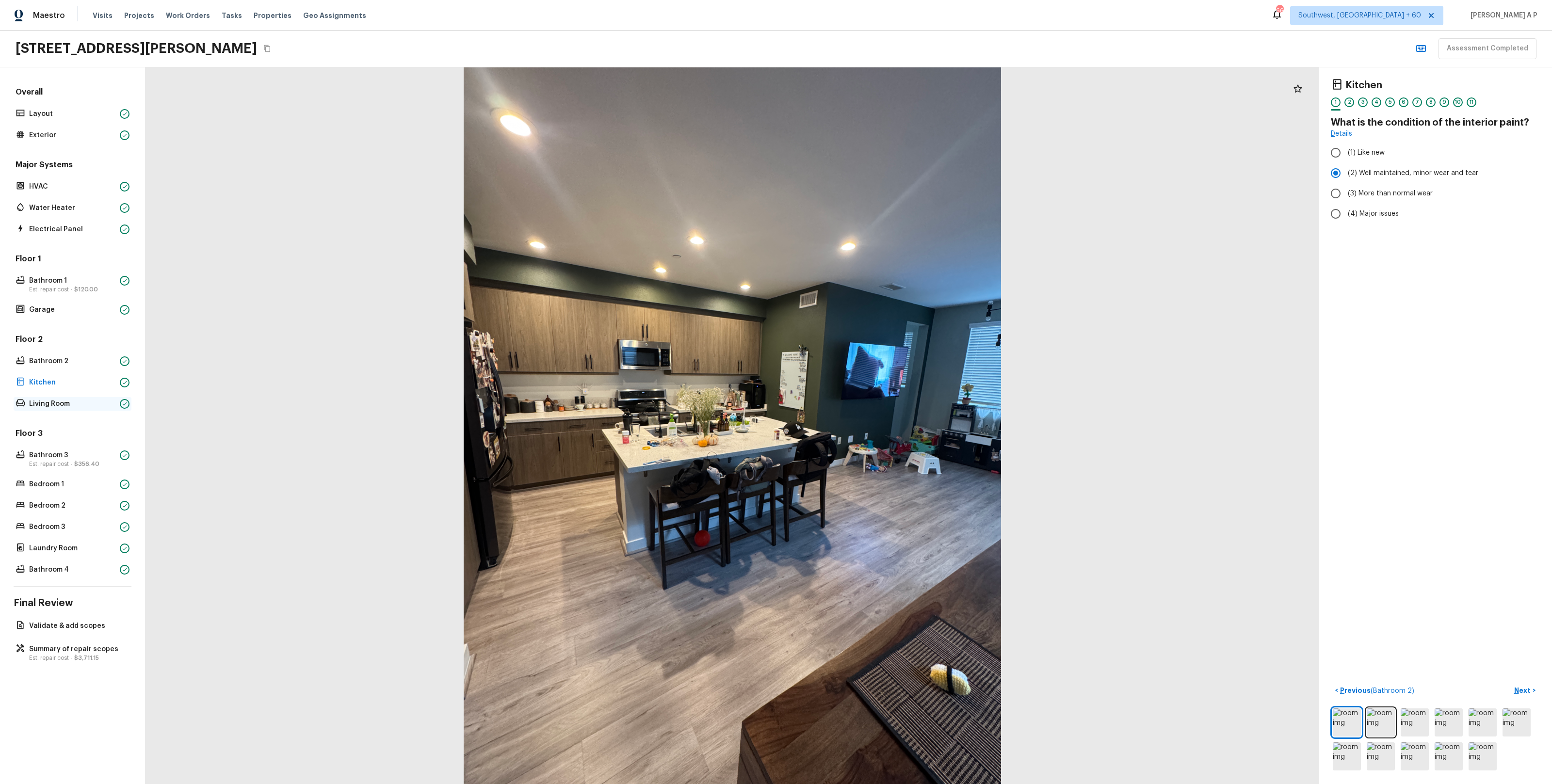
click at [68, 406] on p "Living Room" at bounding box center [72, 404] width 87 height 10
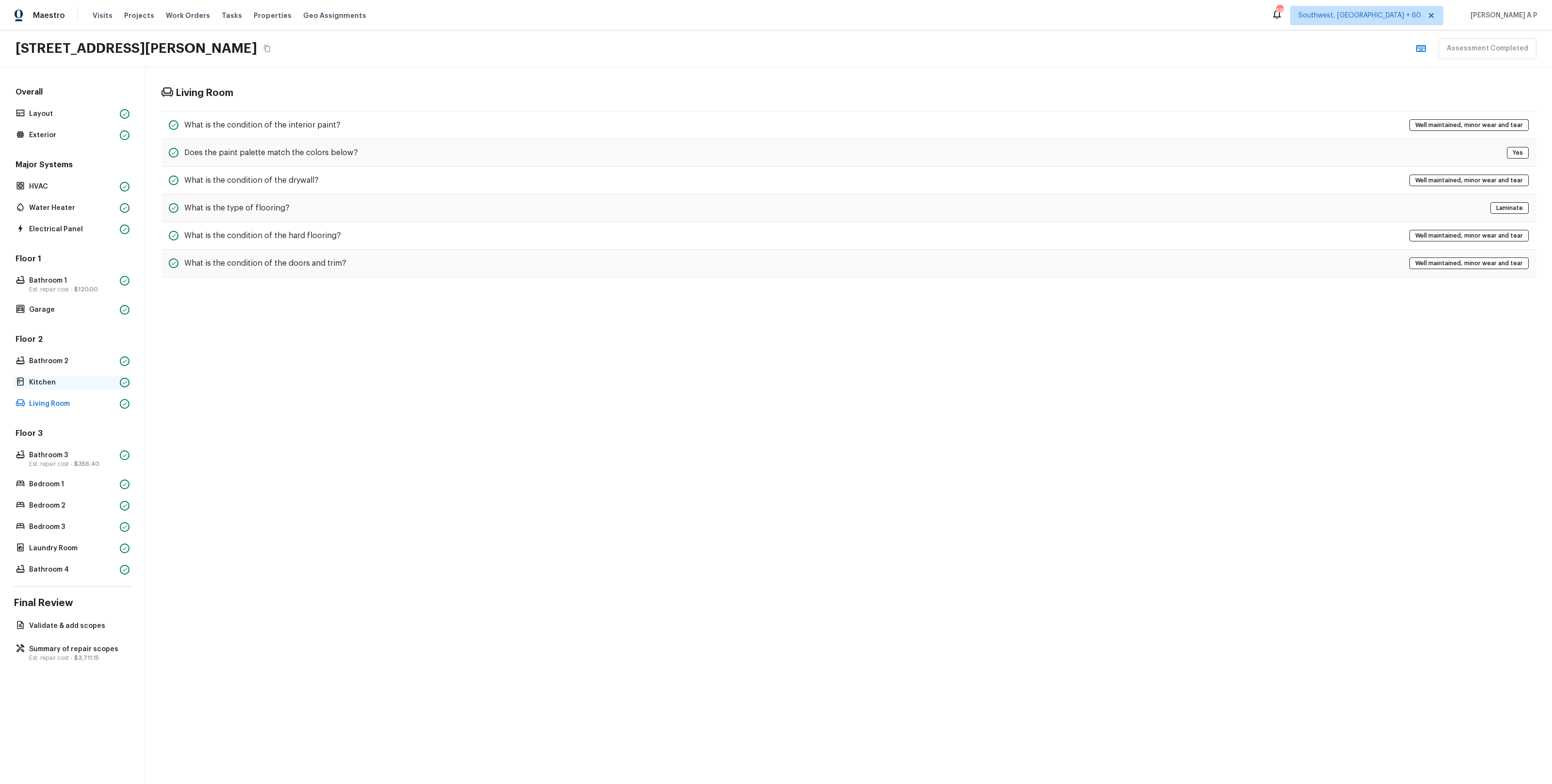
click at [63, 378] on p "Kitchen" at bounding box center [72, 382] width 87 height 10
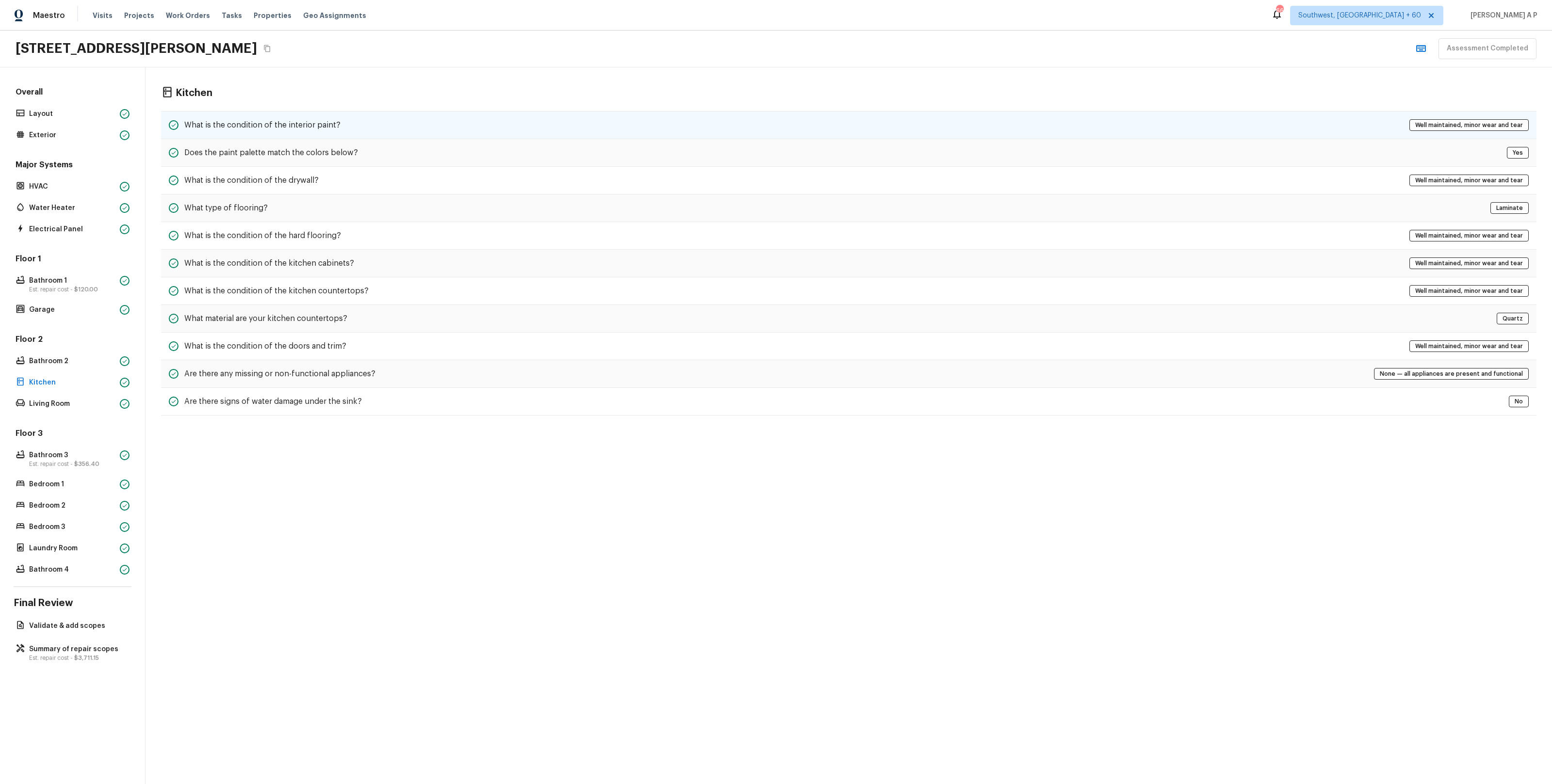
click at [312, 128] on h5 "What is the condition of the interior paint?" at bounding box center [262, 125] width 156 height 11
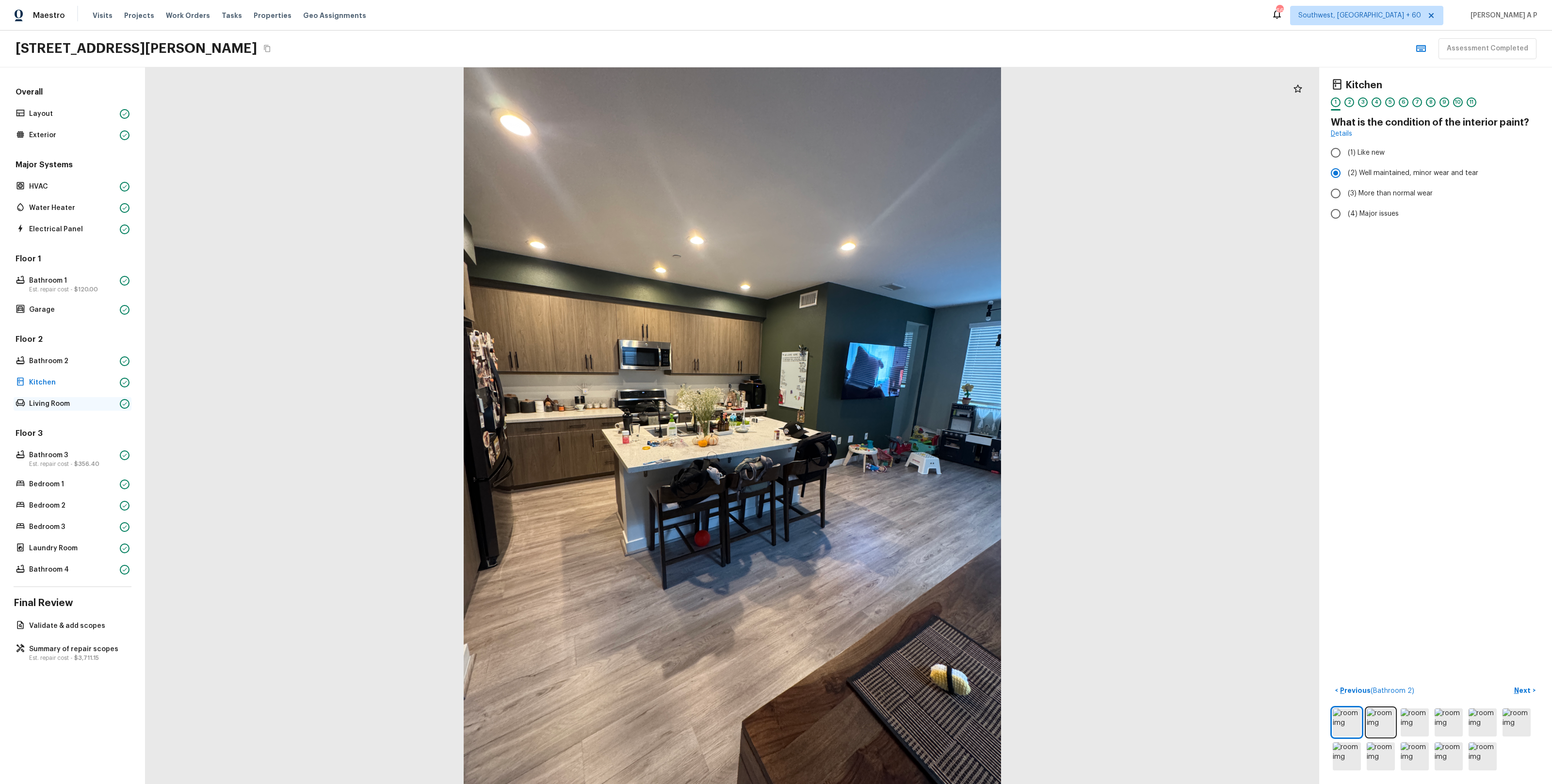
click at [57, 408] on p "Living Room" at bounding box center [72, 404] width 87 height 10
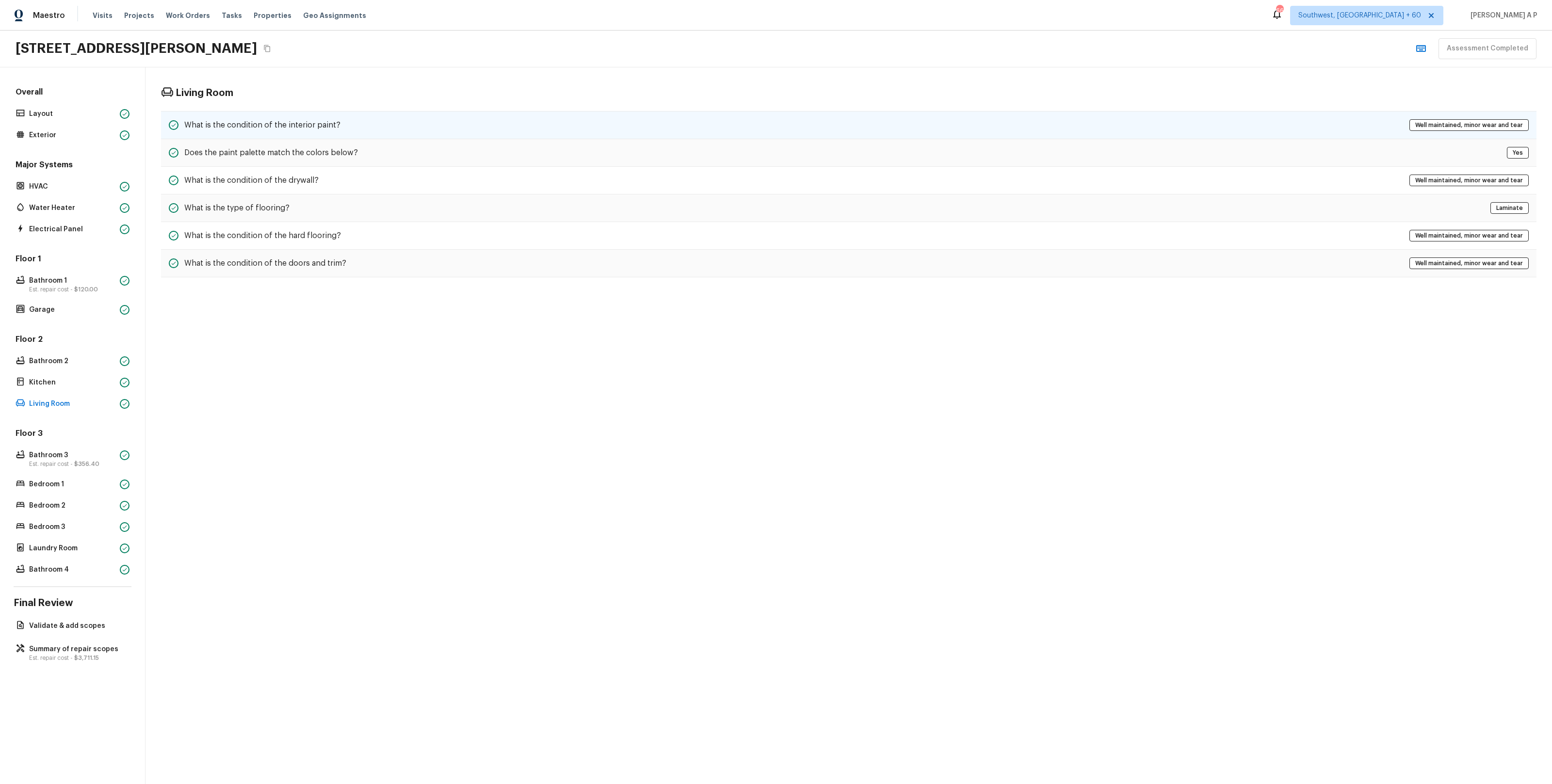
click at [308, 125] on h5 "What is the condition of the interior paint?" at bounding box center [262, 125] width 156 height 11
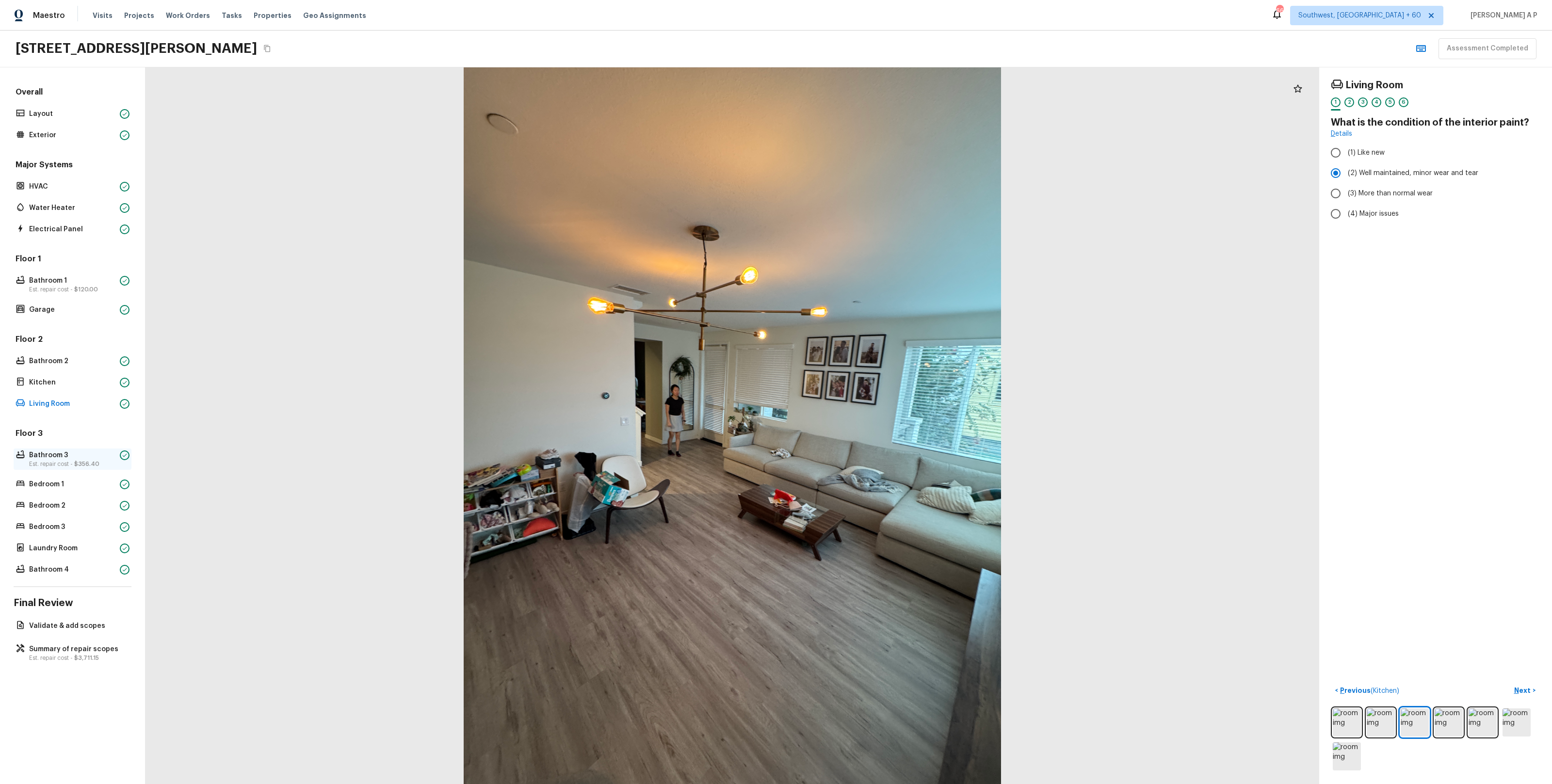
click at [64, 460] on p "Est. repair cost - $356.40" at bounding box center [72, 464] width 87 height 8
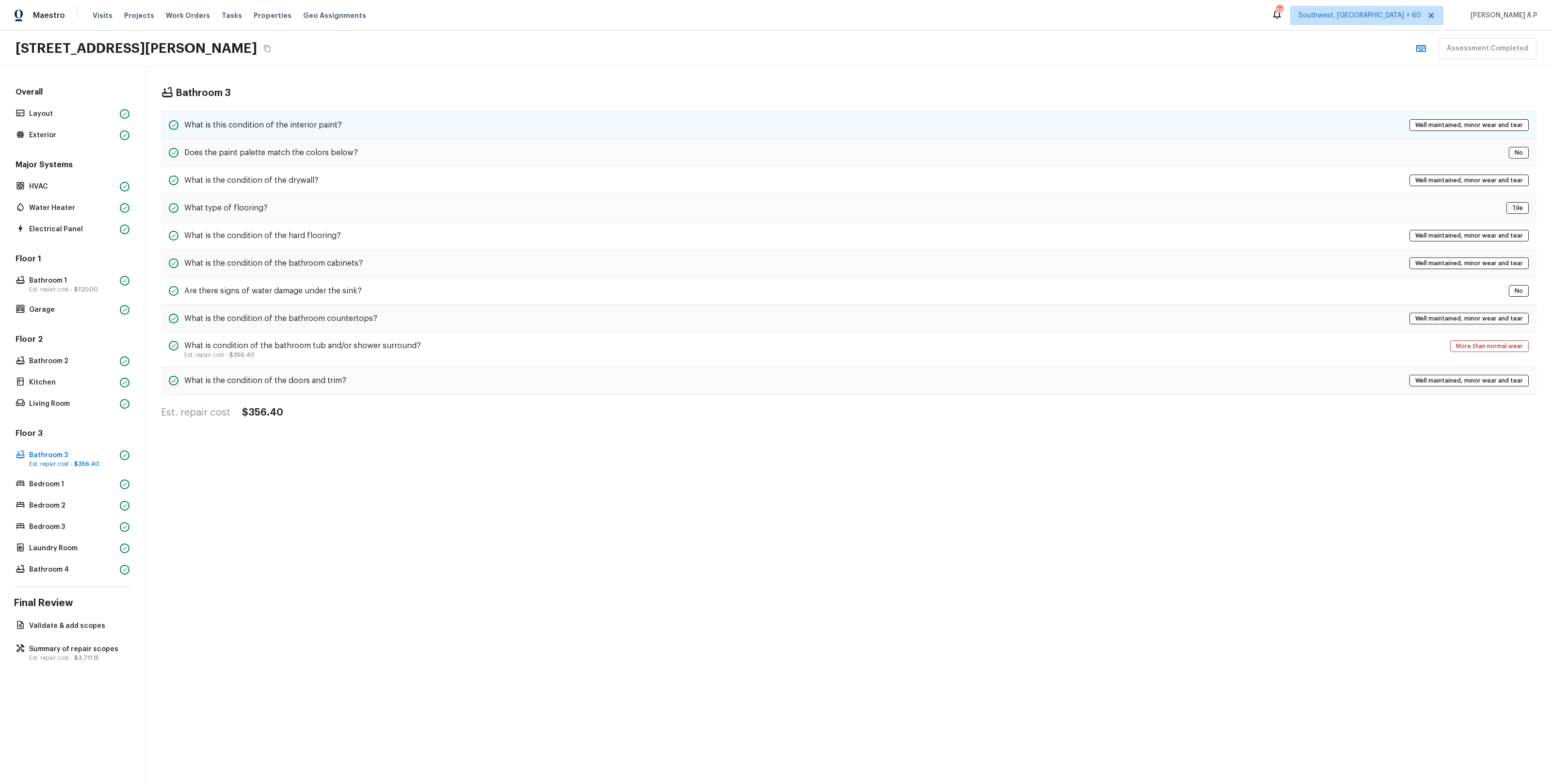
click at [424, 132] on div "What is this condition of the interior paint? Well maintained, minor wear and t…" at bounding box center [848, 125] width 1375 height 28
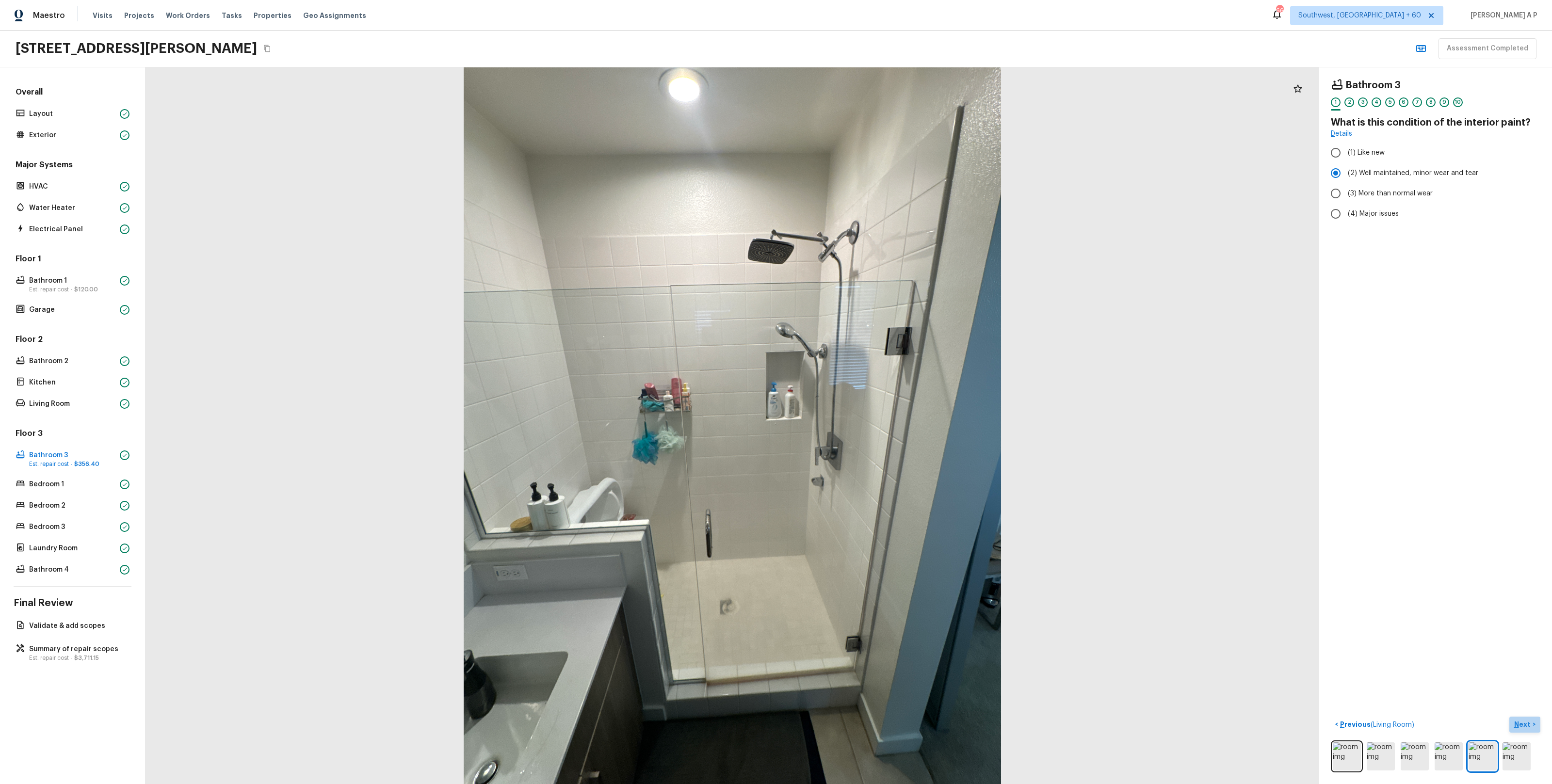
click at [1532, 724] on button "Next >" at bounding box center [1525, 724] width 31 height 16
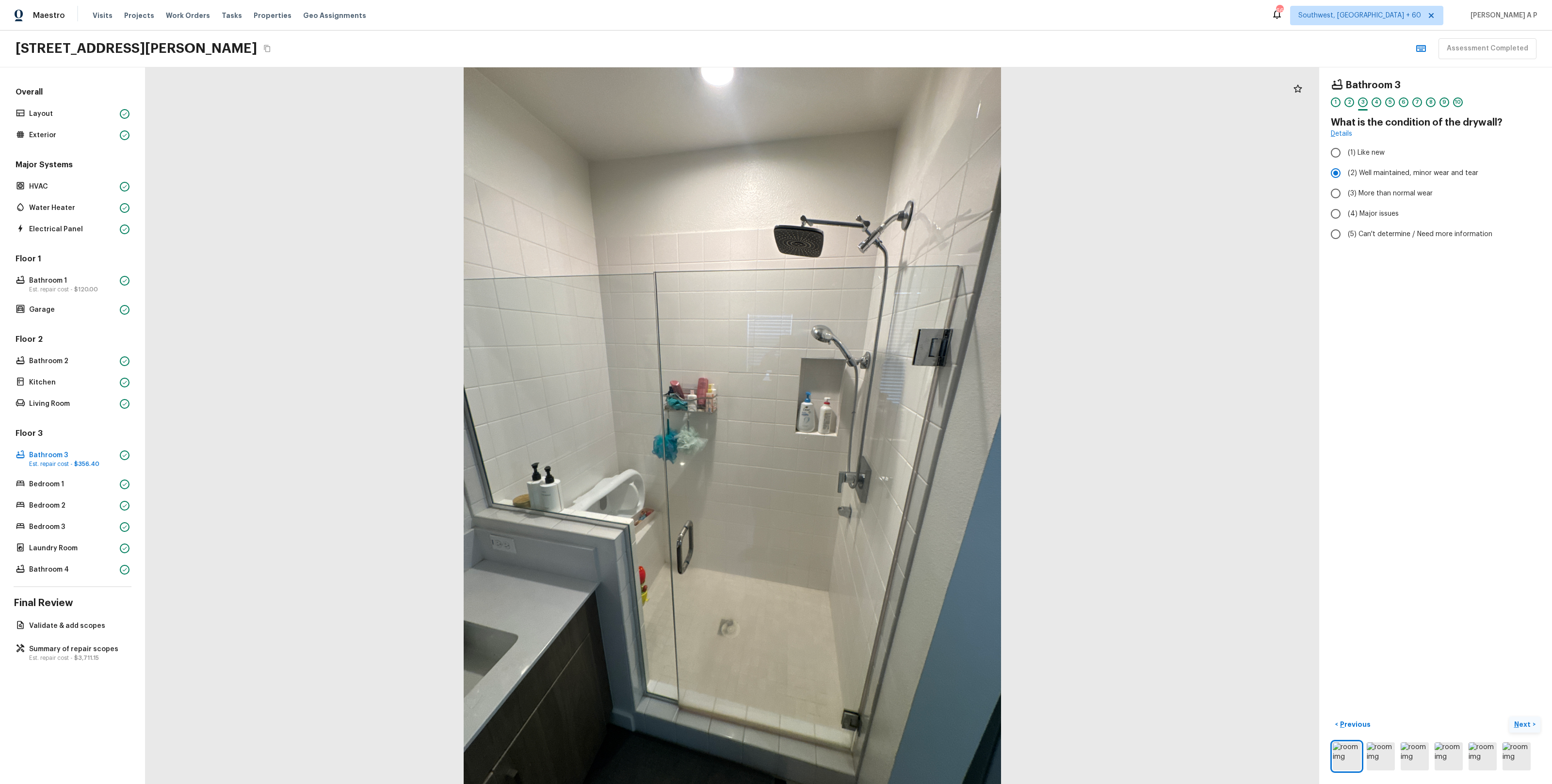
click at [1532, 724] on button "Next >" at bounding box center [1525, 724] width 31 height 16
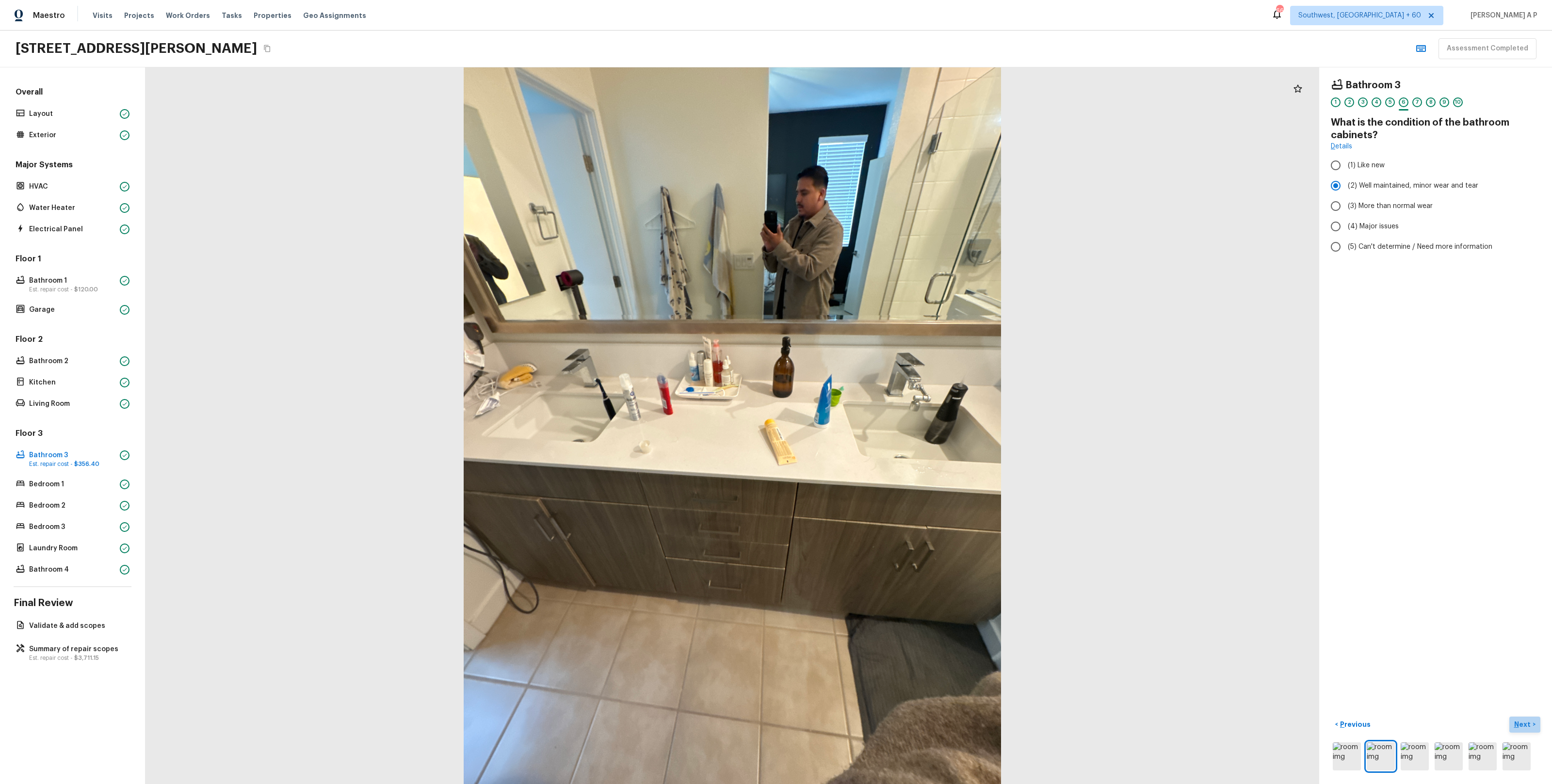
click at [1532, 724] on button "Next >" at bounding box center [1525, 724] width 31 height 16
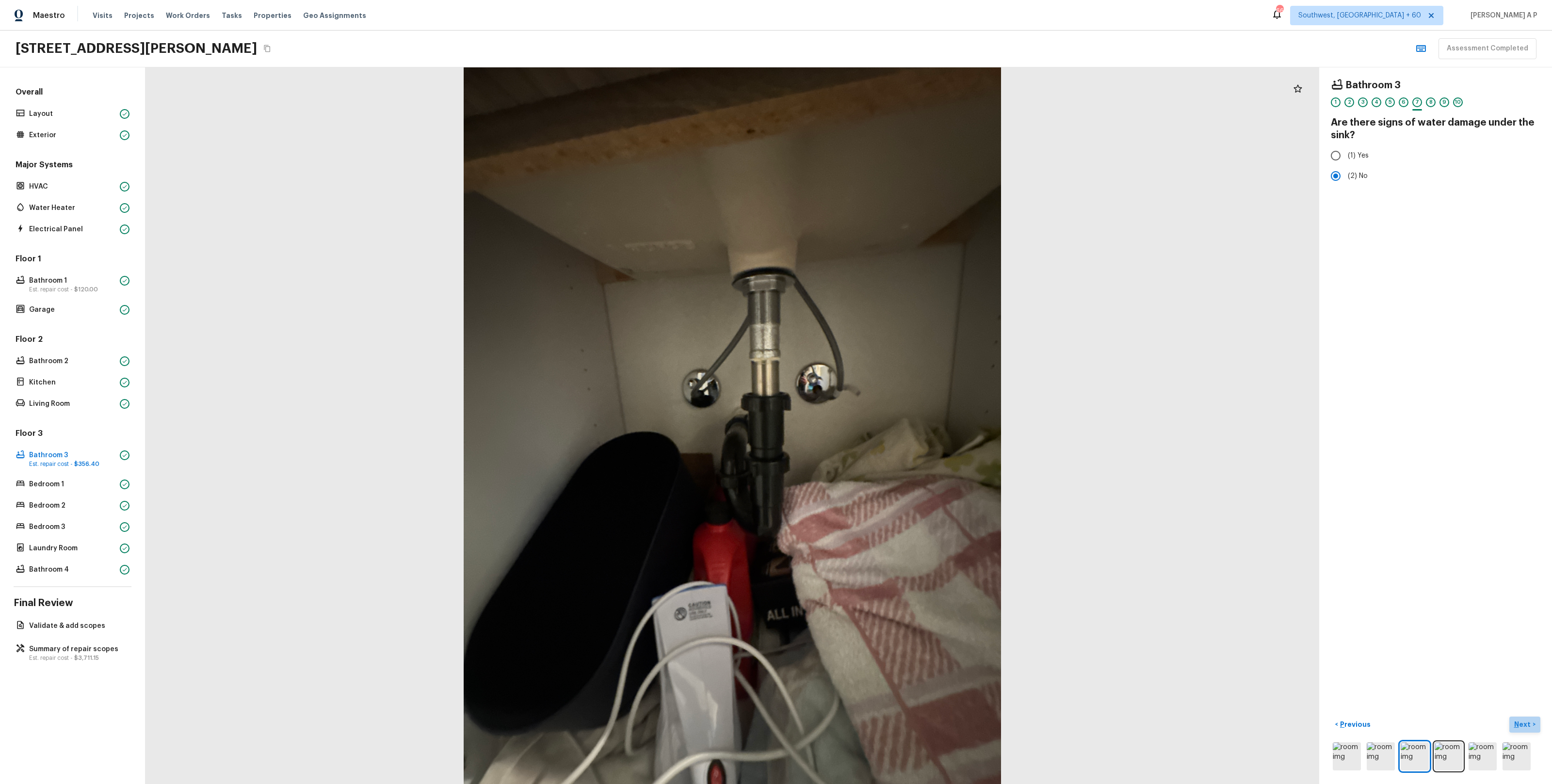
click at [1532, 724] on button "Next >" at bounding box center [1525, 724] width 31 height 16
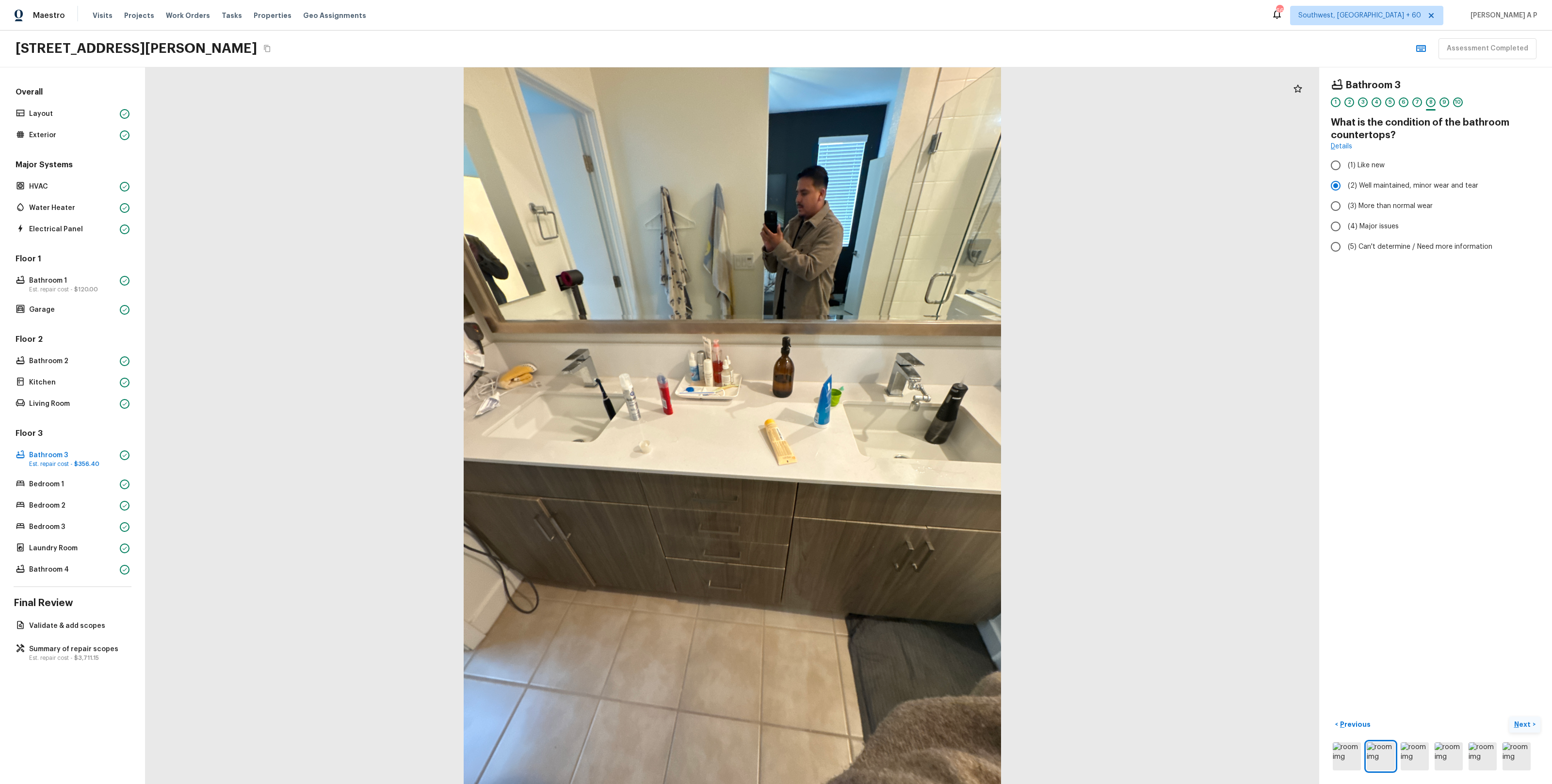
click at [1532, 724] on button "Next >" at bounding box center [1525, 724] width 31 height 16
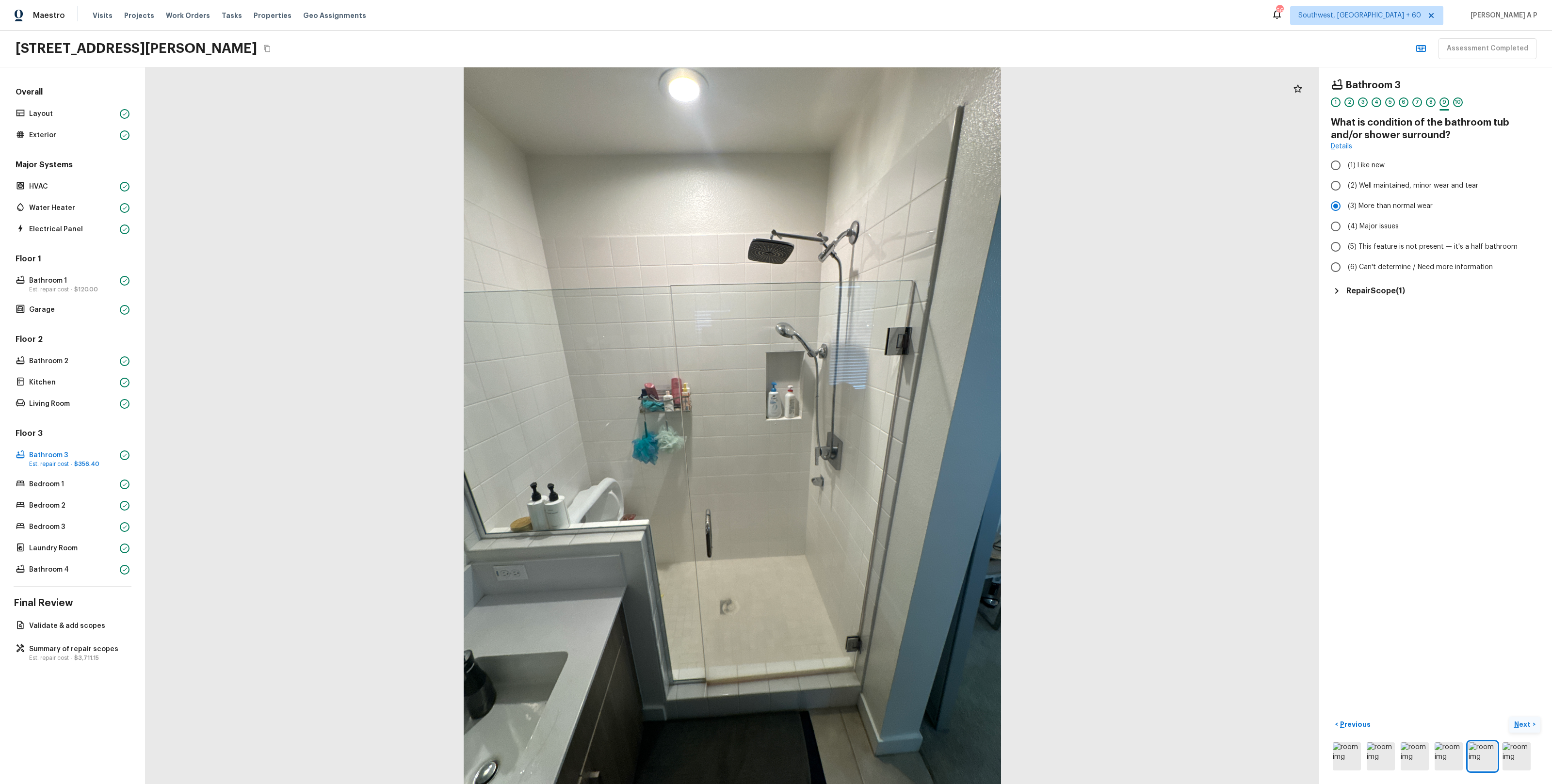
click at [1532, 724] on button "Next >" at bounding box center [1525, 724] width 31 height 16
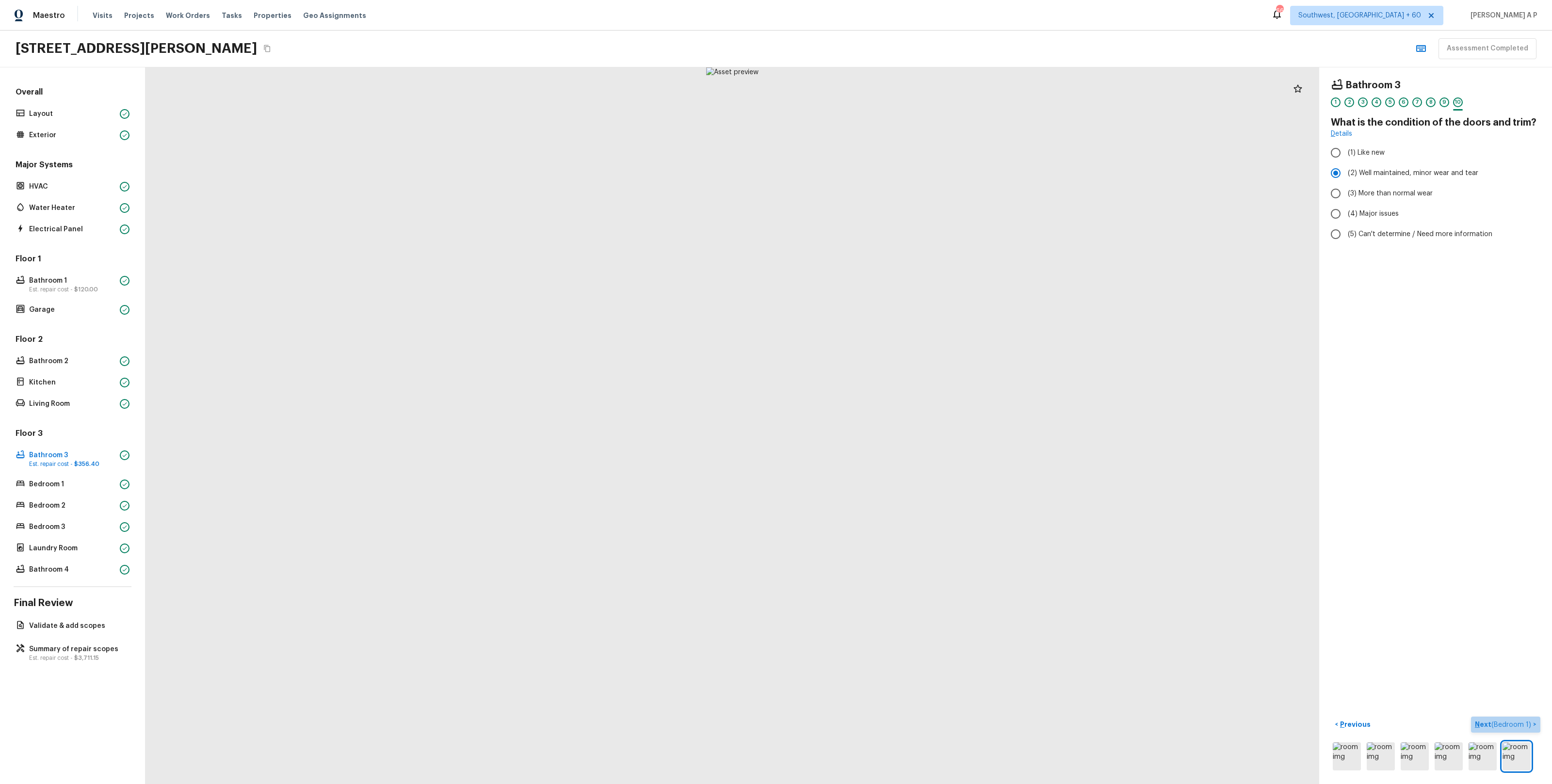
click at [1532, 724] on p "Next ( Bedroom 1 )" at bounding box center [1504, 724] width 58 height 10
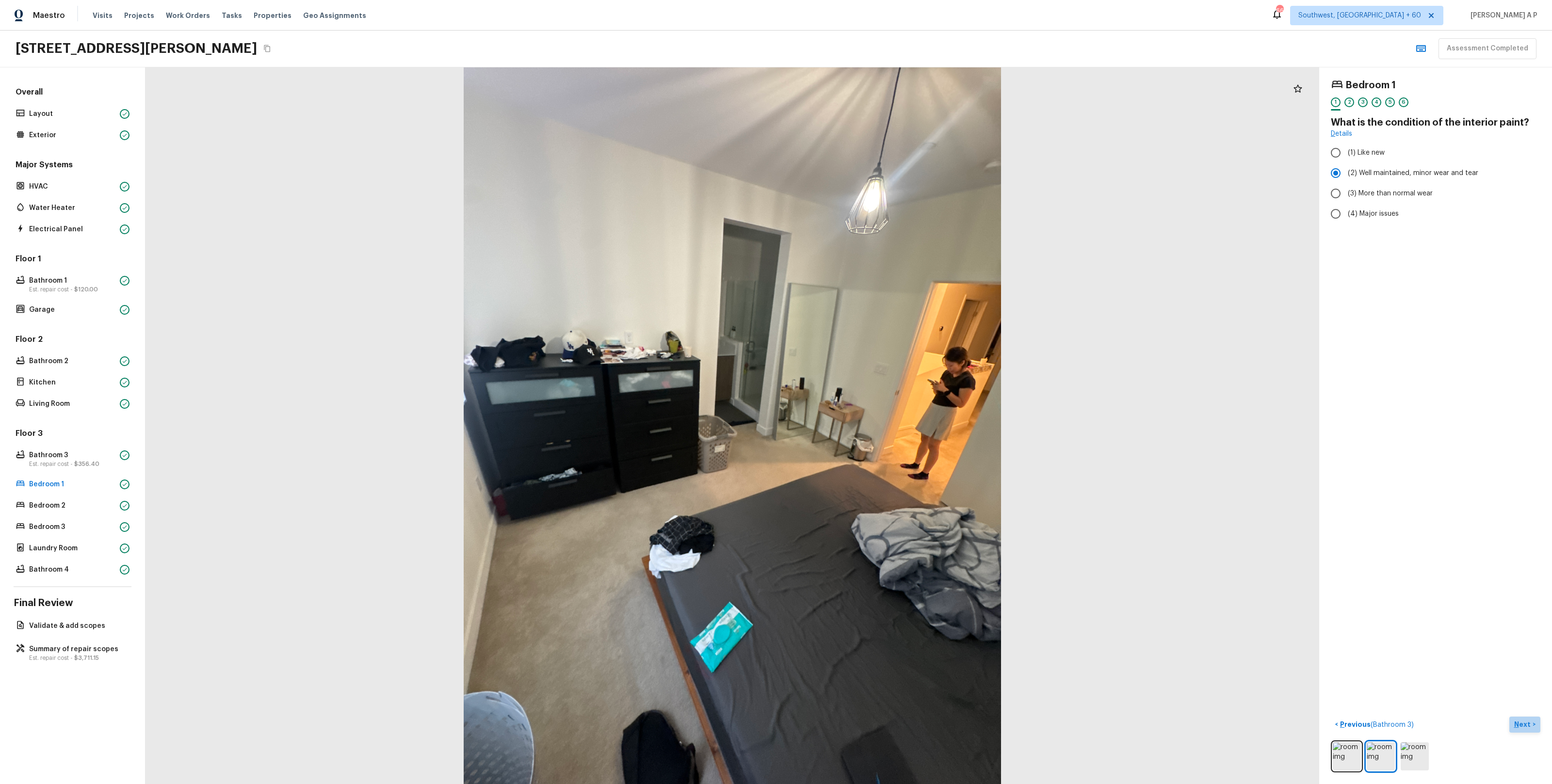
click at [1515, 723] on p "Next" at bounding box center [1523, 724] width 19 height 10
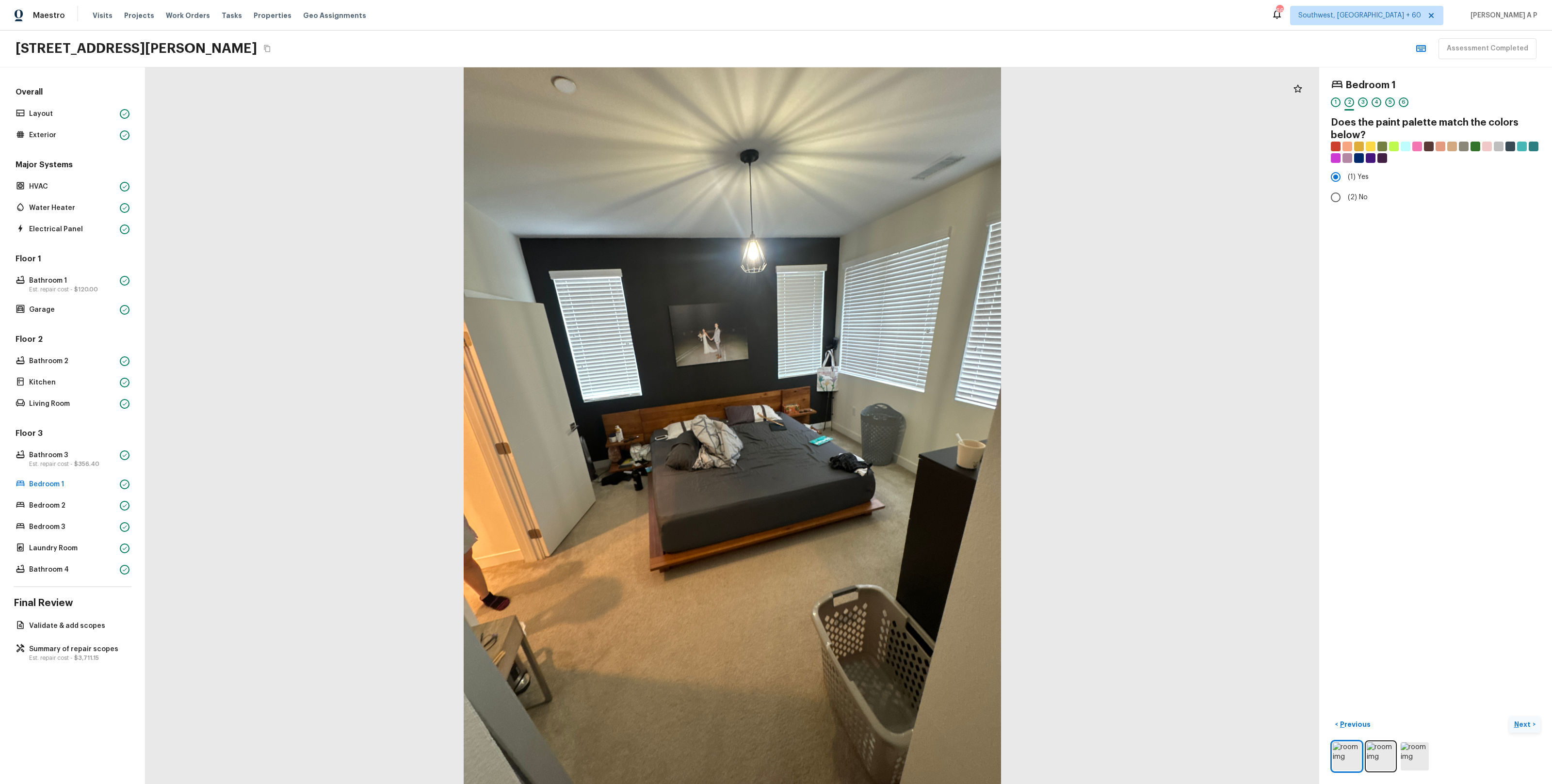
click at [1515, 723] on p "Next" at bounding box center [1523, 724] width 19 height 10
click at [1516, 723] on p "Next" at bounding box center [1523, 724] width 19 height 10
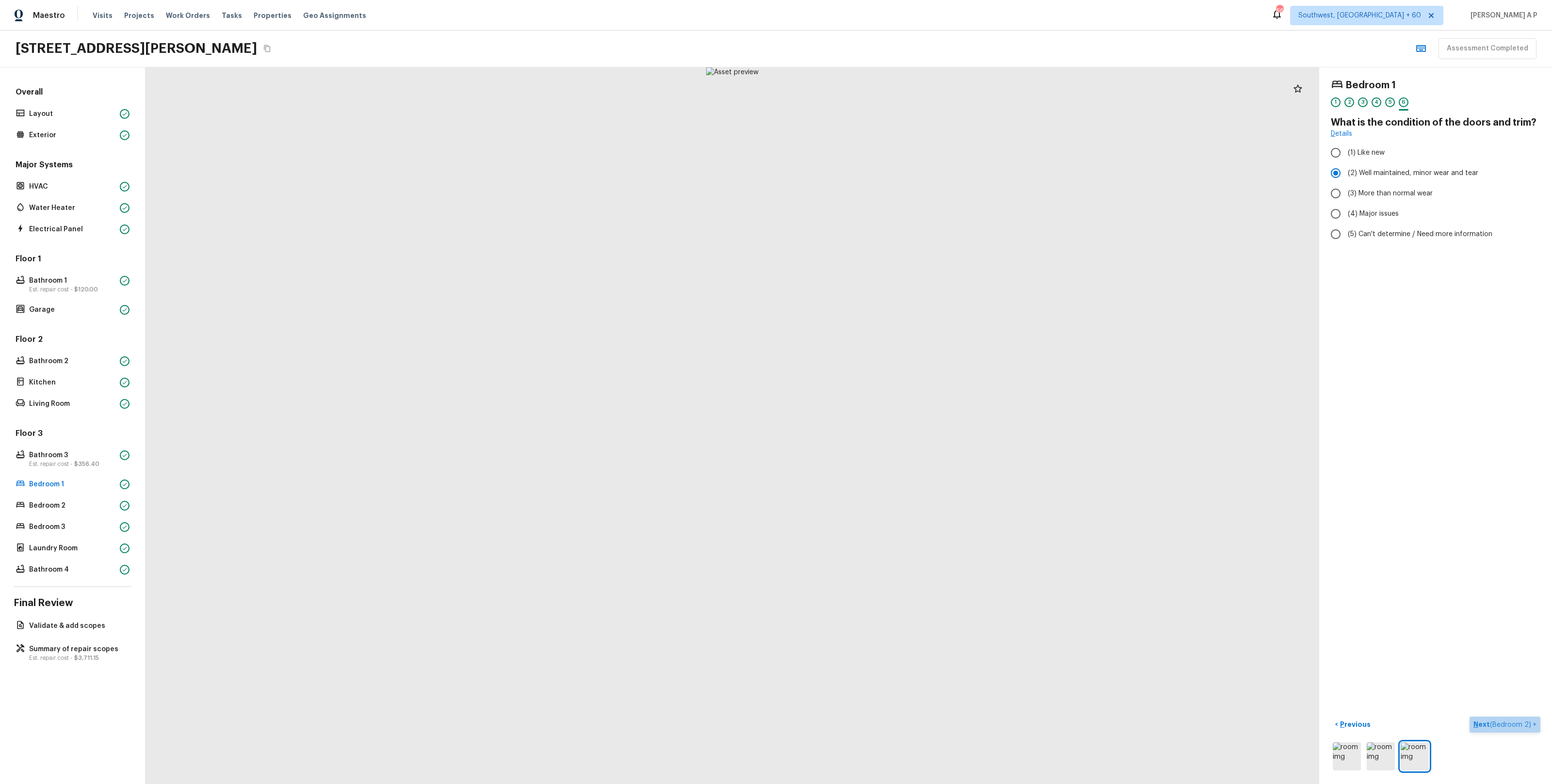
click at [1516, 722] on span "( Bedroom 2 )" at bounding box center [1510, 724] width 41 height 7
click at [1516, 722] on p "Next" at bounding box center [1523, 724] width 19 height 10
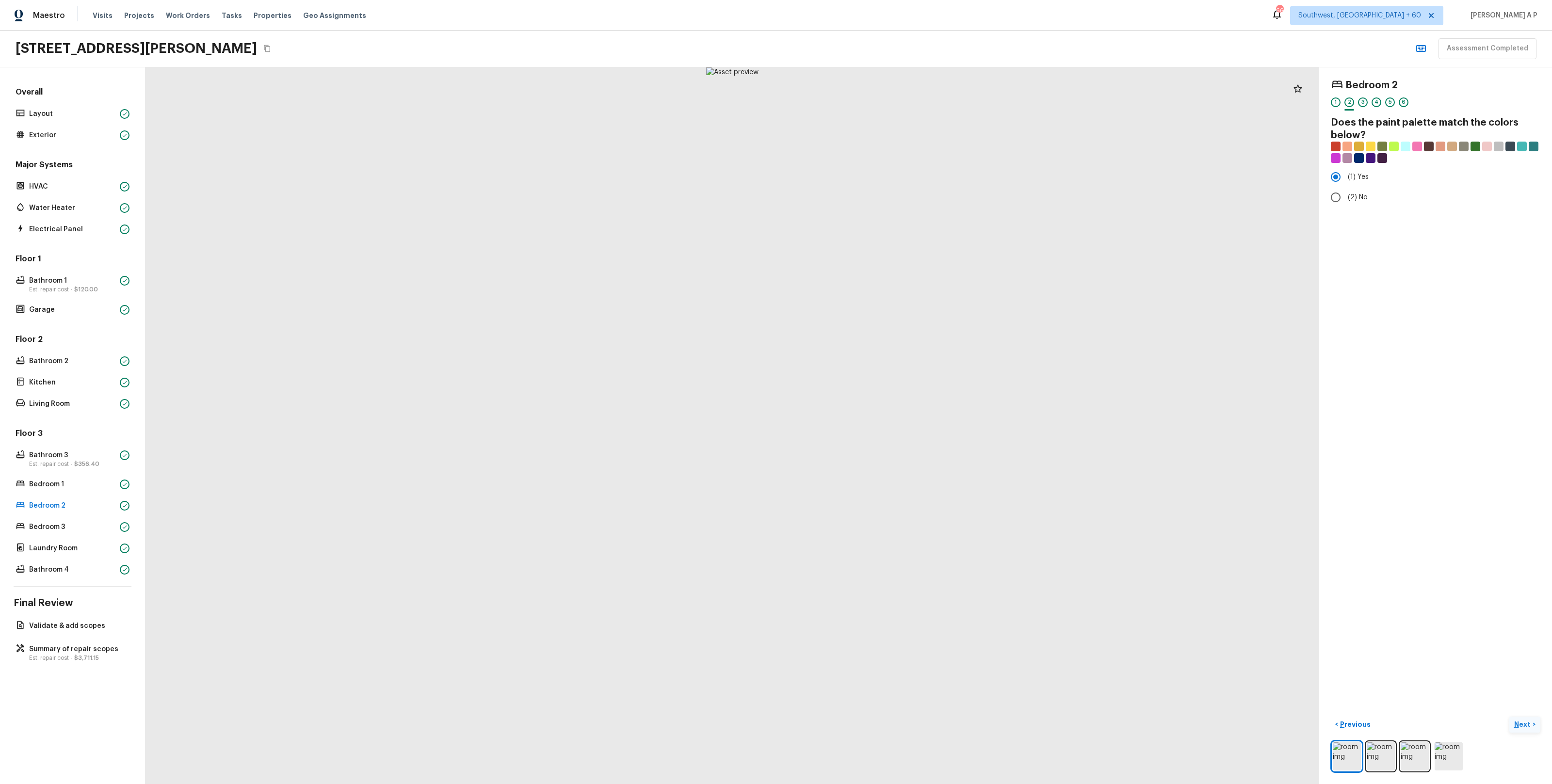
click at [1516, 722] on p "Next" at bounding box center [1523, 724] width 19 height 10
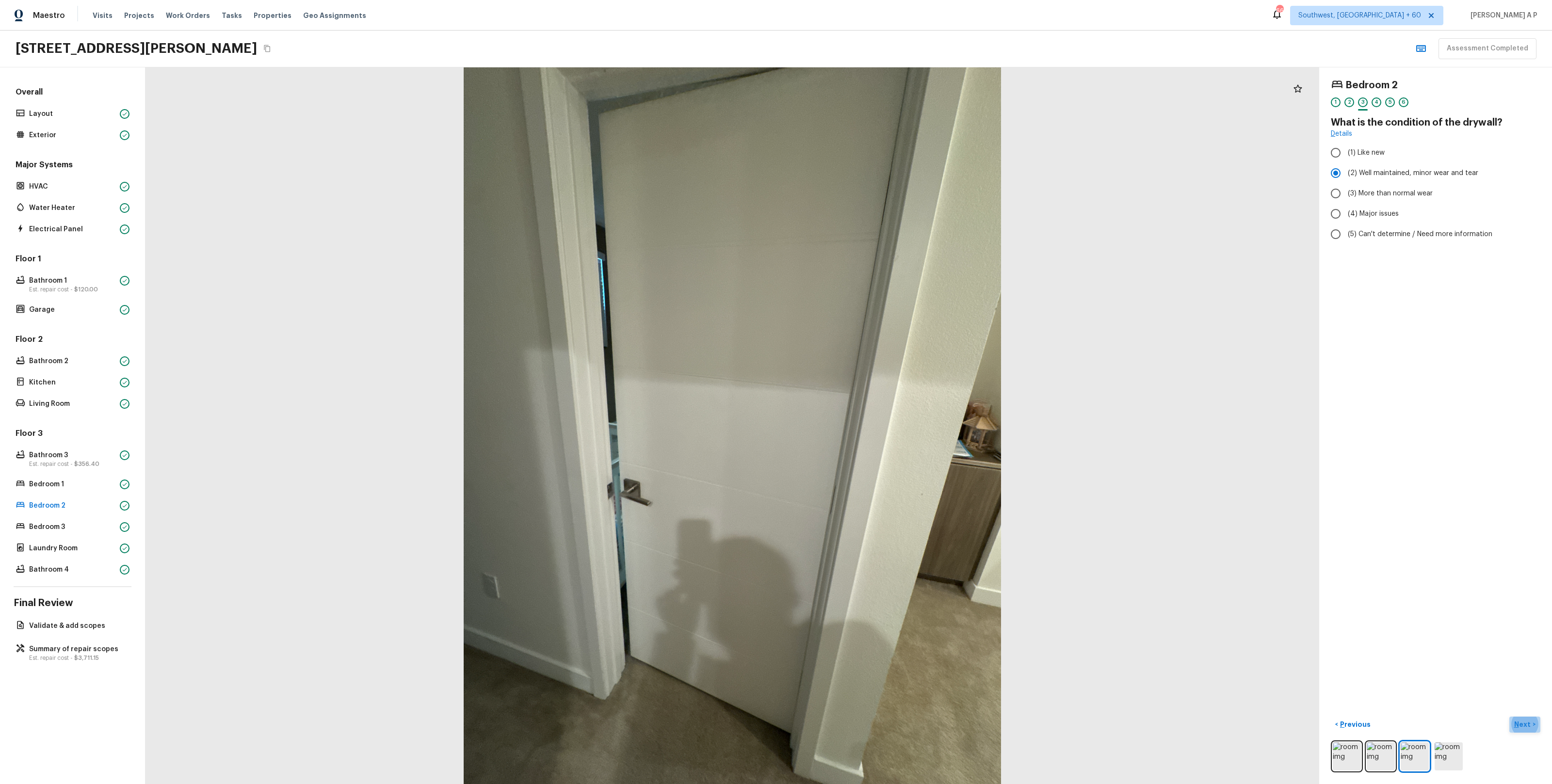
click at [1522, 721] on p "Next" at bounding box center [1523, 724] width 19 height 10
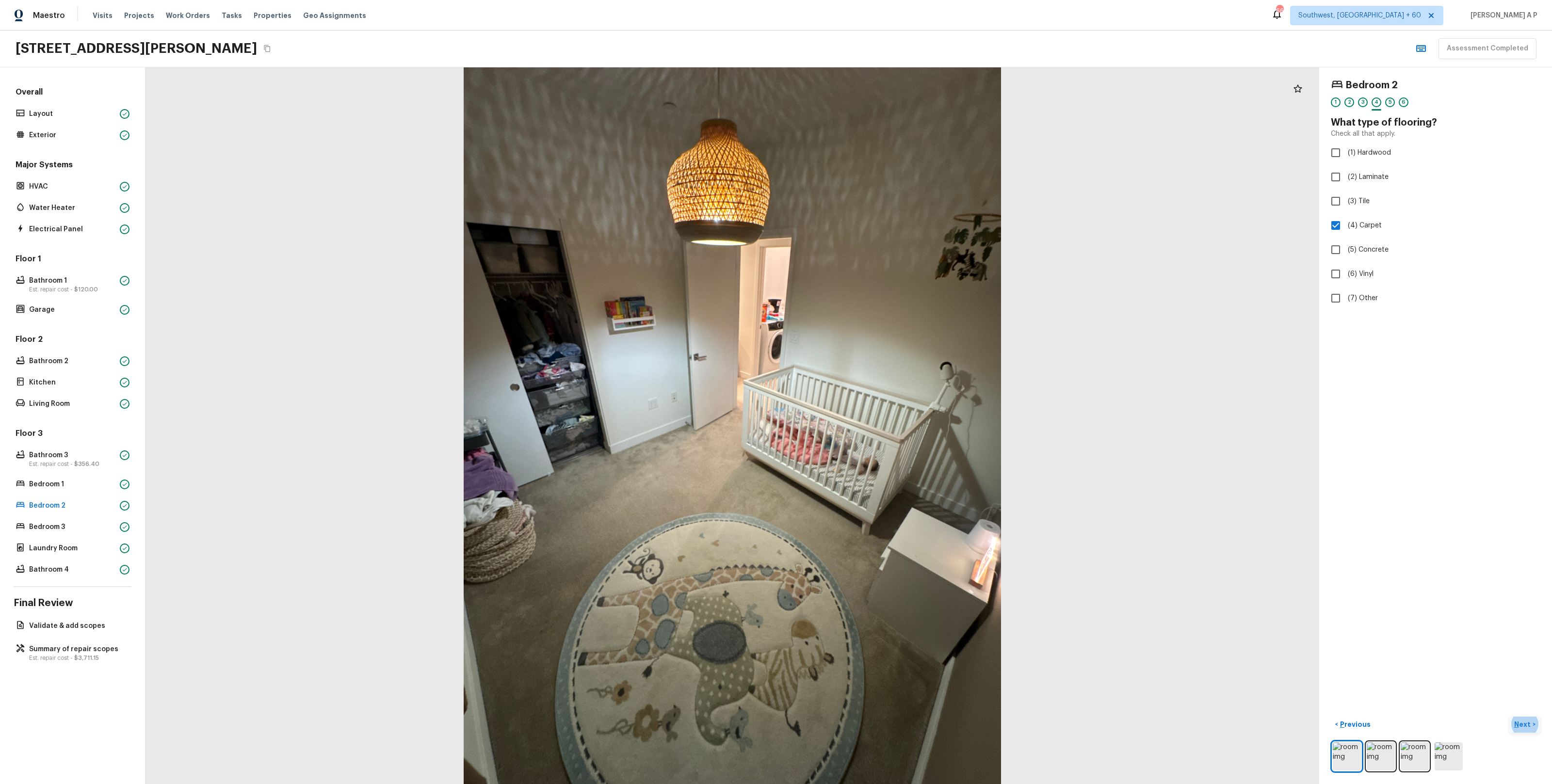
click at [1529, 727] on p "Next" at bounding box center [1523, 724] width 19 height 10
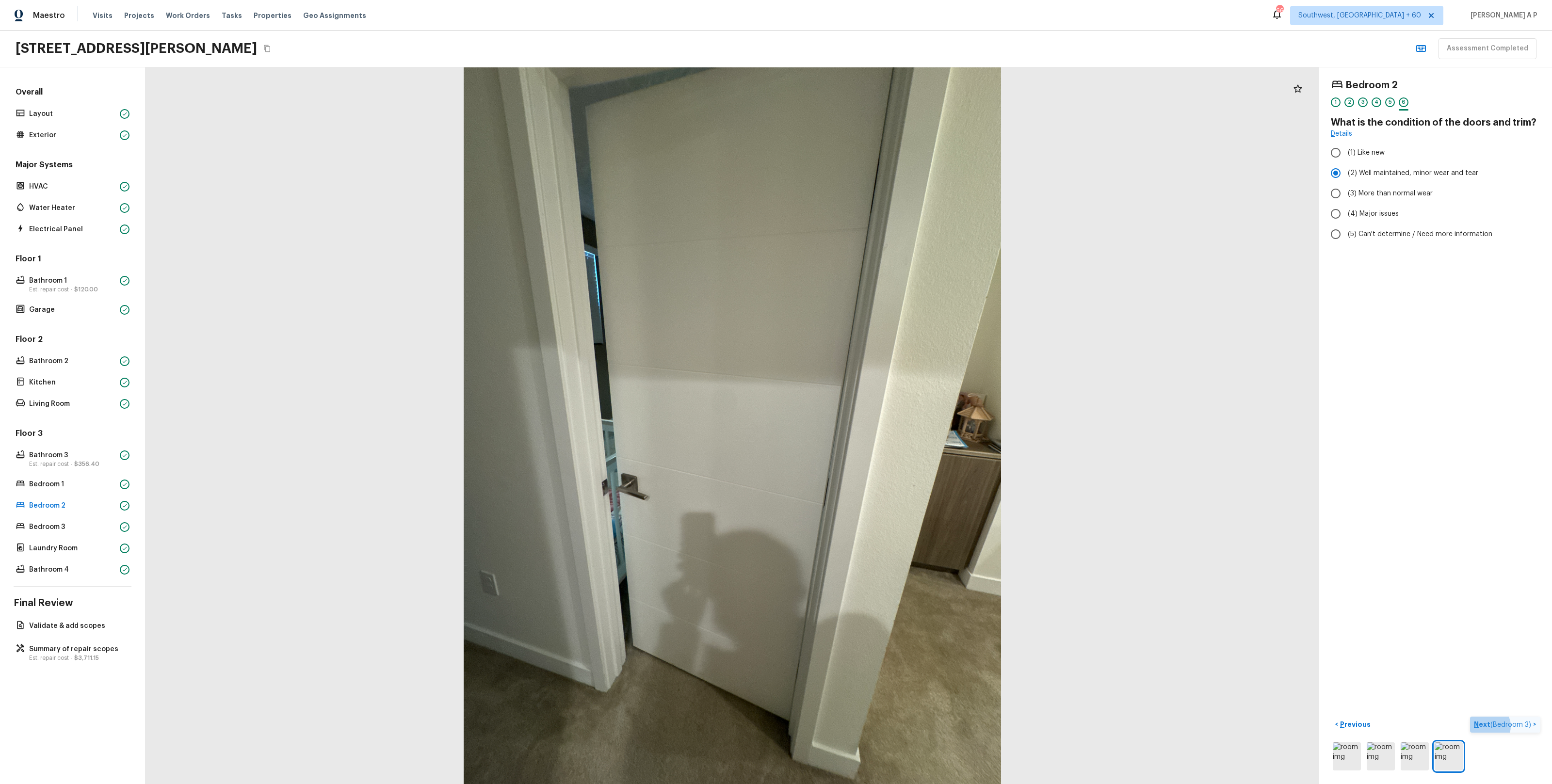
click at [1529, 727] on span "( Bedroom 3 )" at bounding box center [1511, 724] width 41 height 7
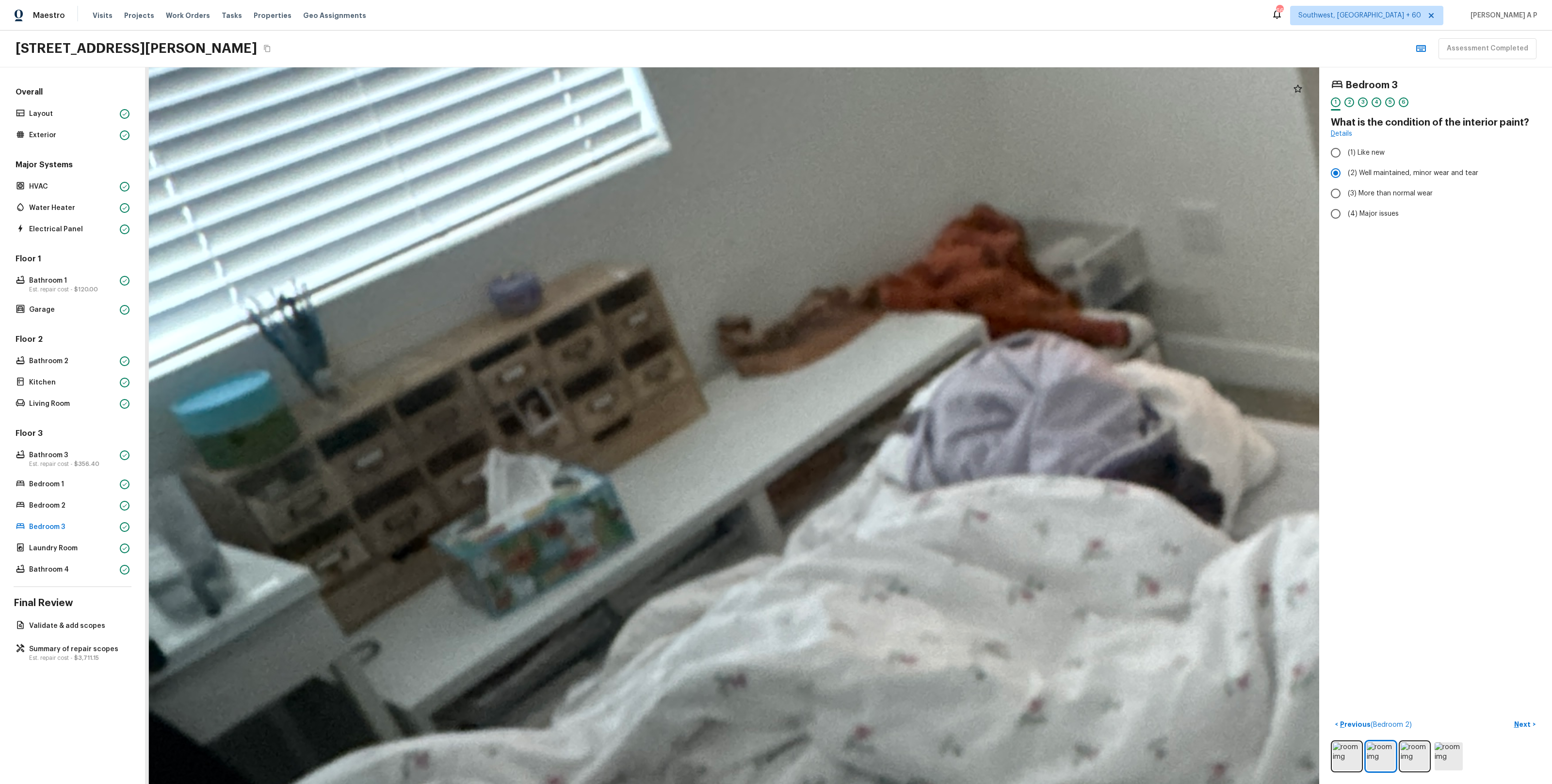
drag, startPoint x: 501, startPoint y: 305, endPoint x: 771, endPoint y: 511, distance: 339.6
click at [768, 510] on div at bounding box center [1488, 311] width 5848 height 3570
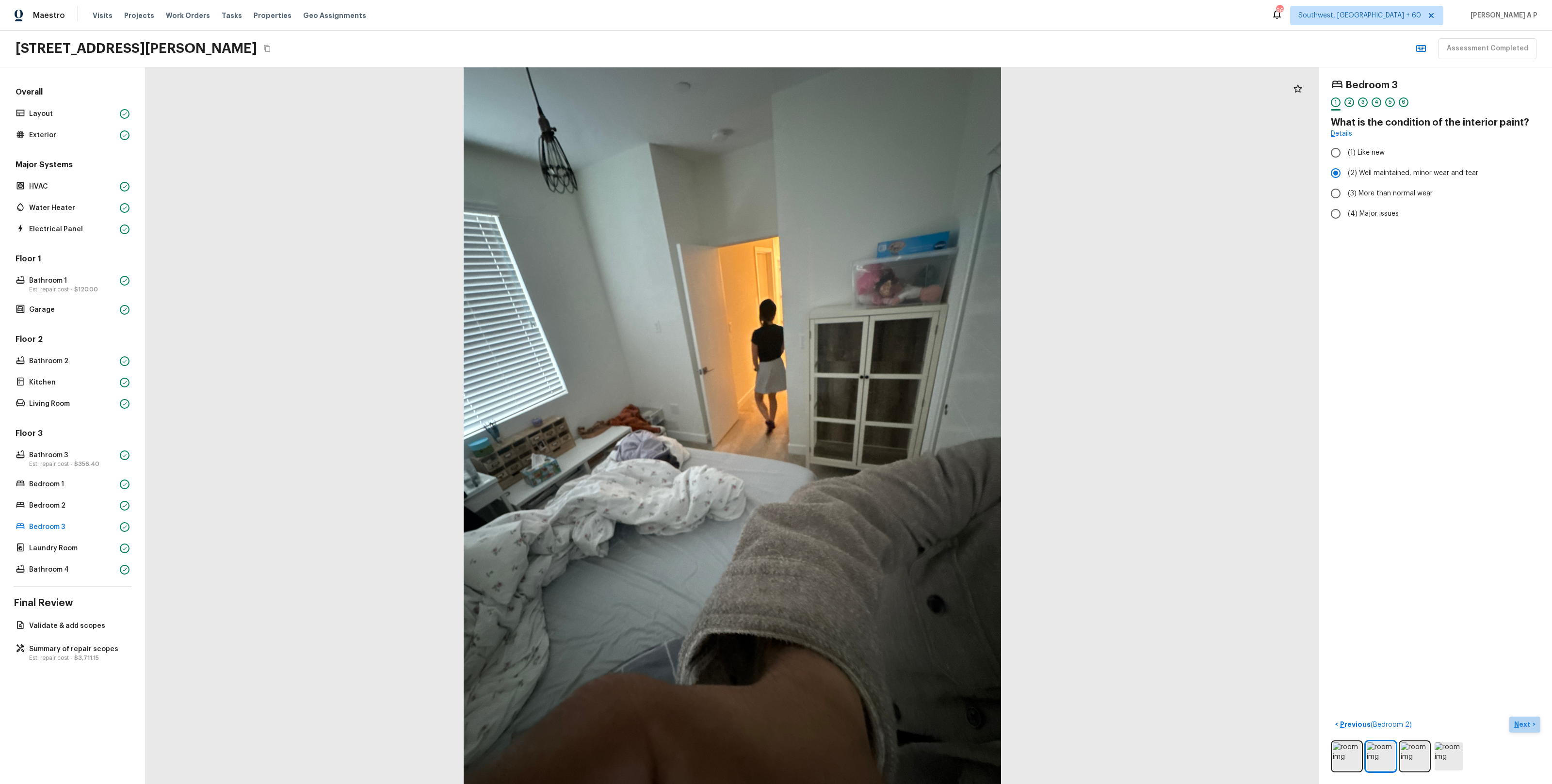
click at [1529, 717] on button "Next >" at bounding box center [1525, 724] width 31 height 16
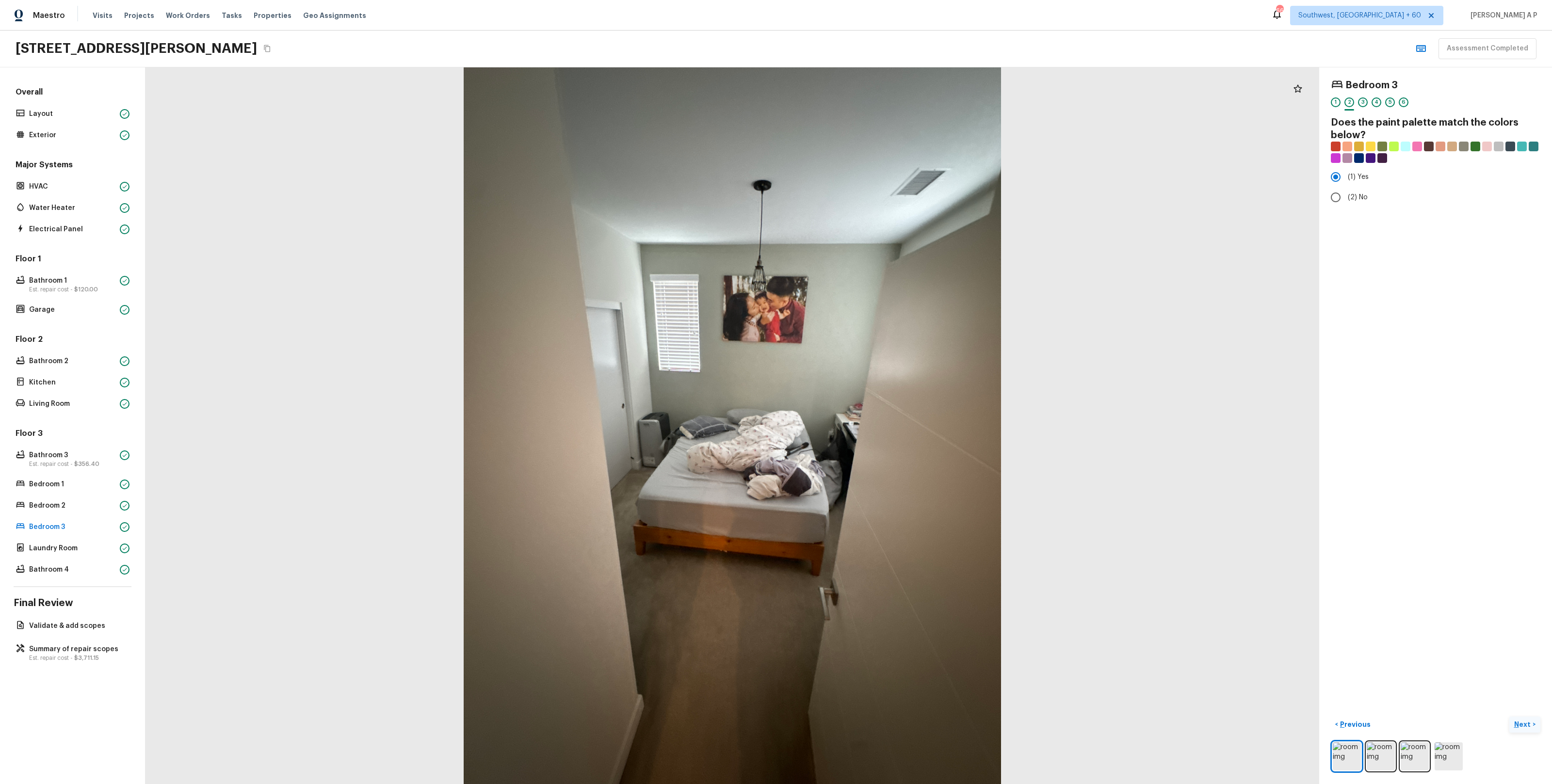
click at [1529, 719] on button "Next >" at bounding box center [1525, 724] width 31 height 16
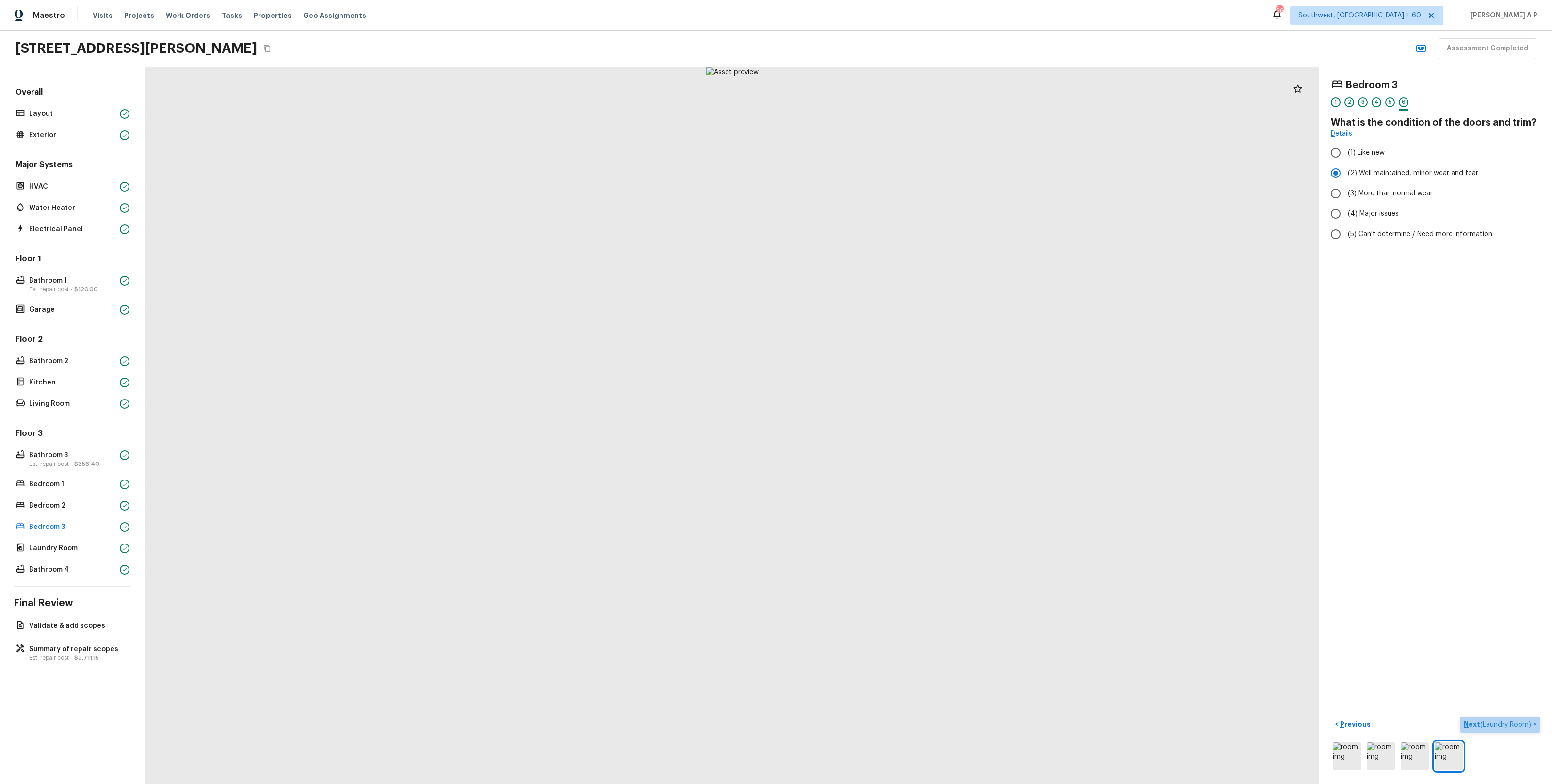
click at [1529, 719] on button "Next ( Laundry Room ) >" at bounding box center [1500, 724] width 81 height 16
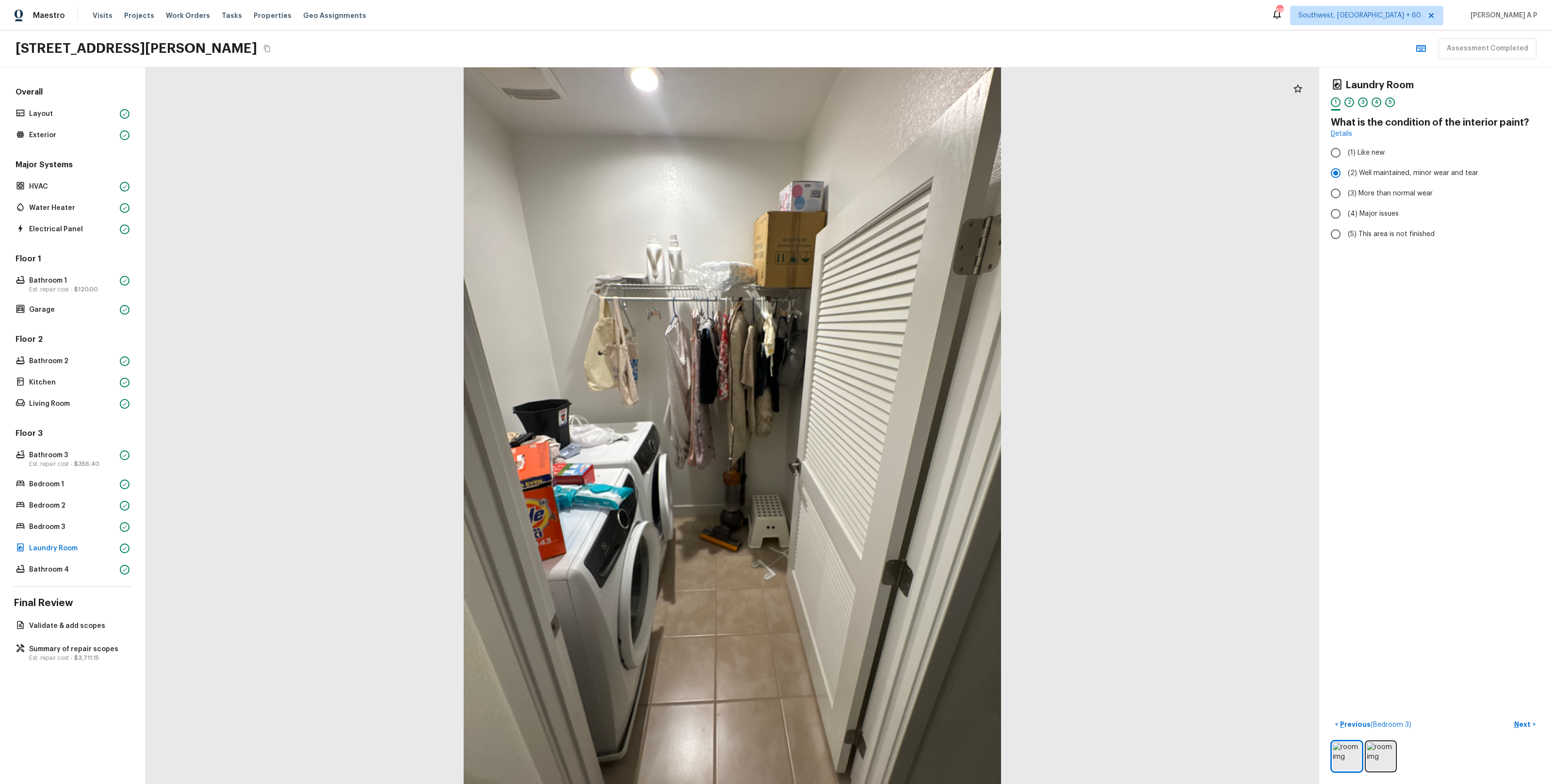
click at [1529, 724] on p "Next" at bounding box center [1523, 724] width 19 height 10
click at [1529, 724] on span "( Bathroom 4 )" at bounding box center [1509, 724] width 44 height 7
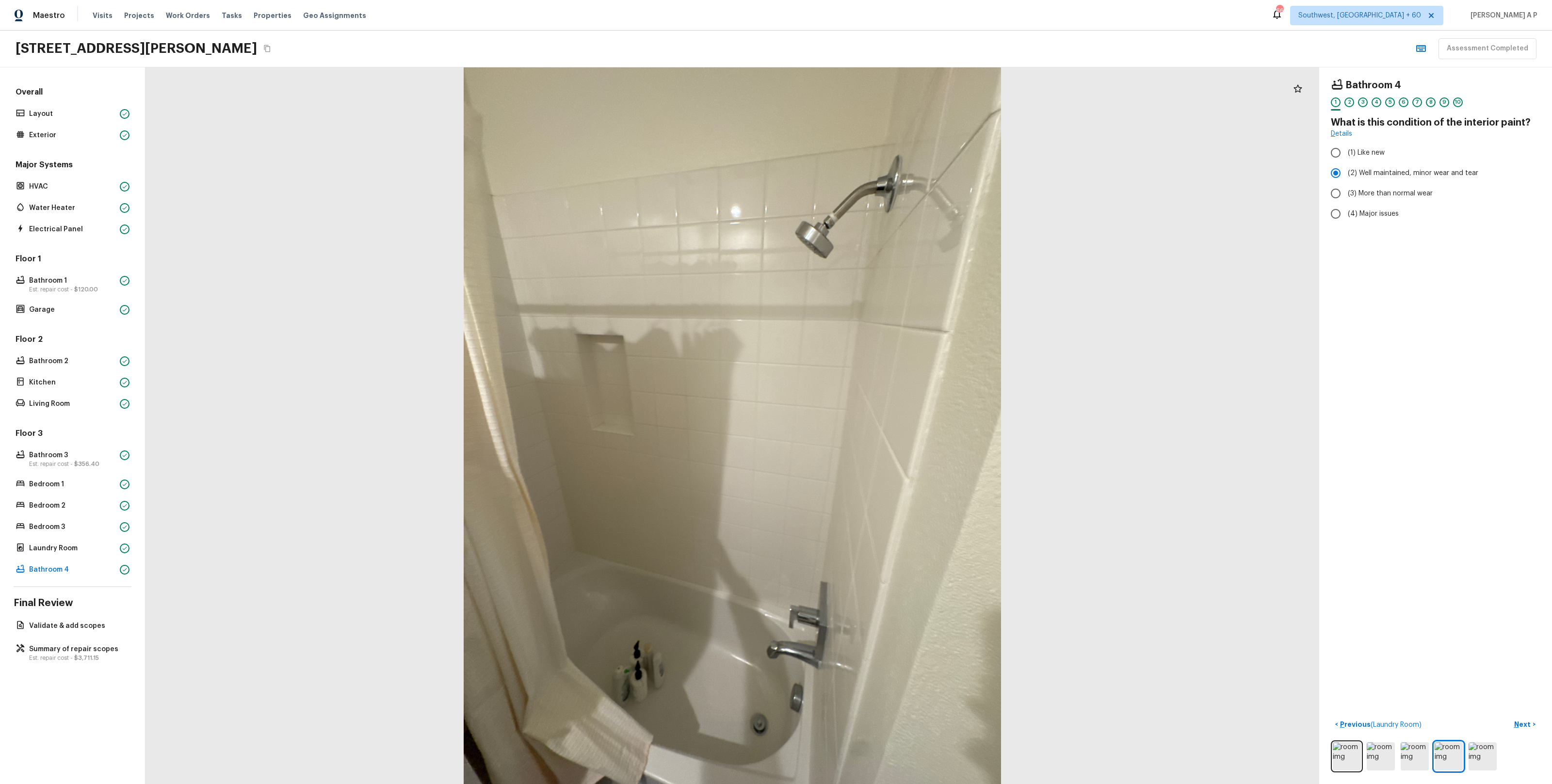
click at [1529, 724] on p "Next" at bounding box center [1523, 724] width 19 height 10
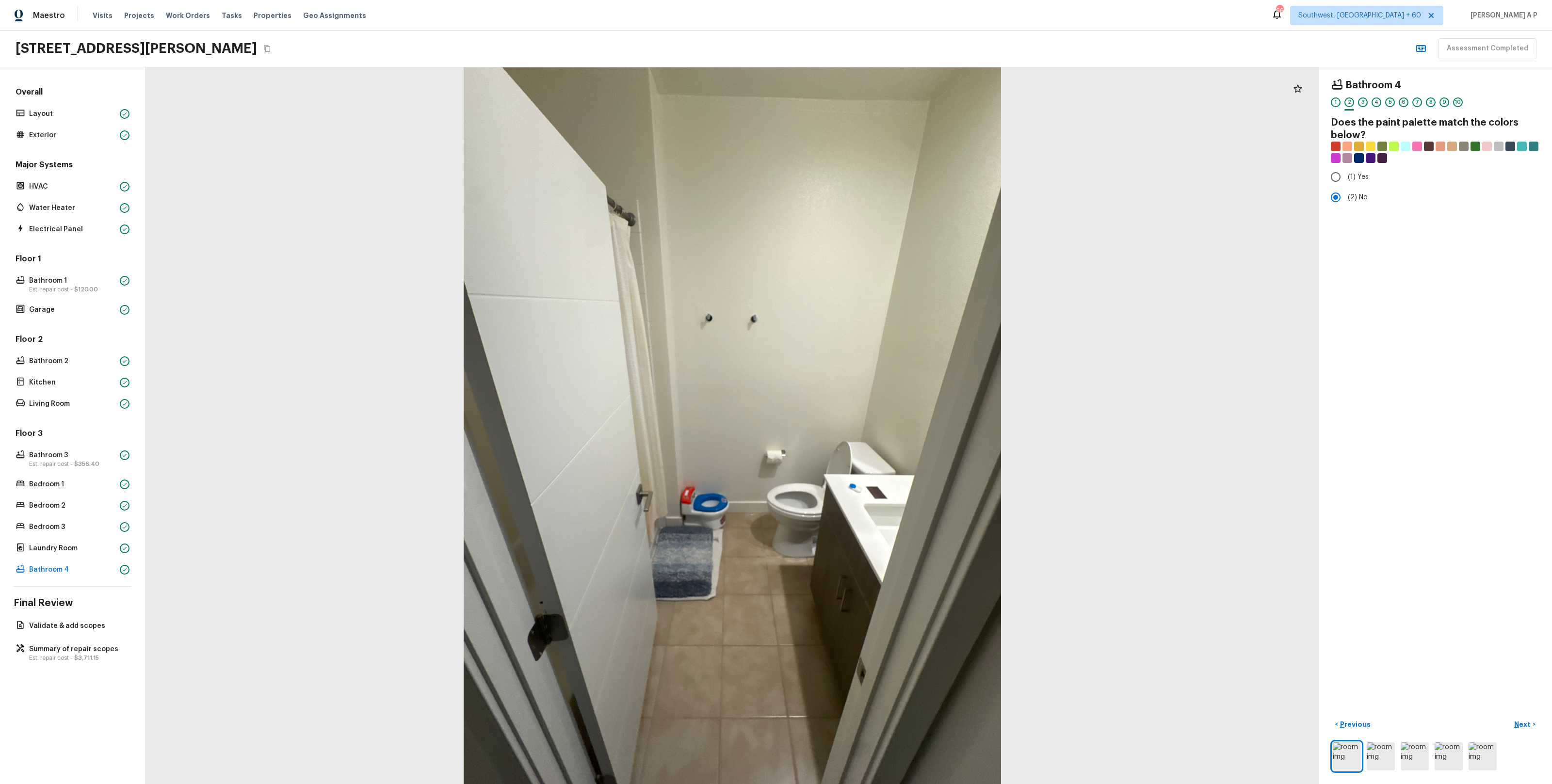
click at [1529, 724] on p "Next" at bounding box center [1523, 724] width 19 height 10
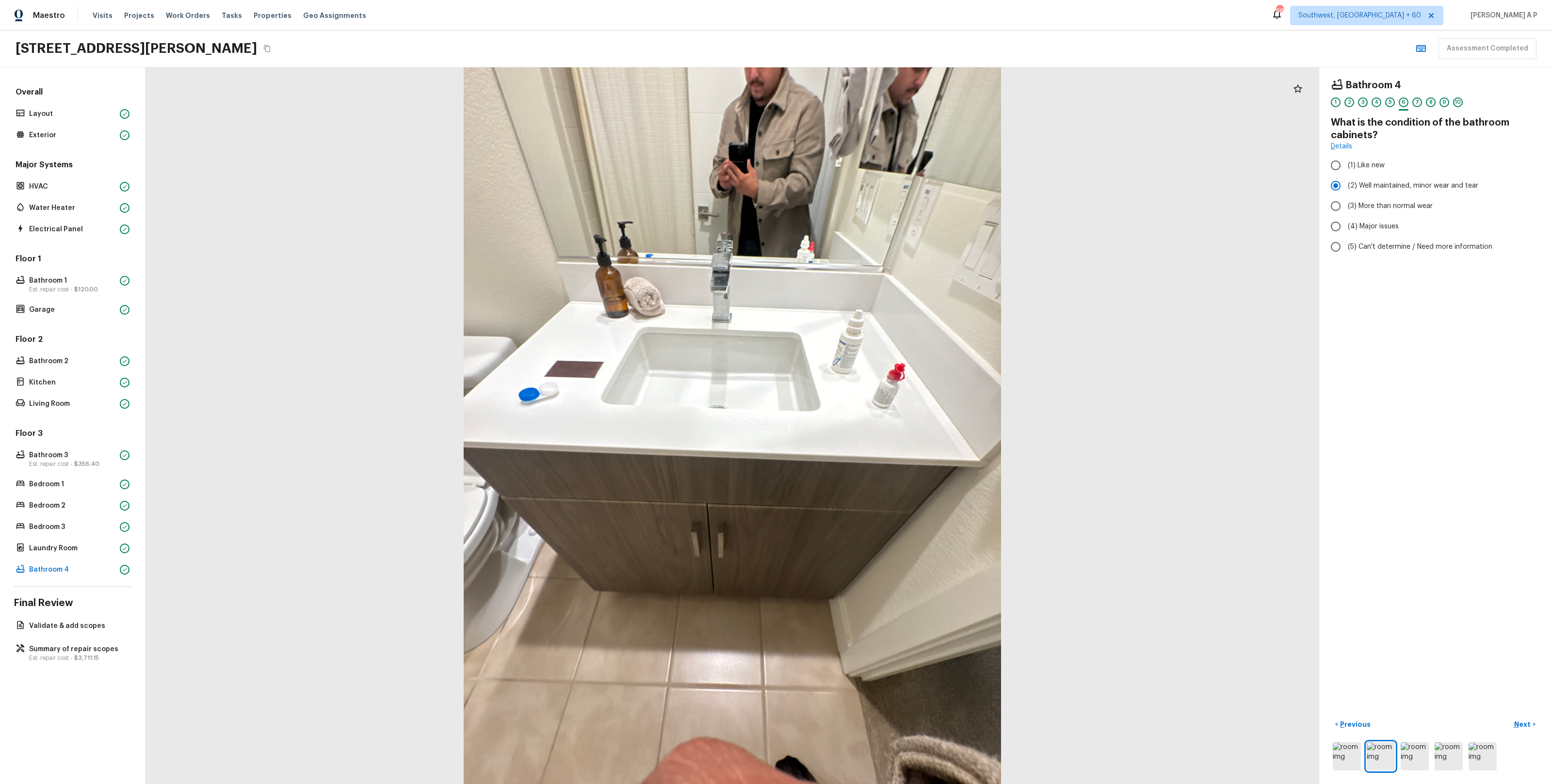
click at [1529, 724] on p "Next" at bounding box center [1523, 724] width 19 height 10
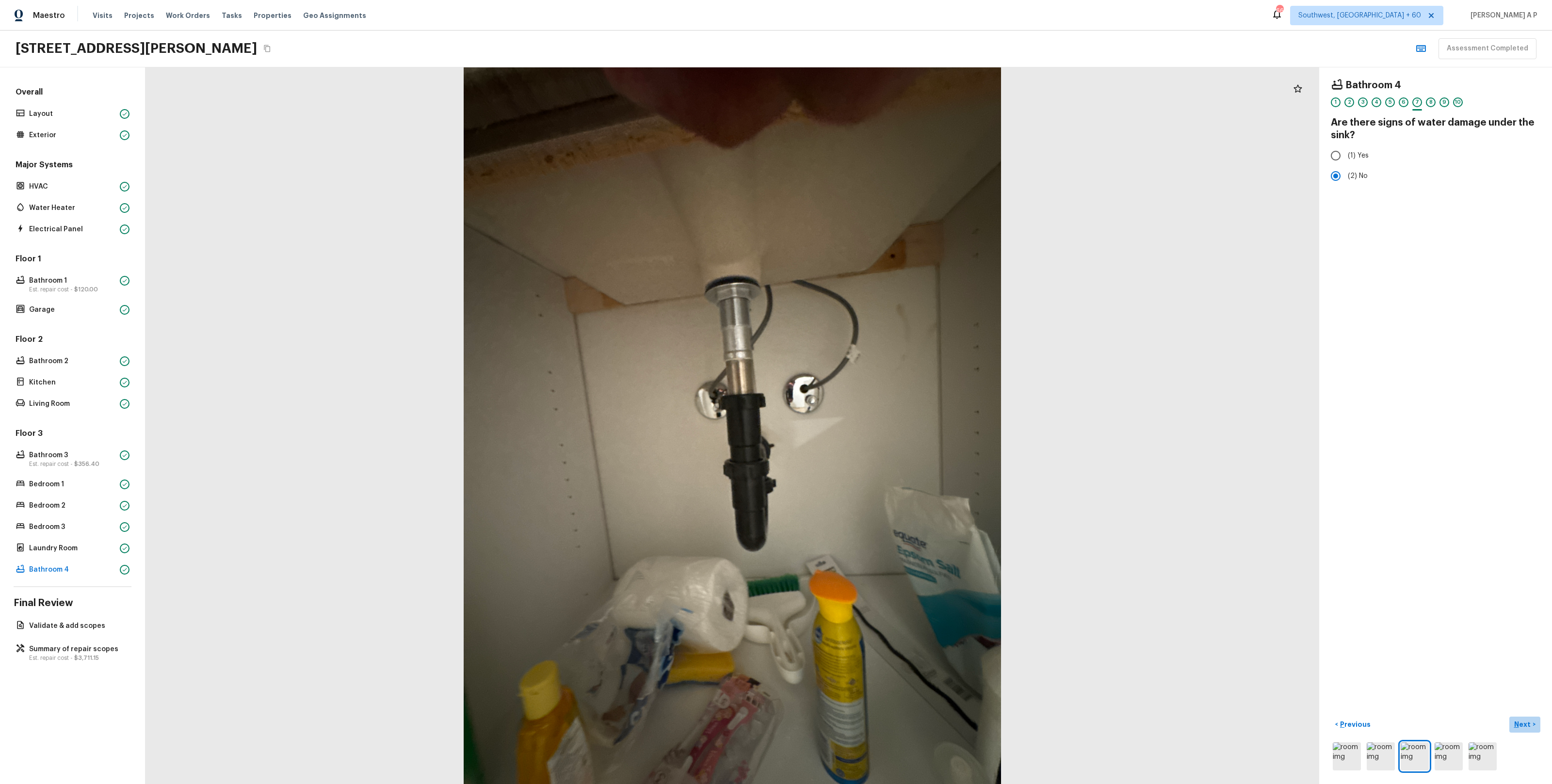
click at [1529, 724] on p "Next" at bounding box center [1523, 724] width 19 height 10
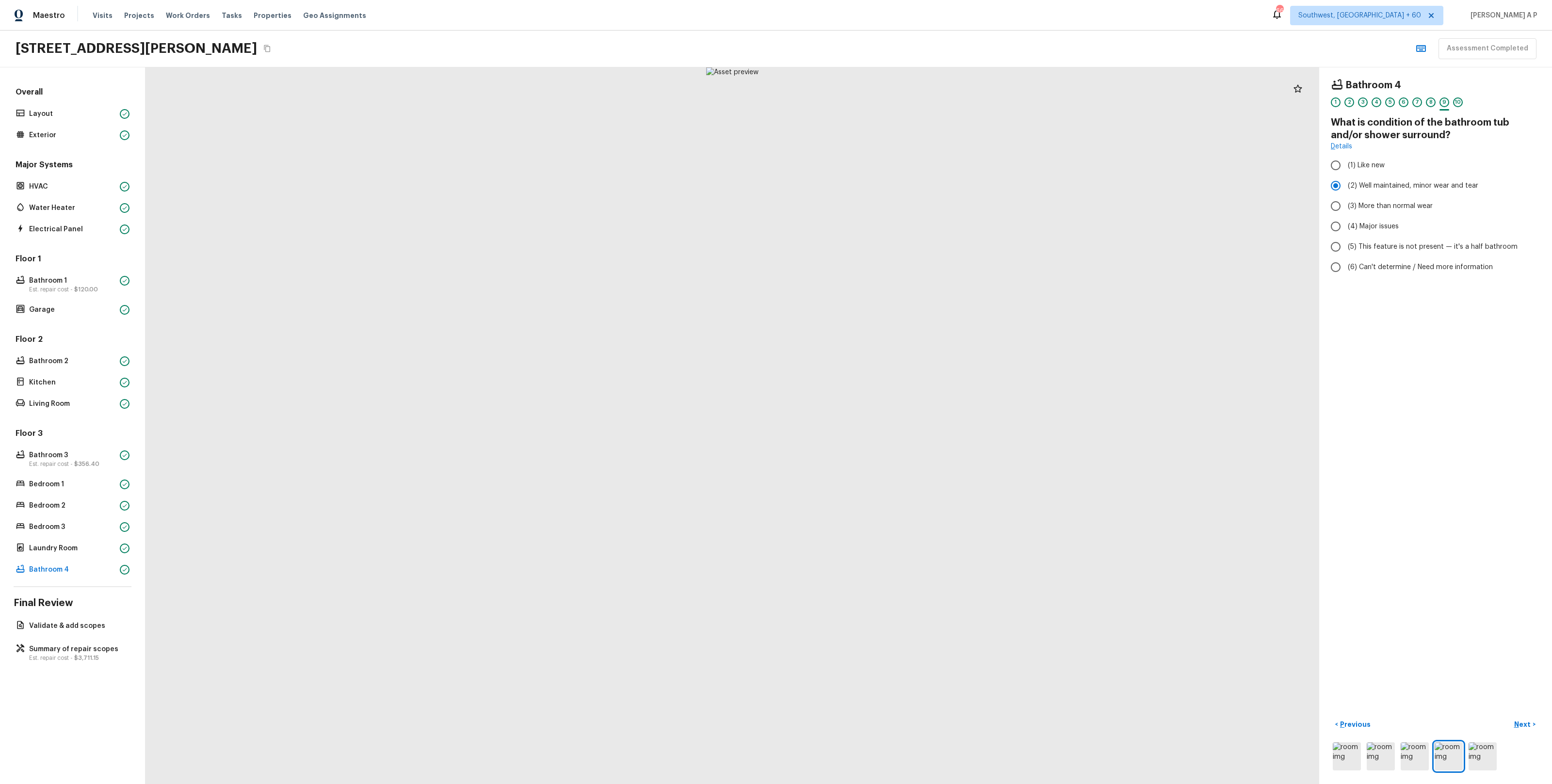
click at [1529, 724] on p "Next" at bounding box center [1523, 724] width 19 height 10
click at [1529, 724] on span "( Validate & add scopes )" at bounding box center [1492, 724] width 78 height 7
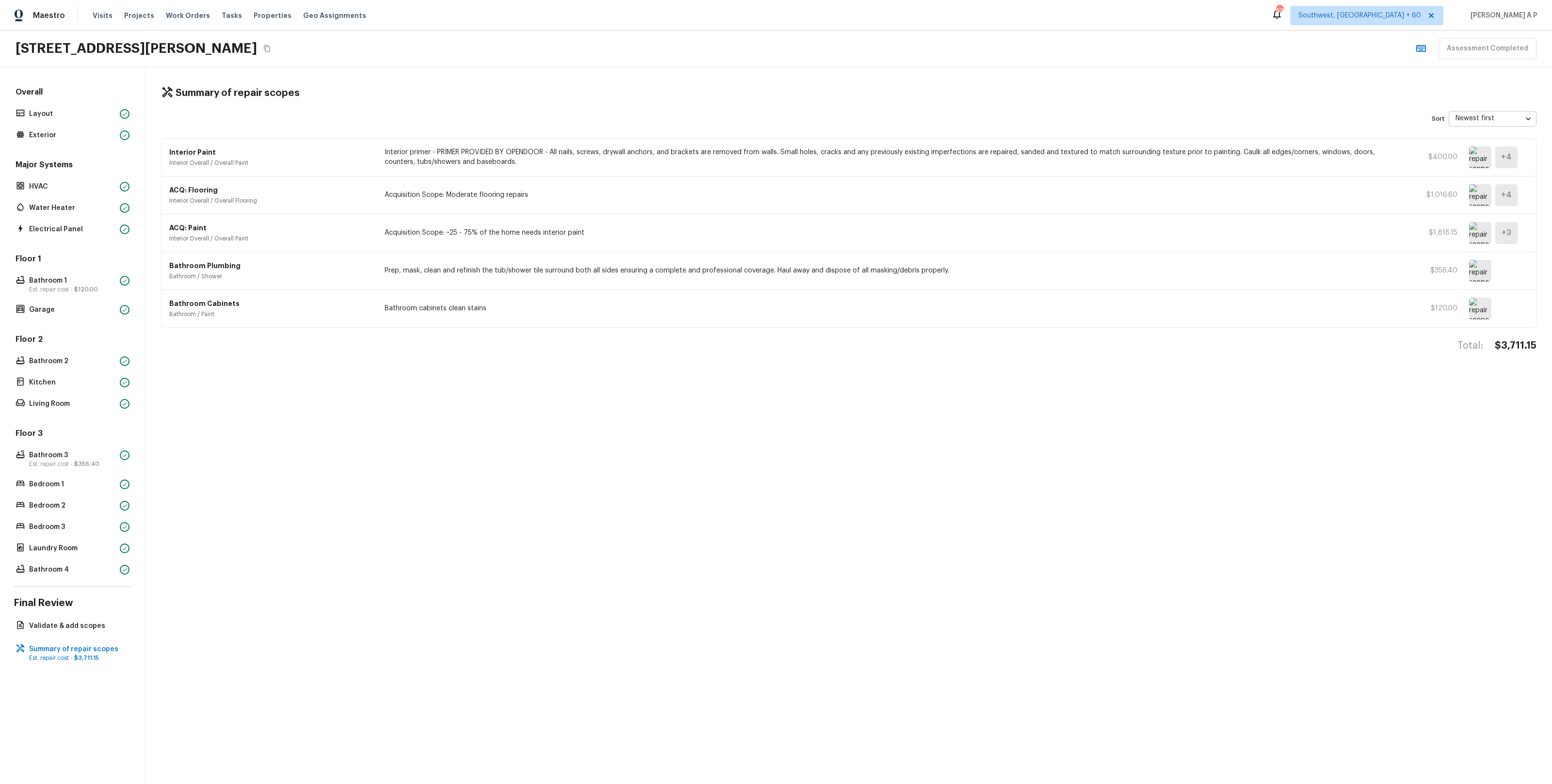
click at [384, 269] on p "Prep, mask, clean and refinish the tub/shower tile surround both all sides ensu…" at bounding box center [893, 270] width 1018 height 10
drag, startPoint x: 384, startPoint y: 269, endPoint x: 968, endPoint y: 288, distance: 584.3
click at [968, 288] on div "Bathroom Plumbing Bathroom / Shower Prep, mask, clean and refinish the tub/show…" at bounding box center [848, 271] width 1374 height 38
click at [1476, 269] on img at bounding box center [1480, 270] width 22 height 22
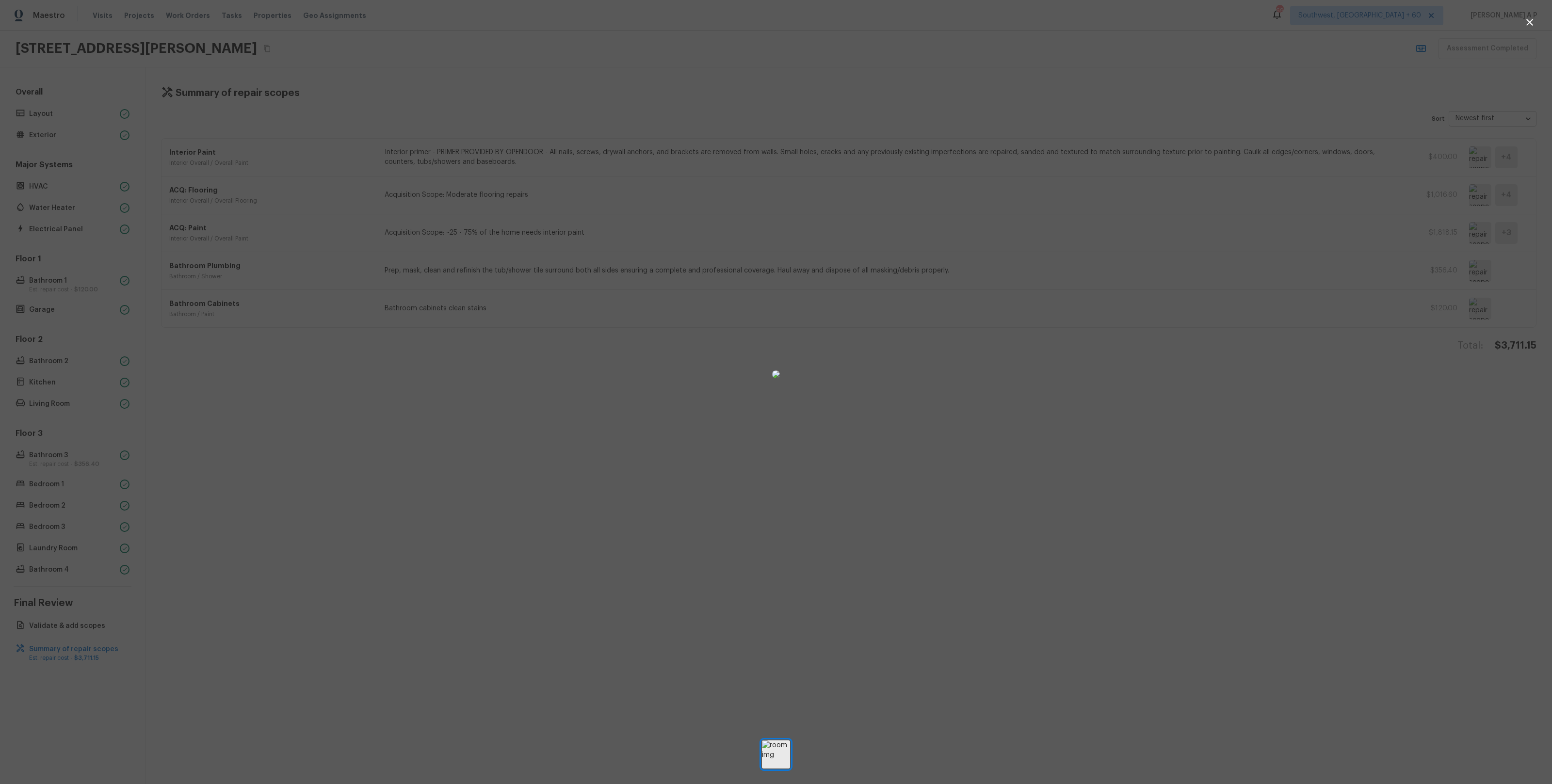
click at [1128, 423] on div at bounding box center [776, 374] width 1552 height 717
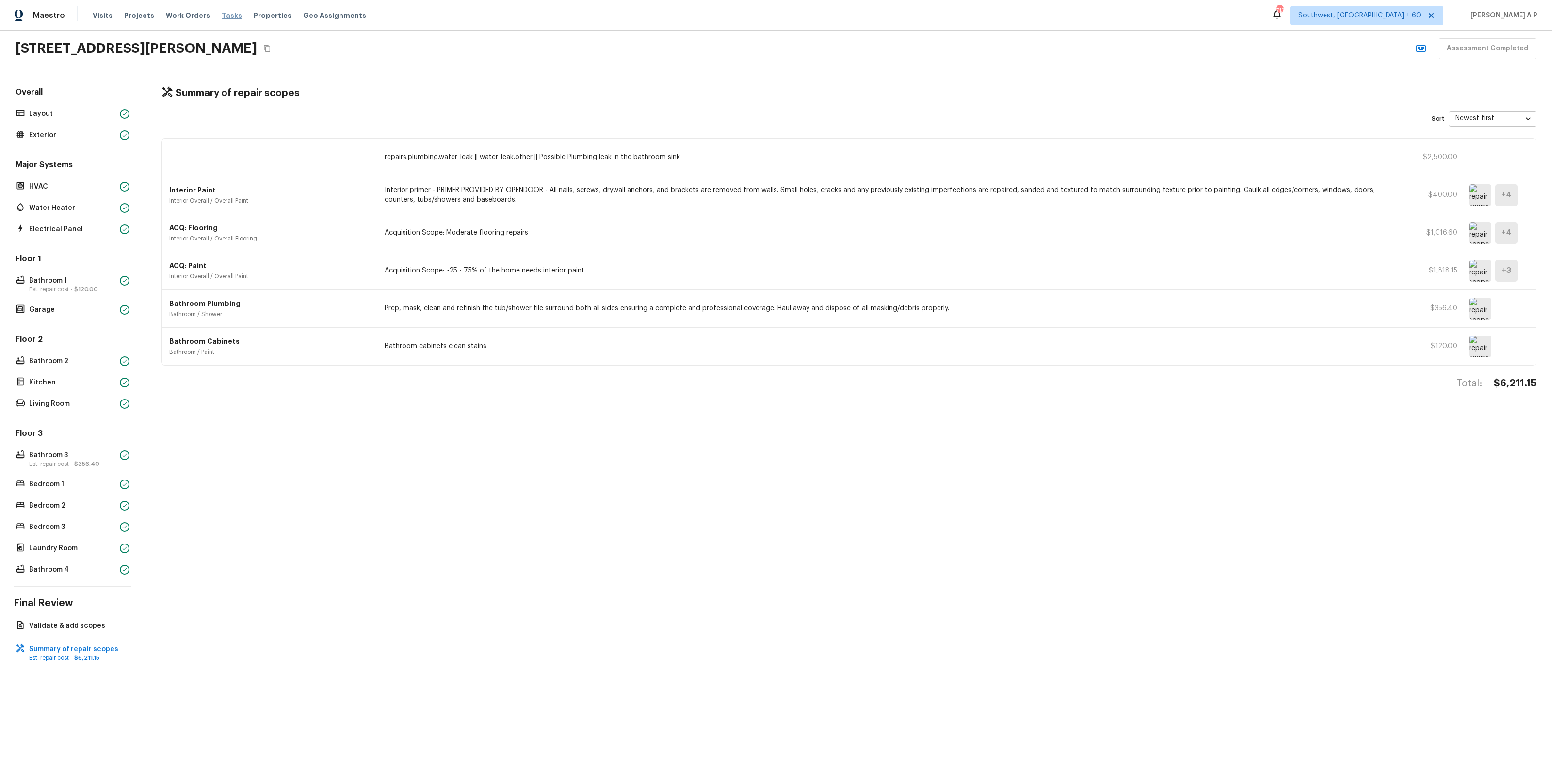
click at [222, 17] on span "Tasks" at bounding box center [232, 15] width 20 height 7
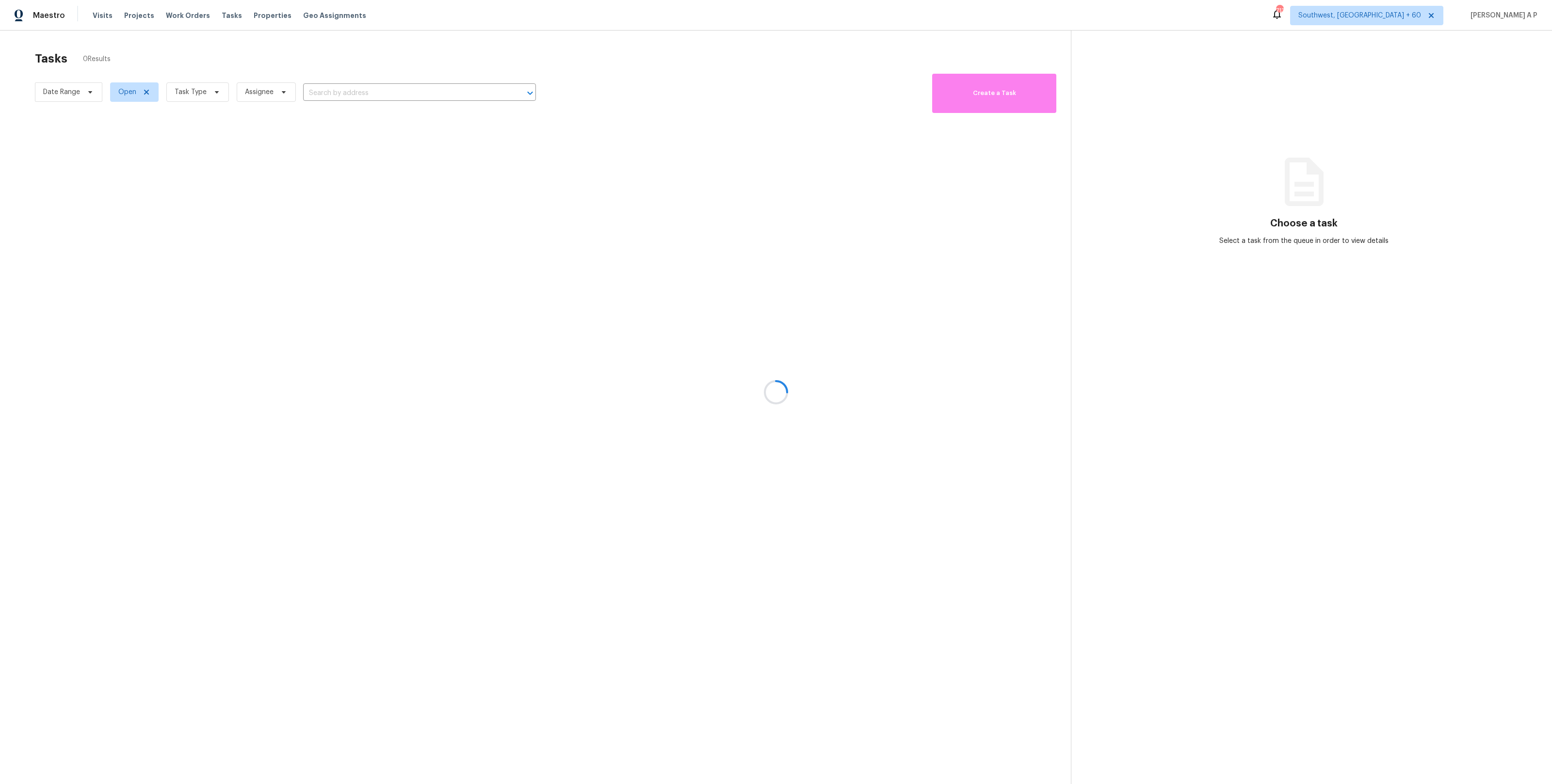
click at [79, 83] on div at bounding box center [776, 392] width 1552 height 784
click at [72, 96] on div at bounding box center [776, 392] width 1552 height 784
click at [77, 89] on div at bounding box center [776, 392] width 1552 height 784
click at [141, 92] on div at bounding box center [776, 392] width 1552 height 784
click at [146, 92] on div at bounding box center [776, 392] width 1552 height 784
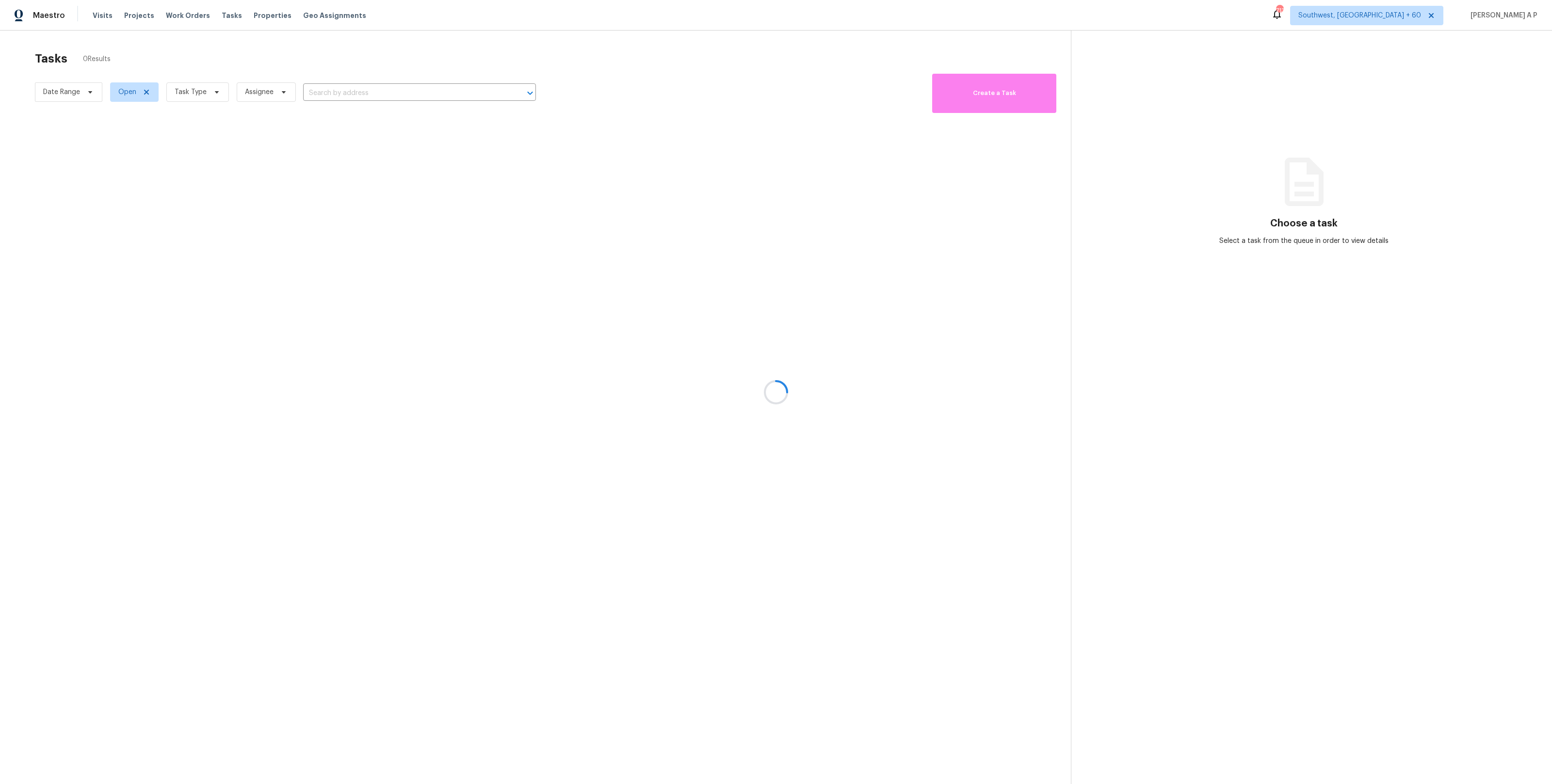
click at [92, 94] on div at bounding box center [776, 392] width 1552 height 784
click at [89, 94] on div at bounding box center [776, 392] width 1552 height 784
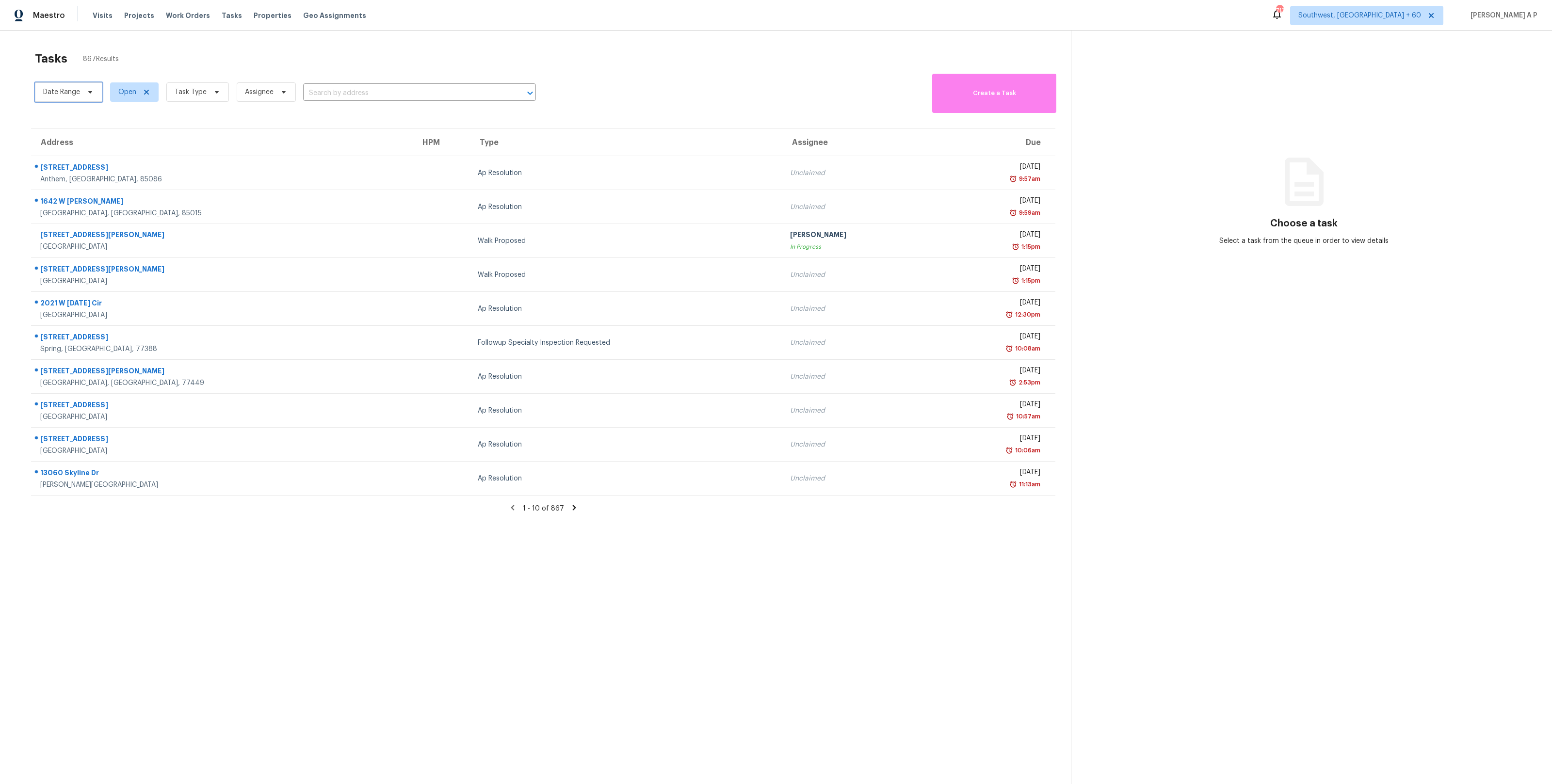
click at [71, 91] on span "Date Range" at bounding box center [61, 92] width 37 height 10
click at [77, 120] on input "text" at bounding box center [89, 125] width 96 height 19
select select "8"
select select "2025"
select select "9"
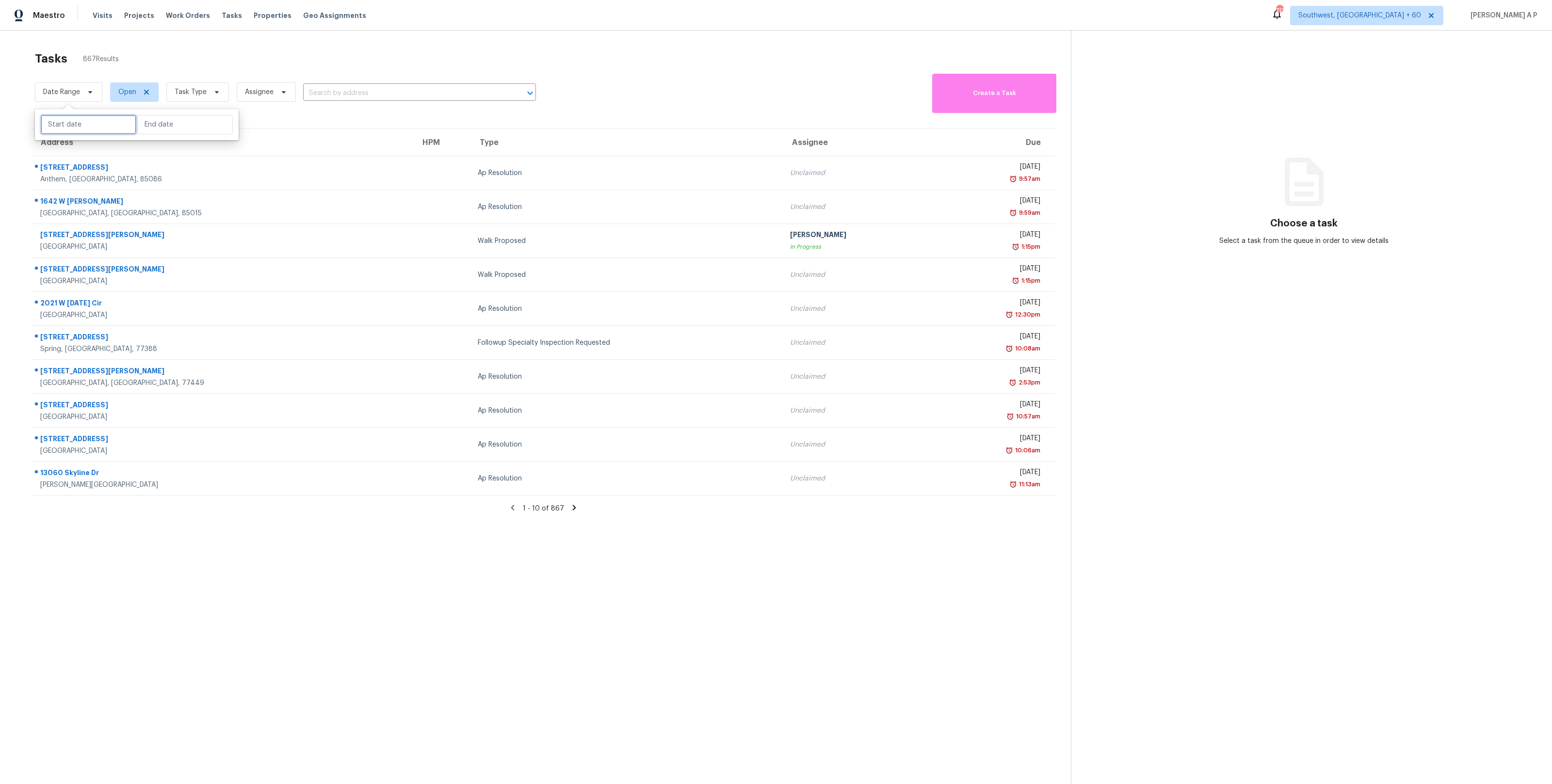
select select "2025"
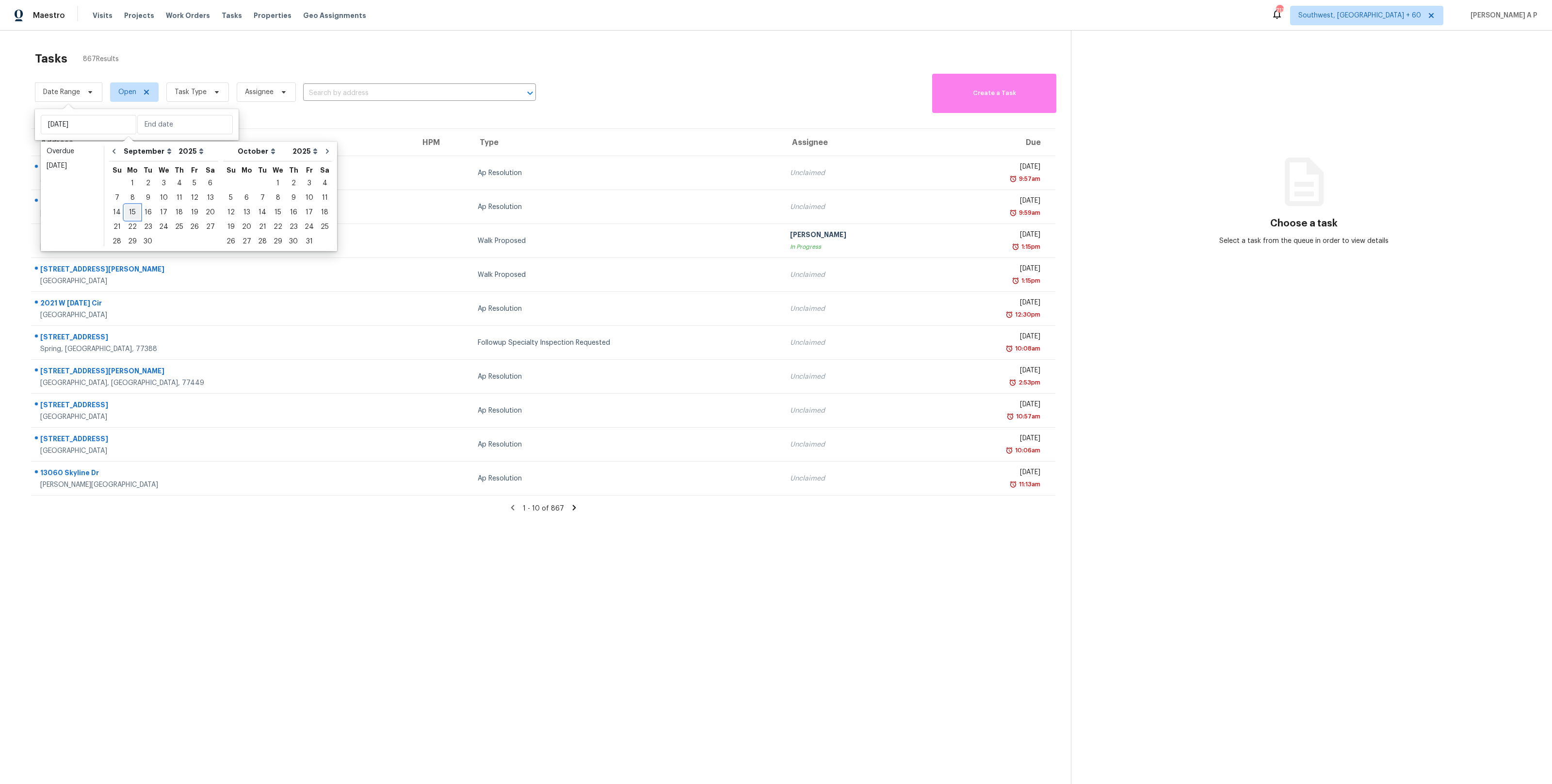
click at [131, 210] on div "15" at bounding box center [133, 212] width 16 height 14
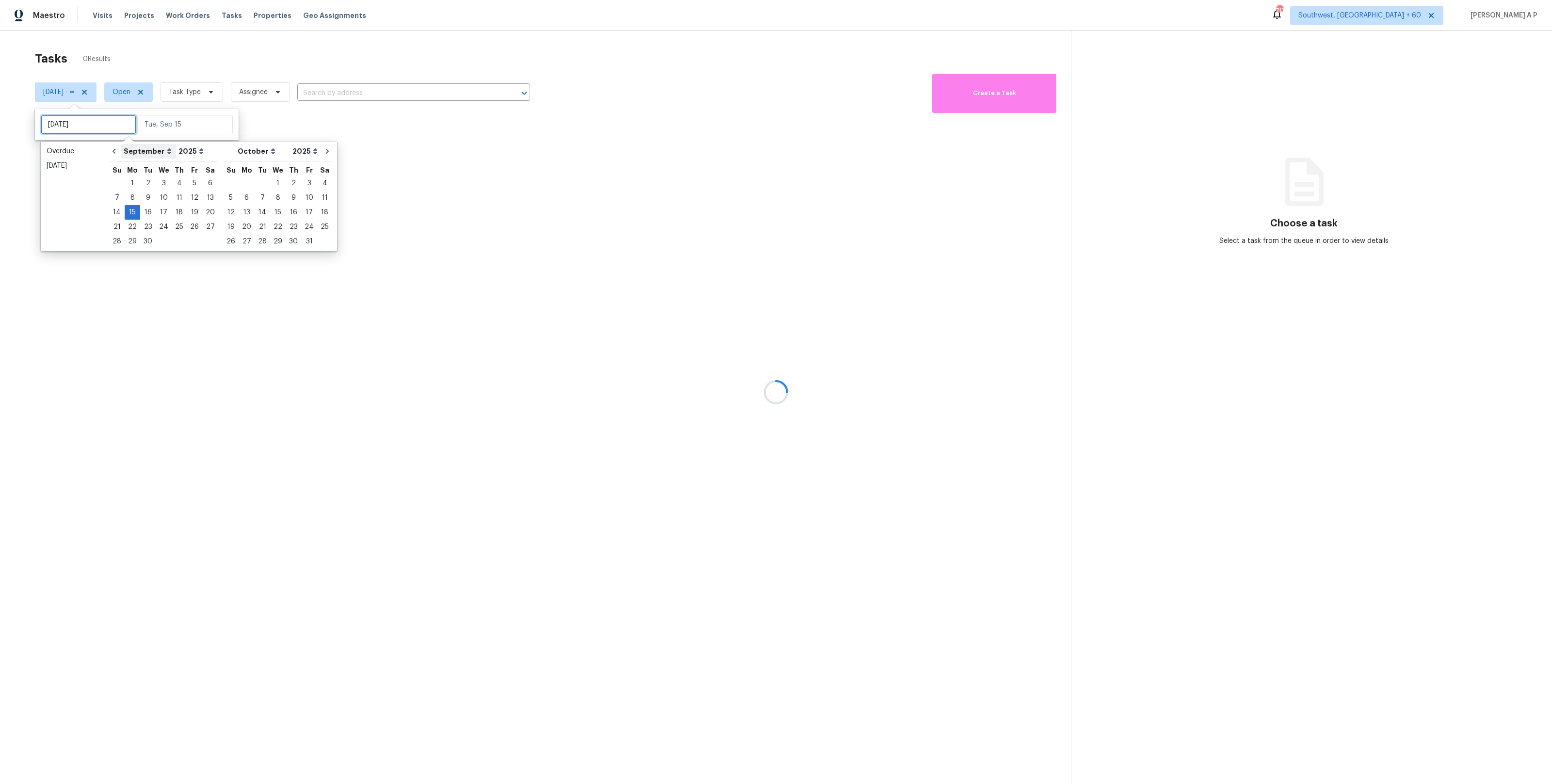
type input "[DATE]"
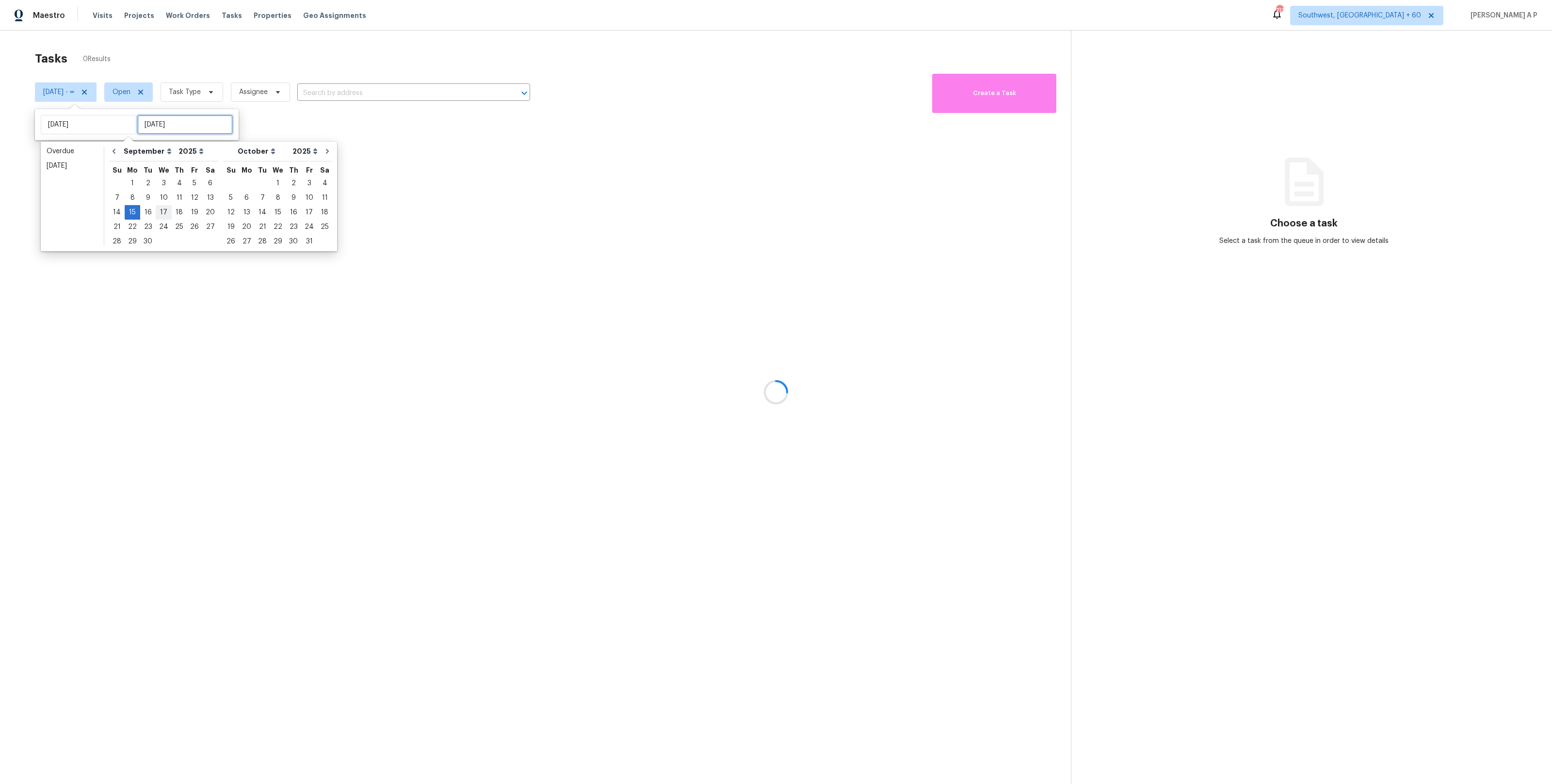
type input "[DATE]"
click at [148, 211] on div "16" at bounding box center [148, 212] width 16 height 14
type input "[DATE]"
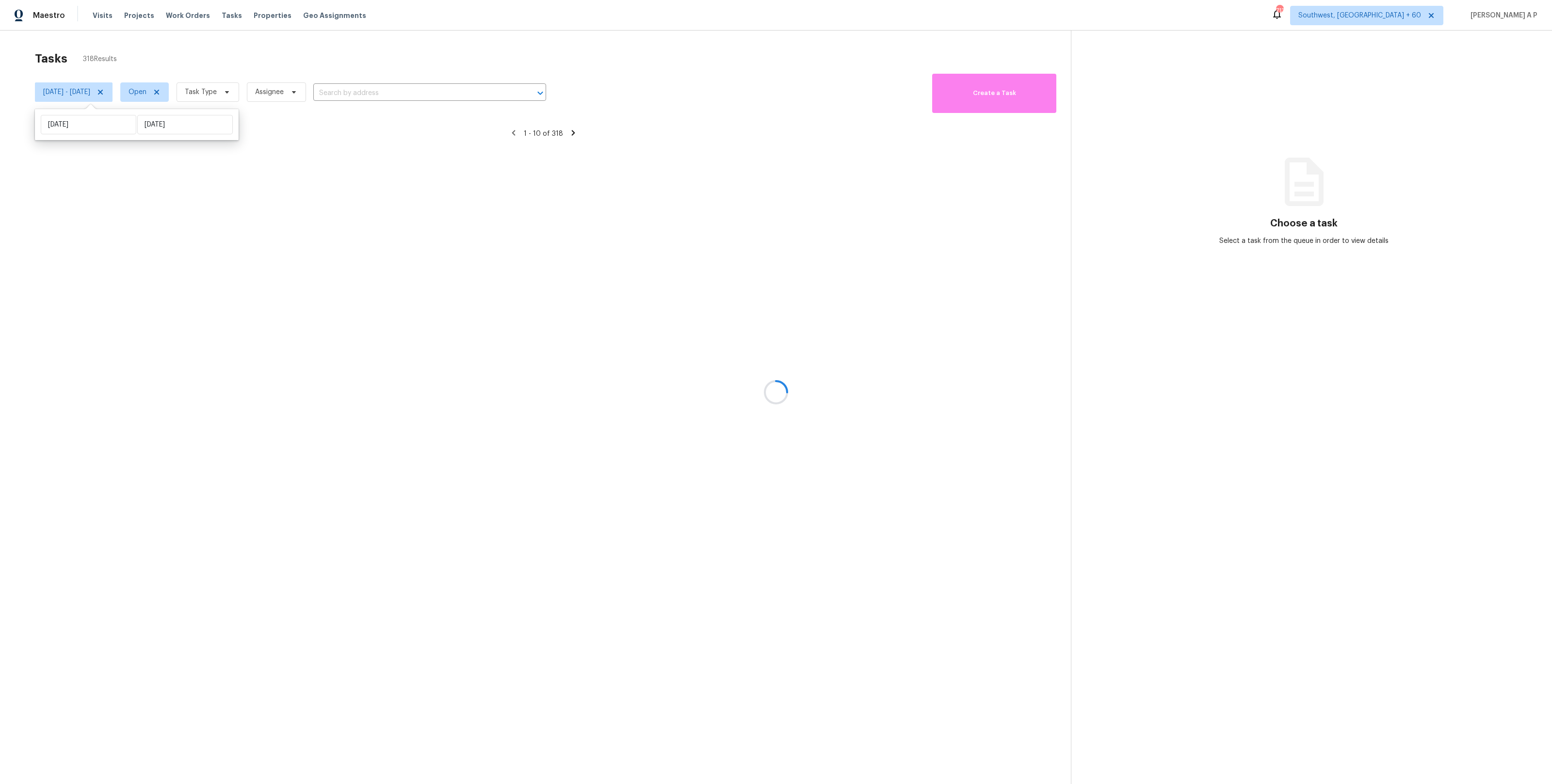
click at [189, 96] on div at bounding box center [776, 392] width 1552 height 784
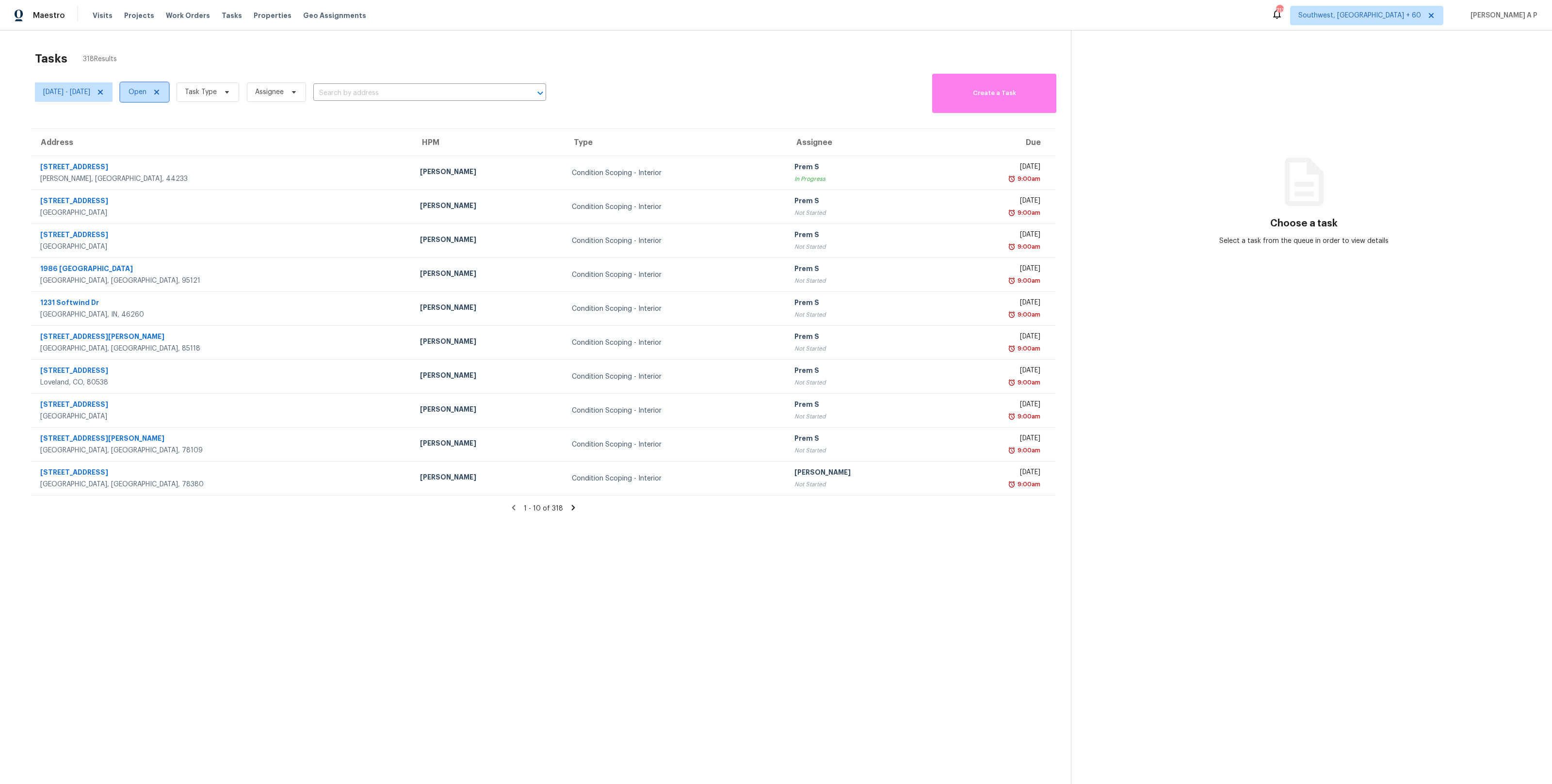
click at [160, 92] on icon at bounding box center [157, 92] width 8 height 8
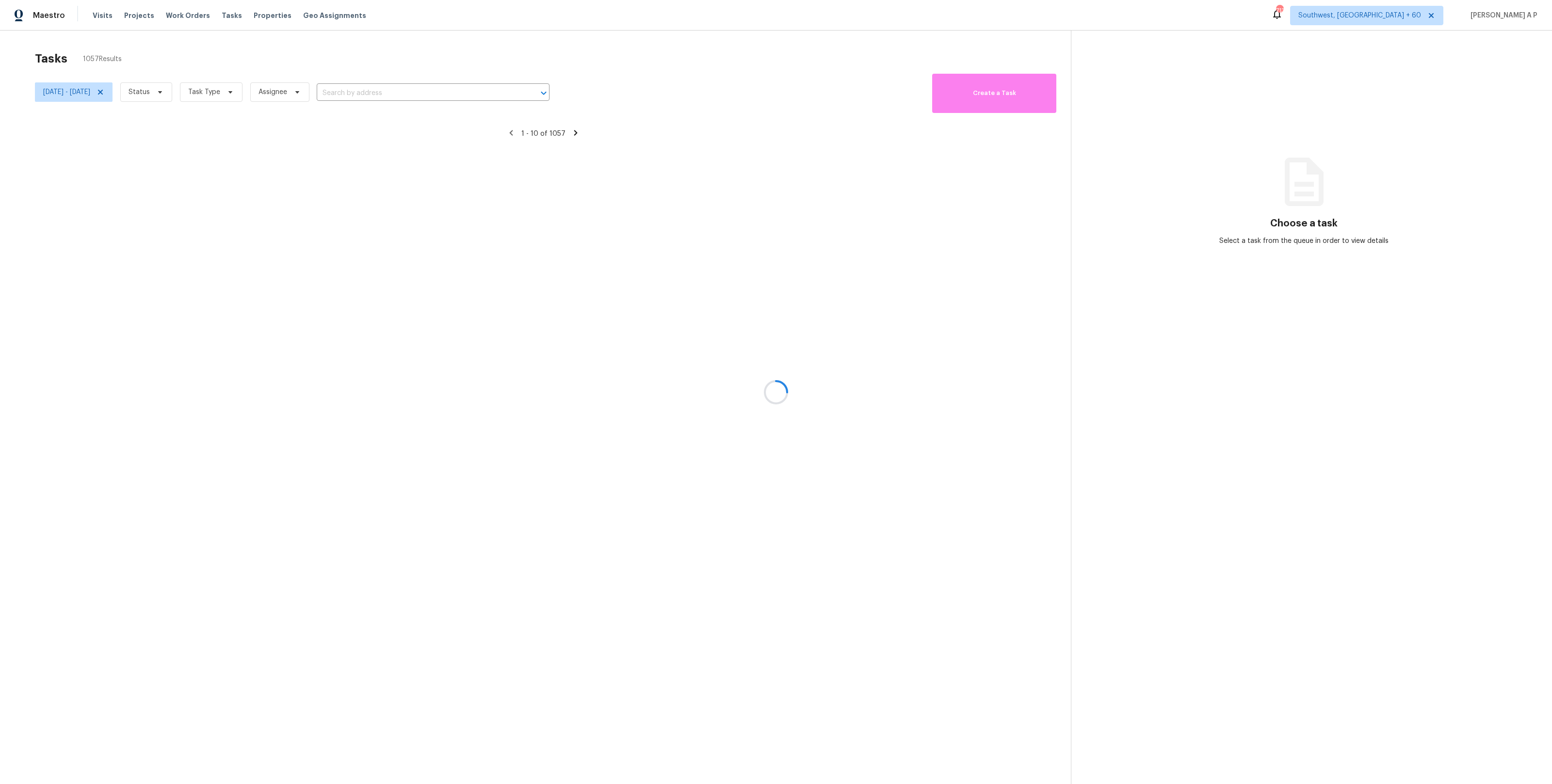
click at [187, 91] on div at bounding box center [776, 392] width 1552 height 784
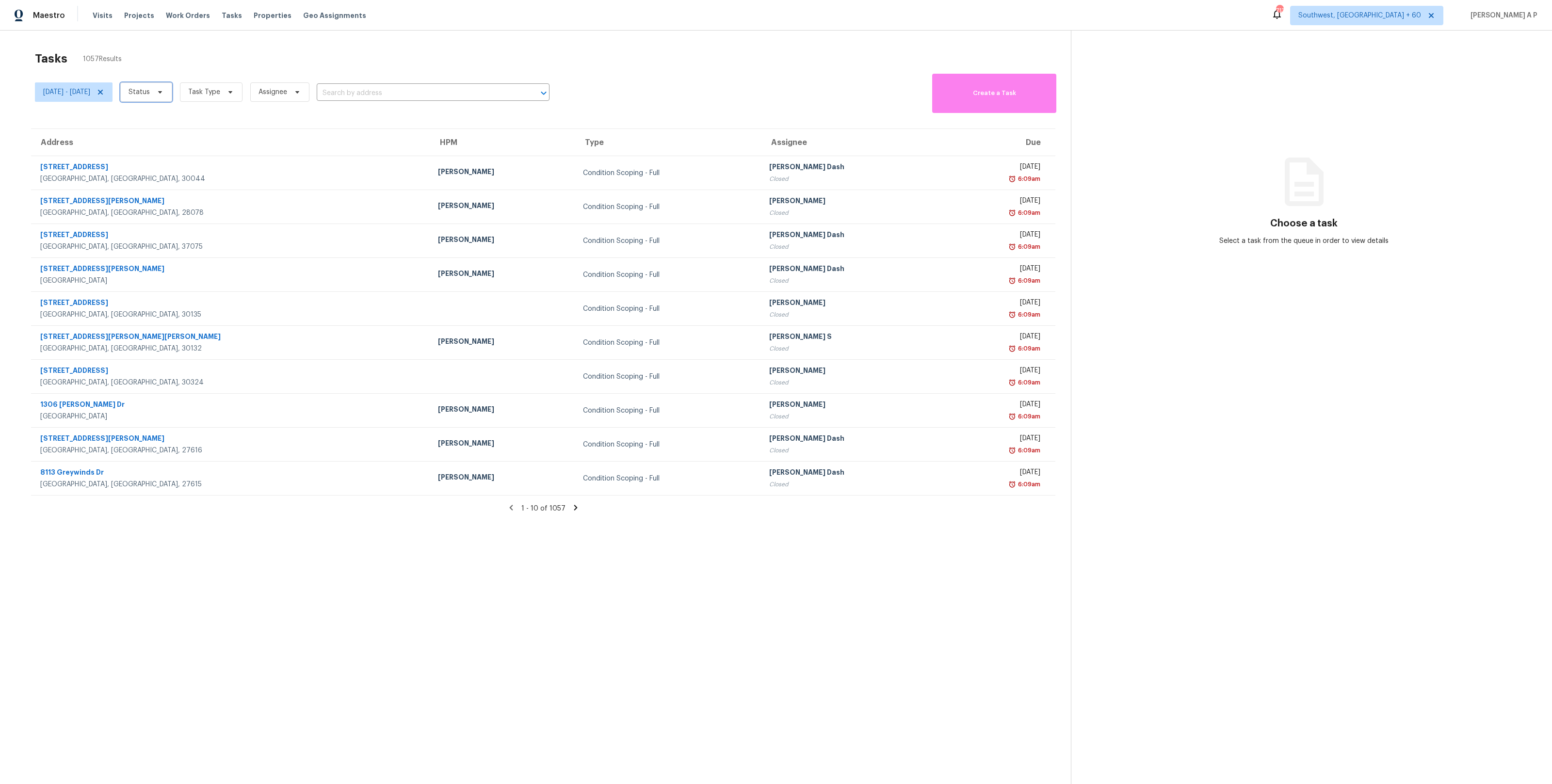
click at [164, 90] on icon at bounding box center [160, 92] width 8 height 8
click at [183, 118] on label "Closed" at bounding box center [177, 120] width 35 height 10
click at [166, 118] on input "Closed" at bounding box center [163, 118] width 6 height 6
checkbox input "true"
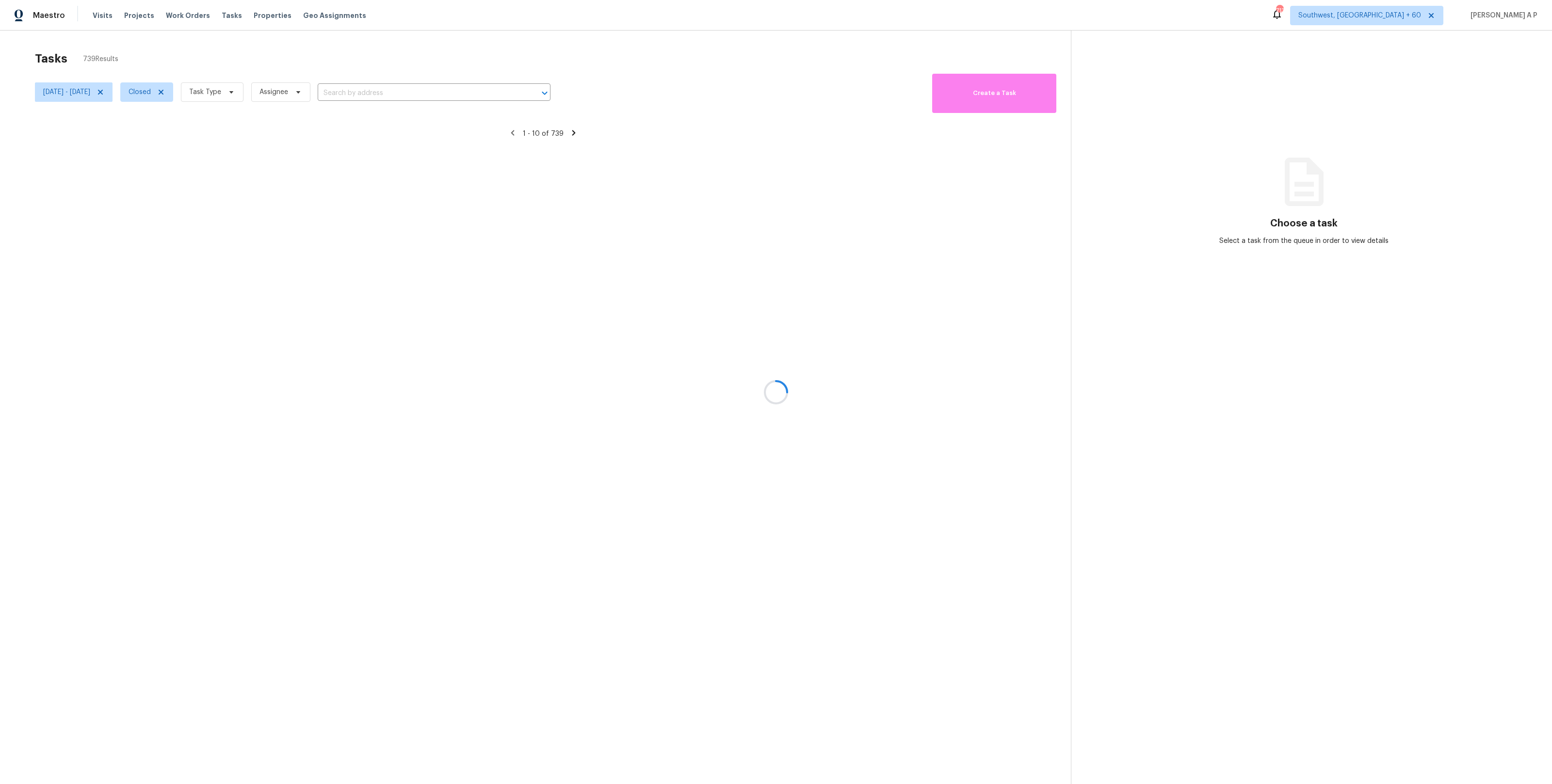
click at [248, 82] on div at bounding box center [776, 392] width 1552 height 784
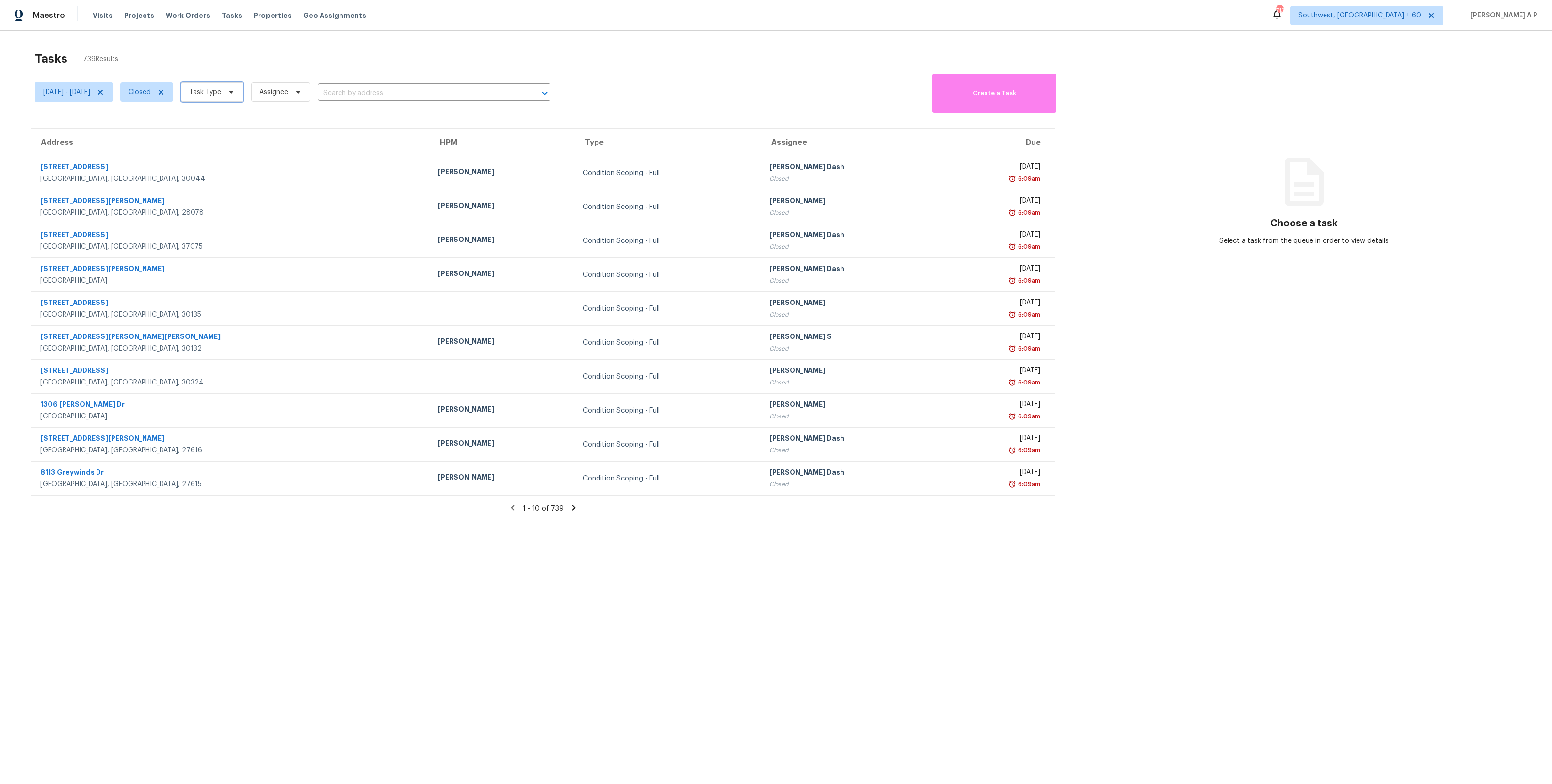
click at [221, 88] on span "Task Type" at bounding box center [205, 92] width 32 height 10
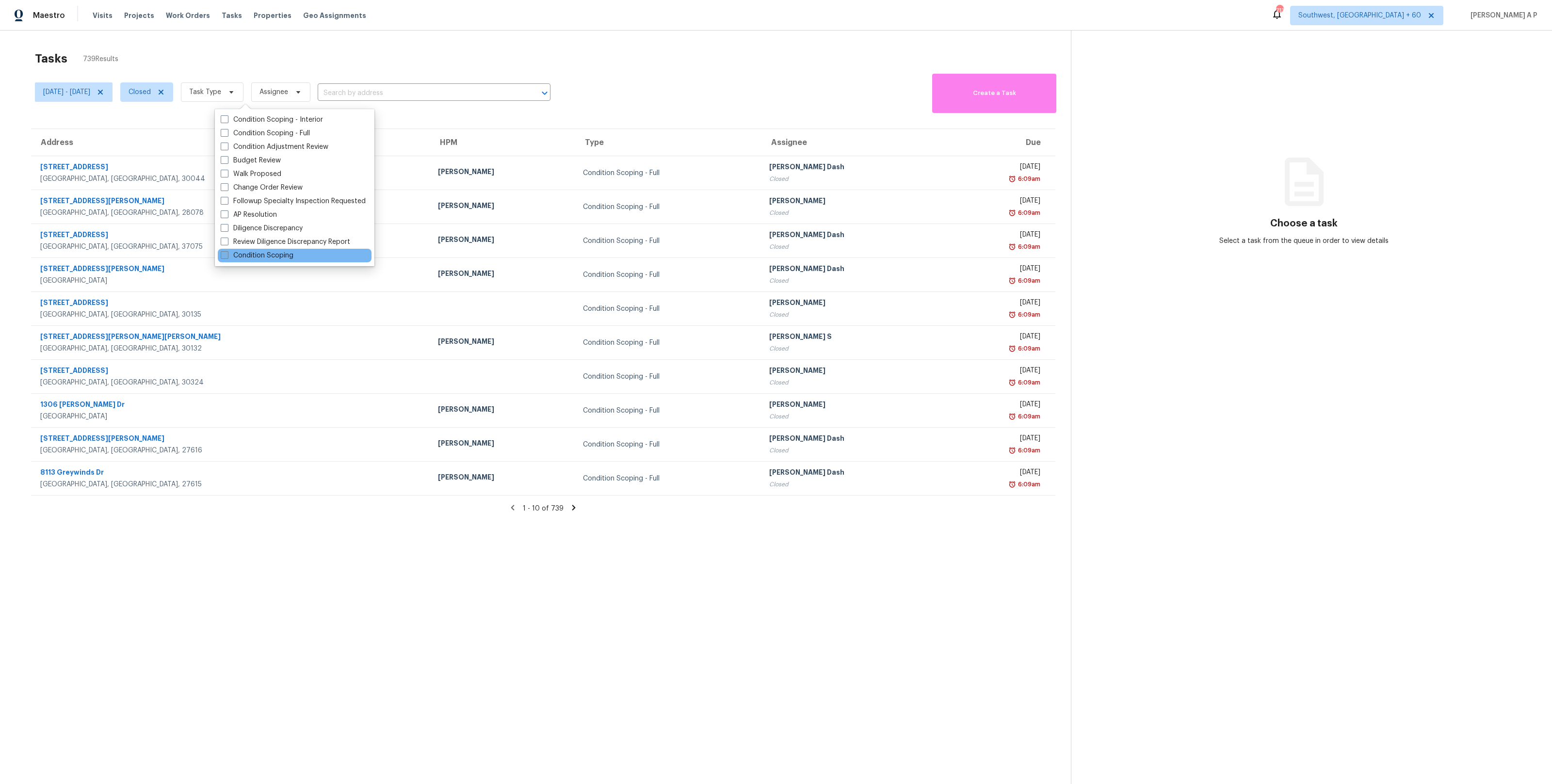
click at [254, 255] on label "Condition Scoping" at bounding box center [257, 255] width 73 height 10
click at [227, 255] on input "Condition Scoping" at bounding box center [224, 254] width 6 height 6
checkbox input "true"
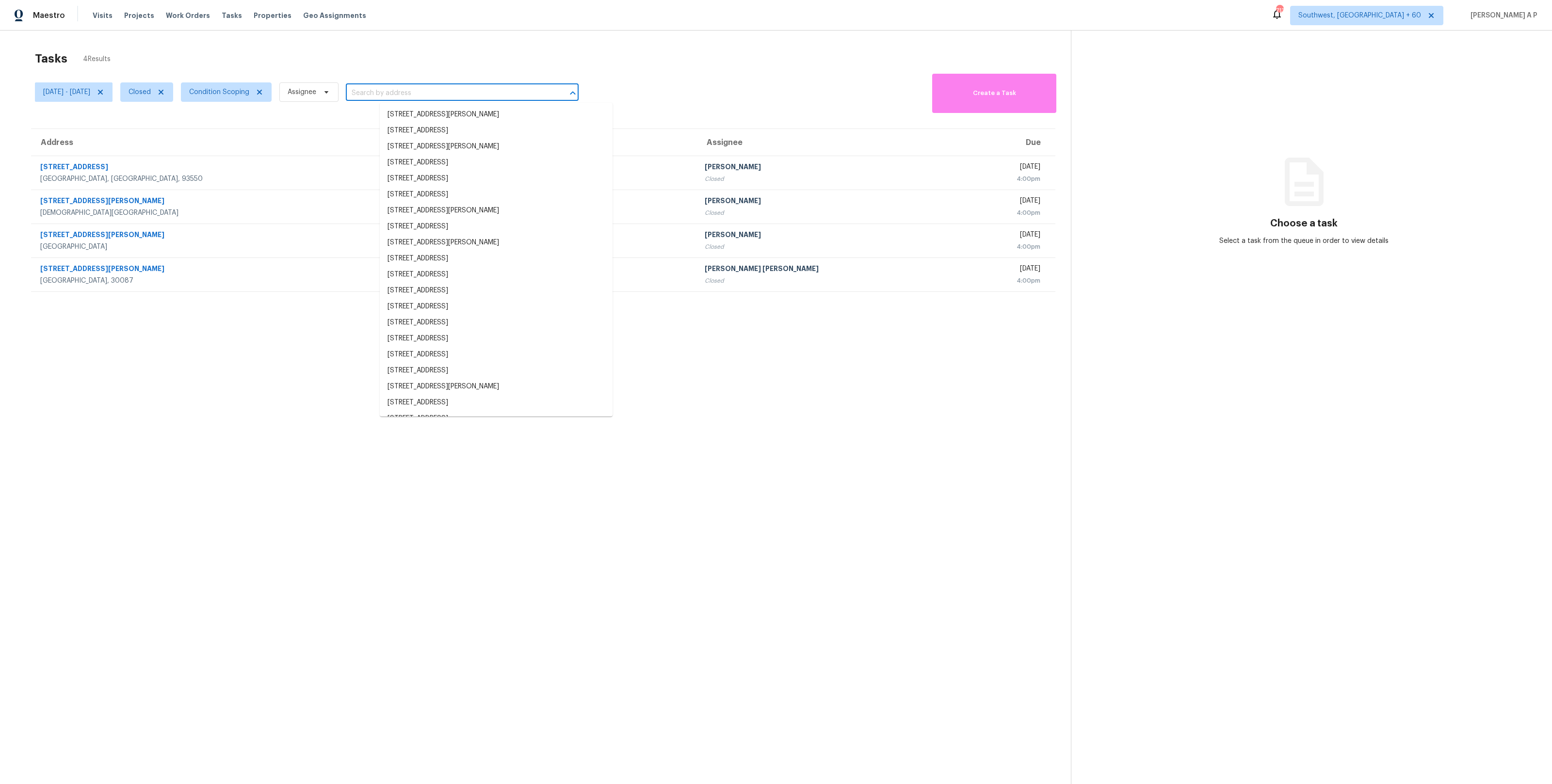
click at [396, 93] on input "text" at bounding box center [448, 93] width 205 height 15
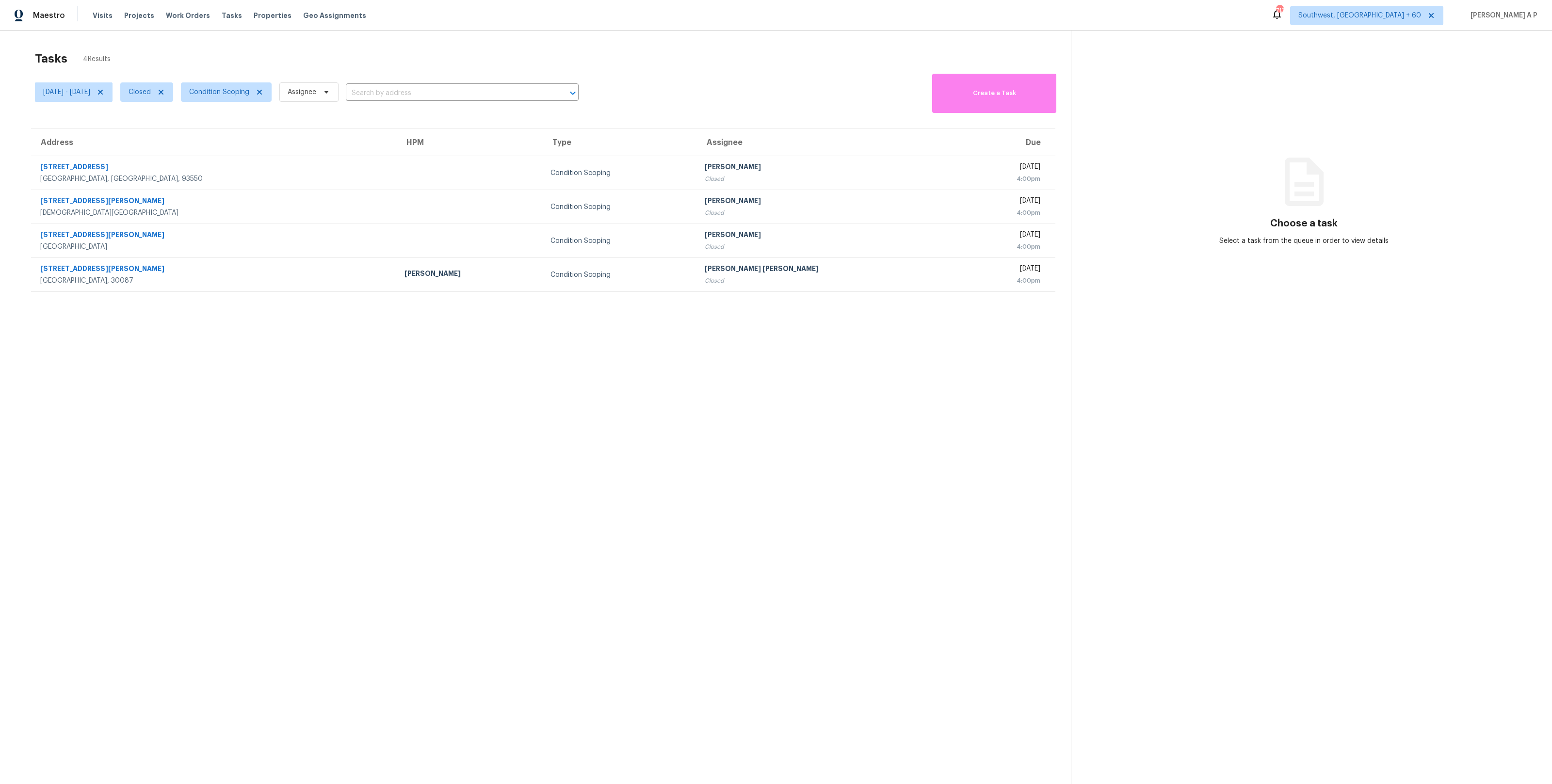
click at [277, 124] on section "Tasks 4 Results [DATE] - [DATE] Closed Condition Scoping Assignee ​ Create a Ta…" at bounding box center [543, 430] width 1056 height 768
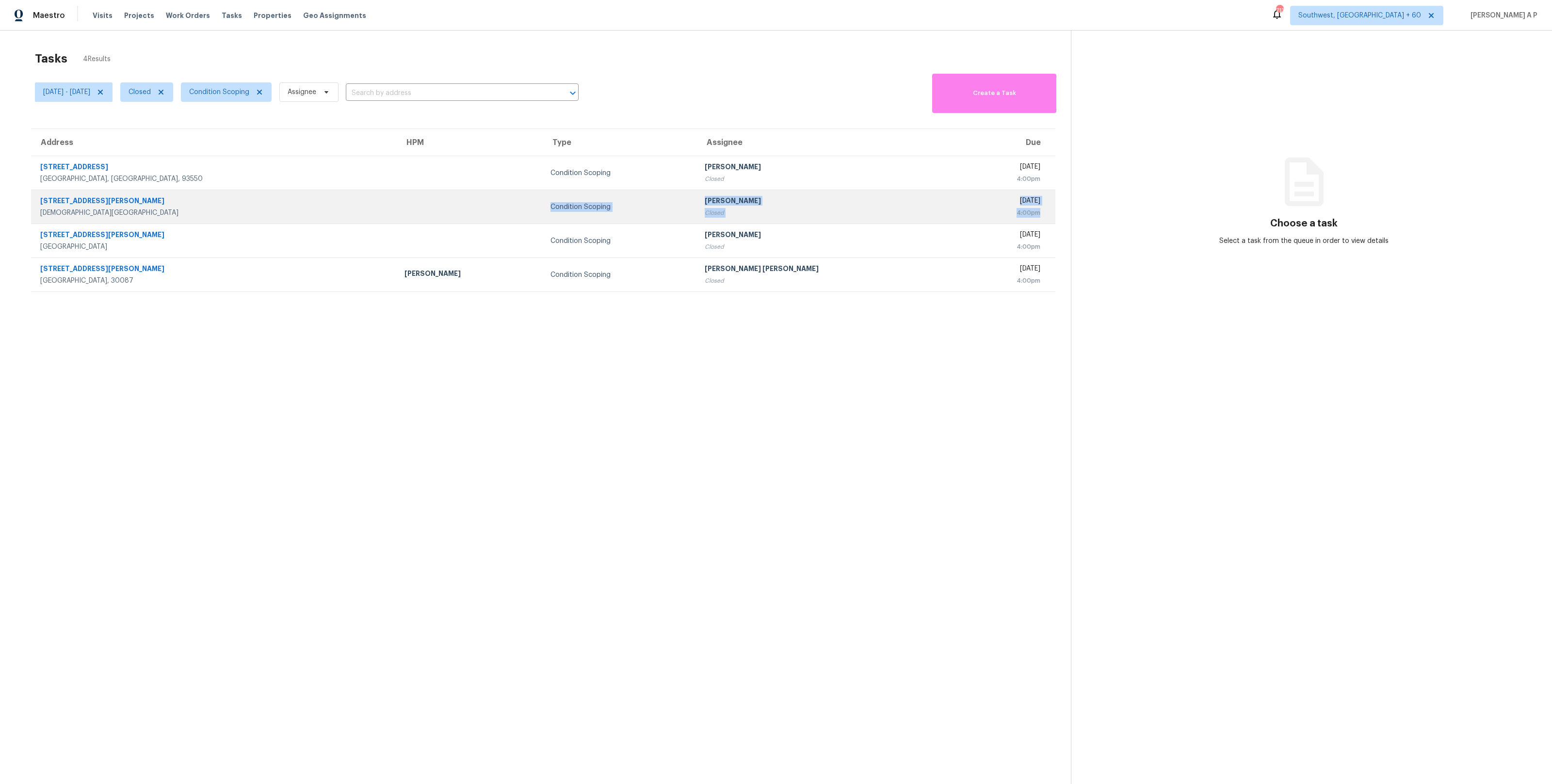
drag, startPoint x: 1054, startPoint y: 213, endPoint x: 423, endPoint y: 213, distance: 631.0
click at [423, 213] on tr "[STREET_ADDRESS][PERSON_NAME] Condition Scoping [PERSON_NAME] Omsekar Closed [D…" at bounding box center [543, 207] width 1024 height 34
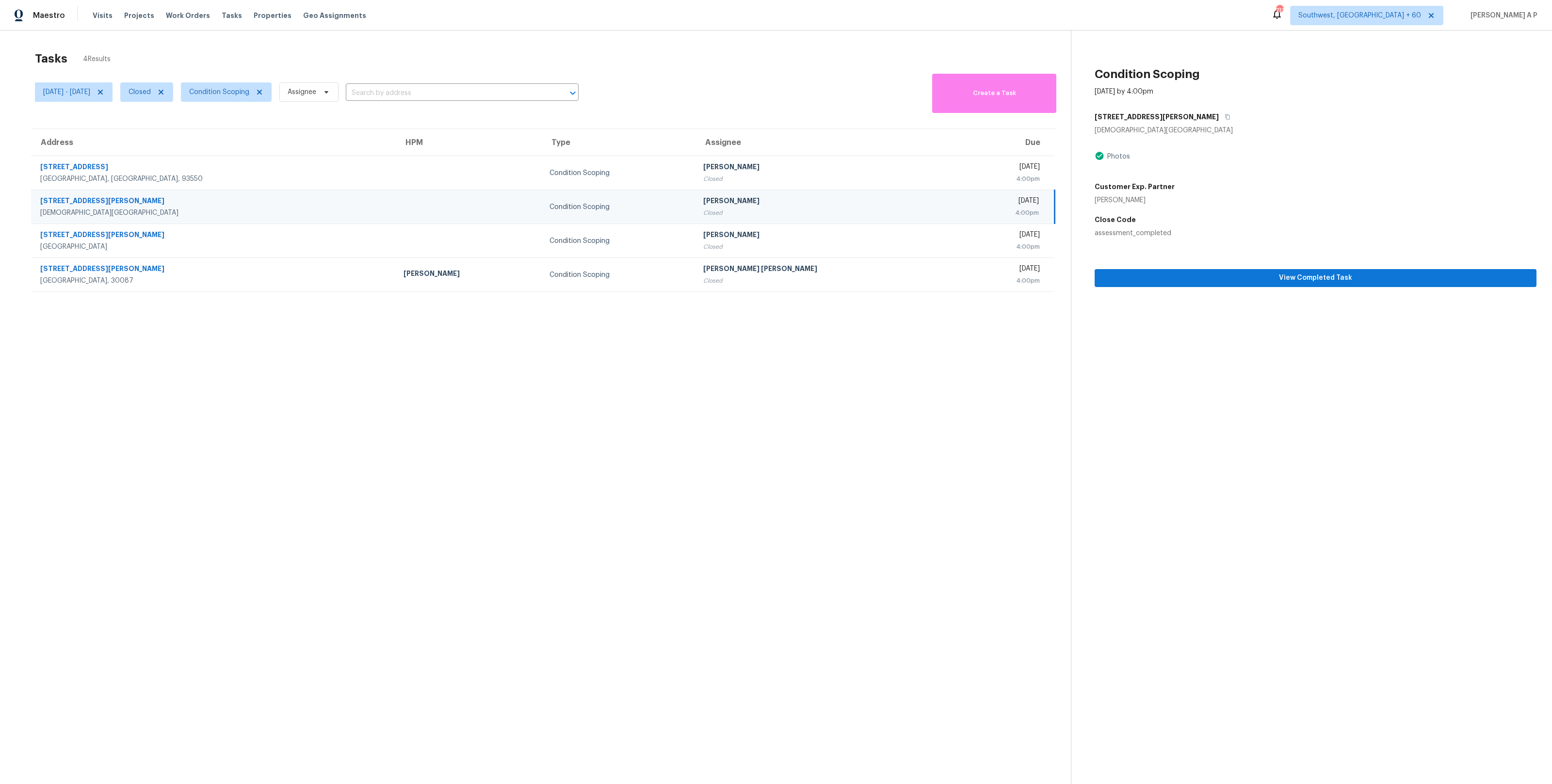
click at [569, 449] on section "Tasks 4 Results [DATE] - [DATE] Closed Condition Scoping Assignee ​ Create a Ta…" at bounding box center [543, 430] width 1056 height 768
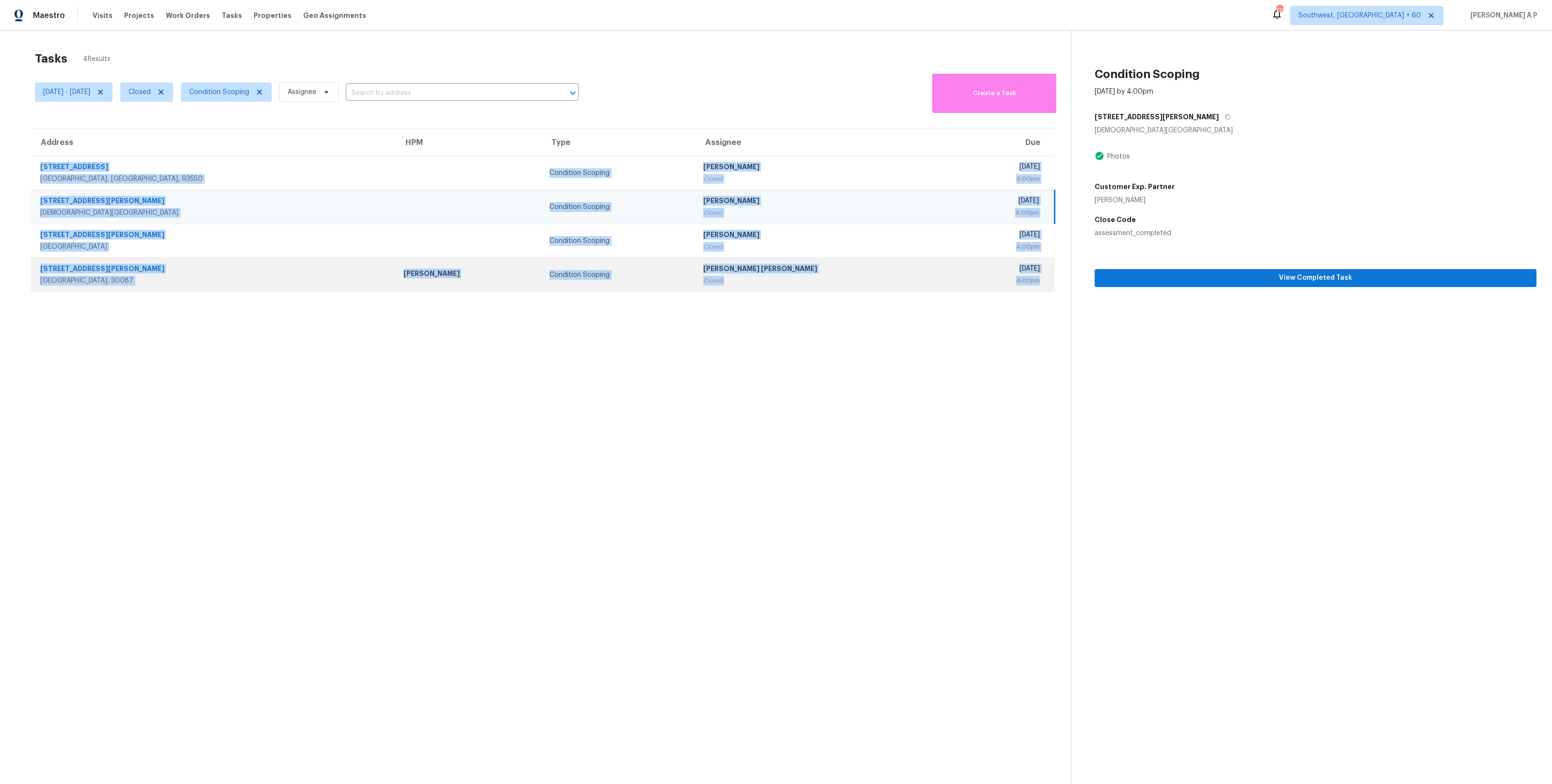
drag, startPoint x: 31, startPoint y: 166, endPoint x: 1041, endPoint y: 291, distance: 1017.7
click at [1041, 291] on tbody "[STREET_ADDRESS] Condition Scoping [PERSON_NAME] Closed [DATE] 4:00pm [STREET_A…" at bounding box center [543, 223] width 1024 height 135
copy tbody "[STREET_ADDRESS] Condition Scoping [PERSON_NAME] Closed [DATE] 4:00pm [STREET_A…"
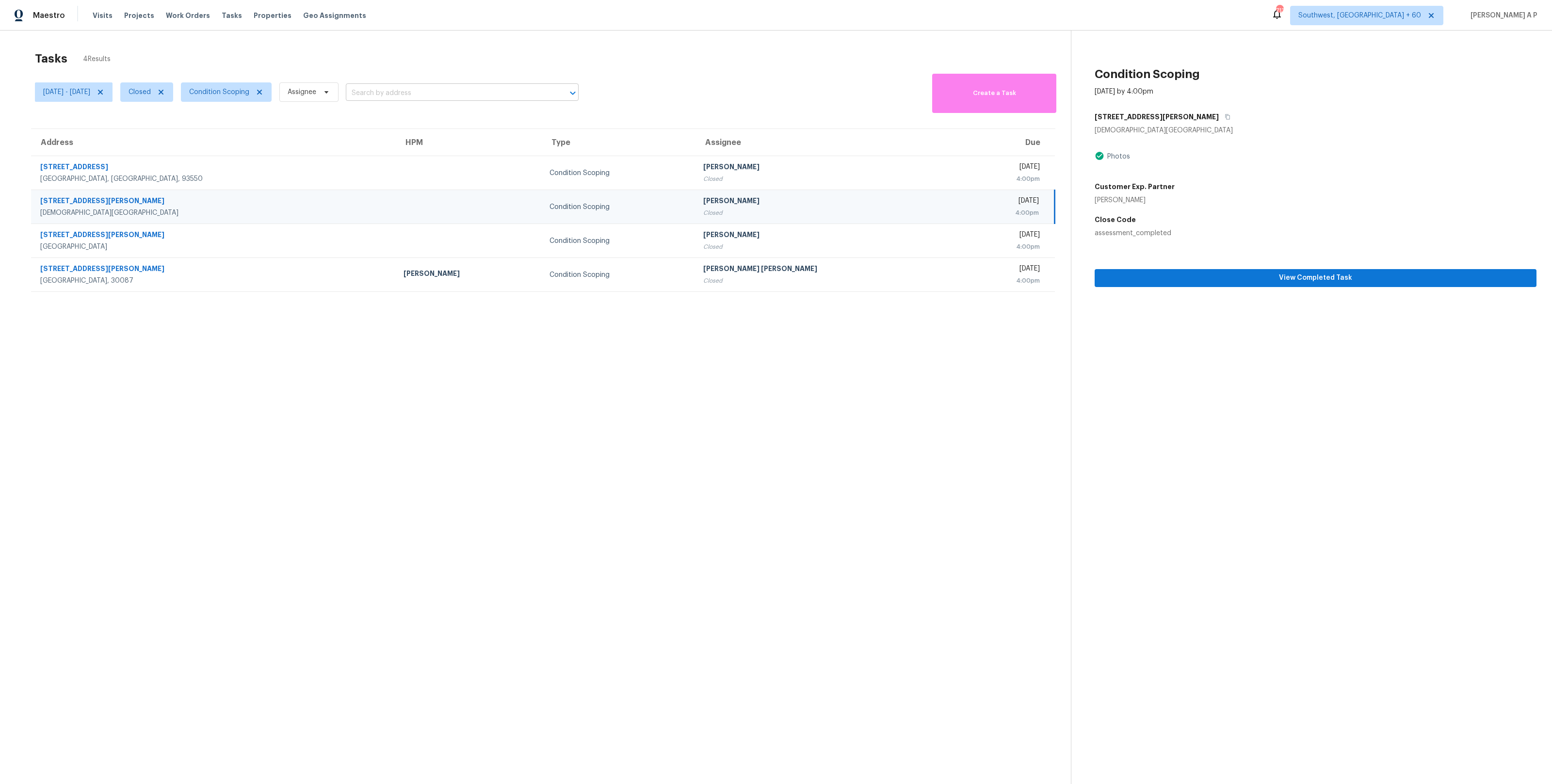
click at [422, 96] on input "text" at bounding box center [448, 93] width 205 height 15
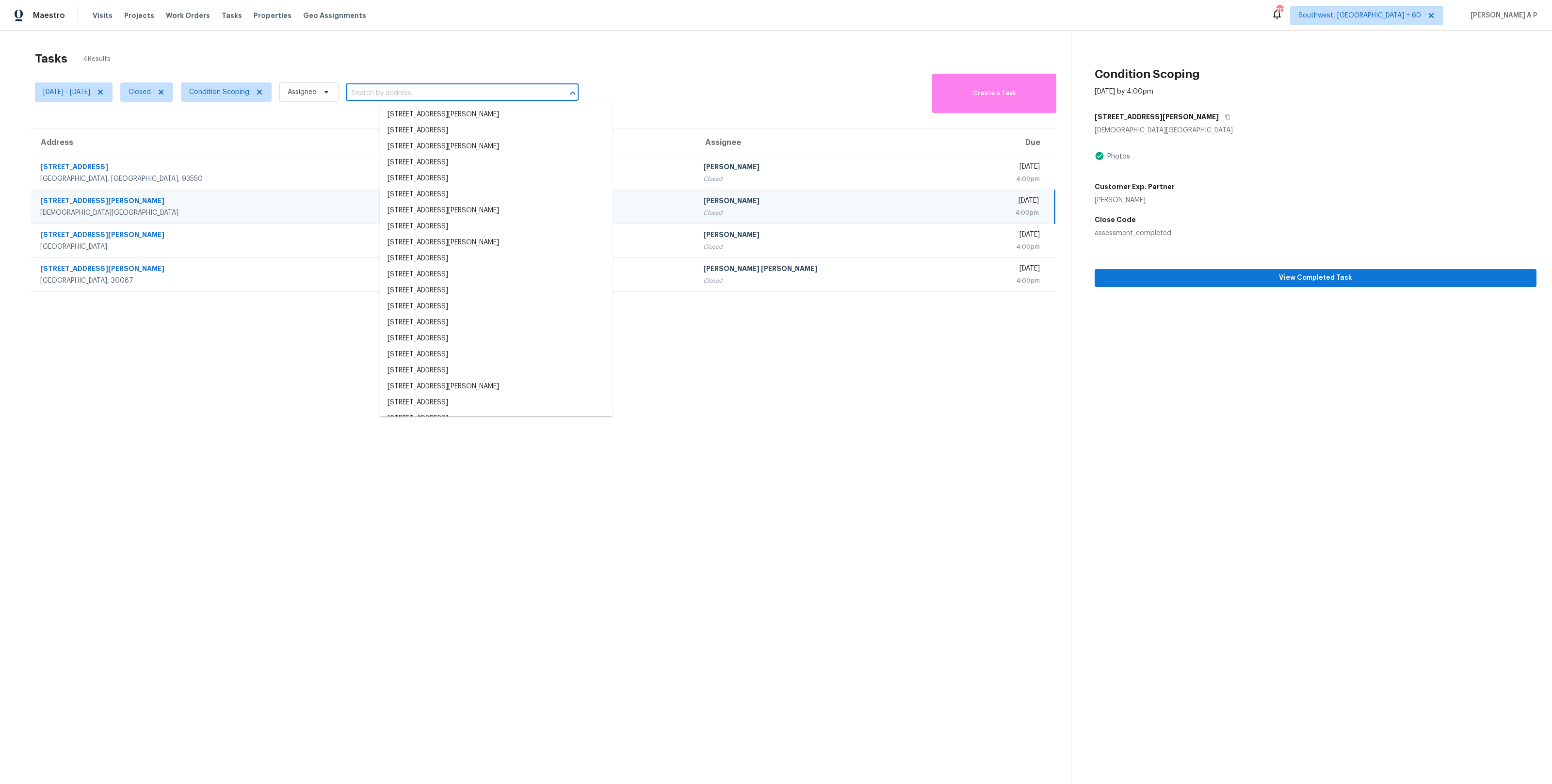
paste input ""[STREET_ADDRESS][PERSON_NAME][DEMOGRAPHIC_DATA]""
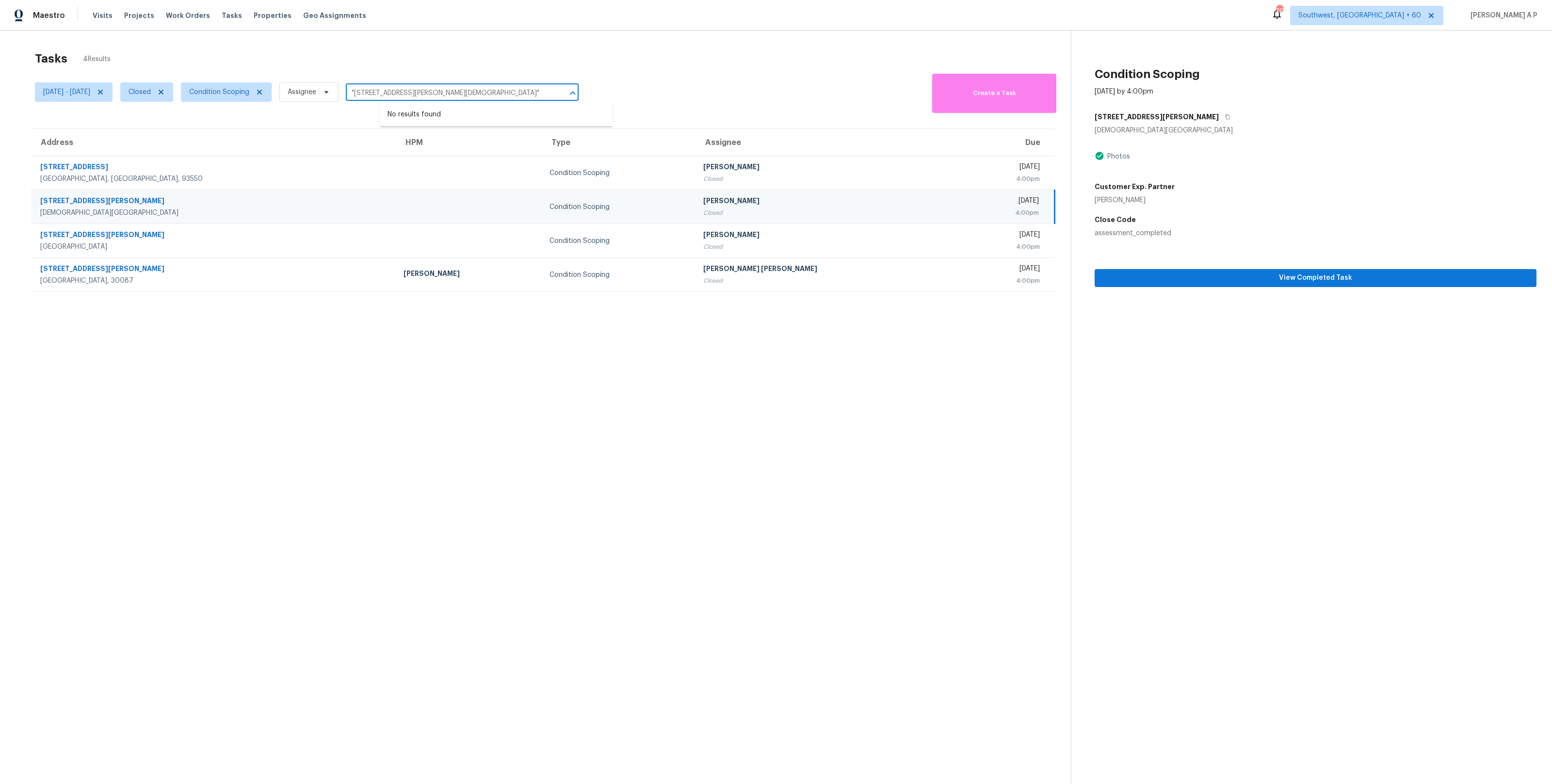
type input ""[STREET_ADDRESS][PERSON_NAME][DEMOGRAPHIC_DATA]""
click at [780, 96] on div "[DATE] - [DATE] Closed Condition Scoping Assignee ​ Create a Task" at bounding box center [552, 92] width 1036 height 42
click at [554, 207] on div "Condition Scoping" at bounding box center [618, 207] width 138 height 10
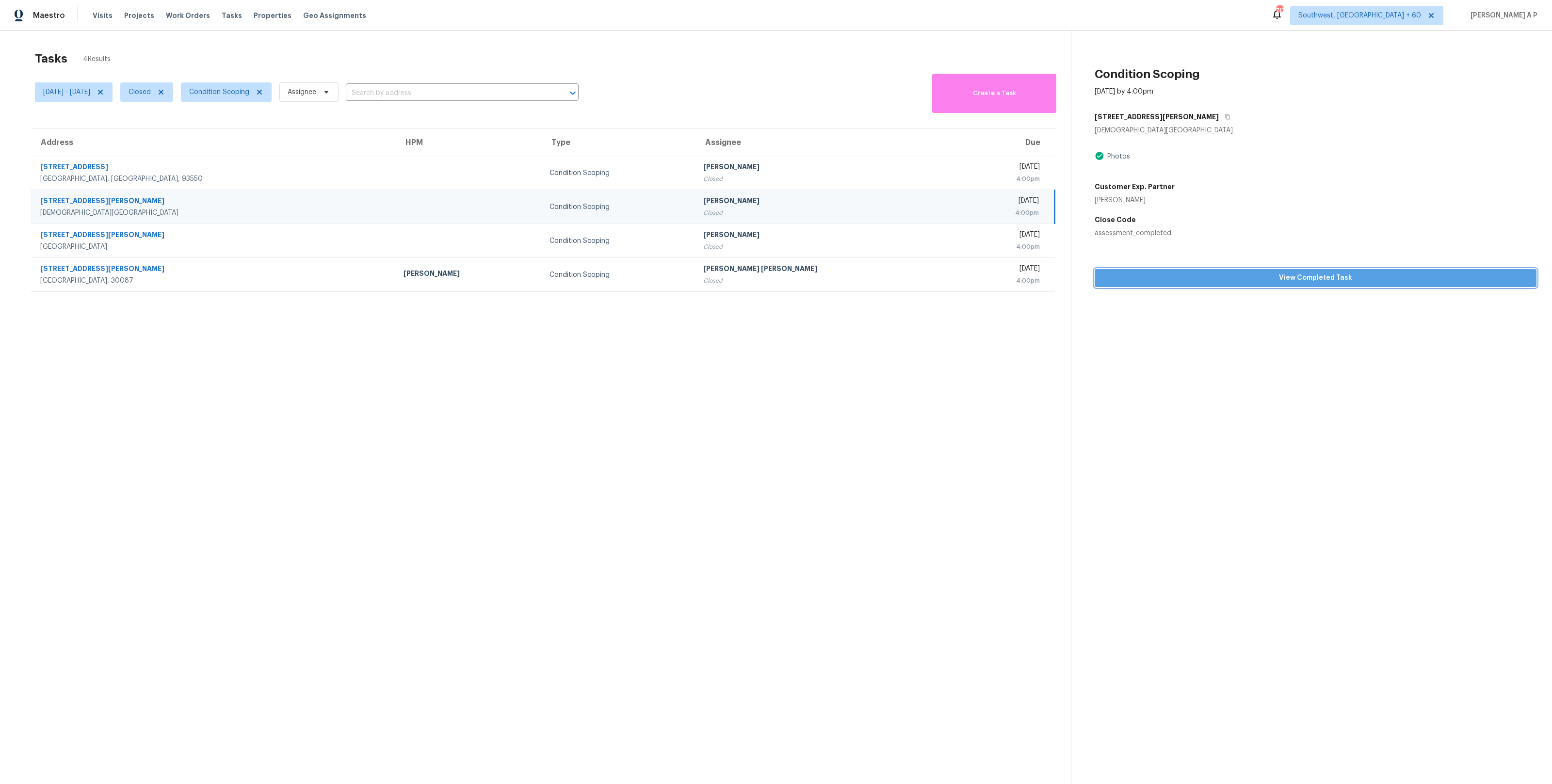
click at [1193, 282] on span "View Completed Task" at bounding box center [1316, 278] width 427 height 12
